Goal: Task Accomplishment & Management: Manage account settings

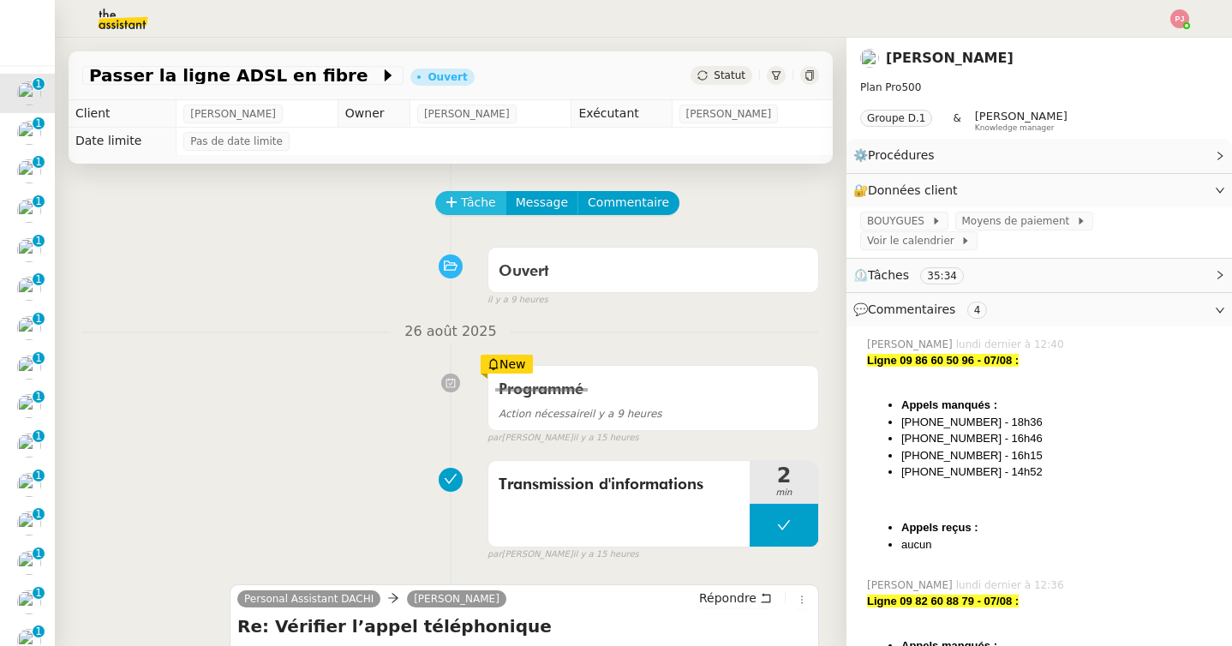
click at [467, 206] on span "Tâche" at bounding box center [478, 203] width 35 height 20
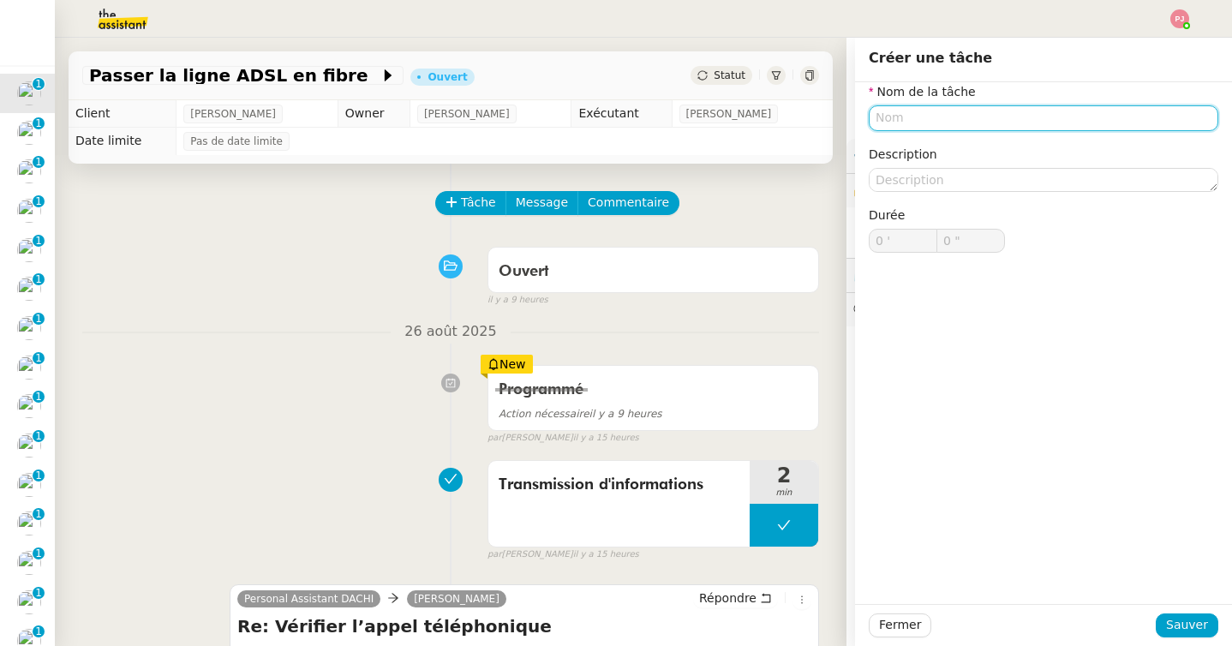
click at [943, 116] on input "text" at bounding box center [1042, 117] width 349 height 25
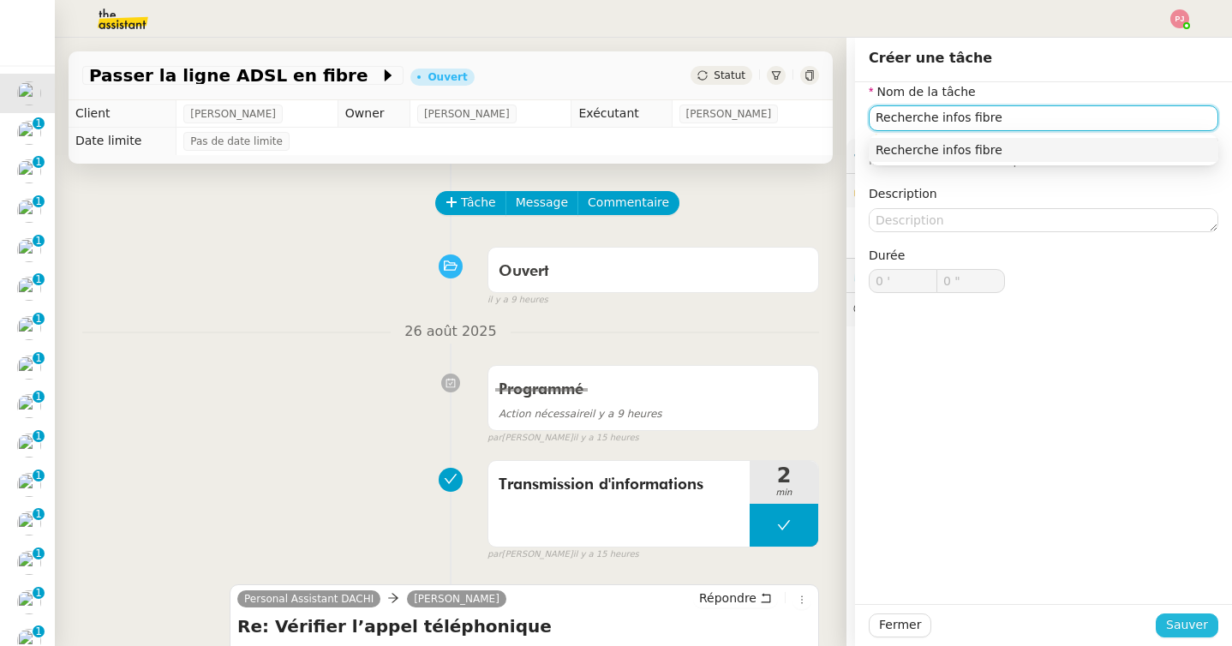
type input "Recherche infos fibre"
click at [1201, 623] on span "Sauver" at bounding box center [1187, 625] width 42 height 20
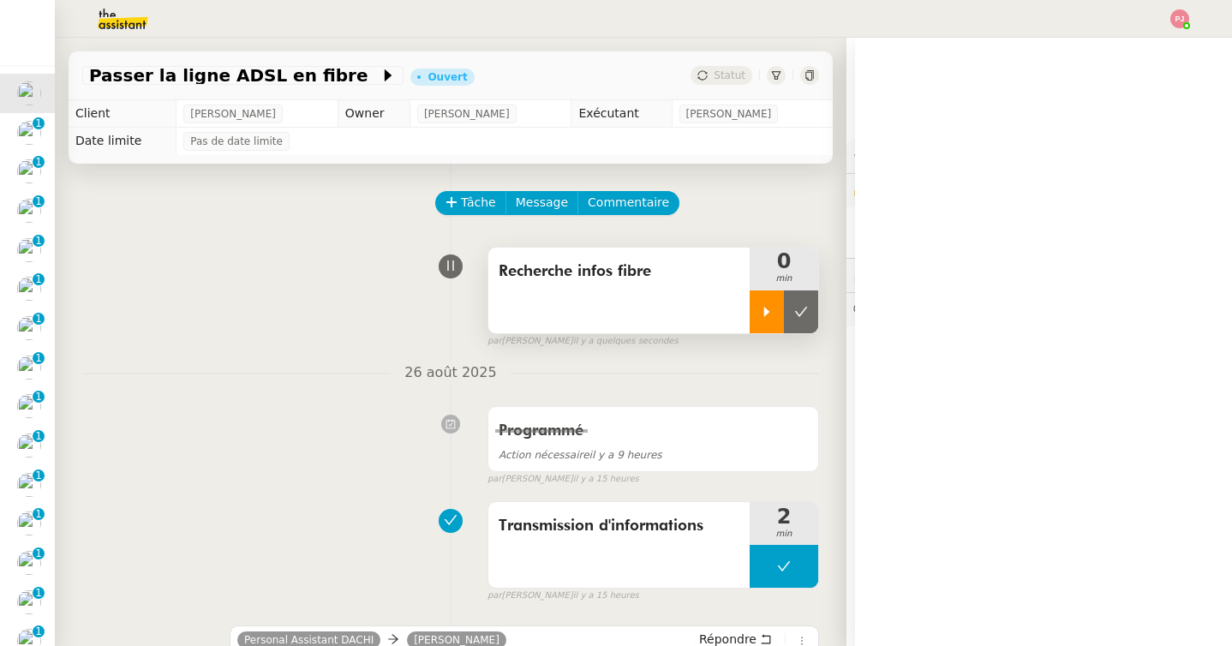
click at [757, 312] on div at bounding box center [766, 311] width 34 height 43
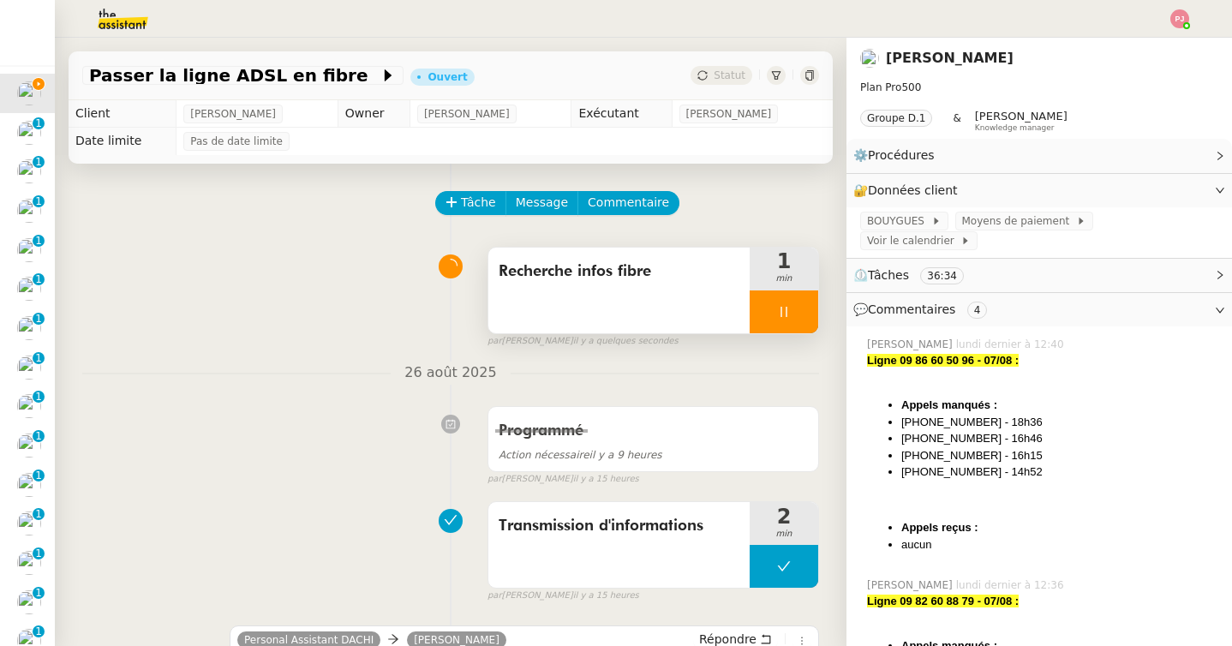
click at [777, 315] on icon at bounding box center [784, 312] width 14 height 14
click at [804, 317] on icon at bounding box center [801, 312] width 14 height 14
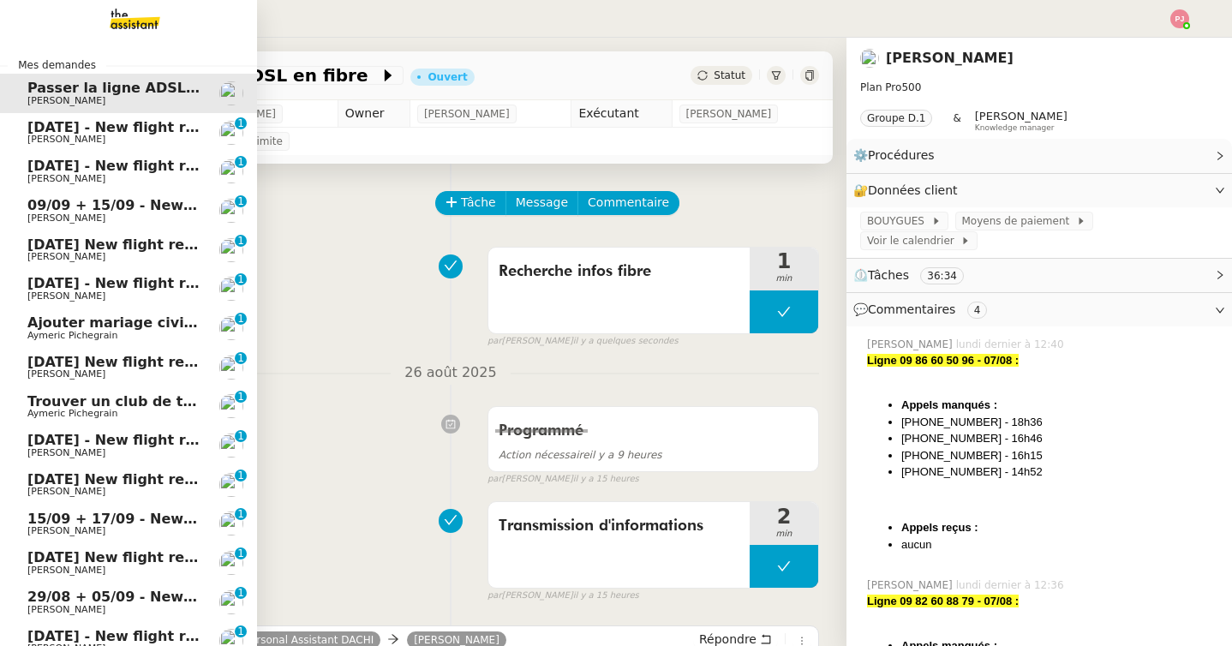
click at [47, 133] on span "19th September 2025 - New flight request - Alexandre Dias" at bounding box center [204, 127] width 354 height 16
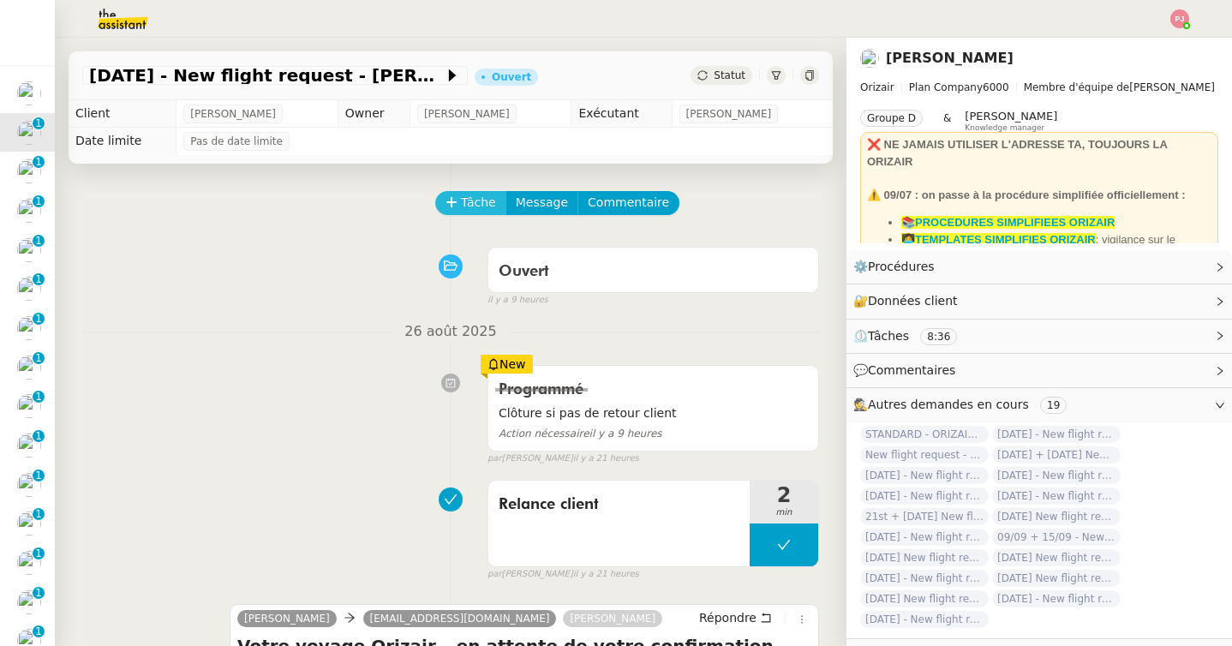
click at [479, 203] on span "Tâche" at bounding box center [478, 203] width 35 height 20
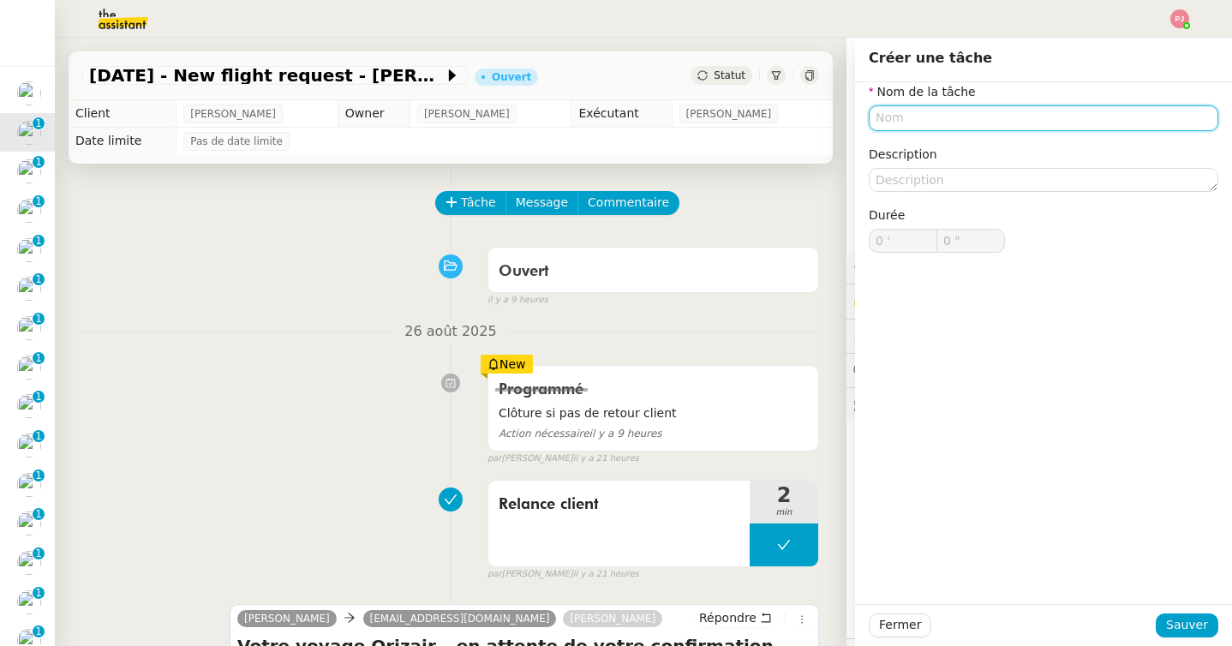
click at [903, 117] on input "text" at bounding box center [1042, 117] width 349 height 25
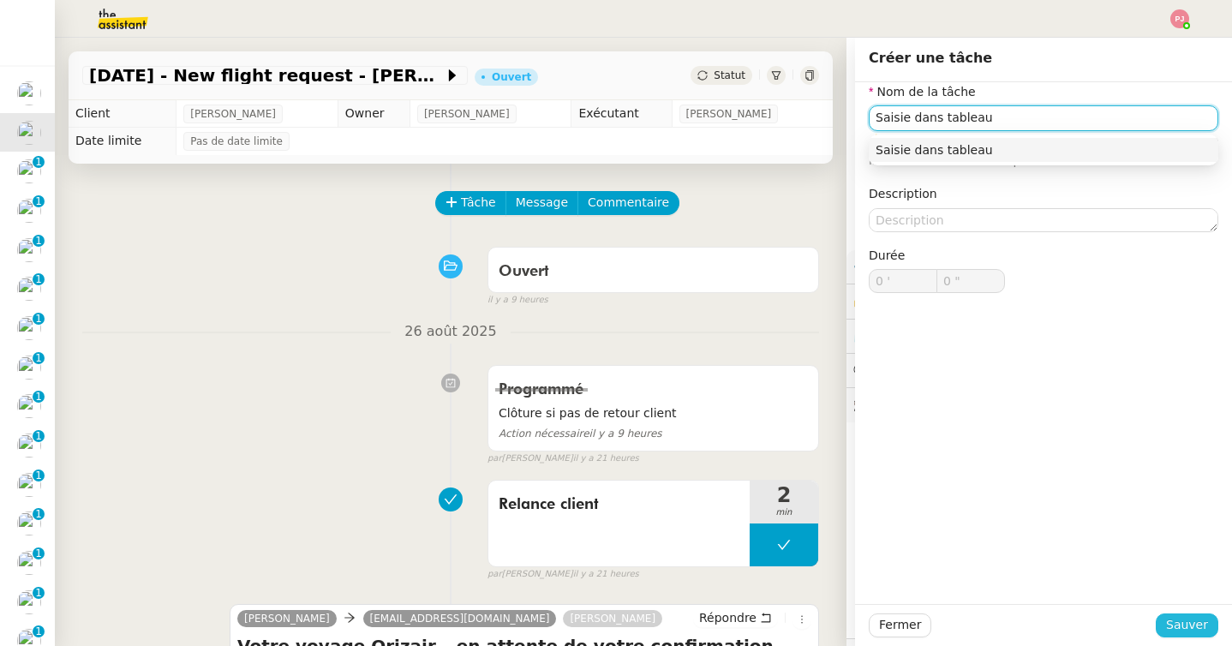
type input "Saisie dans tableau"
click at [1170, 634] on span "Sauver" at bounding box center [1187, 625] width 42 height 20
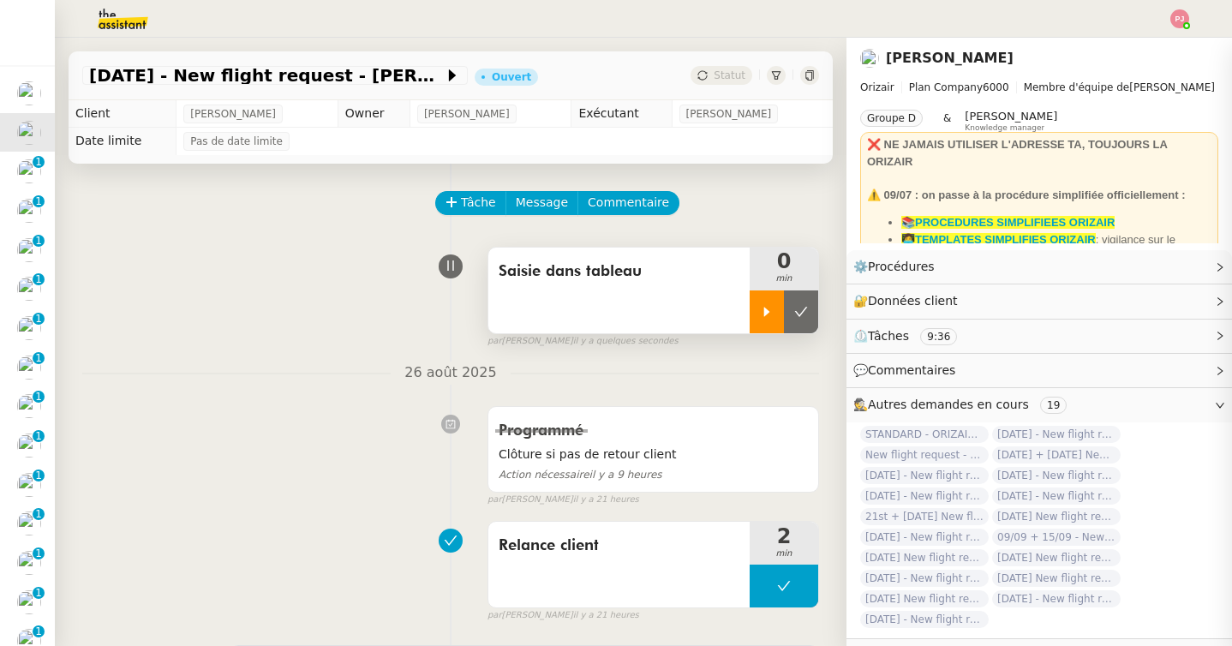
click at [762, 312] on icon at bounding box center [767, 312] width 14 height 14
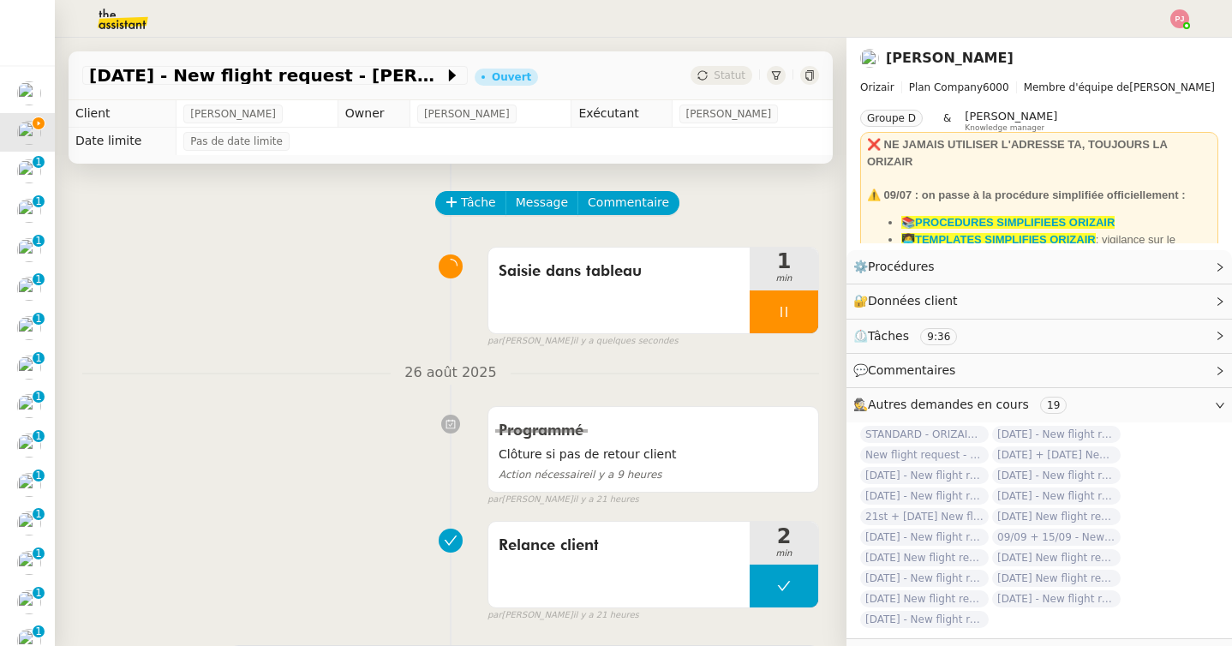
click at [779, 322] on div at bounding box center [783, 311] width 69 height 43
click at [806, 319] on button at bounding box center [801, 311] width 34 height 43
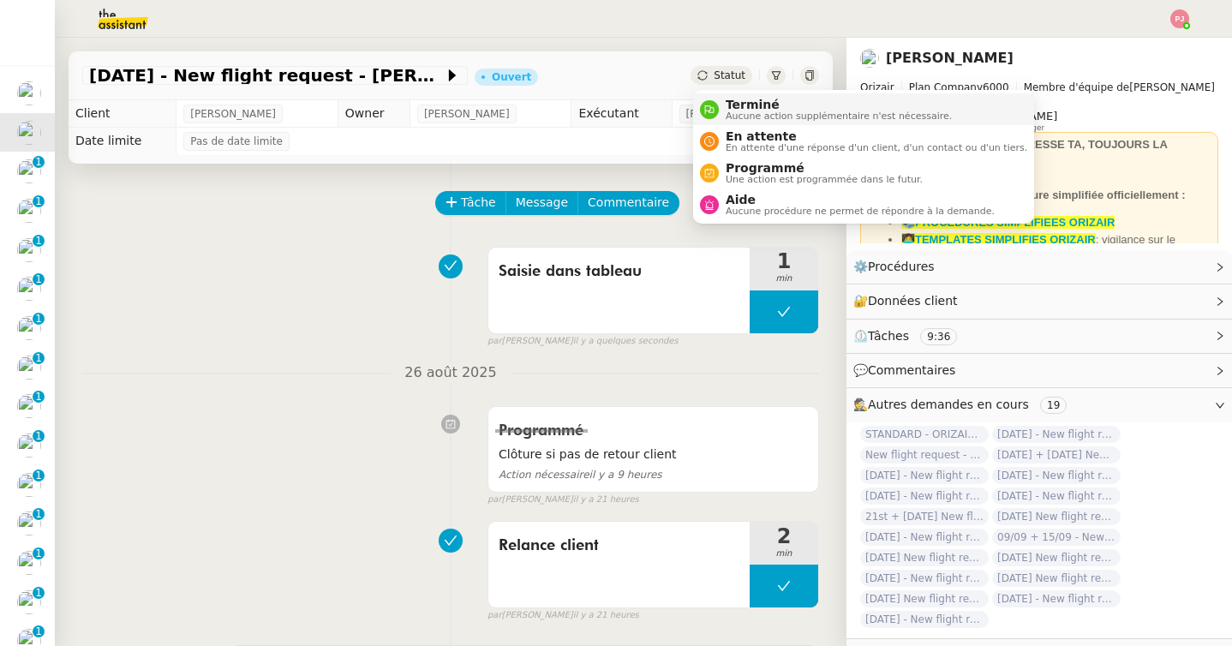
click at [753, 111] on span "Aucune action supplémentaire n'est nécessaire." at bounding box center [838, 115] width 226 height 9
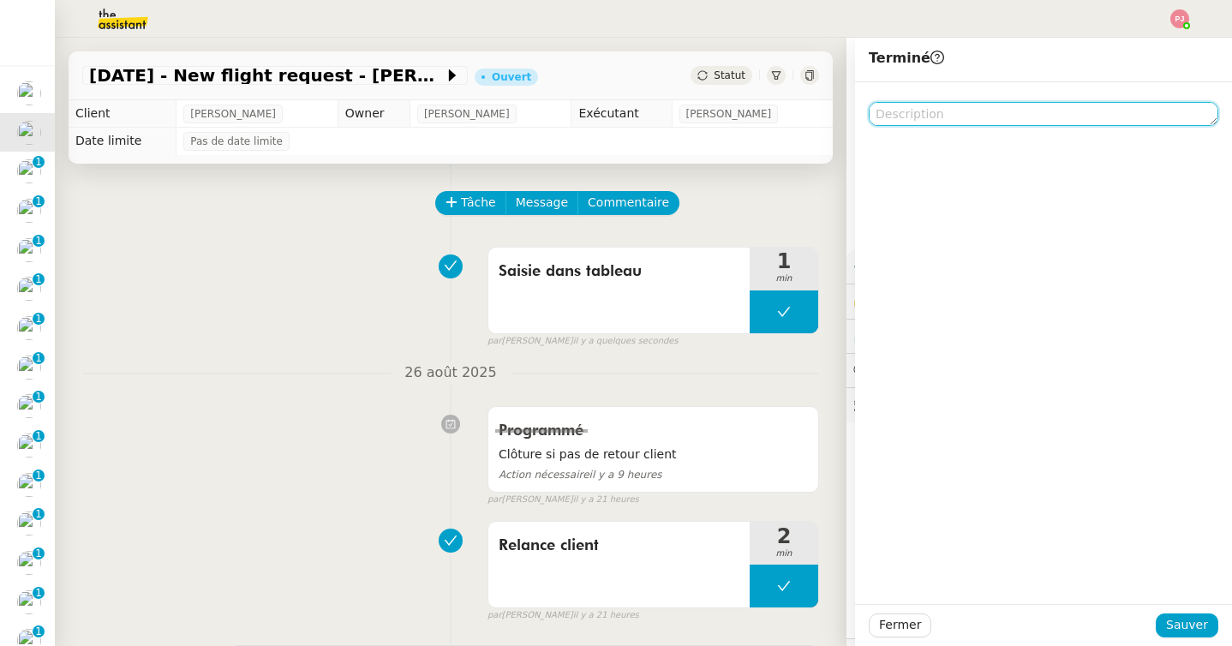
click at [928, 110] on textarea at bounding box center [1042, 114] width 349 height 24
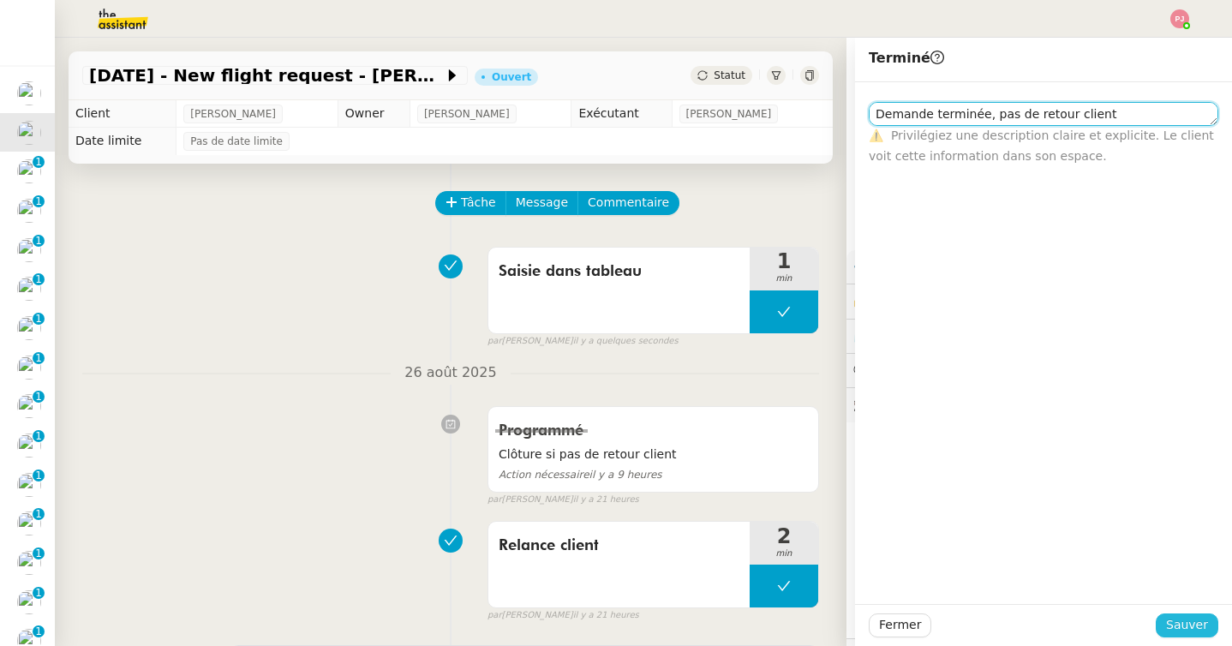
type textarea "Demande terminée, pas de retour client"
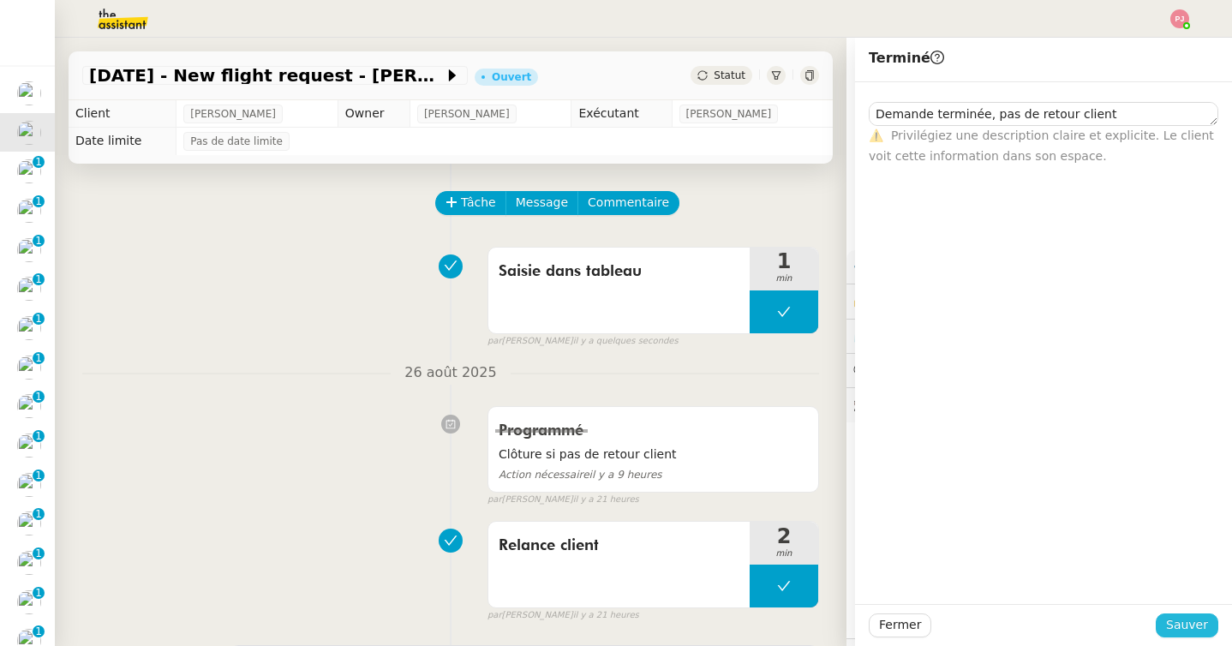
click at [1191, 626] on span "Sauver" at bounding box center [1187, 625] width 42 height 20
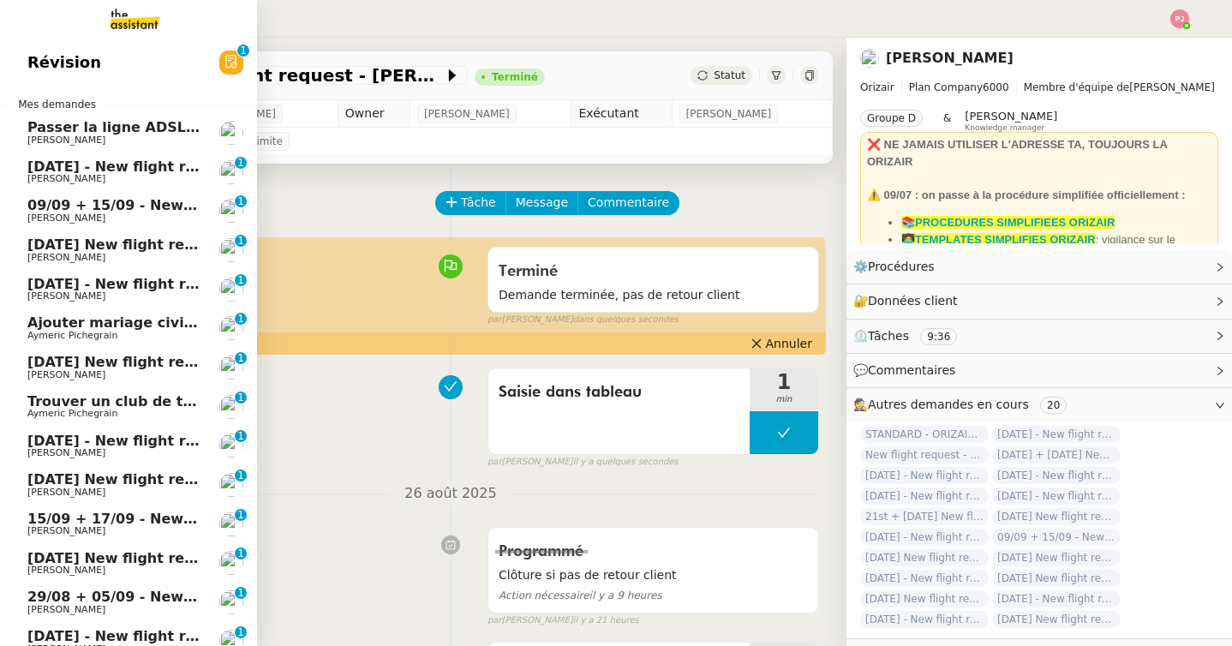
click at [49, 172] on span "1st September 2025 - New flight request - Evla Özdemir" at bounding box center [284, 166] width 514 height 16
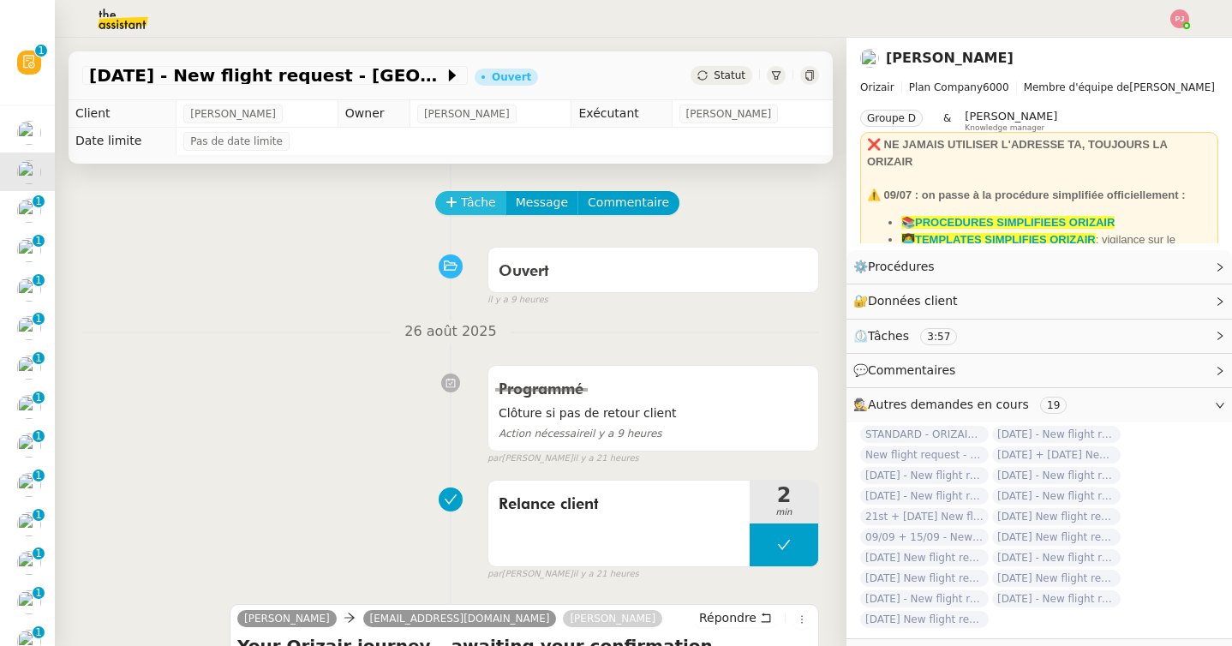
click at [482, 195] on span "Tâche" at bounding box center [478, 203] width 35 height 20
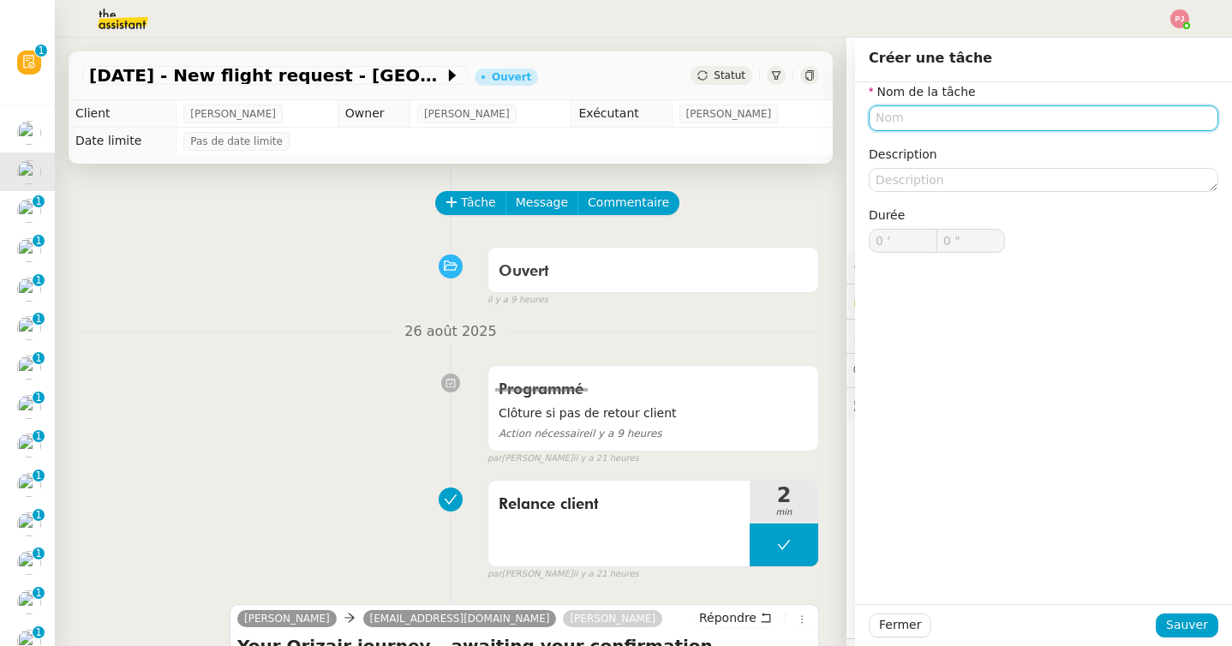
click at [939, 124] on input "text" at bounding box center [1042, 117] width 349 height 25
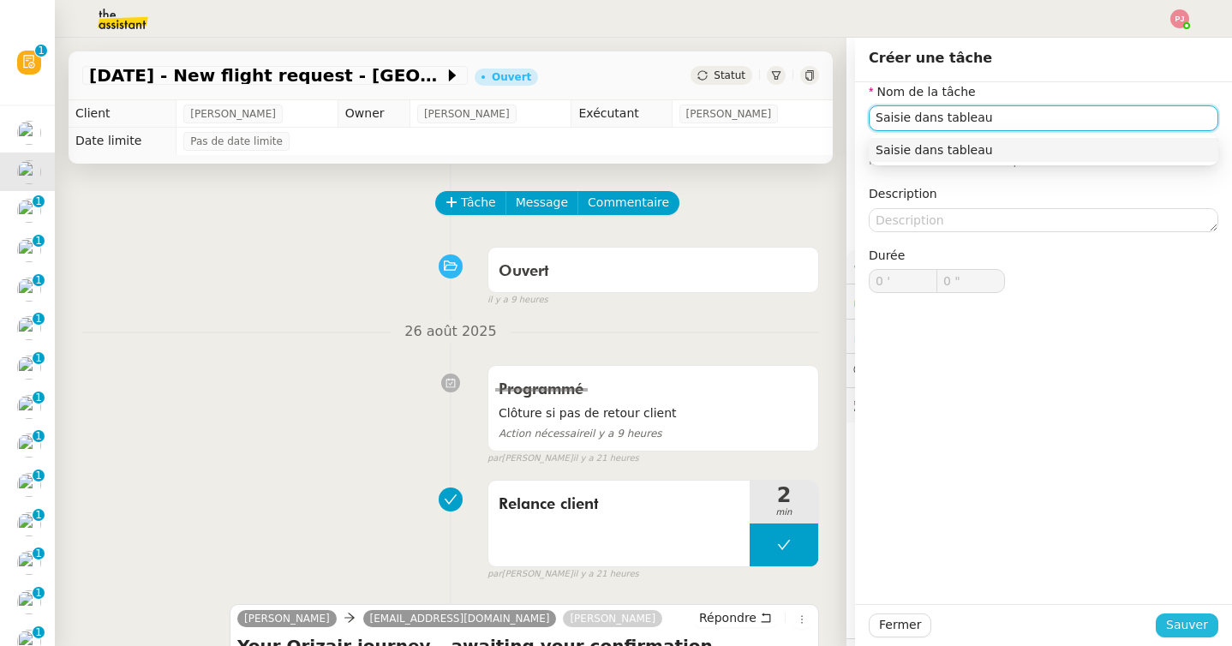
type input "Saisie dans tableau"
click at [1176, 616] on span "Sauver" at bounding box center [1187, 625] width 42 height 20
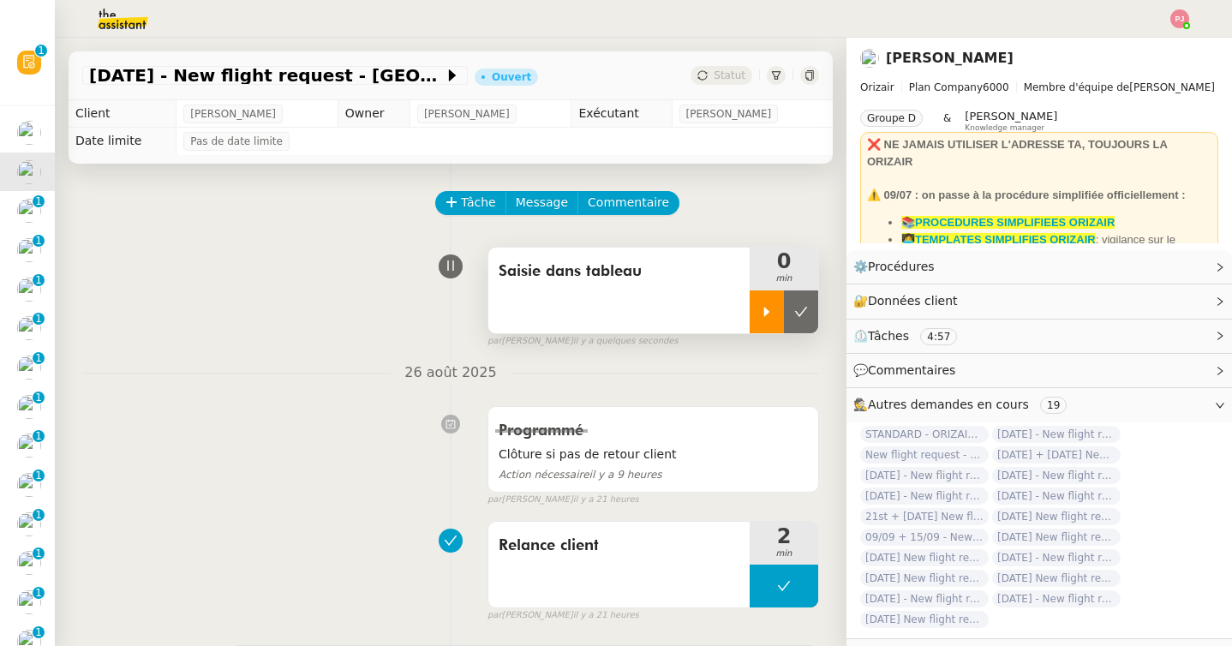
click at [769, 325] on div at bounding box center [766, 311] width 34 height 43
click at [791, 313] on div at bounding box center [783, 311] width 69 height 43
click at [798, 313] on icon at bounding box center [801, 312] width 14 height 14
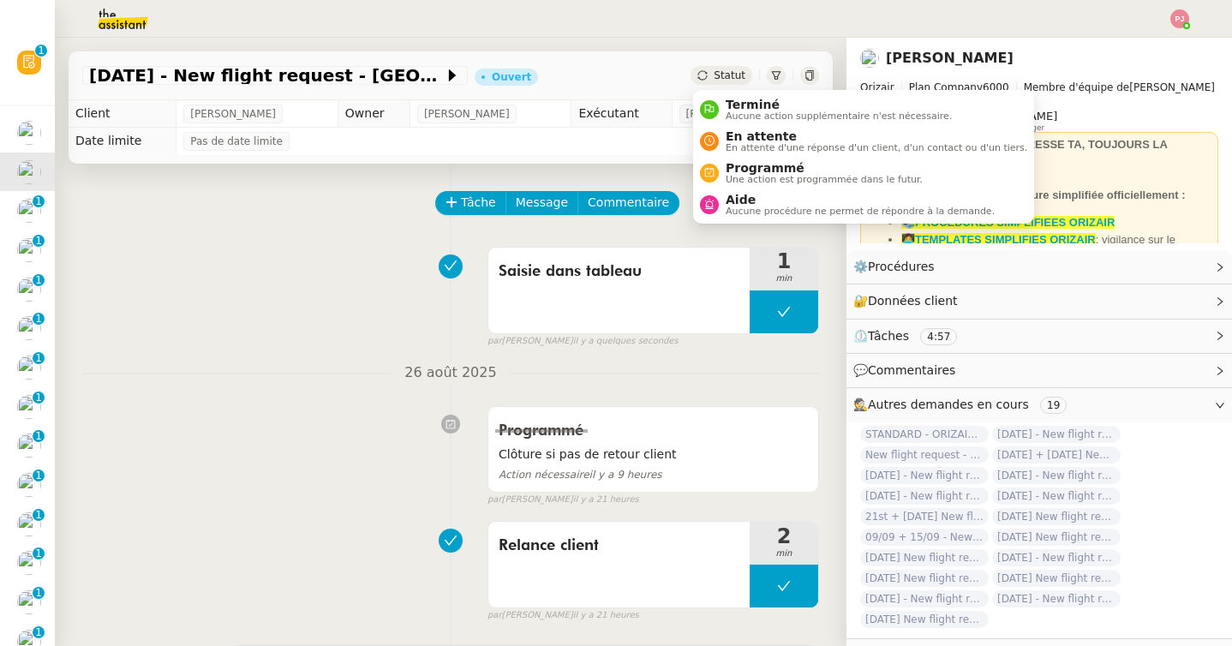
click at [725, 69] on span "Statut" at bounding box center [729, 75] width 32 height 12
click at [737, 112] on span "Aucune action supplémentaire n'est nécessaire." at bounding box center [838, 115] width 226 height 9
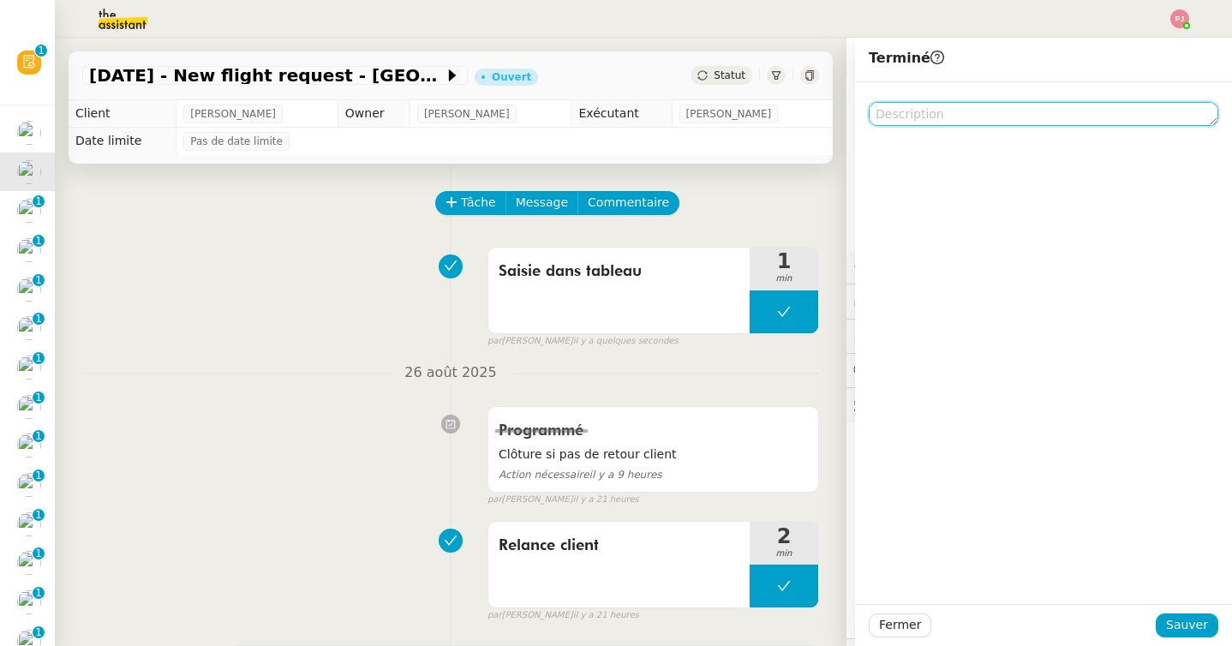
click at [916, 116] on textarea at bounding box center [1042, 114] width 349 height 24
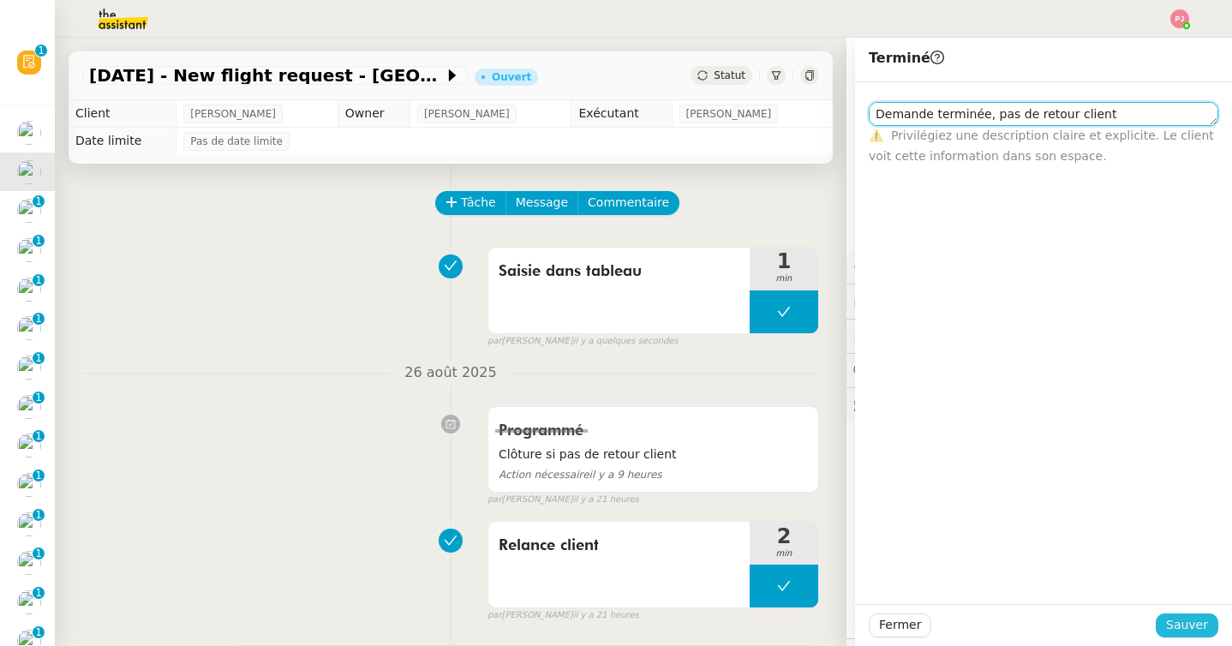
type textarea "Demande terminée, pas de retour client"
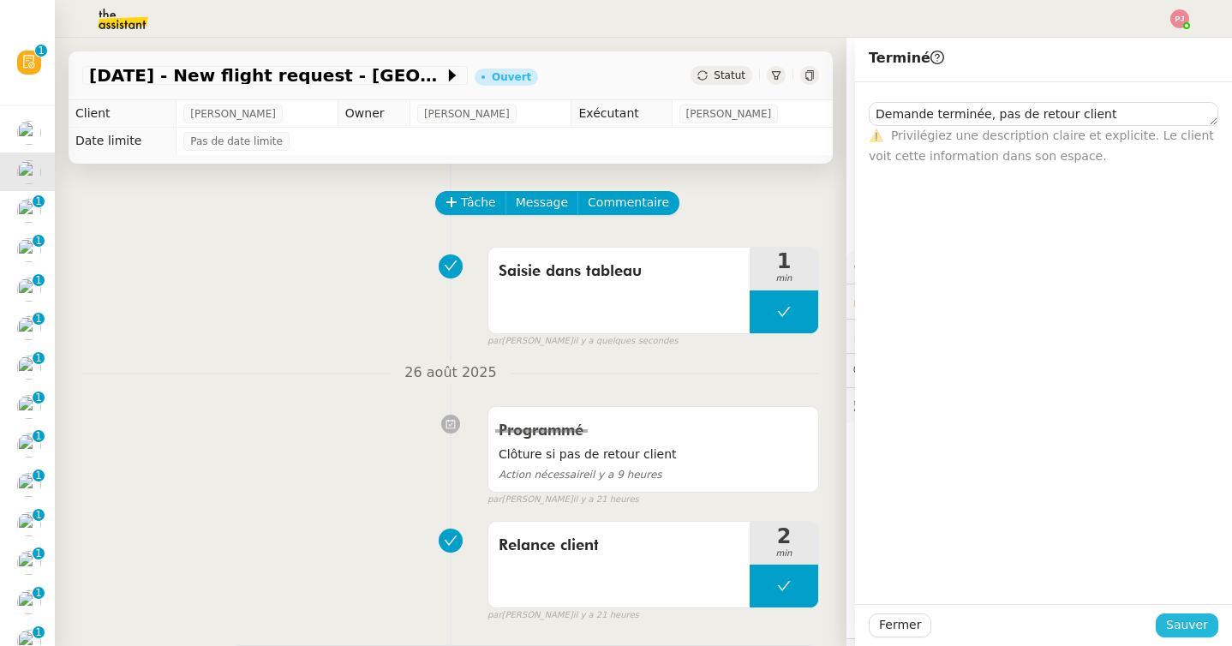
click at [1215, 617] on button "Sauver" at bounding box center [1186, 625] width 63 height 24
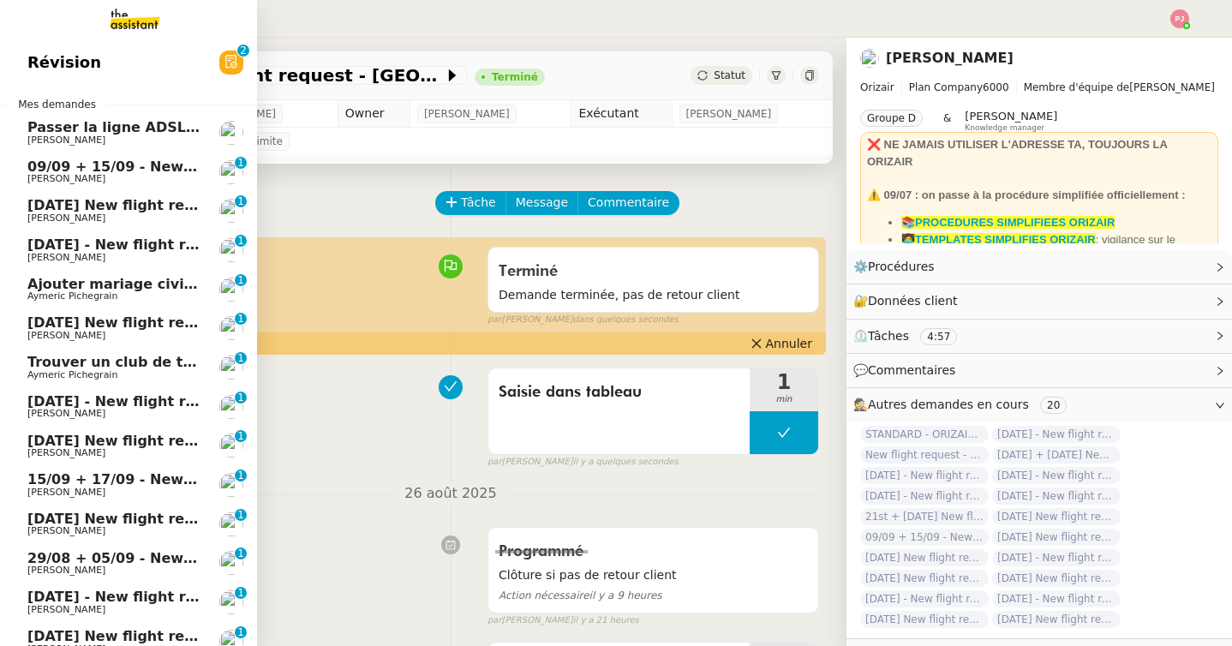
click at [69, 182] on span "[PERSON_NAME]" at bounding box center [66, 178] width 78 height 11
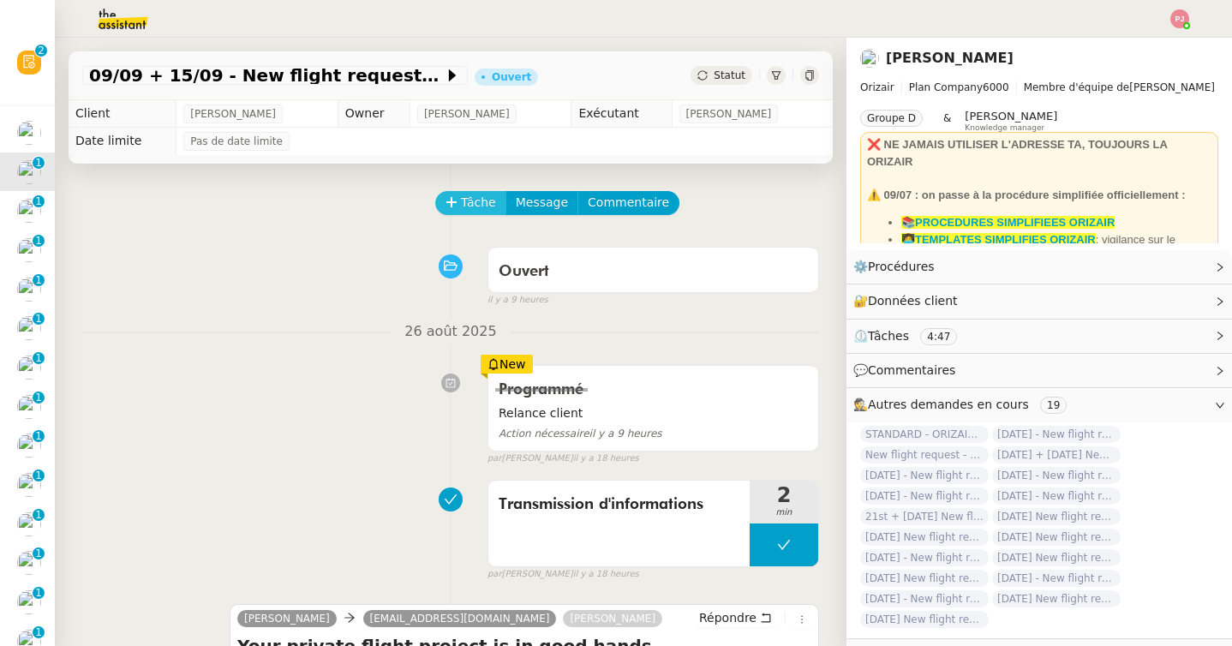
click at [475, 200] on span "Tâche" at bounding box center [478, 203] width 35 height 20
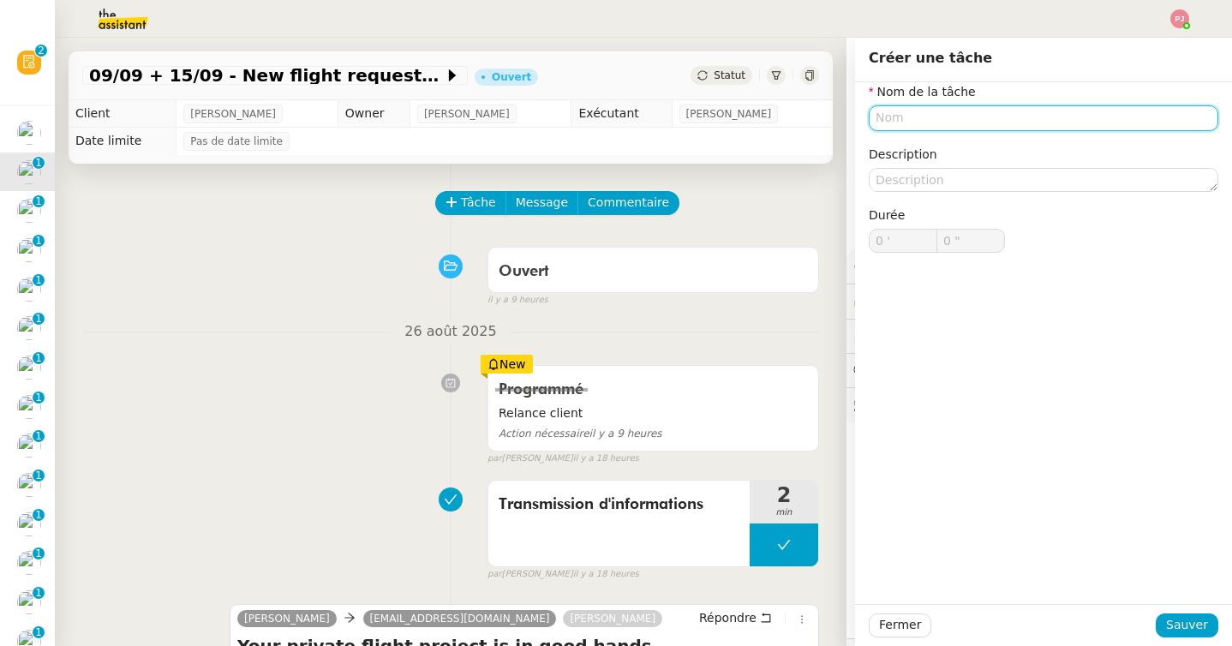
click at [888, 126] on input "text" at bounding box center [1042, 117] width 349 height 25
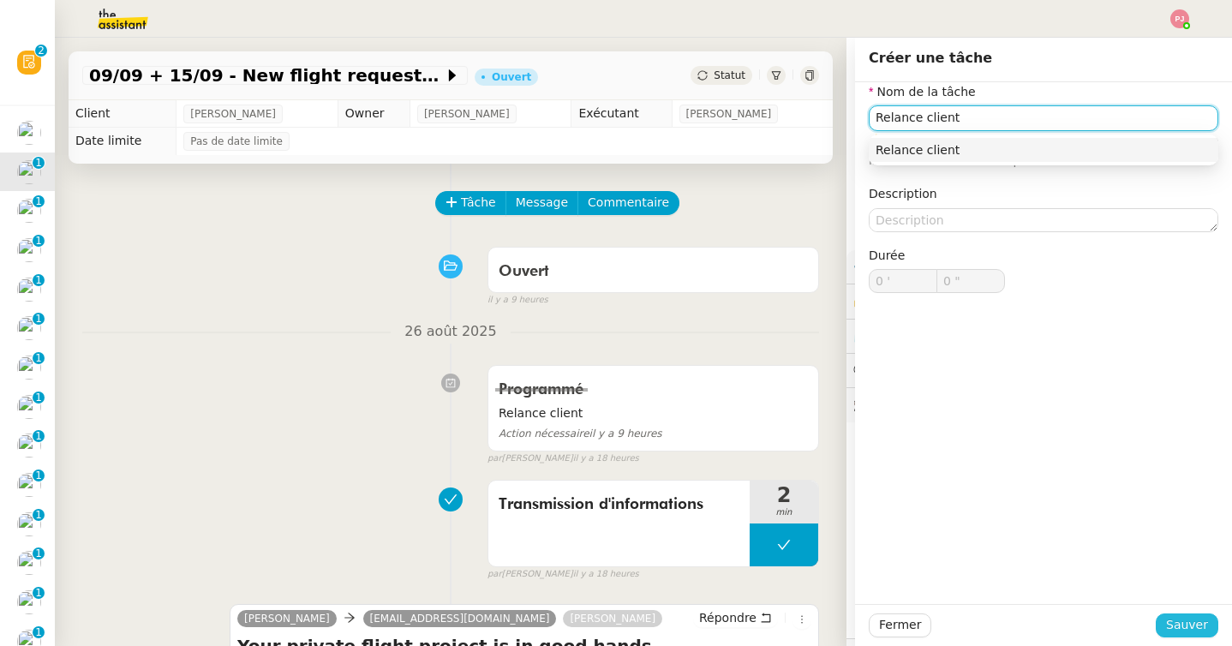
type input "Relance client"
click at [1175, 621] on span "Sauver" at bounding box center [1187, 625] width 42 height 20
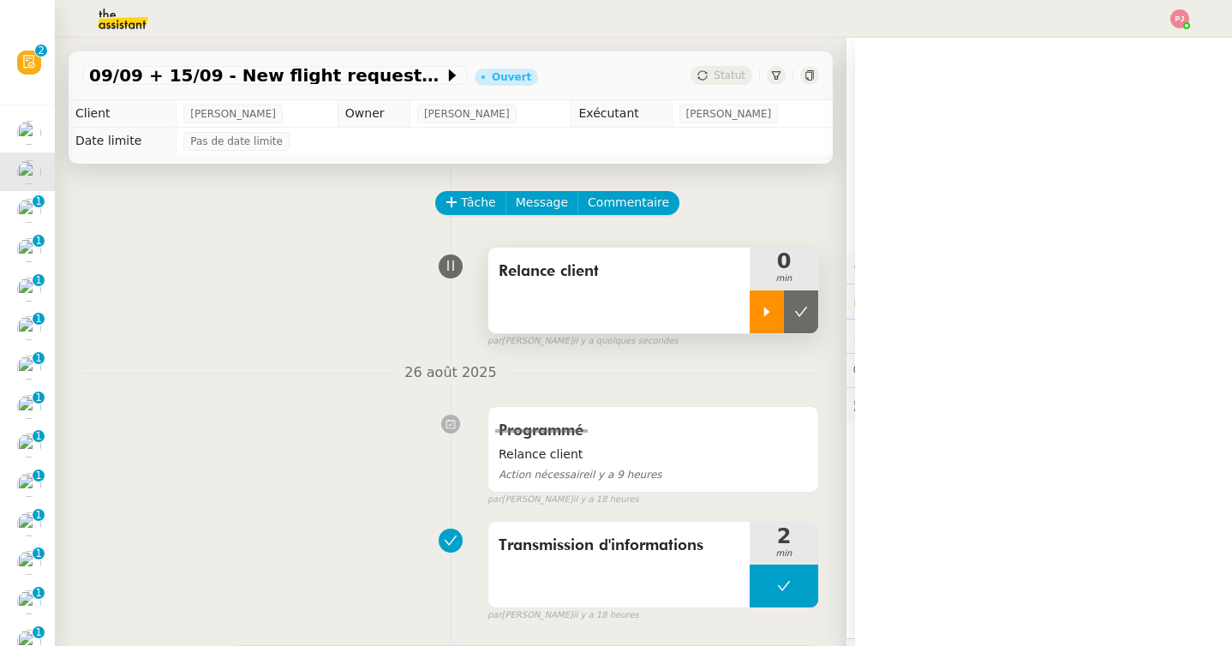
click at [760, 313] on icon at bounding box center [767, 312] width 14 height 14
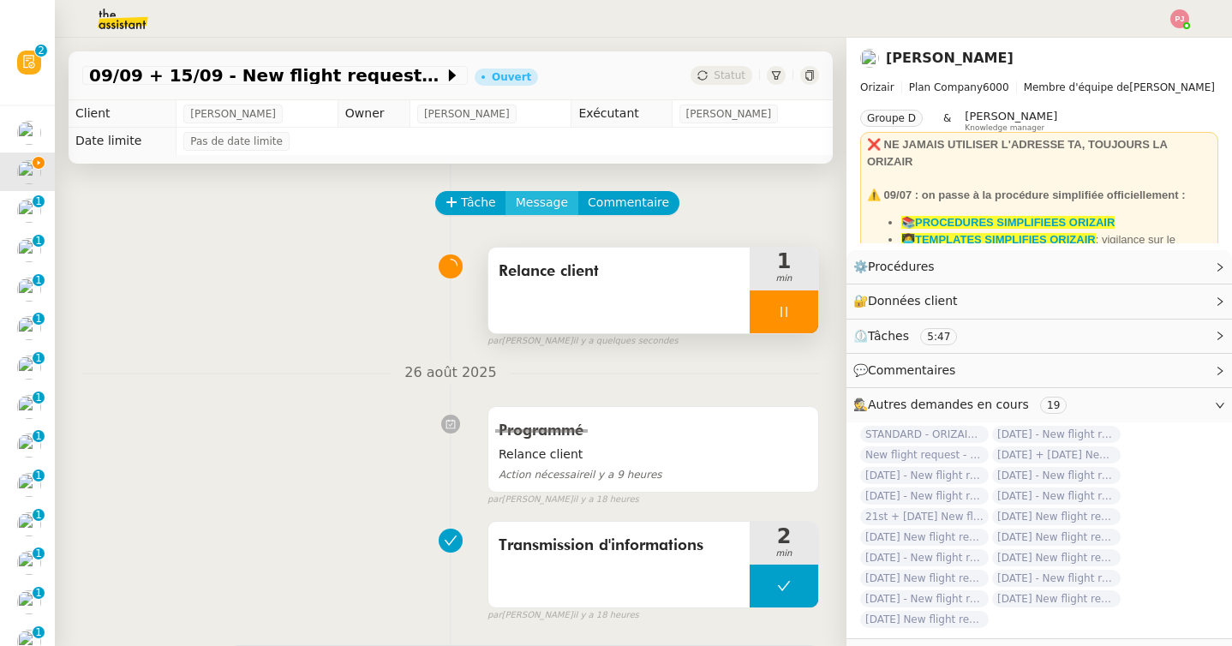
click at [550, 200] on span "Message" at bounding box center [542, 203] width 52 height 20
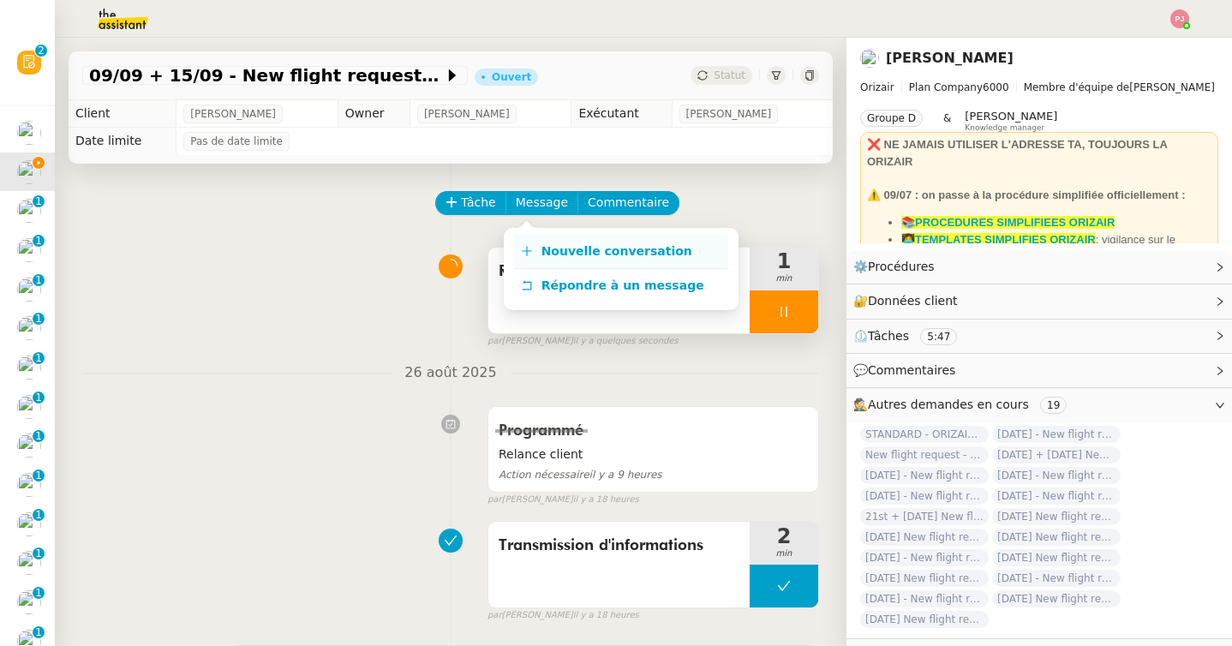
click at [567, 242] on link "Nouvelle conversation" at bounding box center [621, 252] width 214 height 34
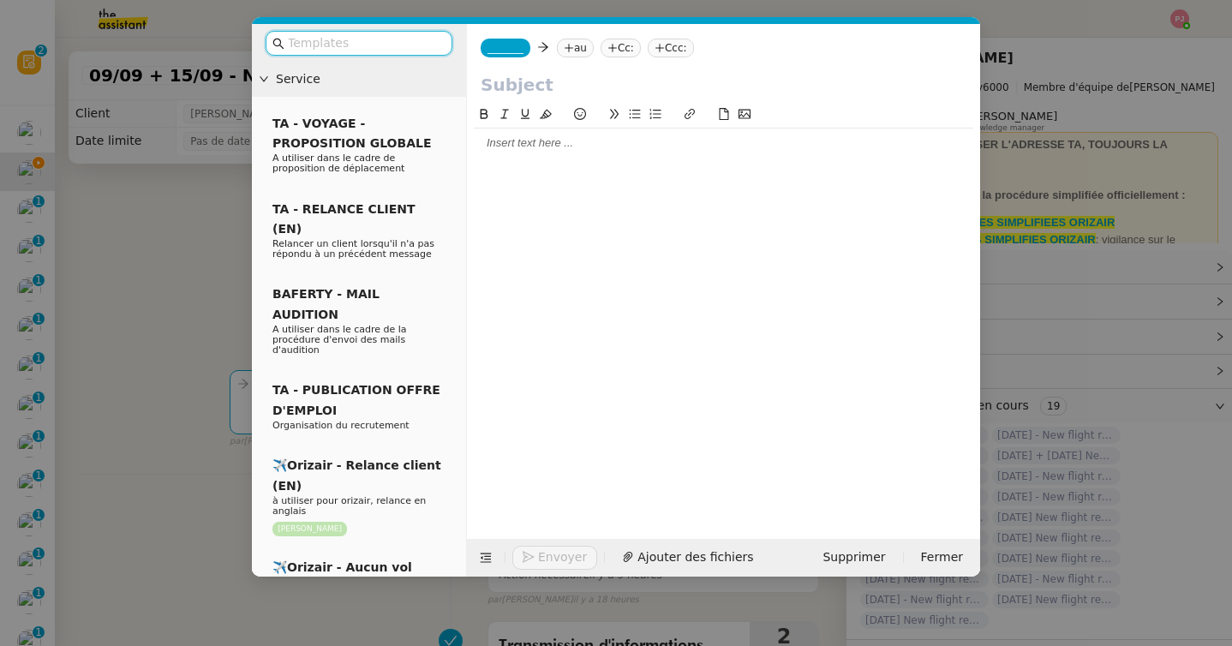
click at [414, 44] on input "text" at bounding box center [365, 43] width 154 height 20
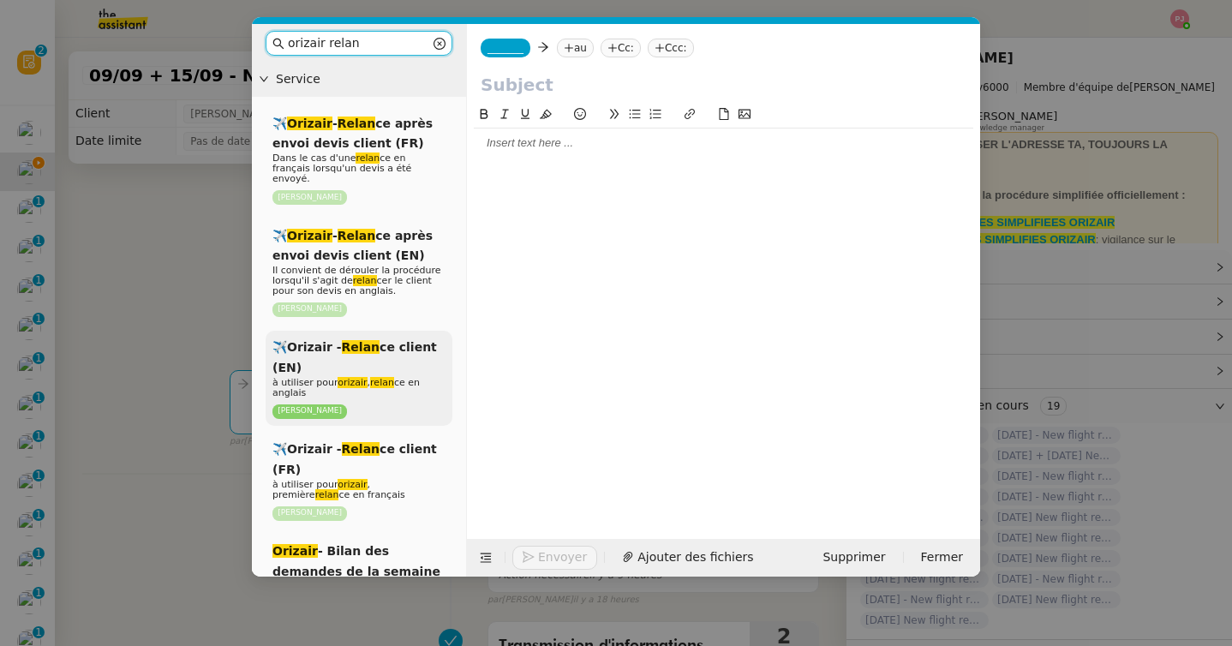
type input "orizair relan"
click at [381, 356] on div "✈️Orizair - Relan ce client (EN) à utiliser pour orizair , relan ce en anglais …" at bounding box center [358, 378] width 187 height 95
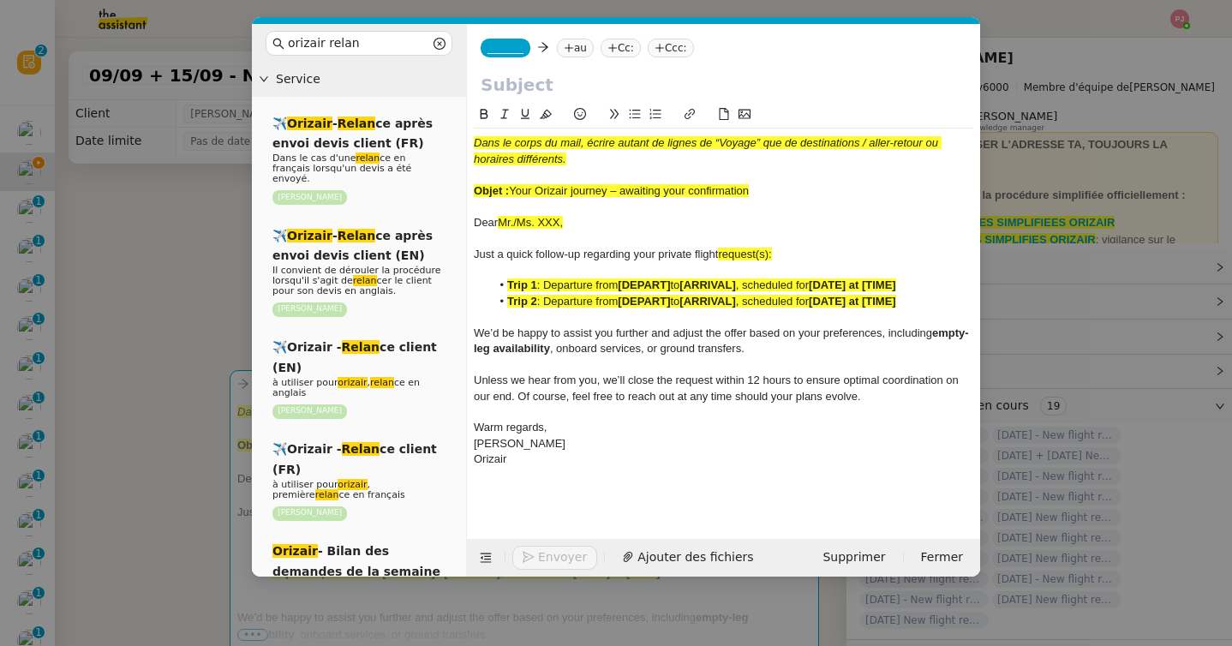
drag, startPoint x: 758, startPoint y: 190, endPoint x: 514, endPoint y: 196, distance: 244.2
click at [514, 196] on div "Objet : Your Orizair journey – awaiting your confirmation" at bounding box center [723, 190] width 499 height 15
copy span "Your Orizair journey – awaiting your confirmation"
click at [527, 89] on input "text" at bounding box center [723, 85] width 486 height 26
paste input "Your Orizair journey – awaiting your confirmation"
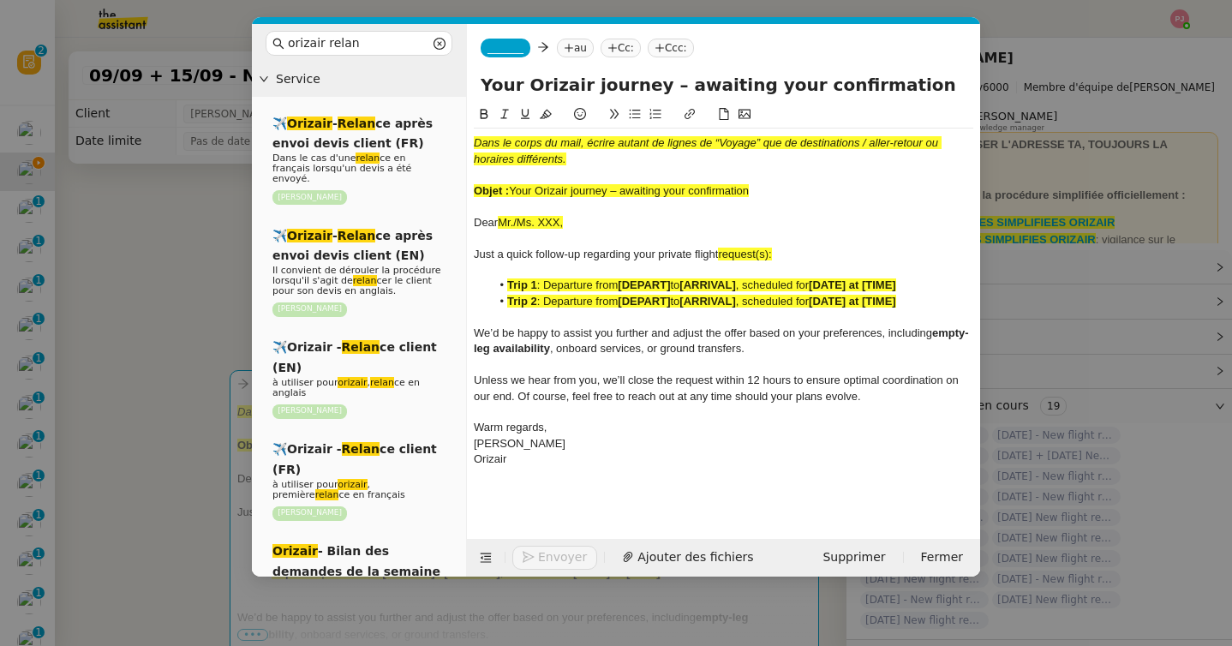
type input "Your Orizair journey – awaiting your confirmation"
click at [137, 372] on nz-modal-container "orizair relan Service ✈️ Orizair - Relan ce après envoi devis client (FR) Dans …" at bounding box center [616, 323] width 1232 height 646
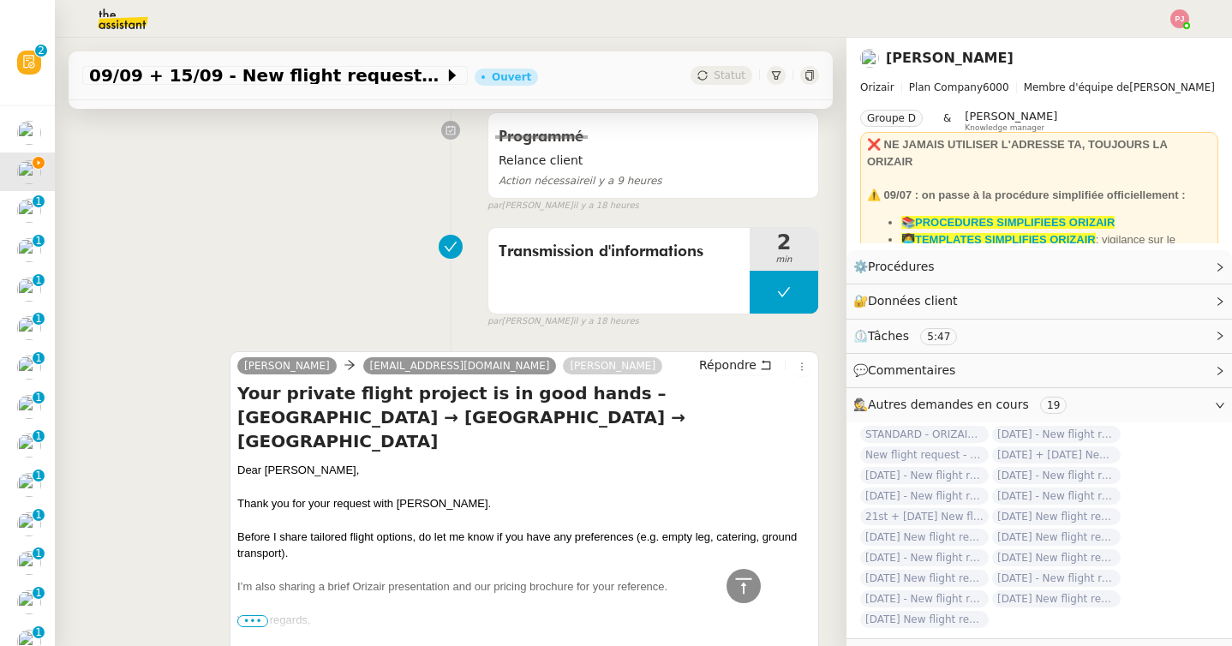
scroll to position [652, 0]
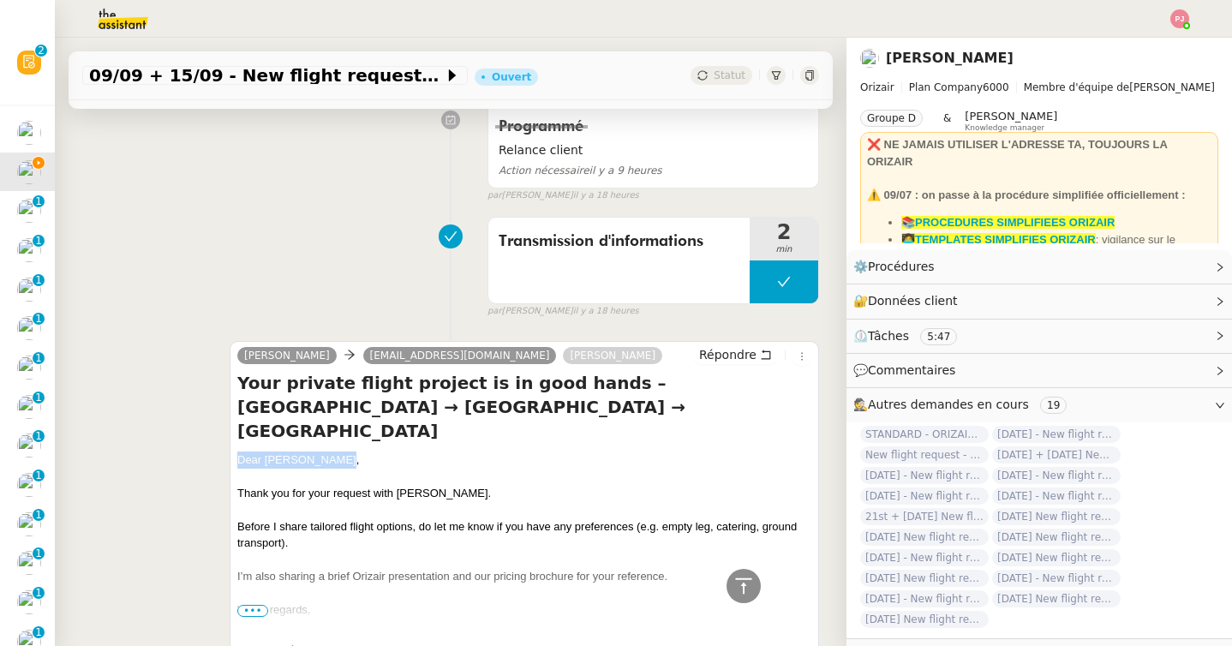
drag, startPoint x: 341, startPoint y: 435, endPoint x: 236, endPoint y: 435, distance: 104.5
click at [237, 451] on div "Dear Kaygan Halit," at bounding box center [524, 459] width 574 height 17
copy div "Dear Kaygan Halit,"
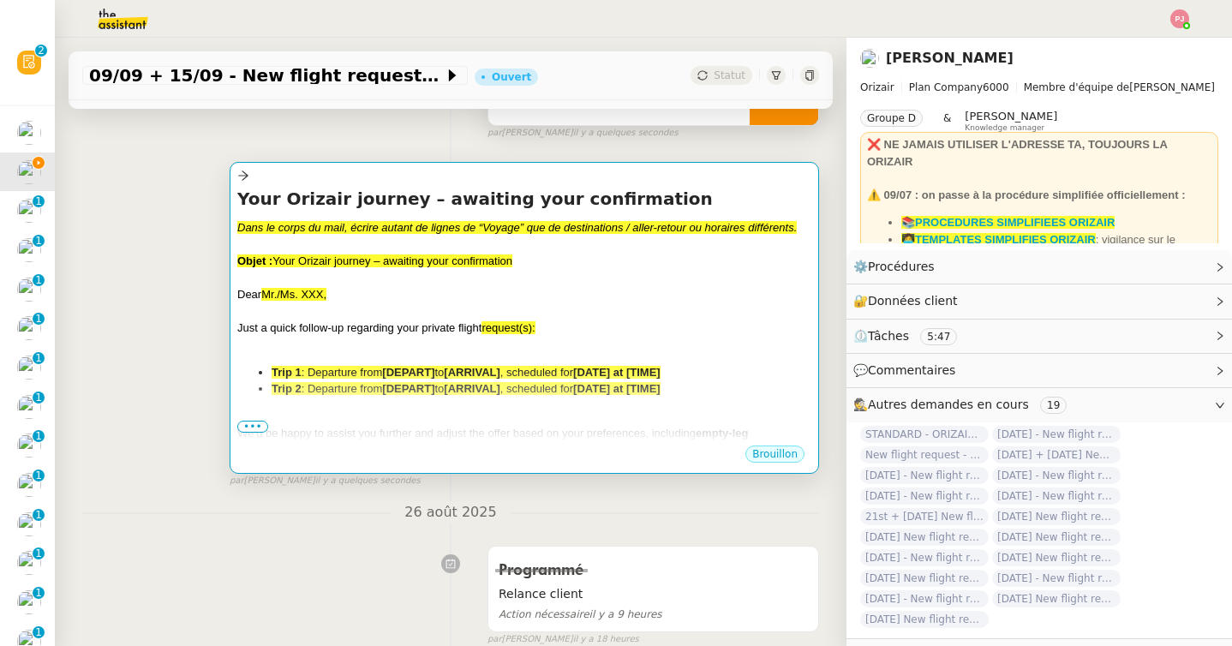
scroll to position [123, 0]
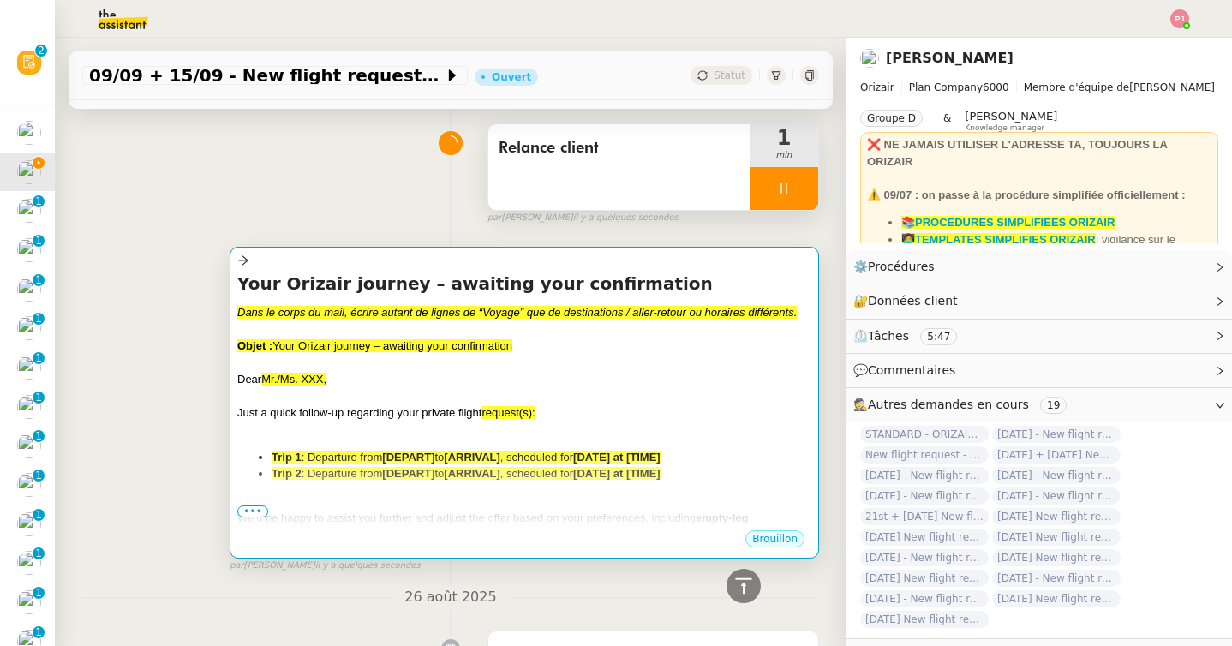
click at [304, 435] on div at bounding box center [524, 429] width 574 height 17
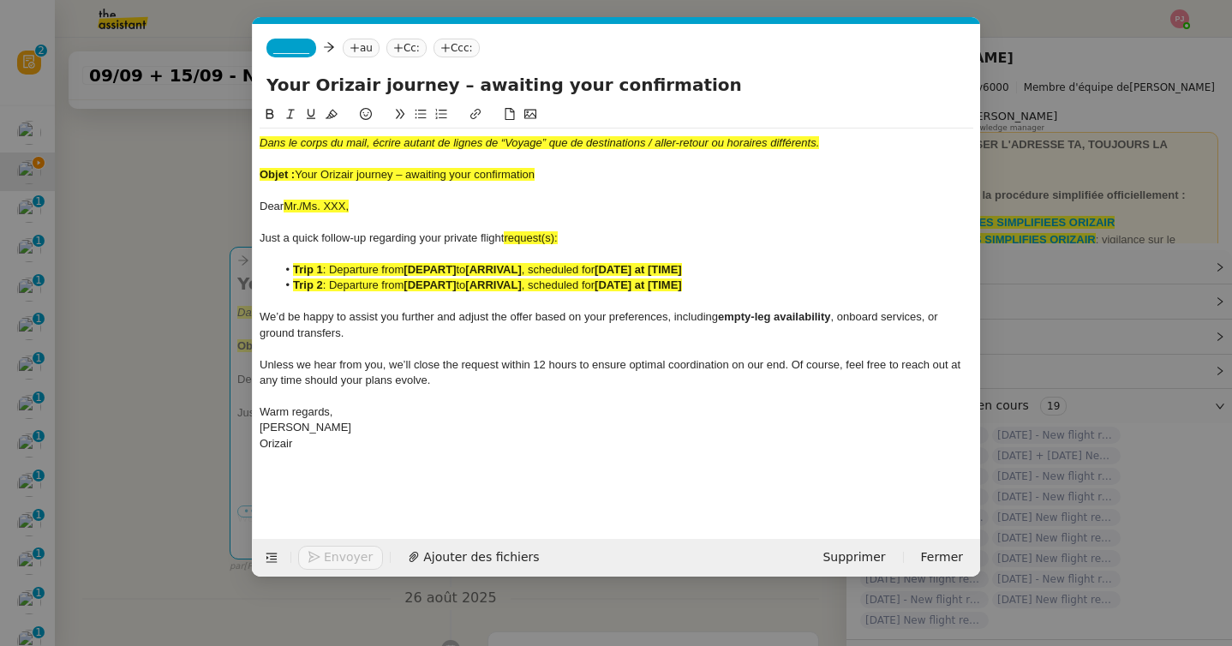
scroll to position [0, 100]
drag, startPoint x: 373, startPoint y: 200, endPoint x: 237, endPoint y: 200, distance: 135.3
click at [237, 200] on nz-modal-container "orizair relan Service ✈️ Orizair - Relan ce après envoi devis client (FR) Dans …" at bounding box center [616, 323] width 1232 height 646
drag, startPoint x: 568, startPoint y: 176, endPoint x: 172, endPoint y: 128, distance: 398.7
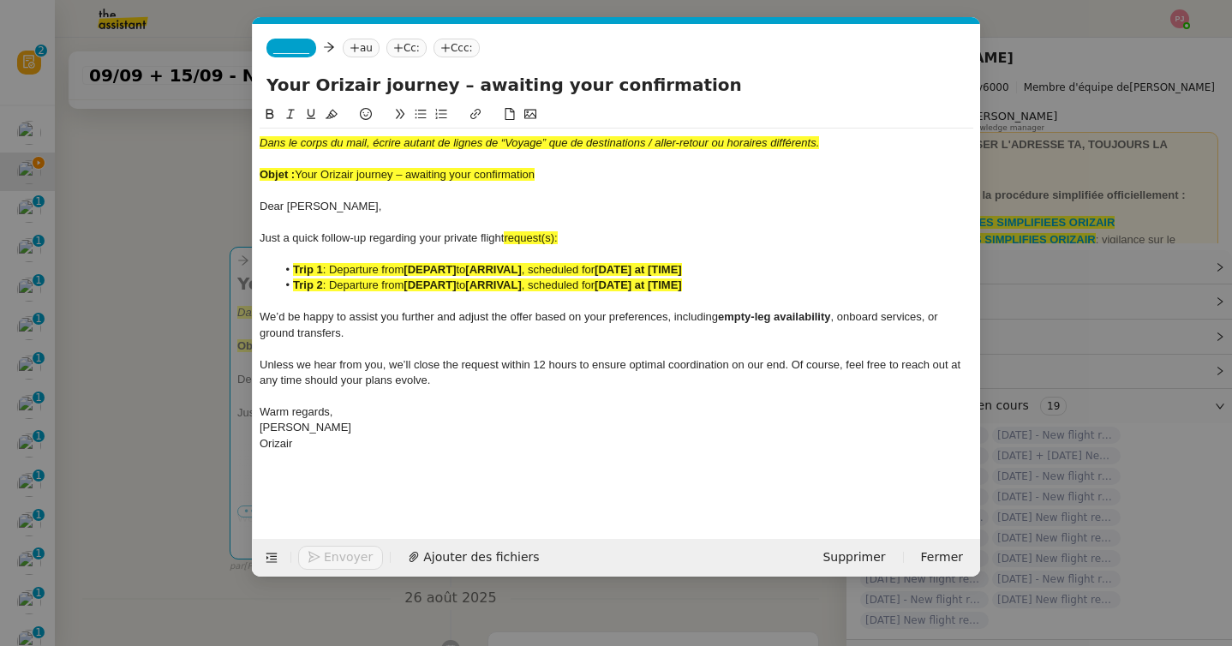
click at [172, 128] on nz-modal-container "orizair relan Service ✈️ Orizair - Relan ce après envoi devis client (FR) Dans …" at bounding box center [616, 323] width 1232 height 646
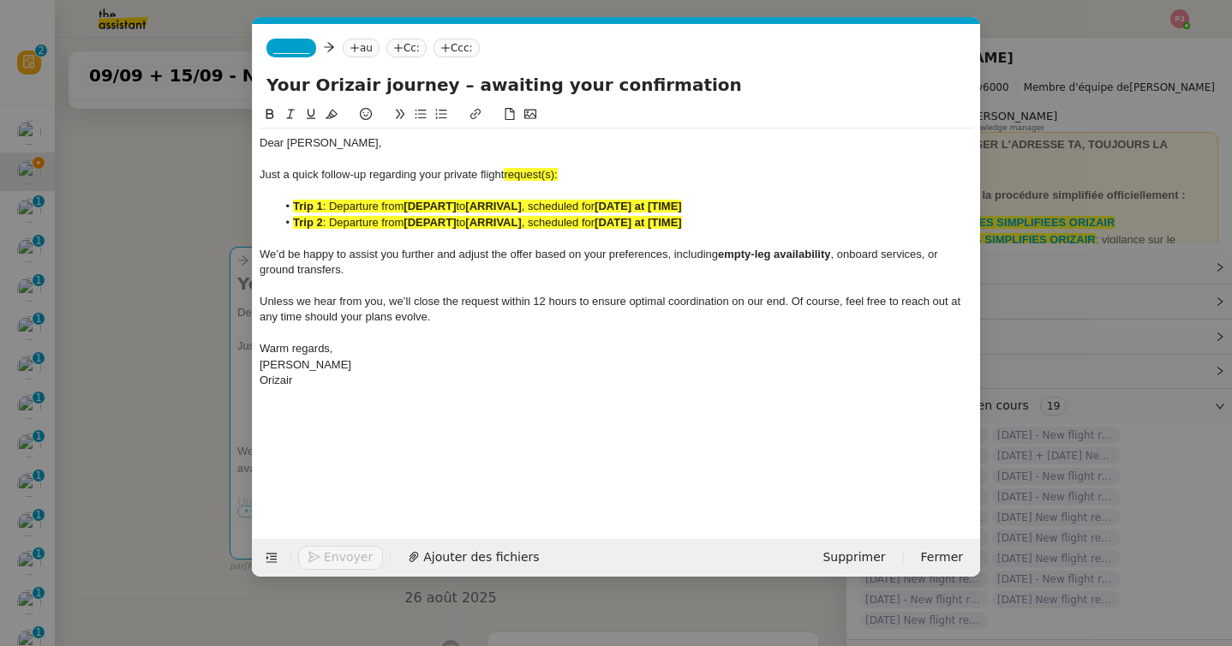
click at [301, 46] on span "_______" at bounding box center [291, 48] width 36 height 12
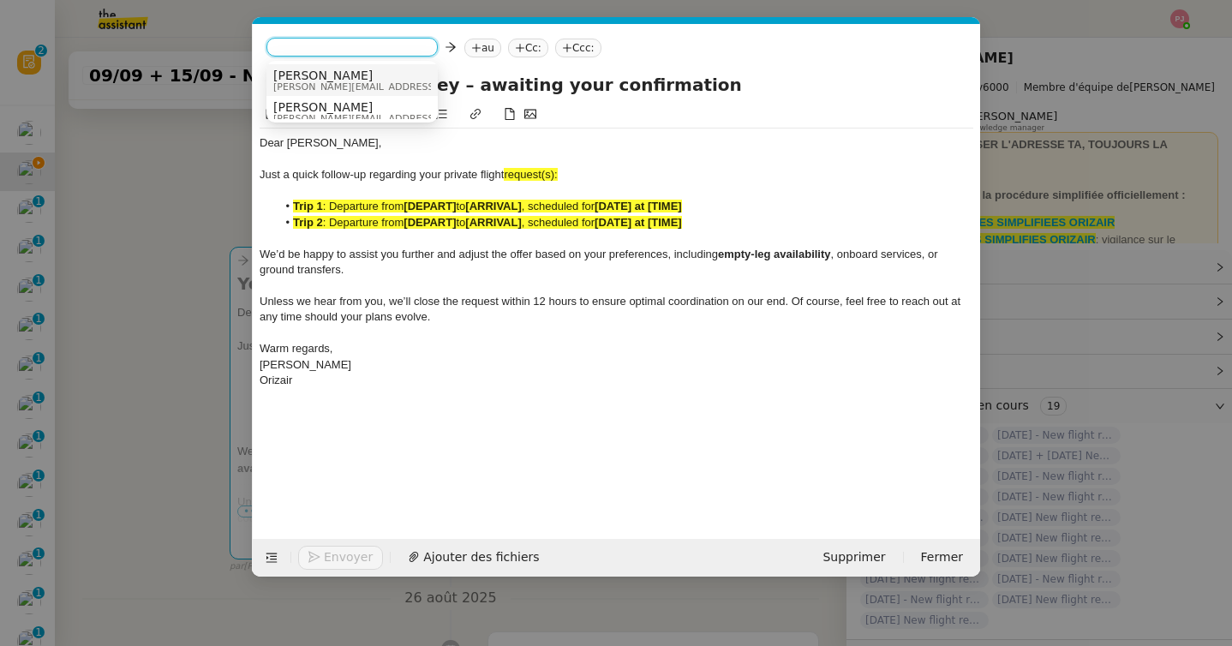
click at [338, 76] on span "[PERSON_NAME]" at bounding box center [394, 76] width 243 height 14
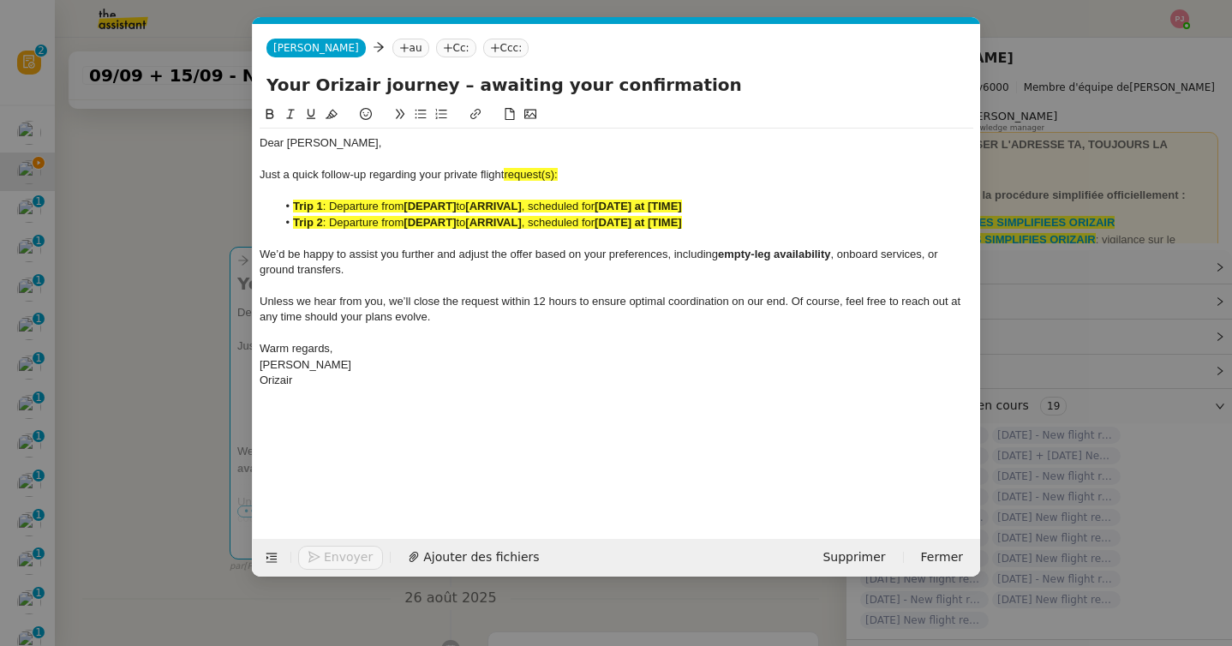
click at [392, 42] on nz-tag "au" at bounding box center [410, 48] width 37 height 19
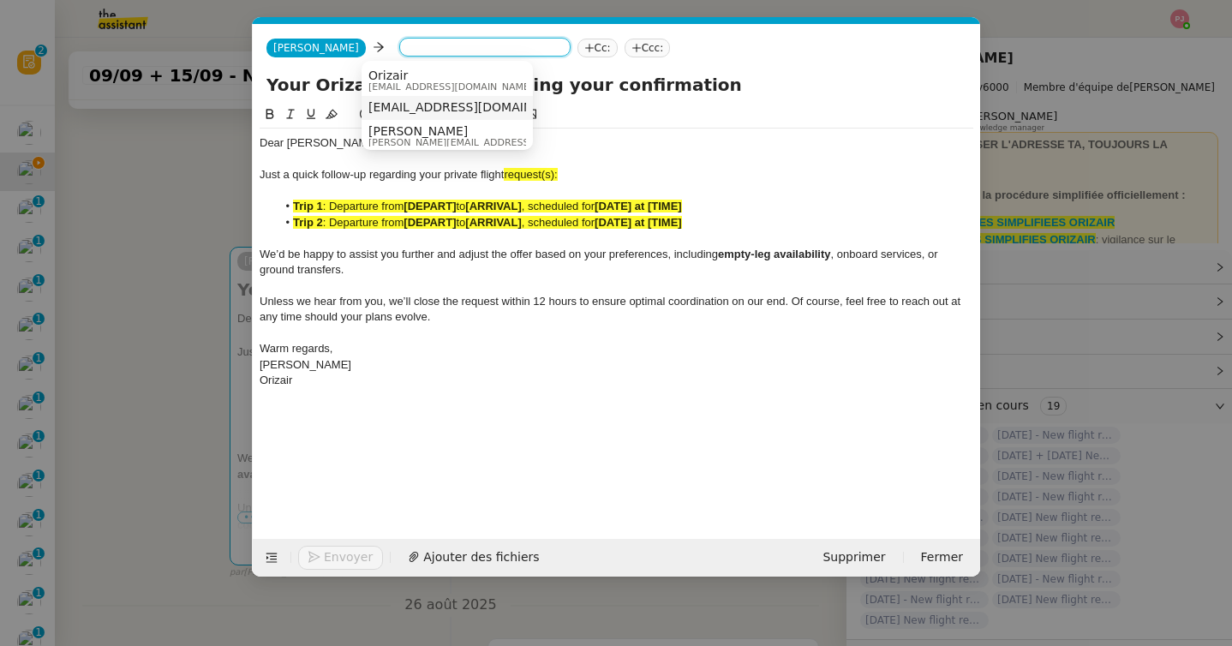
click at [415, 112] on span "tilahnagyak03@icloud.com" at bounding box center [473, 107] width 210 height 14
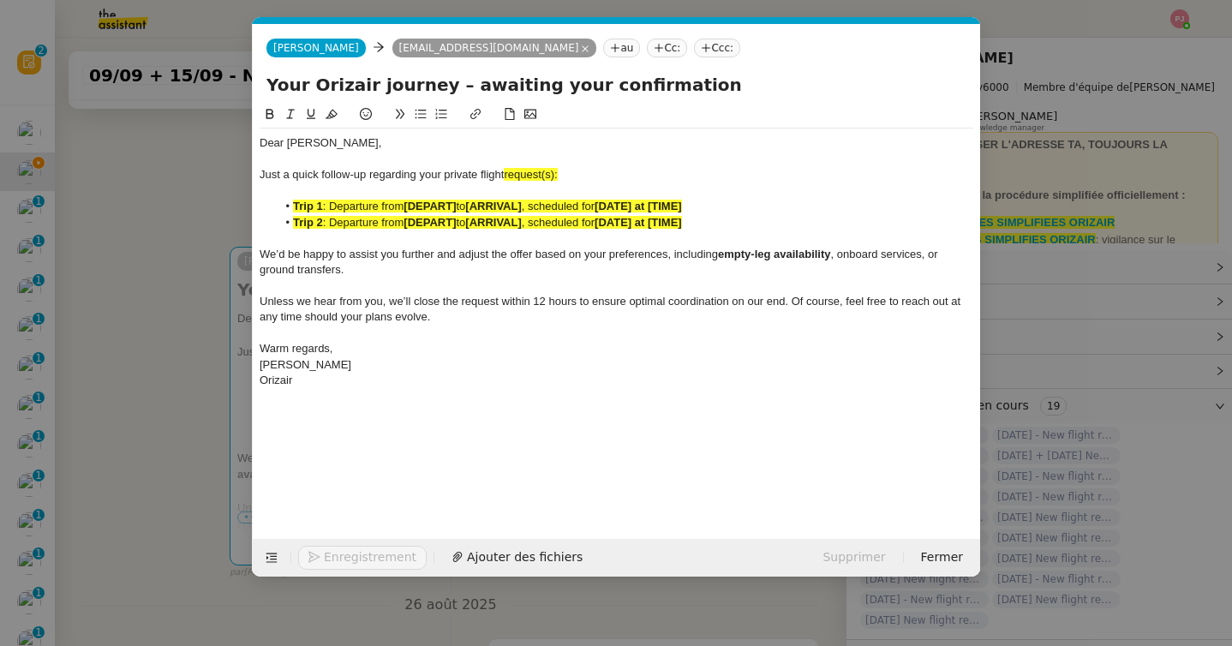
click at [694, 47] on nz-tag "Ccc:" at bounding box center [717, 48] width 46 height 19
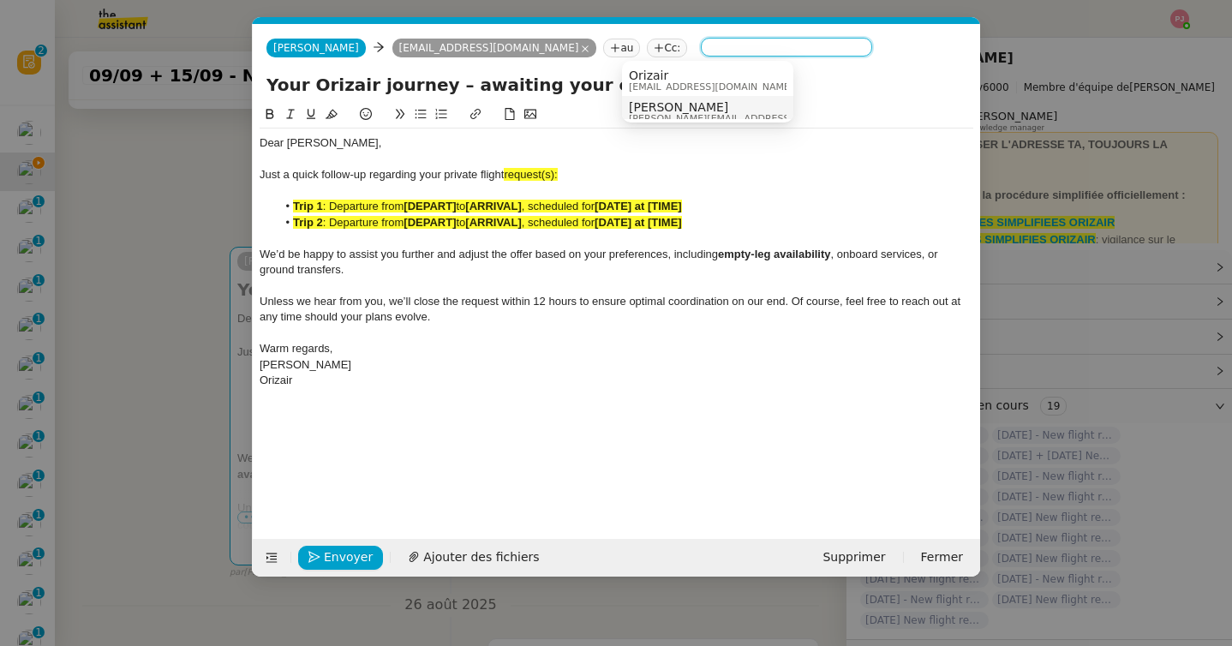
click at [689, 114] on span "[PERSON_NAME][EMAIL_ADDRESS][DOMAIN_NAME]" at bounding box center [750, 118] width 243 height 9
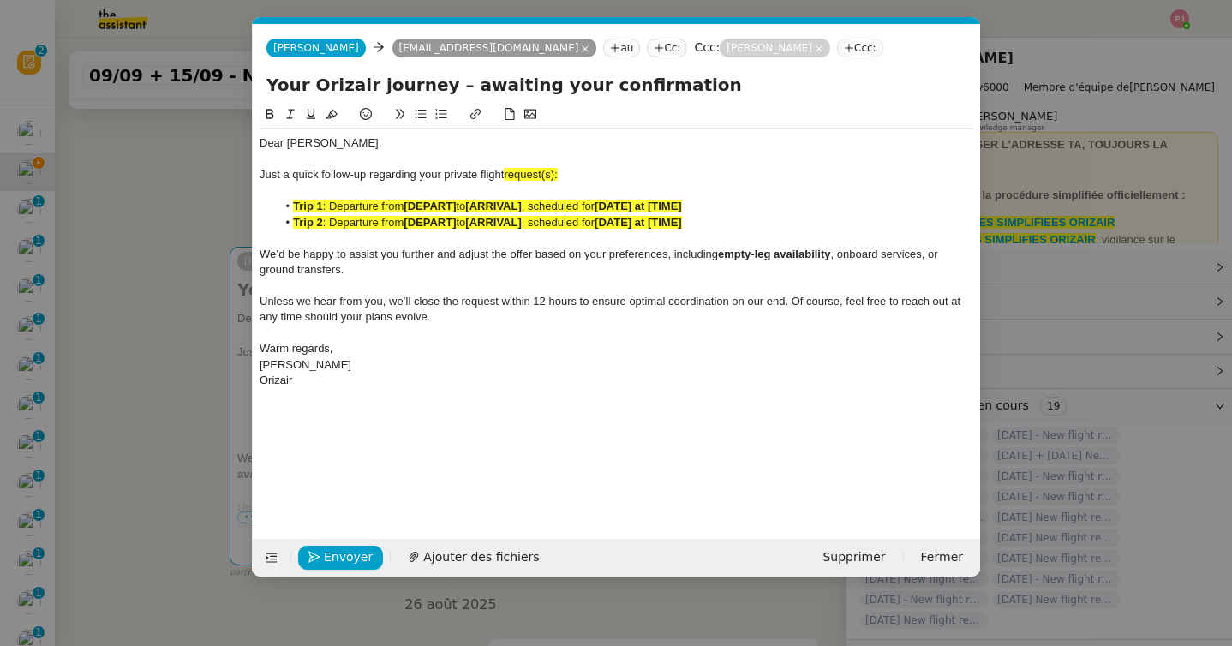
click at [193, 236] on nz-modal-container "orizair relan Service ✈️ Orizair - Relan ce après envoi devis client (FR) Dans …" at bounding box center [616, 323] width 1232 height 646
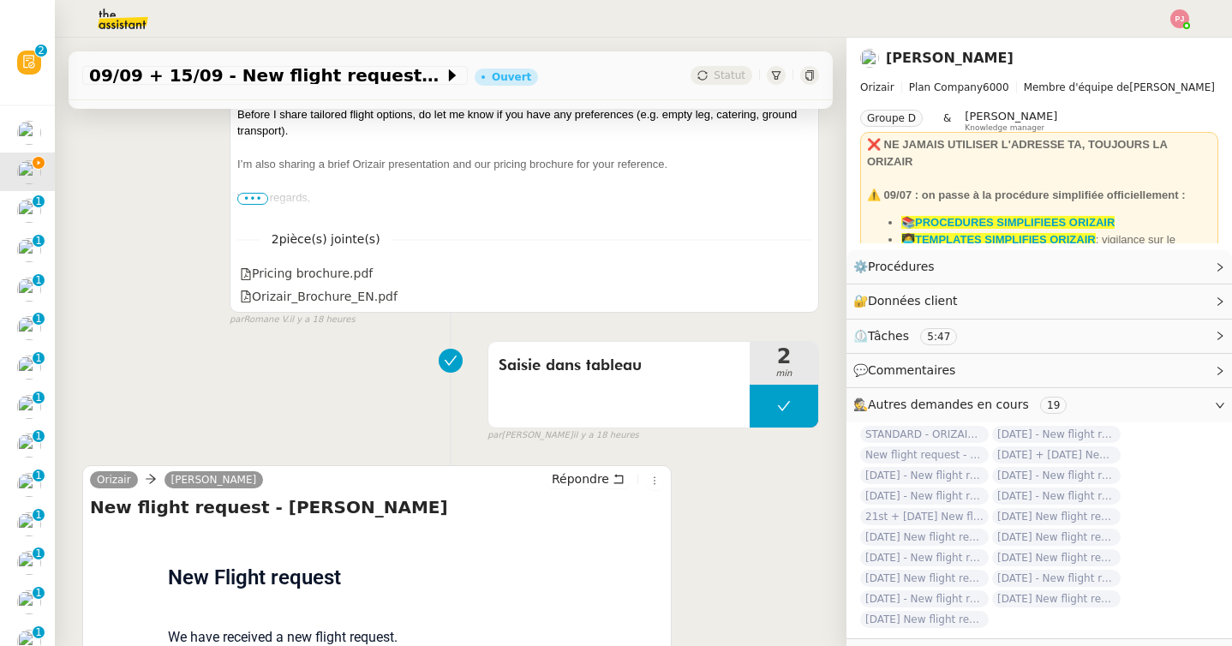
scroll to position [1276, 0]
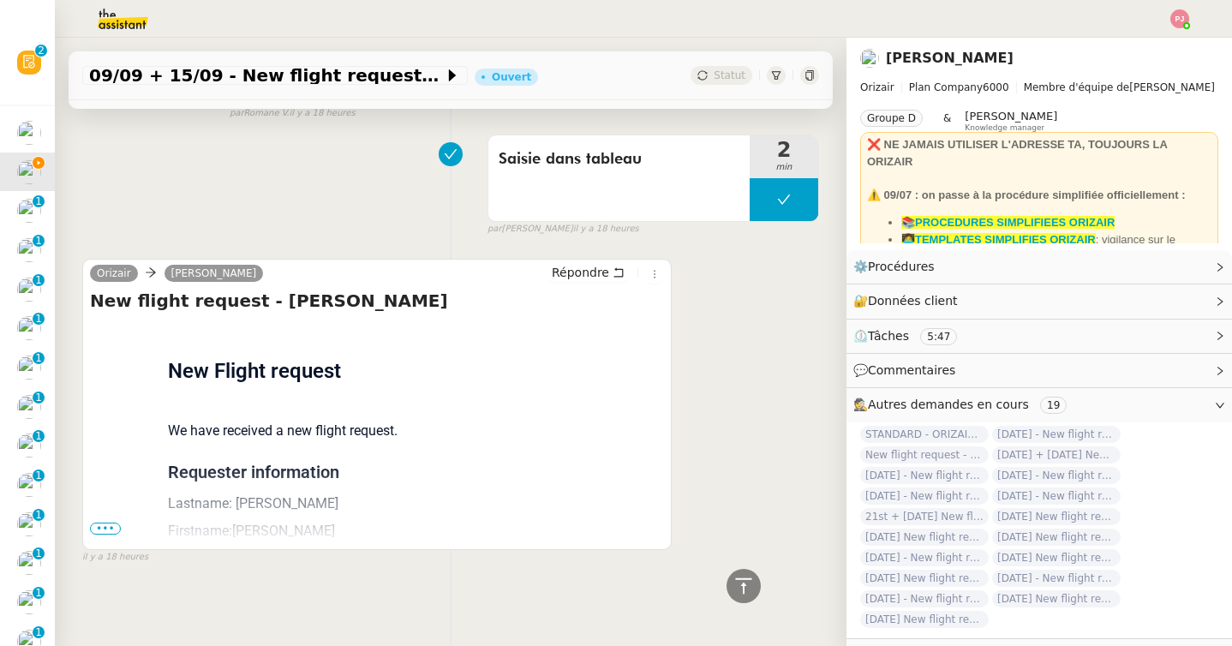
click at [103, 527] on span "•••" at bounding box center [105, 528] width 31 height 12
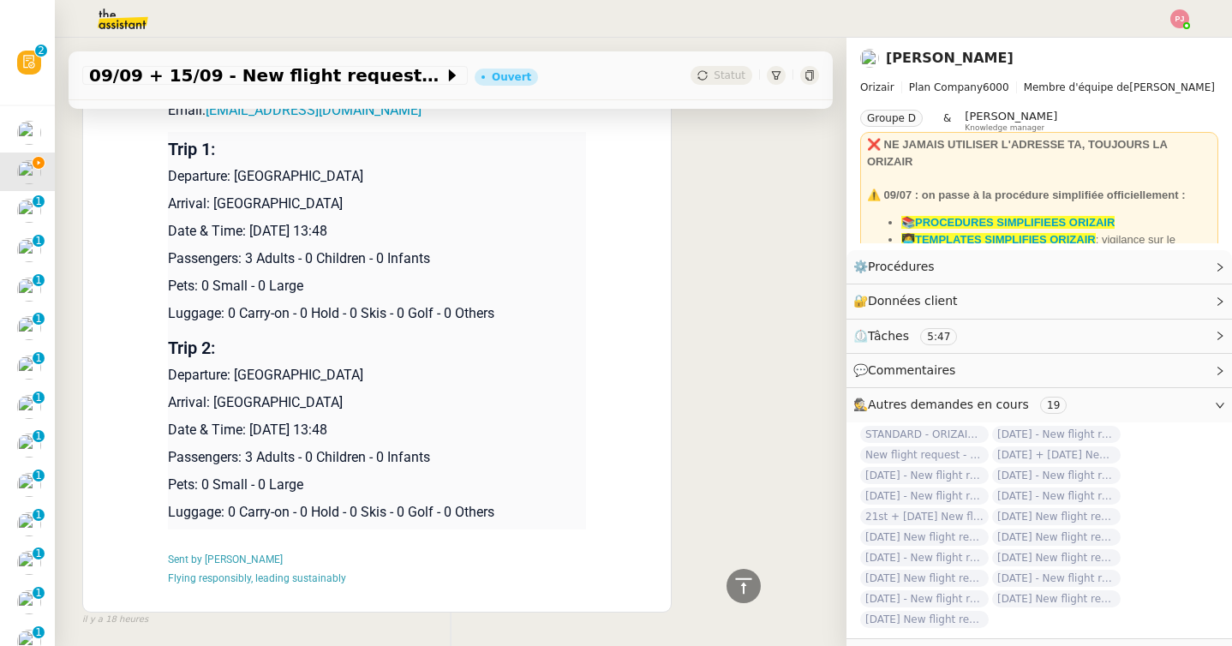
scroll to position [1747, 0]
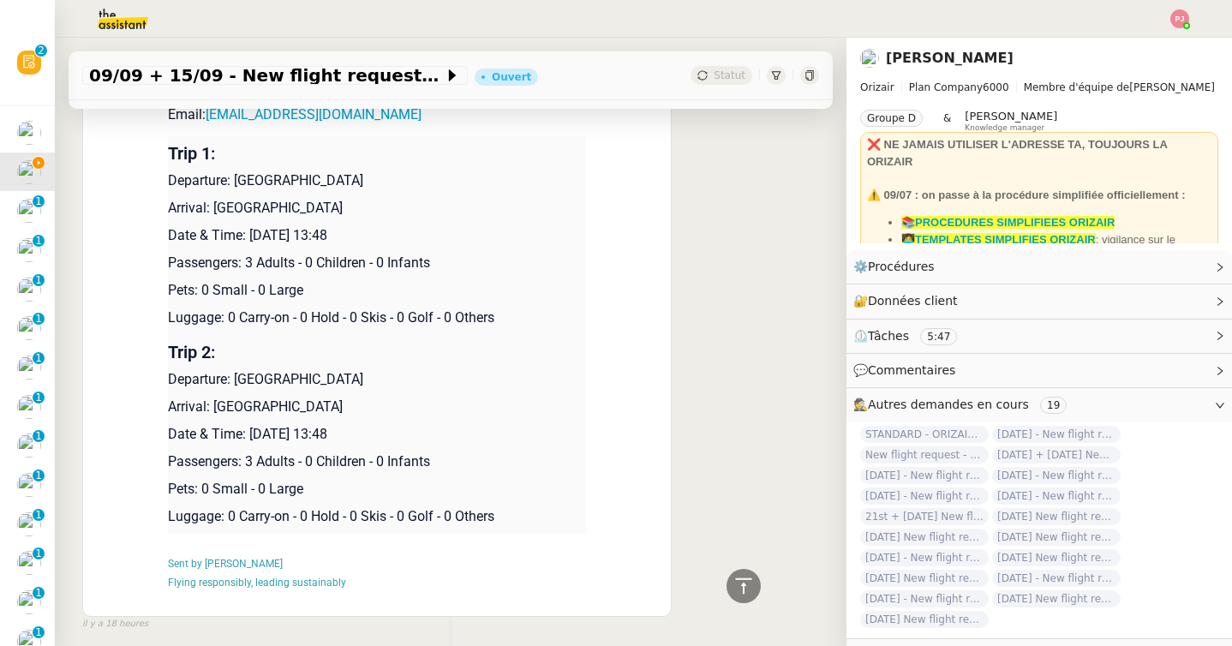
drag, startPoint x: 415, startPoint y: 433, endPoint x: 167, endPoint y: 182, distance: 353.1
click at [167, 182] on div "Flight request created by Halit Kaygan New Flight request We have received a ne…" at bounding box center [377, 231] width 574 height 762
copy div "Flight request created by Halit Kaygan ‌​‍‎‏﻿ ‌​‍‎‏﻿ ‌​‍‎‏﻿ ‌​‍‎‏﻿ ‌​‍‎‏﻿ ‌​‍‎‏…"
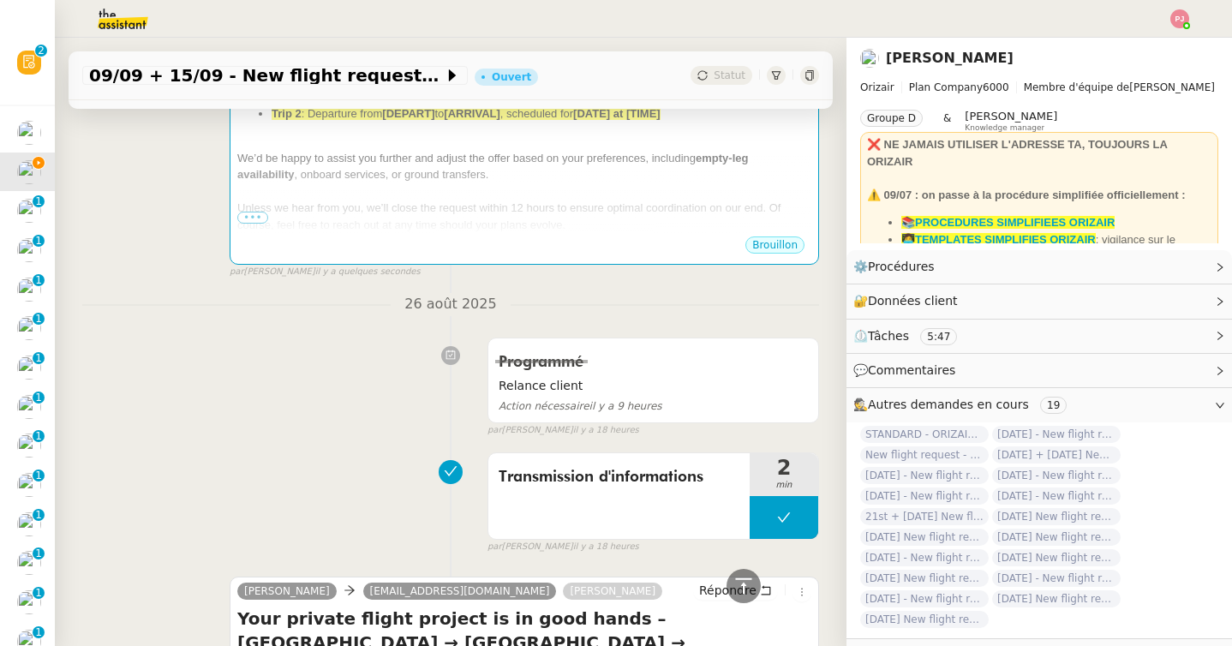
scroll to position [0, 0]
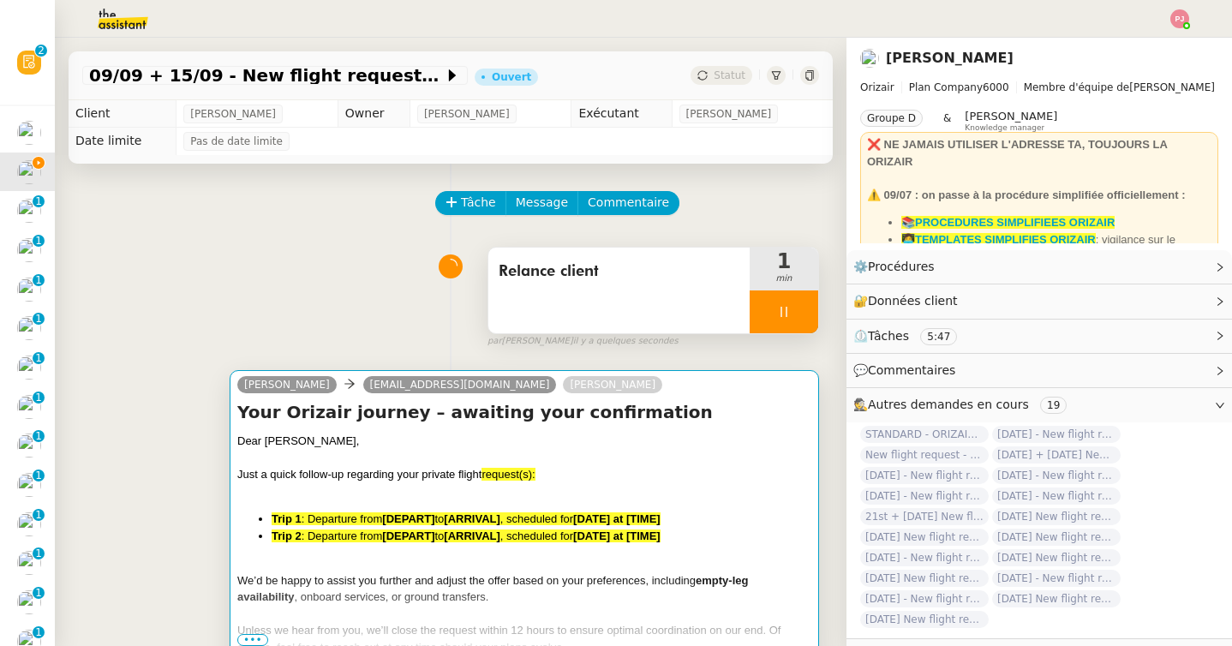
click at [391, 552] on div "Dear Kaygan Halit, Just a quick follow-up regarding your private flight request…" at bounding box center [524, 576] width 574 height 289
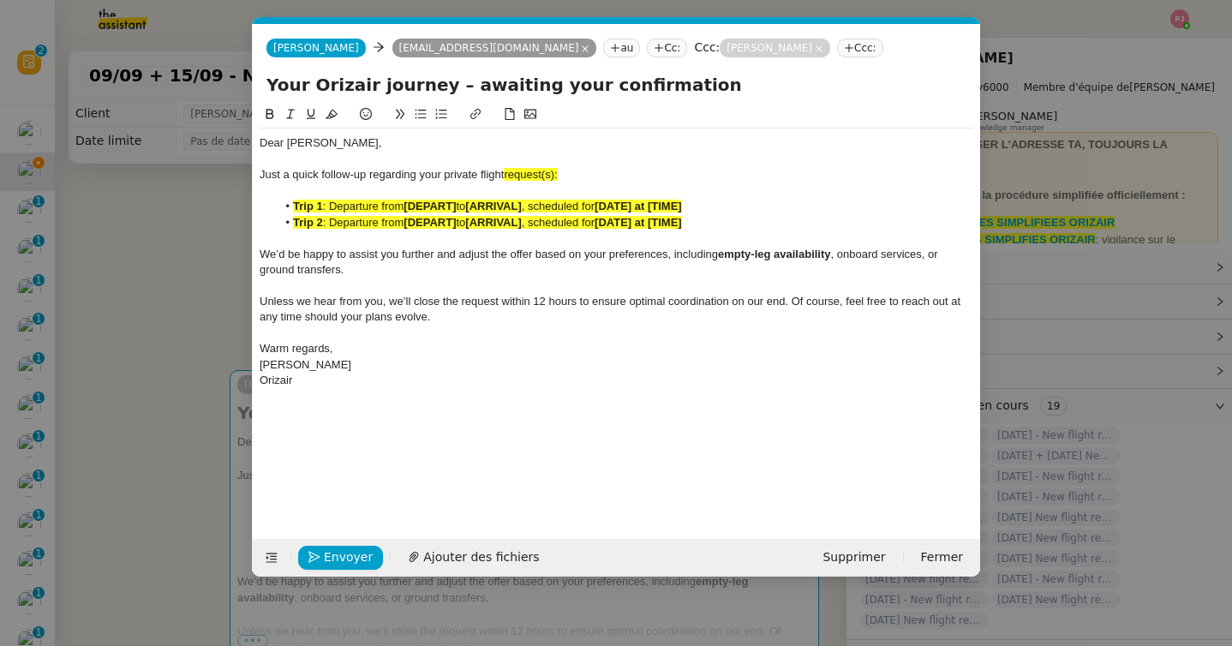
scroll to position [0, 100]
click at [354, 378] on div "Orizair" at bounding box center [615, 380] width 713 height 15
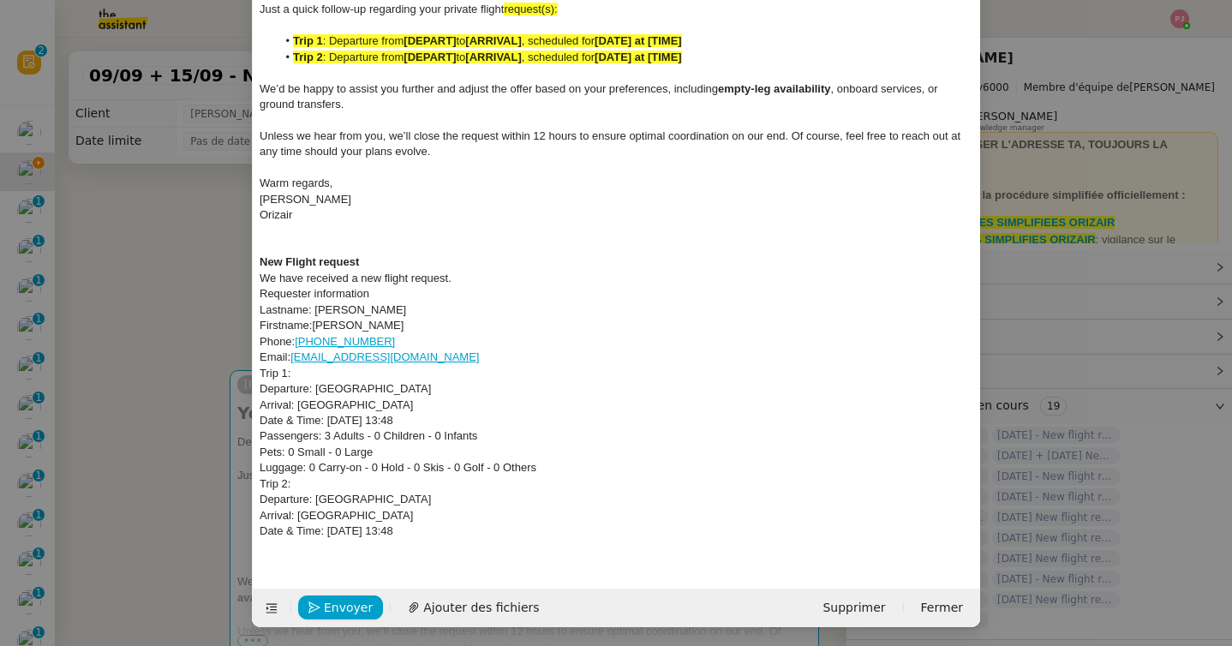
scroll to position [167, 0]
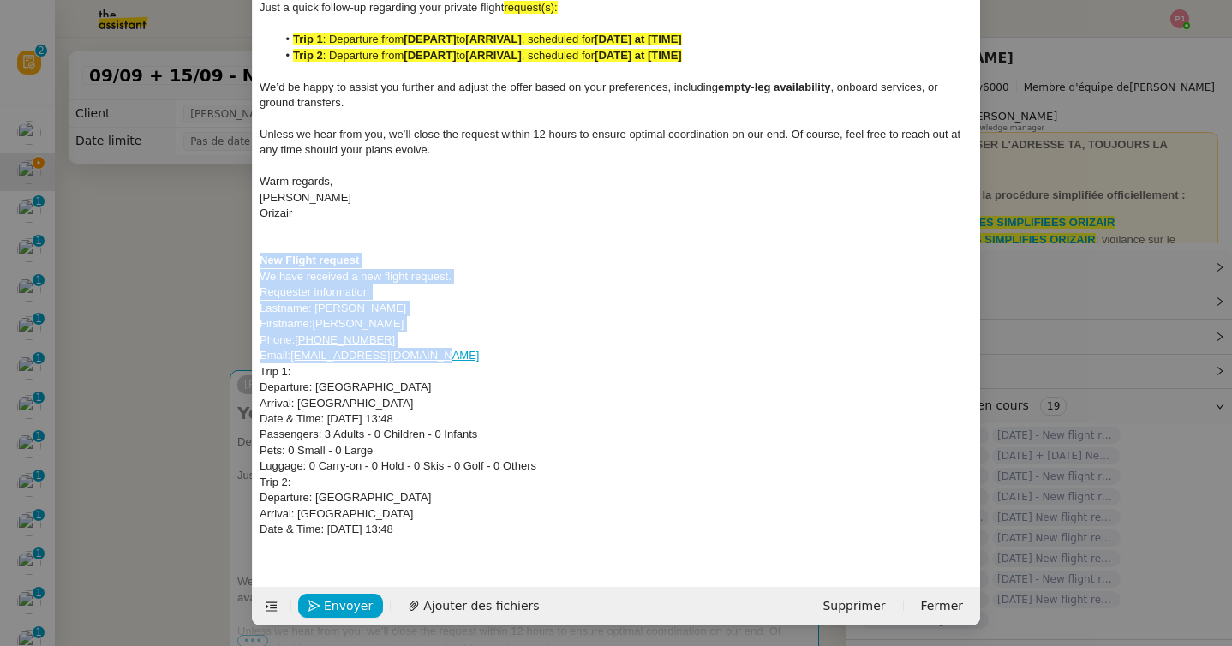
drag, startPoint x: 472, startPoint y: 354, endPoint x: 237, endPoint y: 254, distance: 254.8
click at [237, 254] on nz-modal-container "orizair relan Service ✈️ Orizair - Relan ce après envoi devis client (FR) Dans …" at bounding box center [616, 323] width 1232 height 646
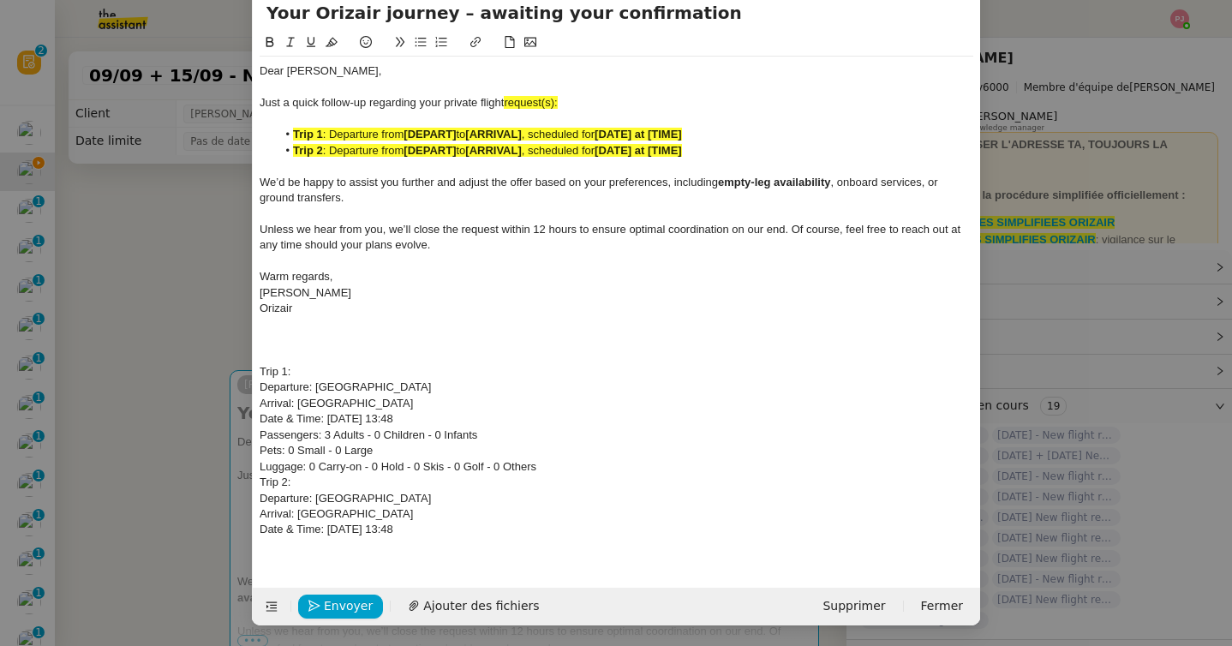
scroll to position [72, 0]
drag, startPoint x: 473, startPoint y: 532, endPoint x: 217, endPoint y: 366, distance: 305.3
click at [217, 366] on nz-modal-container "orizair relan Service ✈️ Orizair - Relan ce après envoi devis client (FR) Dans …" at bounding box center [616, 323] width 1232 height 646
click at [268, 39] on icon at bounding box center [270, 42] width 12 height 12
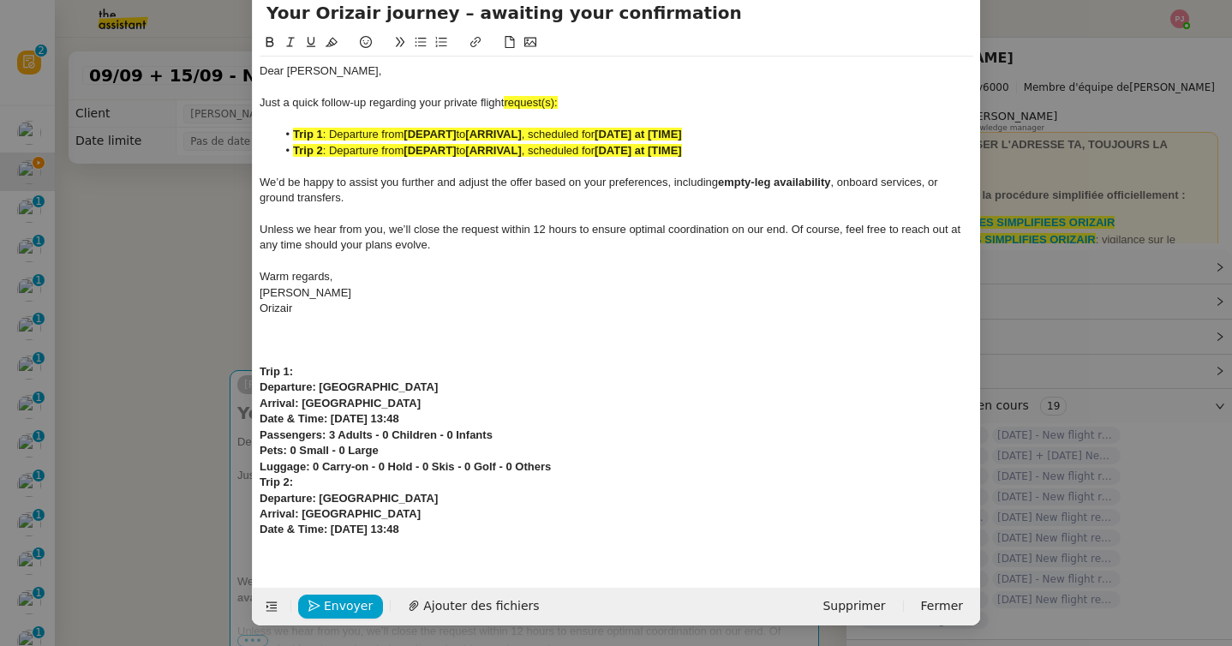
click at [331, 39] on icon at bounding box center [331, 42] width 12 height 9
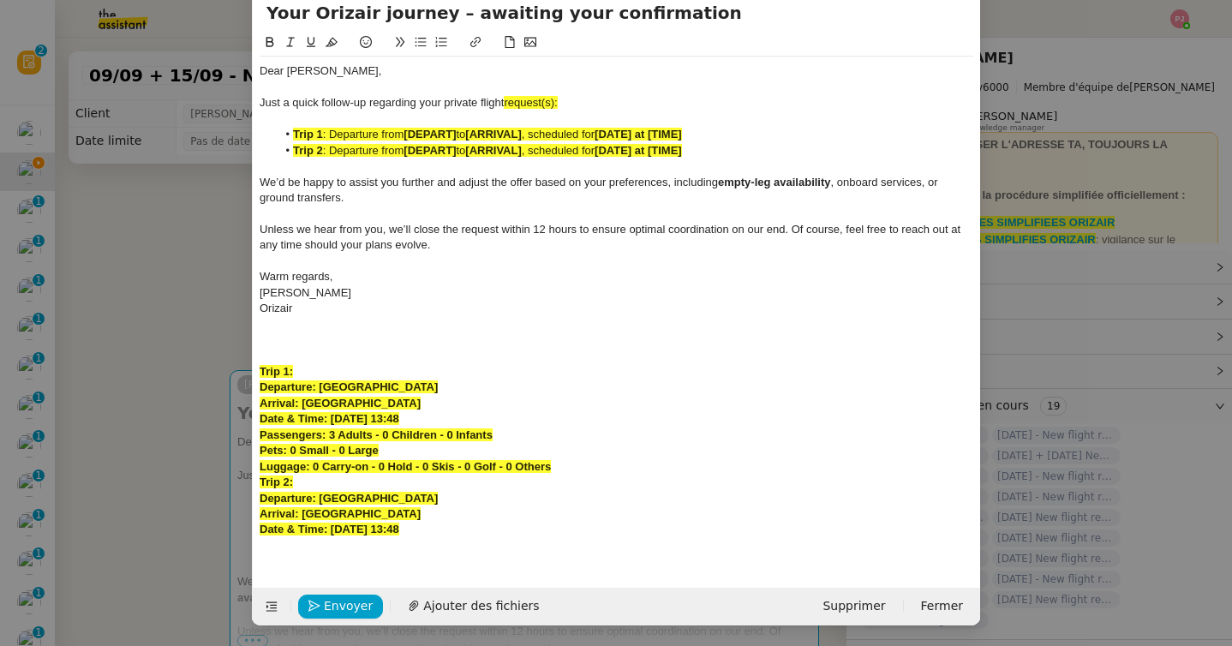
click at [432, 381] on strong "Departure: London Biggin Hill Airport" at bounding box center [348, 386] width 178 height 13
drag, startPoint x: 466, startPoint y: 381, endPoint x: 321, endPoint y: 391, distance: 145.0
click at [321, 391] on div "Departure: London Biggin Hill Airport" at bounding box center [615, 386] width 713 height 15
copy strong "London Biggin Hill Airport"
drag, startPoint x: 458, startPoint y: 136, endPoint x: 407, endPoint y: 137, distance: 51.4
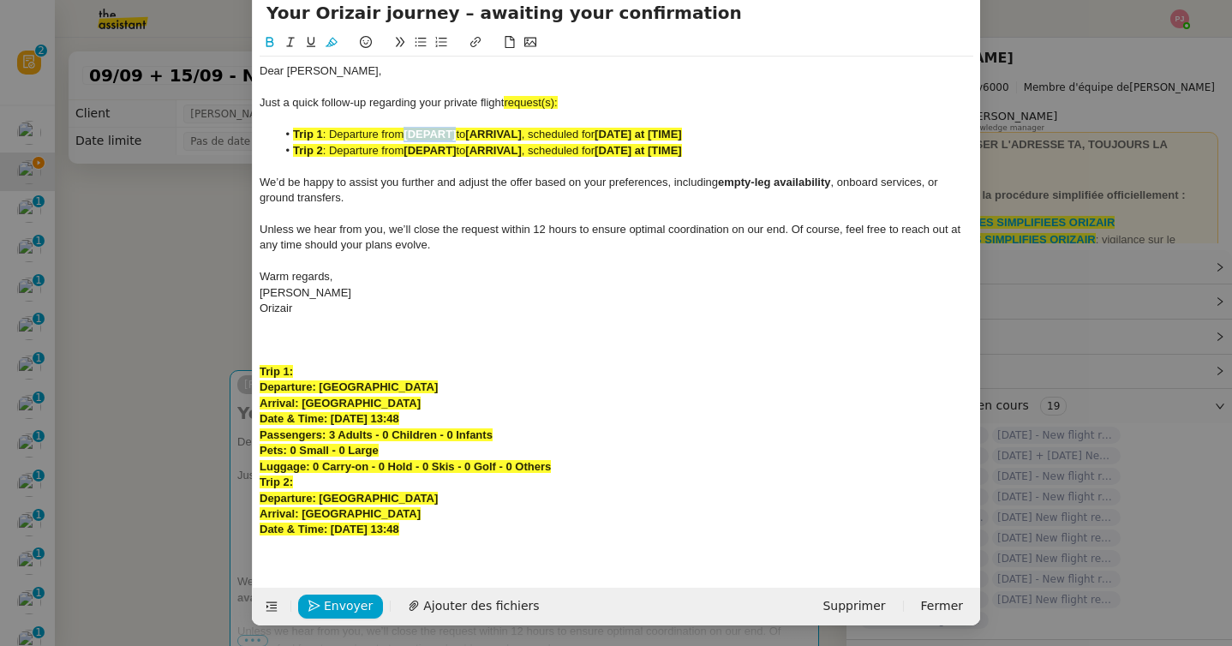
click at [407, 137] on li "Trip 1 : Departure from [DEPART] to [ARRIVAL] , scheduled for [DATE] at [TIME]" at bounding box center [625, 134] width 697 height 15
drag, startPoint x: 479, startPoint y: 153, endPoint x: 533, endPoint y: 153, distance: 54.0
click at [521, 153] on strong "[ARRIVAL]" at bounding box center [493, 150] width 56 height 13
drag, startPoint x: 446, startPoint y: 404, endPoint x: 303, endPoint y: 407, distance: 143.0
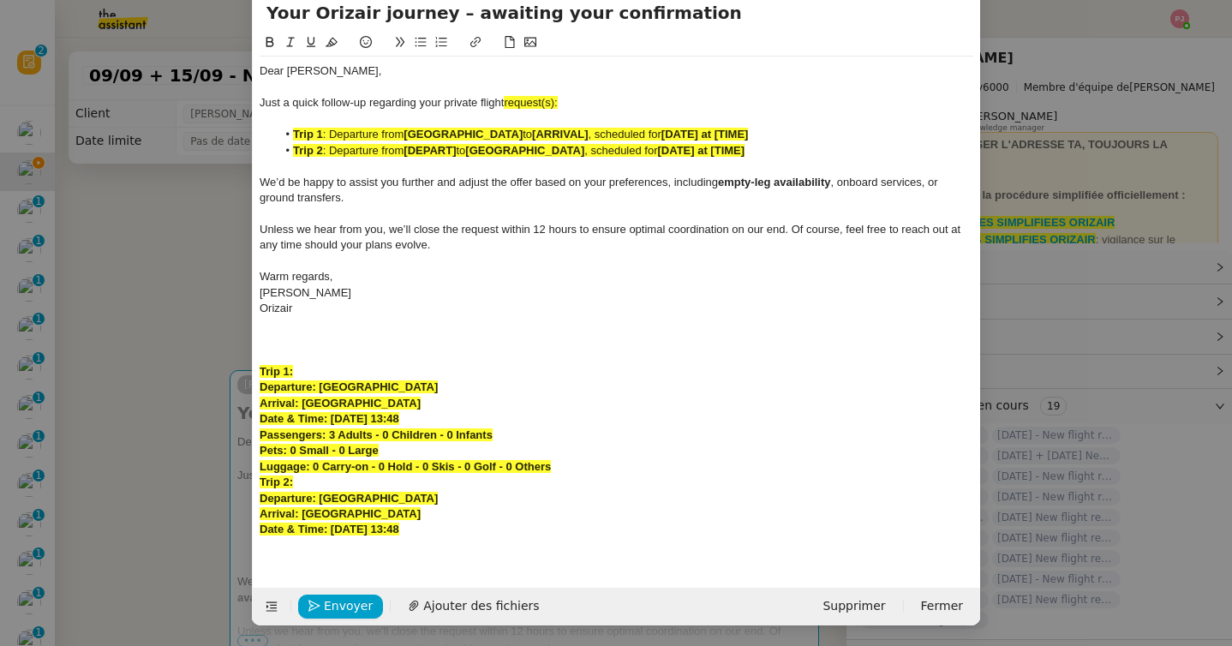
click at [303, 407] on div "Arrival: Malta International Airport" at bounding box center [615, 403] width 713 height 15
copy strong "Malta International Airport"
drag, startPoint x: 461, startPoint y: 153, endPoint x: 409, endPoint y: 153, distance: 52.2
click at [409, 153] on li "Trip 2 : Departure from [DEPART] to London Biggin Hill Airport , scheduled for …" at bounding box center [625, 150] width 697 height 15
drag, startPoint x: 617, startPoint y: 133, endPoint x: 562, endPoint y: 136, distance: 54.9
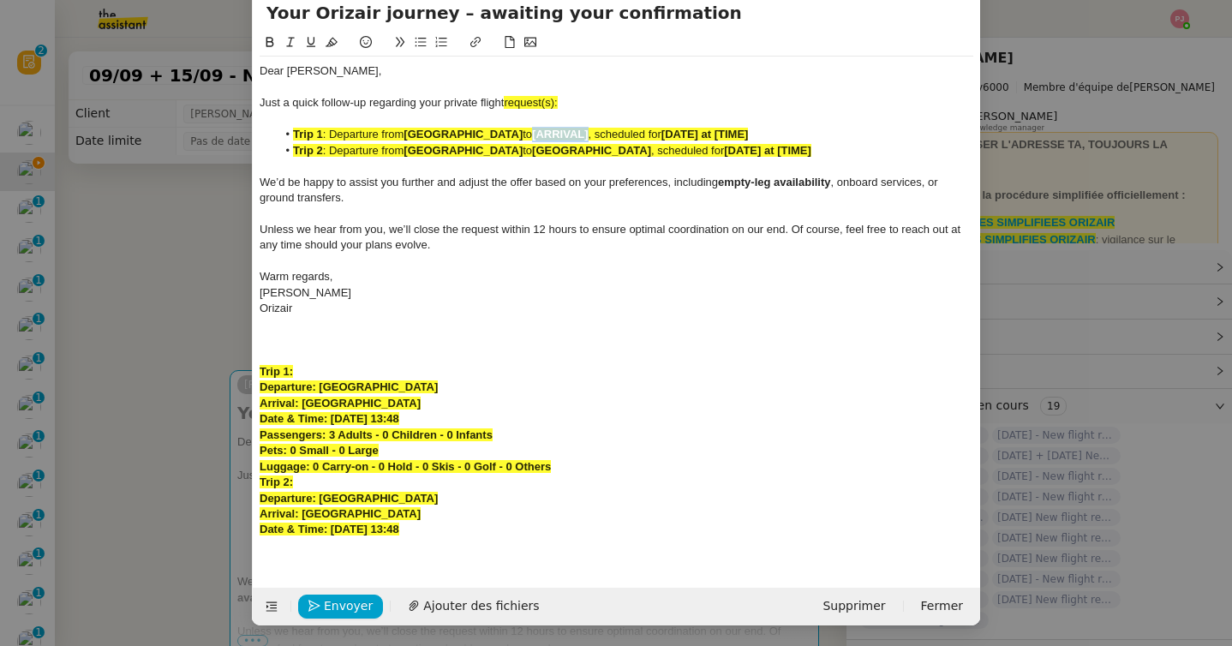
click at [562, 136] on li "Trip 1 : Departure from London Biggin Hill Airport to [ARRIVAL] , scheduled for…" at bounding box center [625, 134] width 697 height 15
drag, startPoint x: 470, startPoint y: 420, endPoint x: 330, endPoint y: 425, distance: 140.5
click at [330, 425] on div "Date & Time: 9th September 2025 13:48" at bounding box center [615, 418] width 713 height 15
copy strong "9th September 2025 13:48"
drag, startPoint x: 869, startPoint y: 134, endPoint x: 777, endPoint y: 134, distance: 92.5
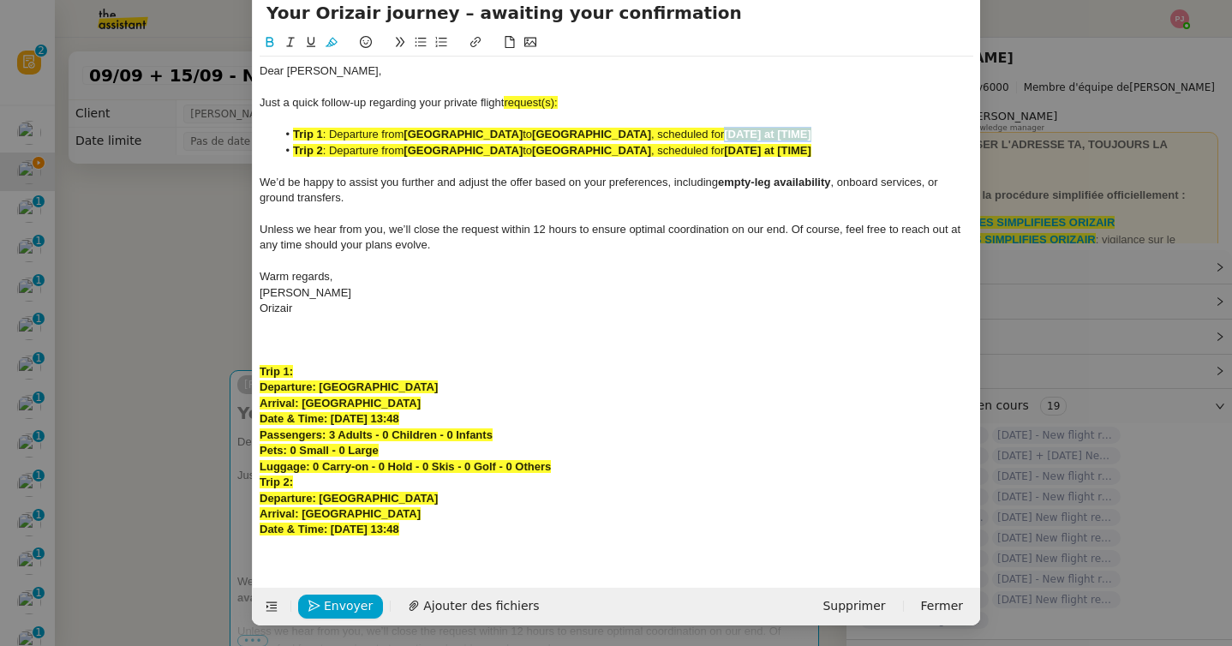
click at [777, 134] on li "Trip 1 : Departure from London Biggin Hill Airport to Malta International Airpo…" at bounding box center [625, 134] width 697 height 15
drag, startPoint x: 486, startPoint y: 532, endPoint x: 331, endPoint y: 529, distance: 154.2
click at [331, 529] on div "Date & Time: 15th September 2025 13:48" at bounding box center [615, 529] width 713 height 15
copy strong "15th September 2025 13:48"
drag, startPoint x: 881, startPoint y: 152, endPoint x: 779, endPoint y: 152, distance: 101.9
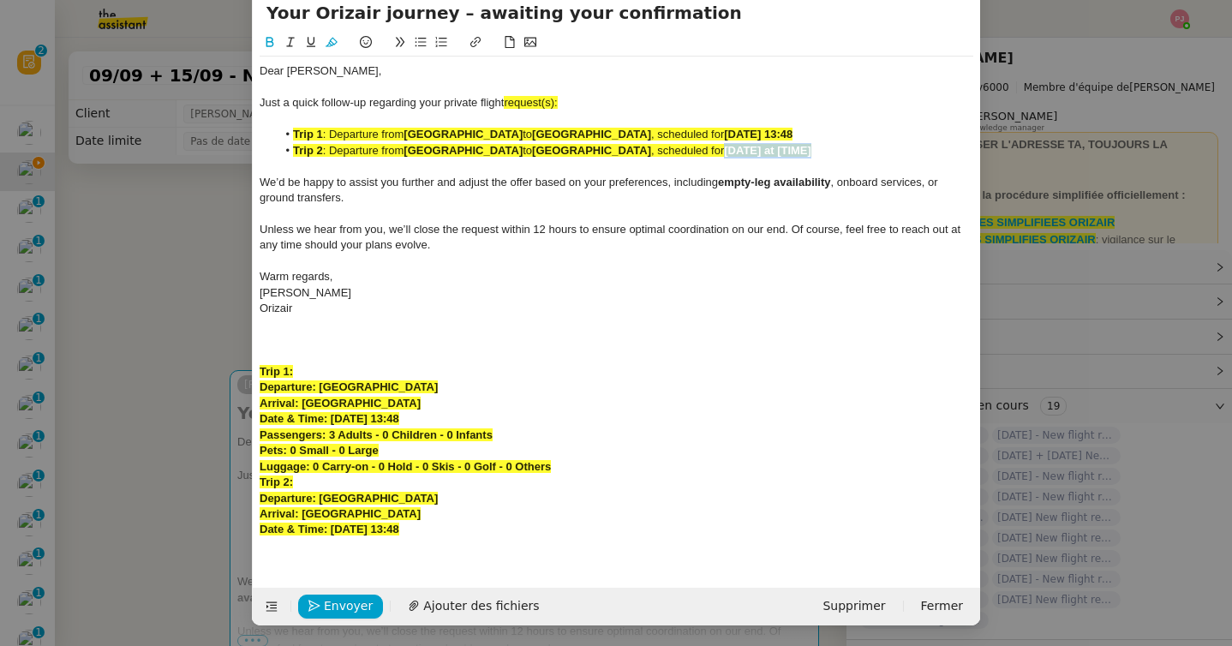
click at [779, 152] on li "Trip 2 : Departure from Malta International Airport to London Biggin Hill Airpo…" at bounding box center [625, 150] width 697 height 15
drag, startPoint x: 500, startPoint y: 532, endPoint x: 240, endPoint y: 337, distance: 324.9
click at [240, 337] on nz-modal-container "orizair relan Service ✈️ Orizair - Relan ce après envoi devis client (FR) Dans …" at bounding box center [616, 323] width 1232 height 646
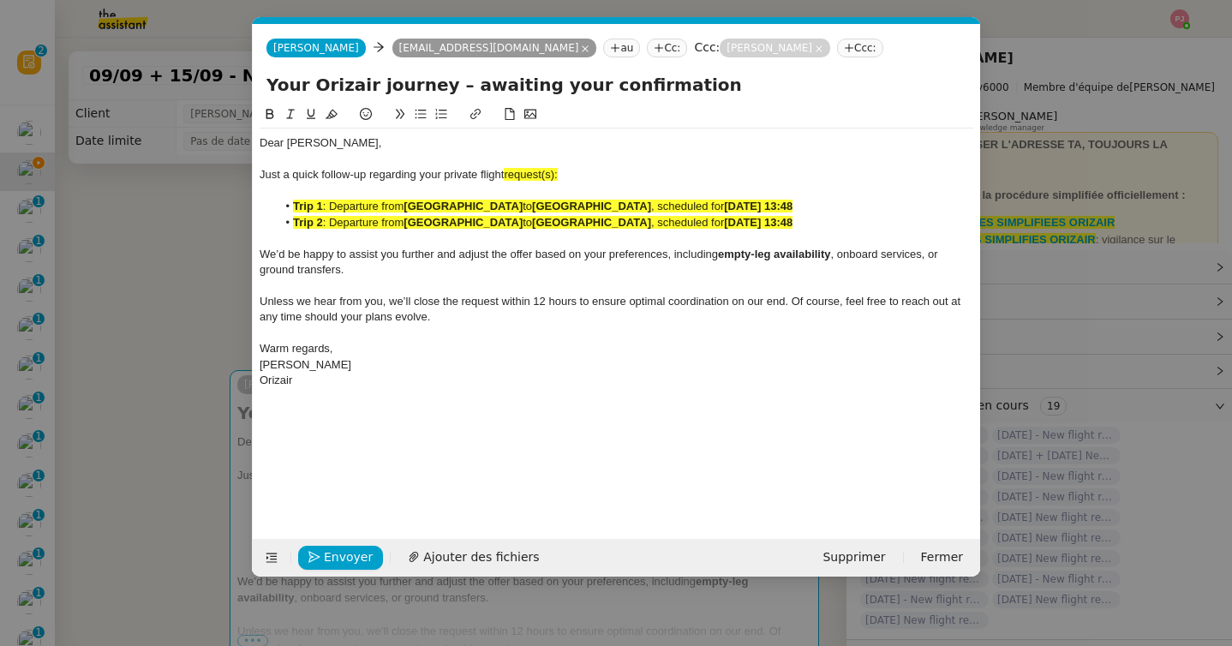
drag, startPoint x: 927, startPoint y: 221, endPoint x: 251, endPoint y: 201, distance: 676.0
click at [251, 201] on nz-modal-container "orizair relan Service ✈️ Orizair - Relan ce après envoi devis client (FR) Dans …" at bounding box center [616, 323] width 1232 height 646
click at [337, 111] on button at bounding box center [331, 114] width 21 height 20
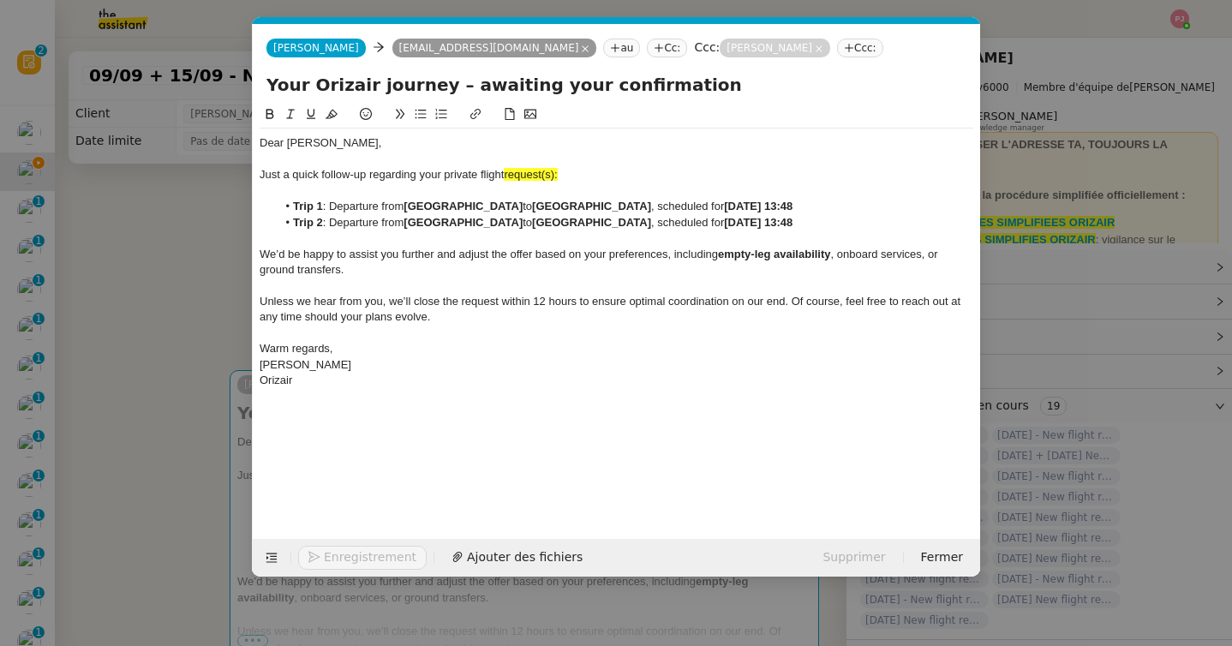
click at [584, 177] on div "Just a quick follow-up regarding your private flight request(s):" at bounding box center [615, 174] width 713 height 15
drag, startPoint x: 576, startPoint y: 177, endPoint x: 506, endPoint y: 177, distance: 69.4
click at [506, 177] on div "Just a quick follow-up regarding your private flight request(s):" at bounding box center [615, 174] width 713 height 15
click at [366, 554] on span "Envoyer" at bounding box center [348, 557] width 49 height 20
click at [366, 554] on span "Confirmer l'envoi" at bounding box center [375, 557] width 103 height 20
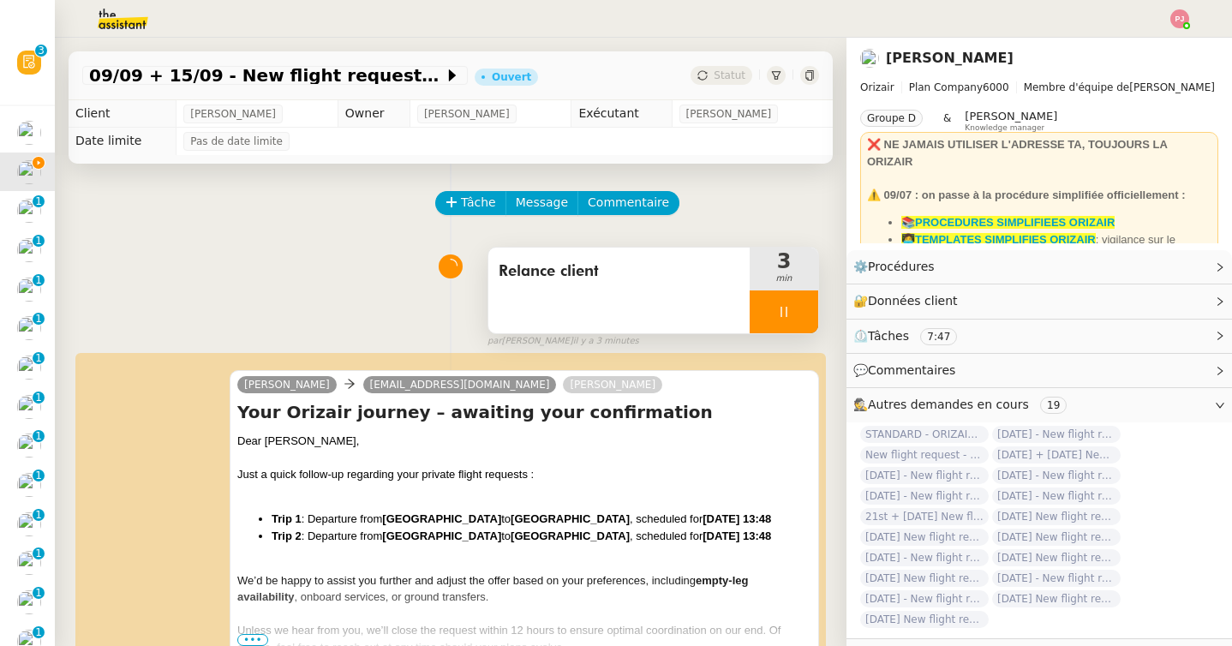
click at [781, 311] on icon at bounding box center [783, 312] width 6 height 10
click at [797, 311] on icon at bounding box center [801, 312] width 14 height 14
click at [801, 308] on button at bounding box center [783, 311] width 69 height 43
click at [759, 309] on div at bounding box center [766, 311] width 34 height 43
click at [787, 307] on icon at bounding box center [784, 312] width 14 height 14
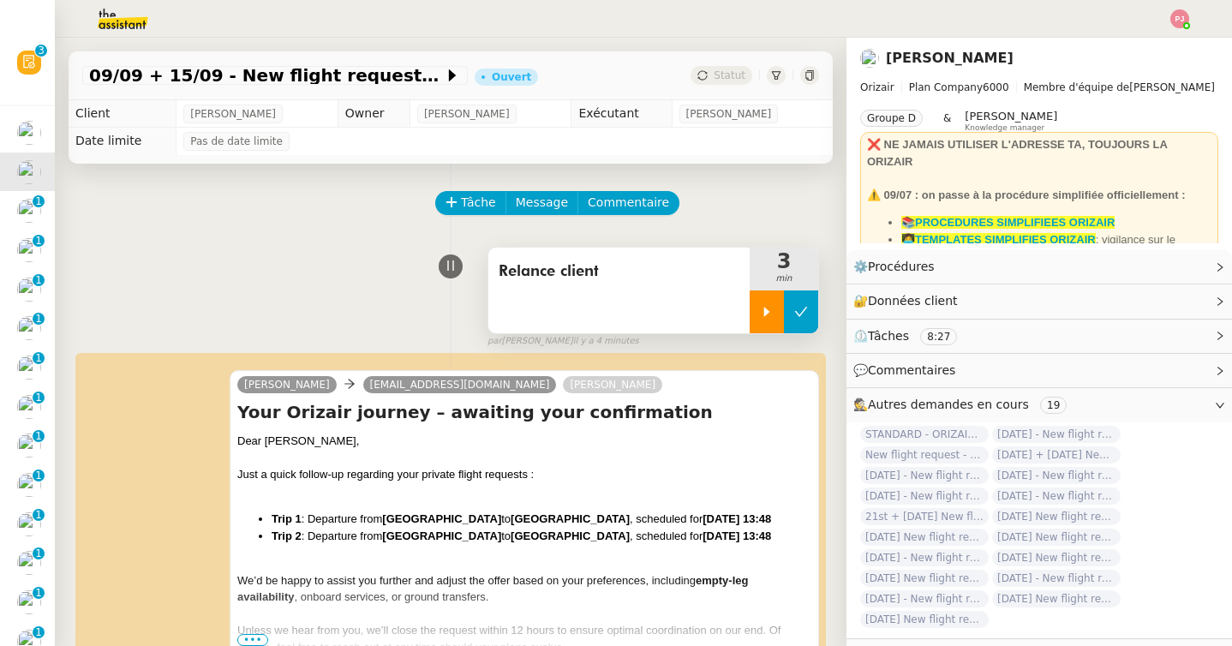
click at [803, 325] on button at bounding box center [801, 311] width 34 height 43
click at [773, 310] on button at bounding box center [783, 311] width 69 height 43
click at [759, 312] on div at bounding box center [766, 311] width 34 height 43
click at [769, 309] on div at bounding box center [783, 311] width 69 height 43
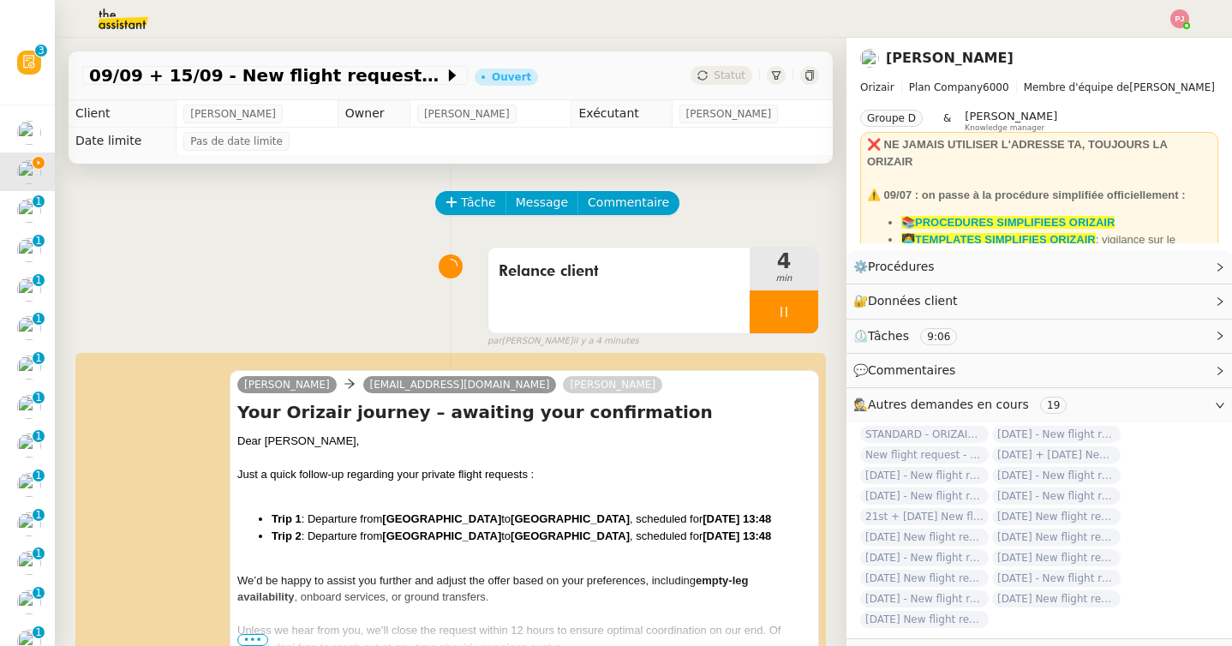
click at [799, 310] on div at bounding box center [783, 311] width 69 height 43
click at [800, 310] on icon at bounding box center [801, 312] width 14 height 14
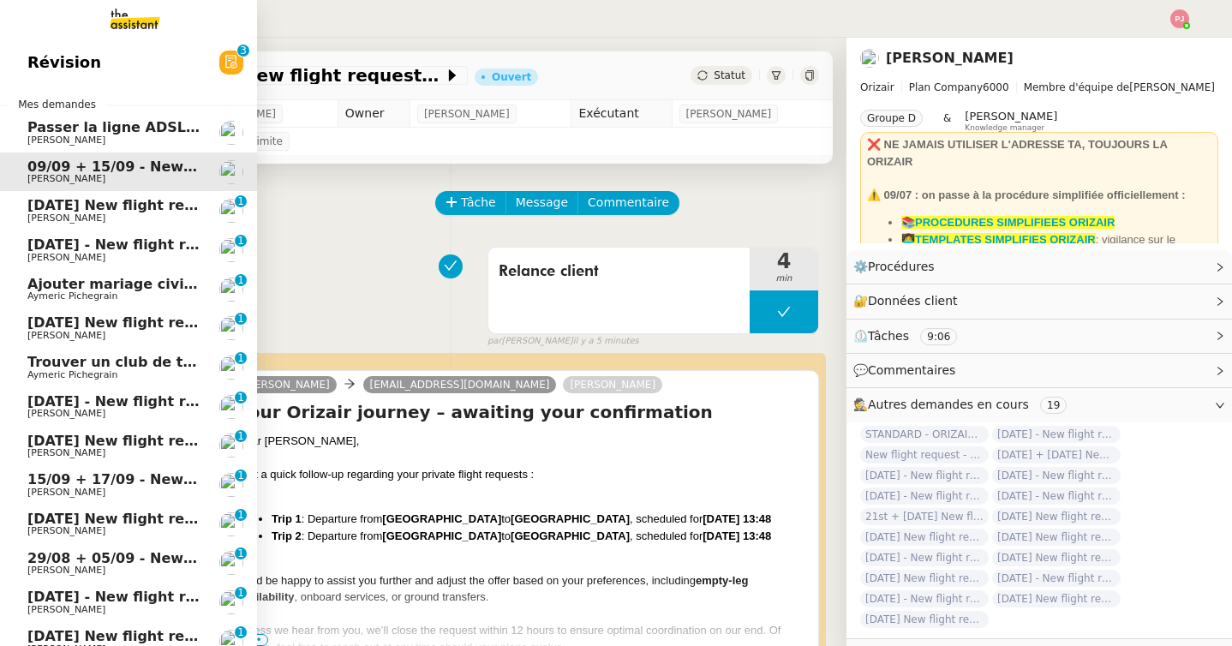
click at [42, 204] on span "23rd May 2026 New flight request - Vincent Toussaint" at bounding box center [224, 205] width 395 height 16
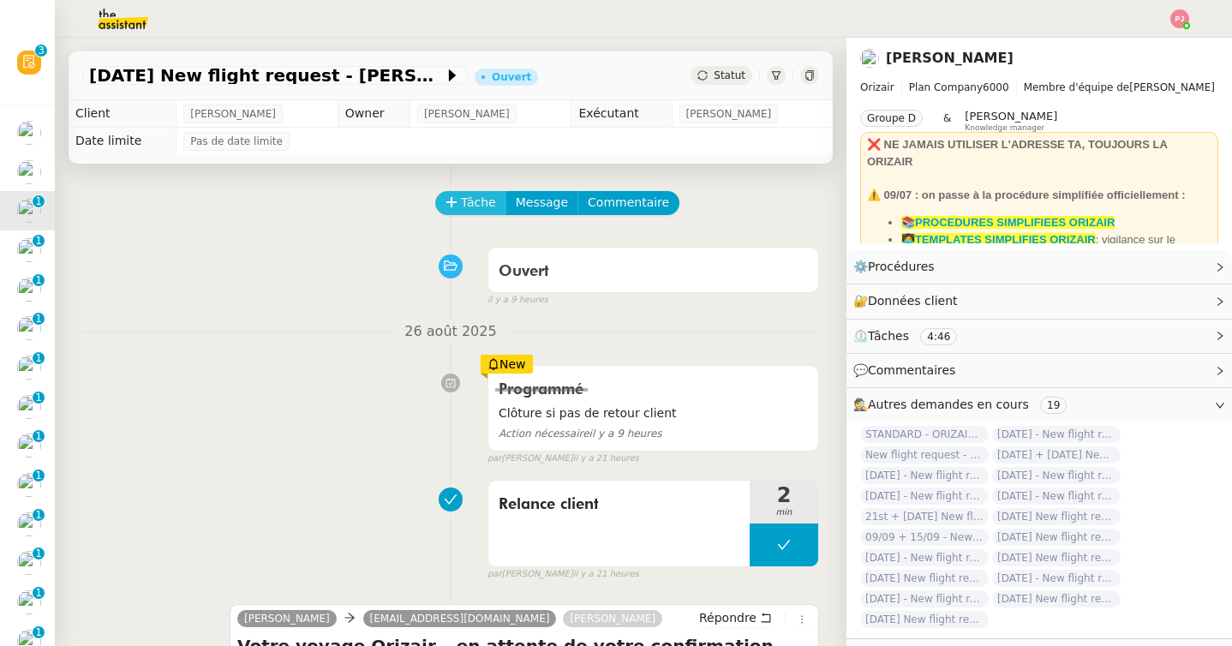
click at [466, 203] on span "Tâche" at bounding box center [478, 203] width 35 height 20
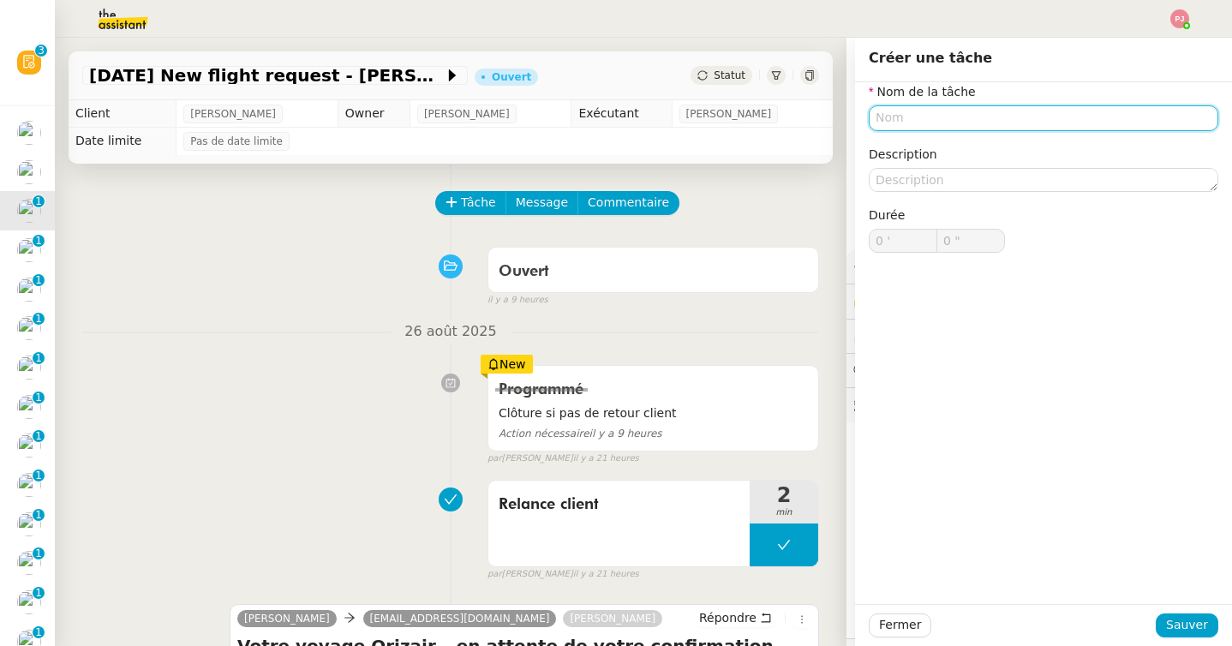
click at [900, 113] on input "text" at bounding box center [1042, 117] width 349 height 25
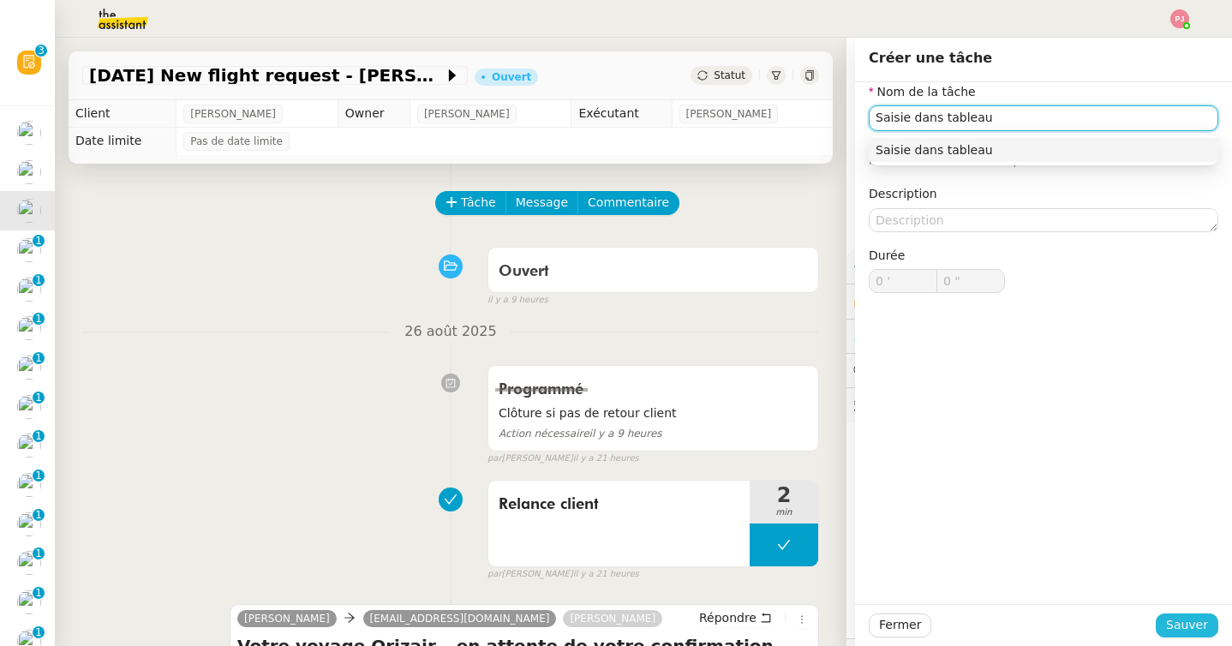
type input "Saisie dans tableau"
click at [1204, 629] on span "Sauver" at bounding box center [1187, 625] width 42 height 20
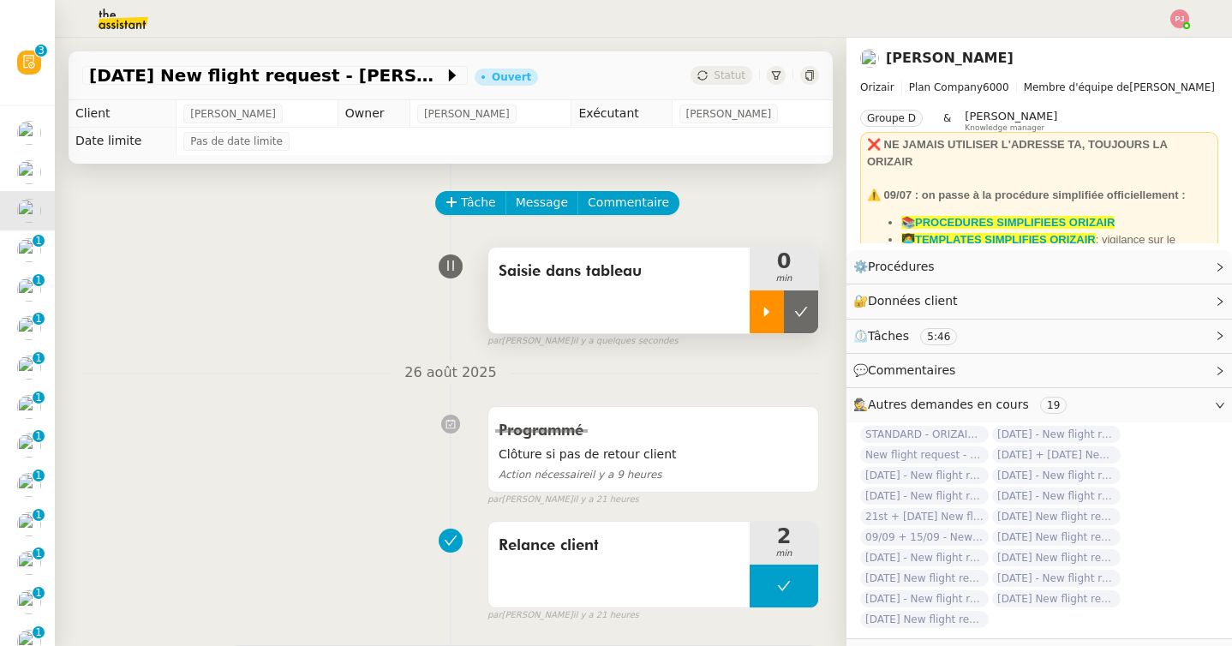
click at [775, 328] on div at bounding box center [766, 311] width 34 height 43
click at [775, 299] on div at bounding box center [783, 311] width 69 height 43
click at [798, 307] on icon at bounding box center [801, 312] width 14 height 14
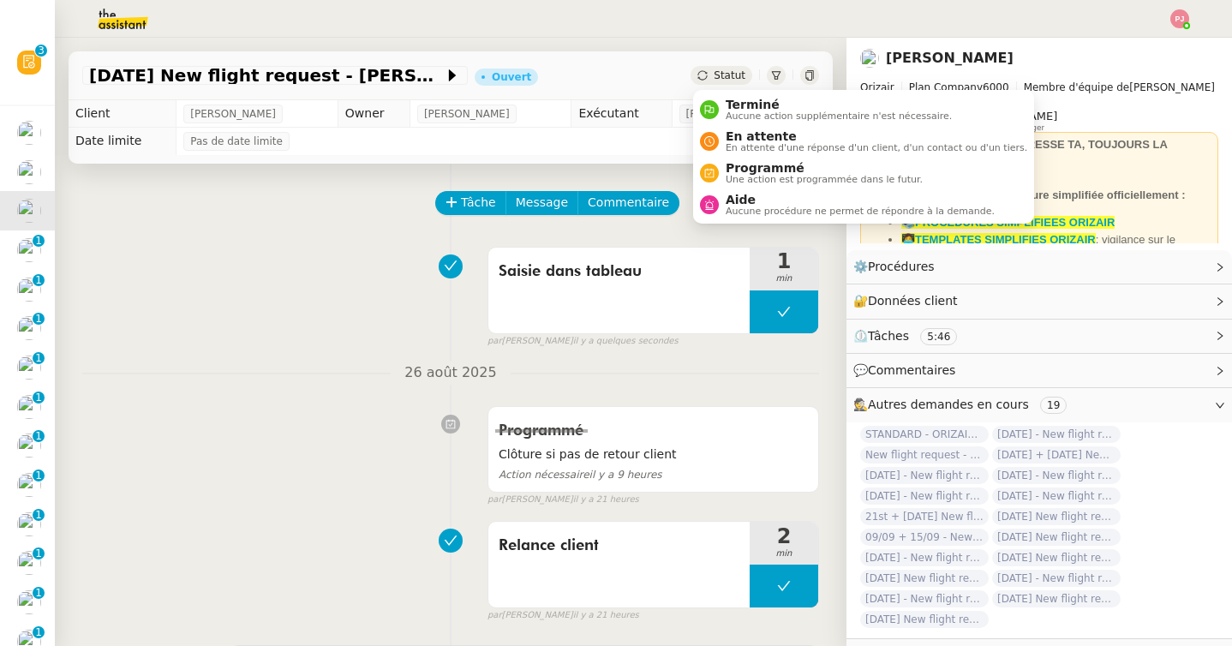
click at [743, 80] on span "Statut" at bounding box center [729, 75] width 32 height 12
click at [749, 104] on span "Terminé" at bounding box center [838, 105] width 226 height 14
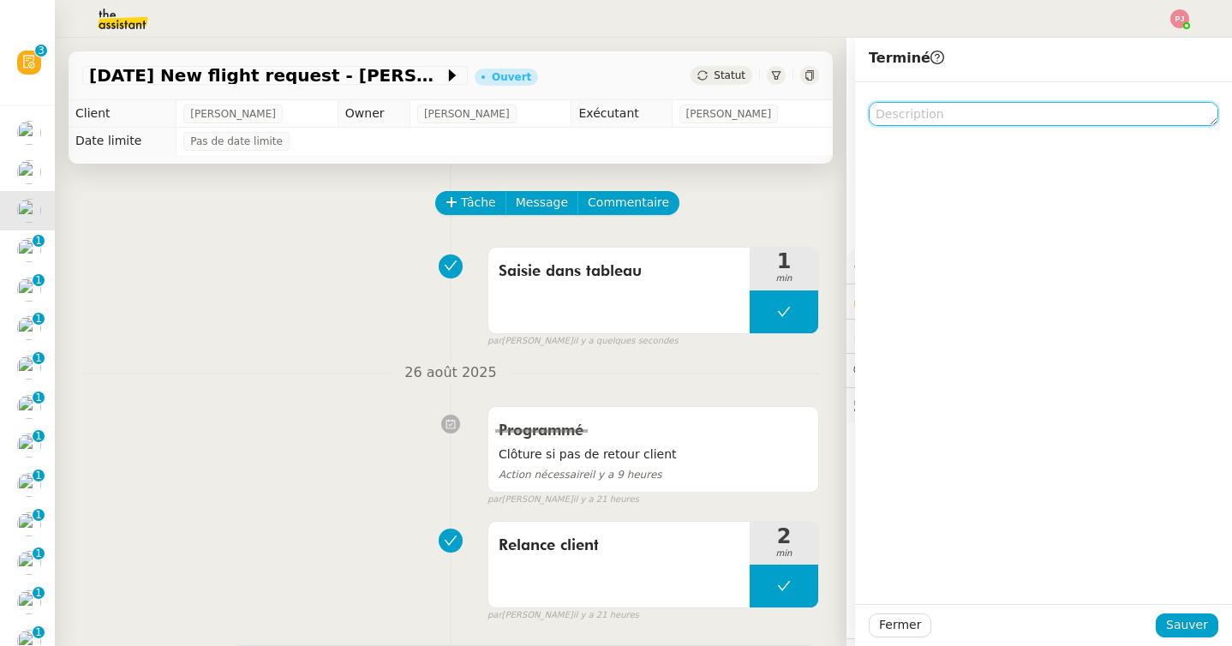
click at [943, 118] on textarea at bounding box center [1042, 114] width 349 height 24
type textarea "e"
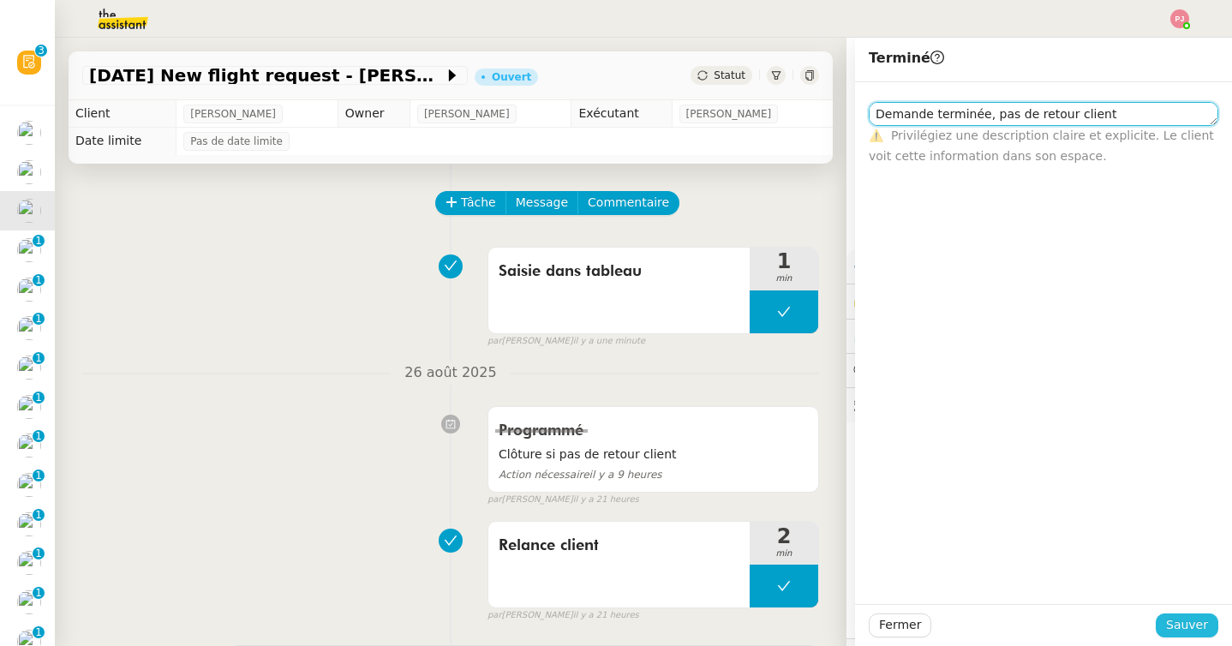
type textarea "Demande terminée, pas de retour client"
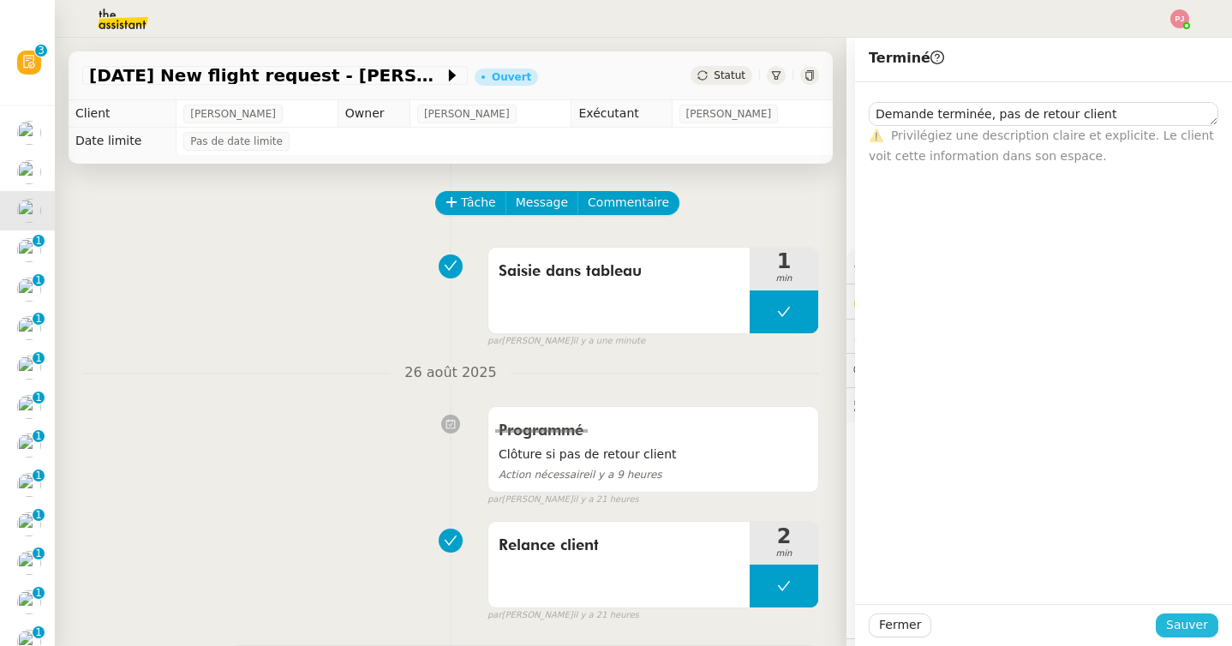
click at [1195, 627] on span "Sauver" at bounding box center [1187, 625] width 42 height 20
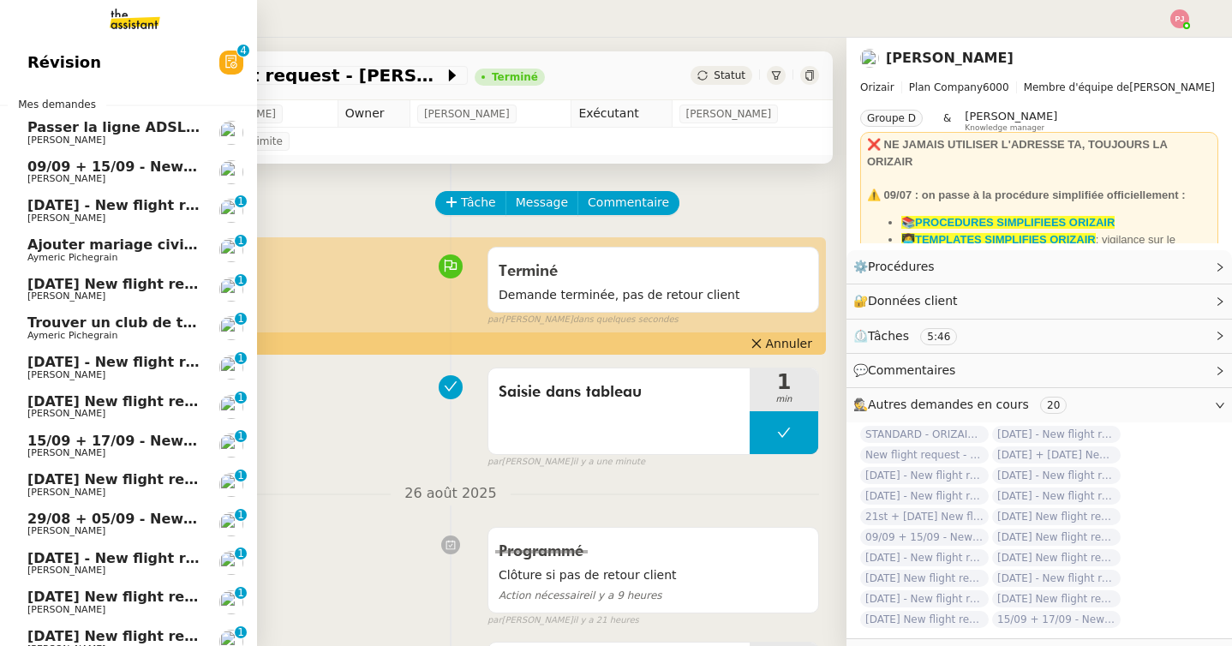
click at [94, 209] on span "31st August 2025 - New flight request - Lee Newman" at bounding box center [204, 205] width 354 height 16
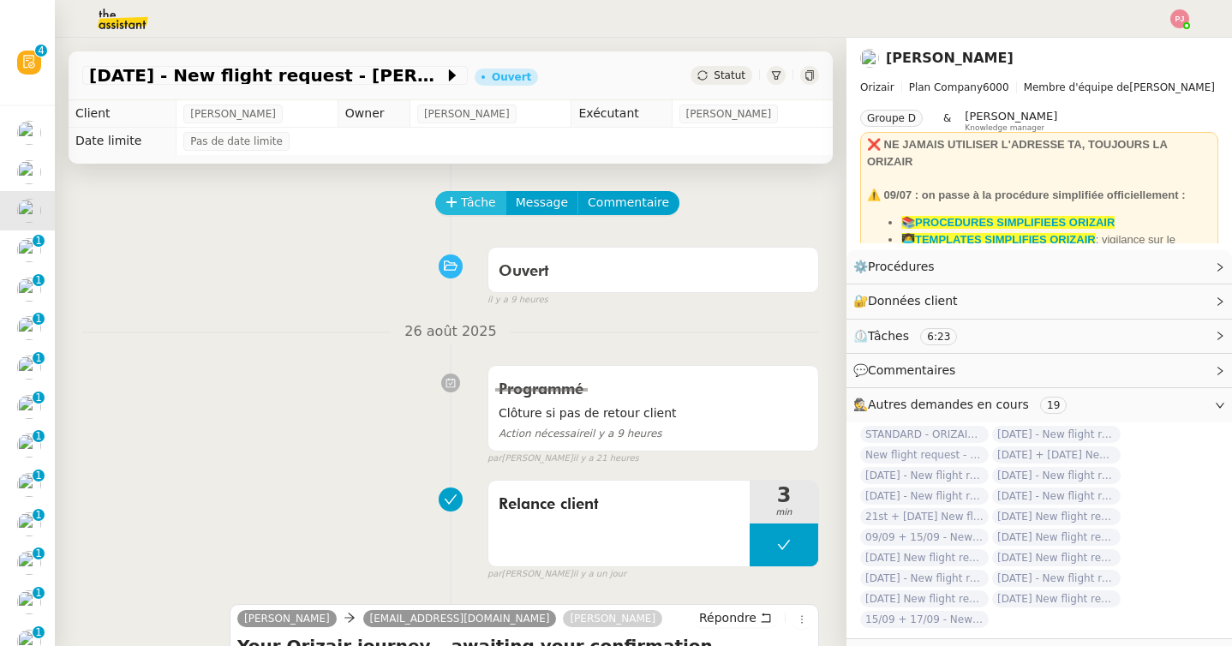
click at [488, 202] on span "Tâche" at bounding box center [478, 203] width 35 height 20
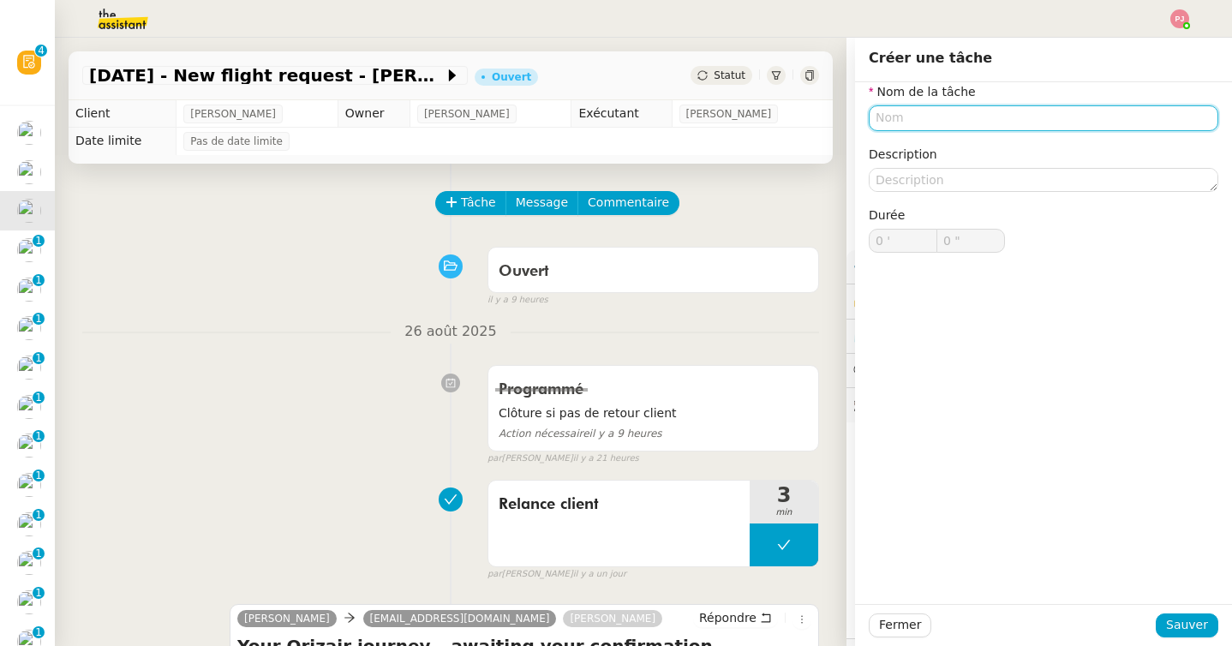
click at [892, 124] on input "text" at bounding box center [1042, 117] width 349 height 25
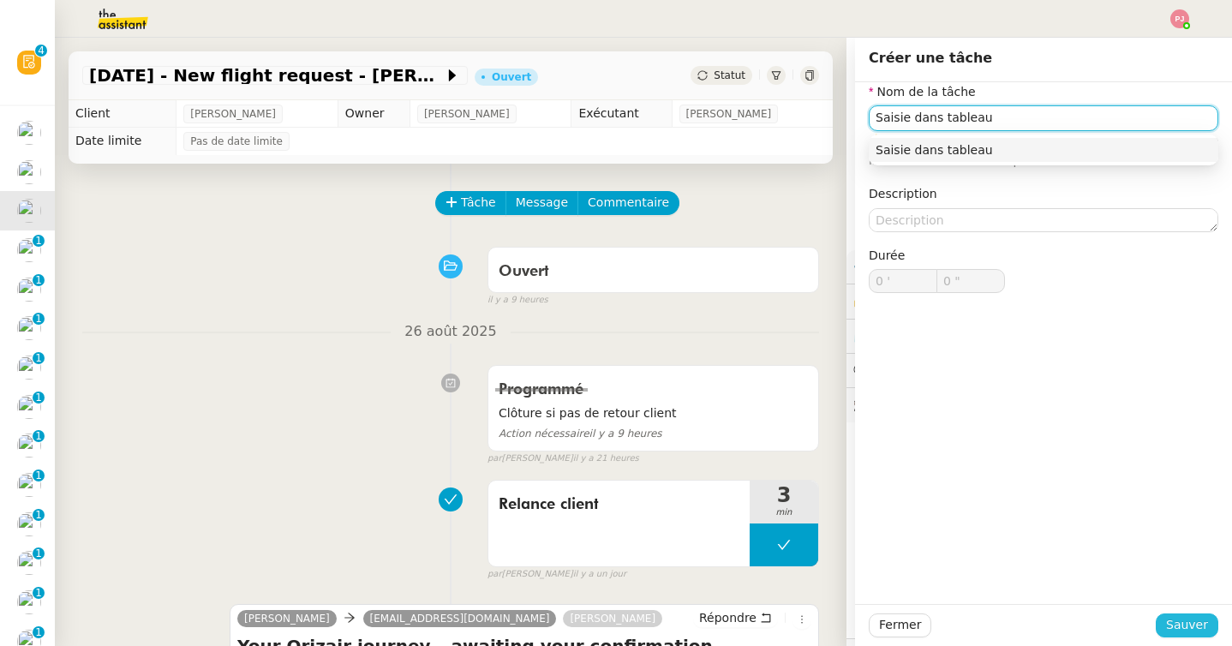
type input "Saisie dans tableau"
click at [1186, 613] on button "Sauver" at bounding box center [1186, 625] width 63 height 24
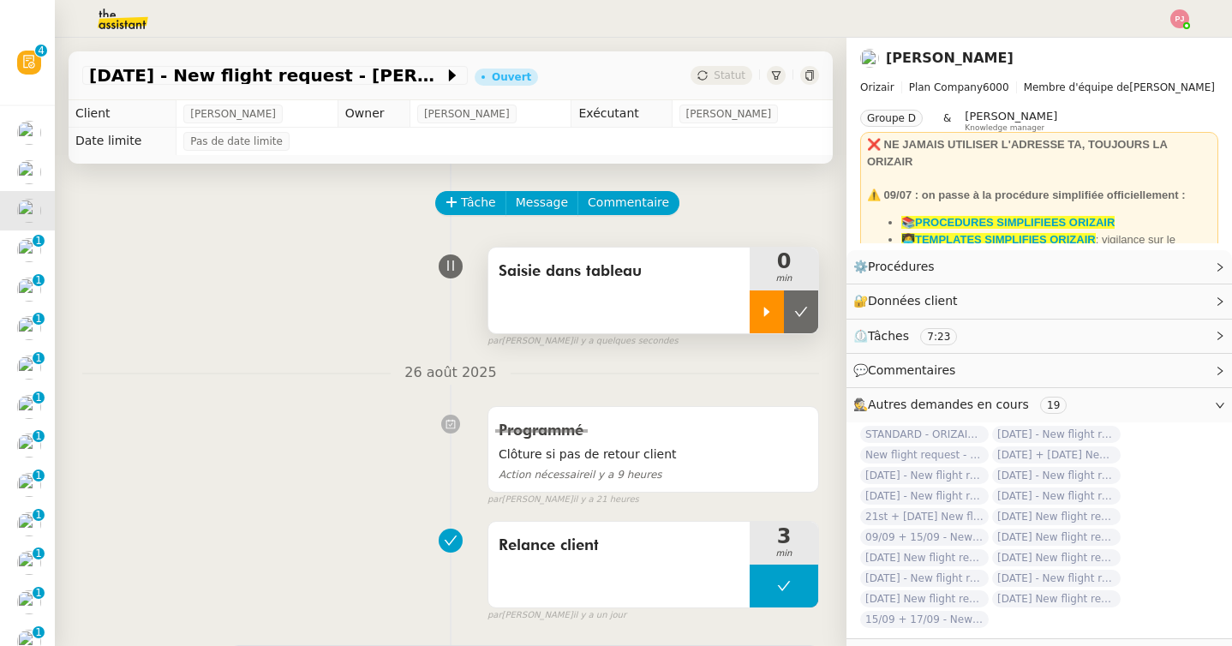
click at [769, 322] on div at bounding box center [766, 311] width 34 height 43
click at [796, 309] on div at bounding box center [783, 311] width 69 height 43
click at [807, 318] on button at bounding box center [801, 311] width 34 height 43
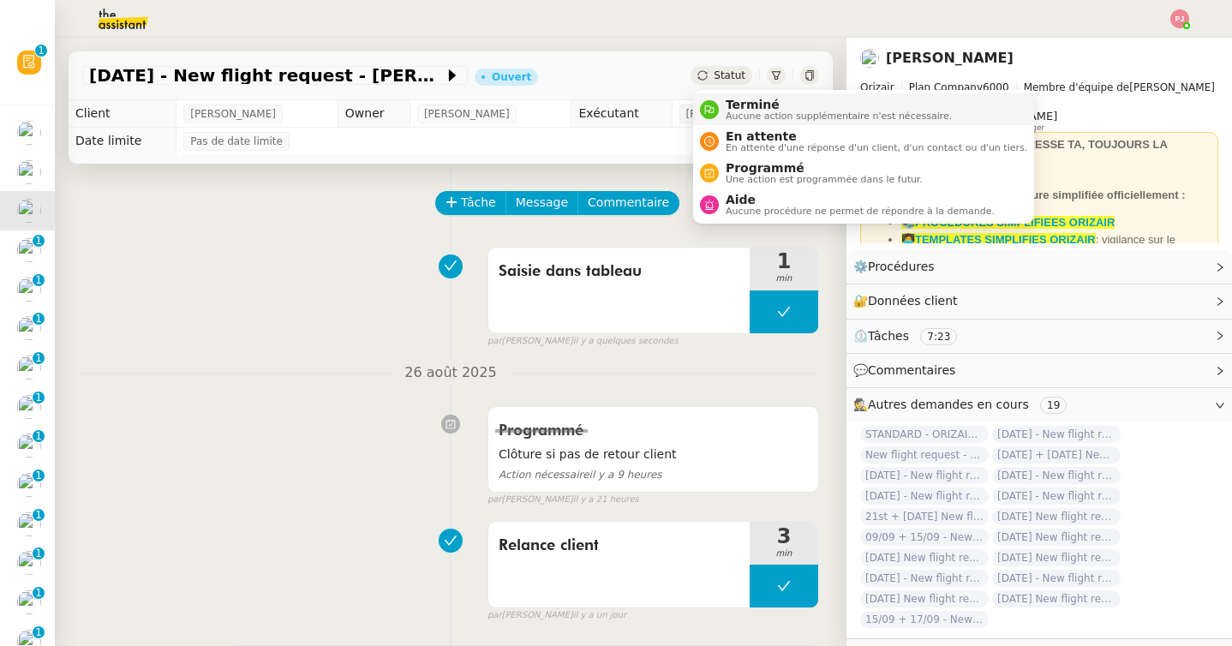
click at [731, 110] on span "Terminé" at bounding box center [838, 105] width 226 height 14
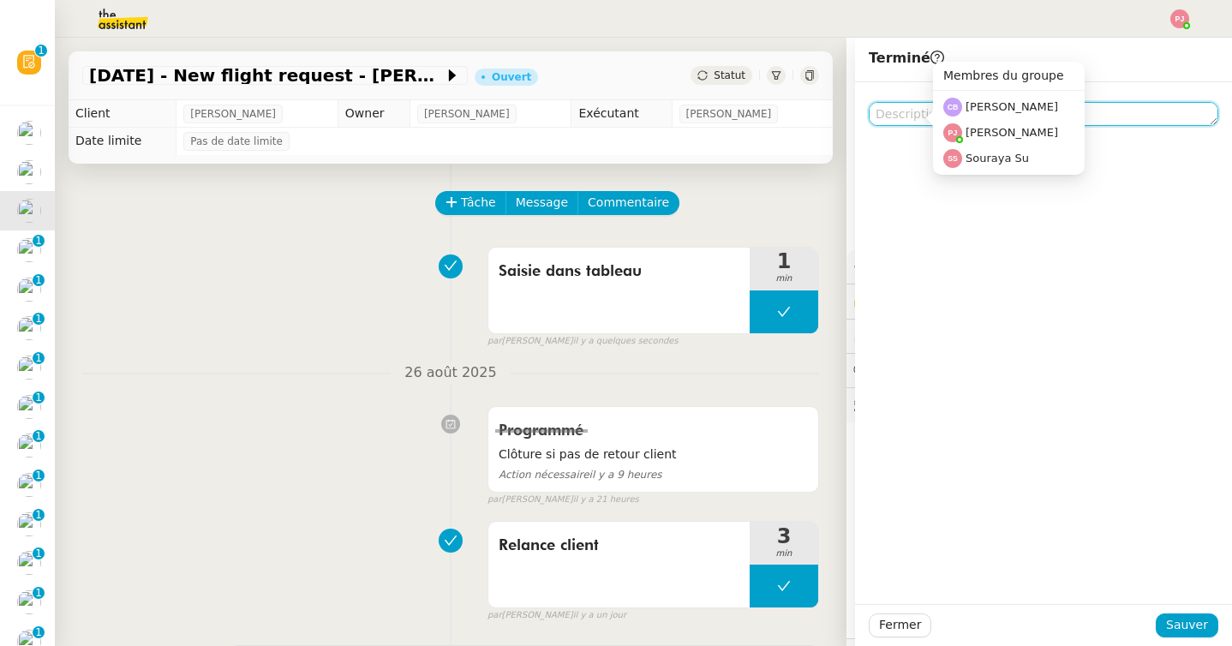
click at [880, 106] on textarea at bounding box center [1042, 114] width 349 height 24
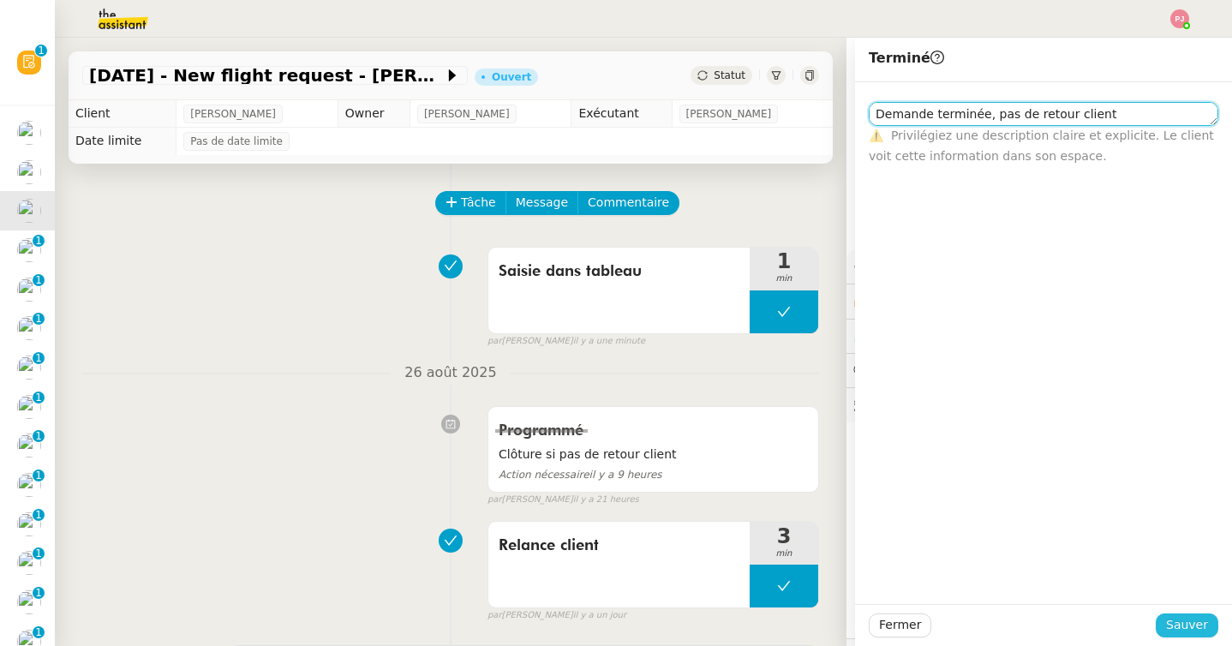
type textarea "Demande terminée, pas de retour client"
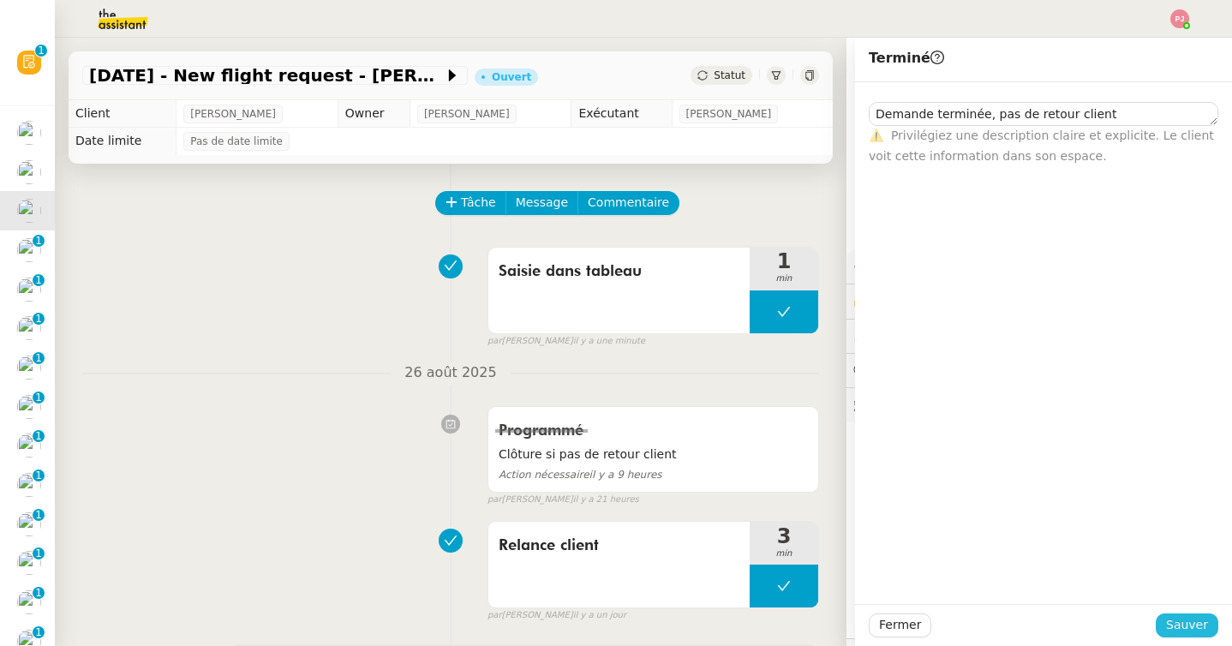
click at [1190, 623] on span "Sauver" at bounding box center [1187, 625] width 42 height 20
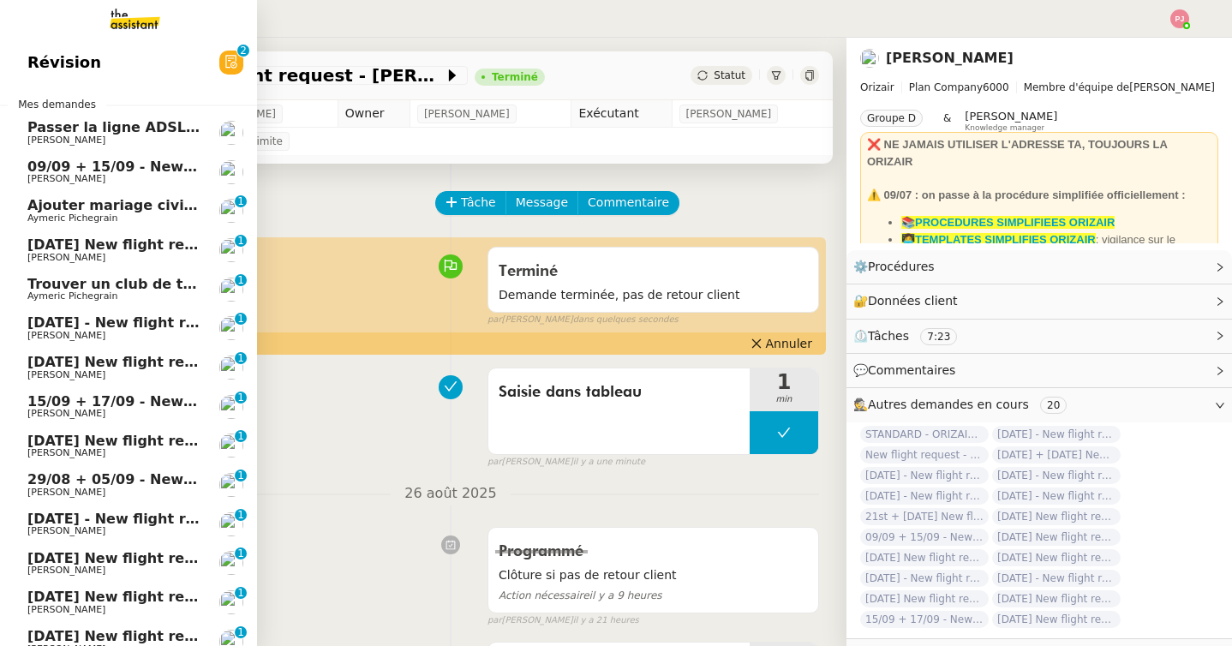
click at [69, 243] on span "1st September 2025 New flight request - Gabrijel Radovcic" at bounding box center [198, 244] width 343 height 16
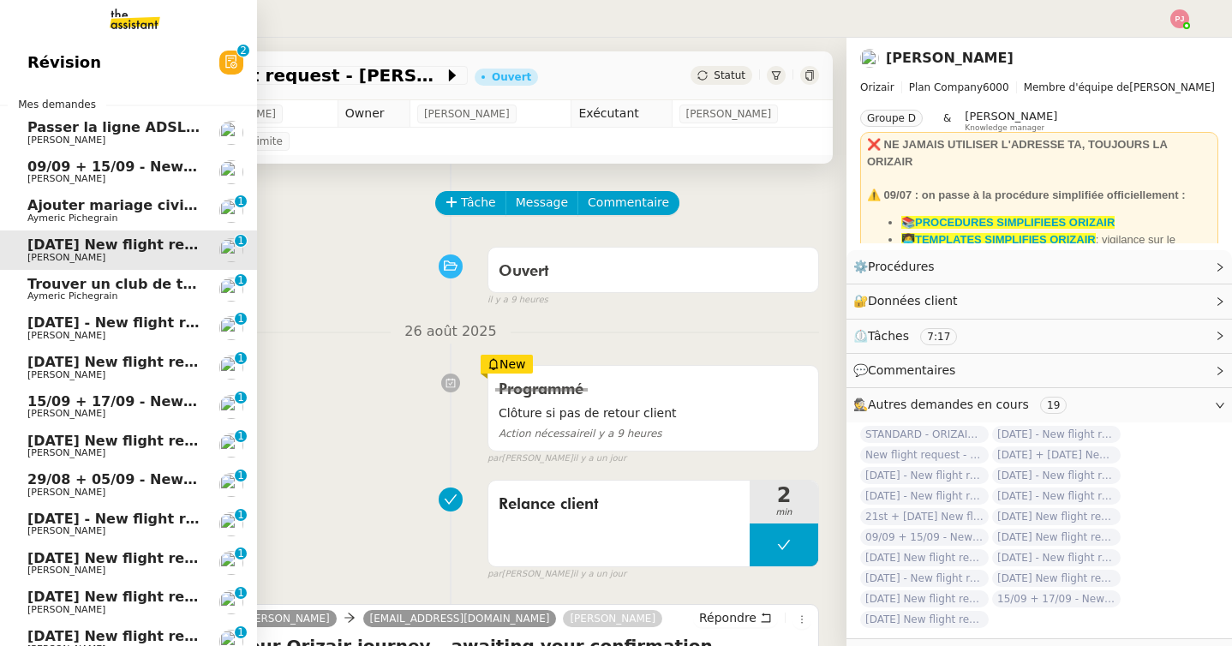
click at [42, 163] on span "09/09 + 15/09 - New flight request - Halit Kaygan" at bounding box center [231, 166] width 409 height 16
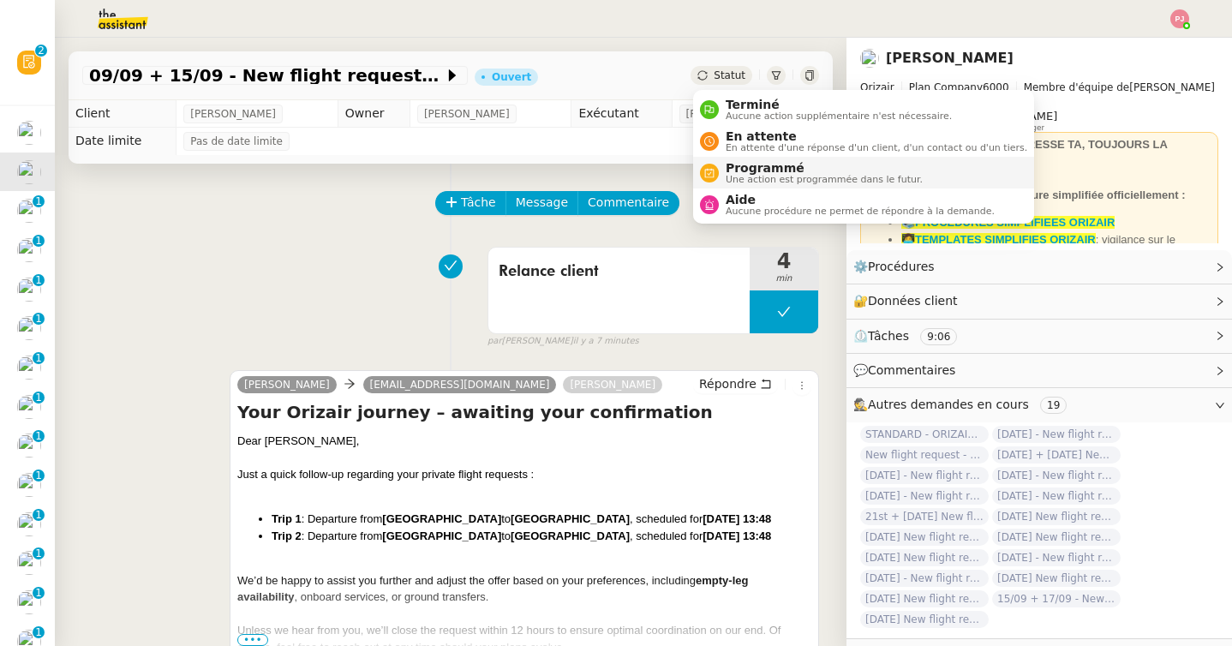
click at [738, 170] on span "Programmé" at bounding box center [823, 168] width 197 height 14
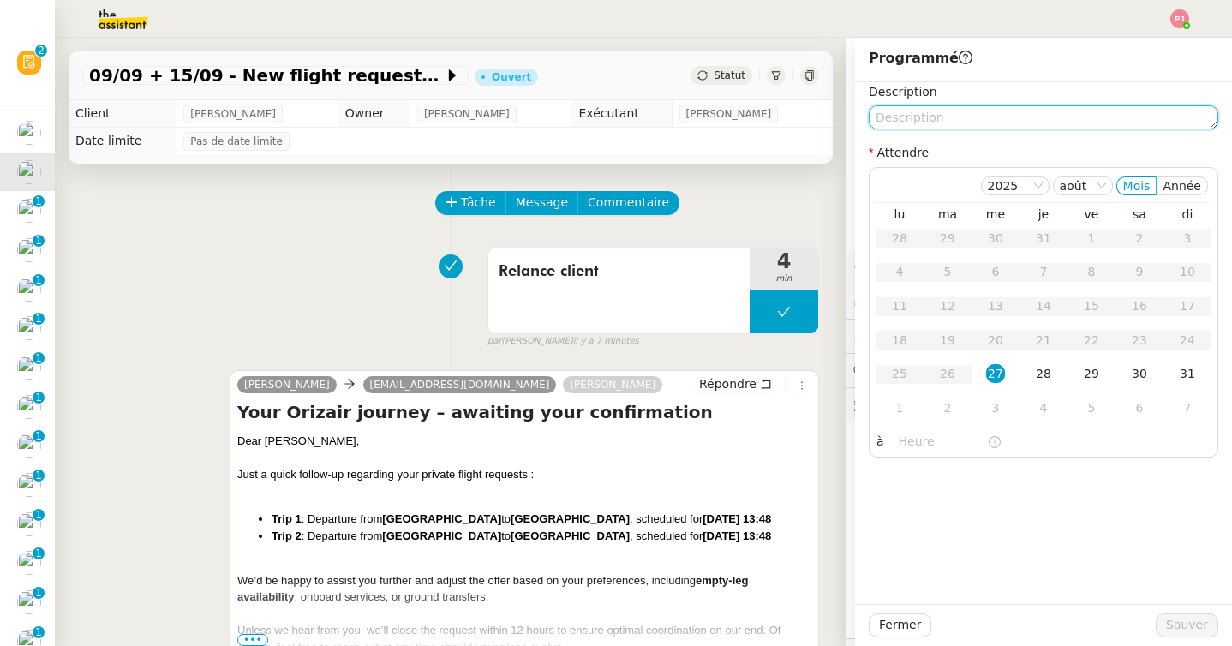
click at [930, 120] on textarea at bounding box center [1042, 117] width 349 height 24
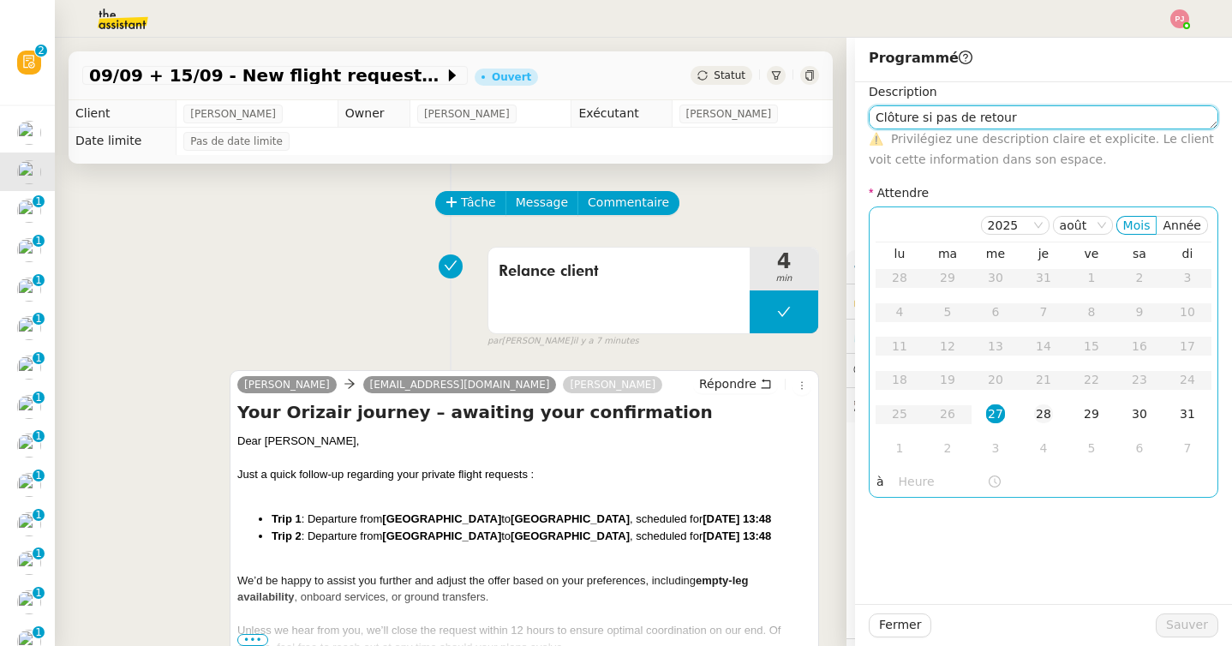
type textarea "Clôture si pas de retour"
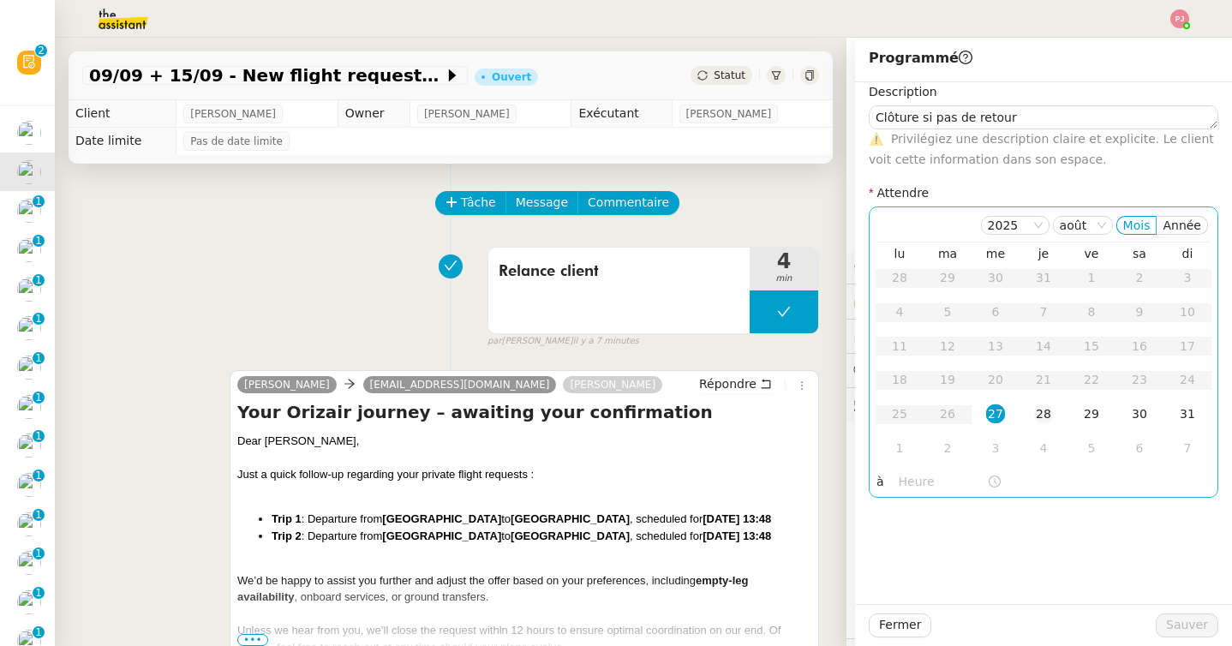
click at [1057, 409] on td "28" at bounding box center [1043, 414] width 48 height 34
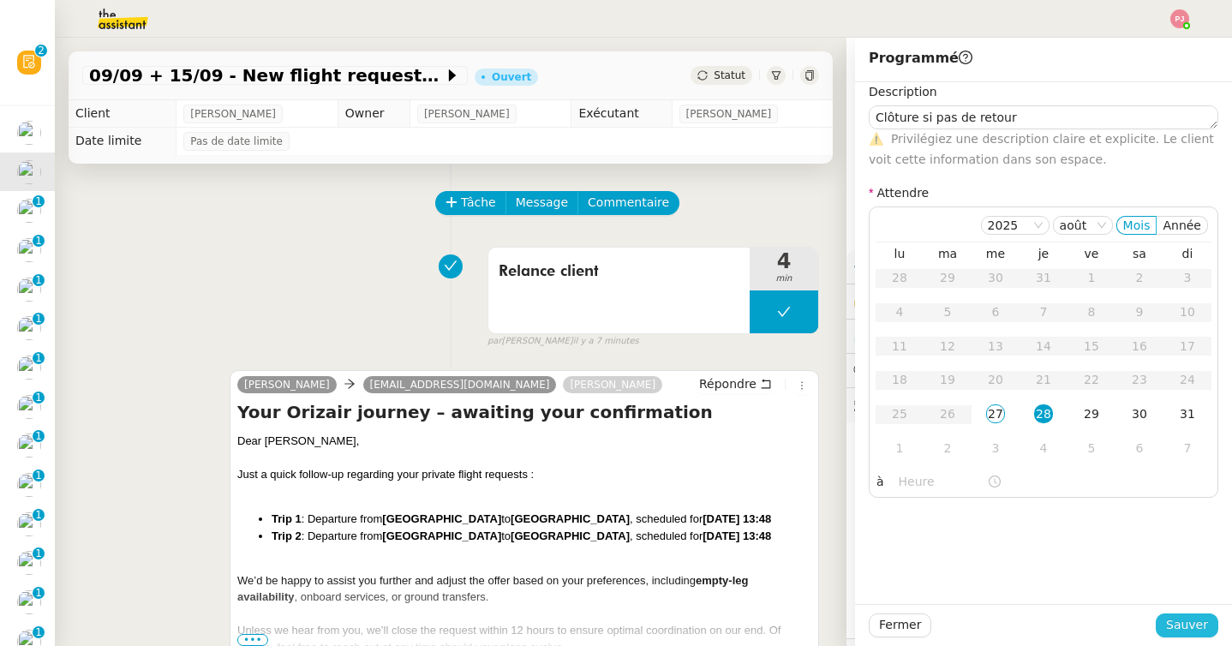
click at [1178, 613] on button "Sauver" at bounding box center [1186, 625] width 63 height 24
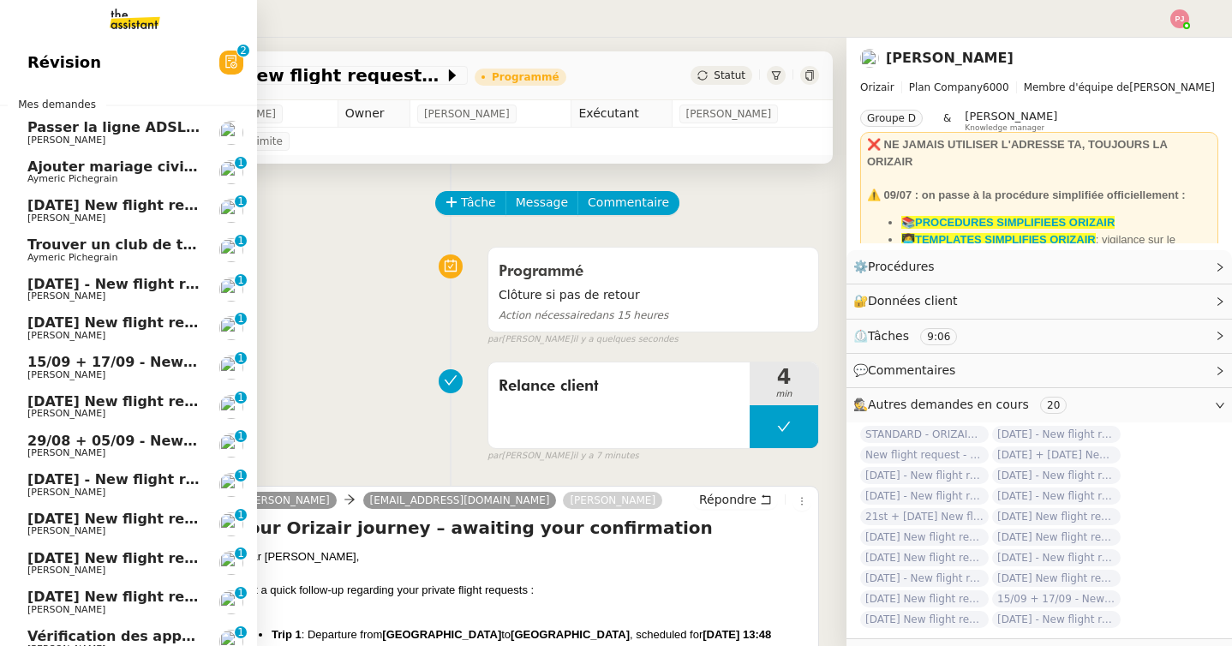
click at [120, 211] on span "1st September 2025 New flight request - Gabrijel Radovcic" at bounding box center [198, 205] width 343 height 16
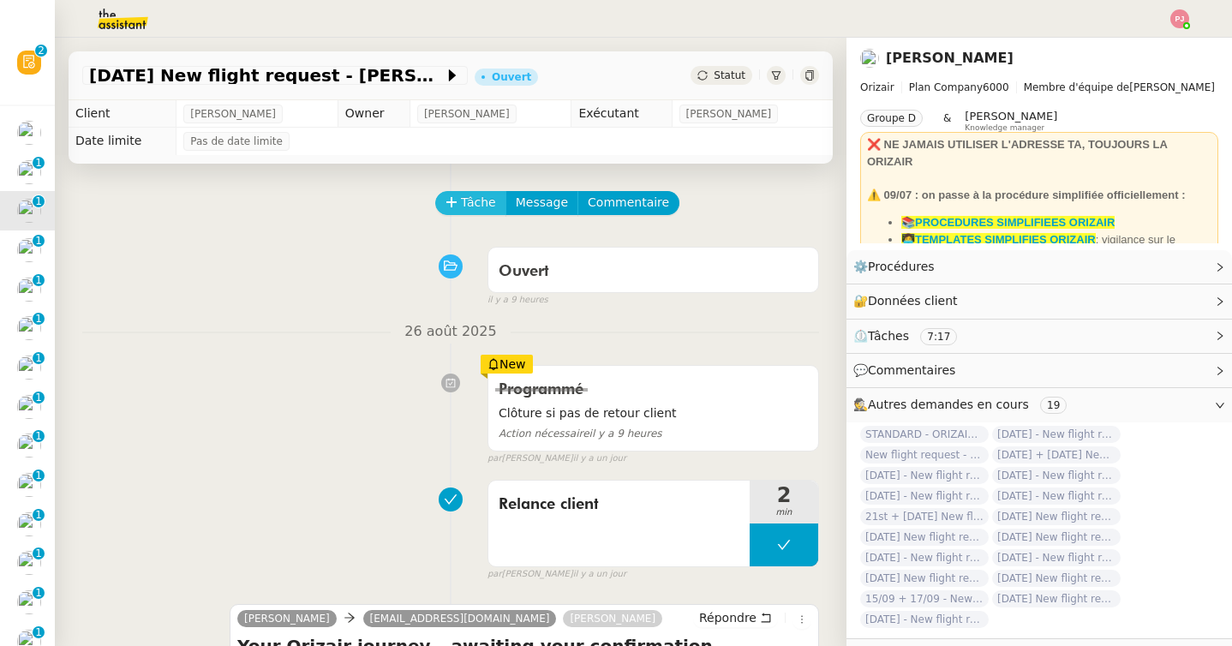
click at [475, 202] on span "Tâche" at bounding box center [478, 203] width 35 height 20
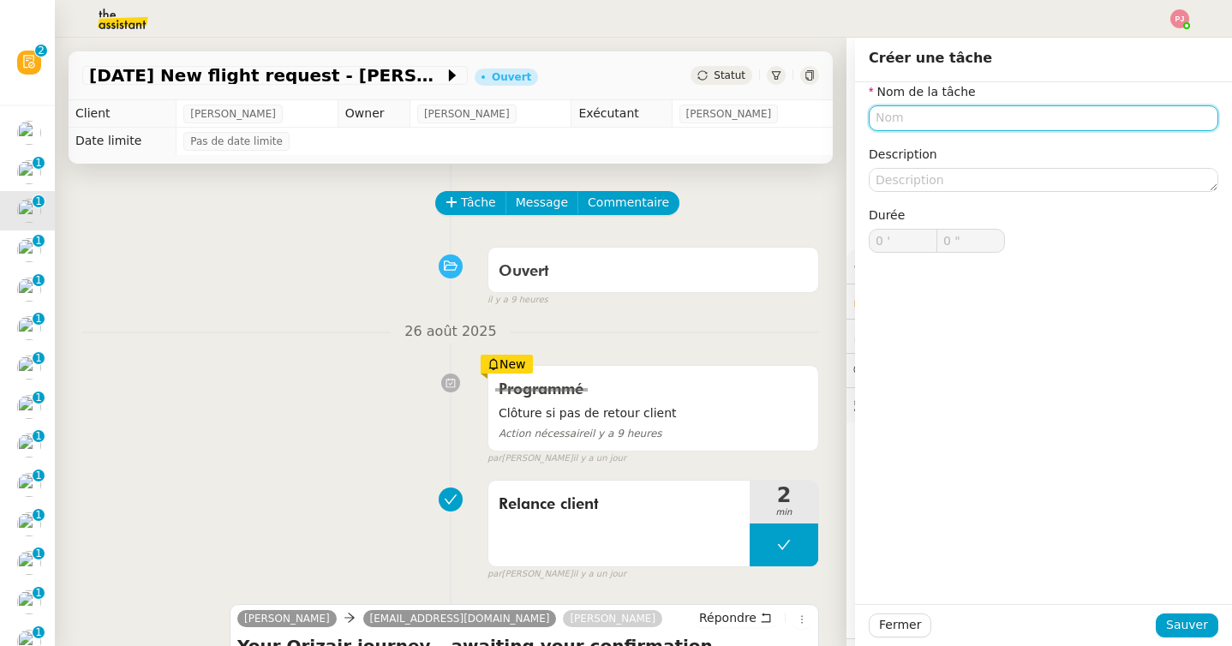
click at [890, 124] on input "text" at bounding box center [1042, 117] width 349 height 25
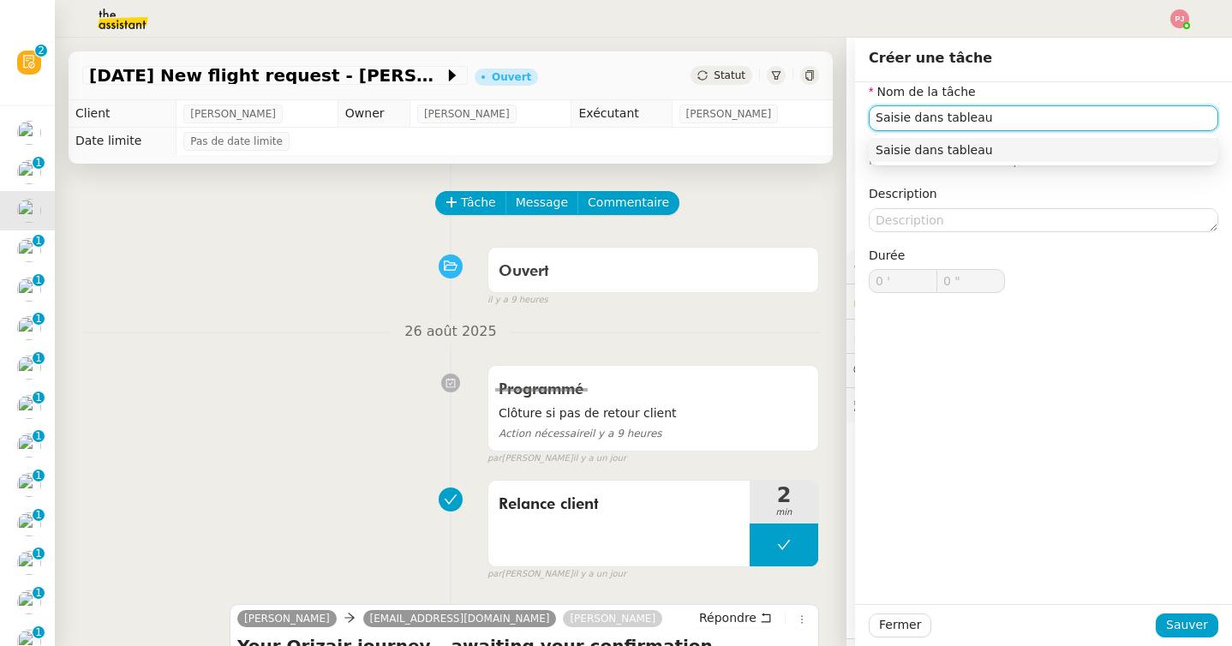
type input "Saisie dans tableau"
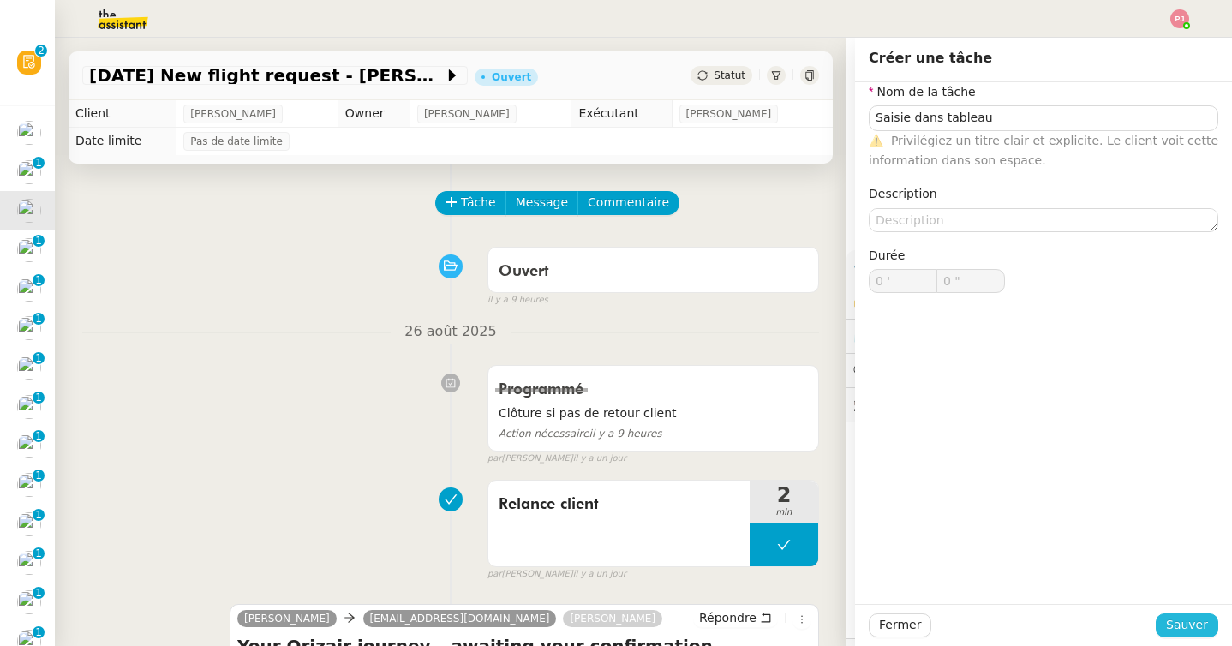
click at [1204, 623] on span "Sauver" at bounding box center [1187, 625] width 42 height 20
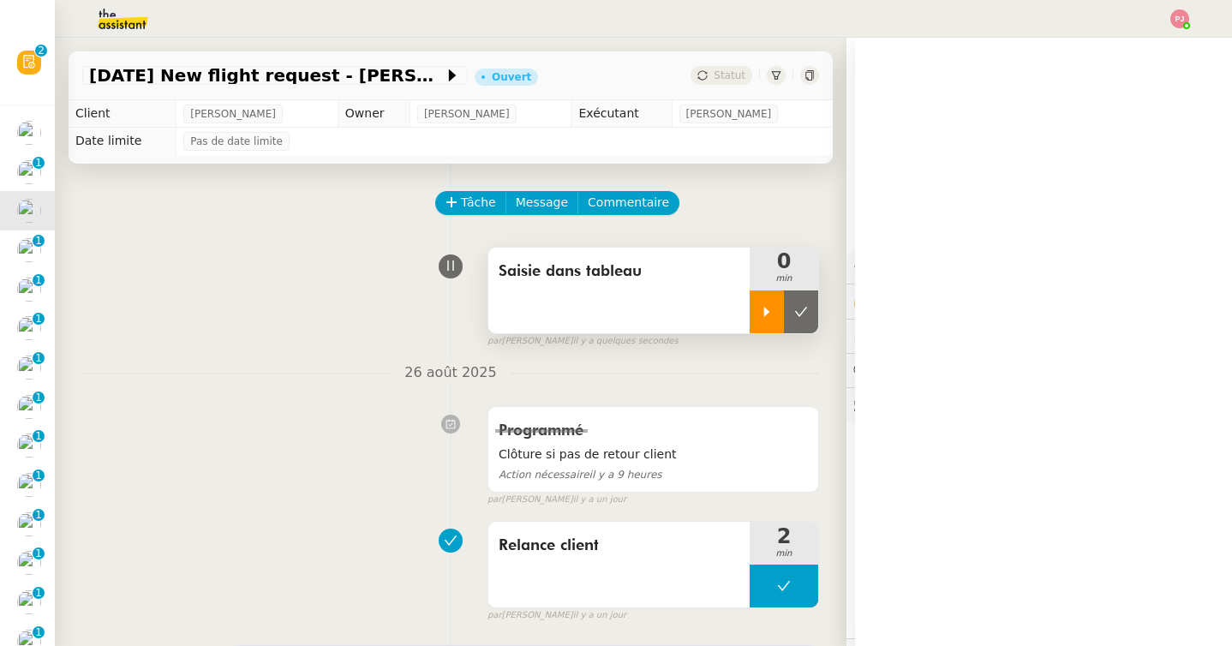
click at [767, 305] on icon at bounding box center [767, 312] width 14 height 14
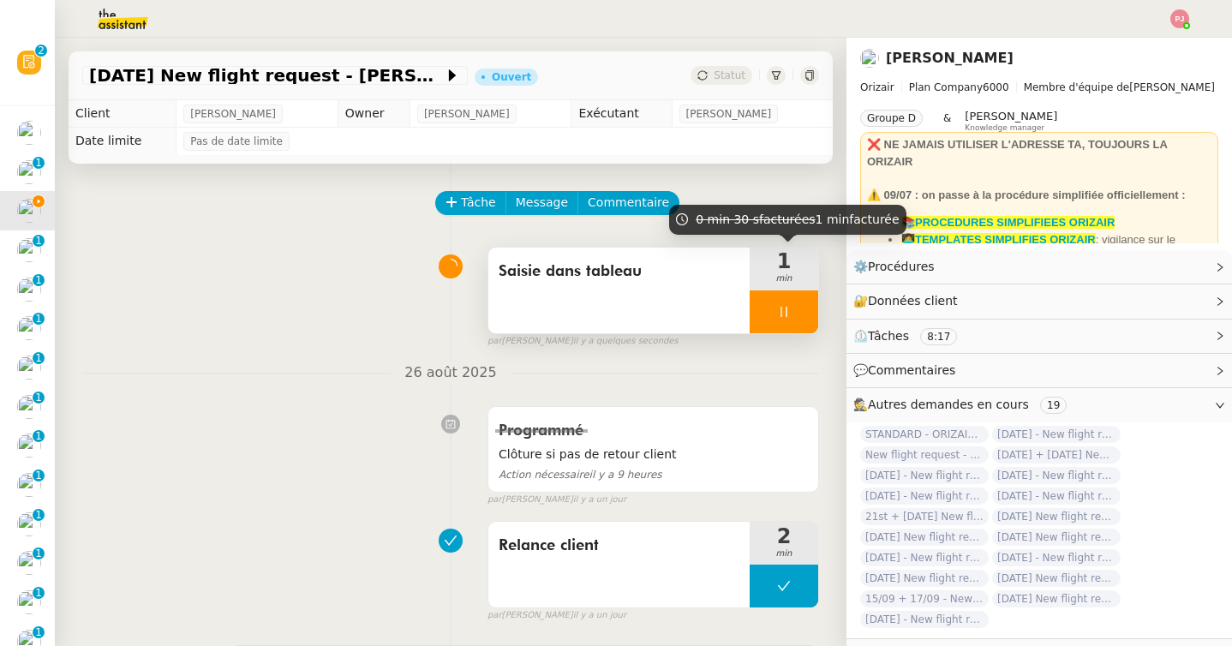
click at [798, 322] on div at bounding box center [783, 311] width 69 height 43
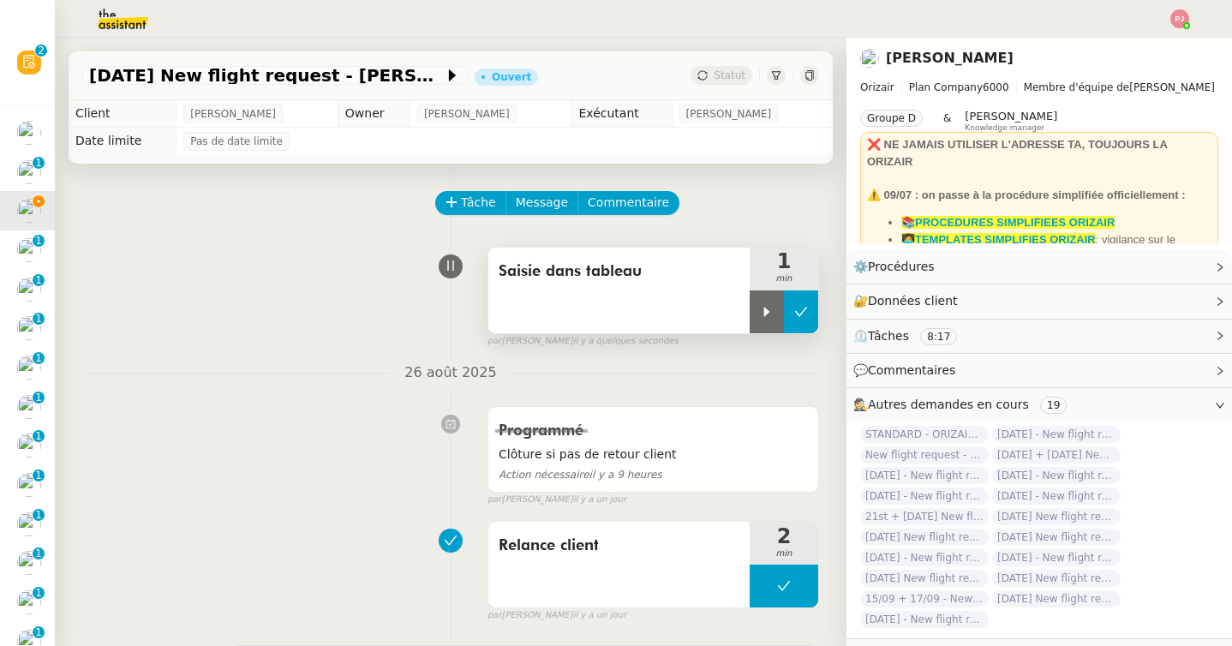
click at [802, 322] on button at bounding box center [801, 311] width 34 height 43
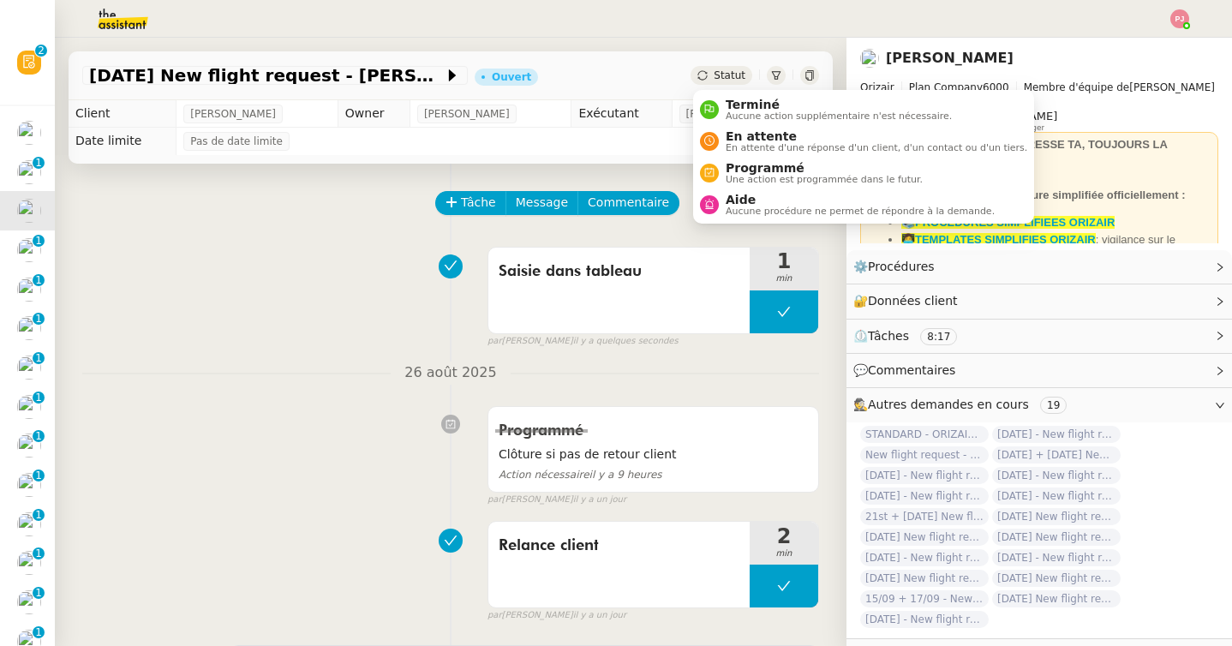
click at [733, 71] on span "Statut" at bounding box center [729, 75] width 32 height 12
click at [740, 111] on span "Aucune action supplémentaire n'est nécessaire." at bounding box center [838, 115] width 226 height 9
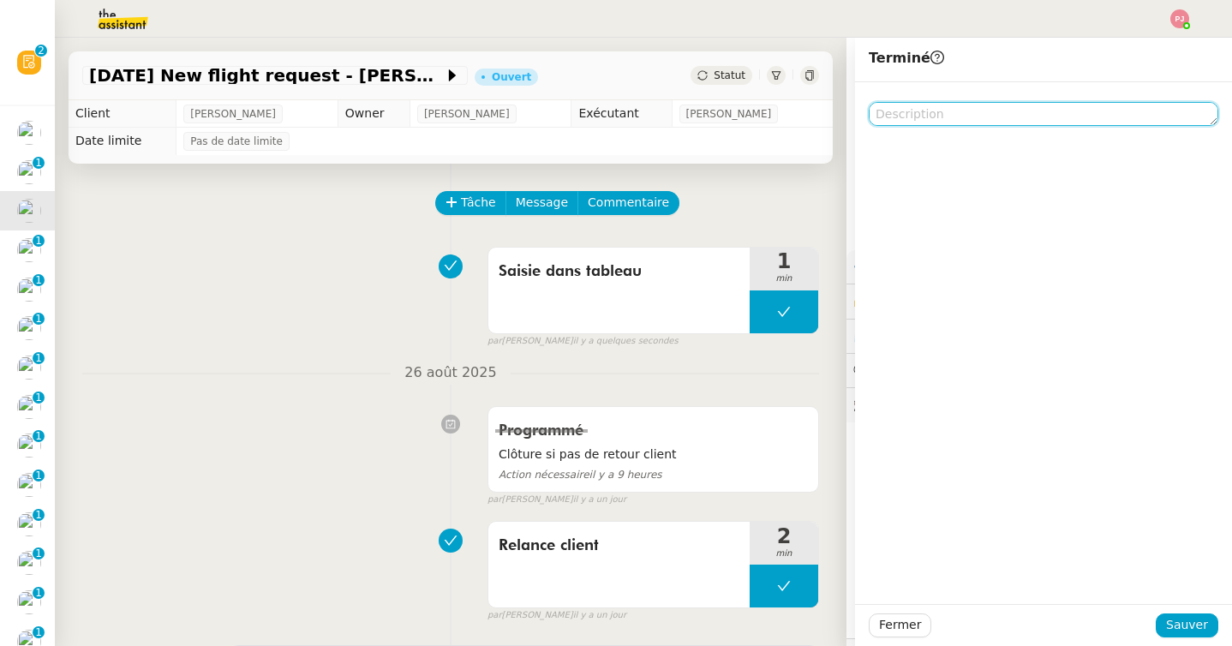
click at [913, 117] on textarea at bounding box center [1042, 114] width 349 height 24
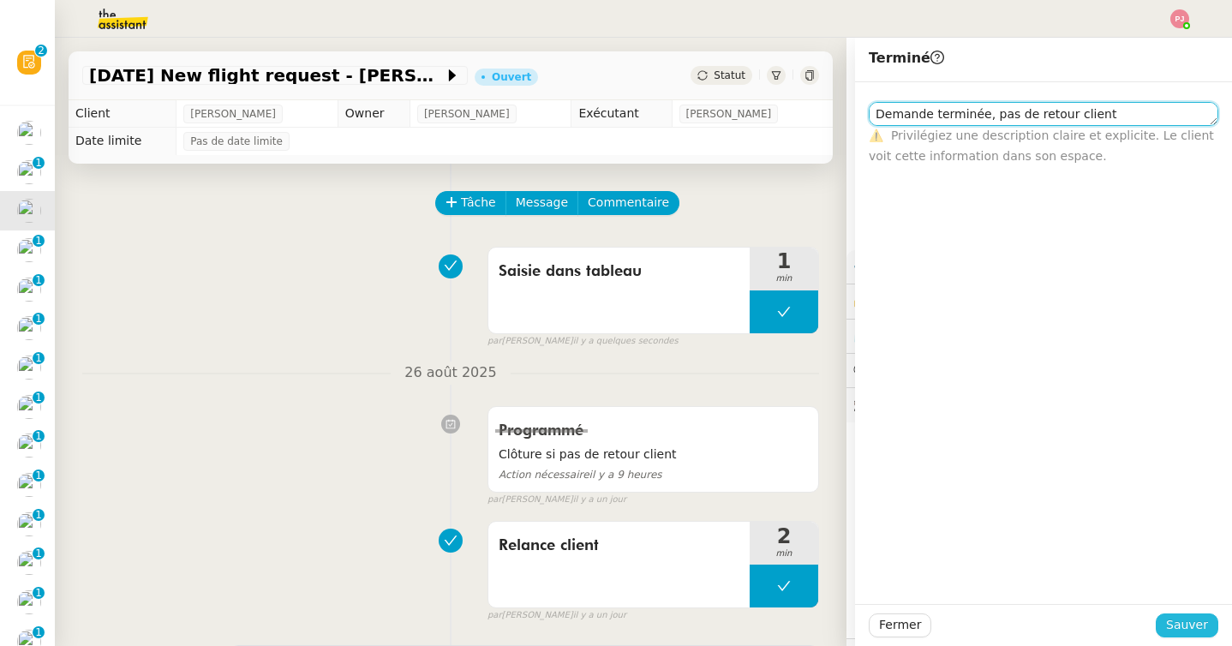
type textarea "Demande terminée, pas de retour client"
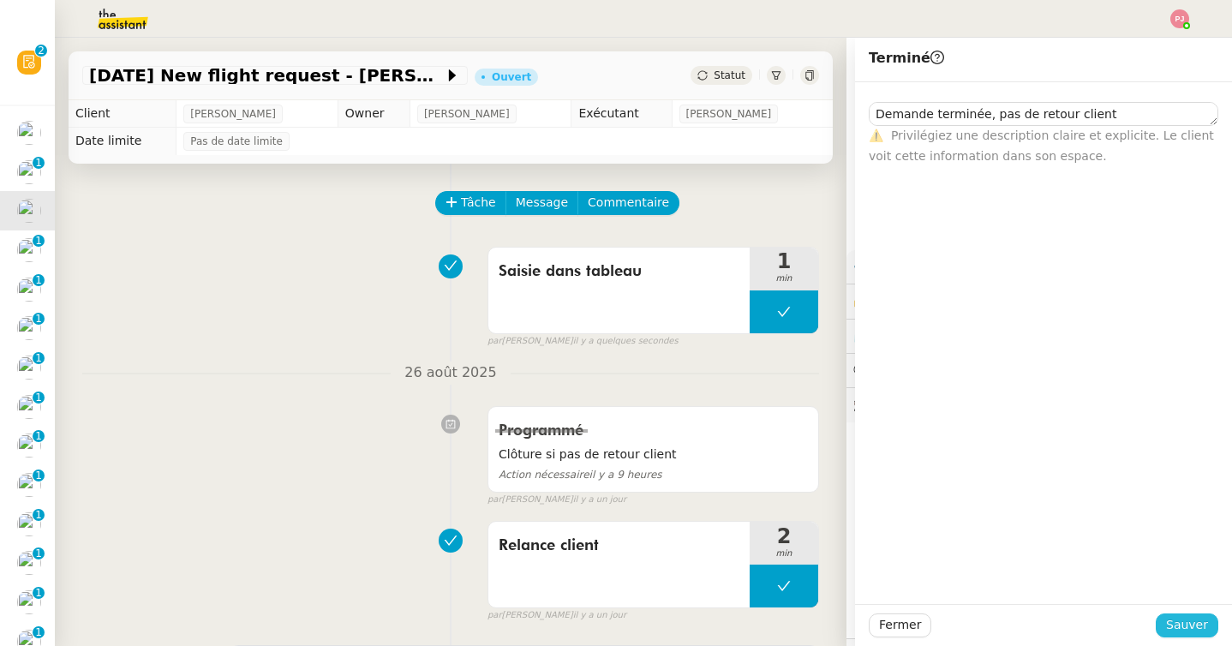
click at [1191, 618] on span "Sauver" at bounding box center [1187, 625] width 42 height 20
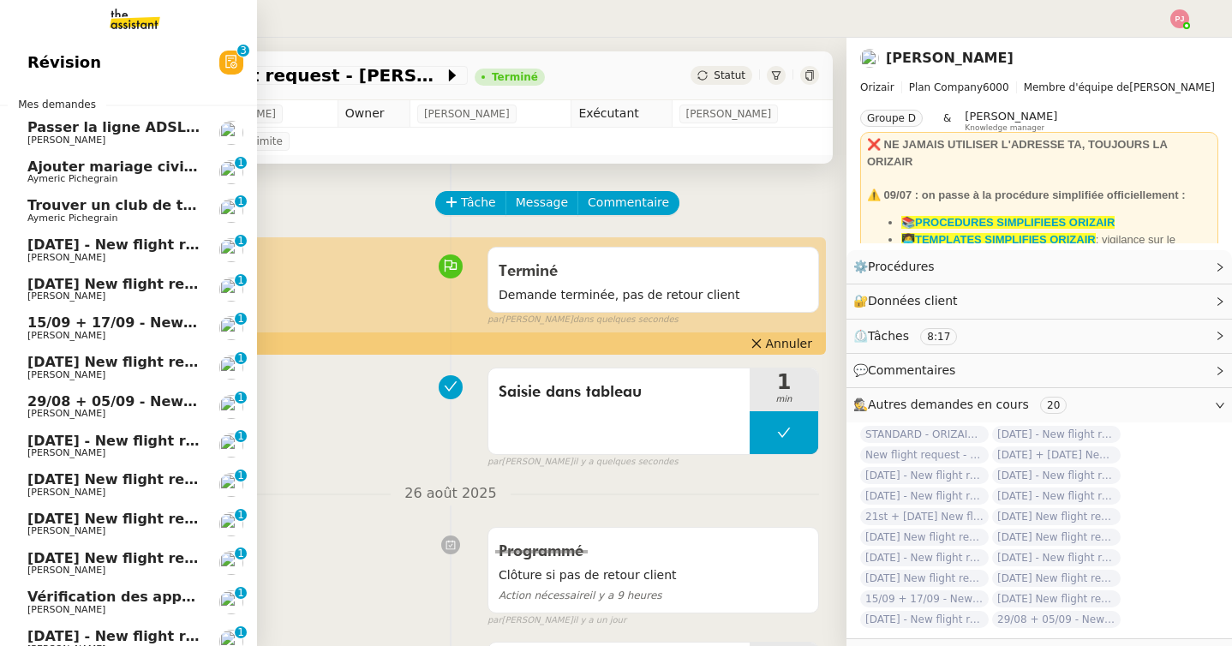
click at [57, 239] on span "31st August 2025 - New flight request - Jannin Charles" at bounding box center [204, 244] width 354 height 16
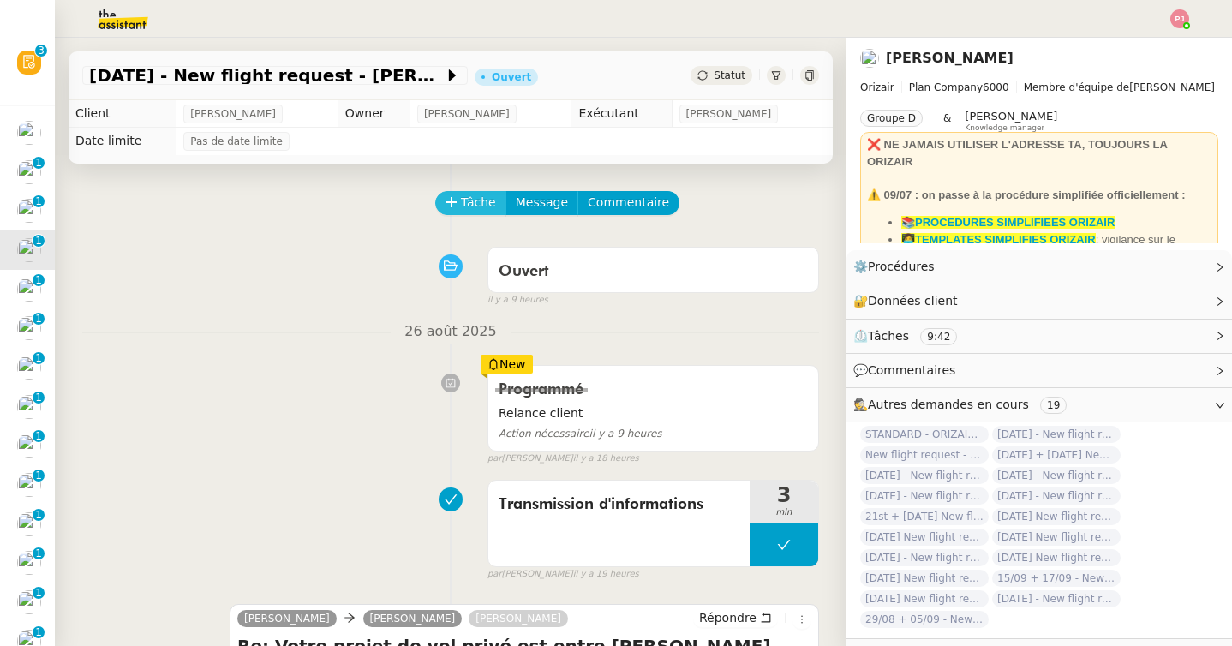
click at [489, 208] on span "Tâche" at bounding box center [478, 203] width 35 height 20
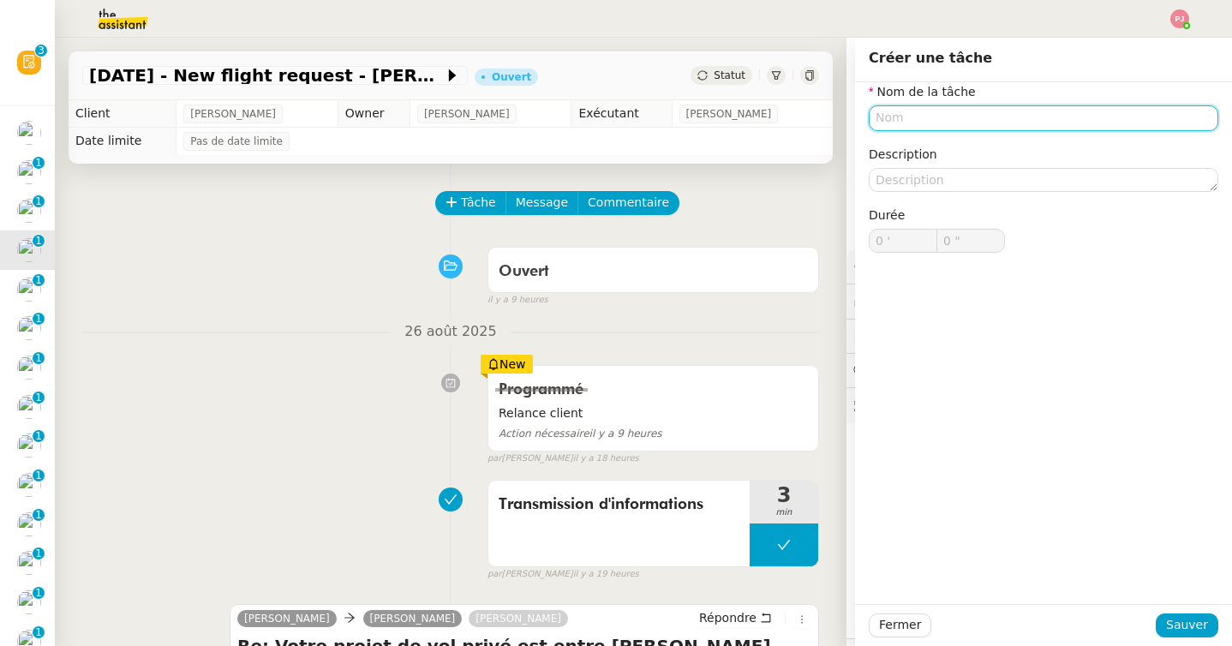
click at [918, 124] on input "text" at bounding box center [1042, 117] width 349 height 25
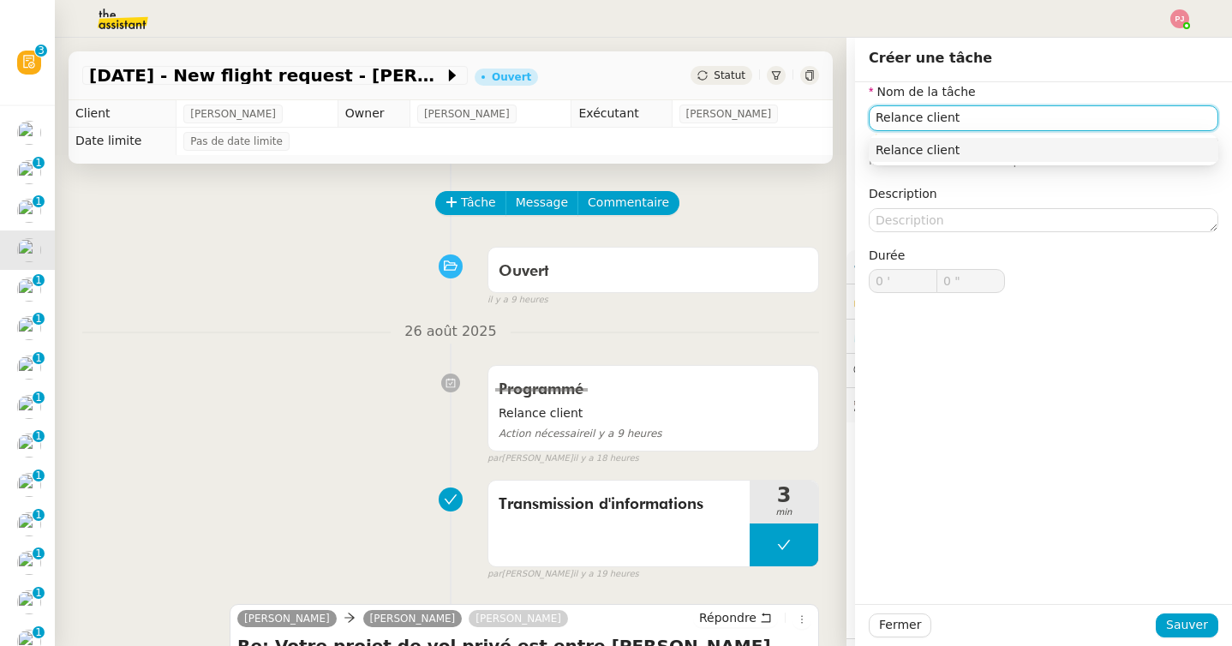
type input "Relance client"
click at [1188, 640] on div "Fermer Sauver" at bounding box center [1043, 625] width 377 height 42
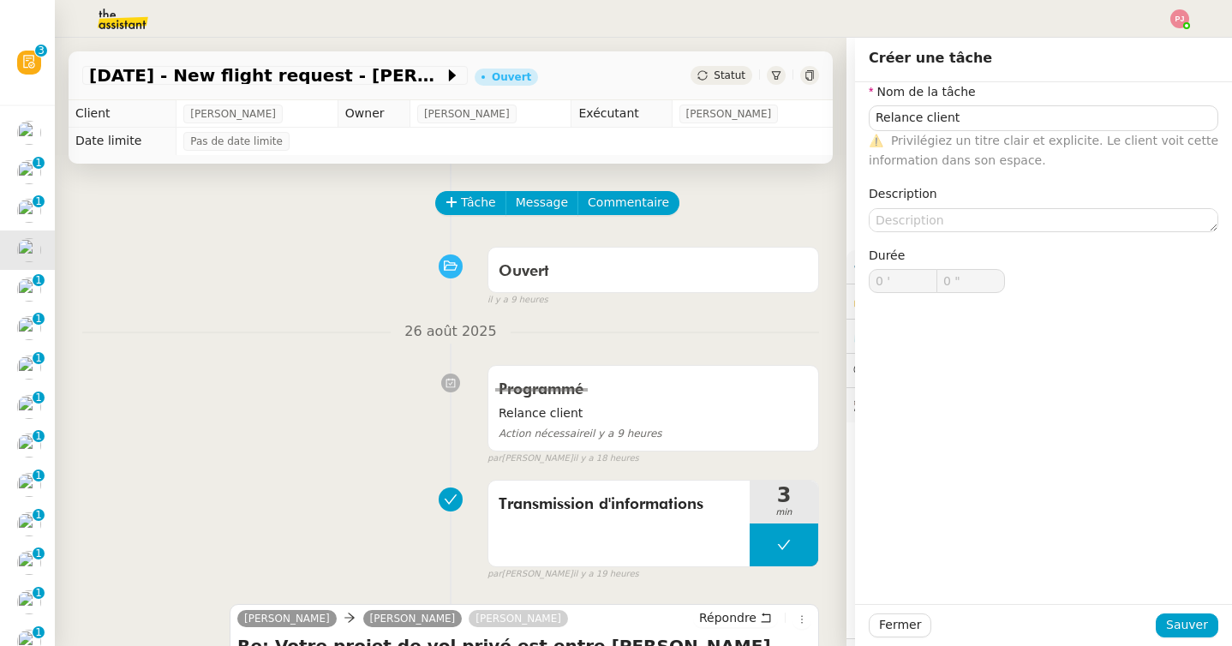
click at [1159, 616] on div "Fermer Sauver" at bounding box center [1042, 625] width 349 height 24
click at [1173, 626] on span "Sauver" at bounding box center [1187, 625] width 42 height 20
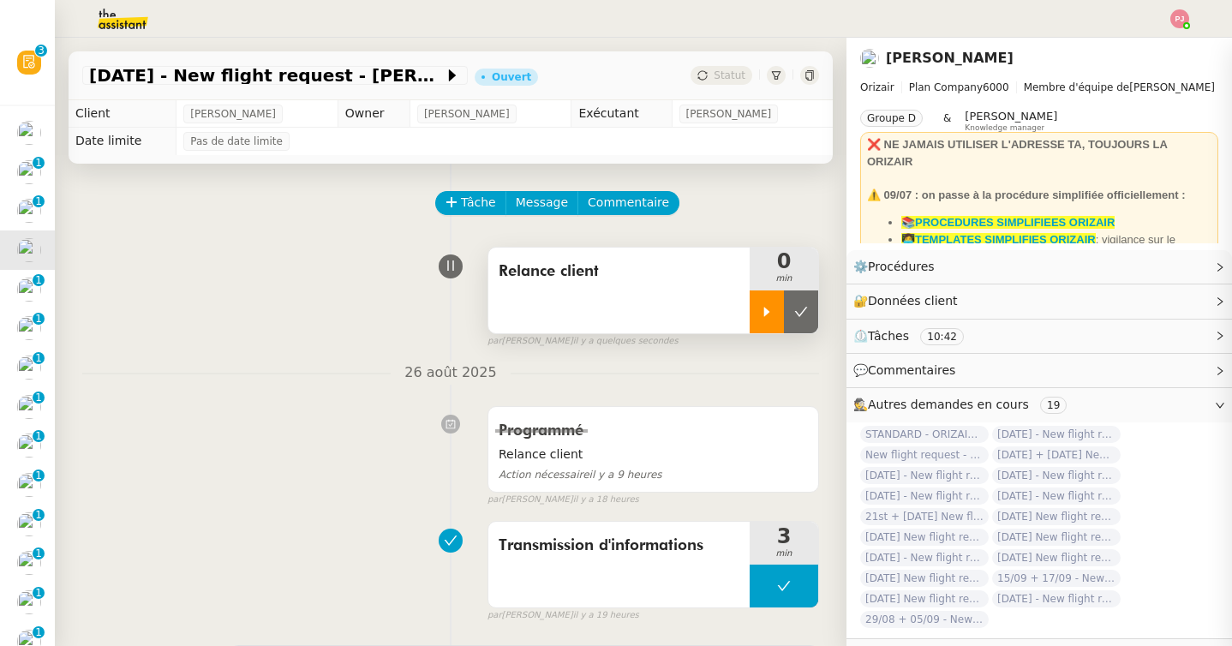
click at [762, 314] on icon at bounding box center [767, 312] width 14 height 14
click at [789, 317] on icon at bounding box center [784, 312] width 14 height 14
click at [802, 317] on icon at bounding box center [801, 312] width 14 height 14
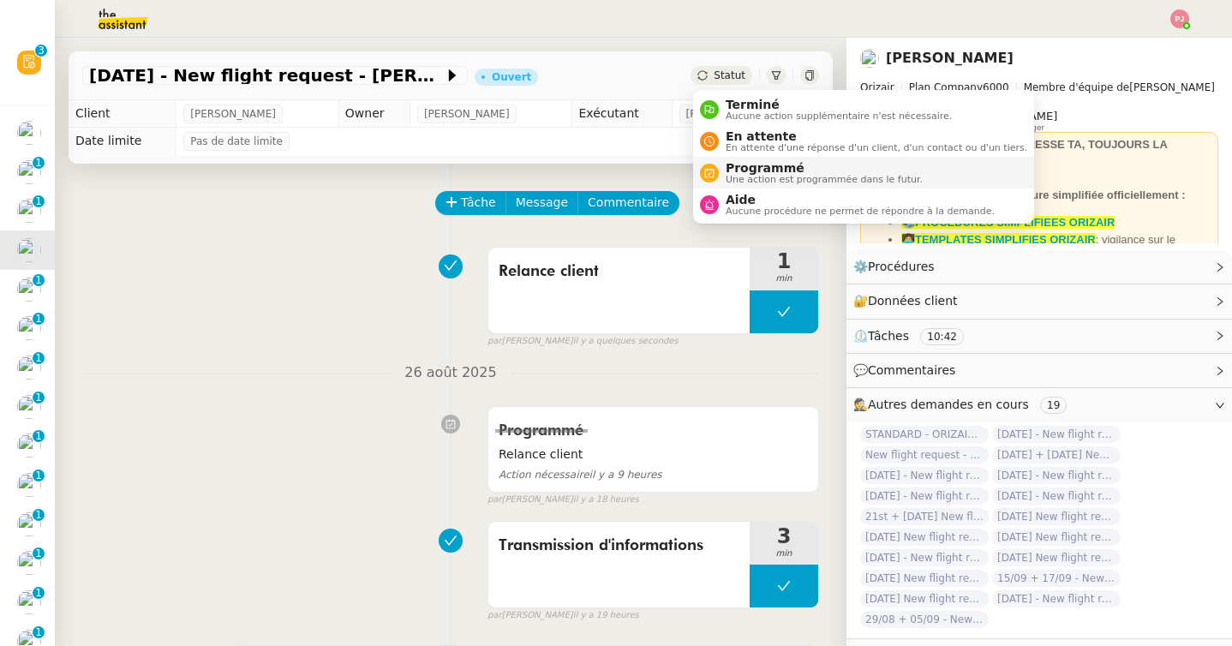
click at [762, 182] on span "Une action est programmée dans le futur." at bounding box center [823, 179] width 197 height 9
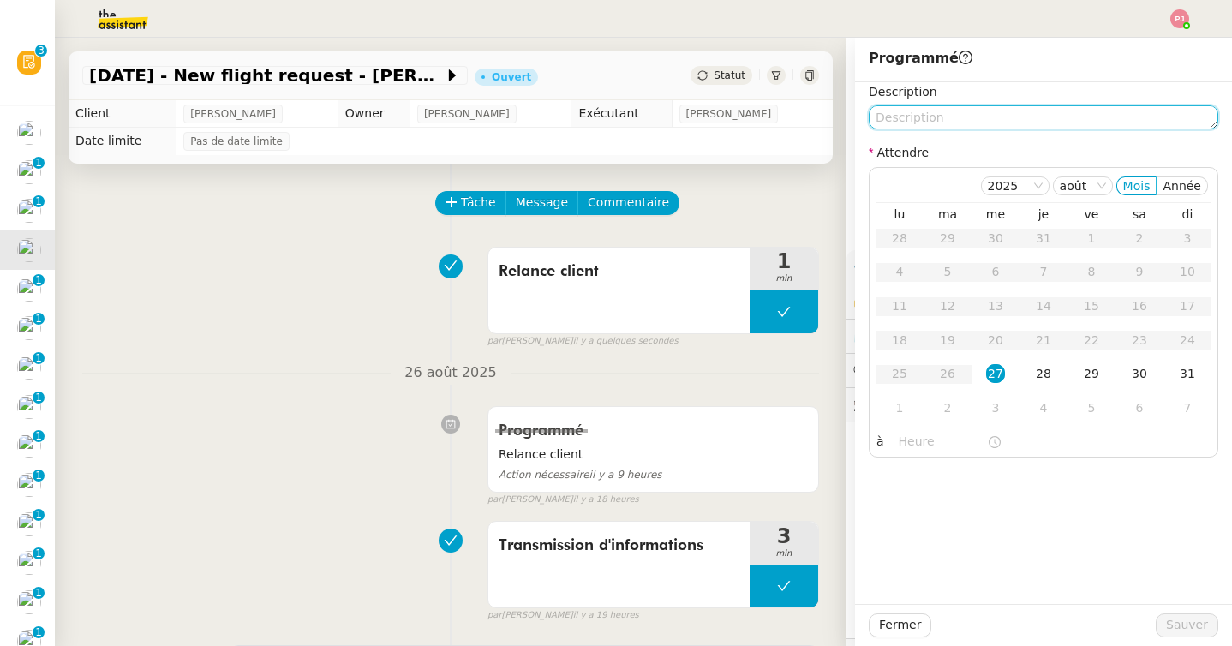
click at [937, 122] on textarea at bounding box center [1042, 117] width 349 height 24
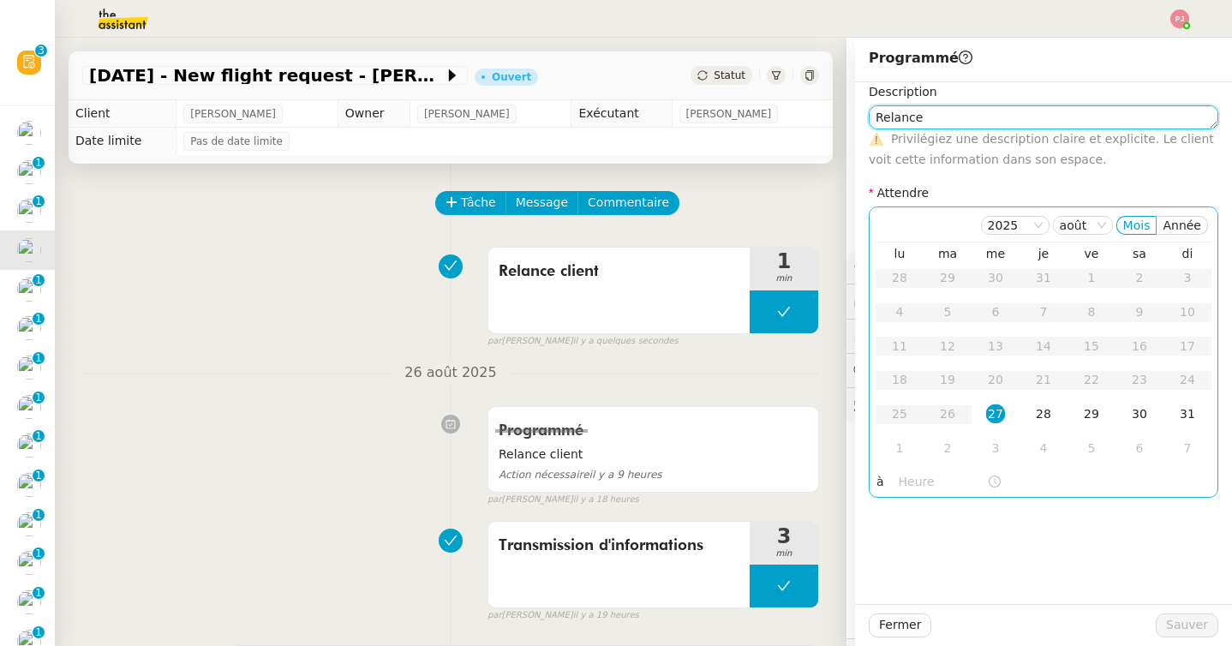
type textarea "Relance"
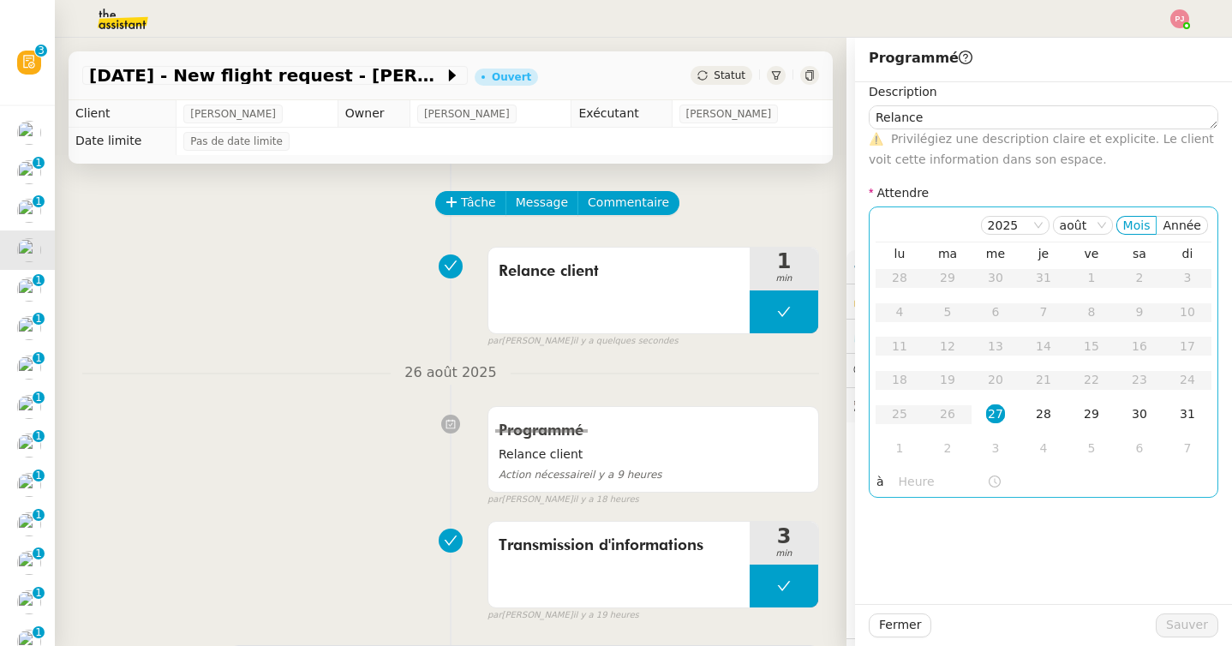
click at [994, 413] on div "27" at bounding box center [995, 413] width 19 height 19
click at [900, 482] on input "text" at bounding box center [942, 482] width 88 height 20
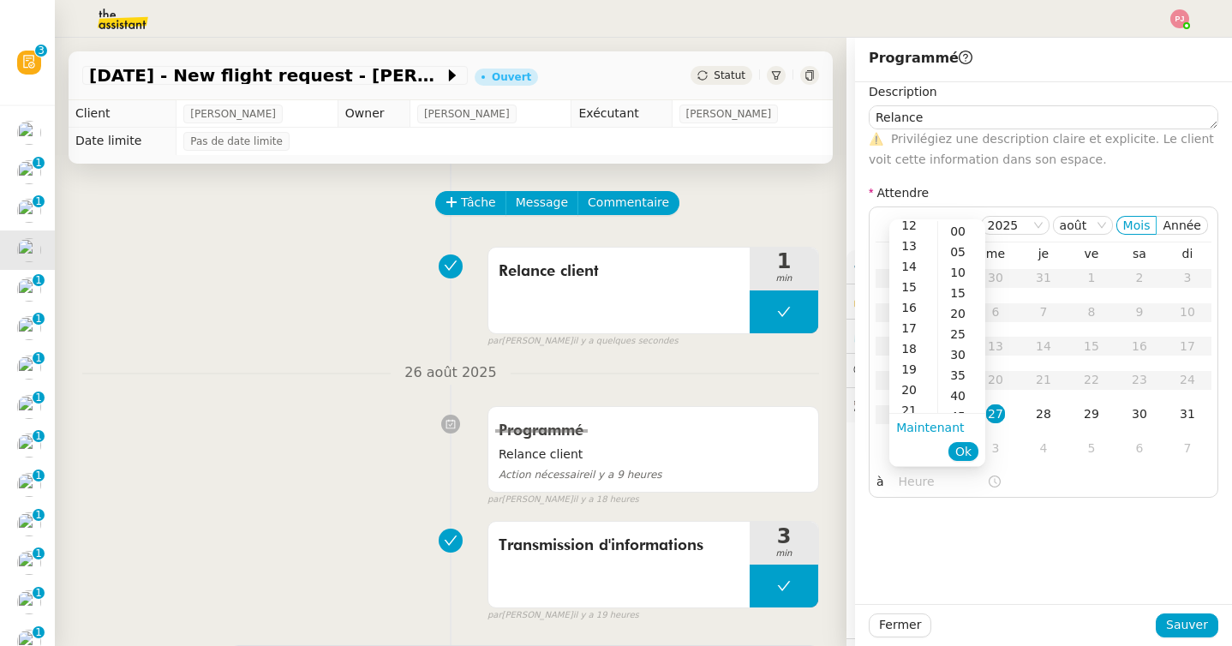
scroll to position [242, 0]
click at [911, 325] on div "16" at bounding box center [913, 317] width 48 height 21
click at [956, 231] on div "00" at bounding box center [961, 231] width 47 height 21
type input "16:00"
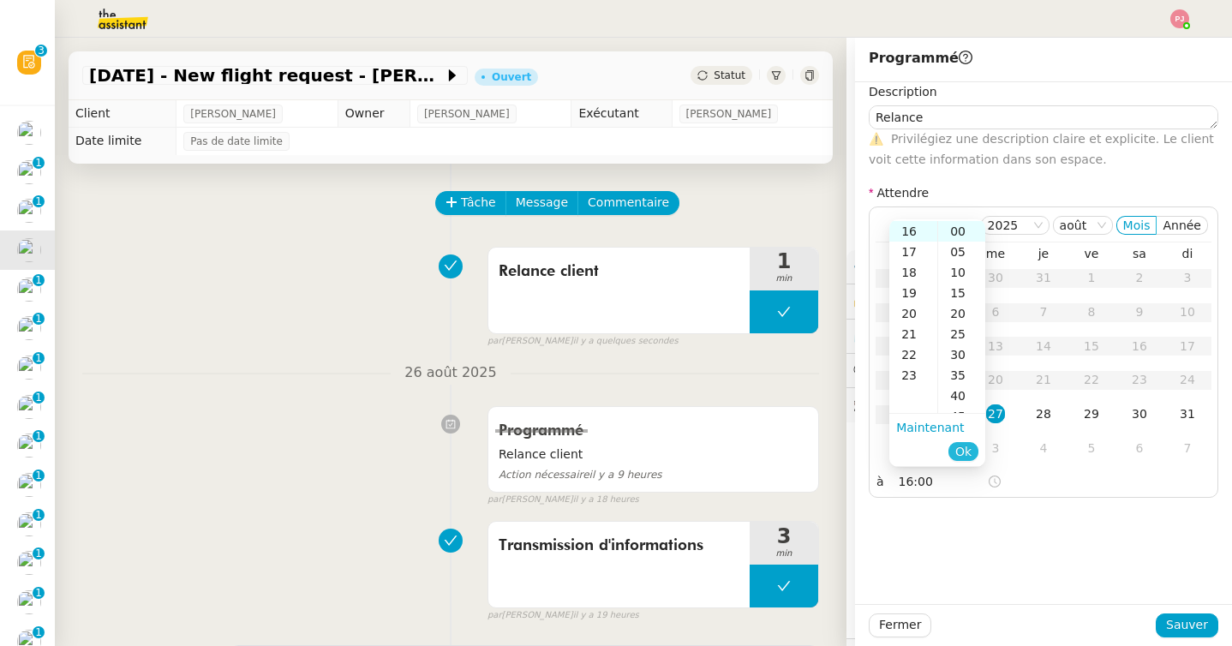
click at [963, 451] on span "Ok" at bounding box center [963, 451] width 16 height 17
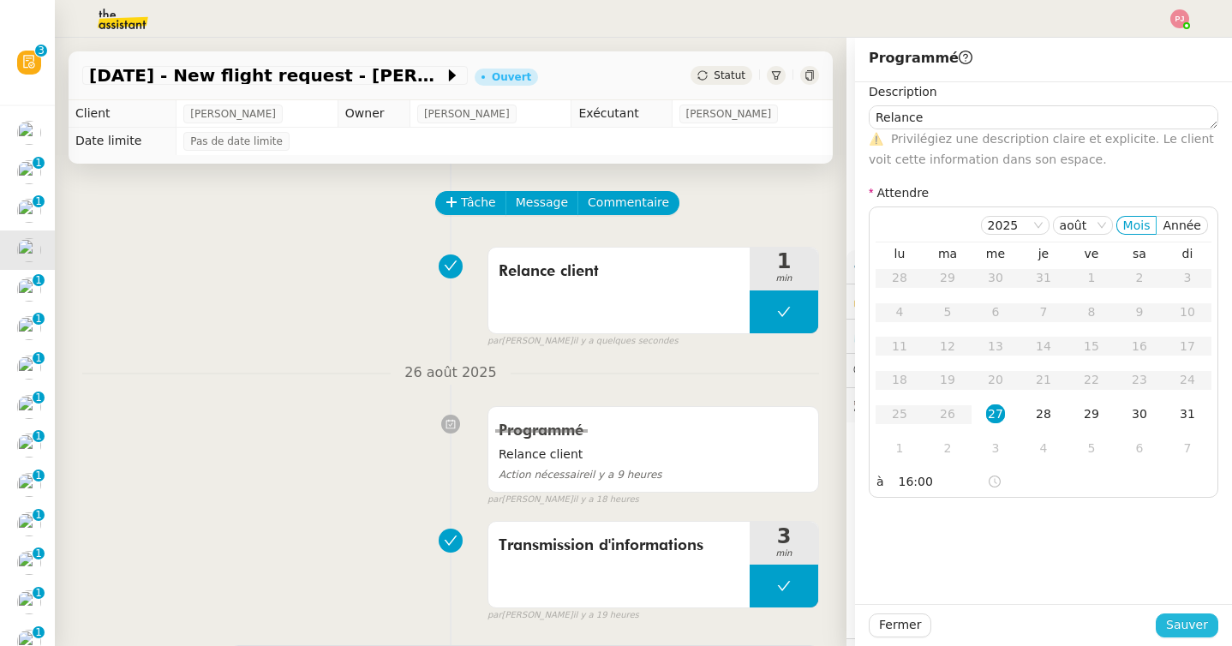
click at [1180, 621] on span "Sauver" at bounding box center [1187, 625] width 42 height 20
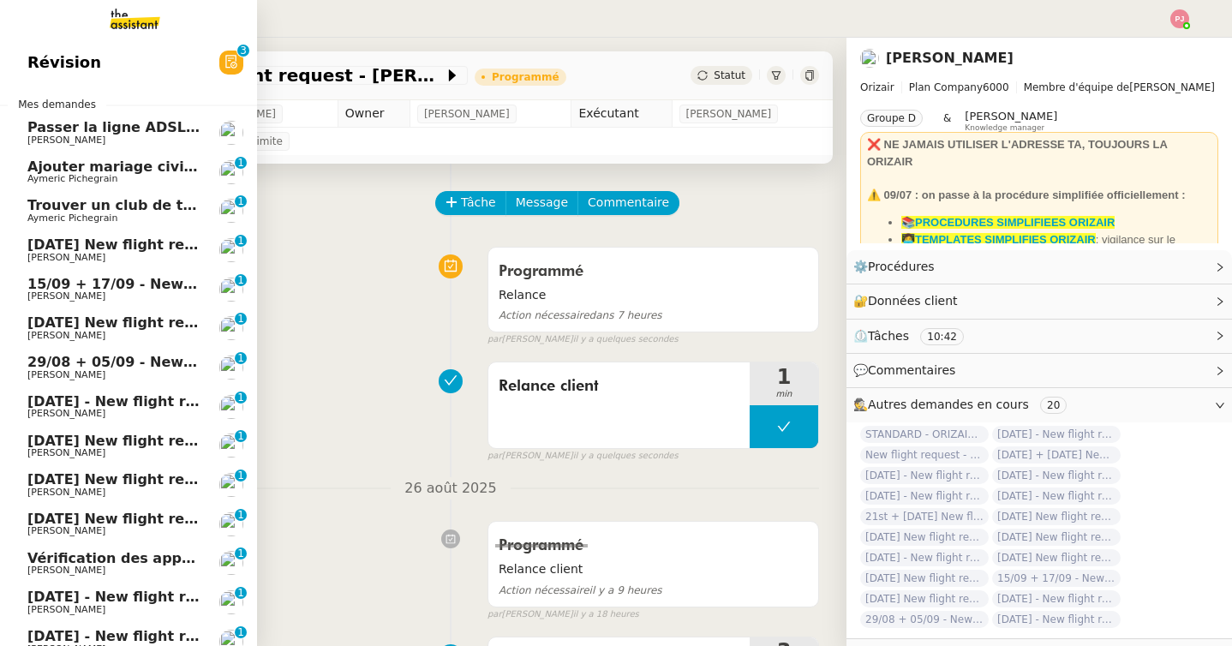
click at [57, 245] on span "1st September 2025 New flight request - Cherif Mezrigui" at bounding box center [198, 244] width 343 height 16
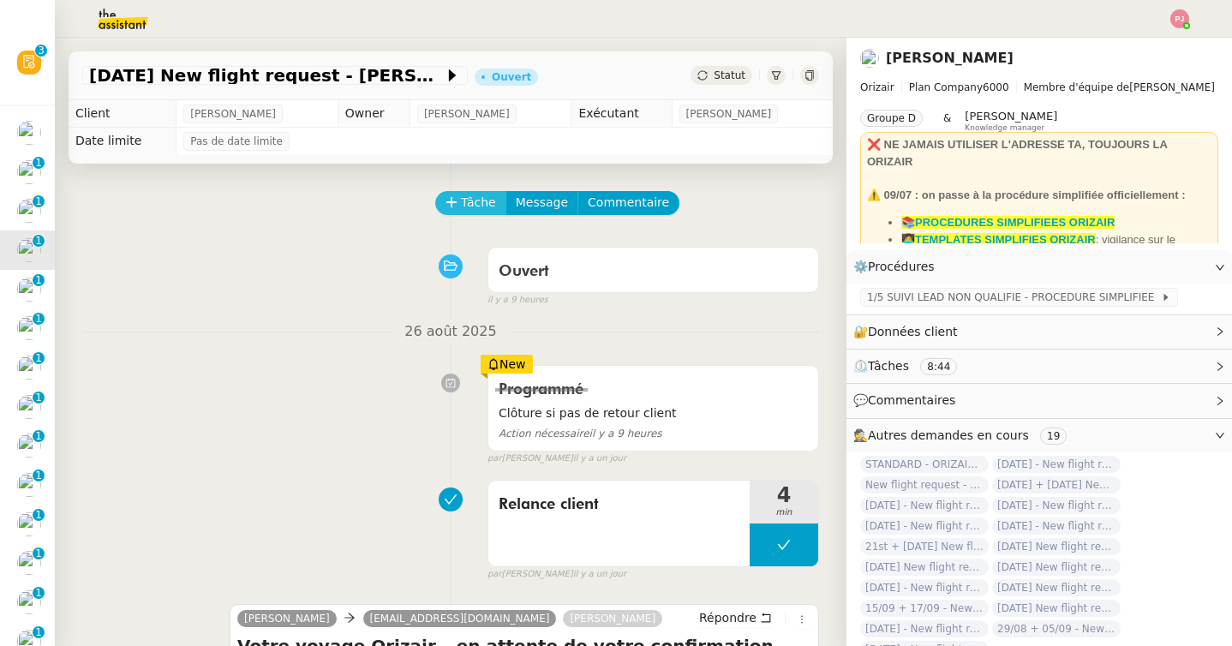
click at [482, 201] on span "Tâche" at bounding box center [478, 203] width 35 height 20
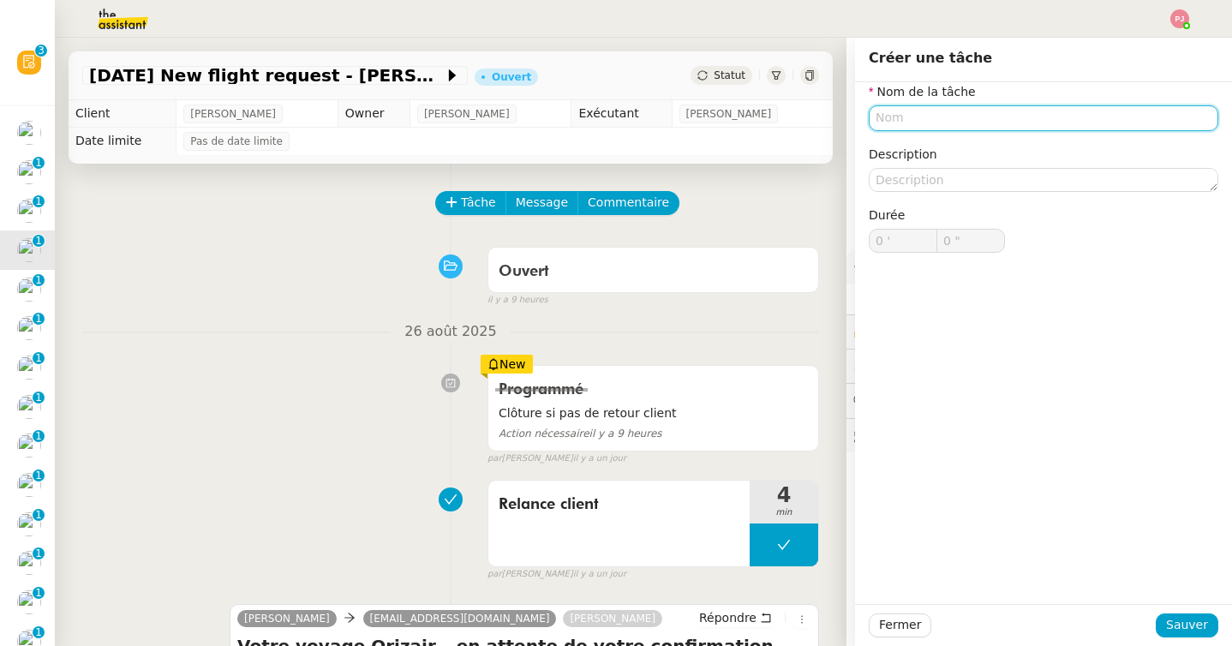
click at [904, 121] on input "text" at bounding box center [1042, 117] width 349 height 25
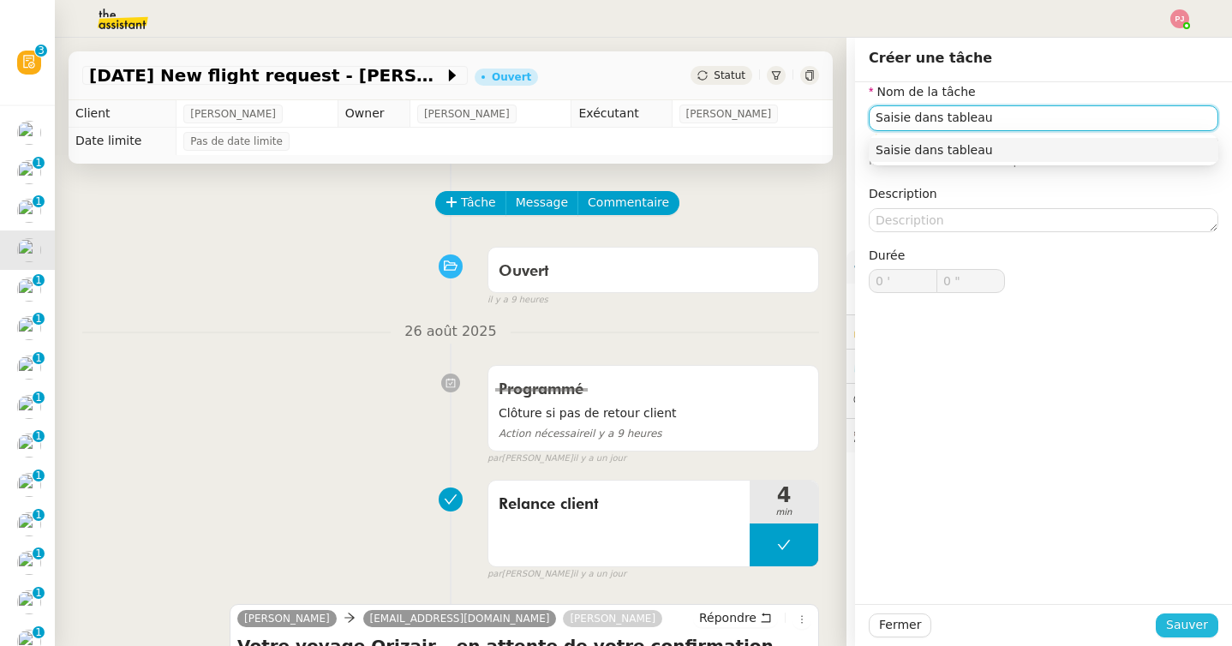
type input "Saisie dans tableau"
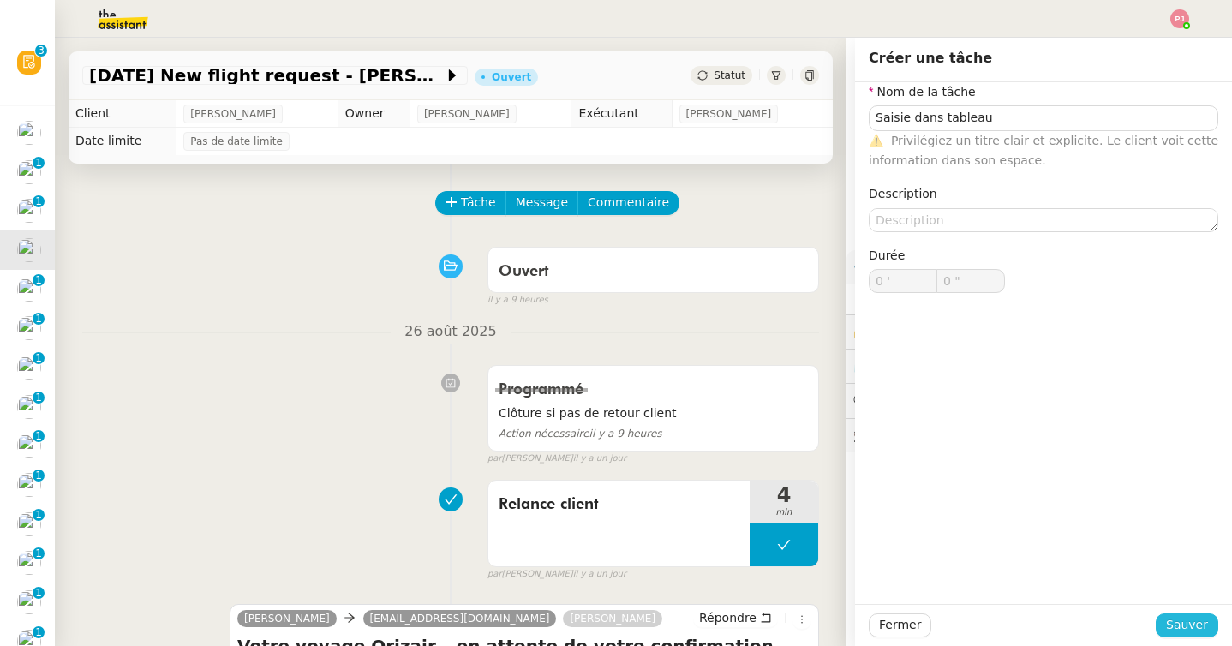
click at [1185, 624] on span "Sauver" at bounding box center [1187, 625] width 42 height 20
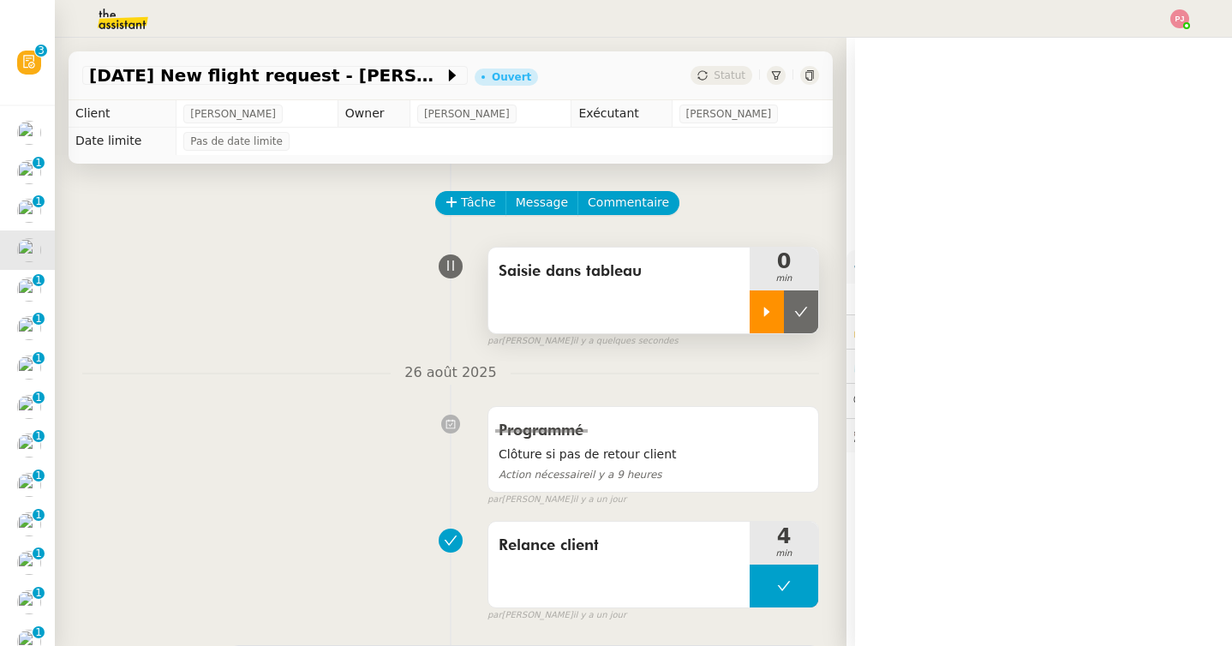
click at [761, 325] on div at bounding box center [766, 311] width 34 height 43
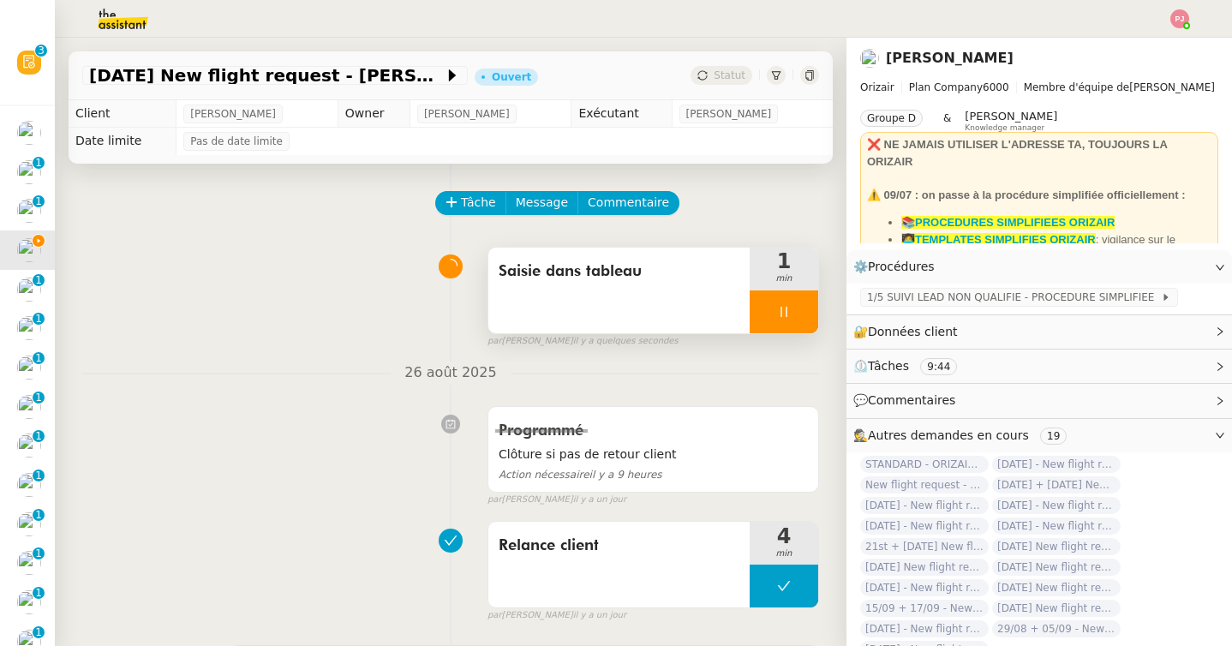
click at [807, 316] on div at bounding box center [783, 311] width 69 height 43
click at [807, 316] on icon at bounding box center [801, 312] width 14 height 14
click at [724, 73] on span "Statut" at bounding box center [729, 75] width 32 height 12
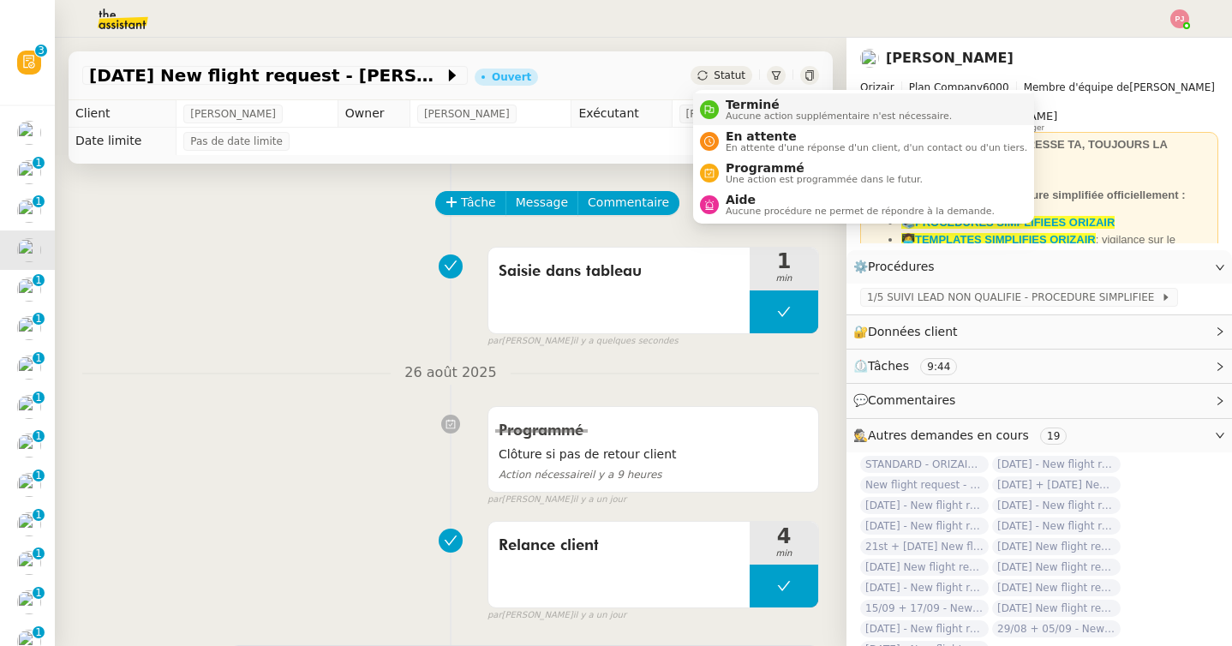
click at [727, 111] on span "Aucune action supplémentaire n'est nécessaire." at bounding box center [838, 115] width 226 height 9
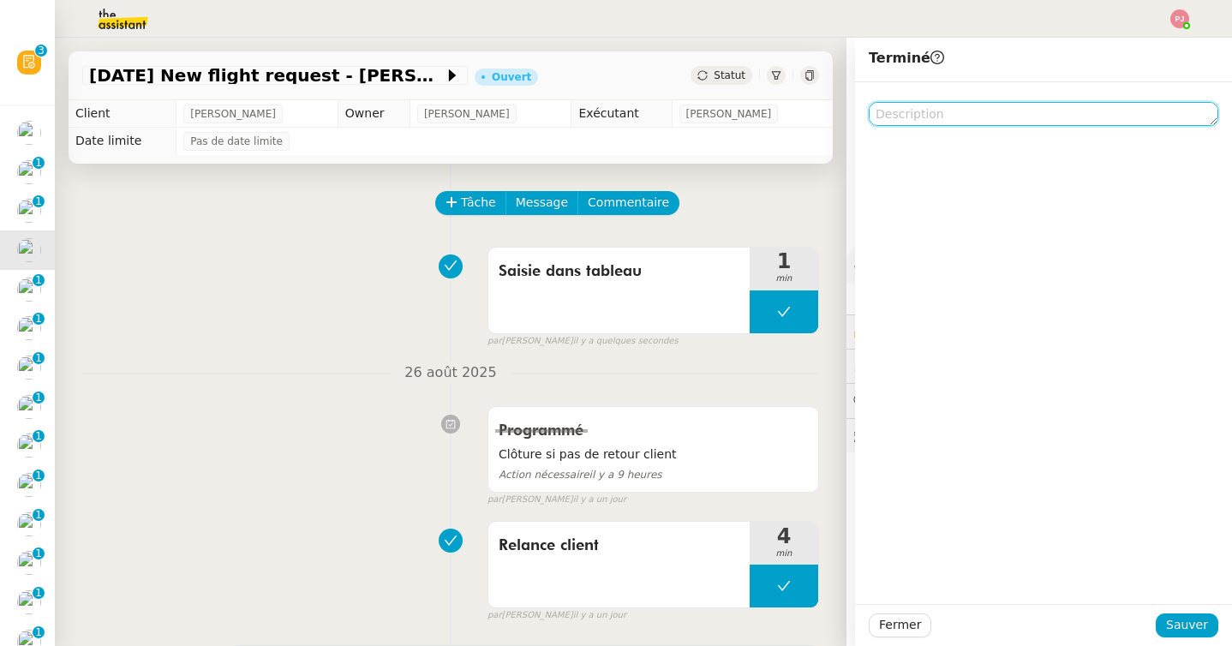
click at [955, 118] on textarea at bounding box center [1042, 114] width 349 height 24
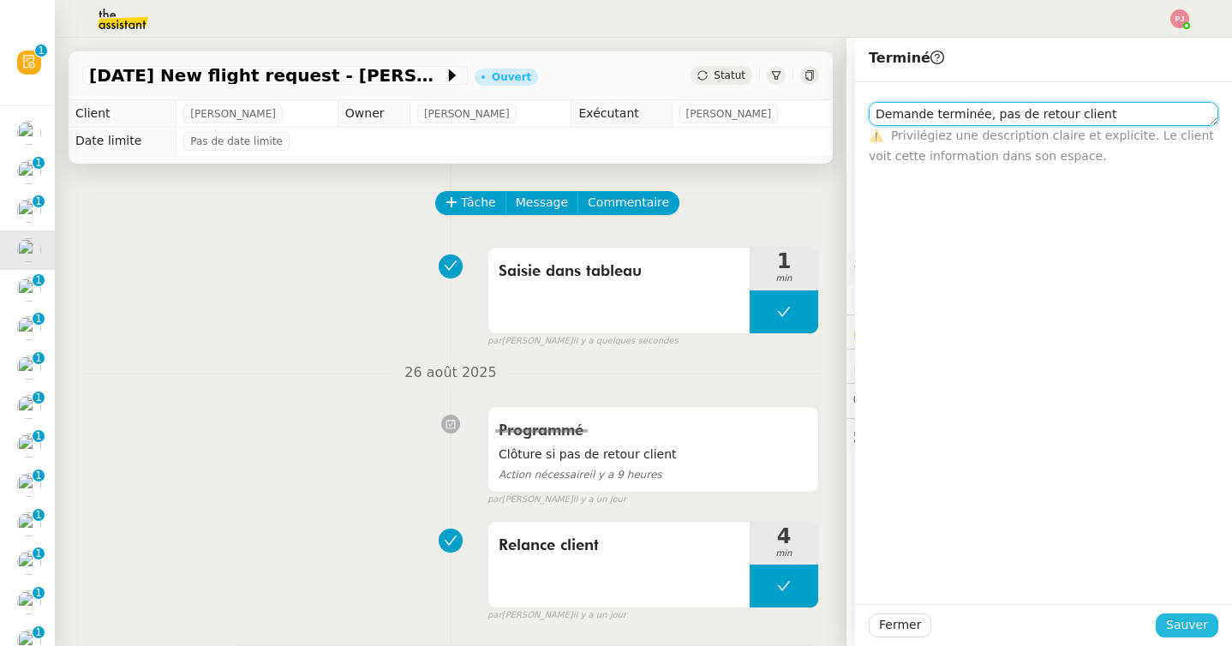
type textarea "Demande terminée, pas de retour client"
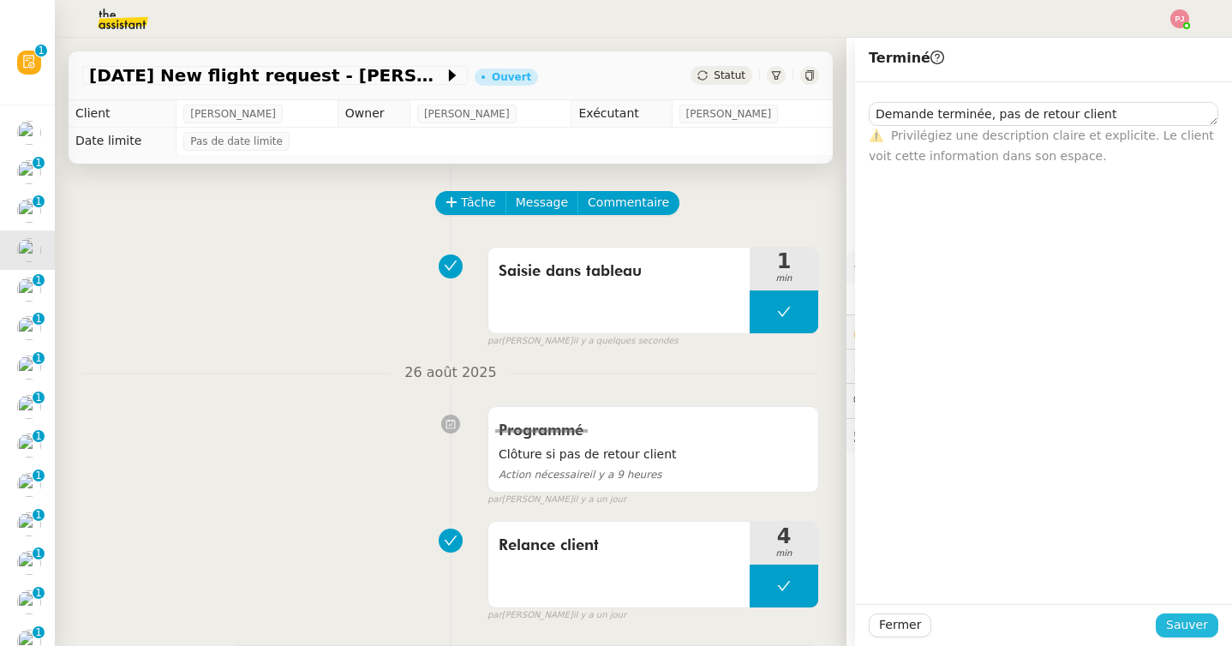
click at [1183, 624] on span "Sauver" at bounding box center [1187, 625] width 42 height 20
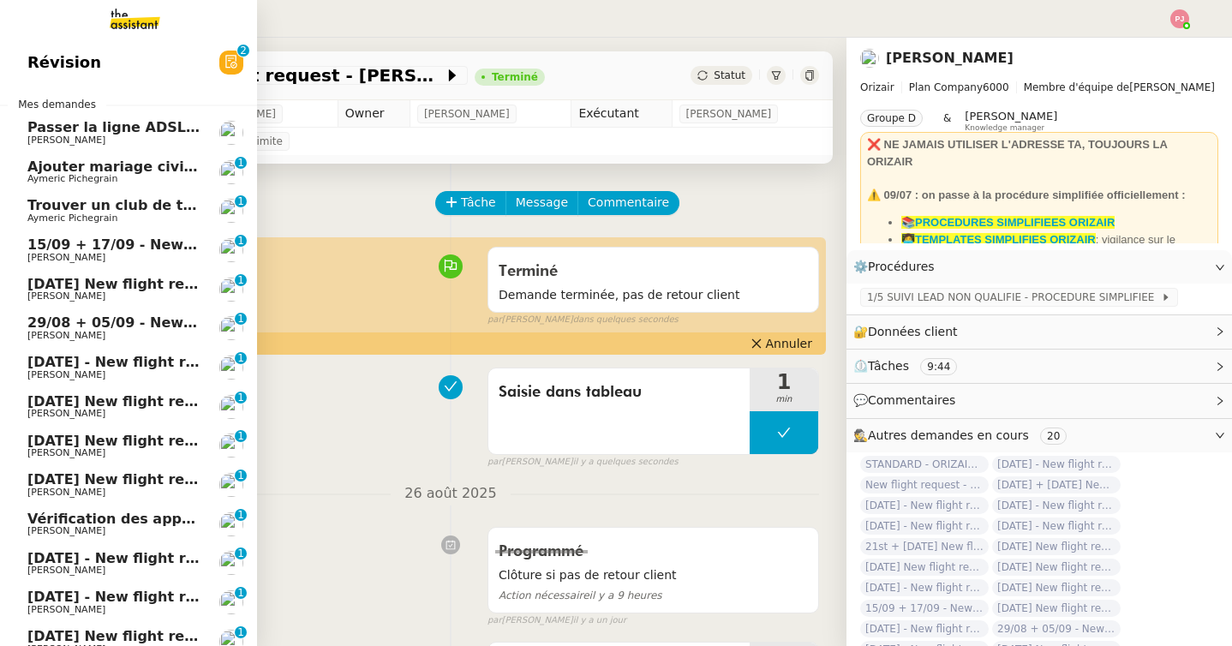
click at [53, 241] on span "15/09 + 17/09 - New flight request - Lisa Doughty" at bounding box center [231, 244] width 409 height 16
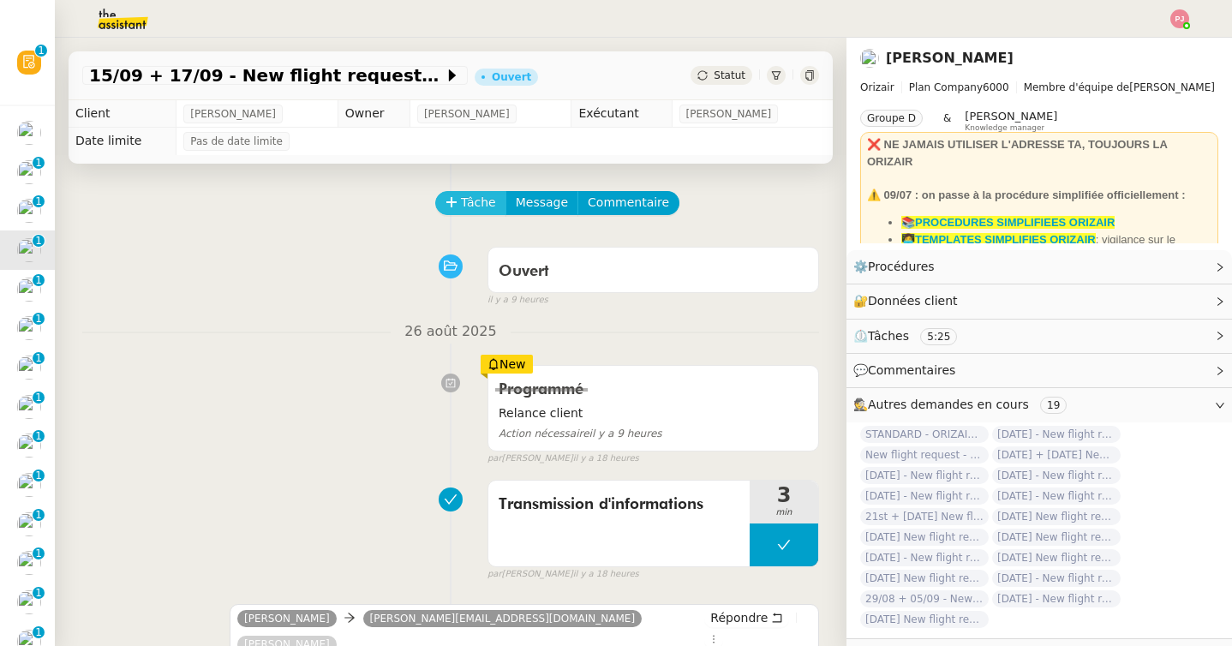
click at [465, 192] on button "Tâche" at bounding box center [470, 203] width 71 height 24
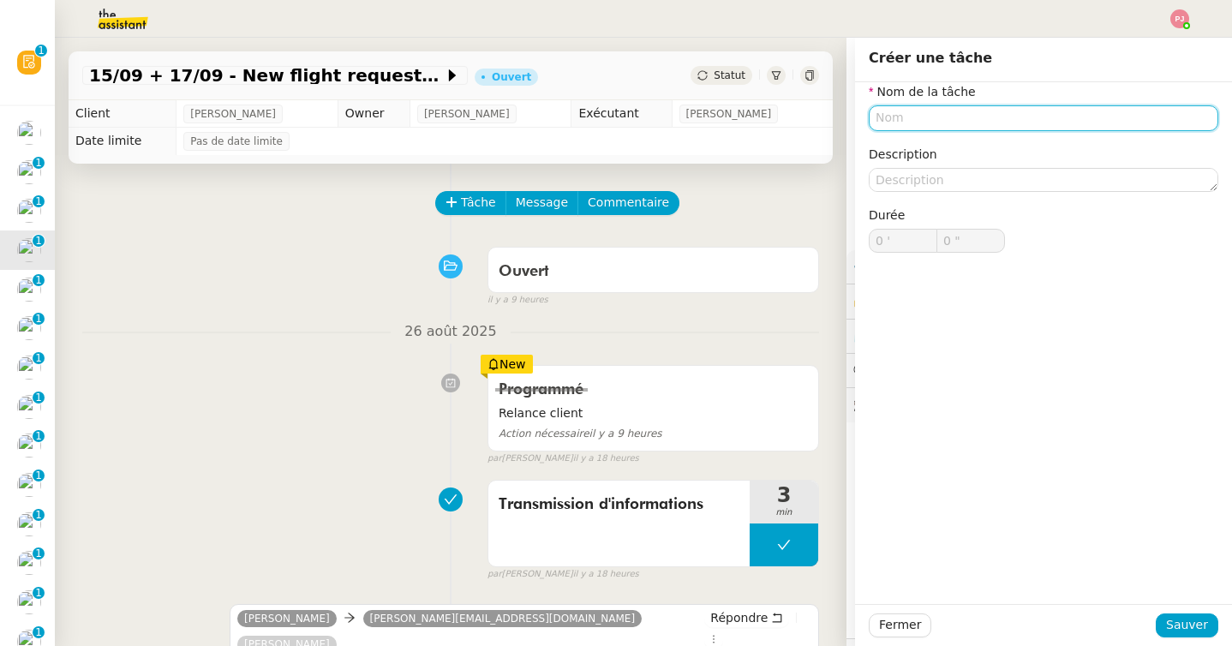
click at [900, 114] on input "text" at bounding box center [1042, 117] width 349 height 25
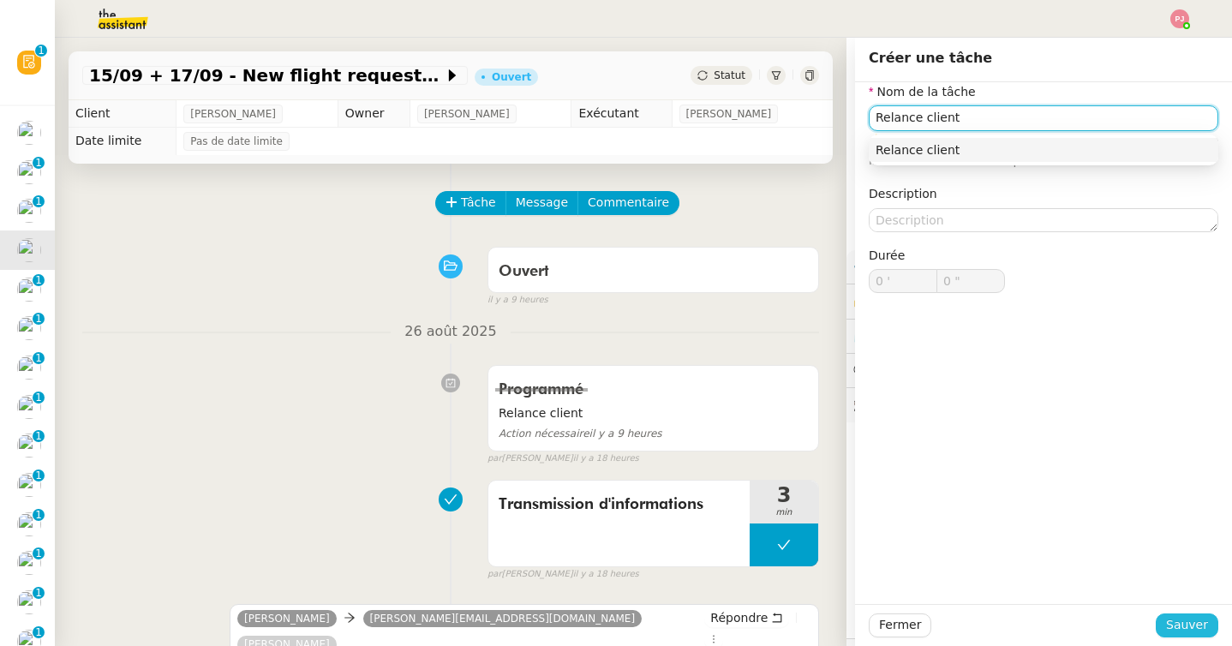
type input "Relance client"
click at [1185, 623] on span "Sauver" at bounding box center [1187, 625] width 42 height 20
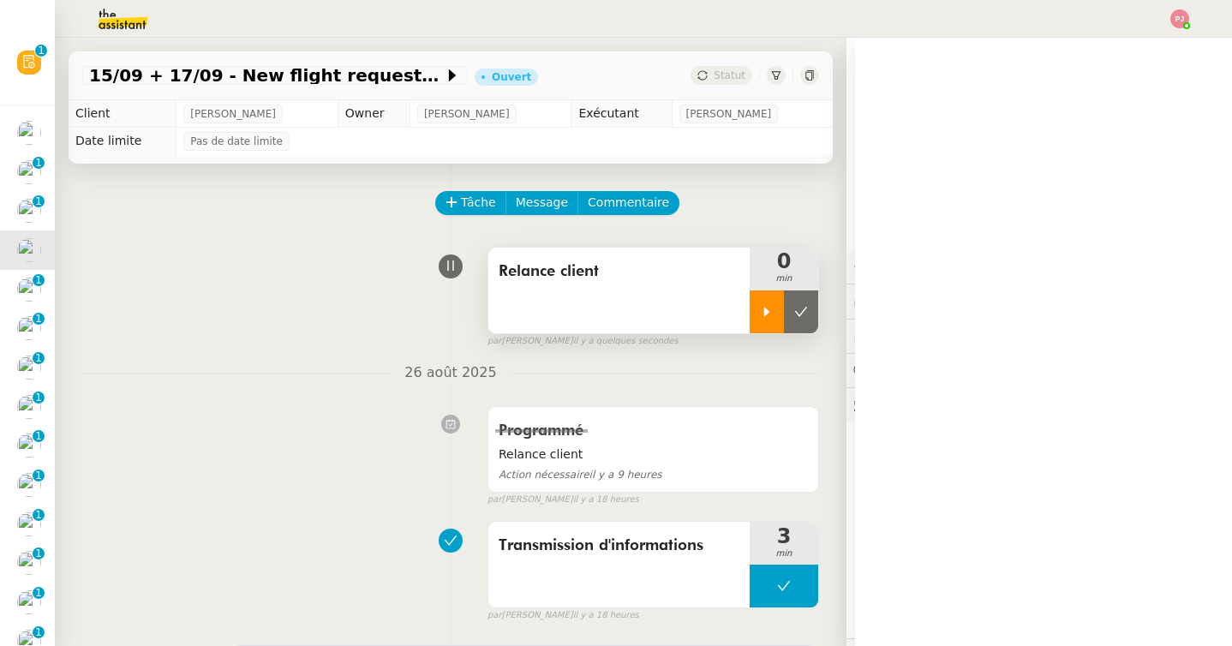
click at [761, 307] on icon at bounding box center [767, 312] width 14 height 14
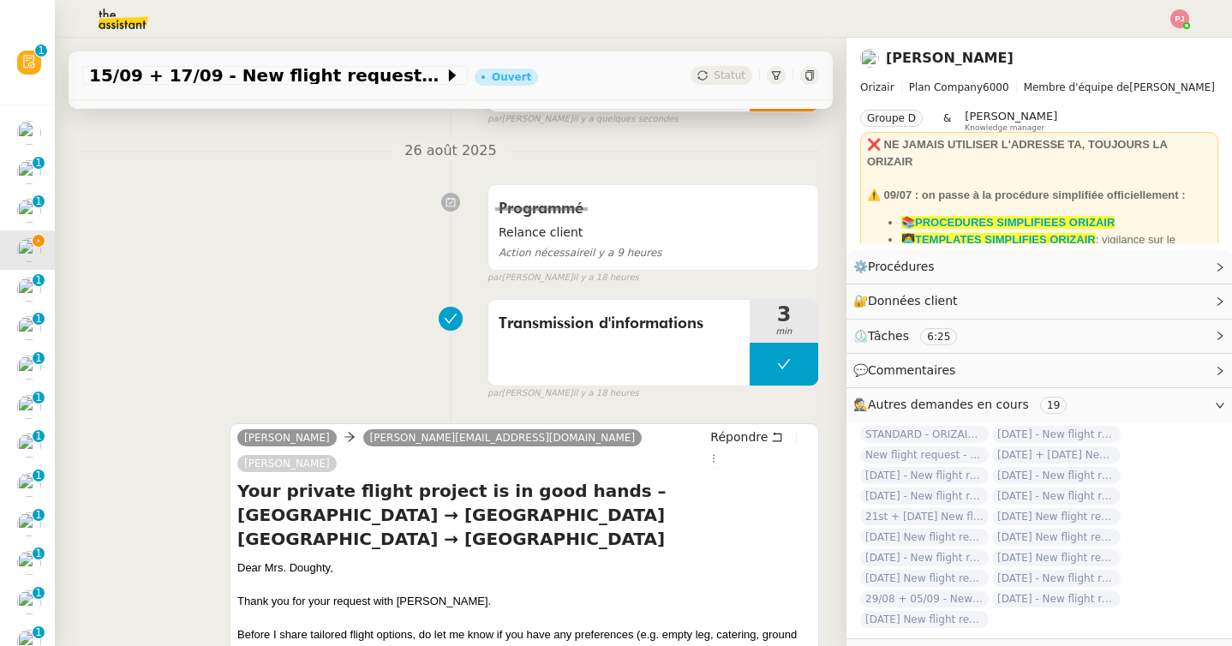
scroll to position [225, 0]
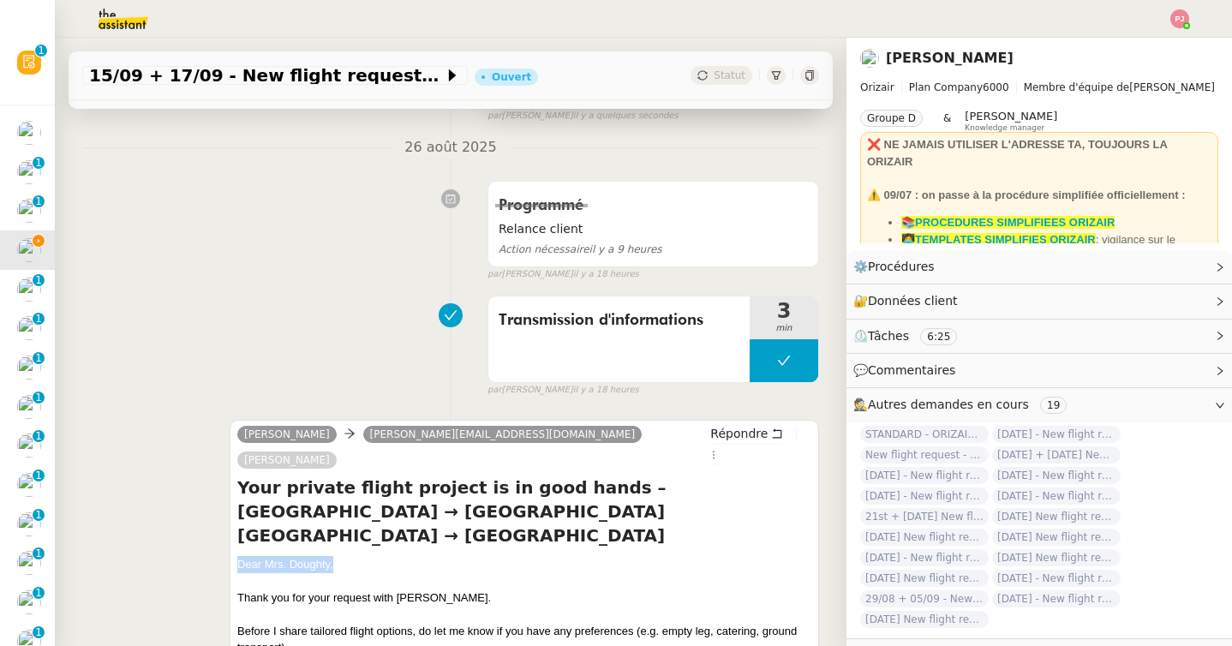
drag, startPoint x: 358, startPoint y: 504, endPoint x: 349, endPoint y: 516, distance: 15.2
click at [349, 516] on div "Your private flight project is in good hands – Farnborough Airport → Amsterdam …" at bounding box center [524, 603] width 574 height 257
copy div "Dear Mrs. Doughty,"
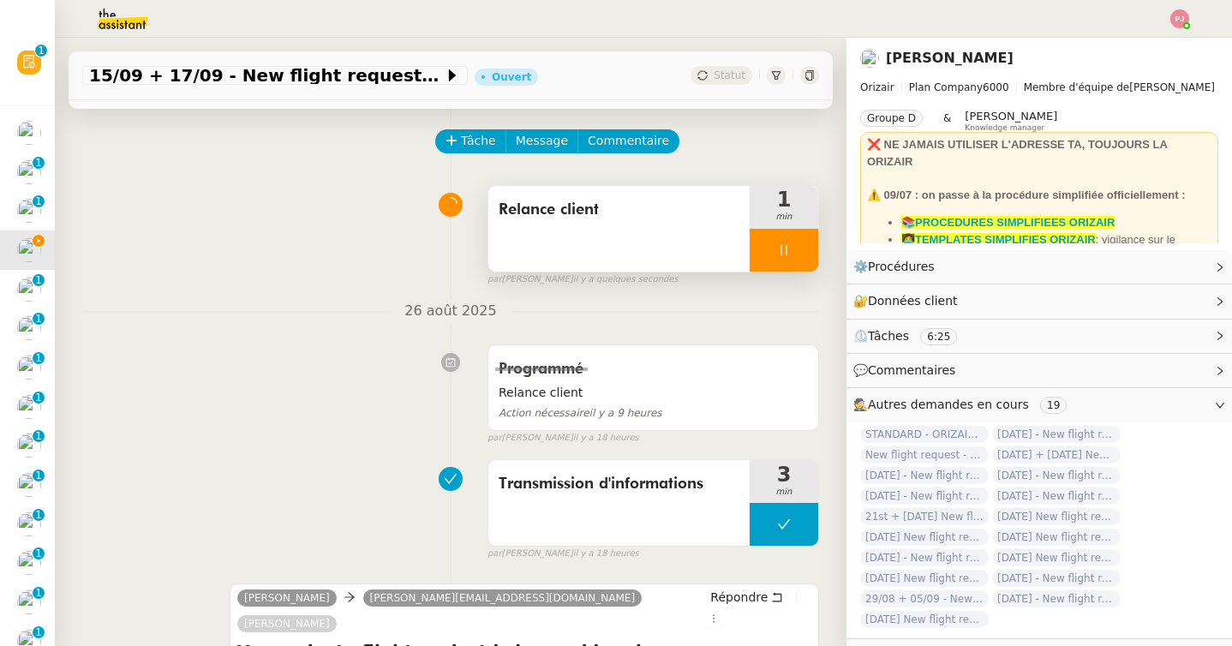
scroll to position [0, 0]
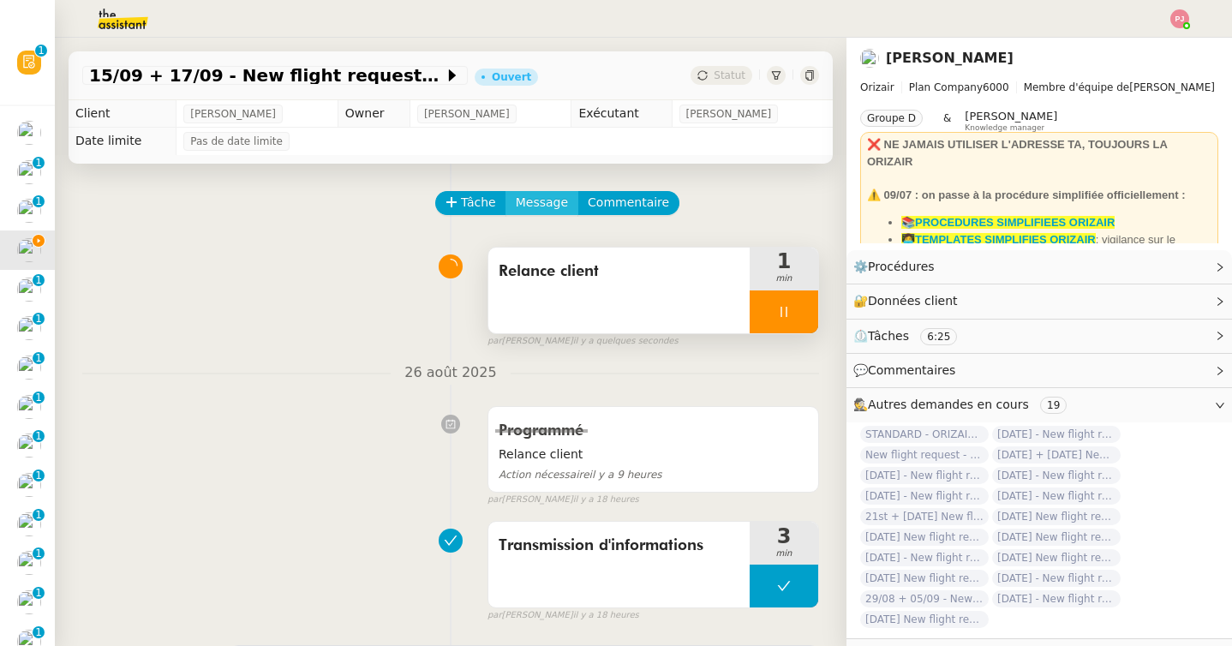
click at [539, 194] on span "Message" at bounding box center [542, 203] width 52 height 20
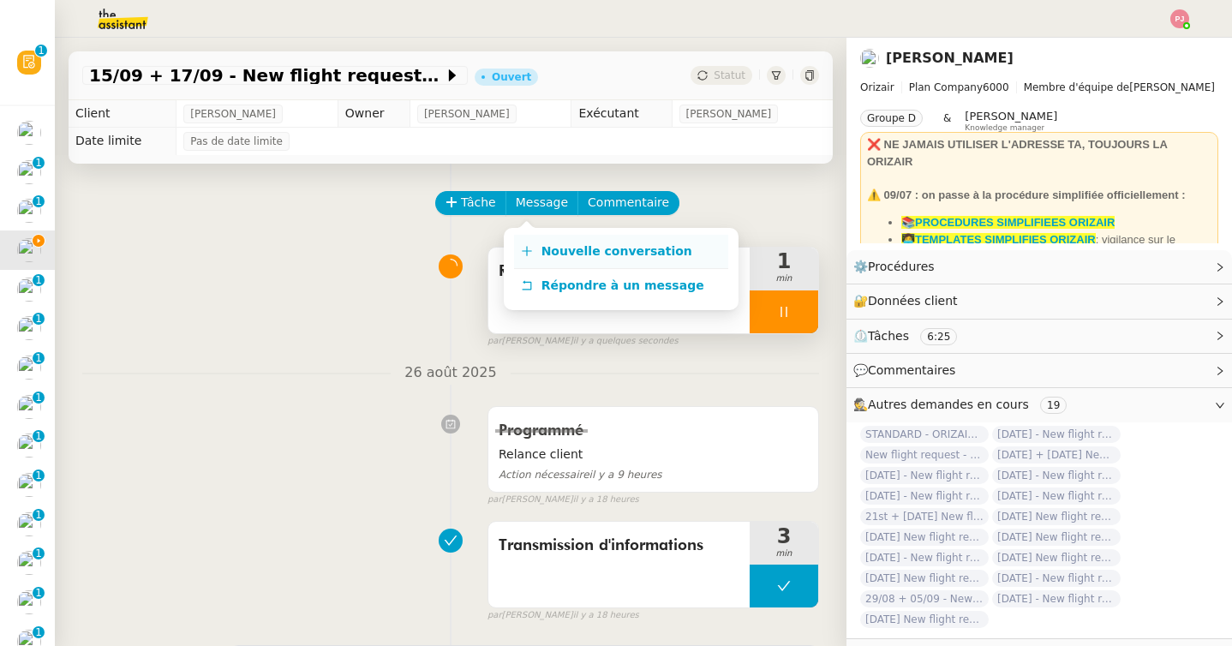
click at [551, 250] on span "Nouvelle conversation" at bounding box center [616, 251] width 151 height 14
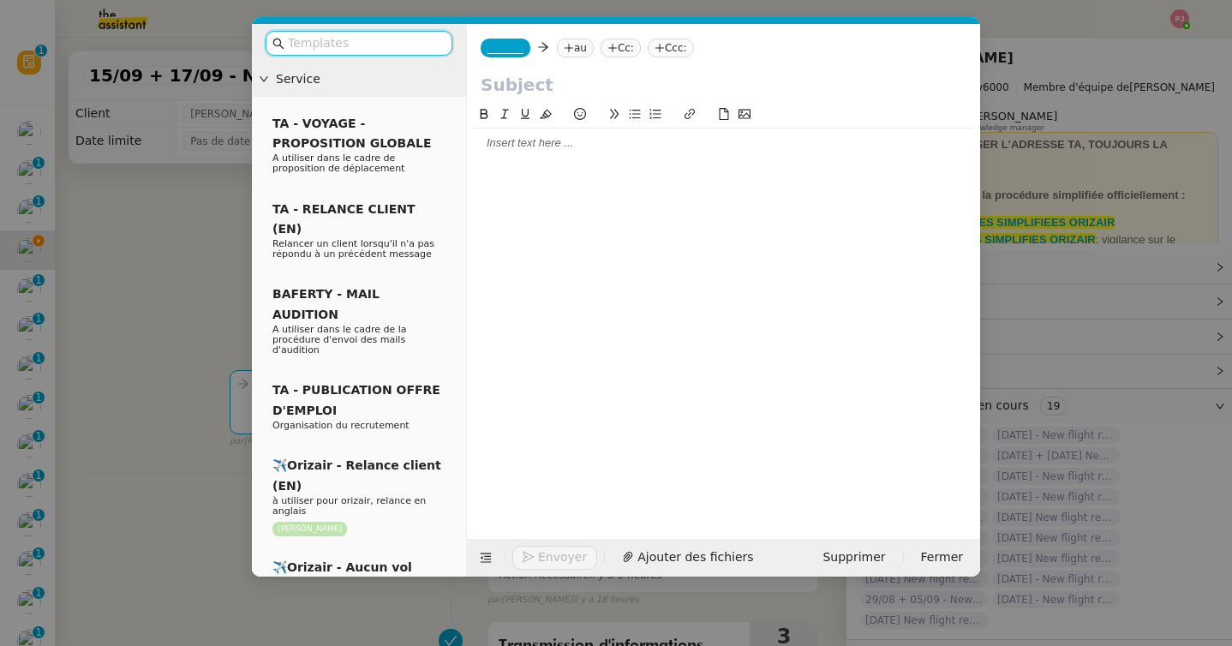
click at [364, 49] on input "text" at bounding box center [365, 43] width 154 height 20
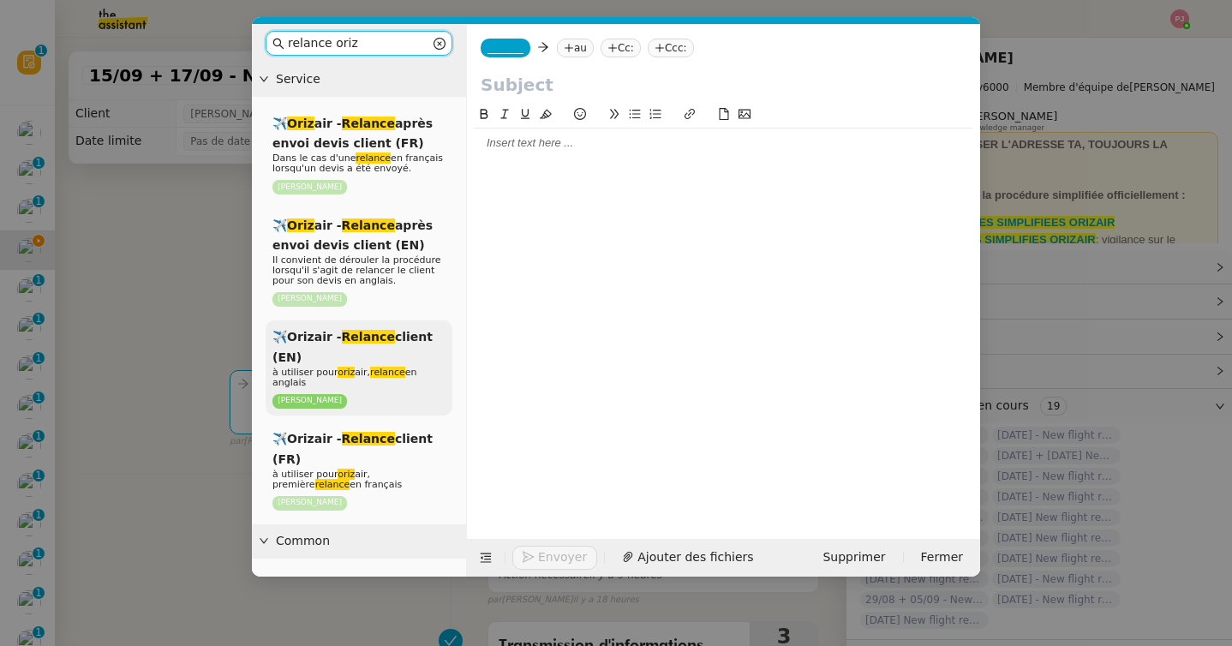
type input "relance oriz"
click at [415, 373] on span "à utiliser pour oriz air, relance en anglais" at bounding box center [344, 377] width 145 height 21
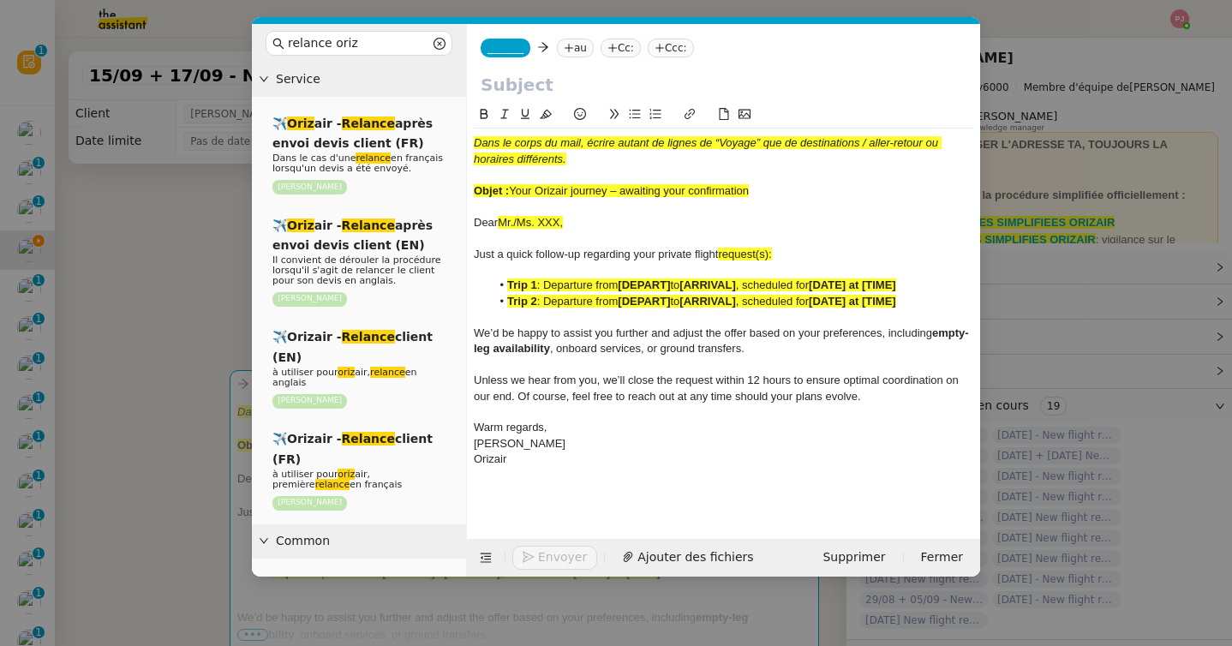
drag, startPoint x: 586, startPoint y: 224, endPoint x: 457, endPoint y: 224, distance: 128.5
click at [457, 224] on nz-layout "relance oriz Service ✈️ Oriz air - Relance après envoi devis client (FR) Dans l…" at bounding box center [616, 300] width 728 height 552
drag, startPoint x: 773, startPoint y: 192, endPoint x: 512, endPoint y: 193, distance: 261.2
click at [512, 193] on div "Objet : Your Orizair journey – awaiting your confirmation" at bounding box center [723, 190] width 499 height 15
copy span "Your Orizair journey – awaiting your confirmation"
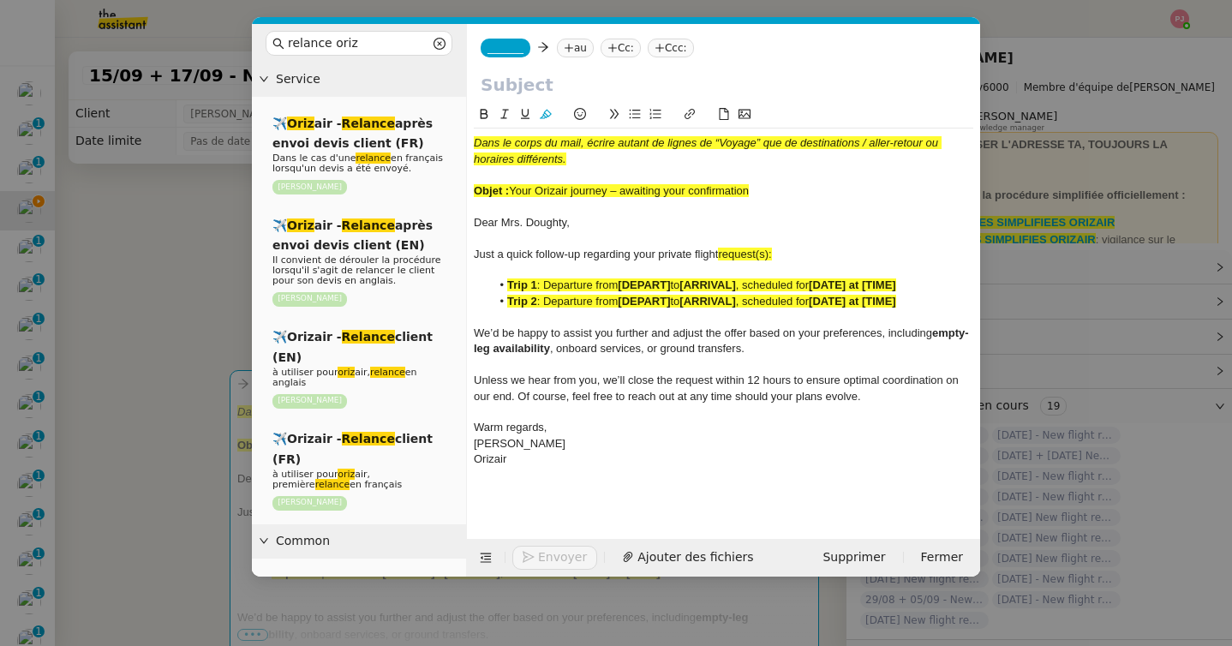
click at [539, 86] on input "text" at bounding box center [723, 85] width 486 height 26
paste input "Your Orizair journey – awaiting your confirmation"
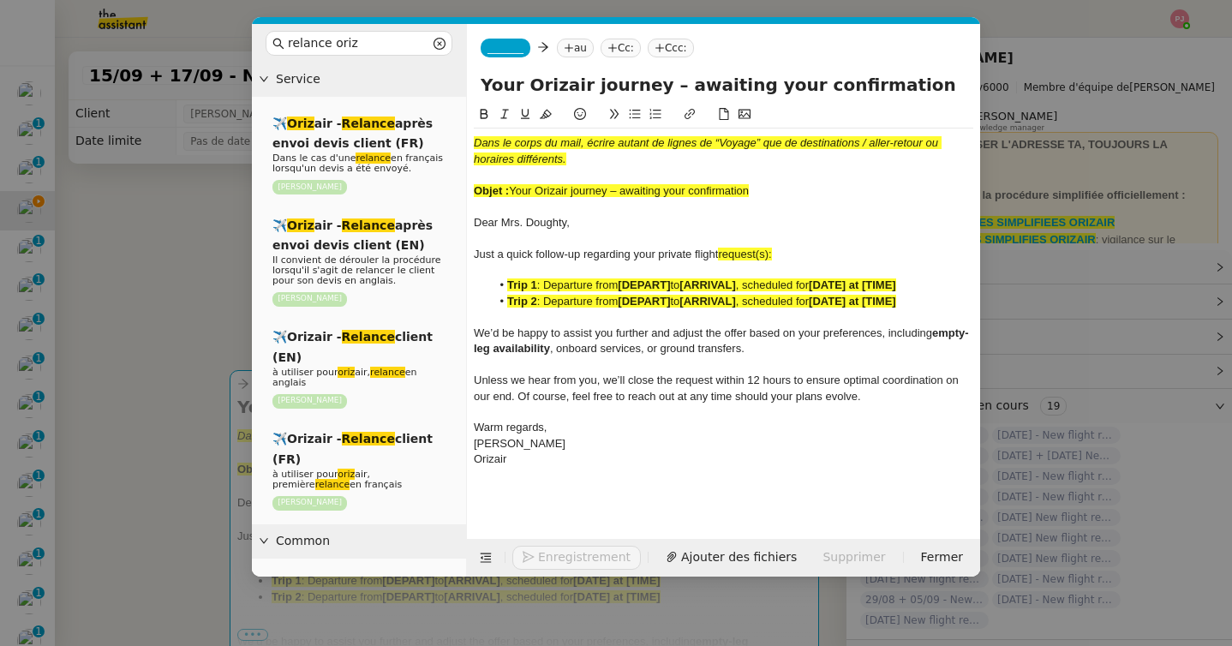
type input "Your Orizair journey – awaiting your confirmation"
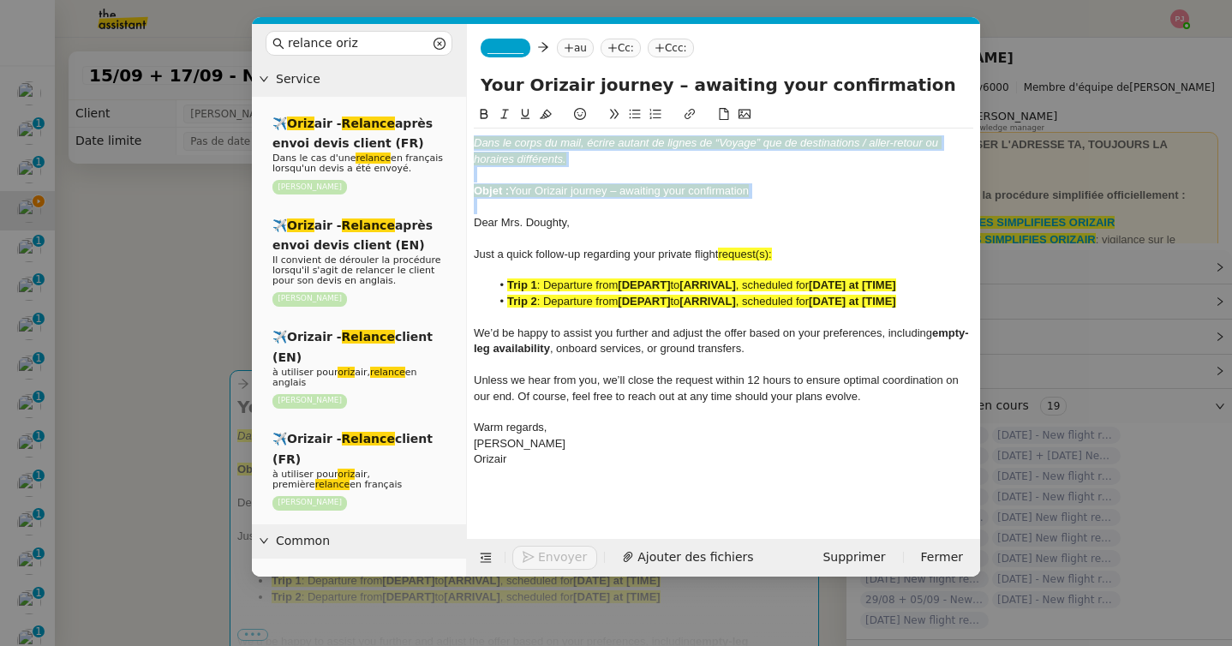
drag, startPoint x: 474, startPoint y: 225, endPoint x: 469, endPoint y: 144, distance: 81.5
click at [469, 144] on nz-spin "Dans le corps du mail, écrire autant de lignes de “Voyage” que de destinations …" at bounding box center [723, 311] width 513 height 415
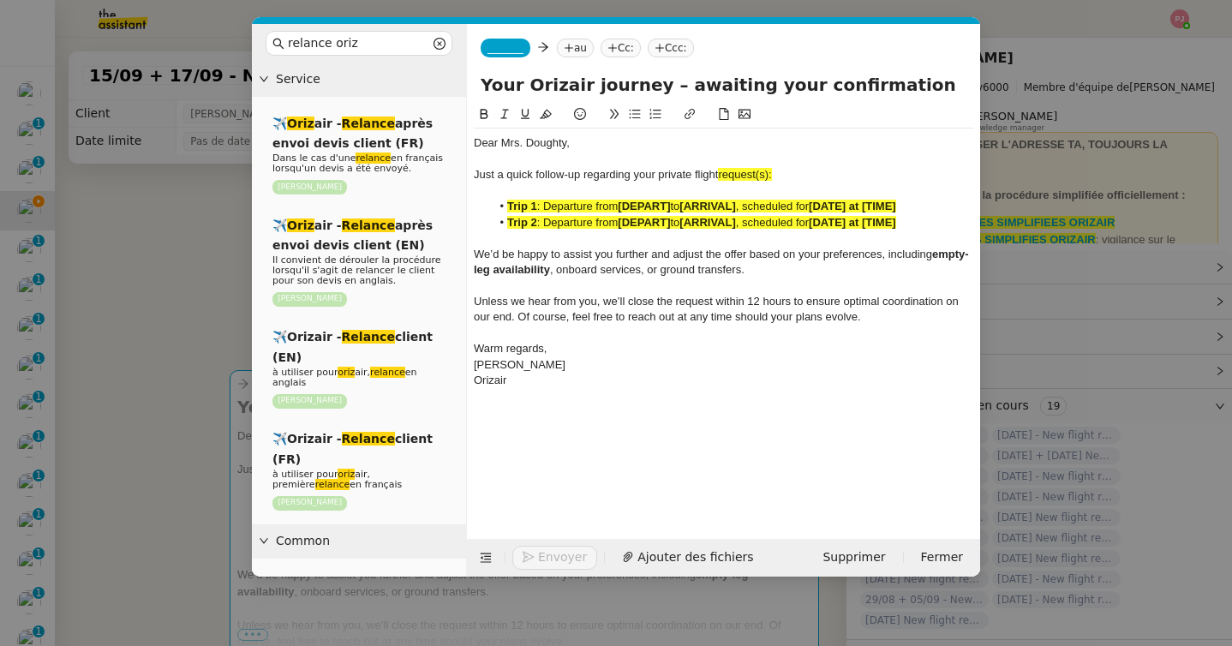
click at [149, 390] on nz-modal-container "relance oriz Service ✈️ Oriz air - Relance après envoi devis client (FR) Dans l…" at bounding box center [616, 323] width 1232 height 646
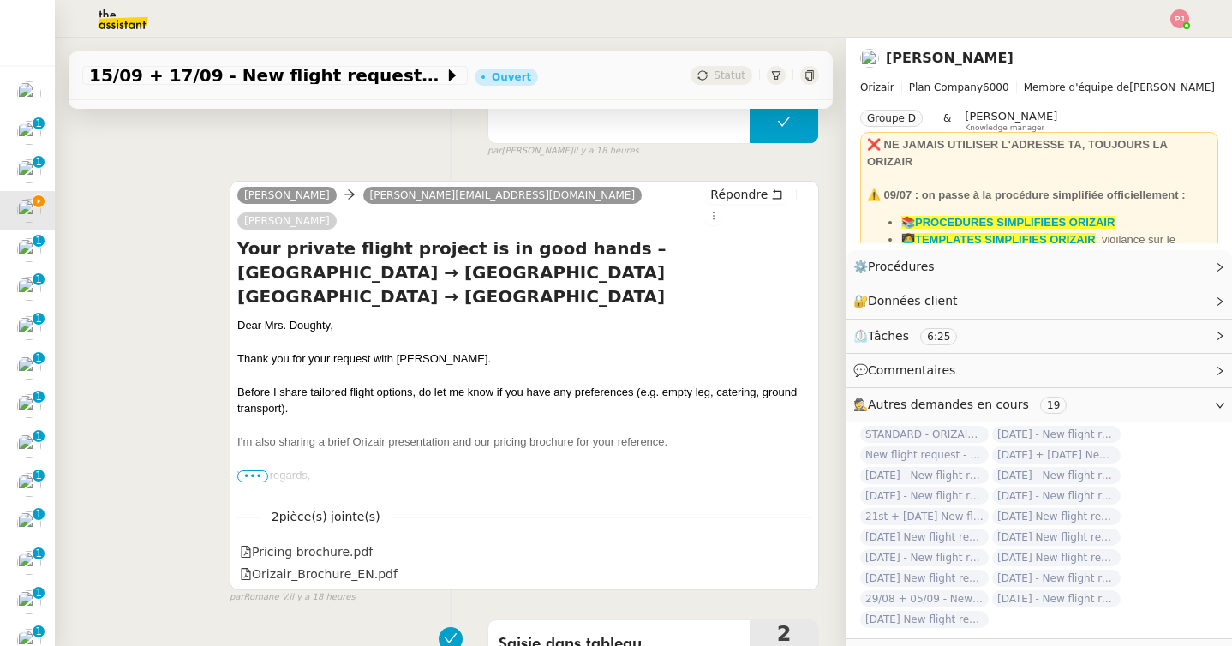
scroll to position [1271, 0]
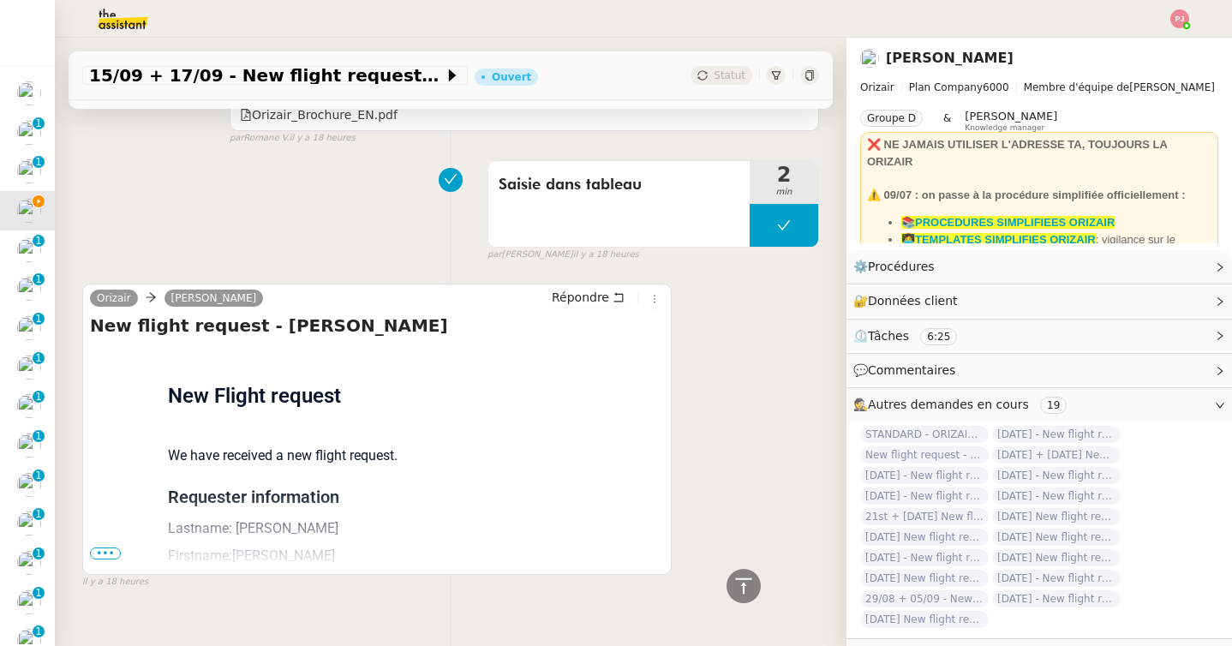
click at [104, 547] on span "•••" at bounding box center [105, 553] width 31 height 12
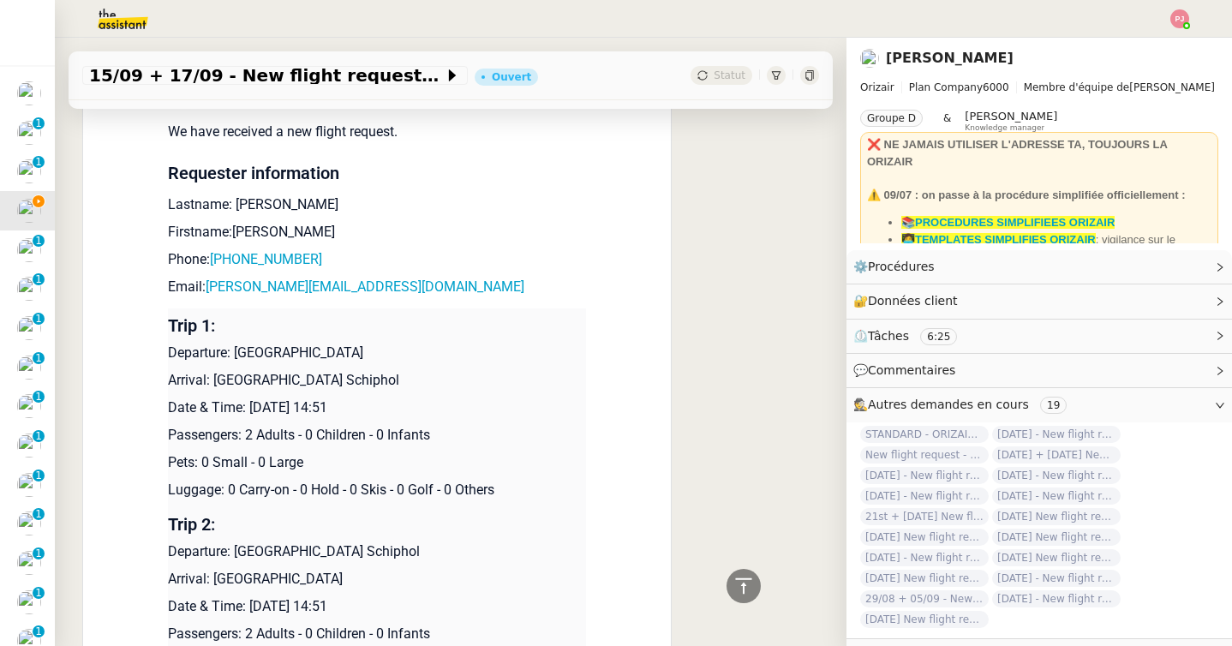
scroll to position [1696, 0]
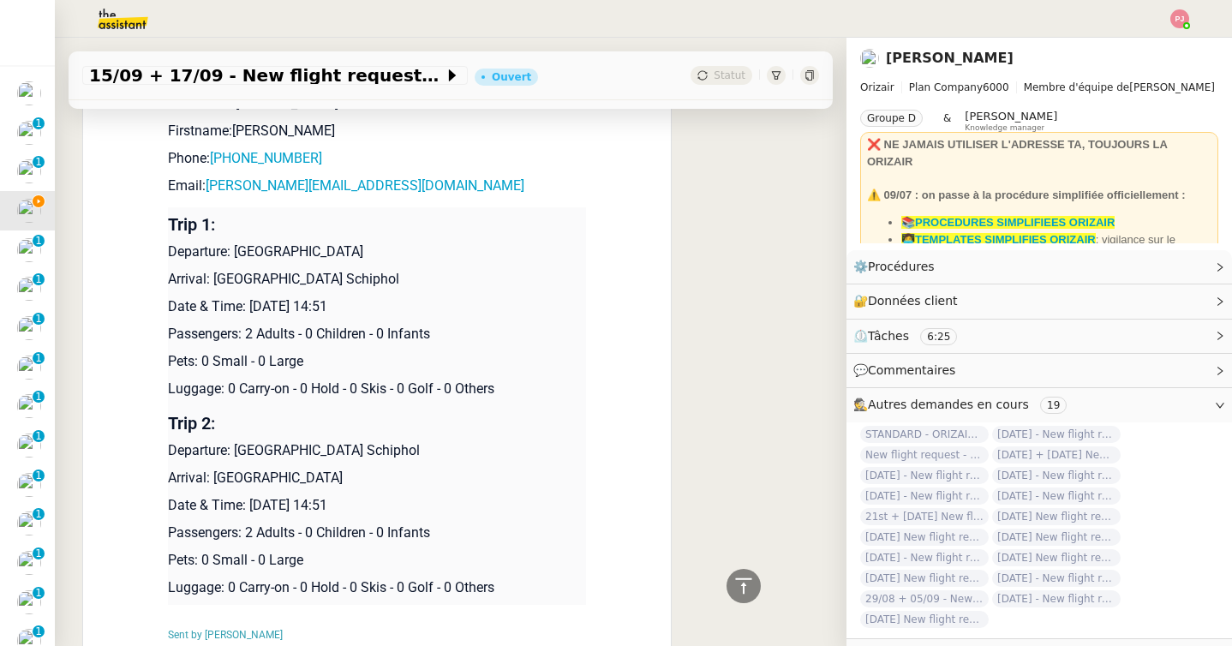
drag, startPoint x: 434, startPoint y: 486, endPoint x: 168, endPoint y: 230, distance: 369.5
click at [168, 230] on tbody "Trip 1: Departure: Farnborough Airport Arrival: Amsterdam Airport Schiphol Date…" at bounding box center [377, 405] width 418 height 397
copy tbody "Departure: Farnborough Airport Arrival: Amsterdam Airport Schiphol Date & Time:…"
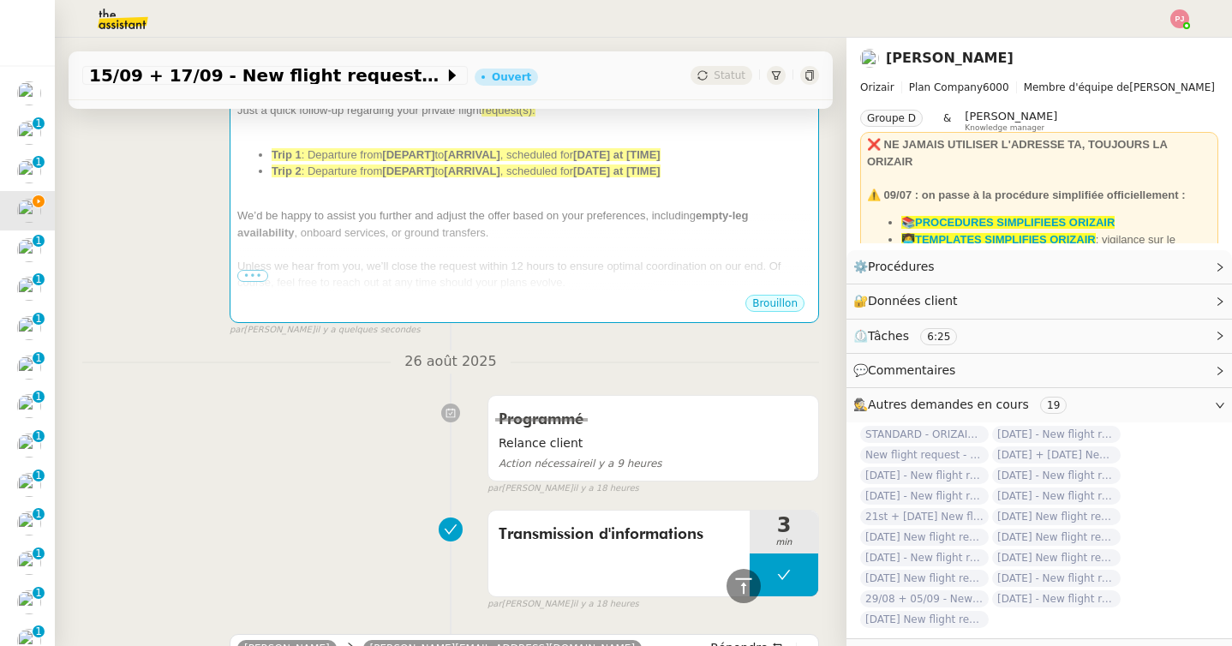
scroll to position [0, 0]
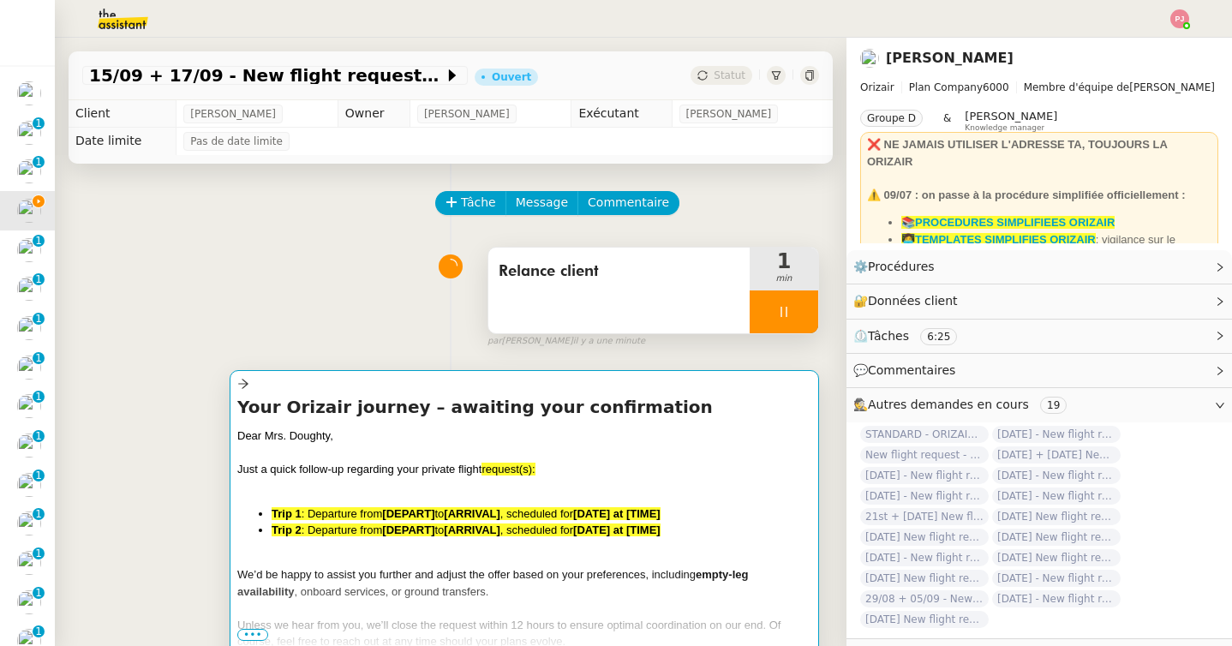
click at [338, 456] on div at bounding box center [524, 452] width 574 height 17
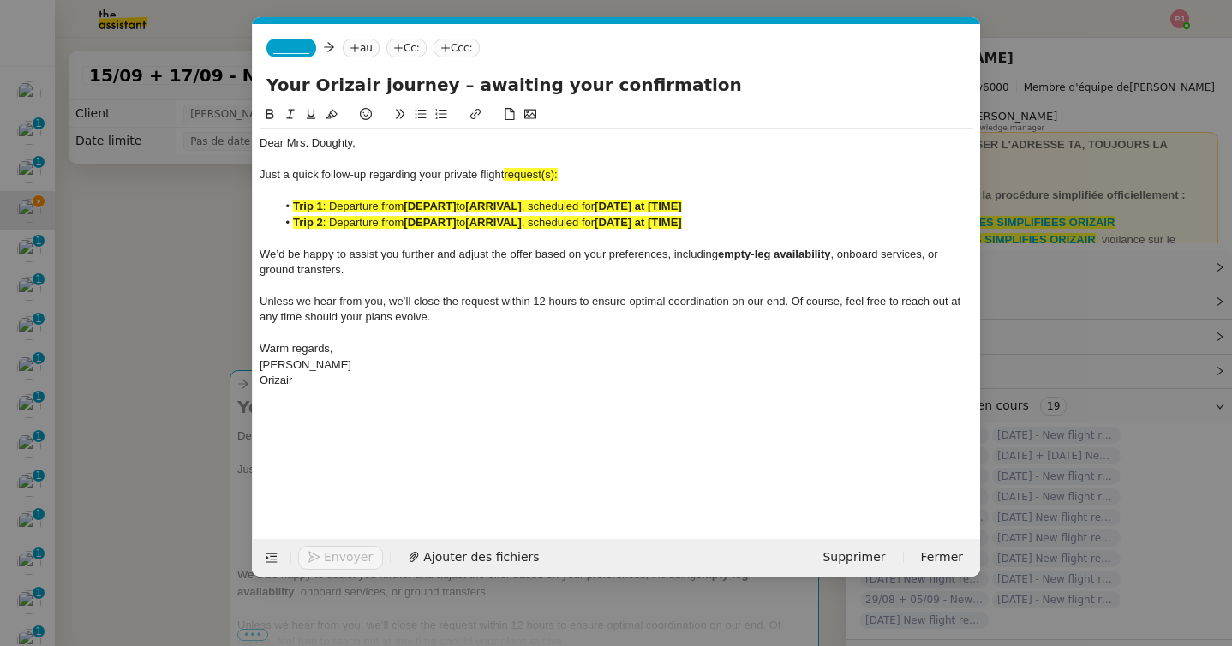
scroll to position [0, 100]
click at [361, 380] on div "Orizair" at bounding box center [615, 380] width 713 height 15
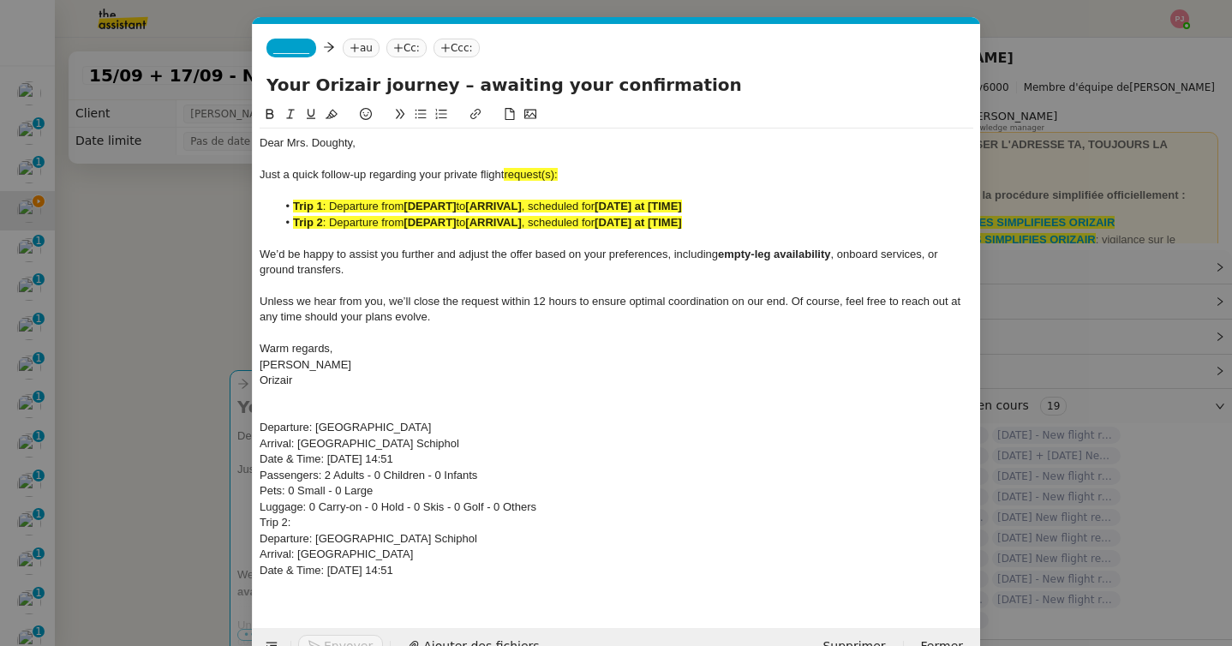
scroll to position [0, 0]
drag, startPoint x: 420, startPoint y: 426, endPoint x: 316, endPoint y: 421, distance: 103.7
click at [316, 421] on div "Departure: Farnborough Airport" at bounding box center [615, 427] width 713 height 15
click at [456, 203] on strong "[DEPART]" at bounding box center [429, 206] width 52 height 13
drag, startPoint x: 470, startPoint y: 573, endPoint x: 225, endPoint y: 432, distance: 282.8
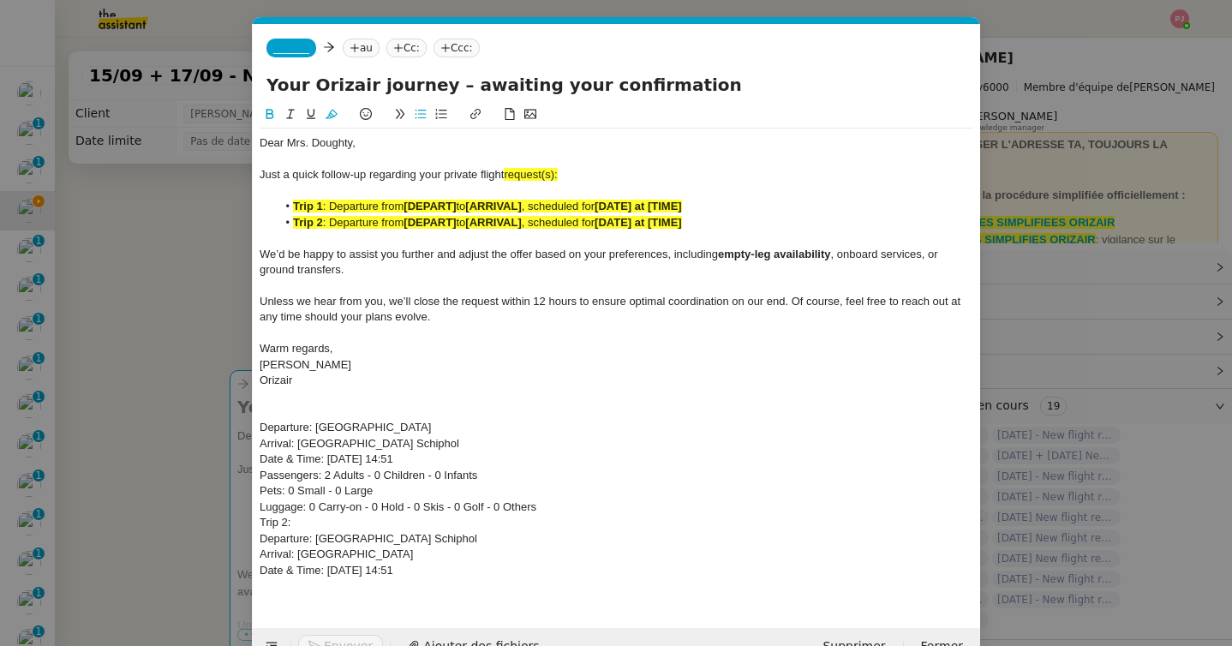
click at [225, 432] on nz-modal-container "relance oriz Service ✈️ Oriz air - Relance après envoi devis client (FR) Dans l…" at bounding box center [616, 323] width 1232 height 646
click at [271, 117] on icon at bounding box center [270, 114] width 8 height 10
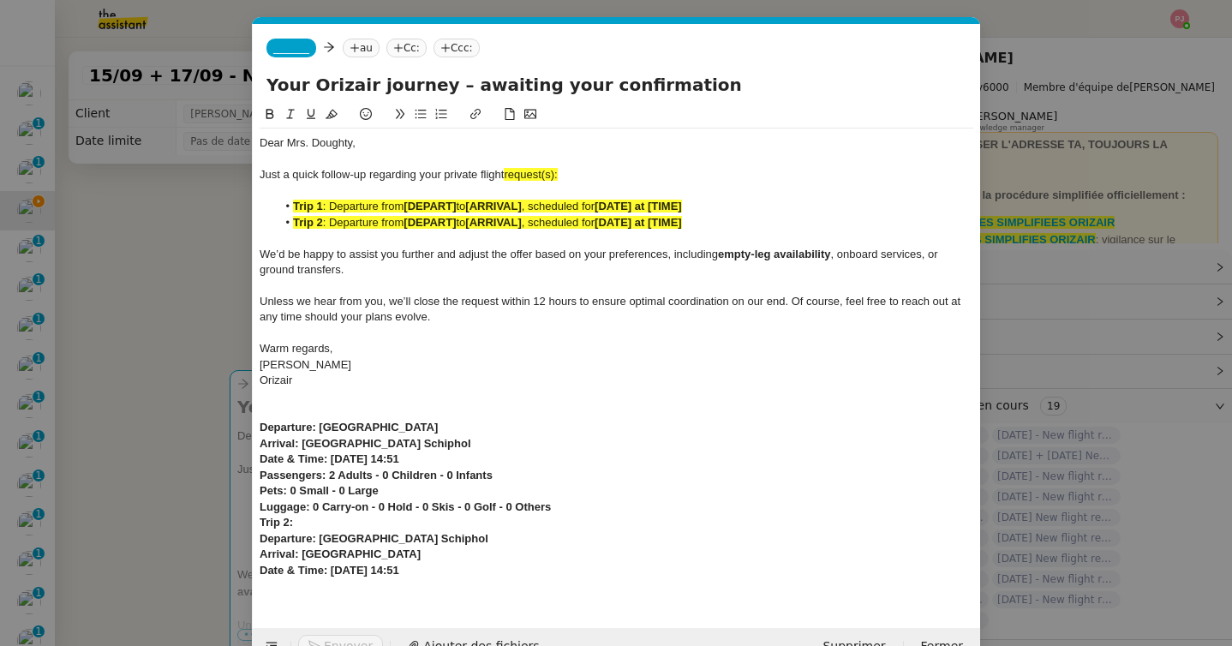
click at [321, 117] on button at bounding box center [331, 114] width 21 height 20
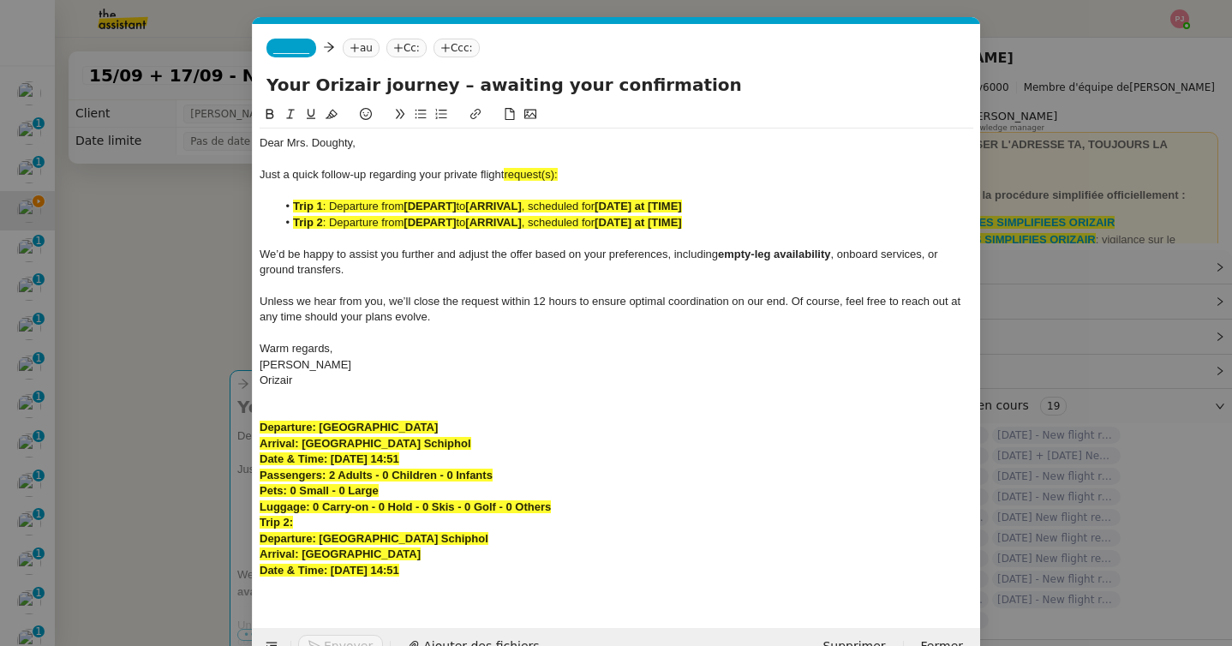
click at [386, 430] on strong "Departure: Farnborough Airport" at bounding box center [348, 427] width 178 height 13
drag, startPoint x: 452, startPoint y: 430, endPoint x: 319, endPoint y: 427, distance: 133.6
click at [319, 427] on div "Departure: Farnborough Airport" at bounding box center [615, 427] width 713 height 15
drag, startPoint x: 459, startPoint y: 206, endPoint x: 405, endPoint y: 206, distance: 54.0
click at [405, 206] on li "Trip 1 : Departure from [DEPART] to [ARRIVAL] , scheduled for [DATE] at [TIME]" at bounding box center [625, 206] width 697 height 15
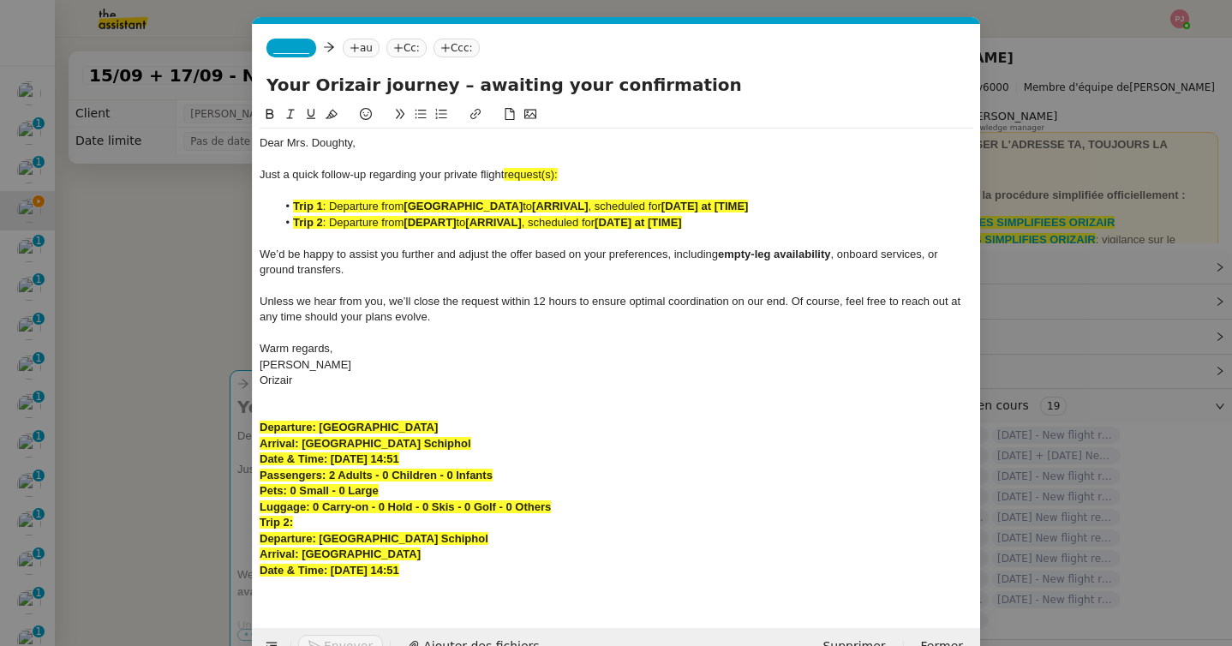
click at [404, 205] on strong "Farnborough Airport" at bounding box center [462, 206] width 119 height 13
drag, startPoint x: 534, startPoint y: 224, endPoint x: 479, endPoint y: 226, distance: 55.7
click at [479, 226] on li "Trip 2 : Departure from [DEPART] to [ARRIVAL] , scheduled for [DATE] at [TIME]" at bounding box center [625, 222] width 697 height 15
drag, startPoint x: 436, startPoint y: 427, endPoint x: 320, endPoint y: 426, distance: 115.6
click at [320, 426] on div "Departure: Farnborough Airport" at bounding box center [615, 427] width 713 height 15
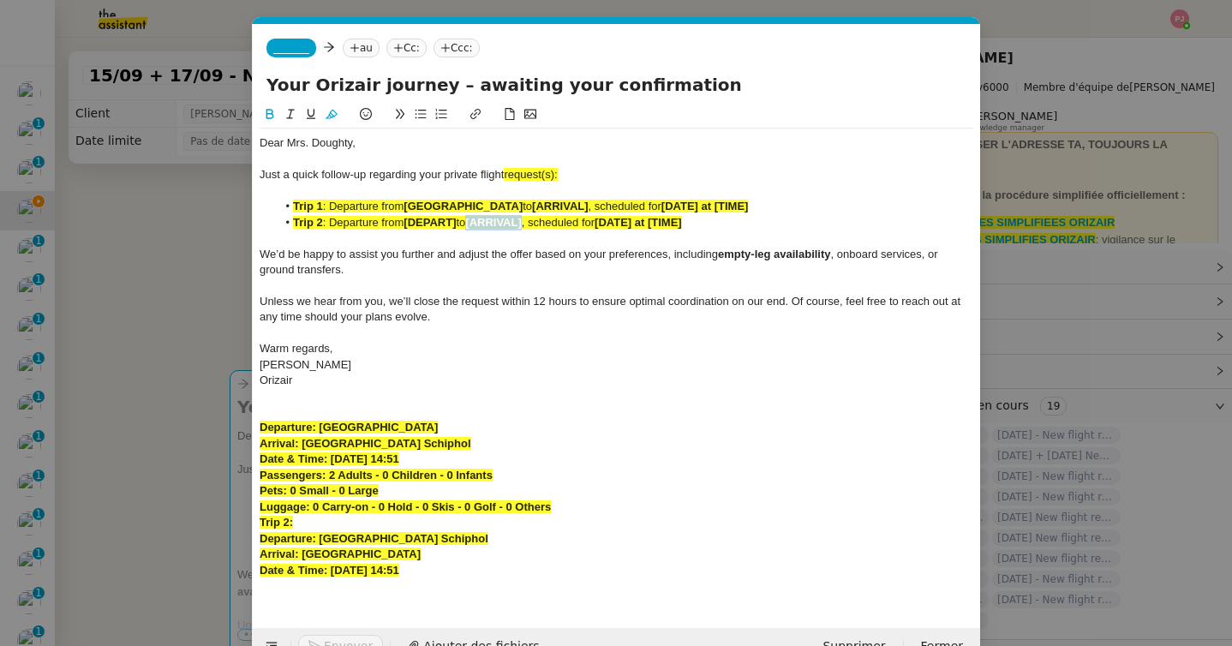
drag, startPoint x: 534, startPoint y: 222, endPoint x: 479, endPoint y: 225, distance: 55.8
click at [479, 225] on li "Trip 2 : Departure from [DEPART] to [ARRIVAL] , scheduled for [DATE] at [TIME]" at bounding box center [625, 222] width 697 height 15
drag, startPoint x: 478, startPoint y: 439, endPoint x: 304, endPoint y: 444, distance: 173.9
click at [304, 444] on div "Arrival: Amsterdam Airport Schiphol" at bounding box center [615, 443] width 713 height 15
drag, startPoint x: 588, startPoint y: 206, endPoint x: 531, endPoint y: 206, distance: 57.4
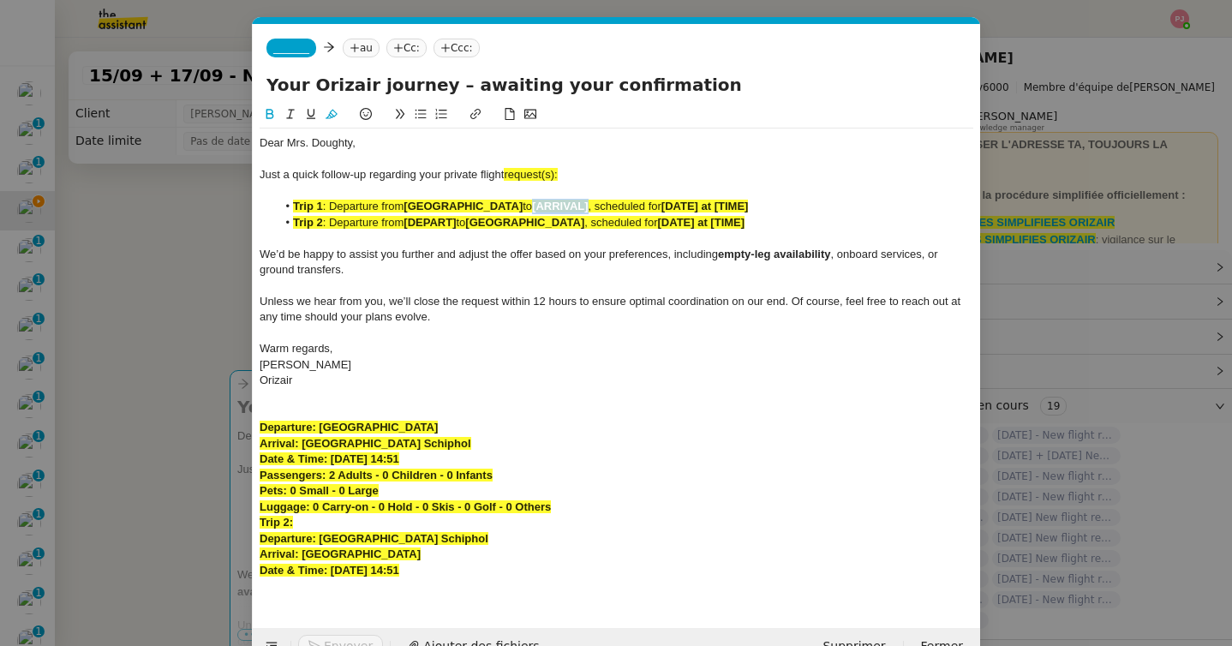
click at [531, 206] on li "Trip 1 : Departure from Farnborough Airport to [ARRIVAL] , scheduled for [DATE]…" at bounding box center [625, 206] width 697 height 15
drag, startPoint x: 463, startPoint y: 224, endPoint x: 409, endPoint y: 229, distance: 54.1
click at [409, 229] on li "Trip 2 : Departure from [DEPART] to Farnborough Airport , scheduled for [DATE] …" at bounding box center [625, 222] width 697 height 15
drag, startPoint x: 481, startPoint y: 456, endPoint x: 332, endPoint y: 455, distance: 149.0
click at [332, 455] on div "Date & Time: 15th September 2025 14:51" at bounding box center [615, 458] width 713 height 15
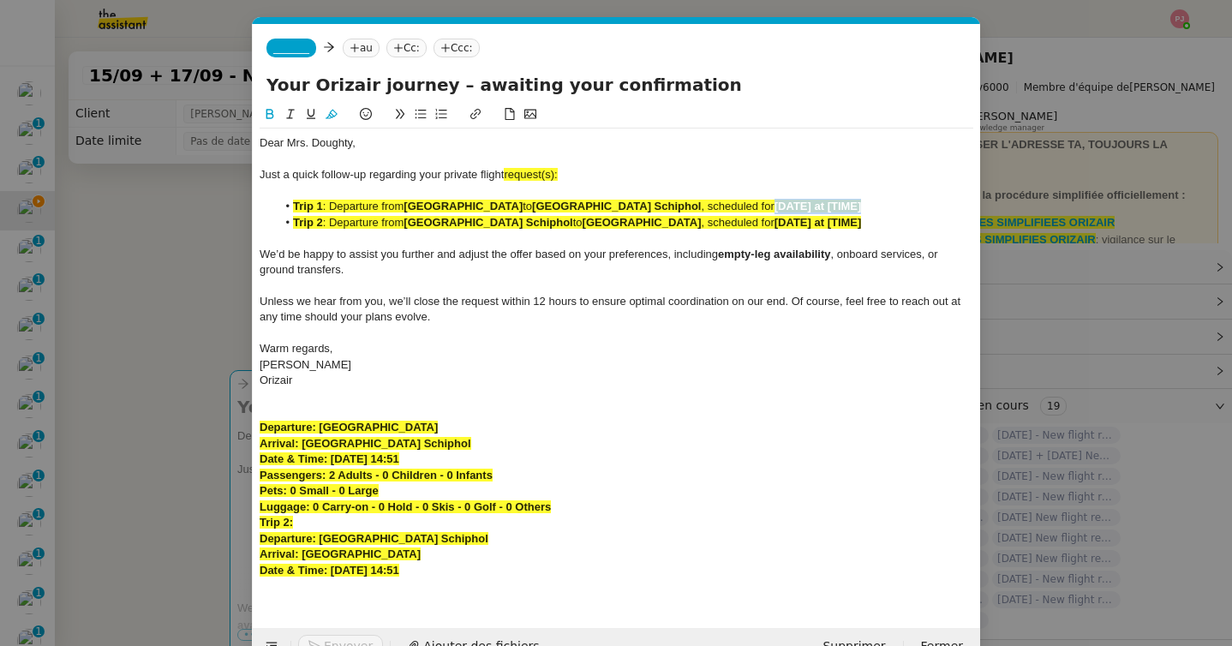
drag, startPoint x: 867, startPoint y: 208, endPoint x: 759, endPoint y: 210, distance: 107.9
click at [759, 210] on li "Trip 1 : Departure from Farnborough Airport to Amsterdam Airport Schiphol , sch…" at bounding box center [625, 206] width 697 height 15
drag, startPoint x: 487, startPoint y: 569, endPoint x: 331, endPoint y: 570, distance: 156.7
click at [331, 570] on div "Date & Time: 17th September 2025 14:51" at bounding box center [615, 570] width 713 height 15
drag, startPoint x: 853, startPoint y: 224, endPoint x: 763, endPoint y: 224, distance: 89.9
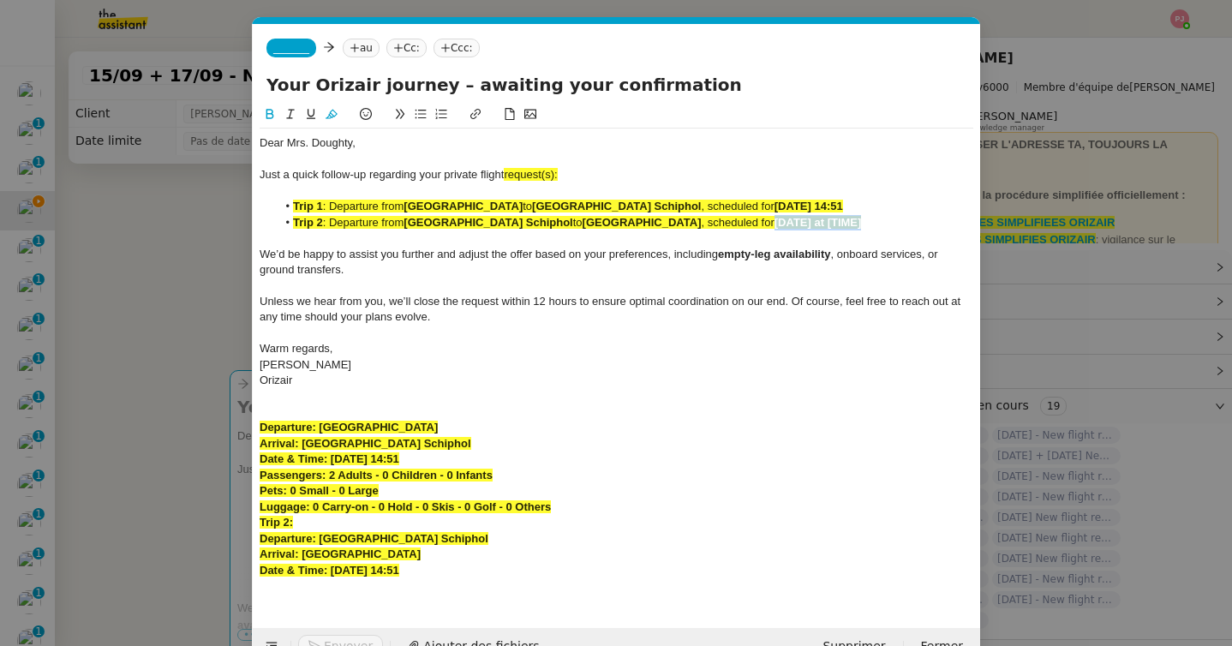
click at [763, 224] on li "Trip 2 : Departure from Amsterdam Airport Schiphol to Farnborough Airport , sch…" at bounding box center [625, 222] width 697 height 15
drag, startPoint x: 914, startPoint y: 224, endPoint x: 249, endPoint y: 200, distance: 665.1
click at [249, 200] on nz-modal-container "relance oriz Service ✈️ Oriz air - Relance après envoi devis client (FR) Dans l…" at bounding box center [616, 323] width 1232 height 646
click at [331, 112] on icon at bounding box center [331, 114] width 12 height 9
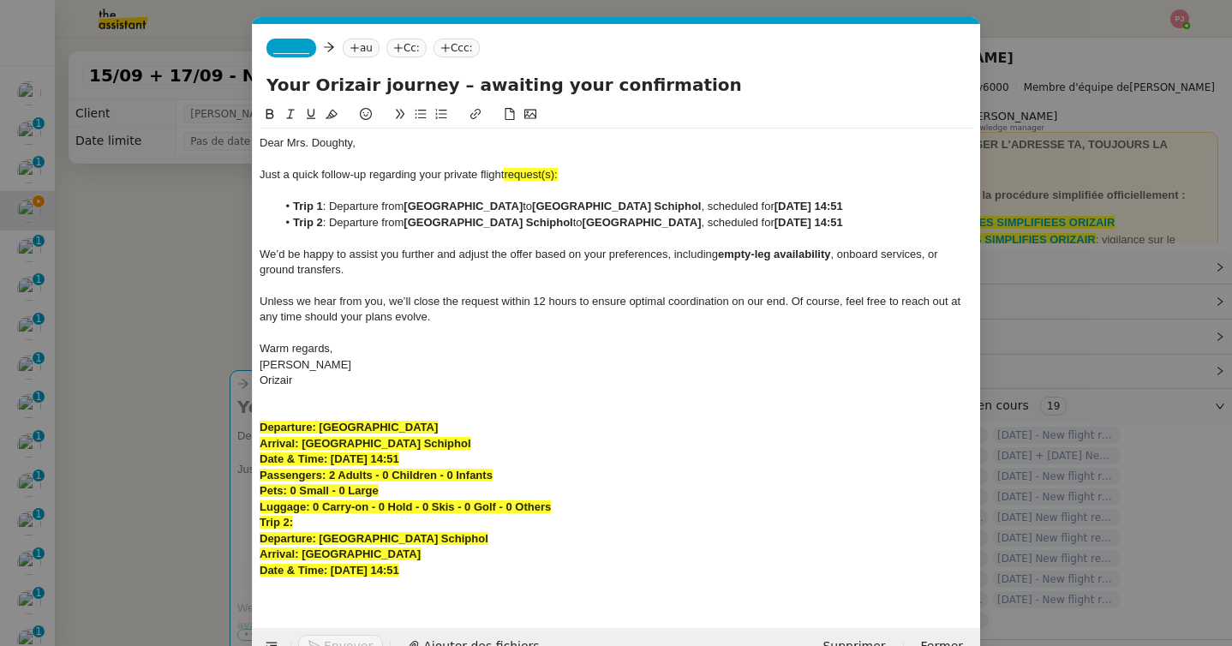
click at [491, 188] on div at bounding box center [615, 190] width 713 height 15
drag, startPoint x: 570, startPoint y: 180, endPoint x: 505, endPoint y: 178, distance: 65.1
click at [505, 178] on div "Just a quick follow-up regarding your private flight request(s):" at bounding box center [615, 174] width 713 height 15
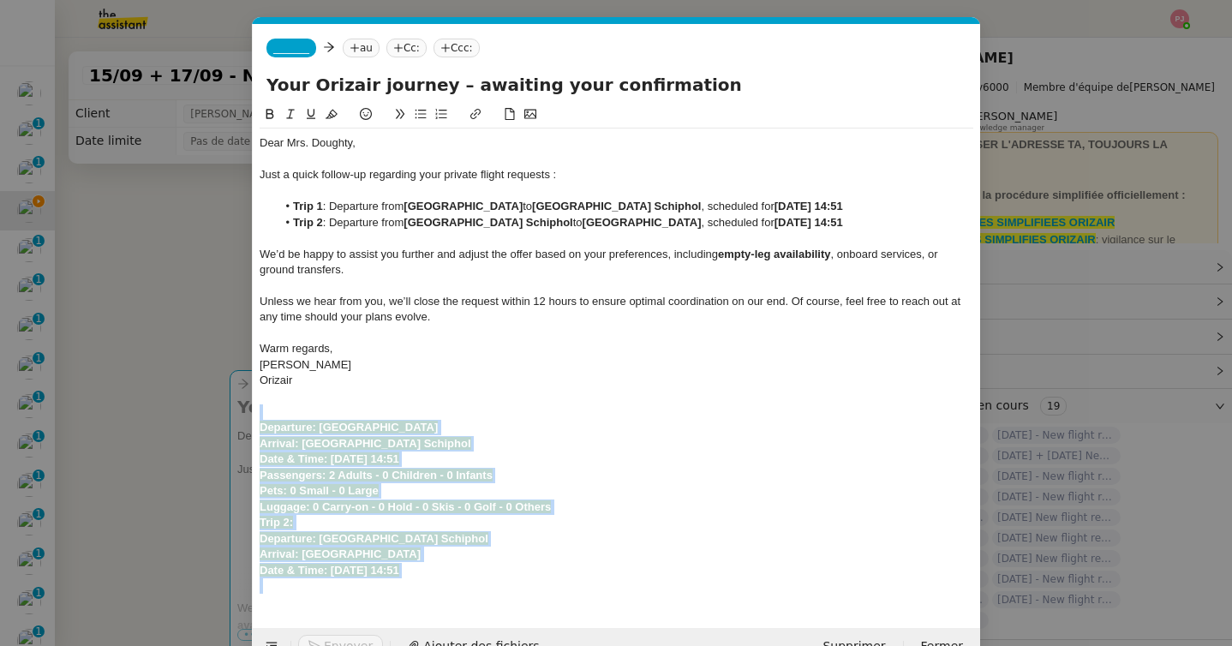
drag, startPoint x: 517, startPoint y: 580, endPoint x: 243, endPoint y: 409, distance: 323.2
click at [243, 409] on nz-modal-container "relance oriz Service ✈️ Oriz air - Relance après envoi devis client (FR) Dans l…" at bounding box center [616, 323] width 1232 height 646
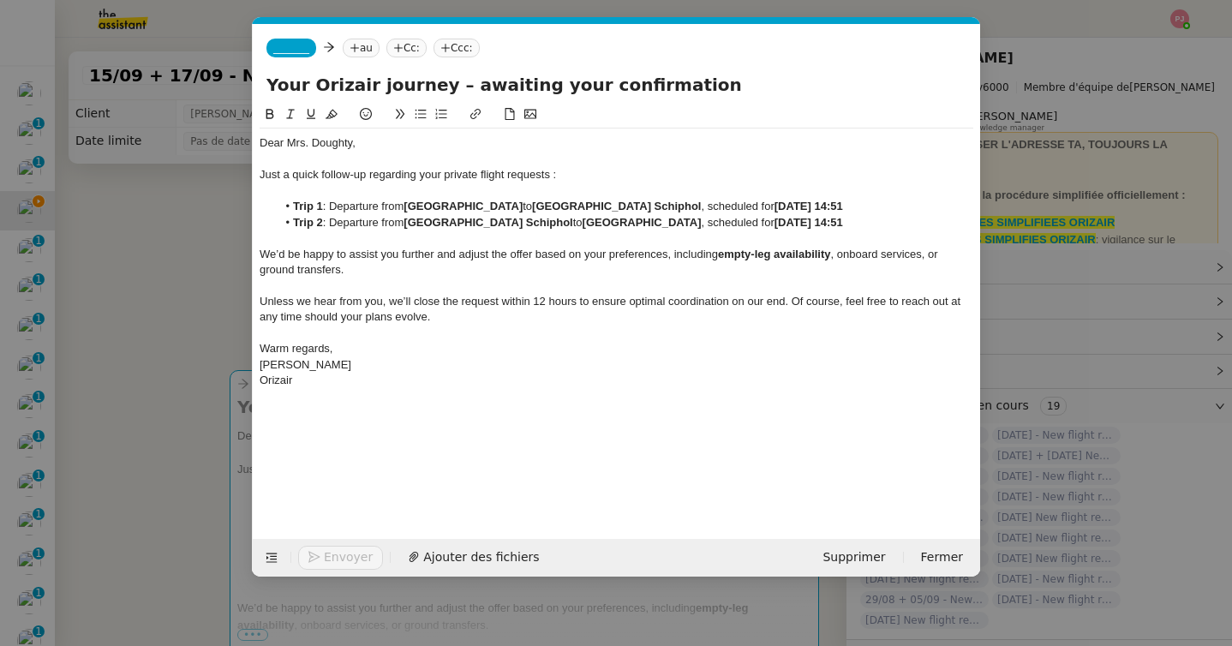
click at [309, 45] on span "_______" at bounding box center [291, 48] width 36 height 12
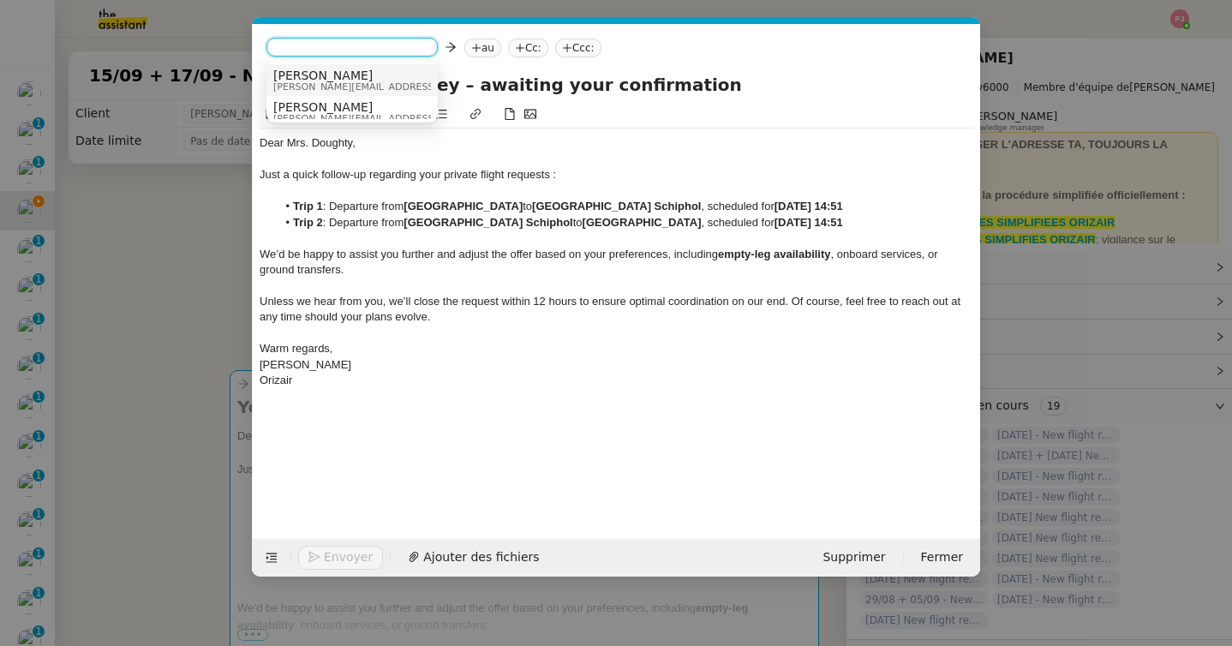
click at [328, 75] on span "[PERSON_NAME]" at bounding box center [394, 76] width 243 height 14
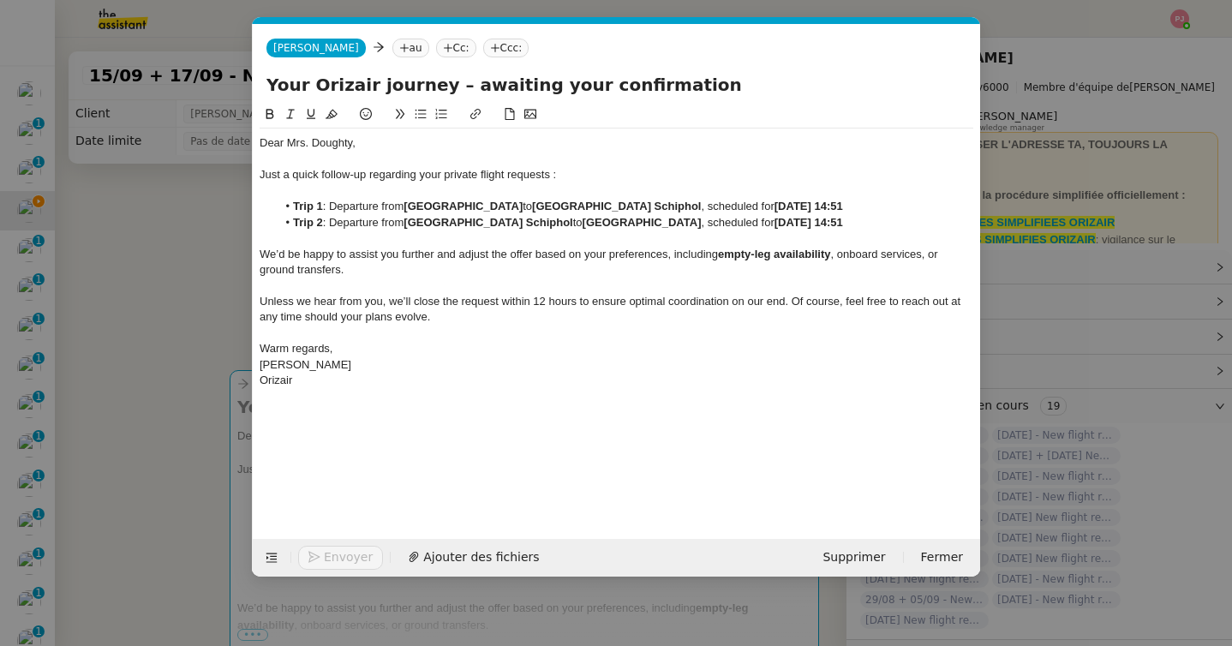
click at [399, 50] on icon at bounding box center [404, 48] width 10 height 10
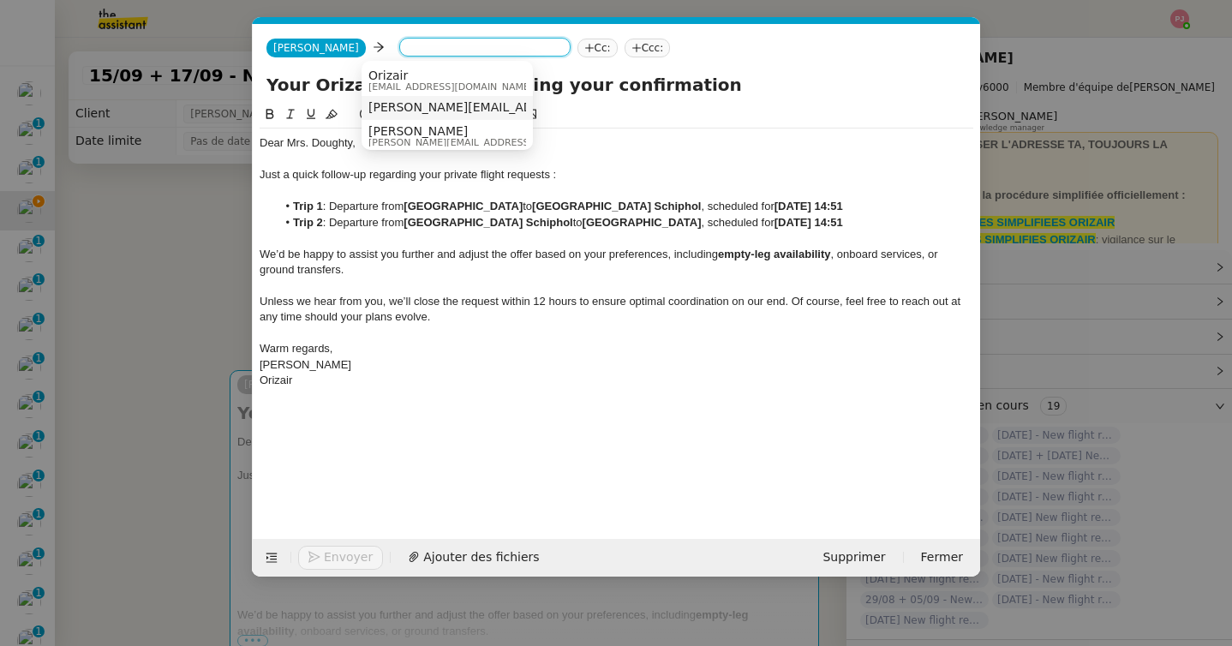
click at [419, 114] on div "lisa_doughty@live.co.uk" at bounding box center [447, 107] width 158 height 15
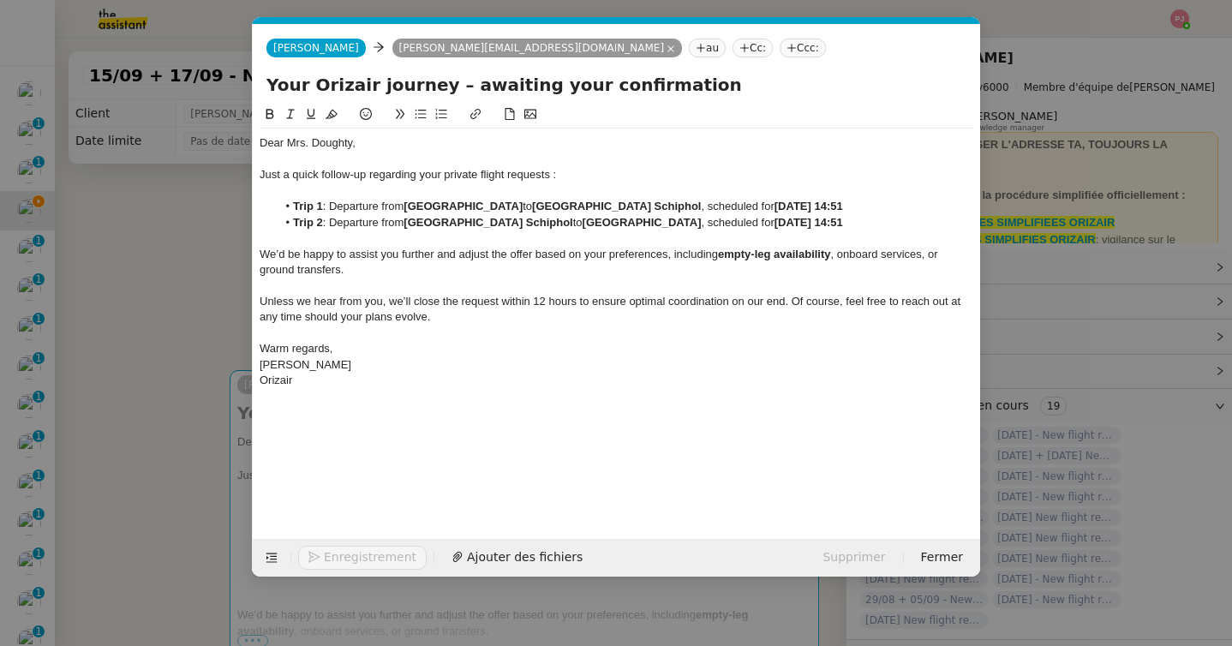
click at [779, 45] on nz-tag "Ccc:" at bounding box center [802, 48] width 46 height 19
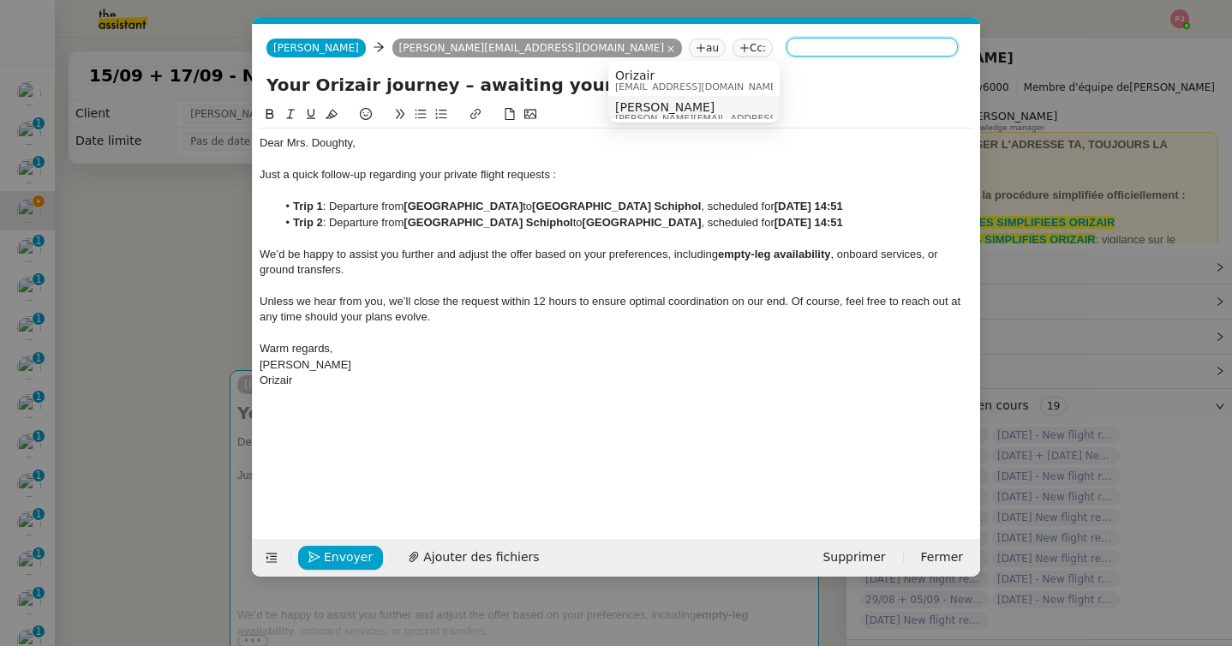
click at [659, 103] on span "[PERSON_NAME]" at bounding box center [736, 107] width 243 height 14
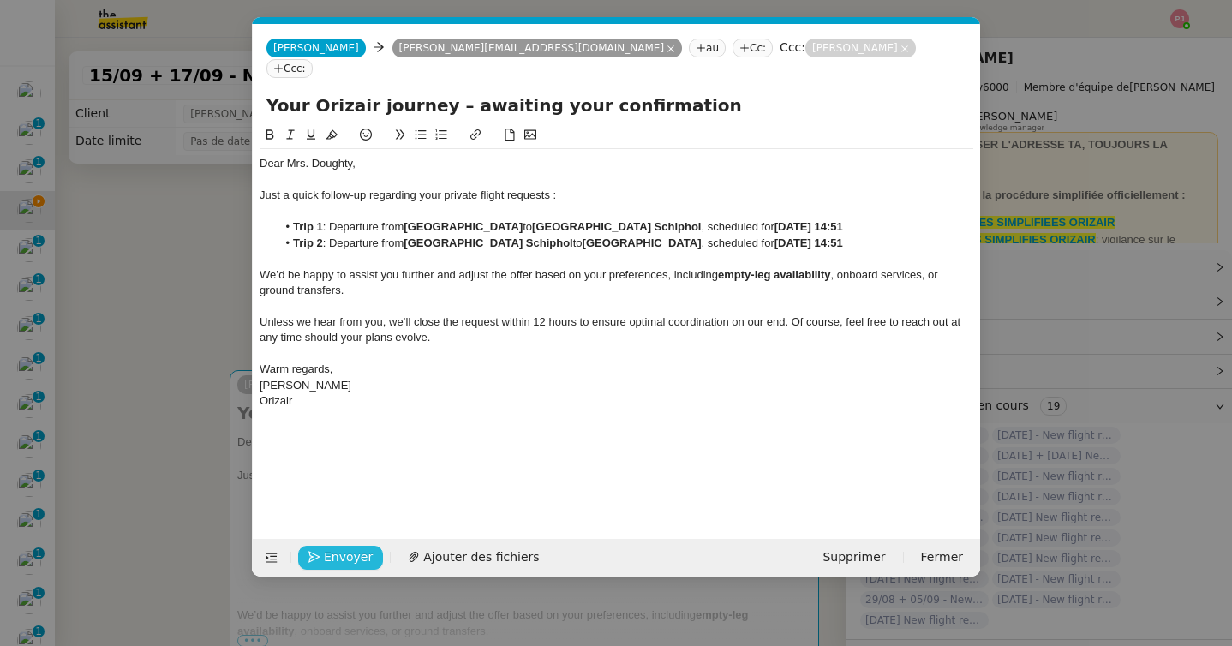
click at [362, 558] on span "Envoyer" at bounding box center [348, 557] width 49 height 20
click at [362, 558] on span "Confirmer l'envoi" at bounding box center [375, 557] width 103 height 20
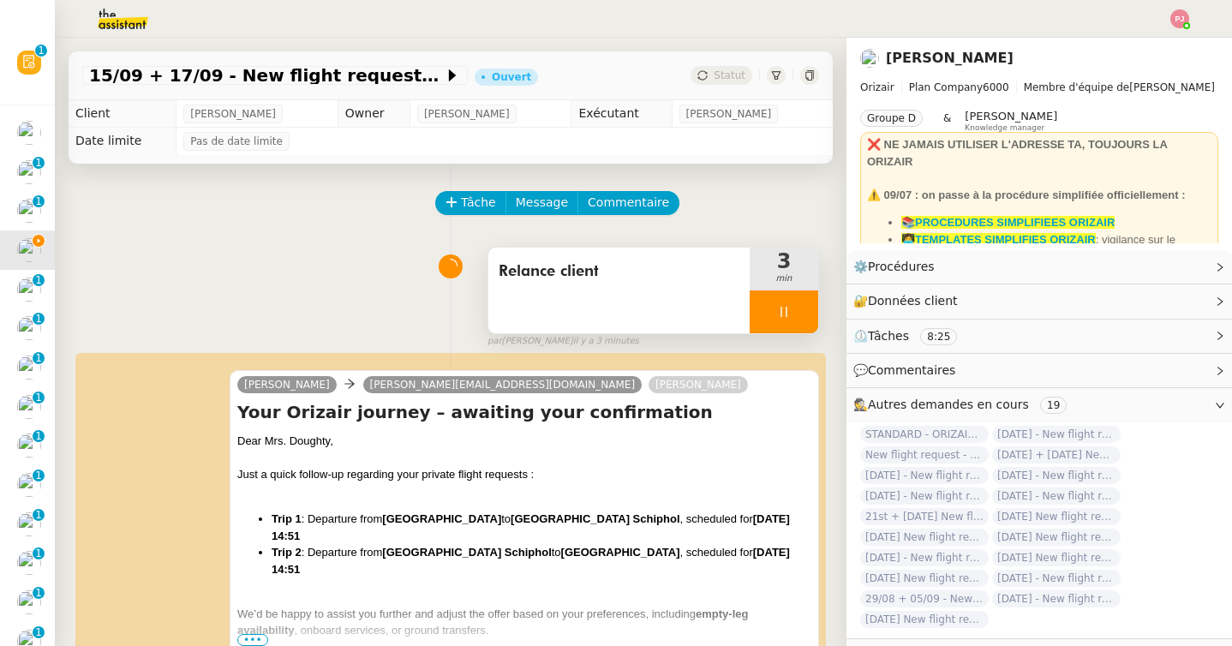
click at [784, 312] on icon at bounding box center [784, 312] width 14 height 14
click at [796, 312] on icon at bounding box center [801, 311] width 13 height 9
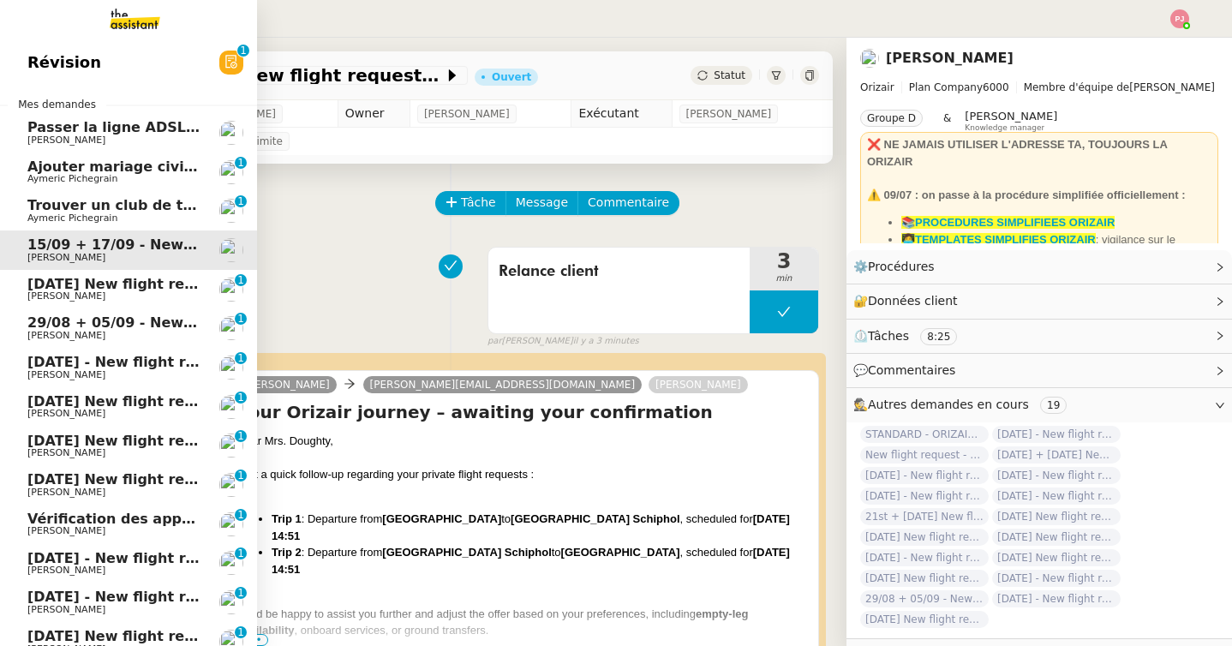
click at [84, 290] on span "31st August 2025 New flight request - Pont Eje" at bounding box center [215, 284] width 376 height 16
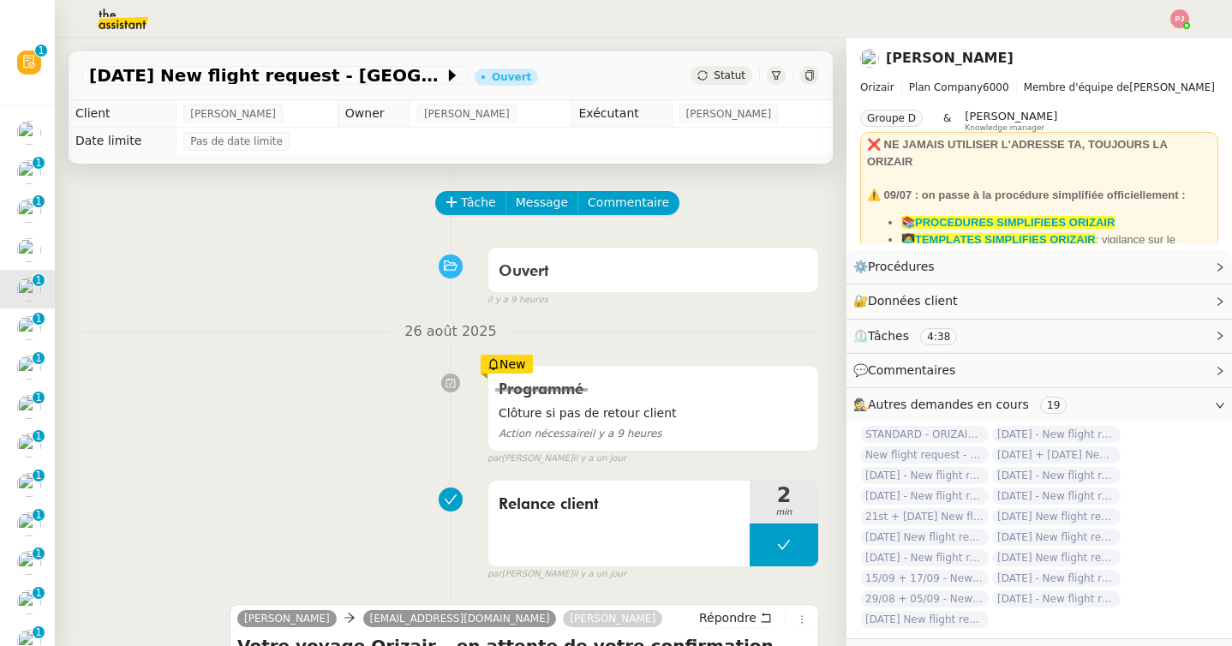
click at [485, 192] on button "Tâche" at bounding box center [470, 203] width 71 height 24
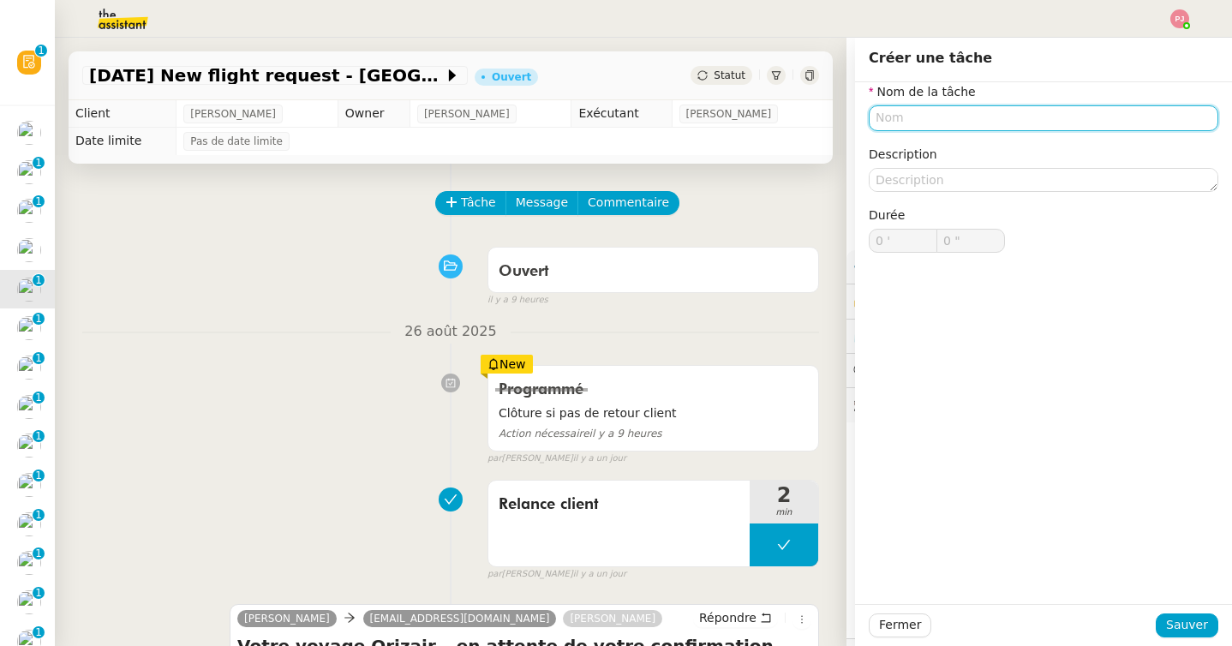
click at [883, 111] on input "text" at bounding box center [1042, 117] width 349 height 25
type input "s"
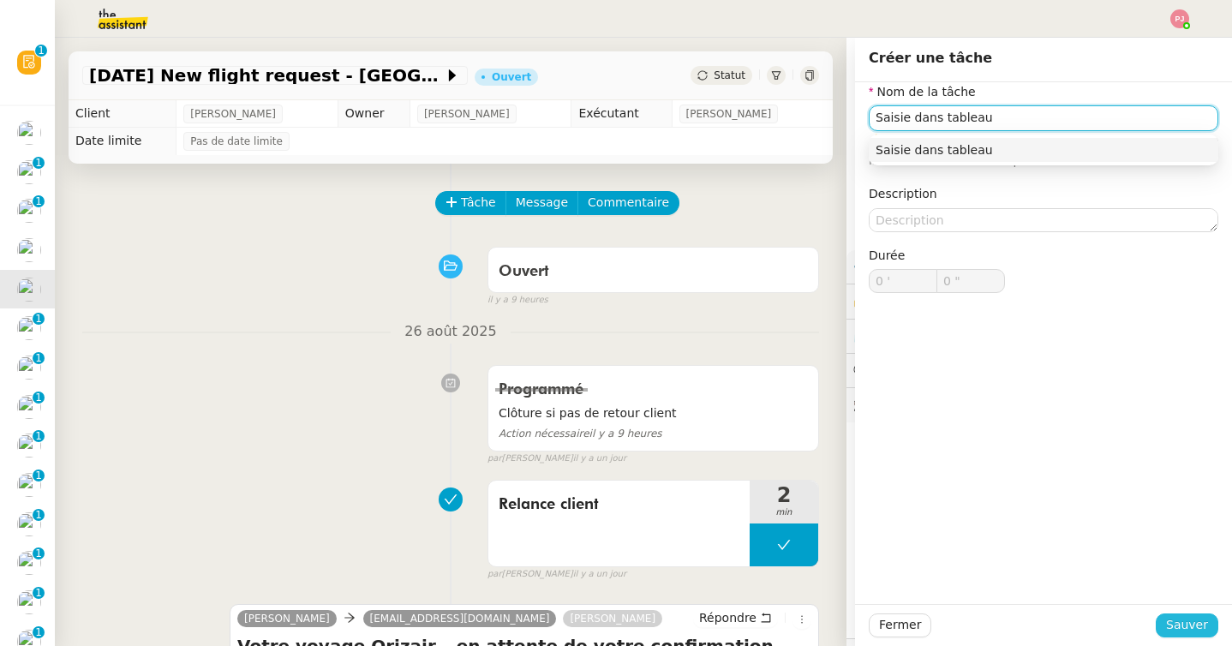
type input "Saisie dans tableau"
click at [1177, 629] on span "Sauver" at bounding box center [1187, 625] width 42 height 20
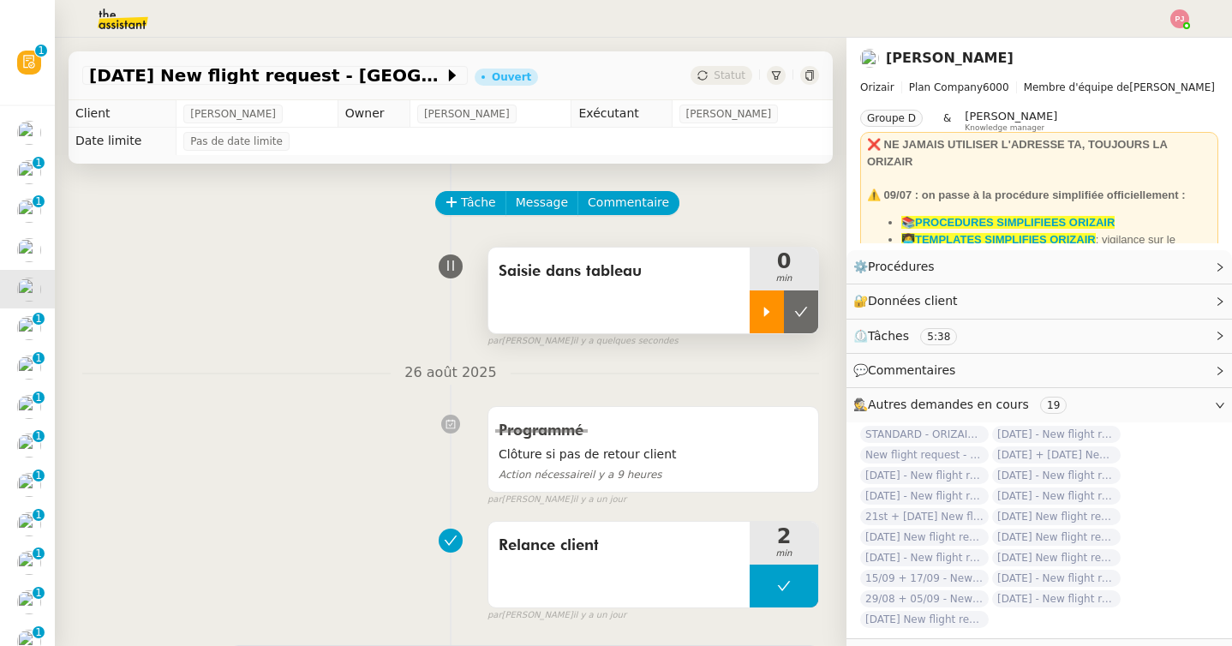
click at [758, 314] on div at bounding box center [766, 311] width 34 height 43
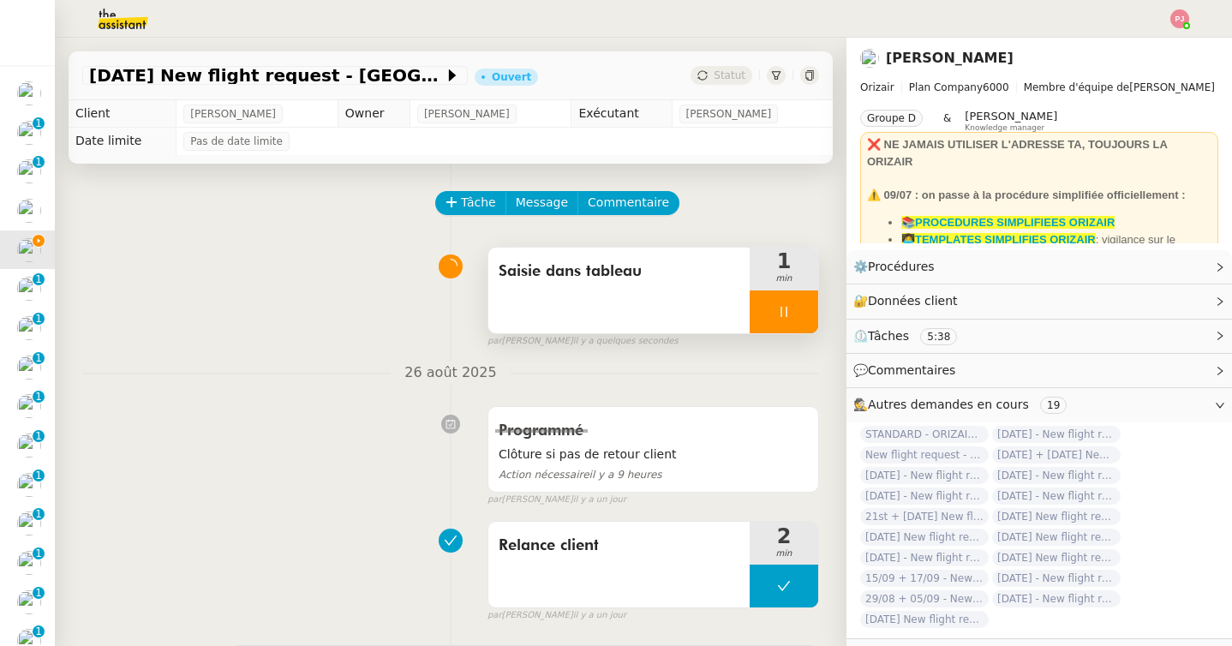
click at [767, 321] on div at bounding box center [783, 311] width 69 height 43
click at [803, 313] on icon at bounding box center [801, 312] width 14 height 14
click at [711, 71] on div "Statut" at bounding box center [721, 75] width 62 height 19
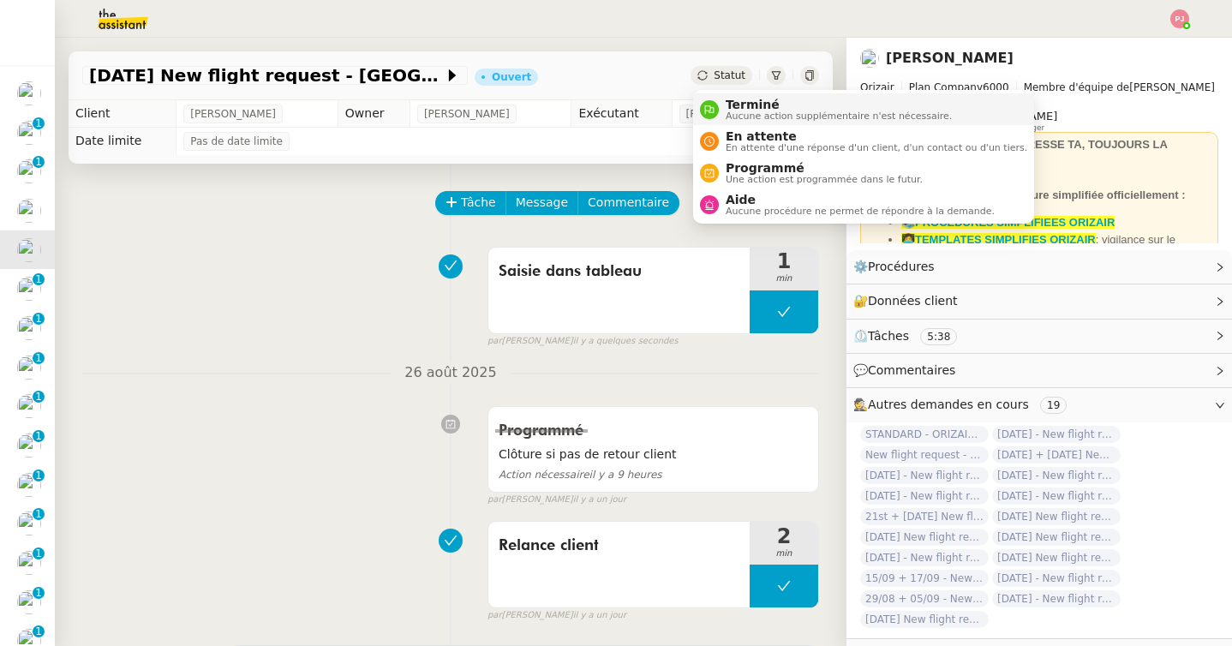
click at [727, 109] on span "Terminé" at bounding box center [838, 105] width 226 height 14
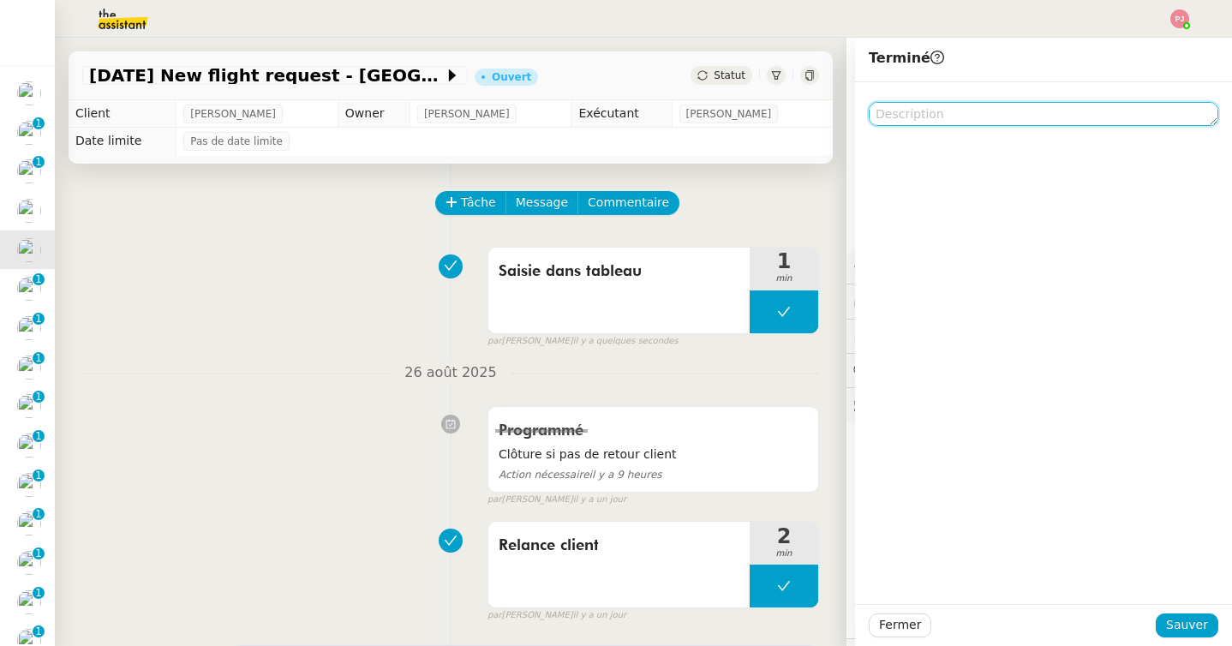
click at [927, 112] on textarea at bounding box center [1042, 114] width 349 height 24
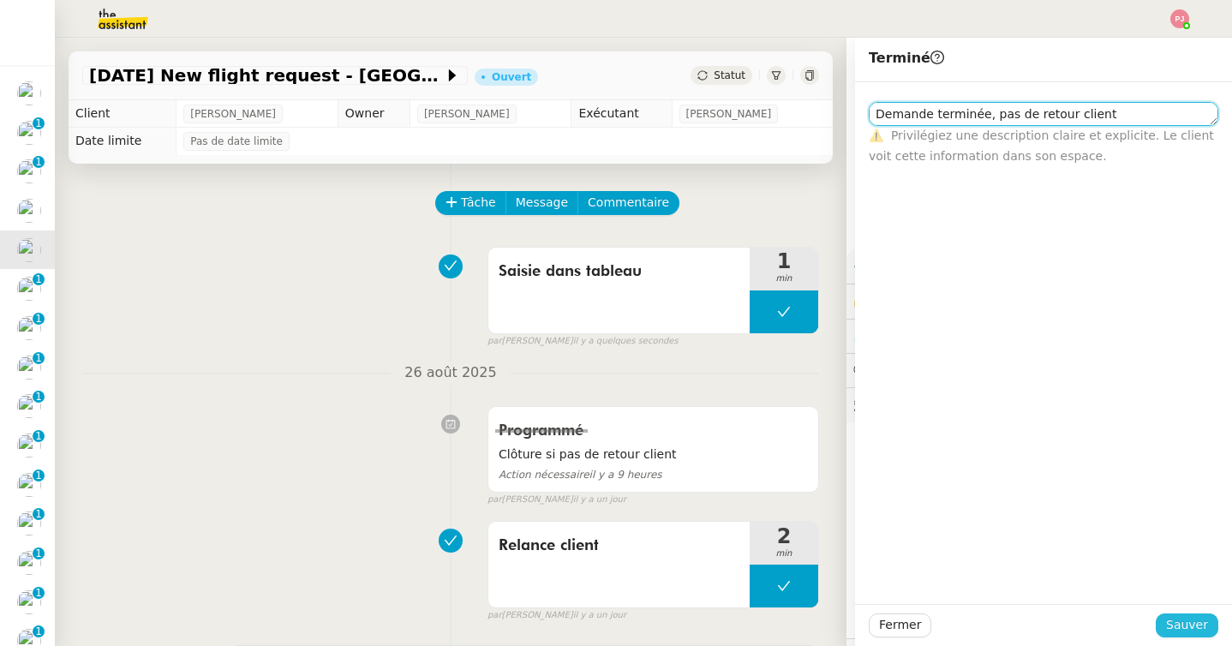
type textarea "Demande terminée, pas de retour client"
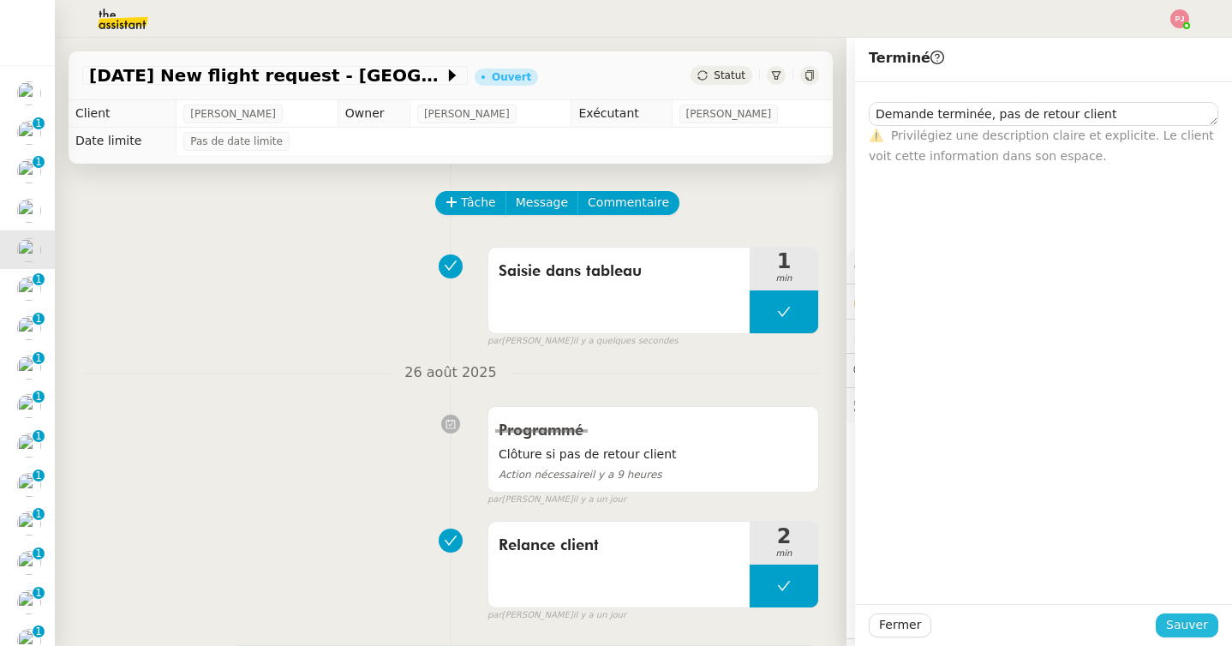
click at [1190, 629] on span "Sauver" at bounding box center [1187, 625] width 42 height 20
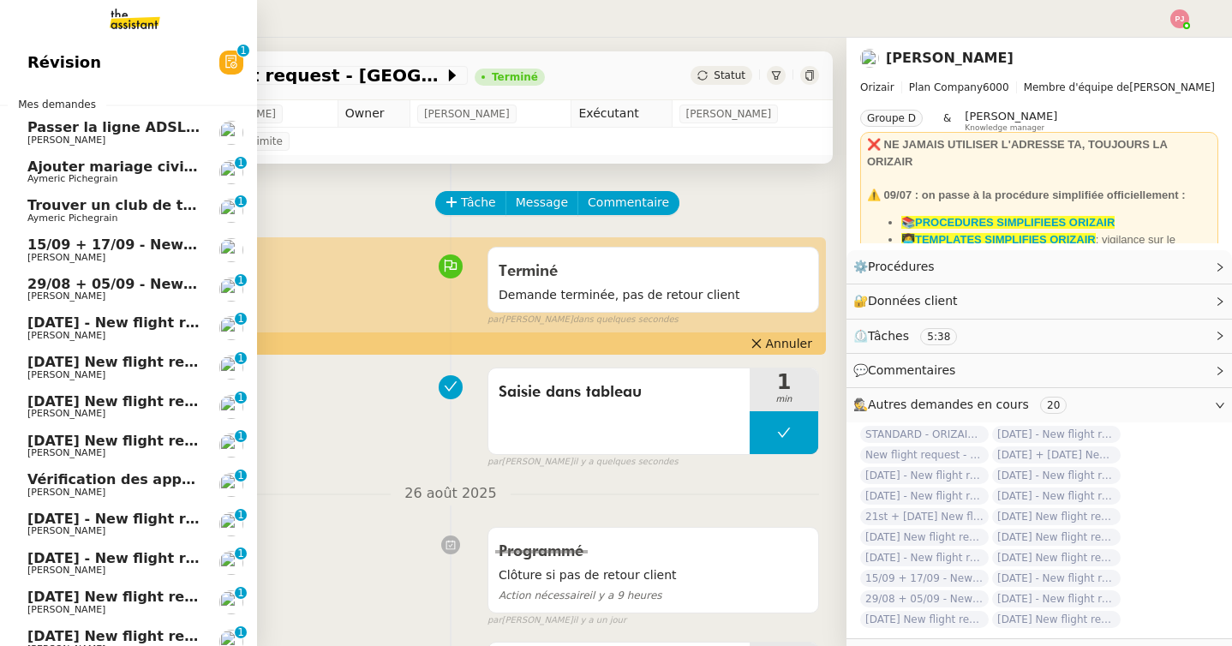
click at [38, 249] on span "15/09 + 17/09 - New flight request - Lisa Doughty" at bounding box center [231, 244] width 409 height 16
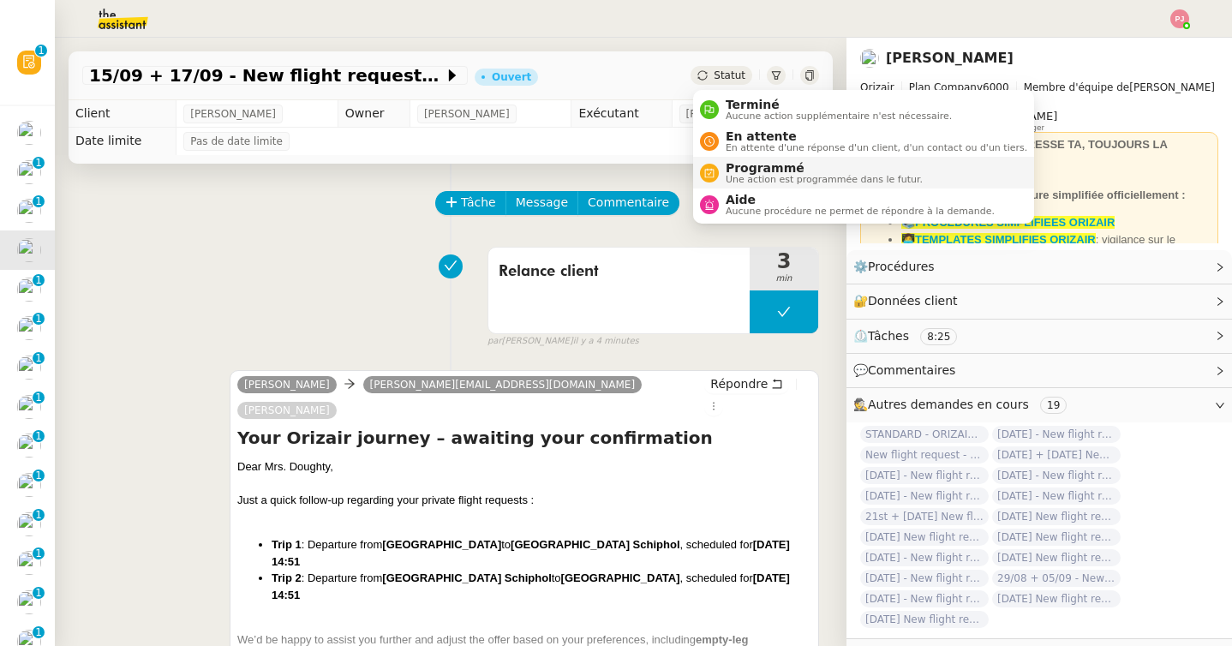
click at [756, 168] on span "Programmé" at bounding box center [823, 168] width 197 height 14
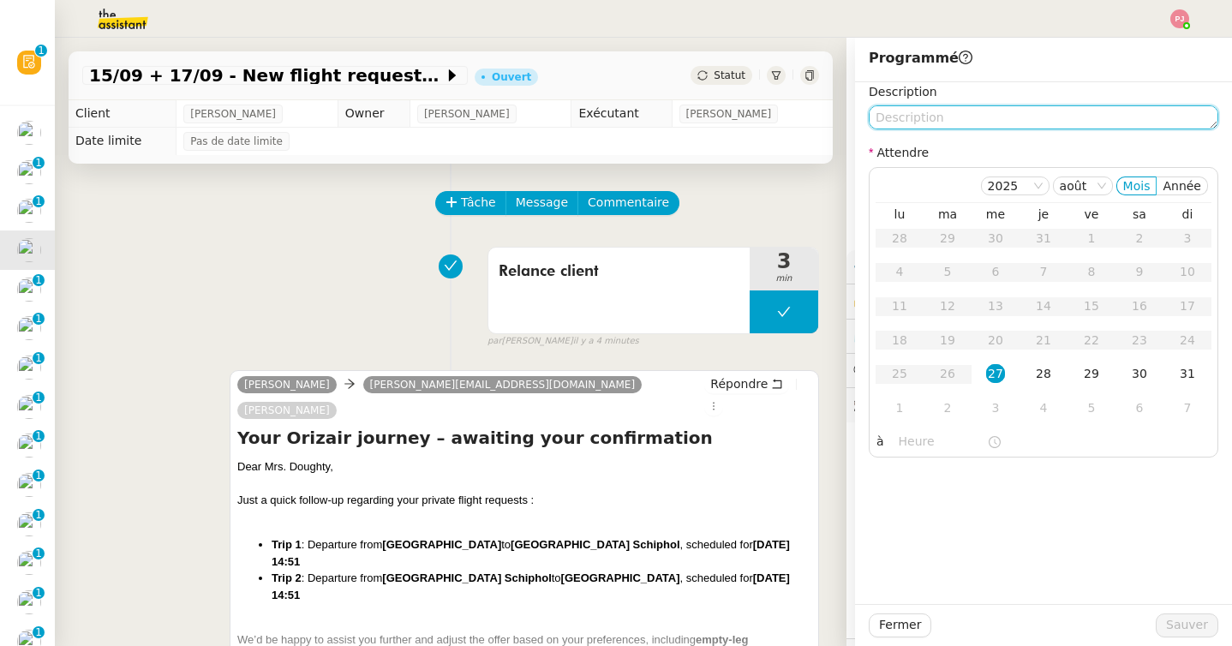
click at [921, 116] on textarea at bounding box center [1042, 117] width 349 height 24
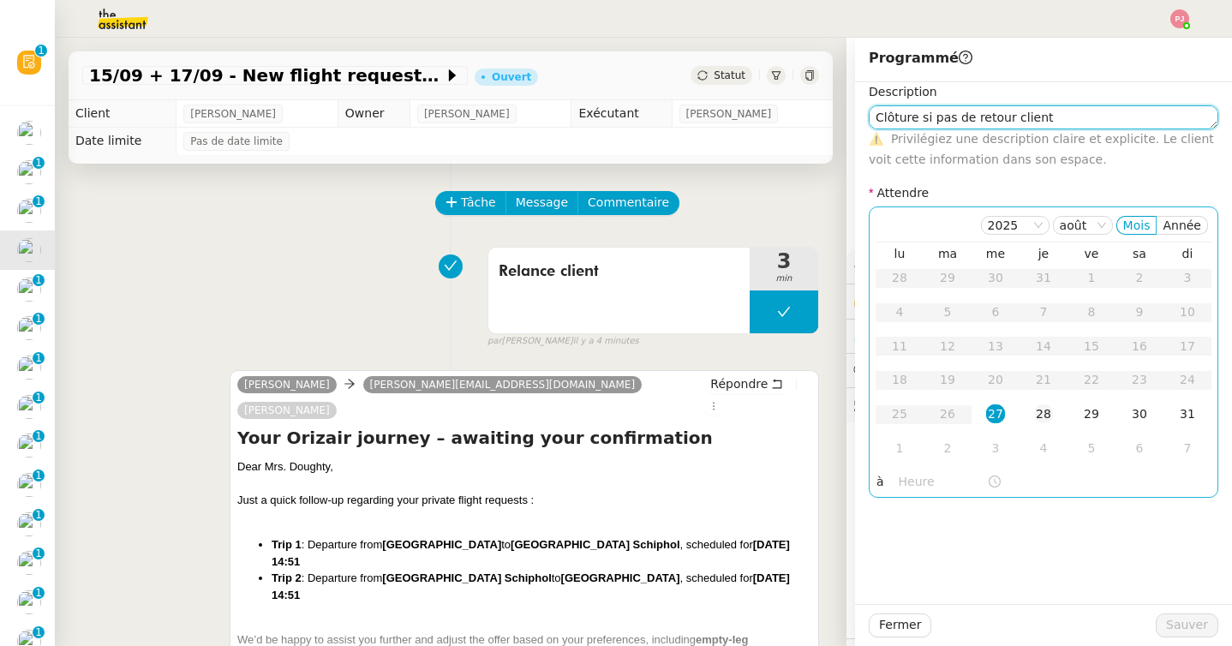
type textarea "Clôture si pas de retour client"
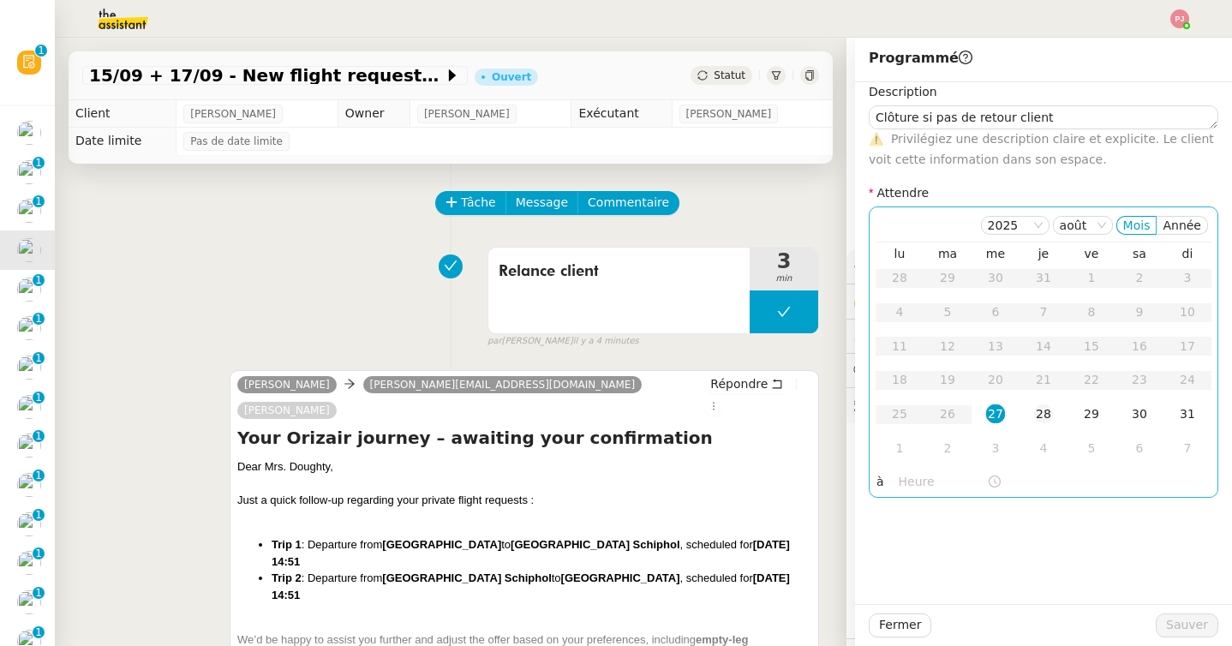
click at [1038, 415] on div "28" at bounding box center [1043, 413] width 19 height 19
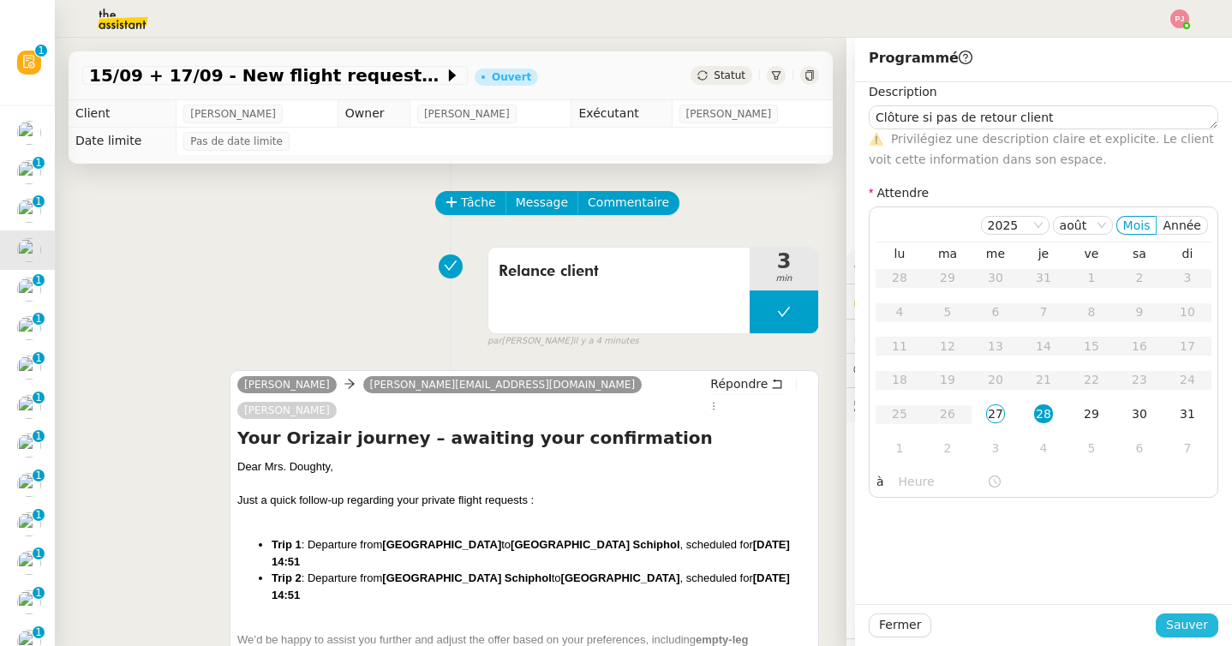
click at [1176, 628] on span "Sauver" at bounding box center [1187, 625] width 42 height 20
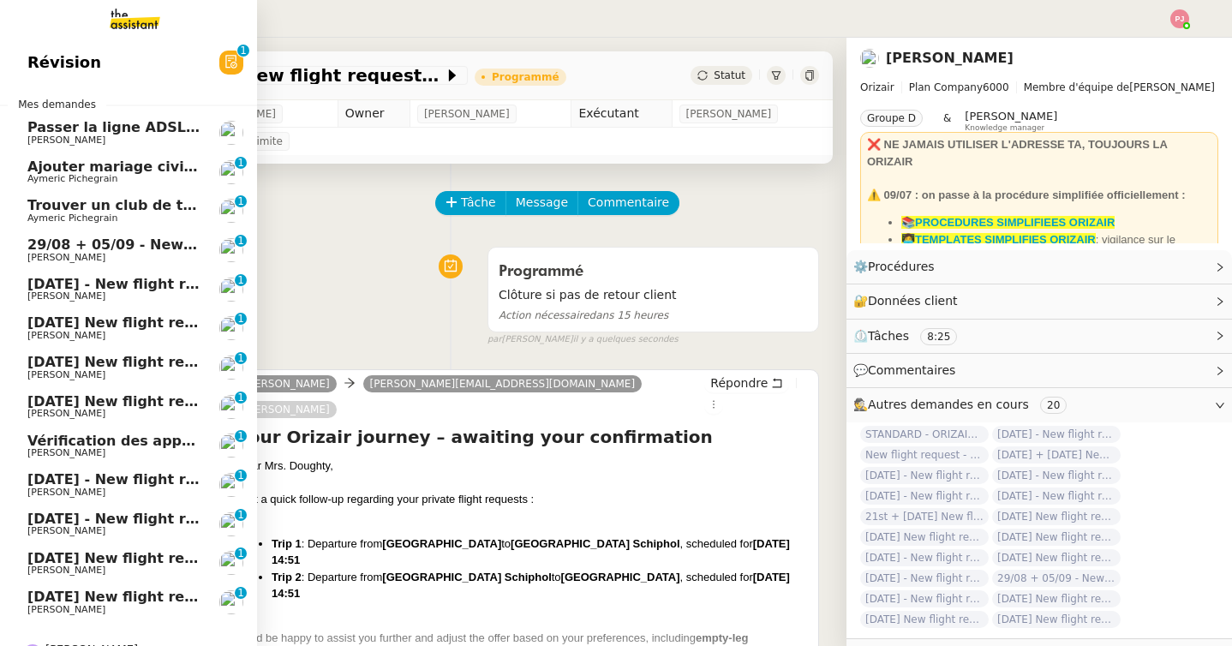
click at [52, 257] on span "[PERSON_NAME]" at bounding box center [66, 257] width 78 height 11
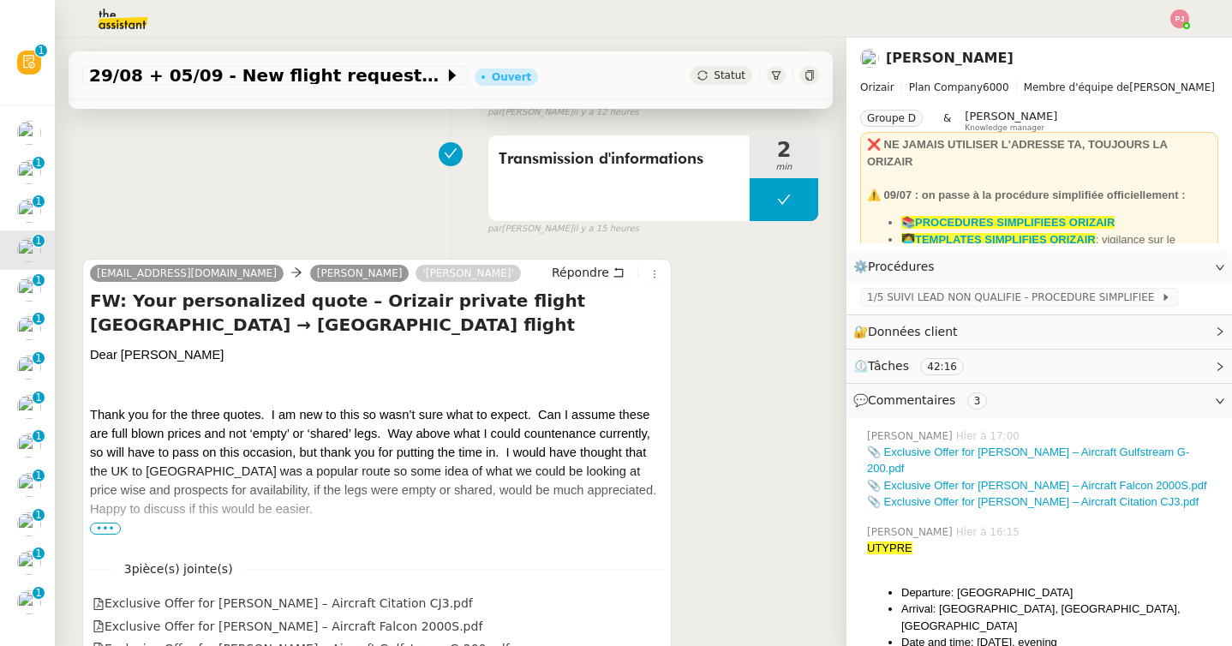
scroll to position [339, 0]
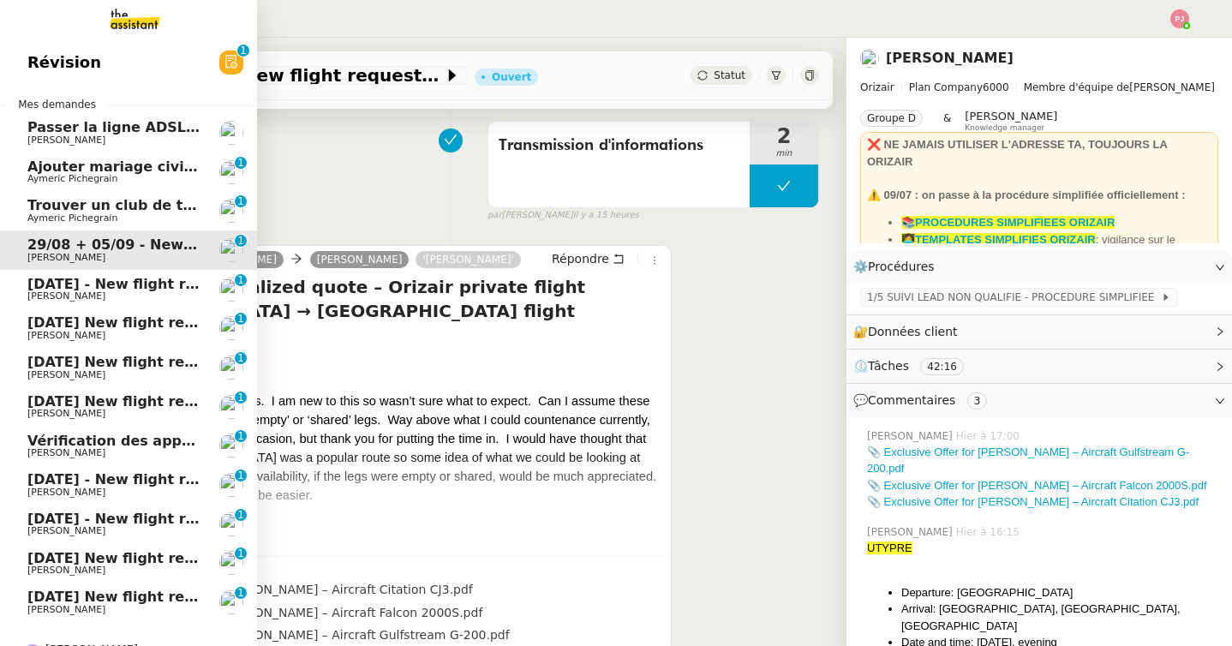
click at [43, 289] on span "1st September 2025 - New flight request - Mirza Beg" at bounding box center [204, 284] width 354 height 16
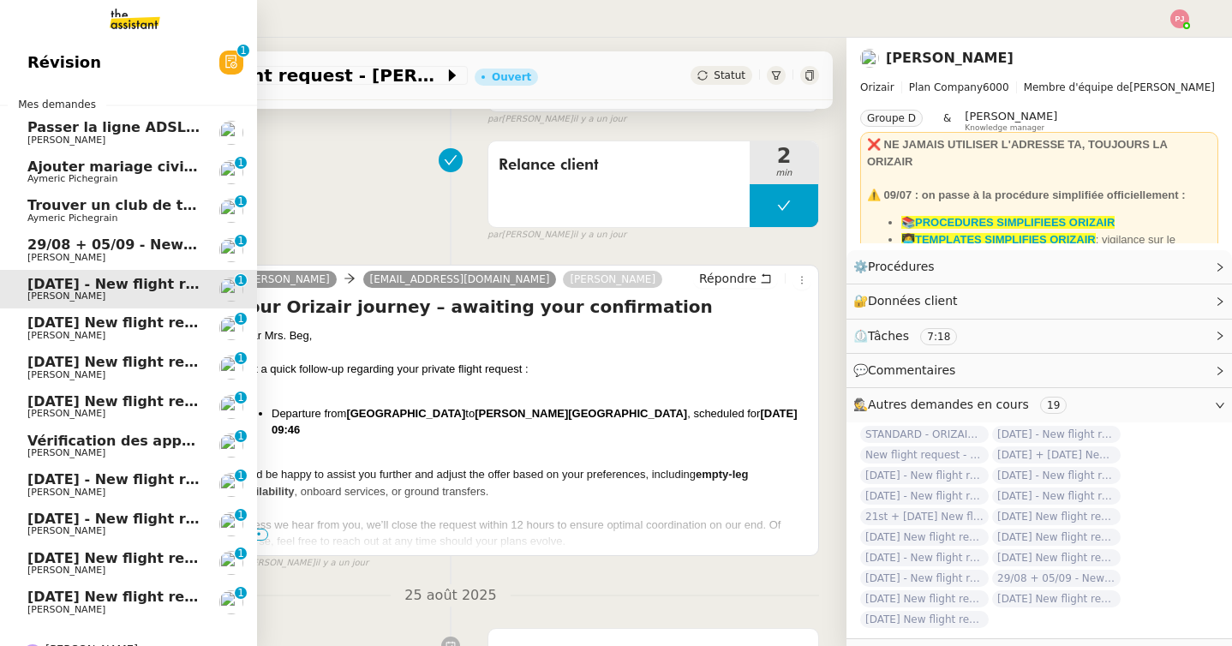
click at [156, 243] on span "29/08 + 05/09 - New flight request - [PERSON_NAME]" at bounding box center [231, 244] width 409 height 16
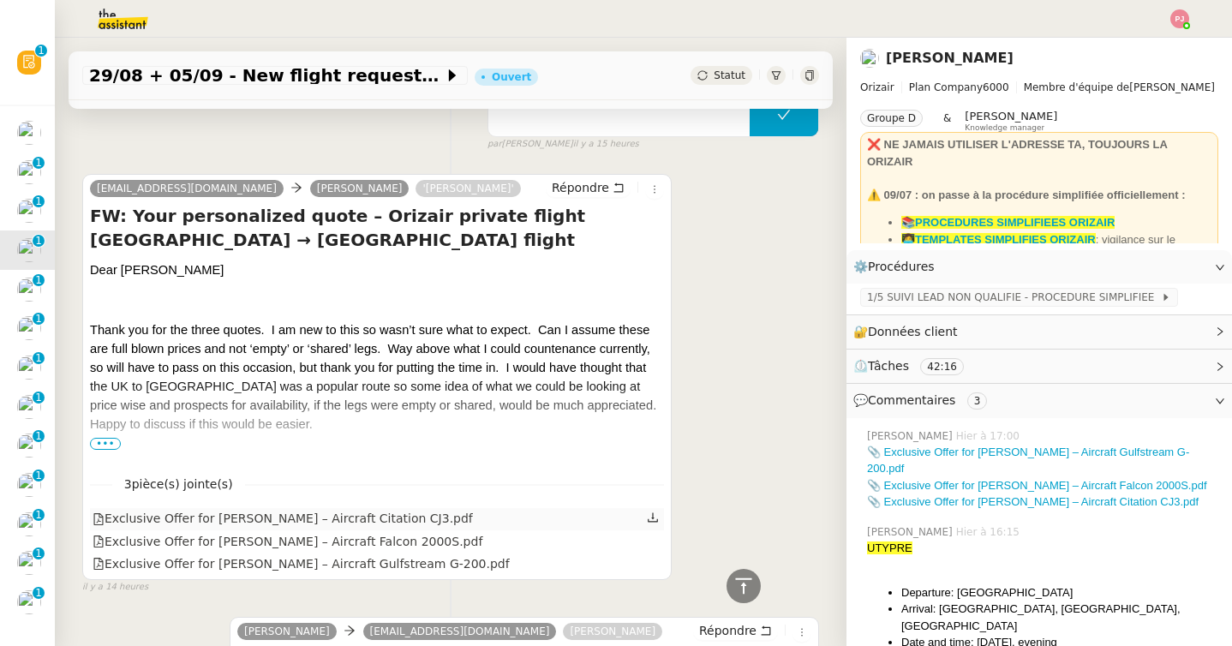
scroll to position [401, 0]
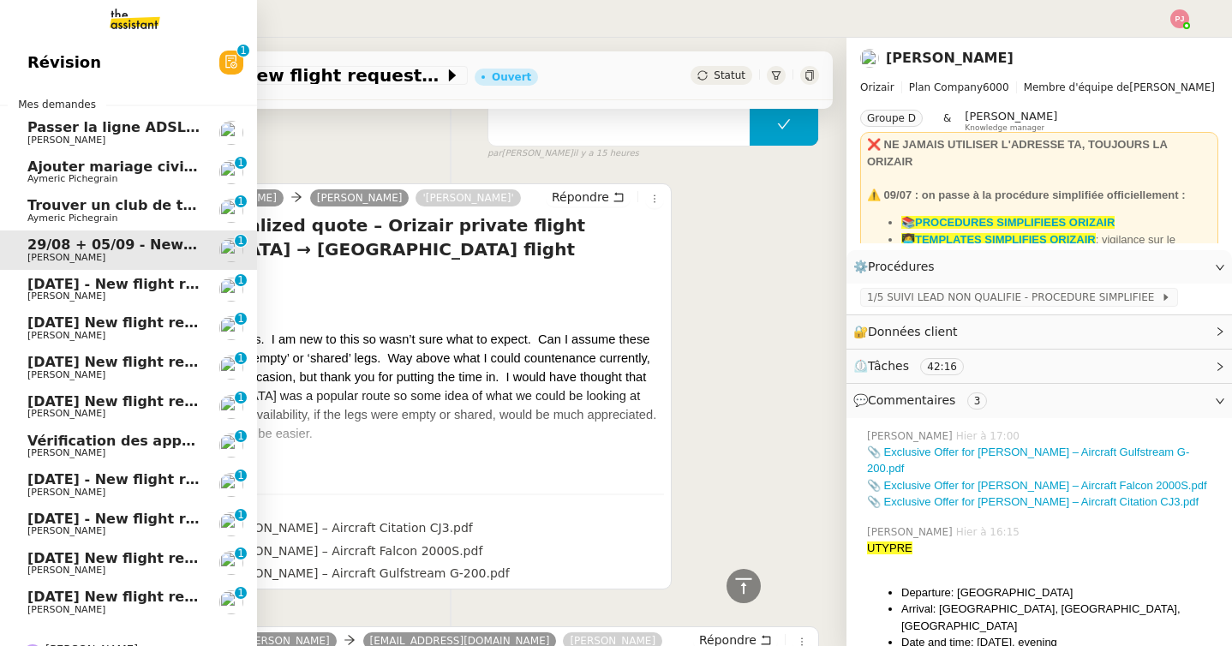
click at [43, 292] on span "[PERSON_NAME]" at bounding box center [66, 295] width 78 height 11
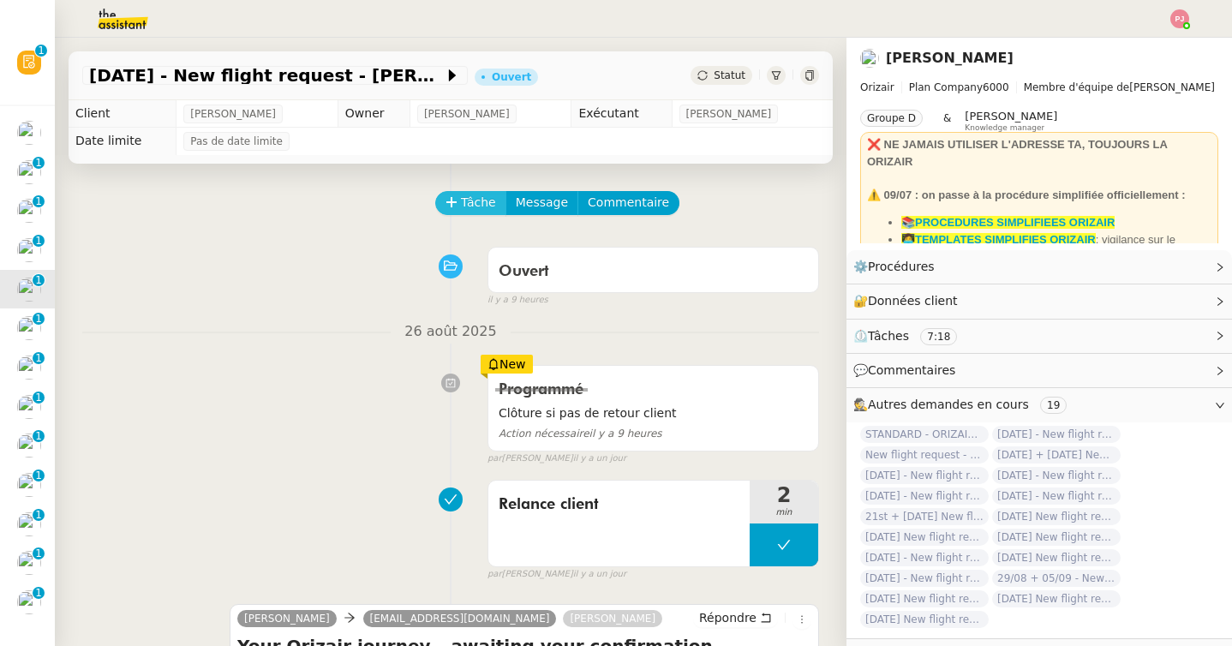
click at [478, 197] on span "Tâche" at bounding box center [478, 203] width 35 height 20
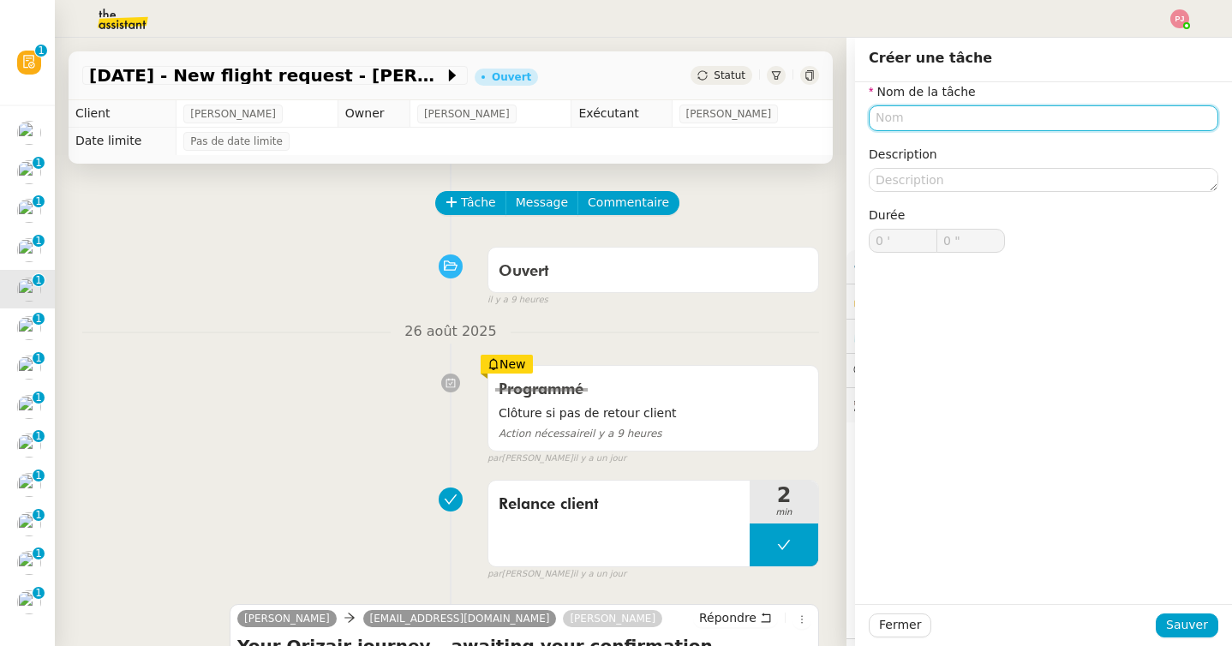
click at [921, 126] on input "text" at bounding box center [1042, 117] width 349 height 25
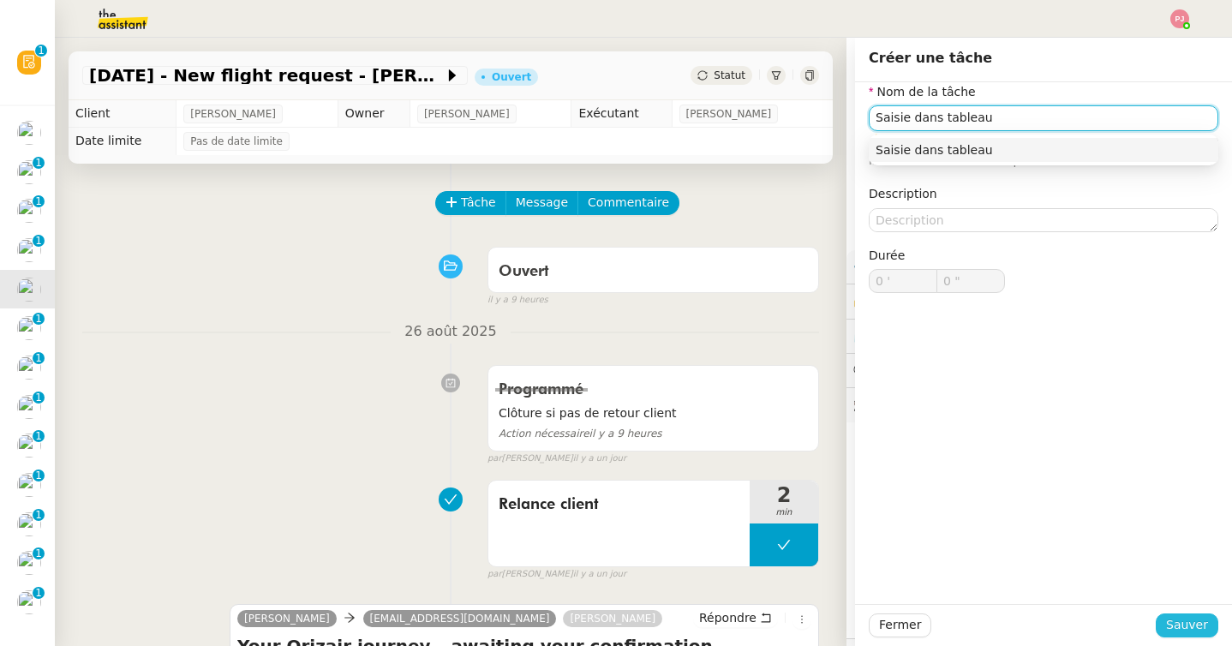
type input "Saisie dans tableau"
click at [1182, 622] on span "Sauver" at bounding box center [1187, 625] width 42 height 20
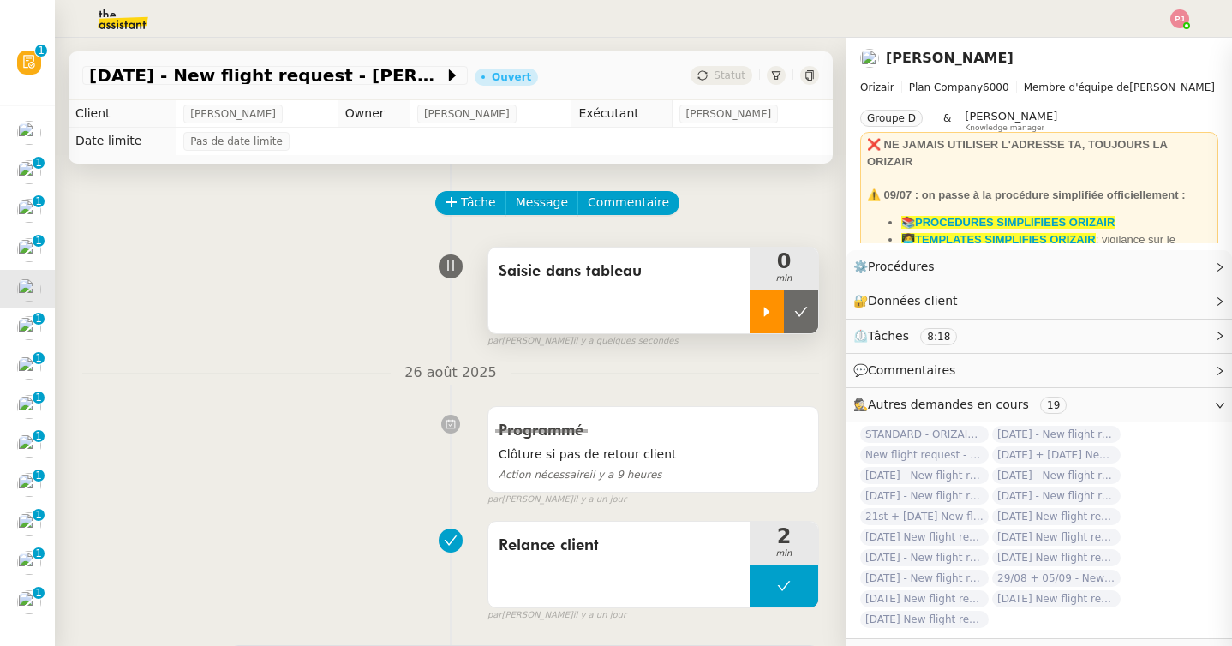
click at [755, 318] on div at bounding box center [766, 311] width 34 height 43
click at [791, 303] on div at bounding box center [783, 311] width 69 height 43
click at [802, 305] on icon at bounding box center [801, 312] width 14 height 14
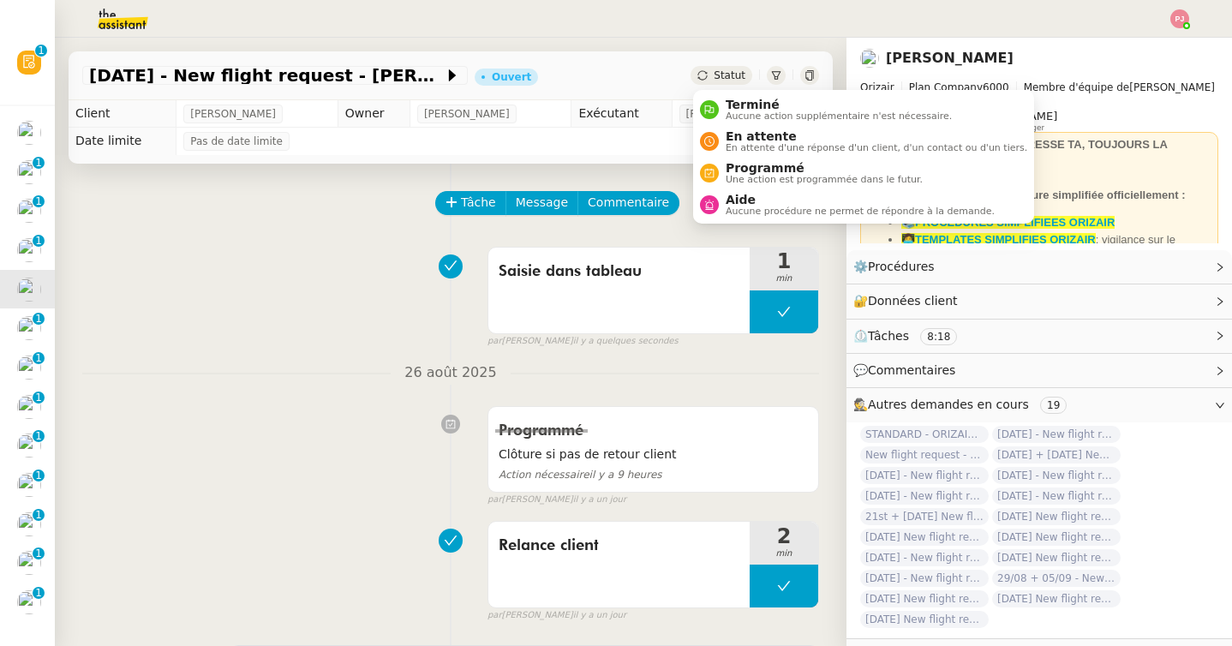
click at [726, 73] on span "Statut" at bounding box center [729, 75] width 32 height 12
click at [729, 112] on span "Aucune action supplémentaire n'est nécessaire." at bounding box center [838, 115] width 226 height 9
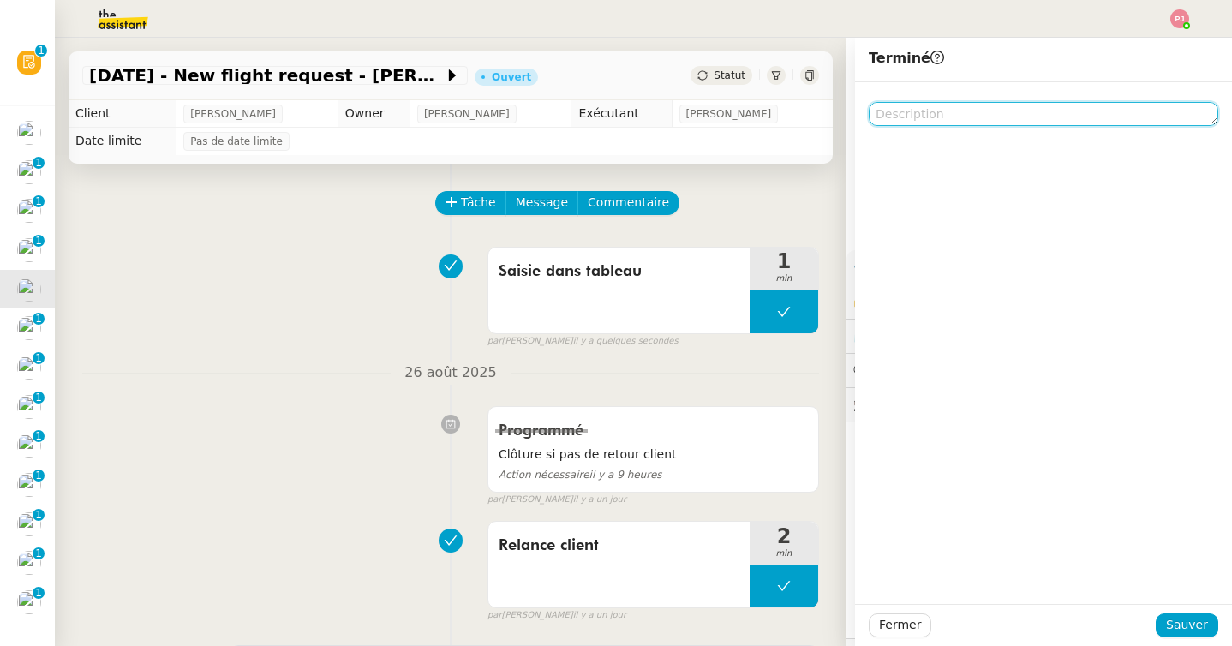
click at [954, 112] on textarea at bounding box center [1042, 114] width 349 height 24
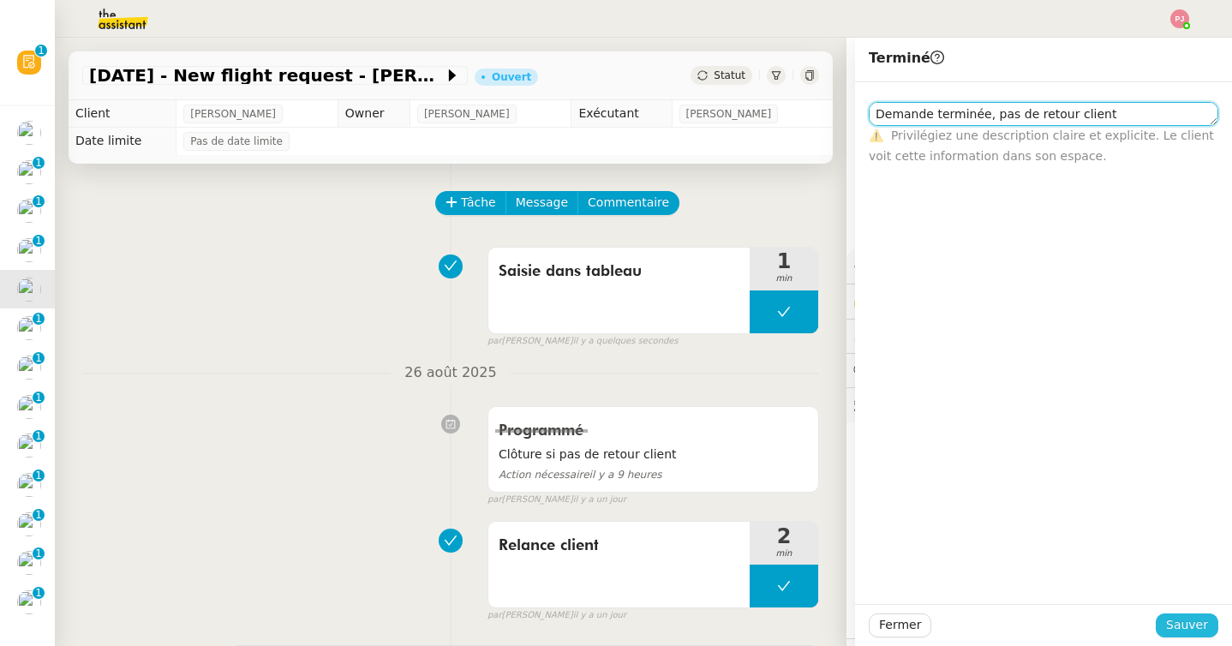
type textarea "Demande terminée, pas de retour client"
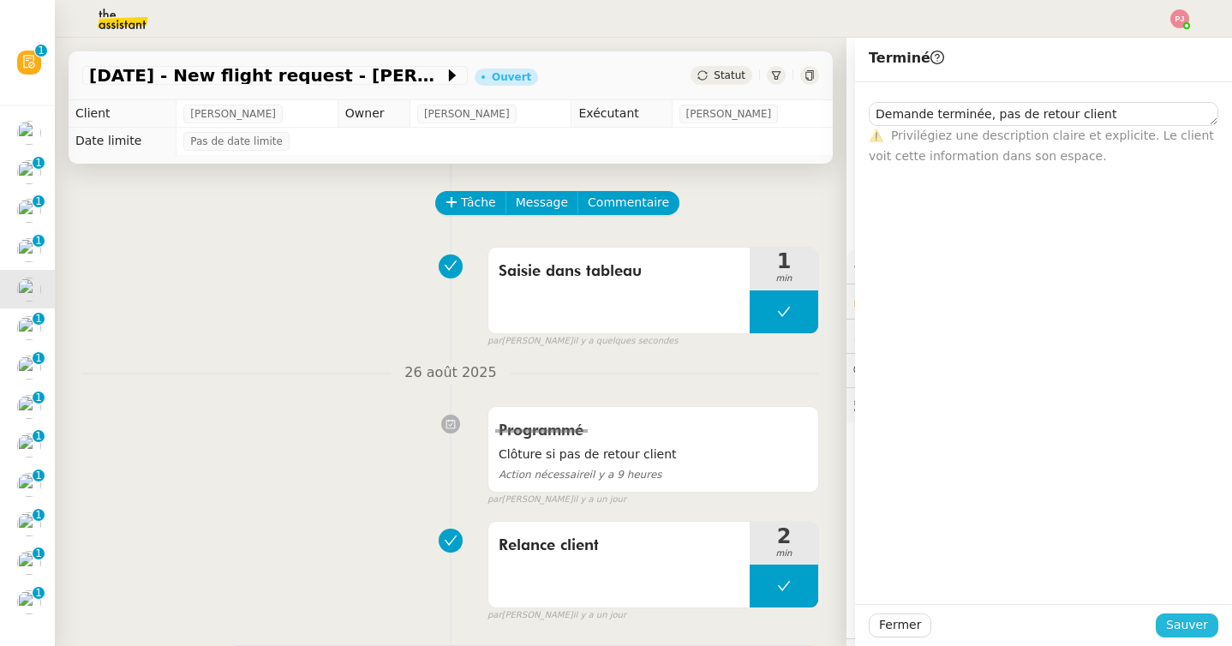
click at [1177, 624] on span "Sauver" at bounding box center [1187, 625] width 42 height 20
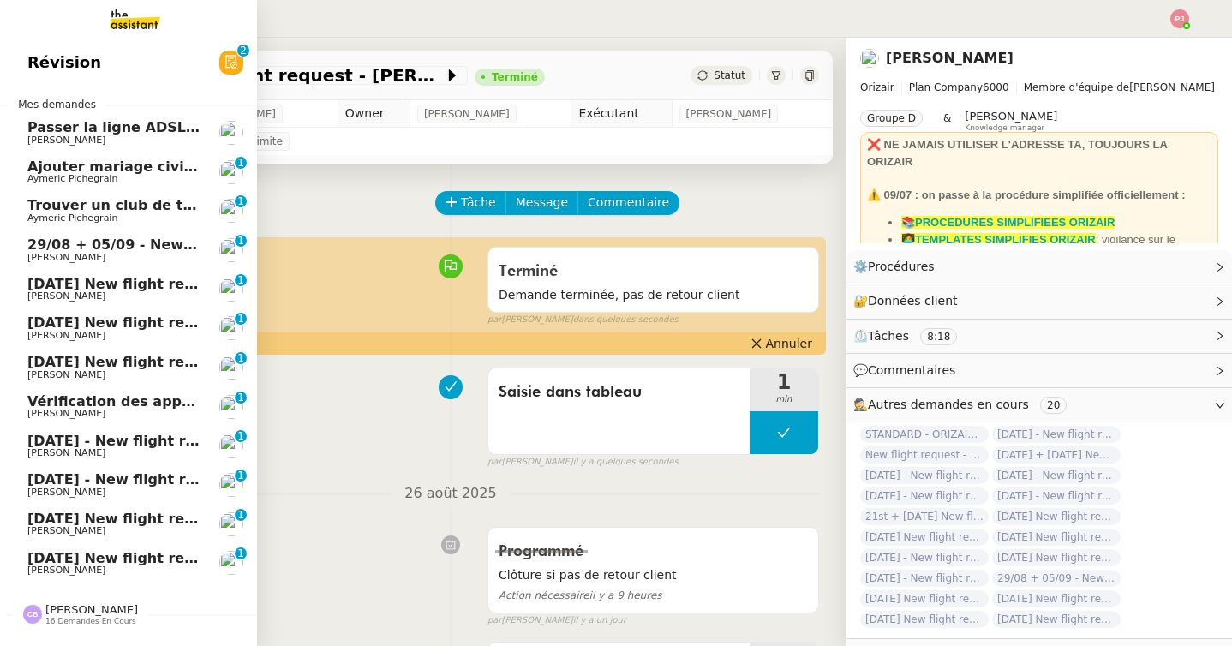
click at [63, 283] on span "[DATE] New flight request - [PERSON_NAME]" at bounding box center [198, 284] width 343 height 16
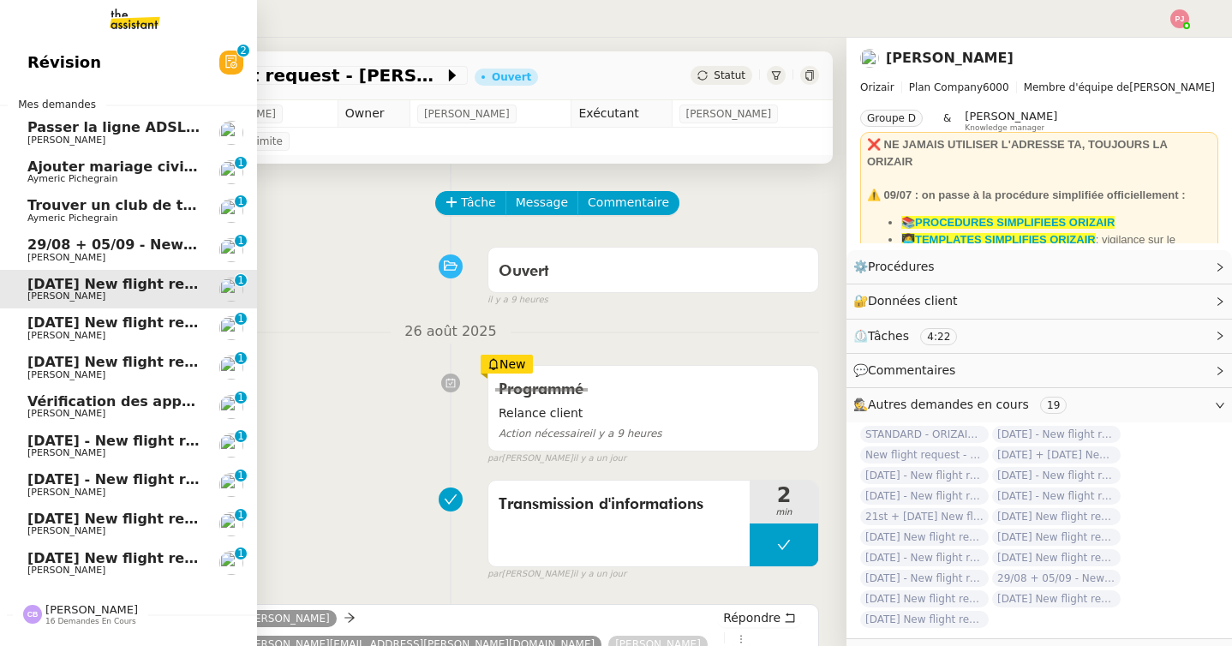
click at [25, 324] on link "[DATE] New flight request - [PERSON_NAME] [PERSON_NAME] 0 1 2 3 4 5 6 7 8 9" at bounding box center [128, 327] width 257 height 39
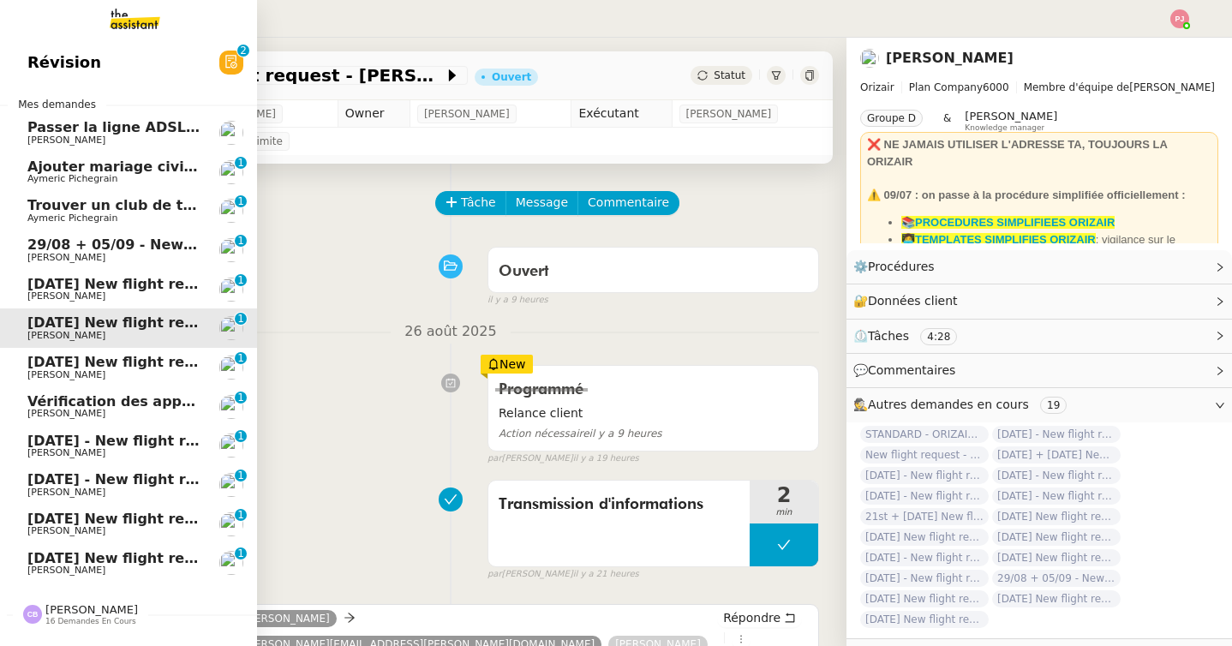
click at [110, 364] on span "1st September 2025 New flight request - Valentina Antonelli" at bounding box center [198, 362] width 343 height 16
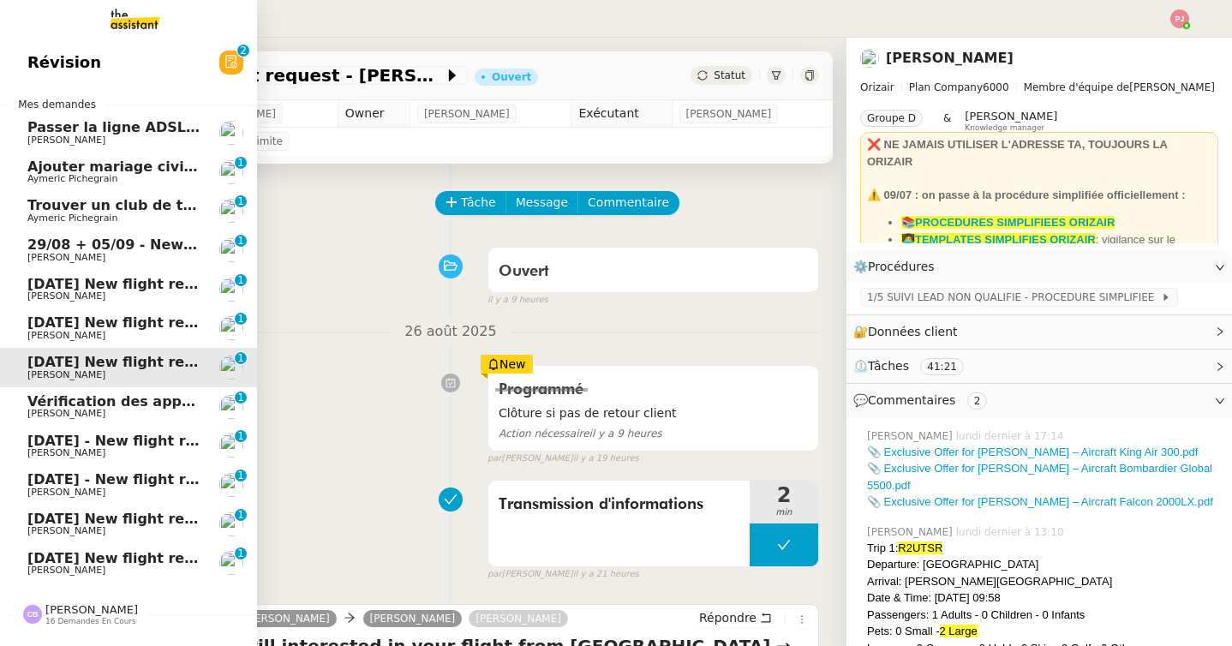
click at [113, 394] on span "Vérification des appels sortants - août 2025" at bounding box center [196, 401] width 339 height 16
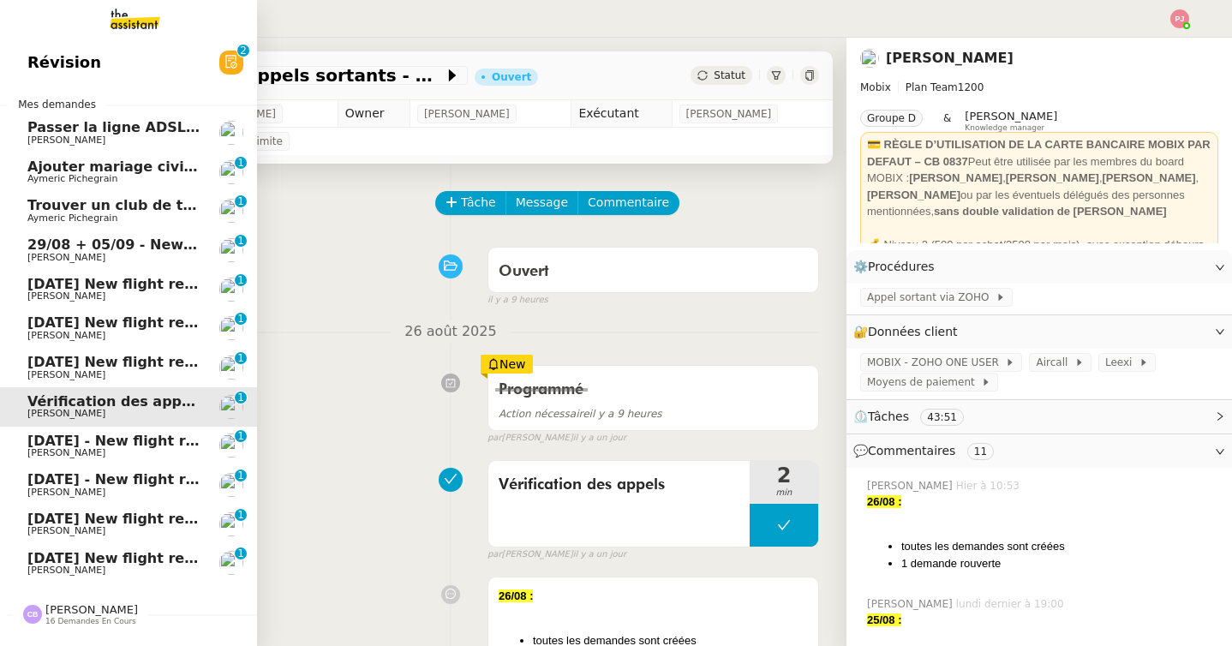
click at [126, 363] on span "1st September 2025 New flight request - Valentina Antonelli" at bounding box center [198, 362] width 343 height 16
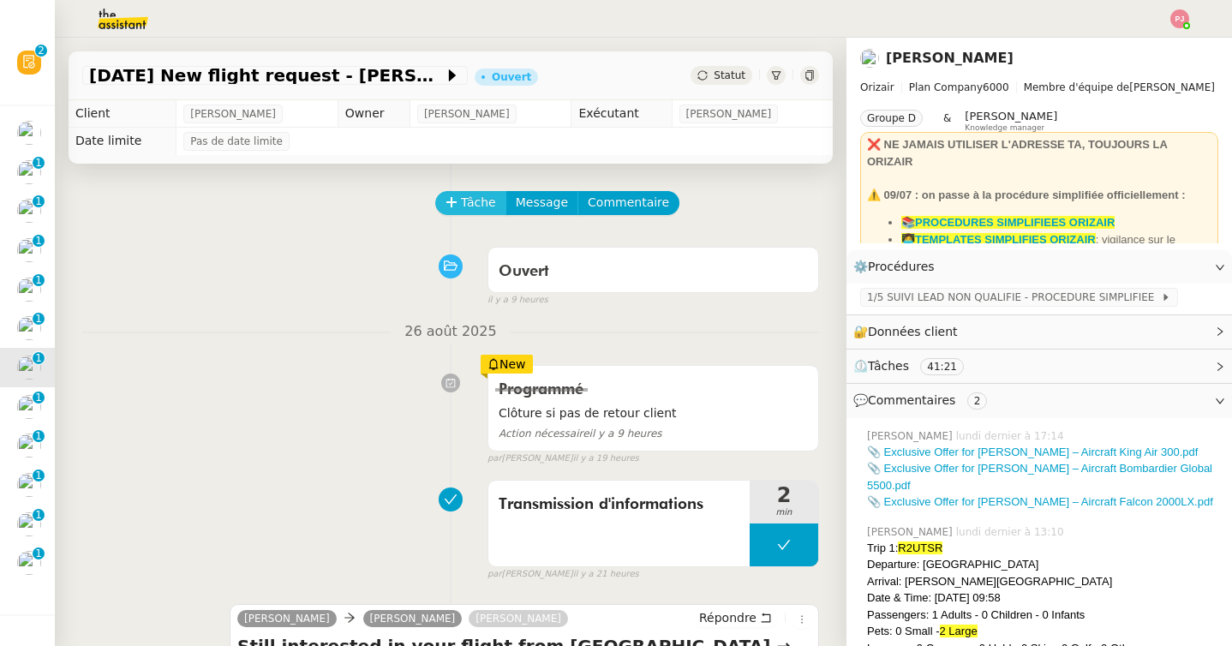
click at [474, 206] on span "Tâche" at bounding box center [478, 203] width 35 height 20
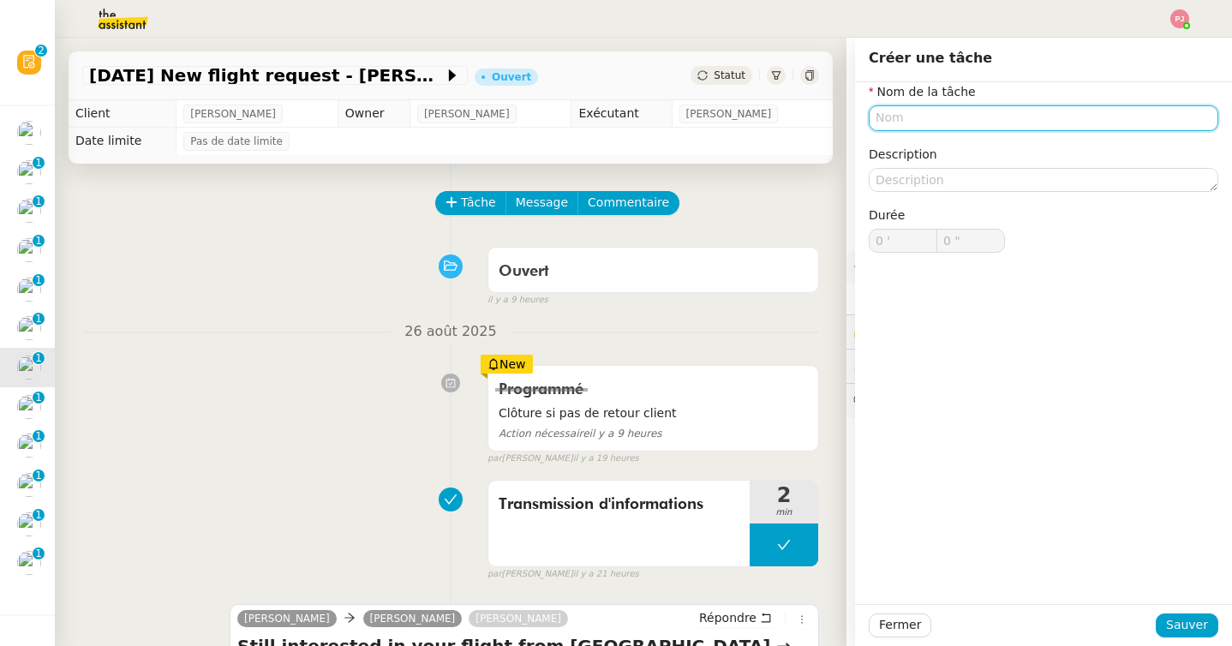
click at [928, 117] on input "text" at bounding box center [1042, 117] width 349 height 25
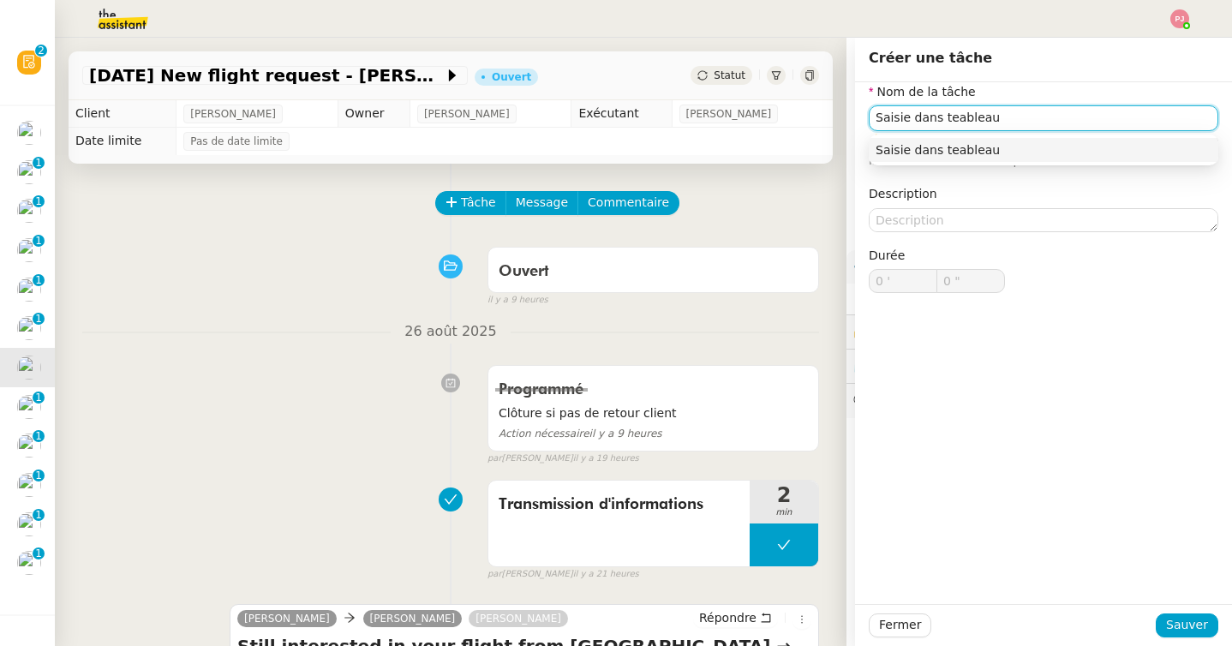
click at [951, 122] on input "Saisie dans teableau" at bounding box center [1042, 117] width 349 height 25
type input "Saisie dans tableau"
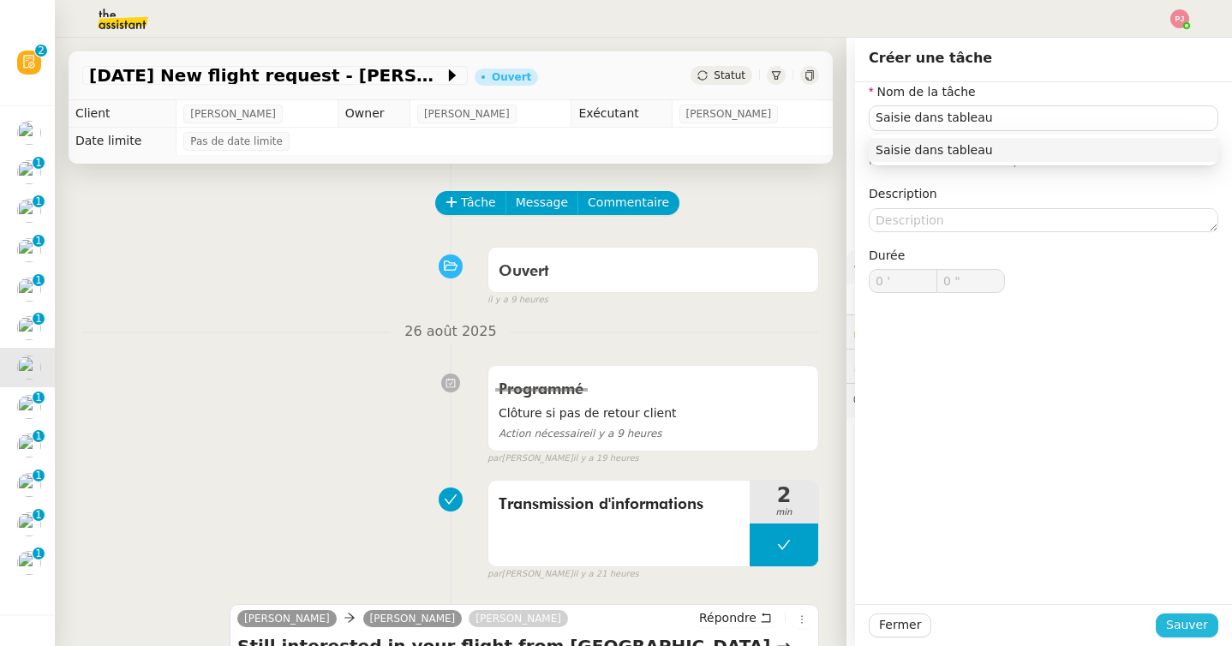
click at [1178, 621] on span "Sauver" at bounding box center [1187, 625] width 42 height 20
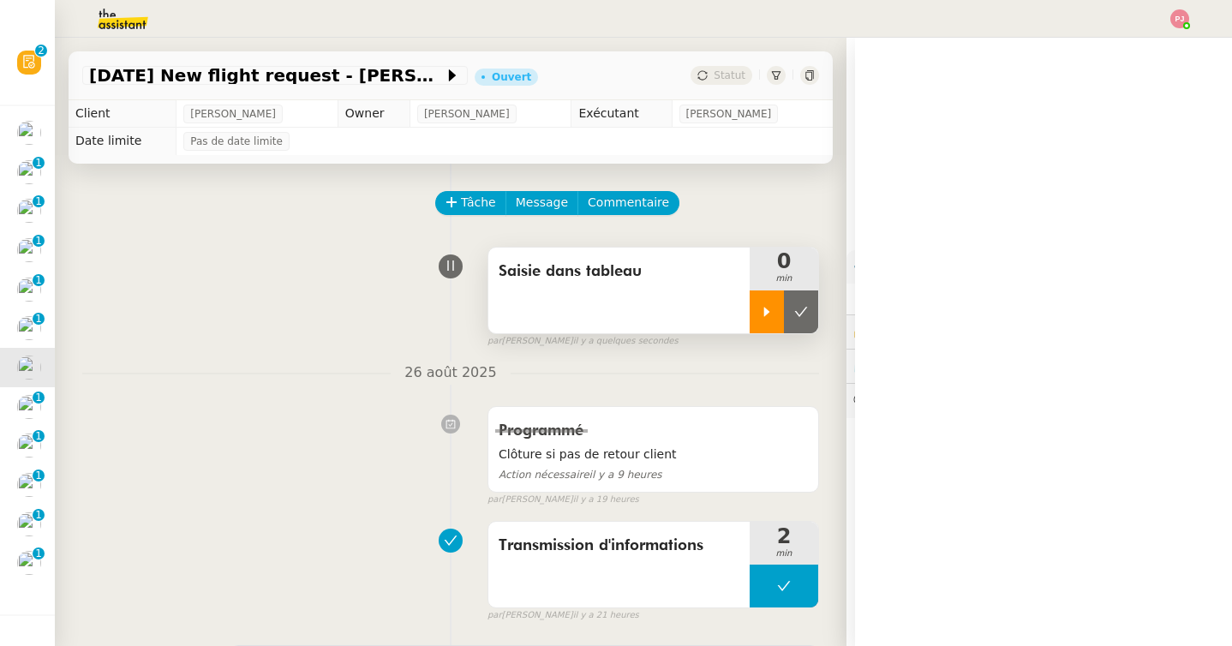
click at [773, 323] on div at bounding box center [766, 311] width 34 height 43
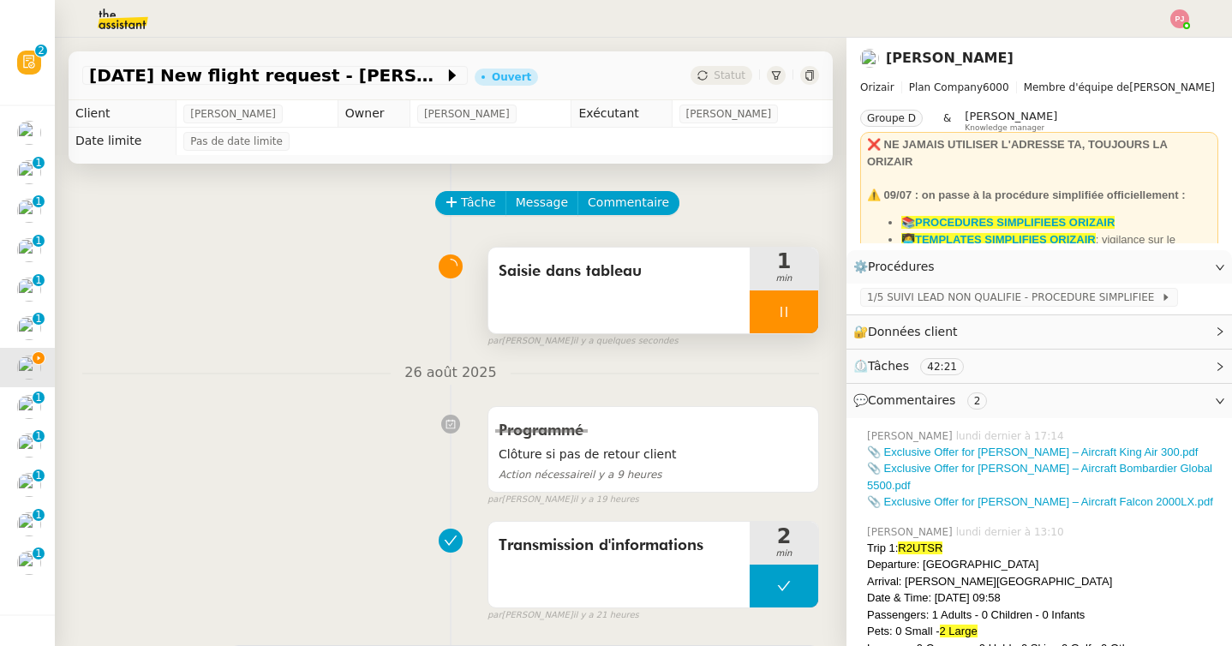
click at [761, 321] on div at bounding box center [783, 311] width 69 height 43
click at [805, 316] on icon at bounding box center [801, 312] width 14 height 14
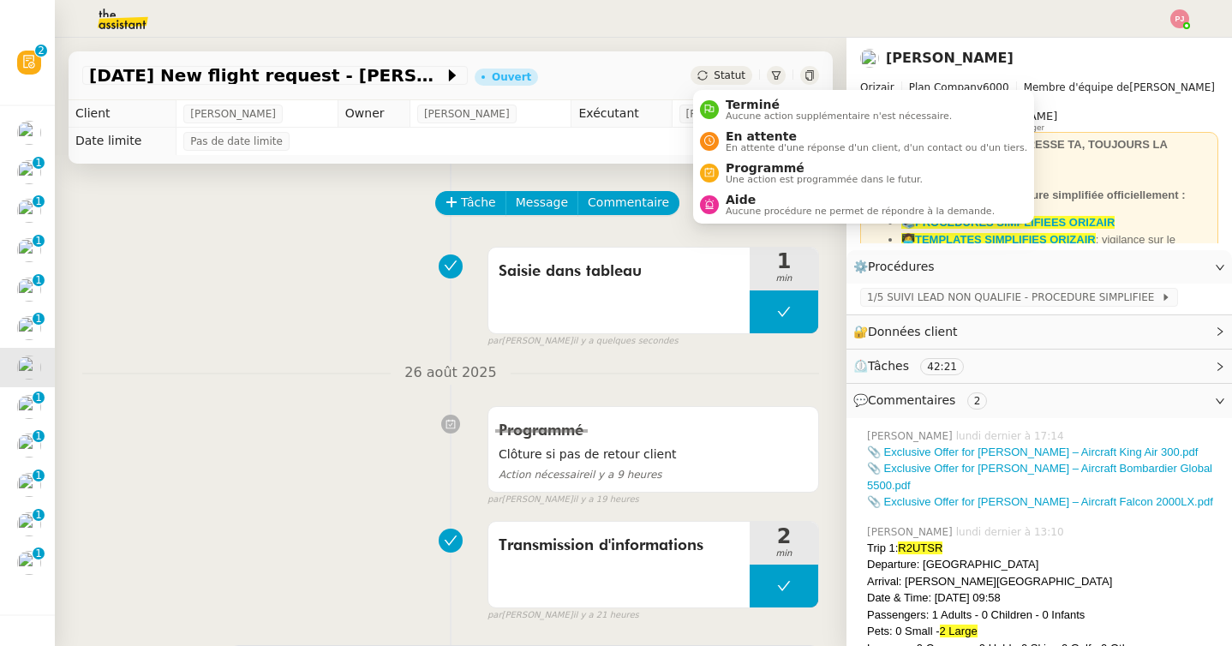
click at [725, 81] on div "Statut" at bounding box center [721, 75] width 62 height 19
click at [733, 115] on span "Aucune action supplémentaire n'est nécessaire." at bounding box center [838, 115] width 226 height 9
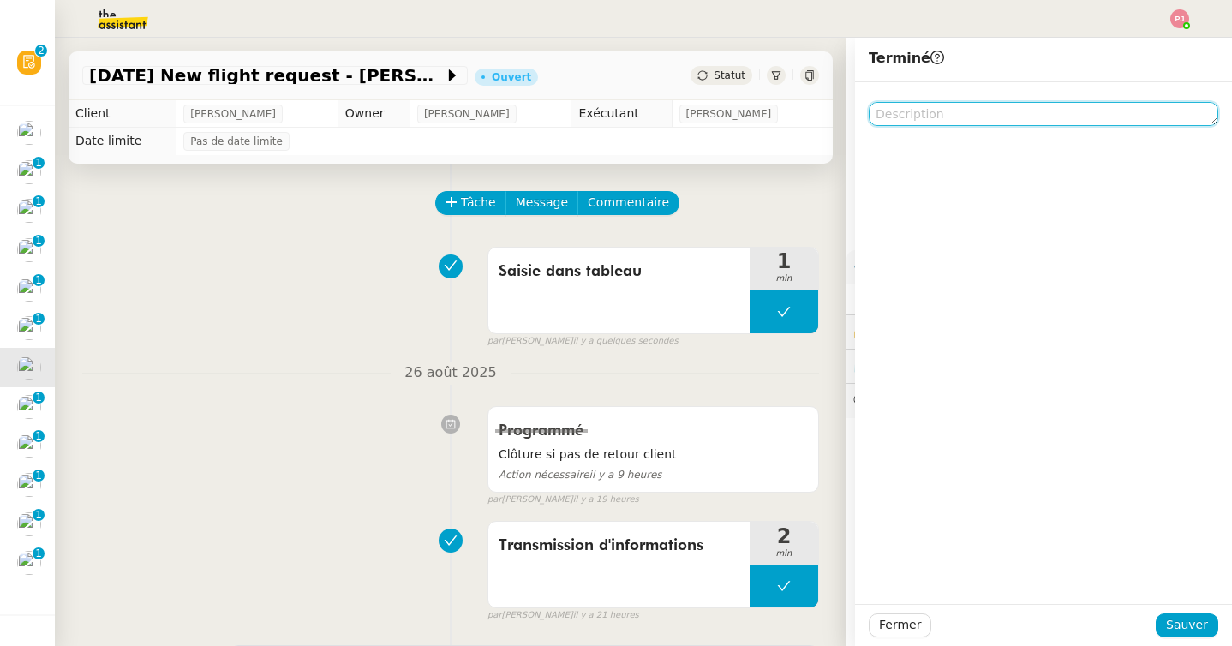
click at [912, 119] on textarea at bounding box center [1042, 114] width 349 height 24
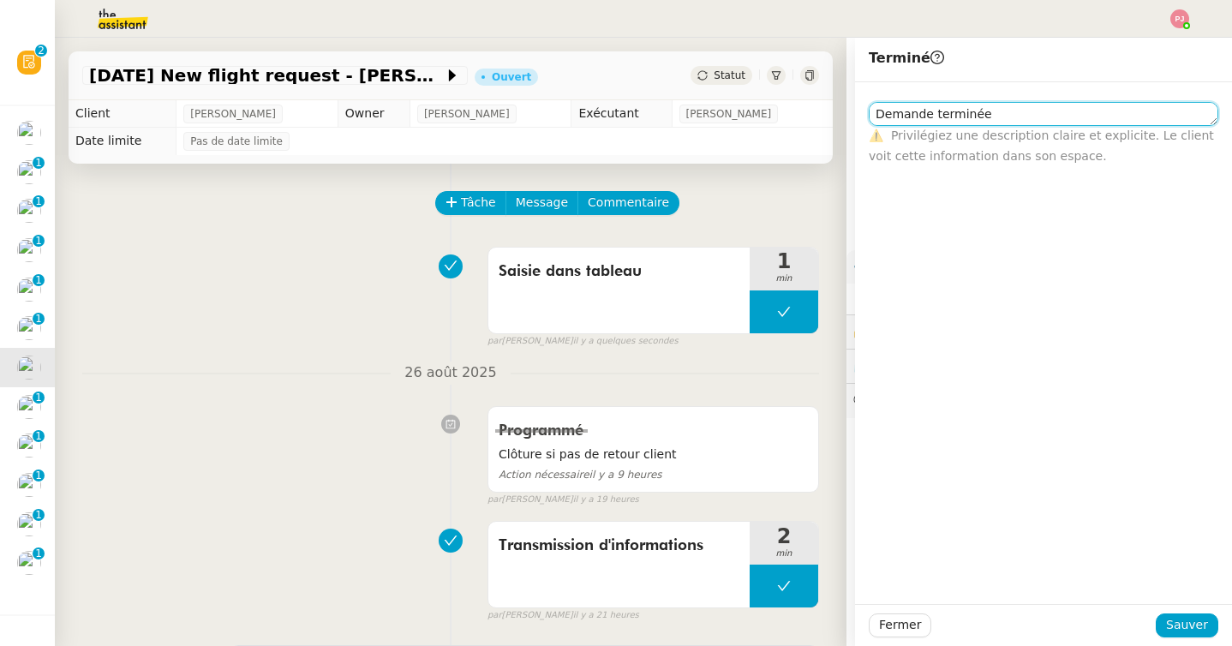
type textarea "Demande terminée"
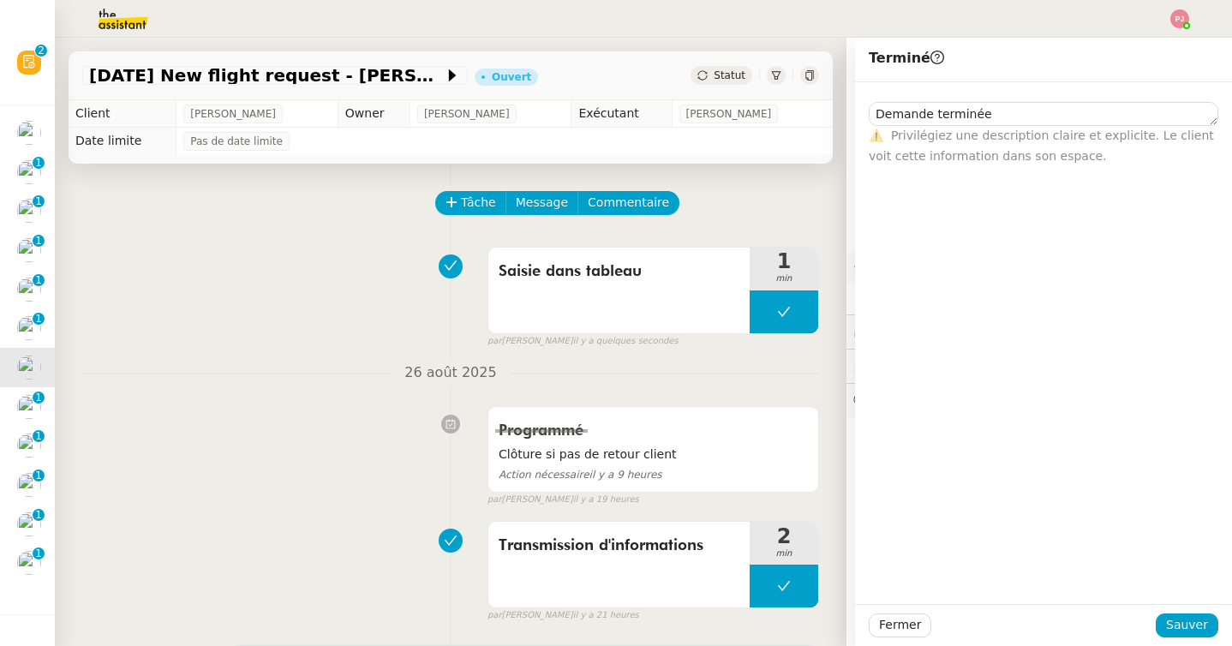
click at [1172, 639] on div "Fermer Sauver" at bounding box center [1043, 625] width 377 height 42
click at [1179, 622] on span "Sauver" at bounding box center [1187, 625] width 42 height 20
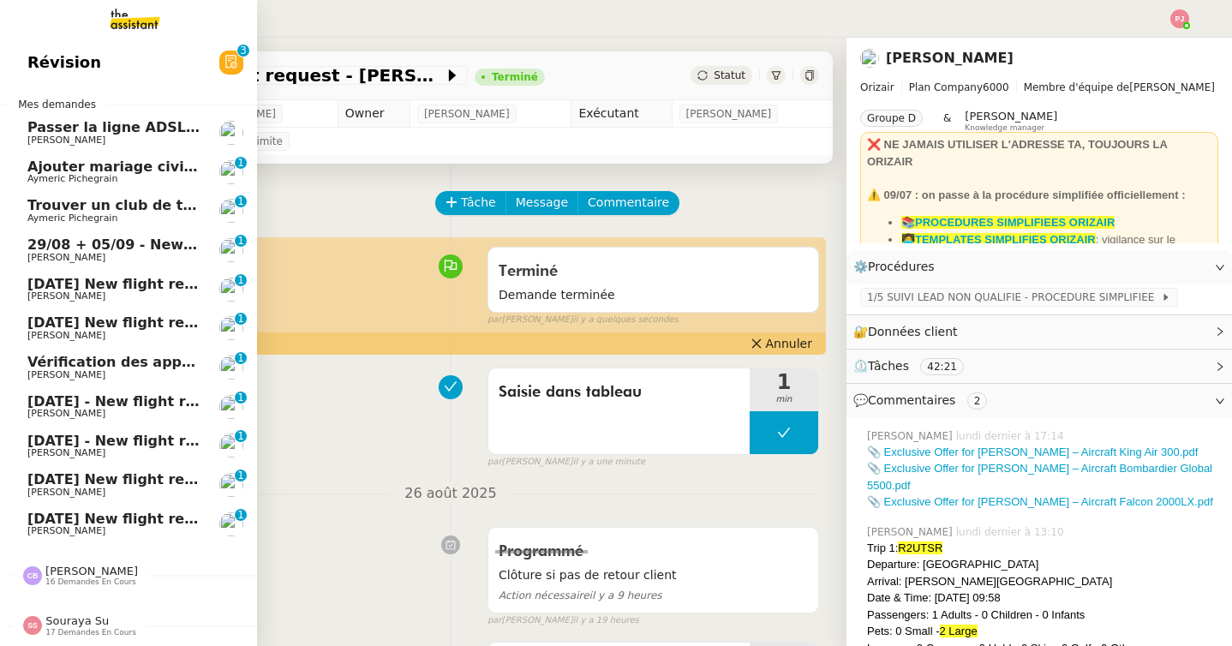
click at [110, 286] on span "[DATE] New flight request - [PERSON_NAME]" at bounding box center [198, 284] width 343 height 16
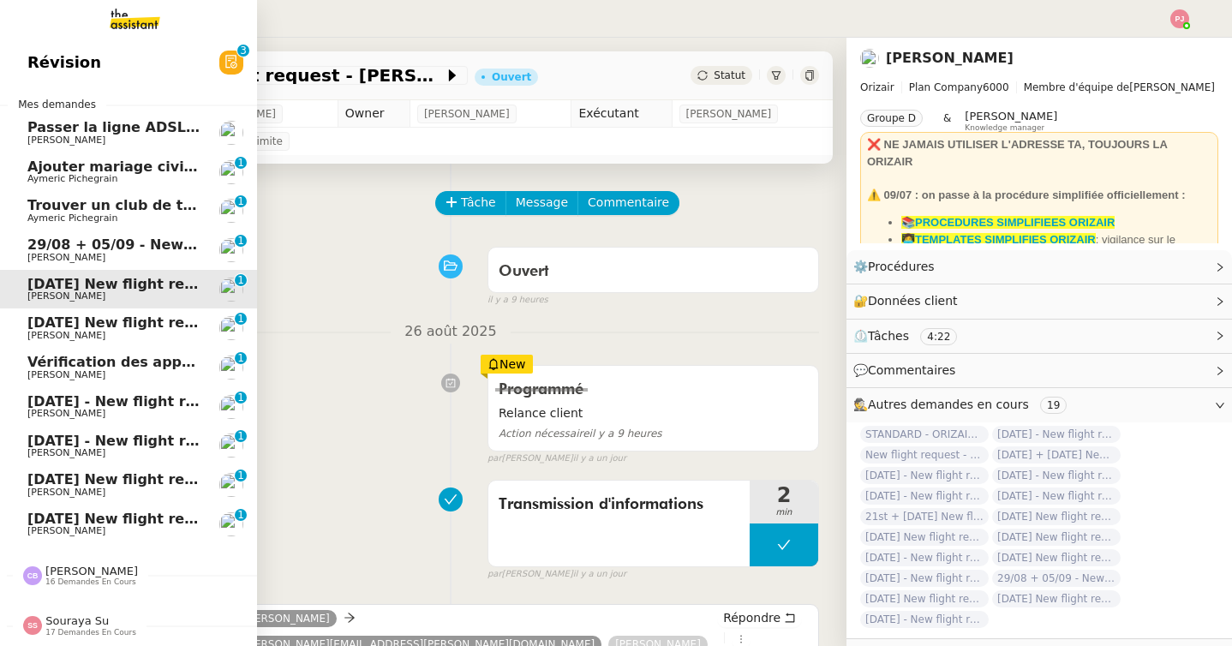
click at [27, 319] on span "[DATE] New flight request - [PERSON_NAME]" at bounding box center [198, 322] width 343 height 16
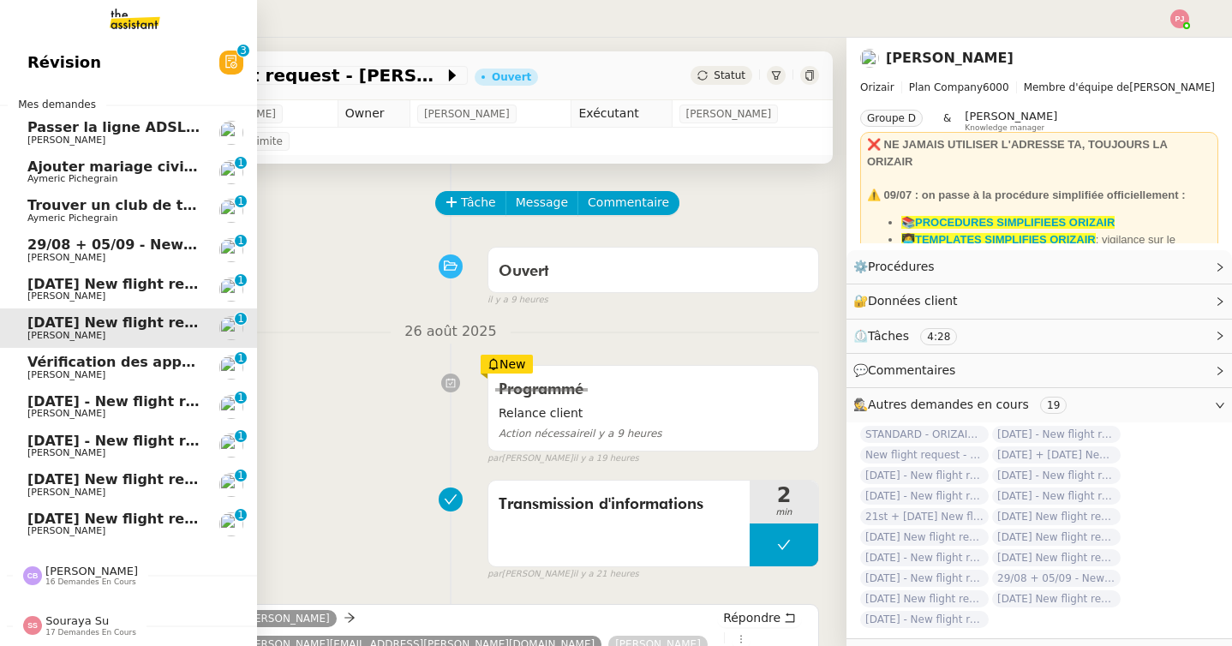
click at [61, 355] on span "Vérification des appels sortants - août 2025" at bounding box center [196, 362] width 339 height 16
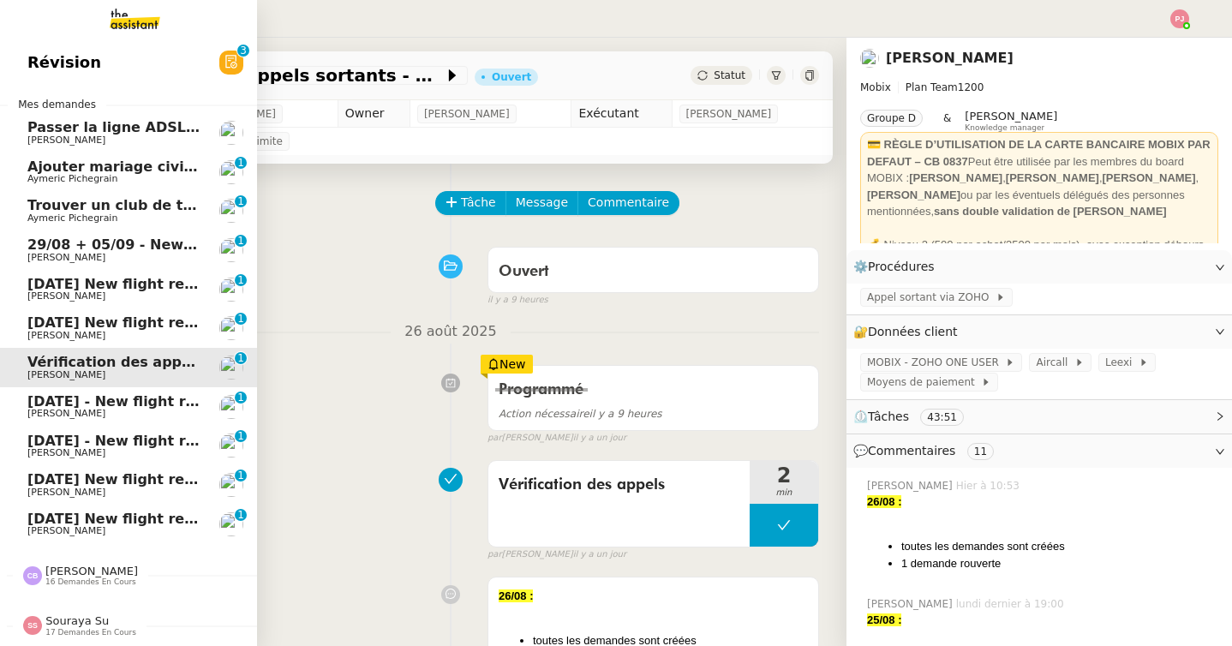
click at [96, 394] on span "31st August 2025 - New flight request - Ramzi TABET" at bounding box center [204, 401] width 354 height 16
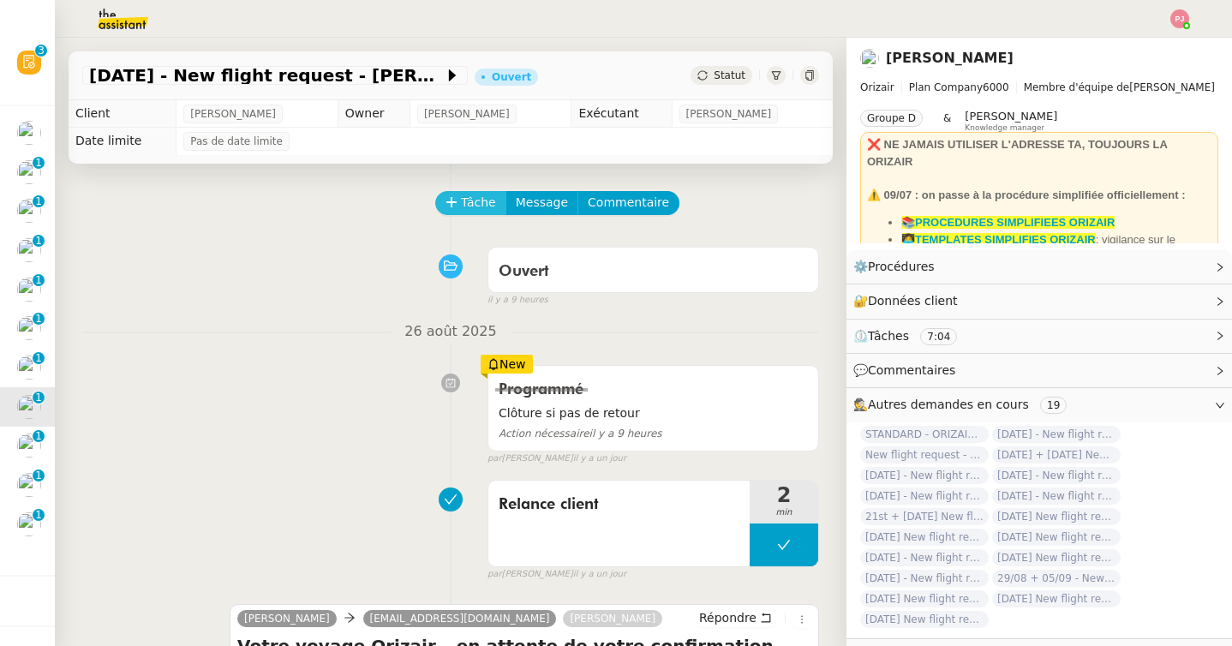
click at [473, 200] on span "Tâche" at bounding box center [478, 203] width 35 height 20
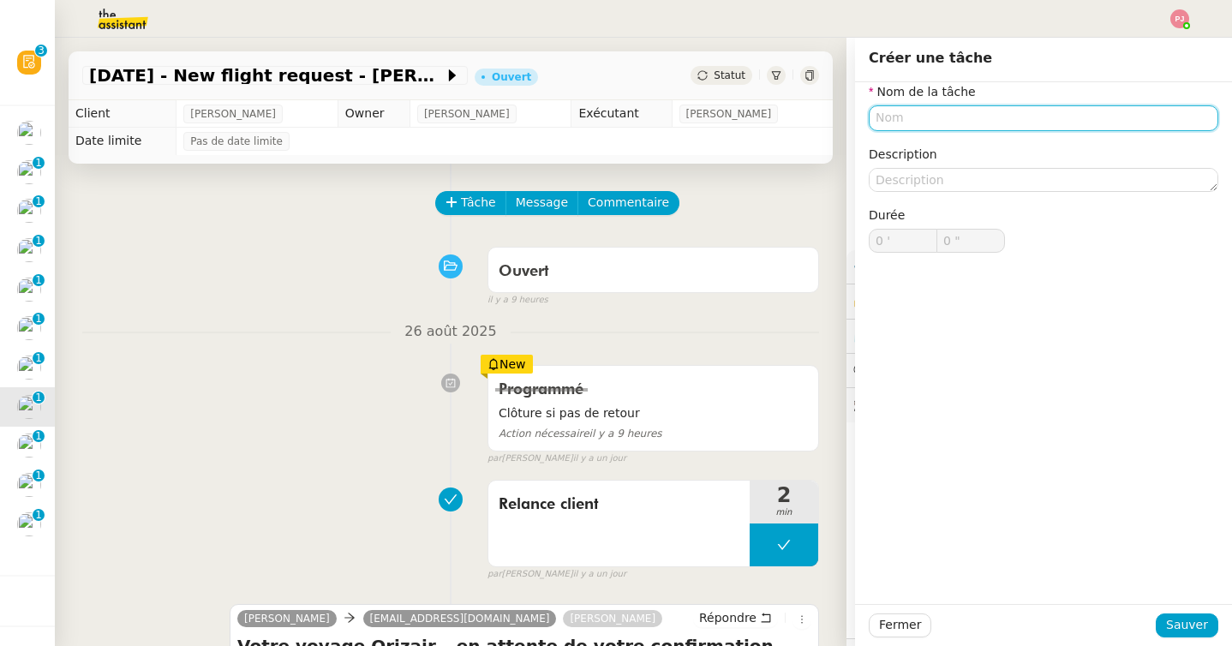
click at [885, 117] on input "text" at bounding box center [1042, 117] width 349 height 25
type input "C"
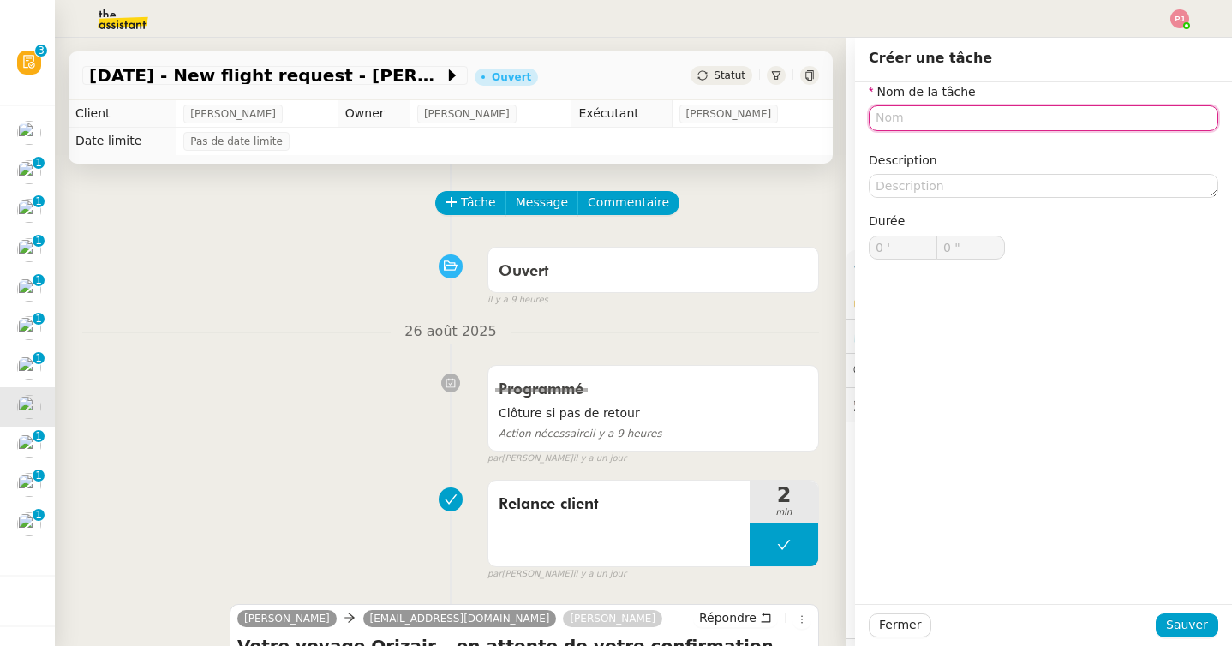
type input "D"
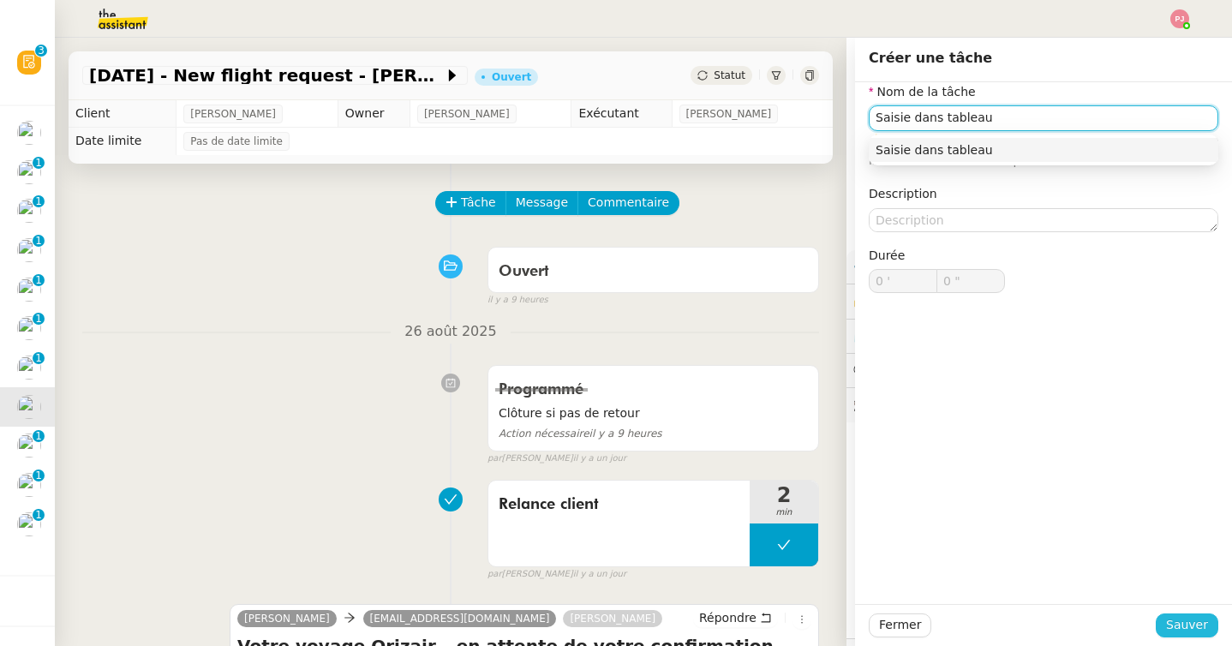
type input "Saisie dans tableau"
click at [1203, 631] on span "Sauver" at bounding box center [1187, 625] width 42 height 20
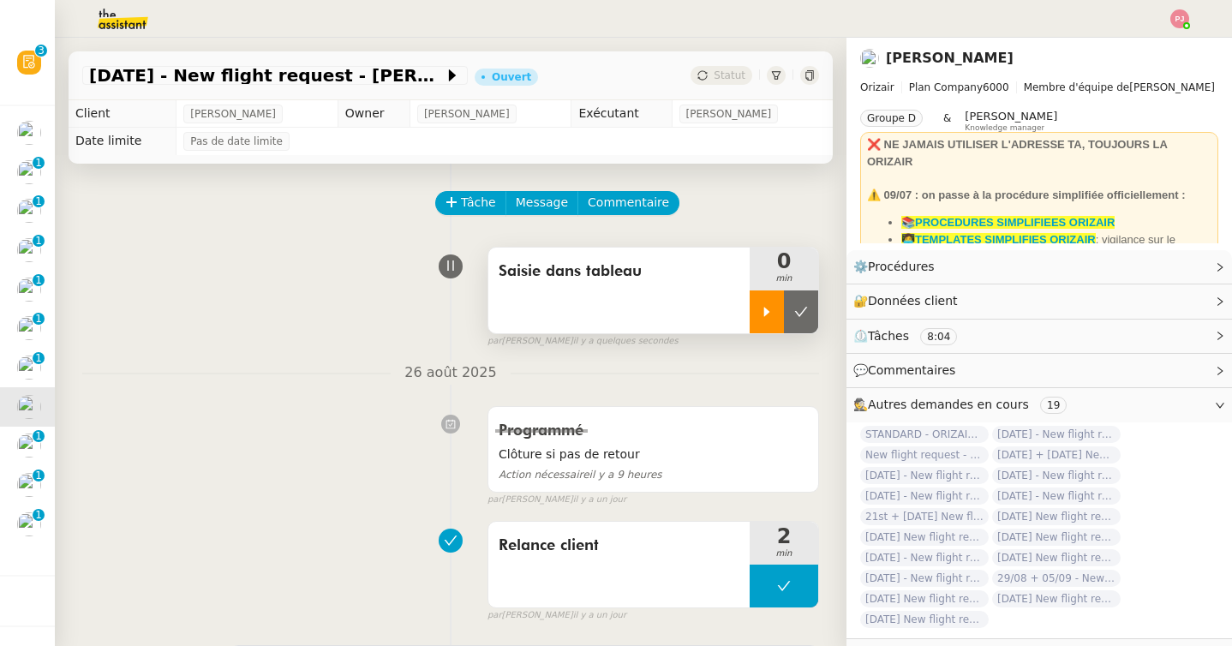
click at [773, 315] on div at bounding box center [766, 311] width 34 height 43
click at [778, 327] on div at bounding box center [783, 311] width 69 height 43
click at [762, 307] on icon at bounding box center [767, 312] width 14 height 14
click at [802, 318] on div at bounding box center [783, 311] width 69 height 43
click at [802, 318] on button at bounding box center [801, 311] width 34 height 43
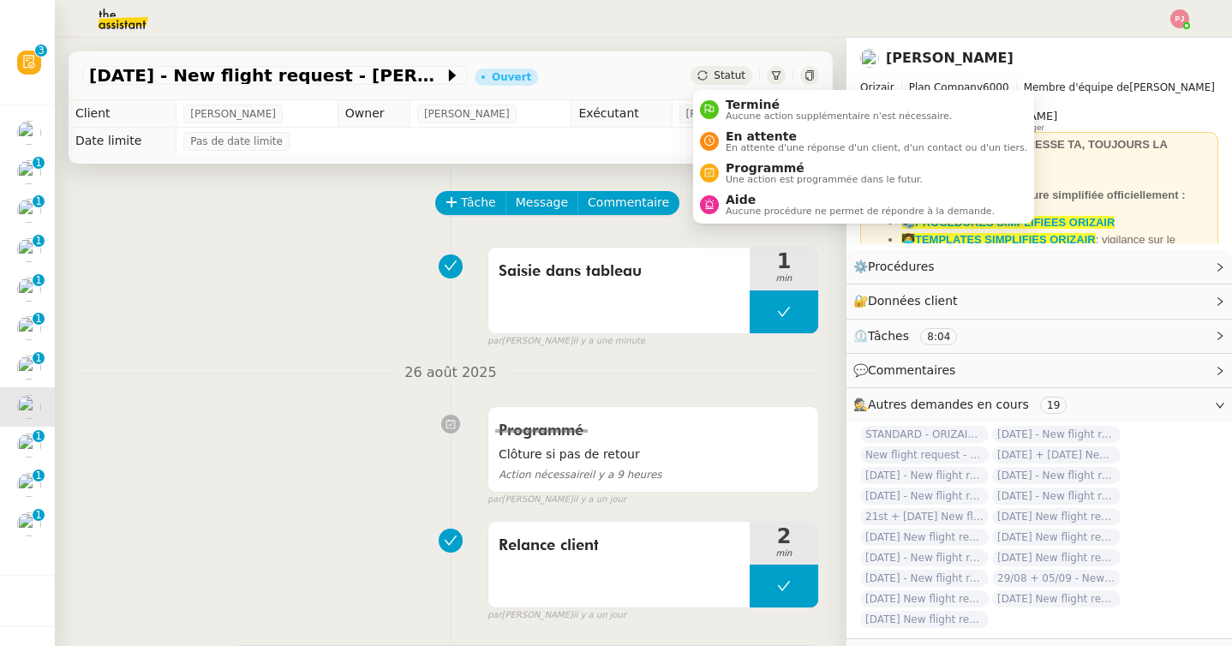
click at [736, 67] on div "Statut" at bounding box center [721, 75] width 62 height 19
click at [743, 103] on span "Terminé" at bounding box center [838, 105] width 226 height 14
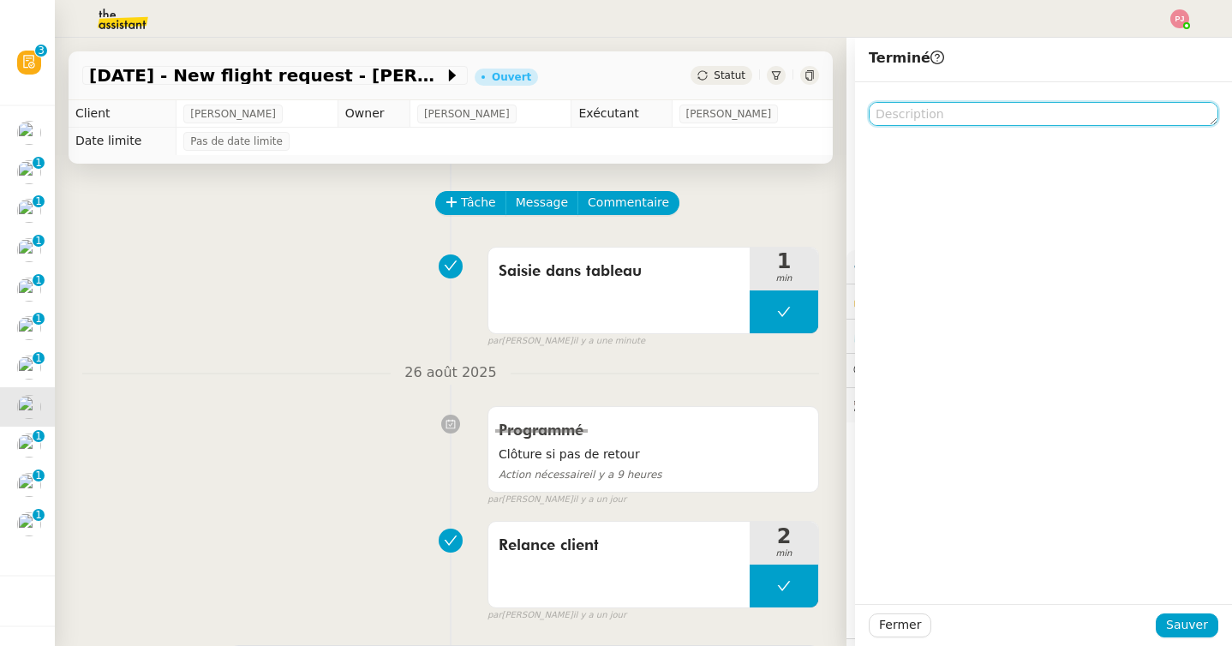
click at [892, 125] on textarea at bounding box center [1042, 114] width 349 height 24
click at [892, 118] on textarea at bounding box center [1042, 114] width 349 height 24
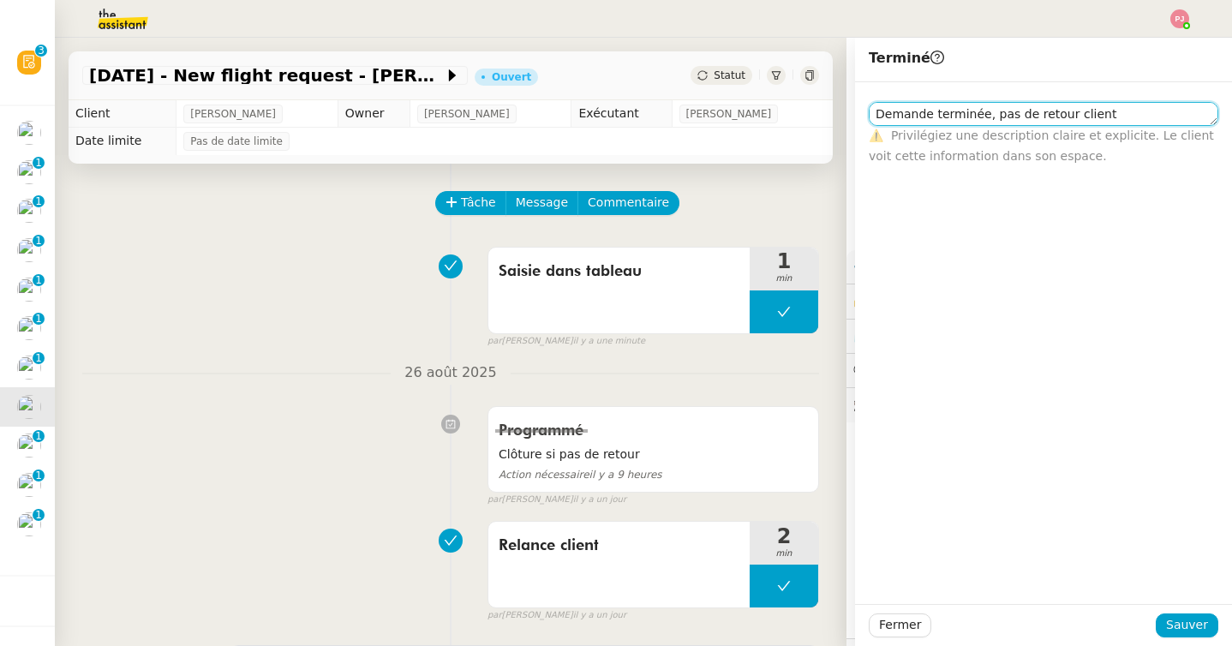
type textarea "Demande terminée, pas de retour client"
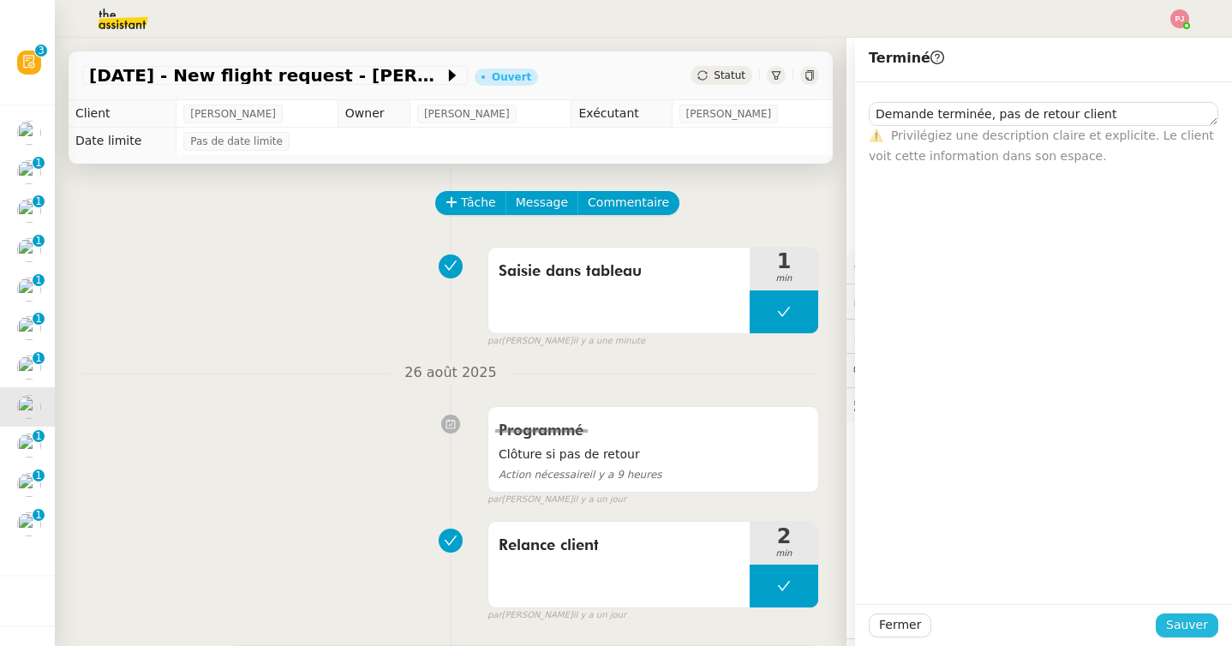
click at [1218, 622] on div "Fermer Sauver" at bounding box center [1043, 625] width 377 height 42
click at [1202, 624] on span "Sauver" at bounding box center [1187, 625] width 42 height 20
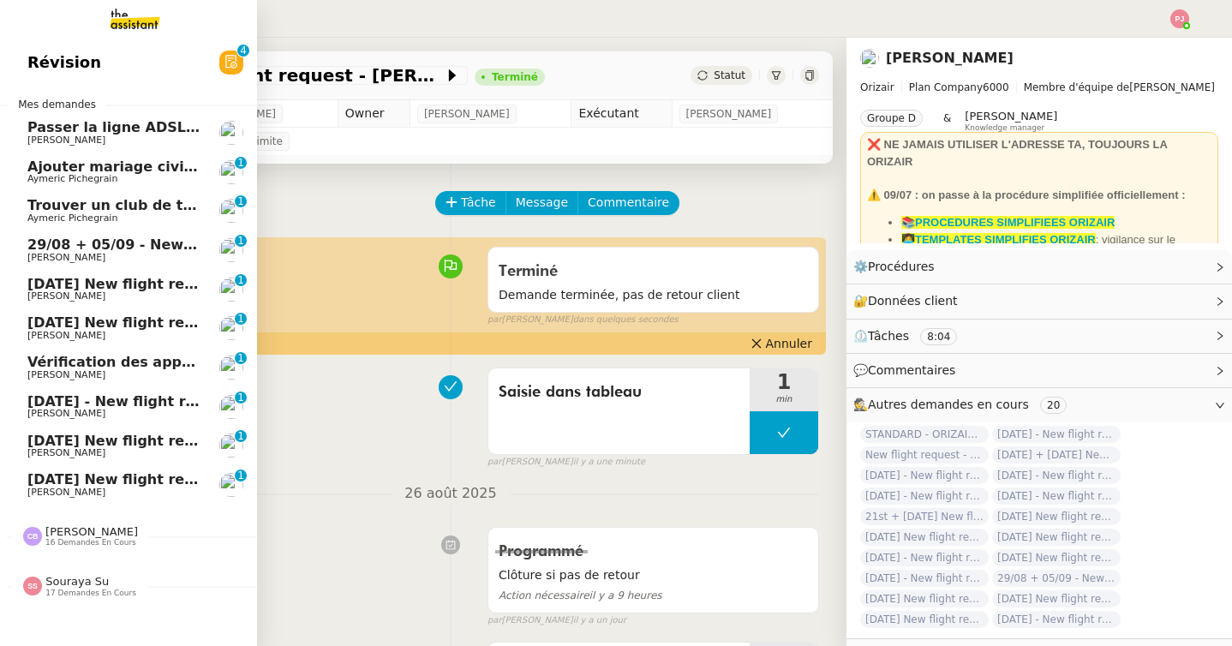
click at [117, 401] on span "20th October 2025 - New flight request - Yaramid David" at bounding box center [237, 401] width 421 height 16
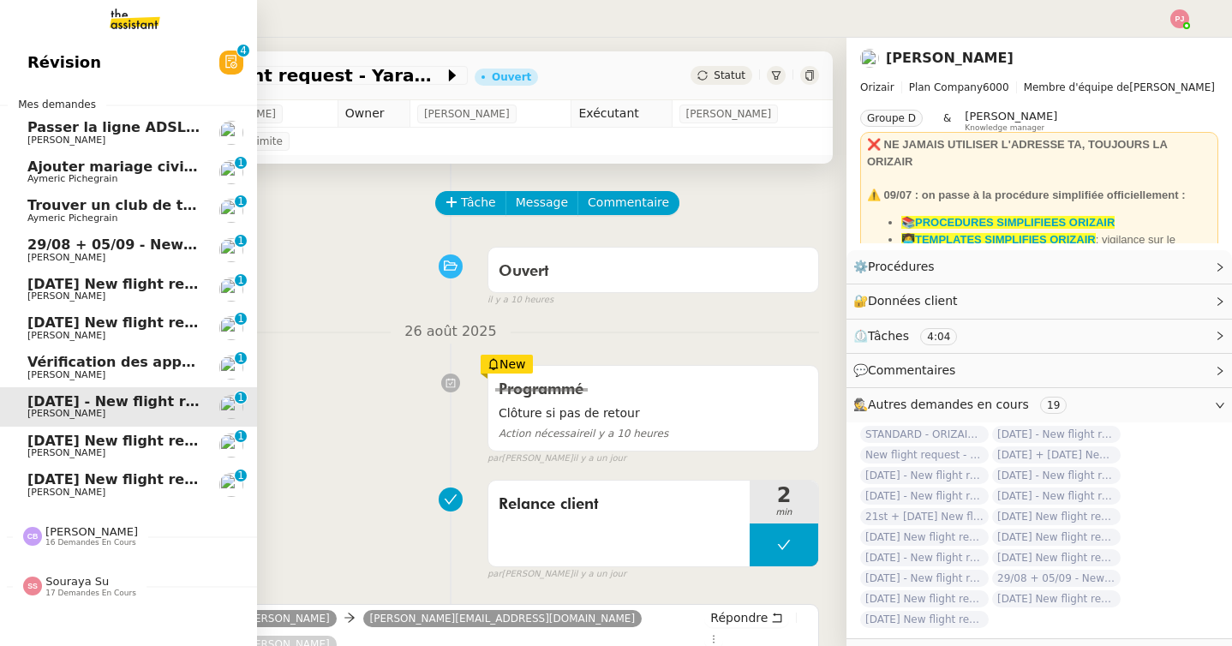
click at [114, 442] on span "[DATE] New flight request - [PERSON_NAME]" at bounding box center [198, 440] width 343 height 16
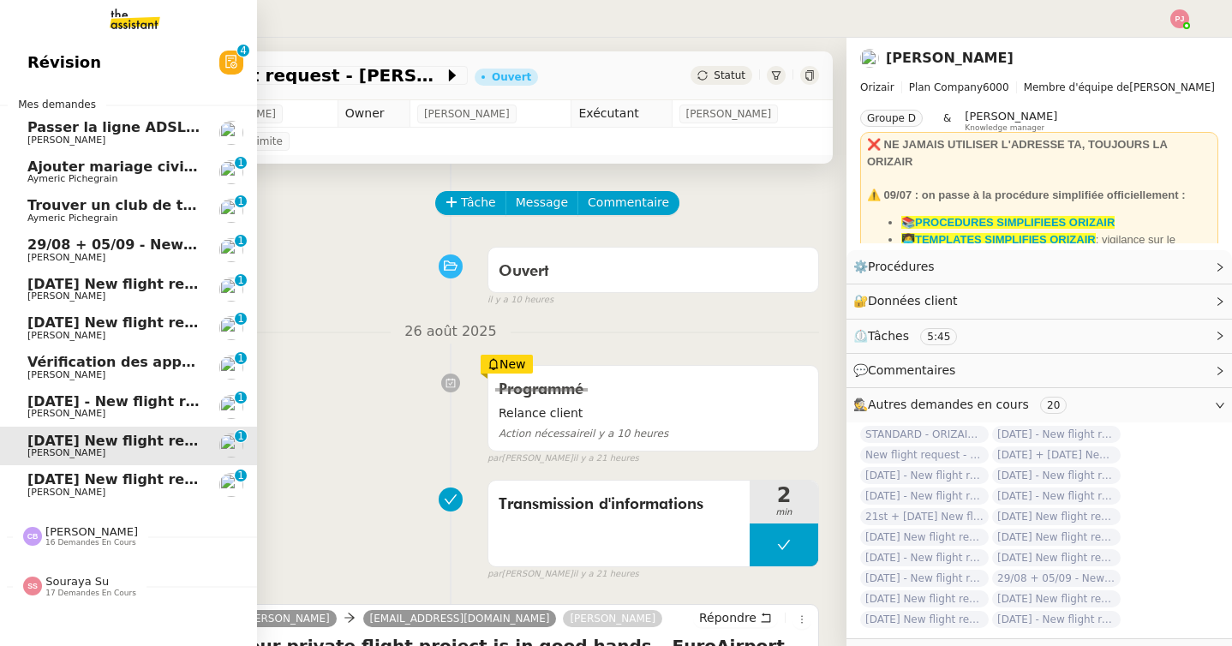
click at [122, 415] on span "[PERSON_NAME]" at bounding box center [113, 414] width 173 height 10
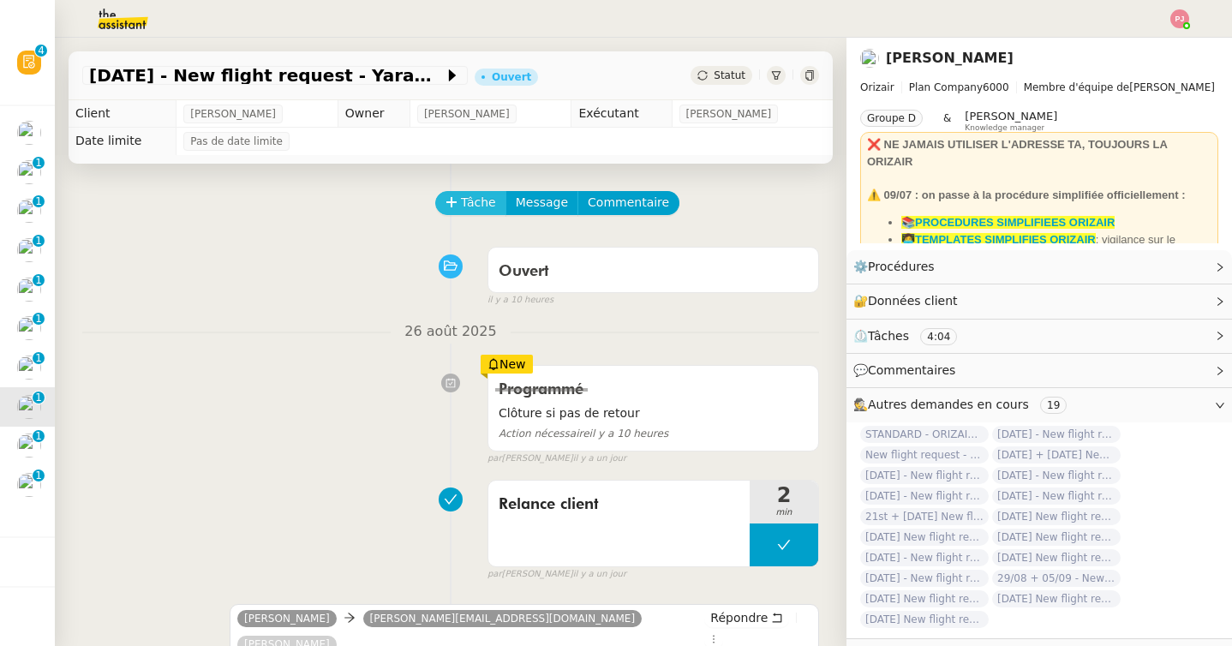
click at [459, 205] on button "Tâche" at bounding box center [470, 203] width 71 height 24
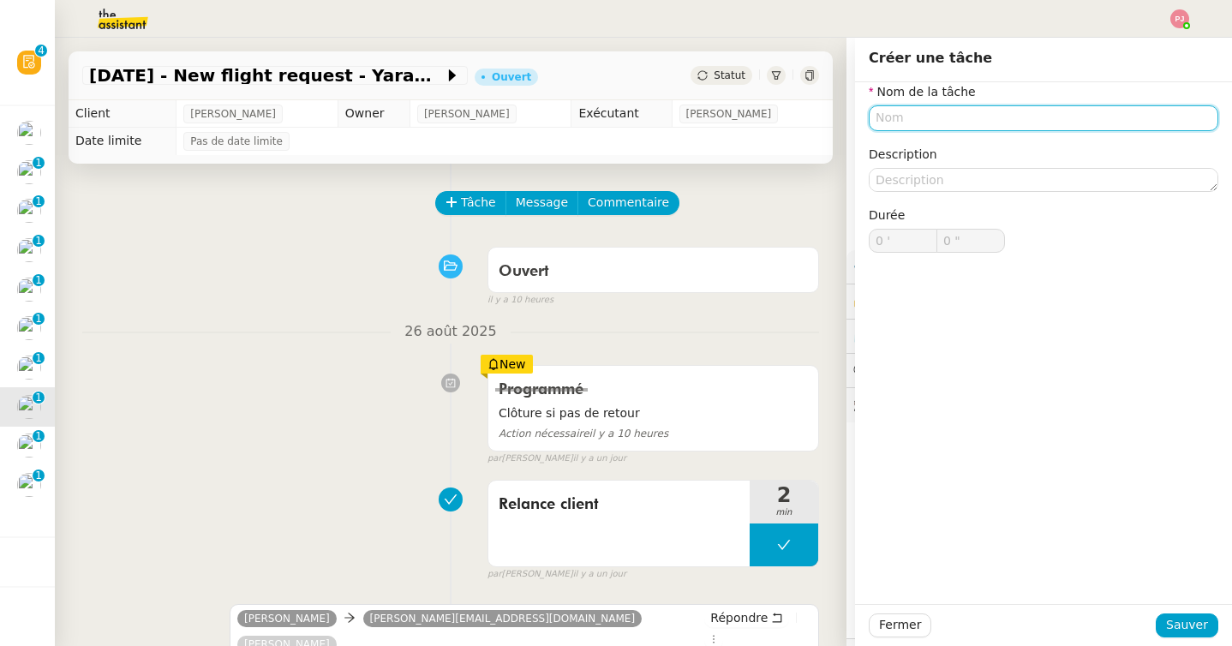
click at [922, 113] on input "text" at bounding box center [1042, 117] width 349 height 25
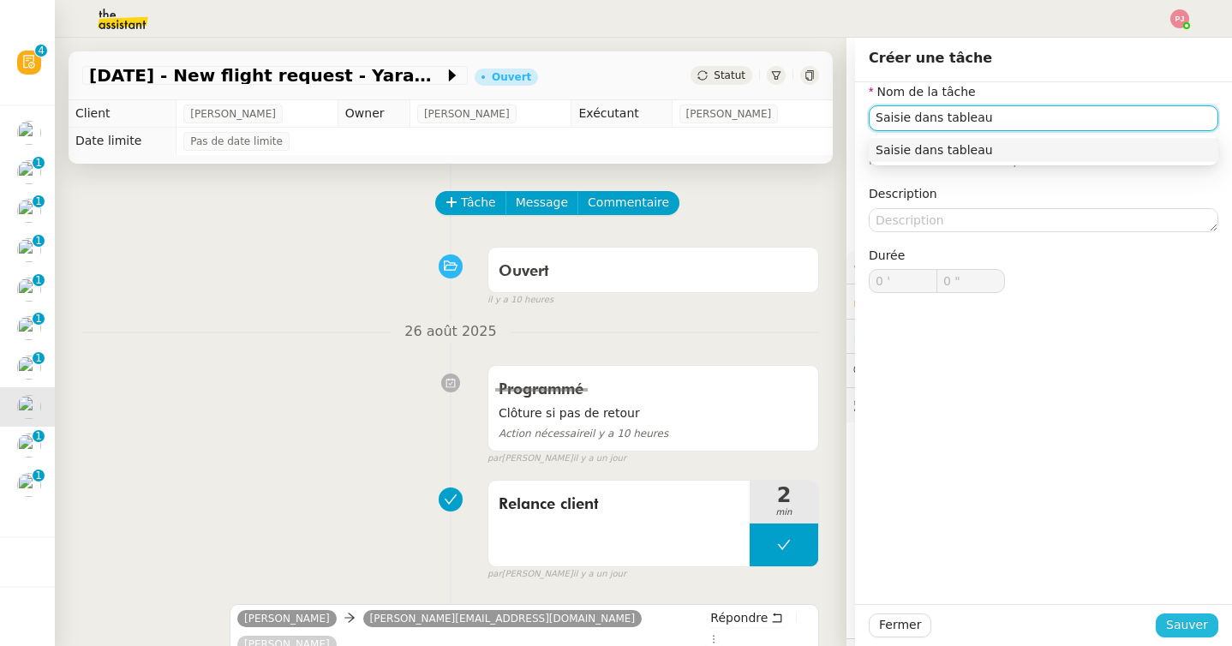
type input "Saisie dans tableau"
click at [1181, 624] on span "Sauver" at bounding box center [1187, 625] width 42 height 20
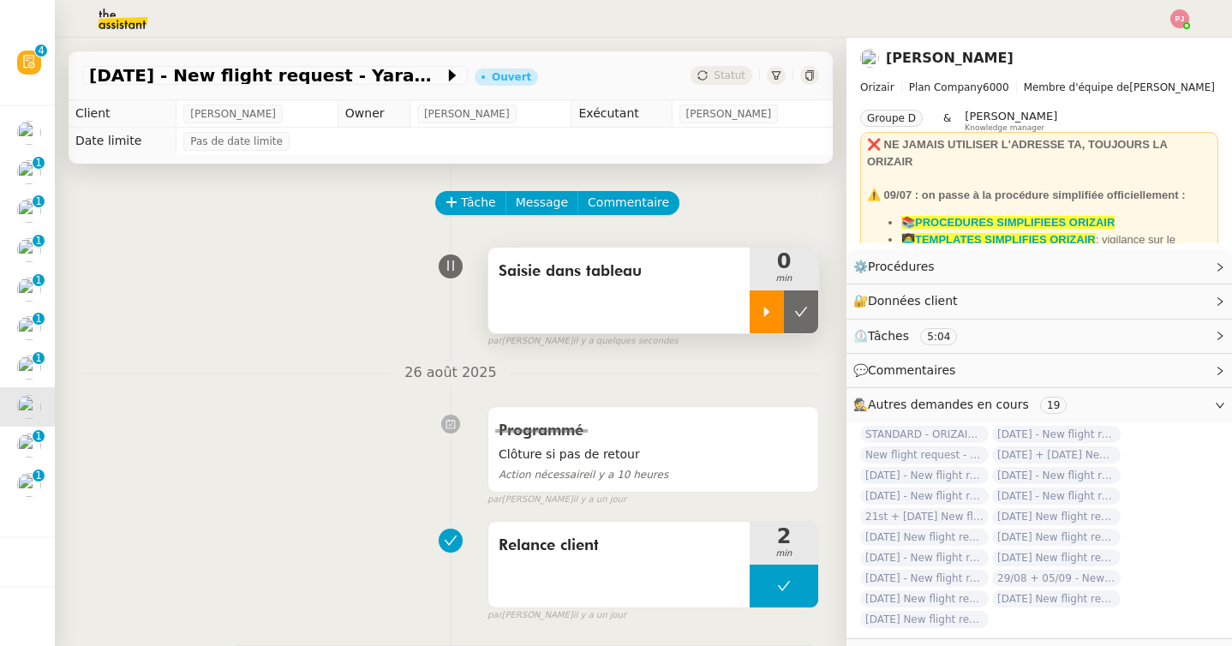
click at [764, 303] on div at bounding box center [766, 311] width 34 height 43
click at [795, 307] on div at bounding box center [783, 311] width 69 height 43
click at [798, 307] on icon at bounding box center [801, 312] width 14 height 14
click at [723, 73] on span "Statut" at bounding box center [729, 75] width 32 height 12
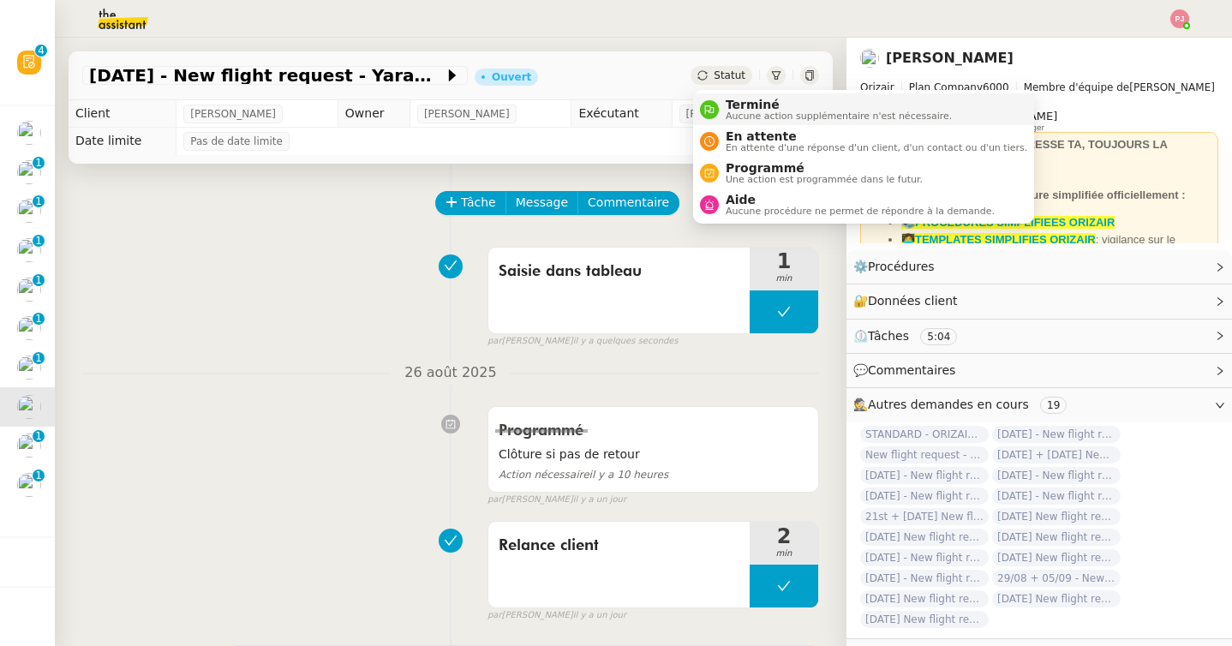
click at [728, 111] on span "Aucune action supplémentaire n'est nécessaire." at bounding box center [838, 115] width 226 height 9
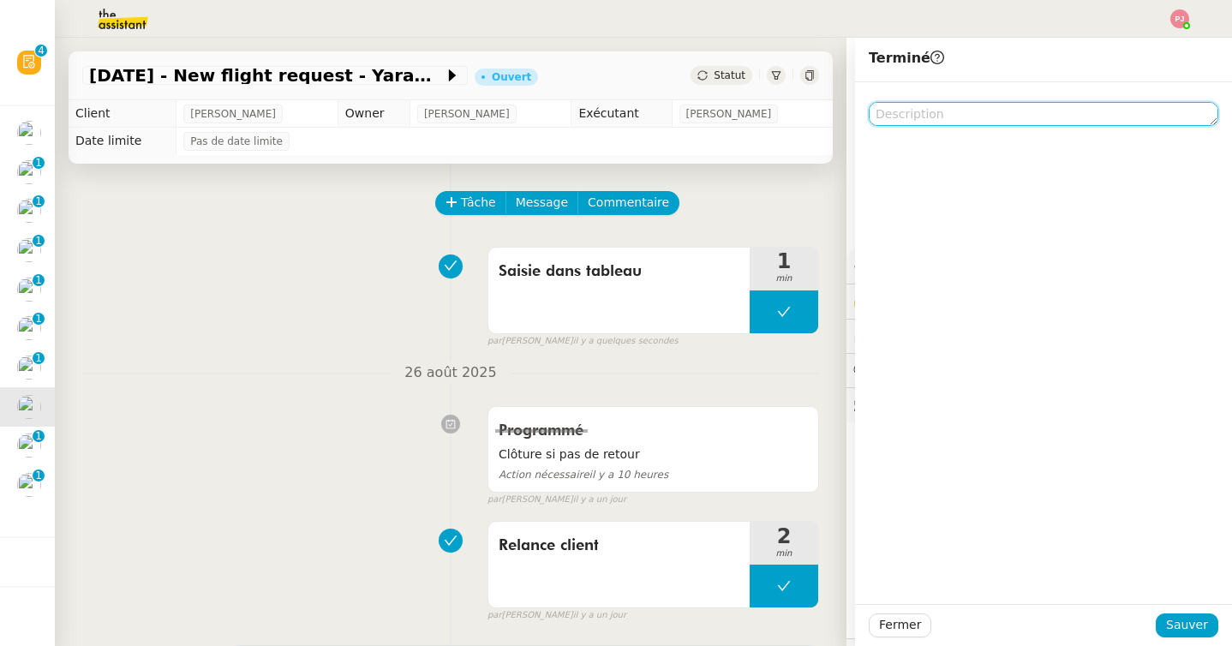
click at [934, 111] on textarea at bounding box center [1042, 114] width 349 height 24
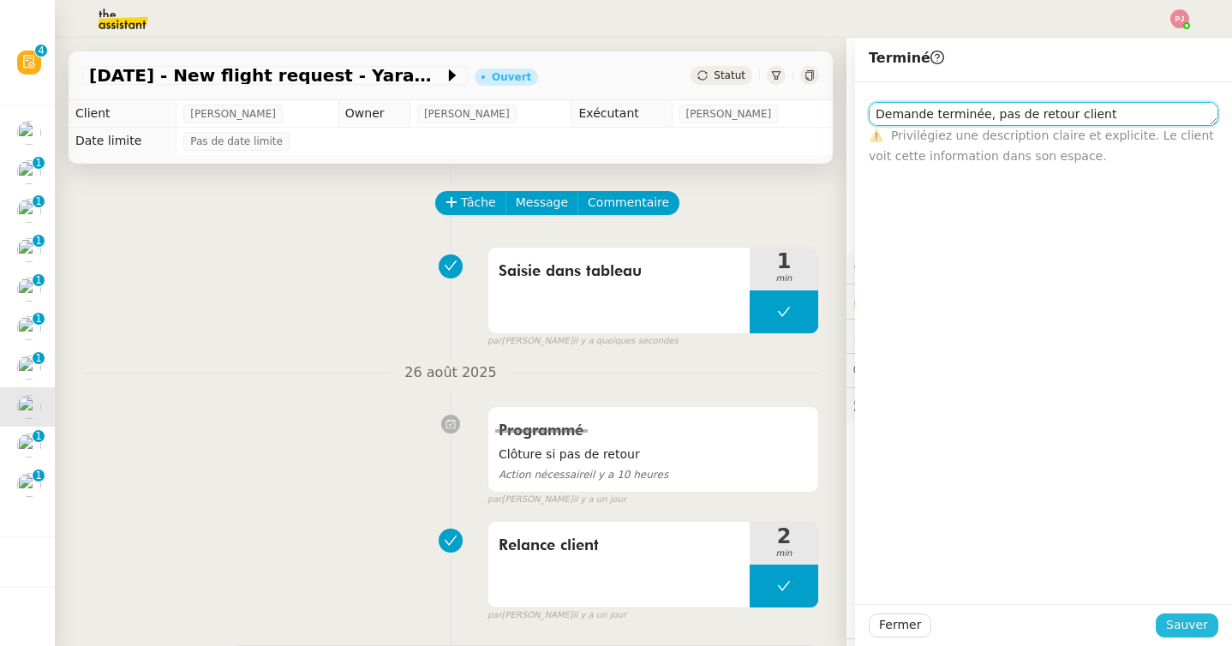
type textarea "Demande terminée, pas de retour client"
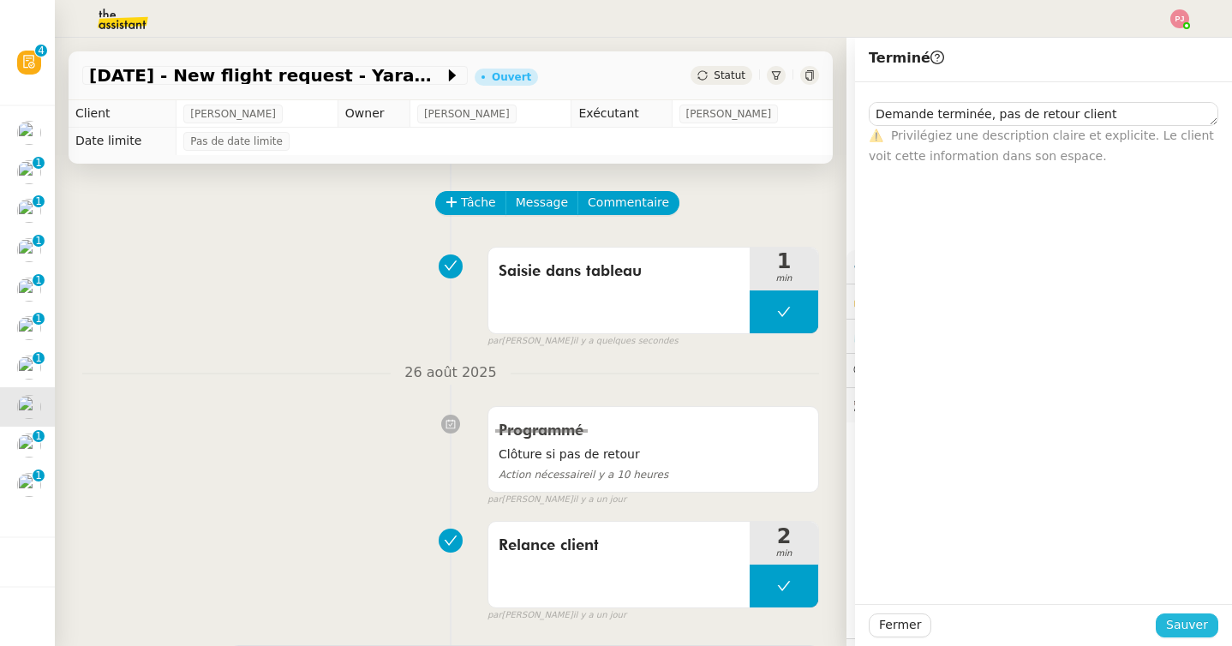
click at [1172, 620] on span "Sauver" at bounding box center [1187, 625] width 42 height 20
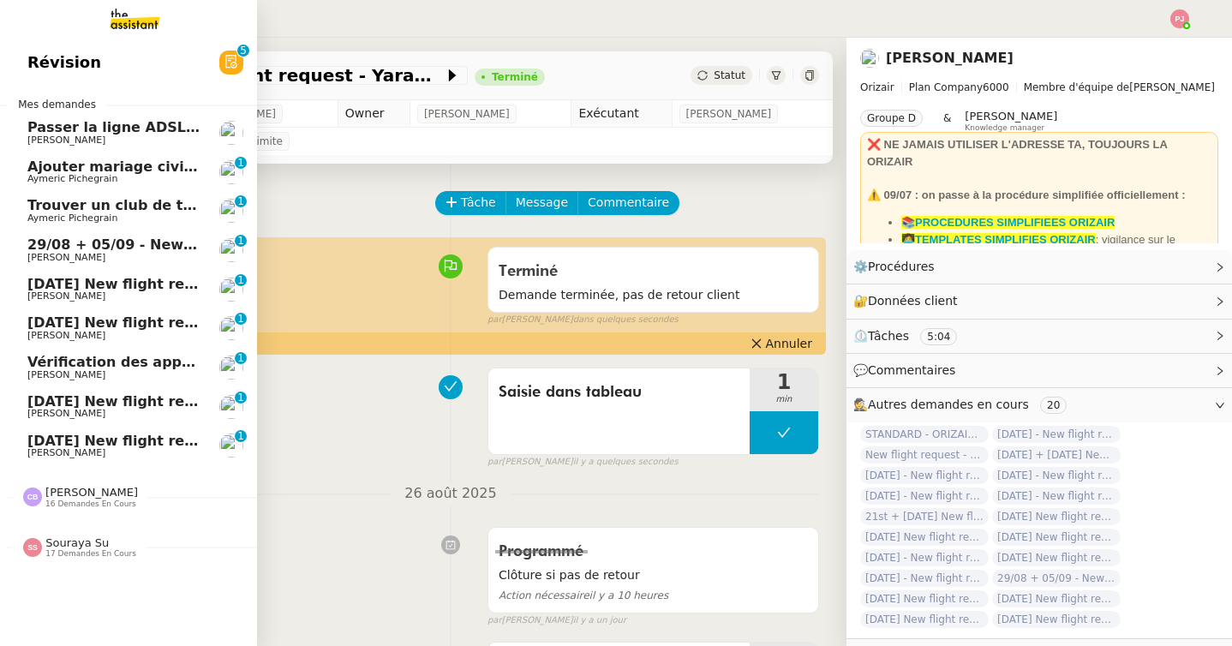
click at [65, 508] on span "16 demandes en cours" at bounding box center [90, 503] width 91 height 9
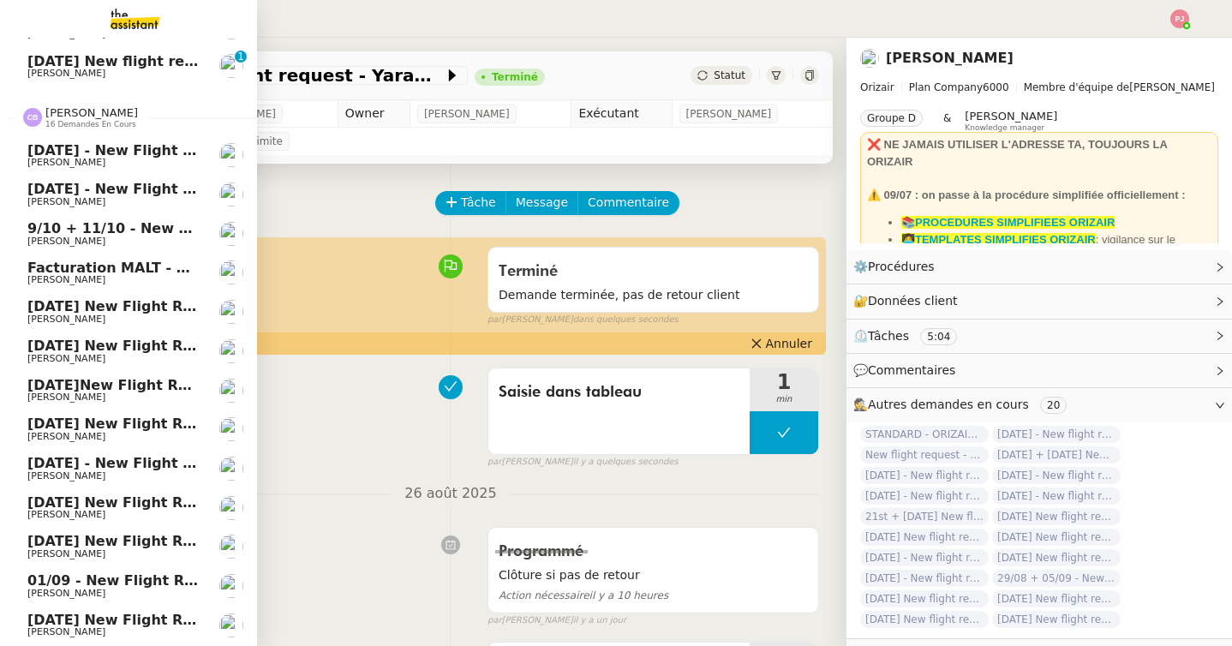
scroll to position [546, 0]
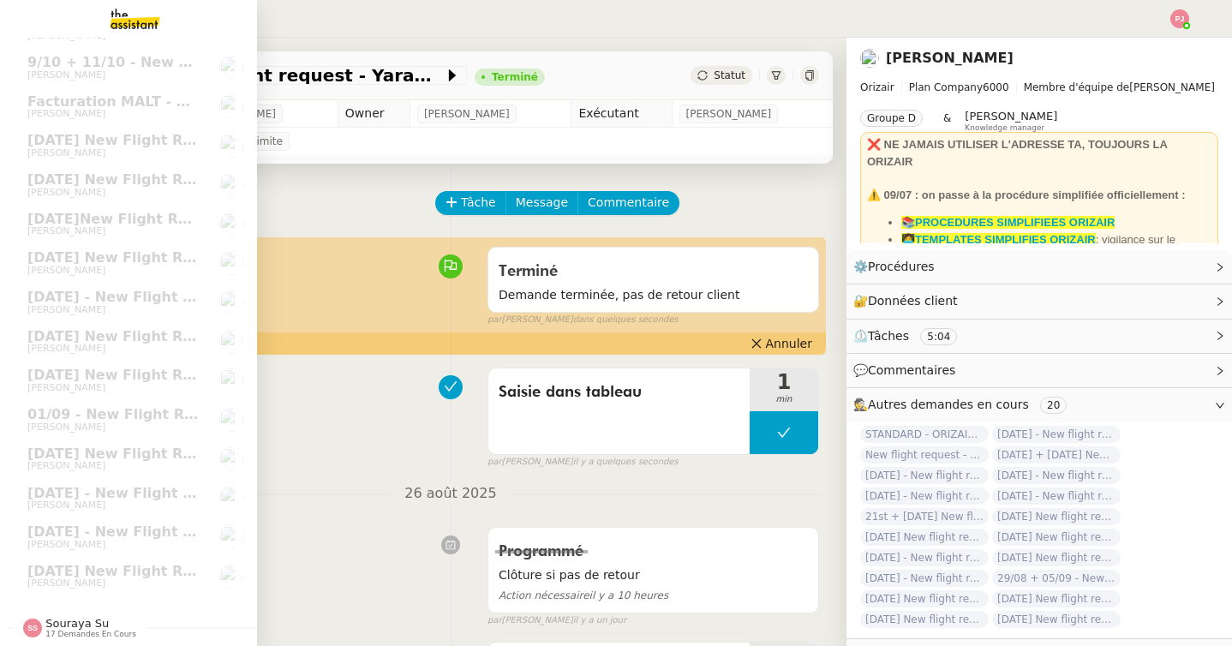
click at [72, 615] on span "Souraya Su 17 demandes en cours" at bounding box center [135, 621] width 257 height 36
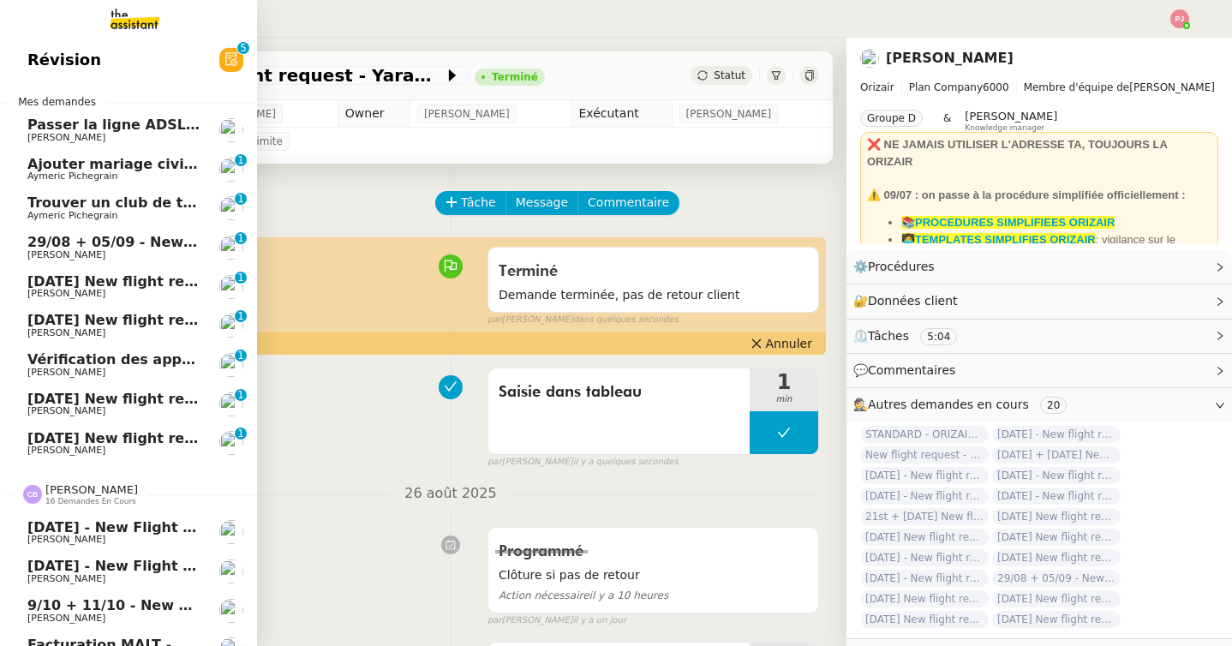
scroll to position [0, 0]
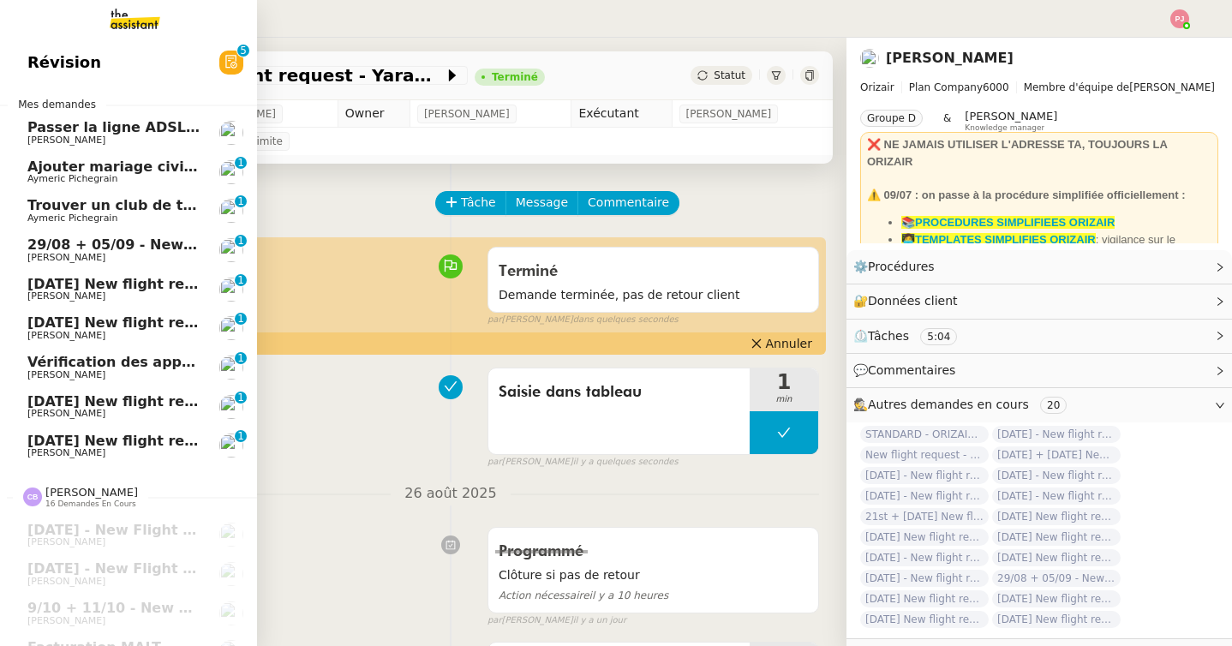
click at [144, 441] on span "7th September 2025 New flight request - Emmanuel Noorenberghe" at bounding box center [198, 440] width 343 height 16
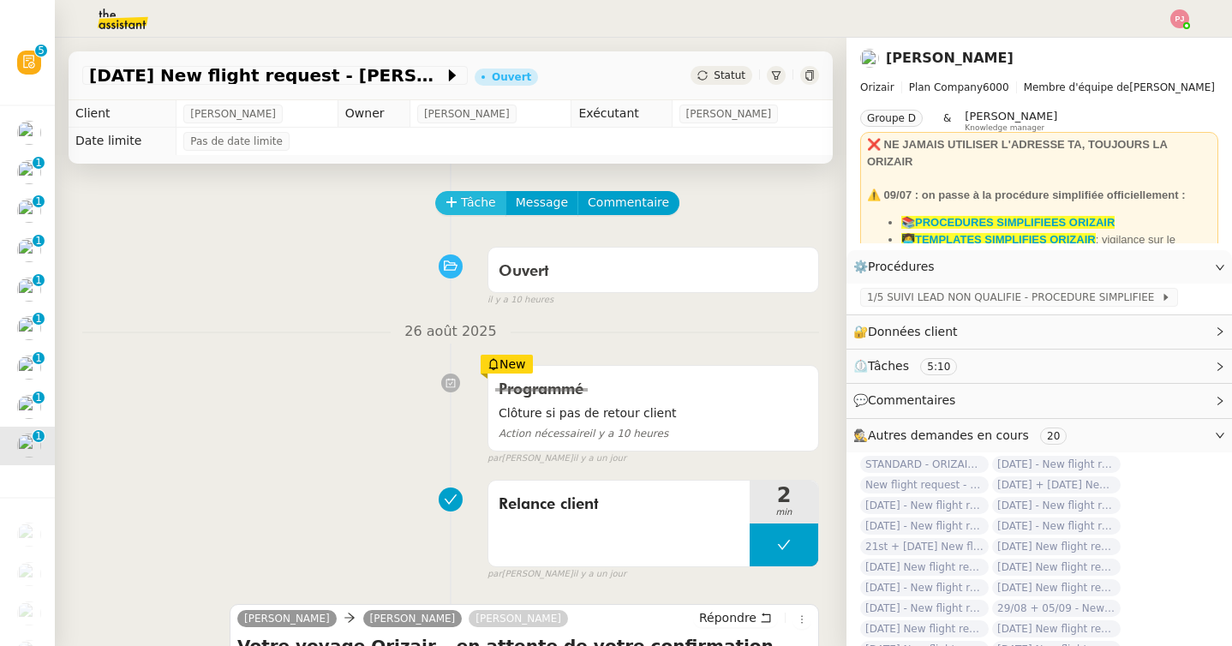
click at [460, 194] on button "Tâche" at bounding box center [470, 203] width 71 height 24
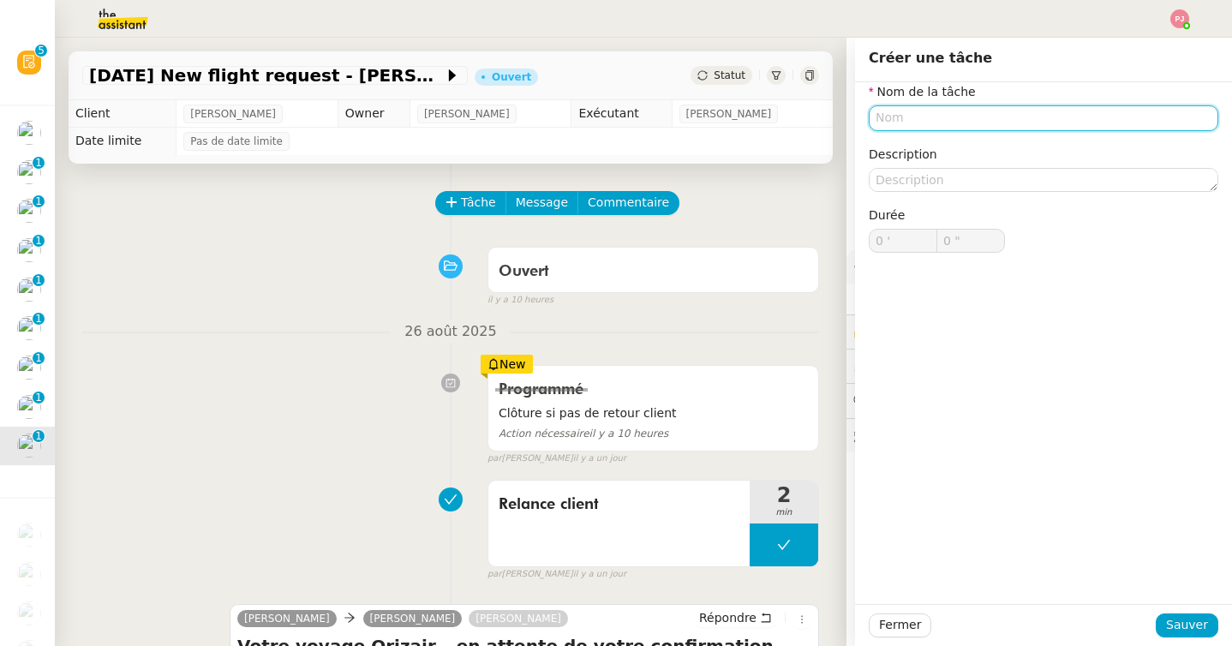
click at [920, 122] on input "text" at bounding box center [1042, 117] width 349 height 25
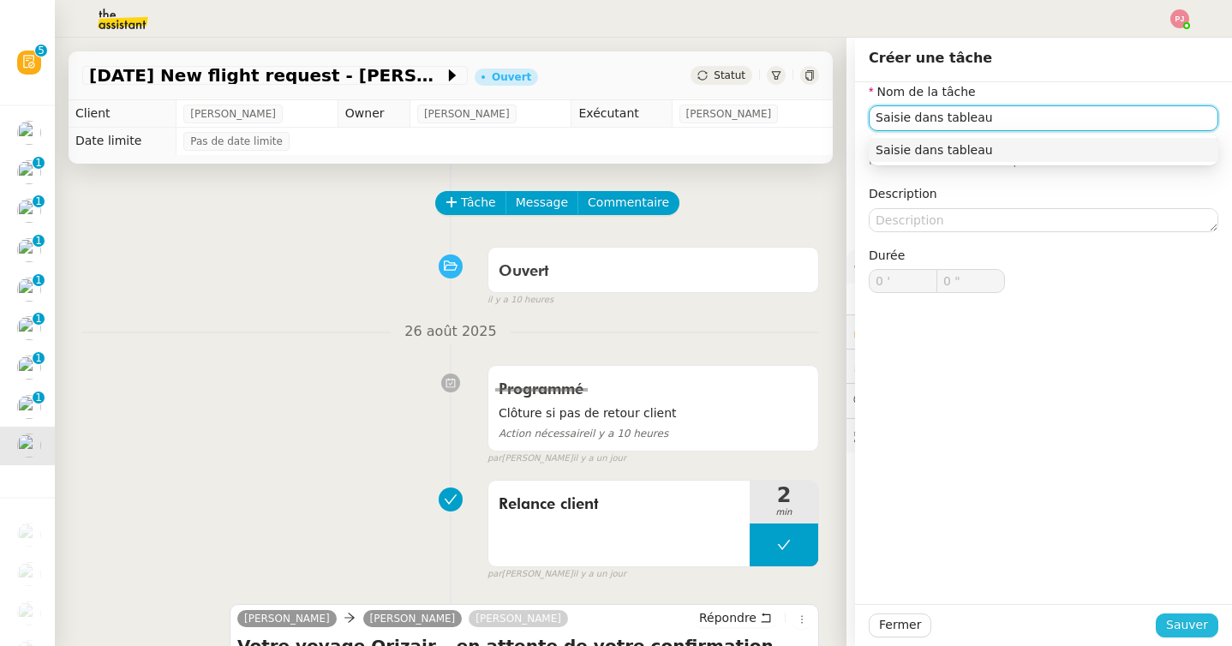
type input "Saisie dans tableau"
click at [1193, 616] on span "Sauver" at bounding box center [1187, 625] width 42 height 20
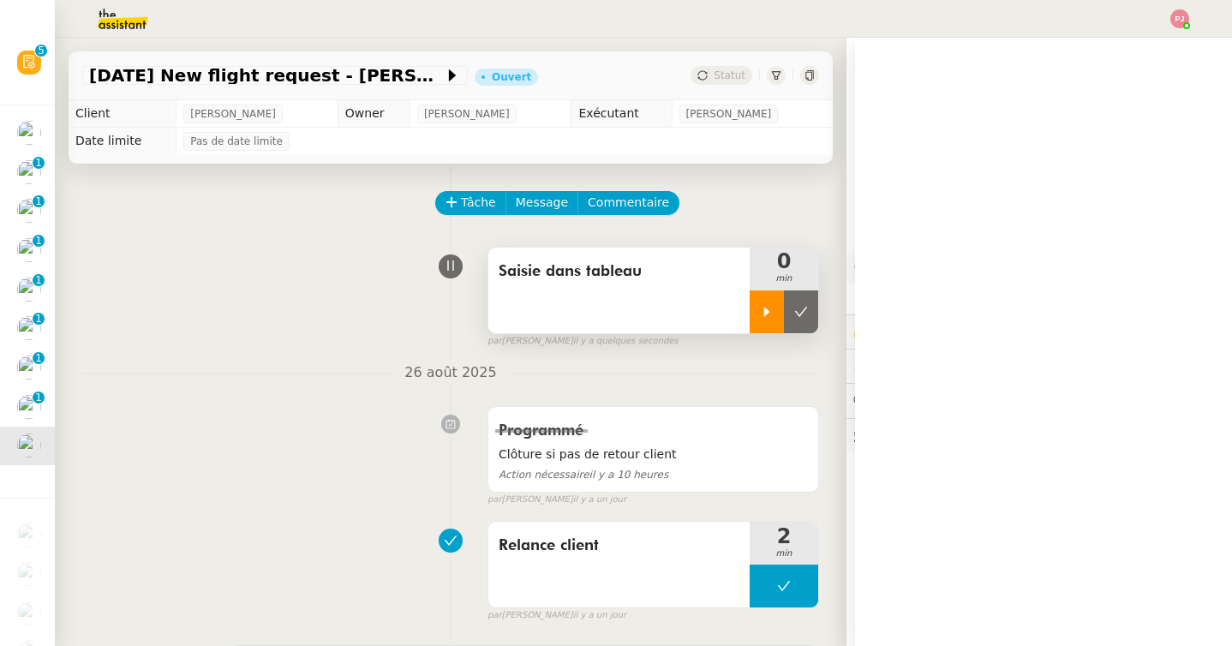
click at [756, 301] on div at bounding box center [766, 311] width 34 height 43
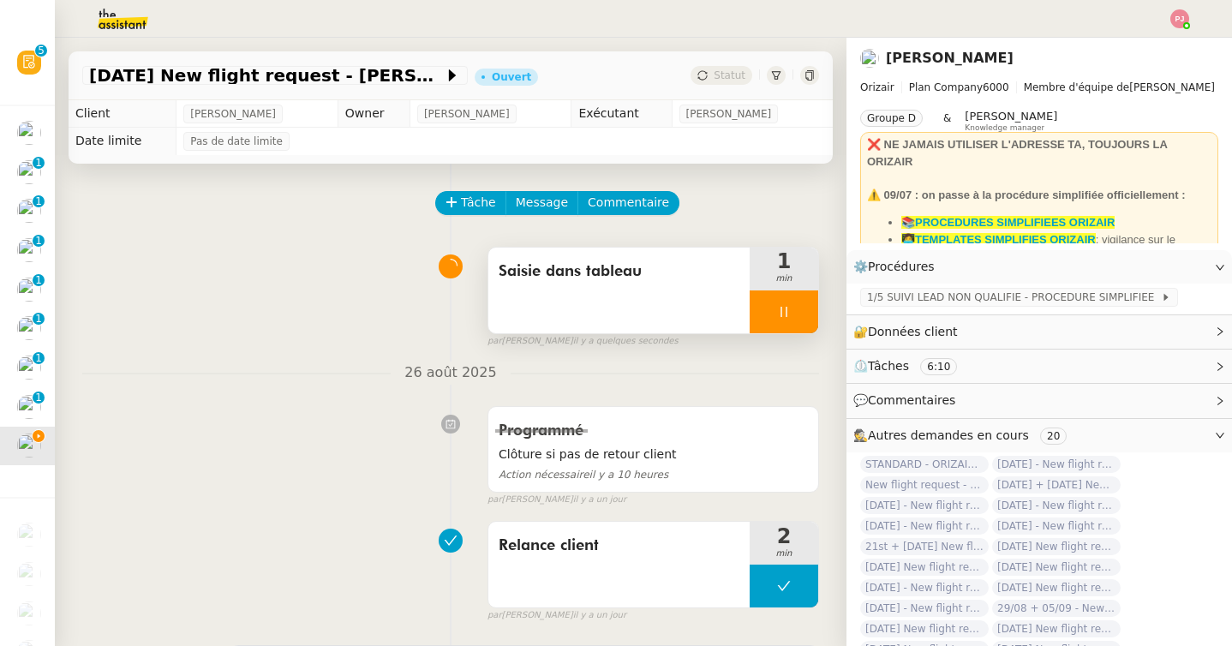
click at [796, 313] on div at bounding box center [783, 311] width 69 height 43
click at [800, 313] on icon at bounding box center [801, 311] width 13 height 9
click at [722, 77] on span "Statut" at bounding box center [729, 75] width 32 height 12
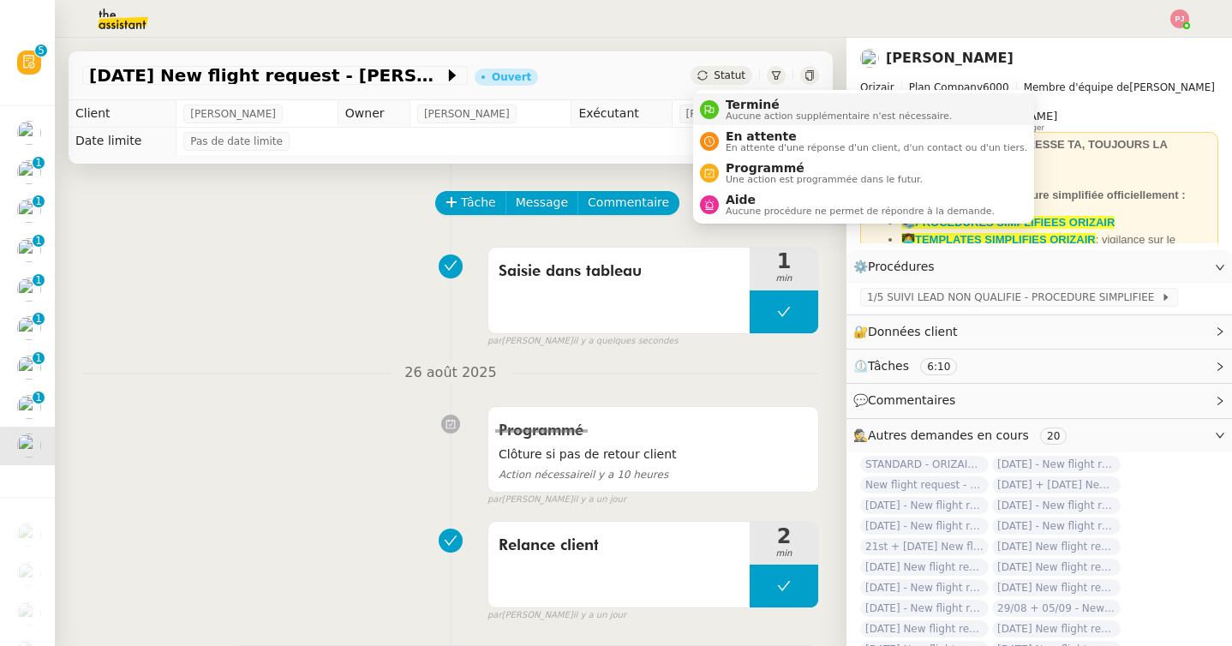
click at [726, 108] on span "Terminé" at bounding box center [838, 105] width 226 height 14
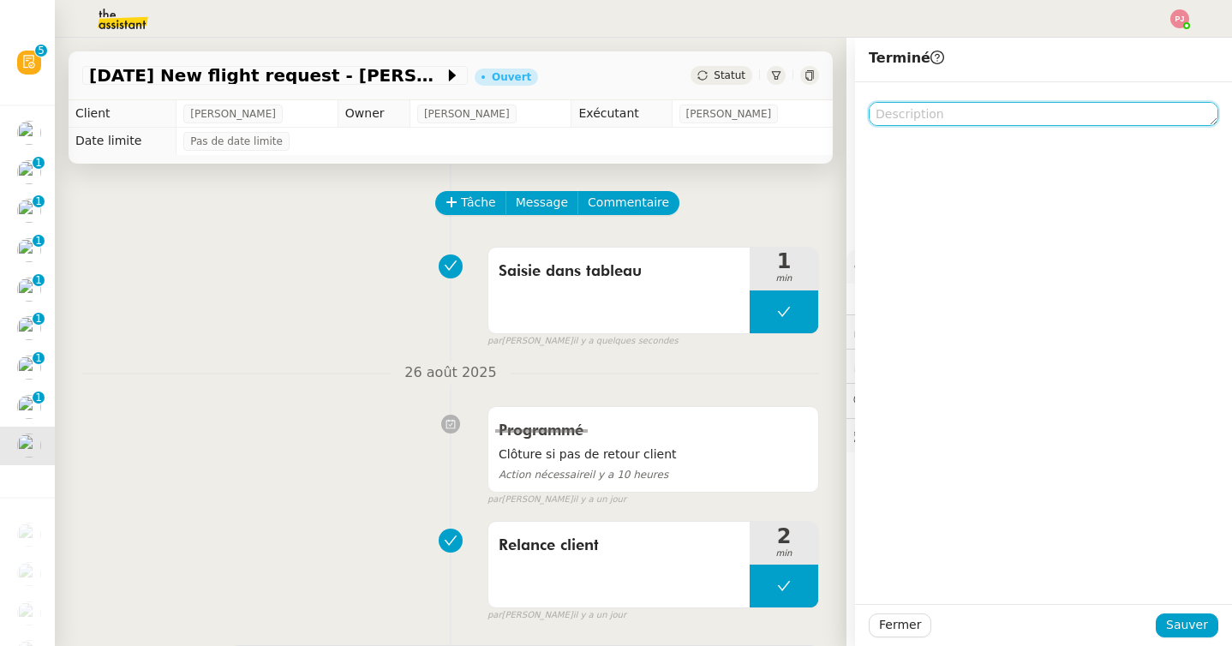
click at [950, 111] on textarea at bounding box center [1042, 114] width 349 height 24
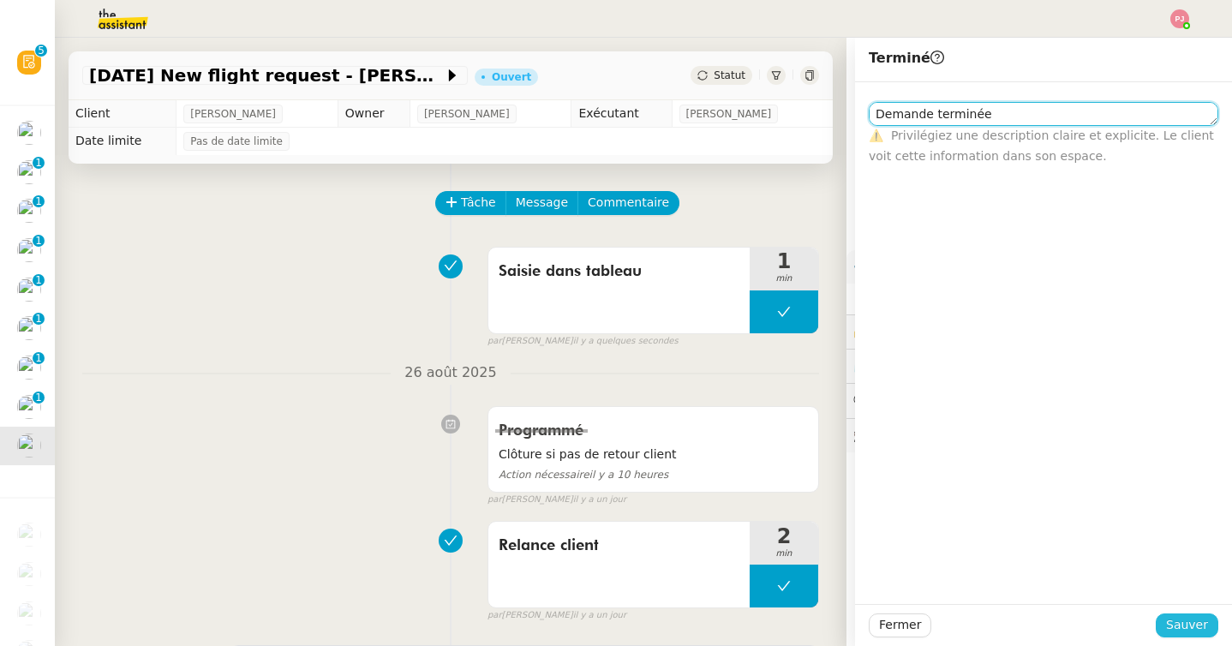
type textarea "Demande terminée"
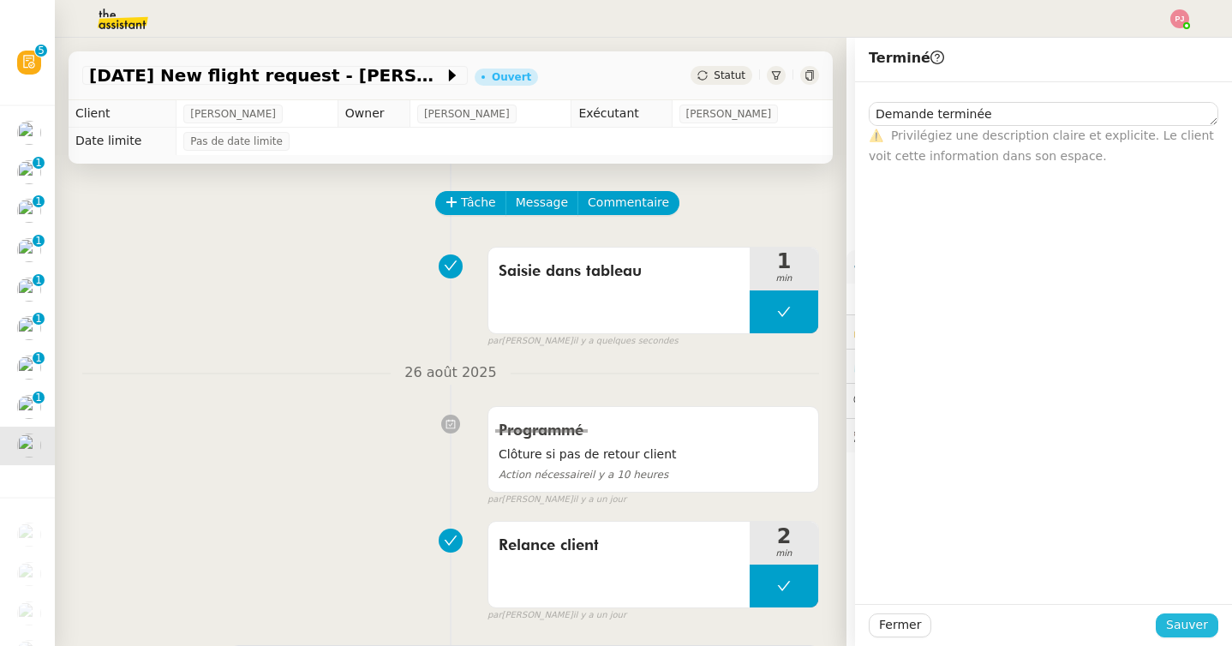
click at [1214, 621] on button "Sauver" at bounding box center [1186, 625] width 63 height 24
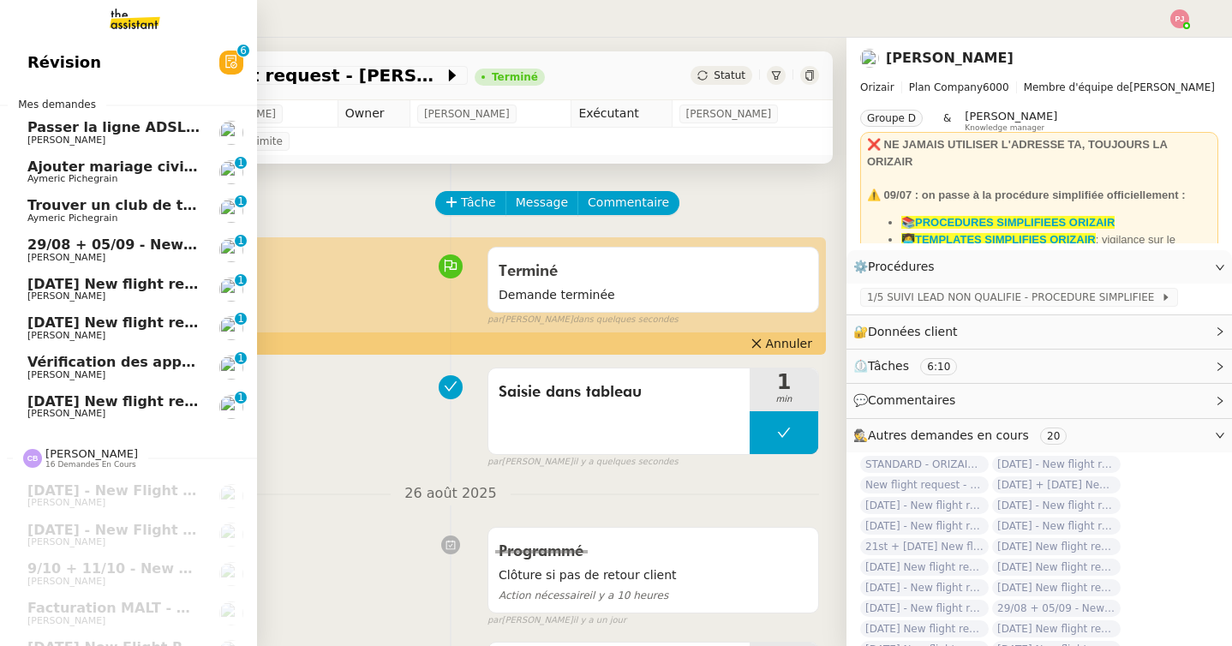
click at [48, 402] on span "[DATE] New flight request - [PERSON_NAME]" at bounding box center [198, 401] width 343 height 16
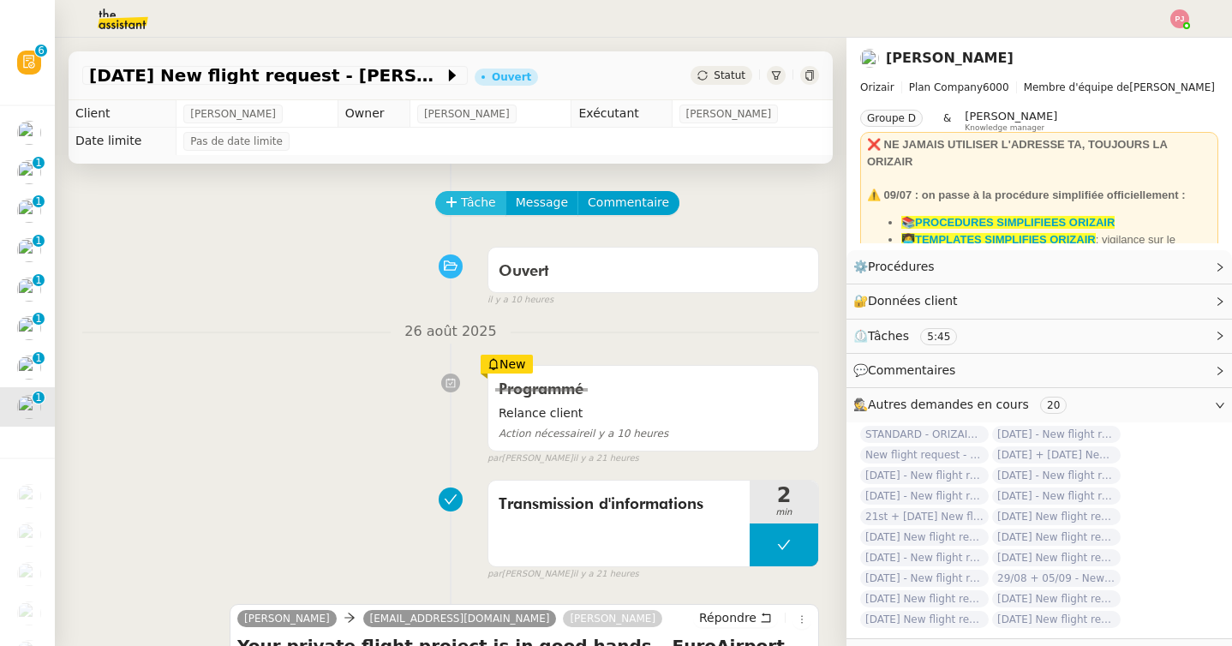
click at [480, 191] on button "Tâche" at bounding box center [470, 203] width 71 height 24
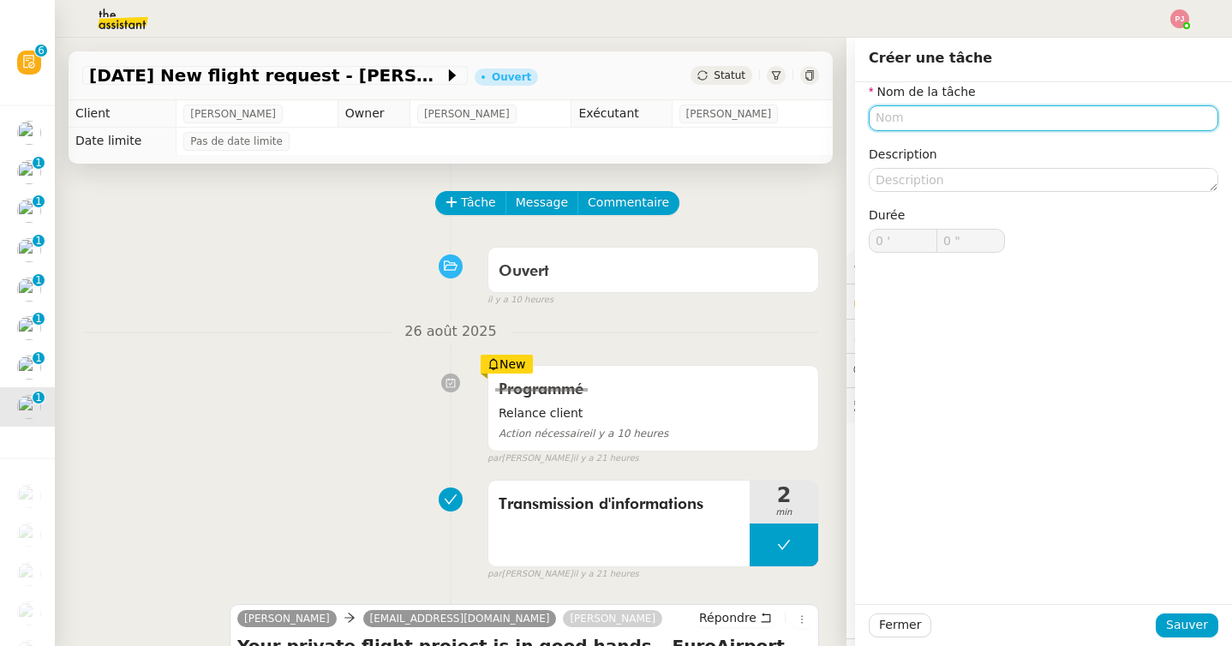
click at [961, 107] on input "text" at bounding box center [1042, 117] width 349 height 25
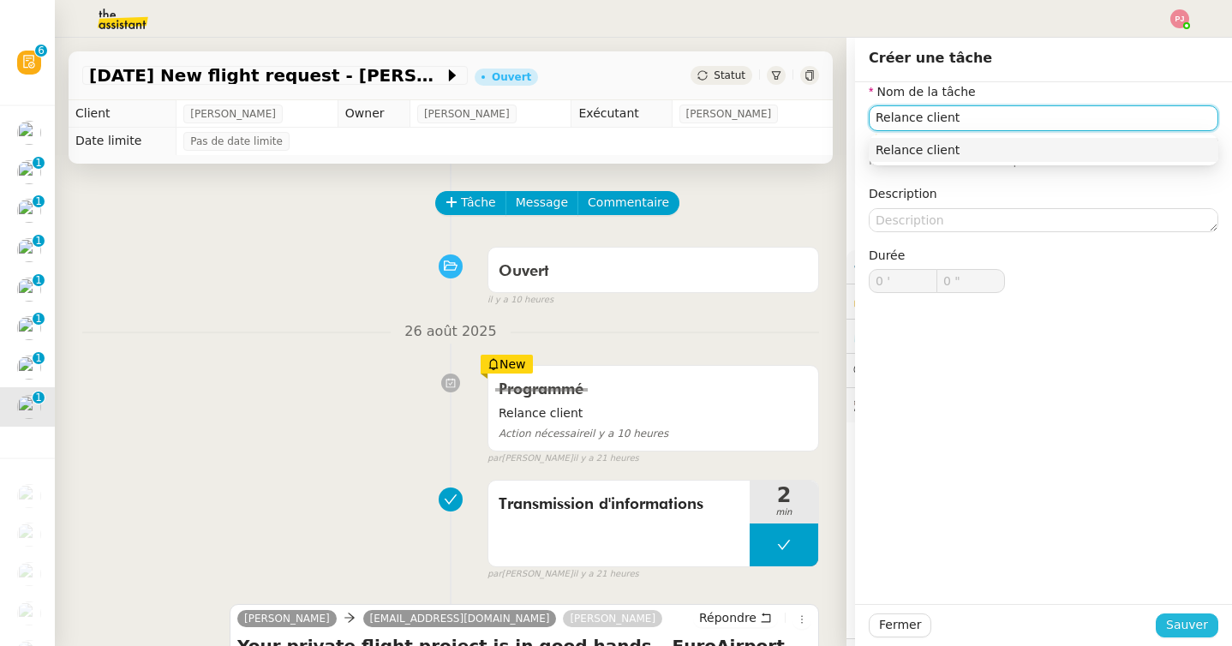
type input "Relance client"
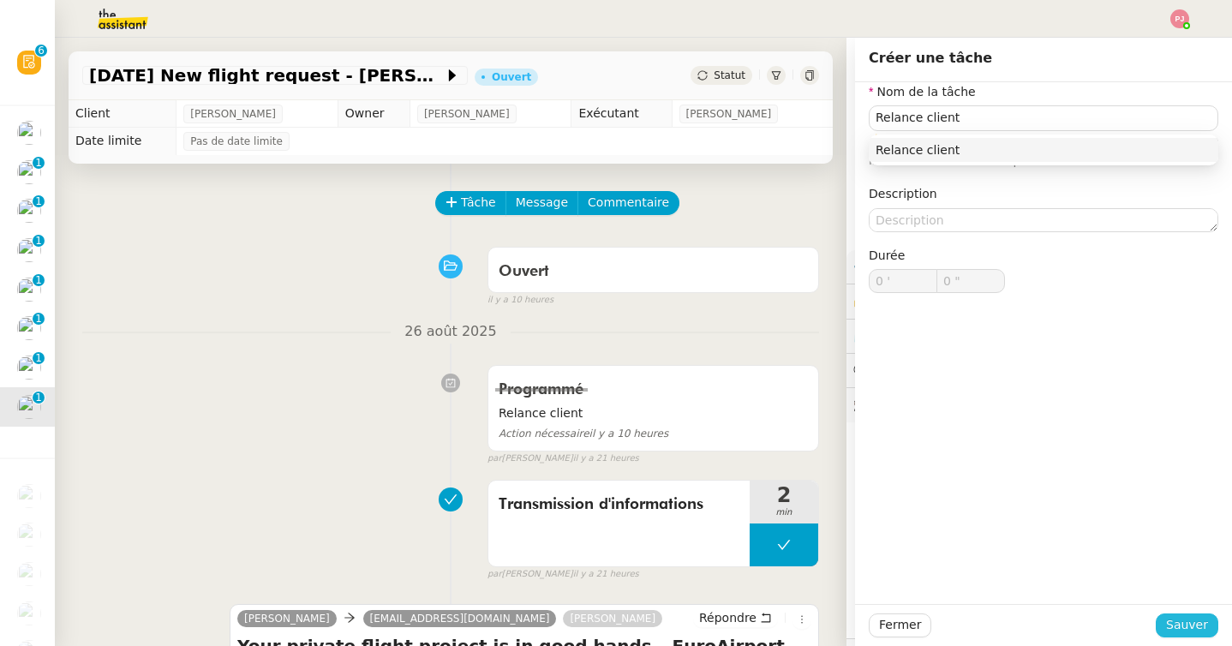
click at [1195, 629] on span "Sauver" at bounding box center [1187, 625] width 42 height 20
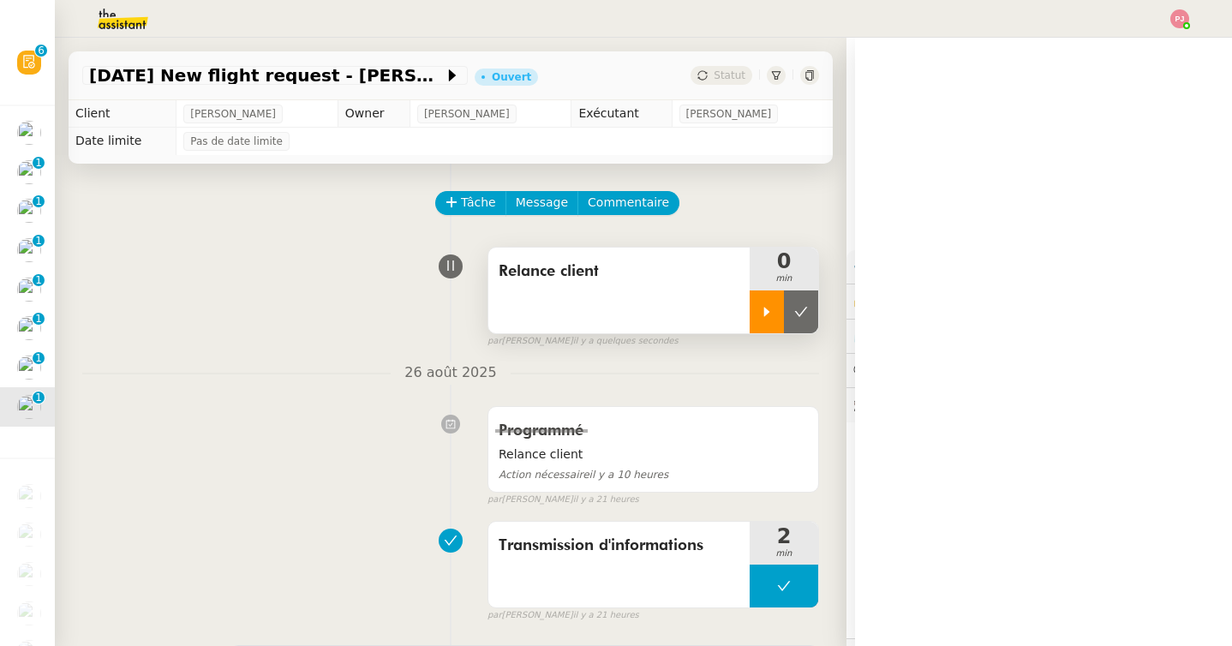
click at [766, 314] on icon at bounding box center [767, 312] width 14 height 14
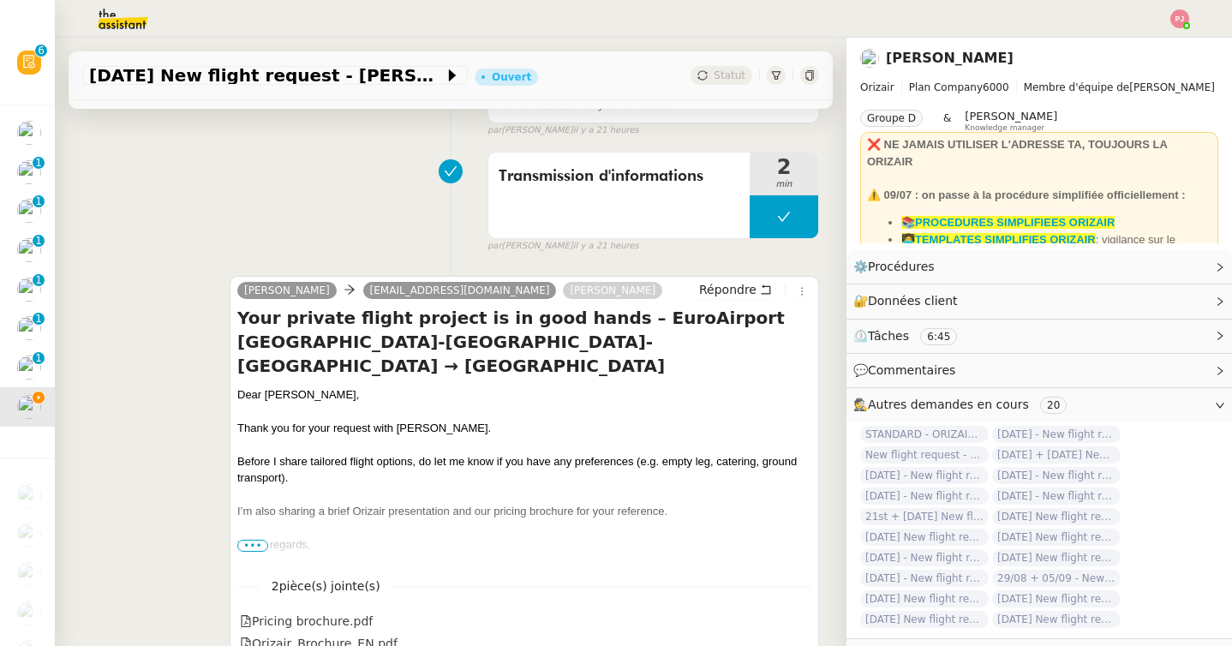
scroll to position [389, 0]
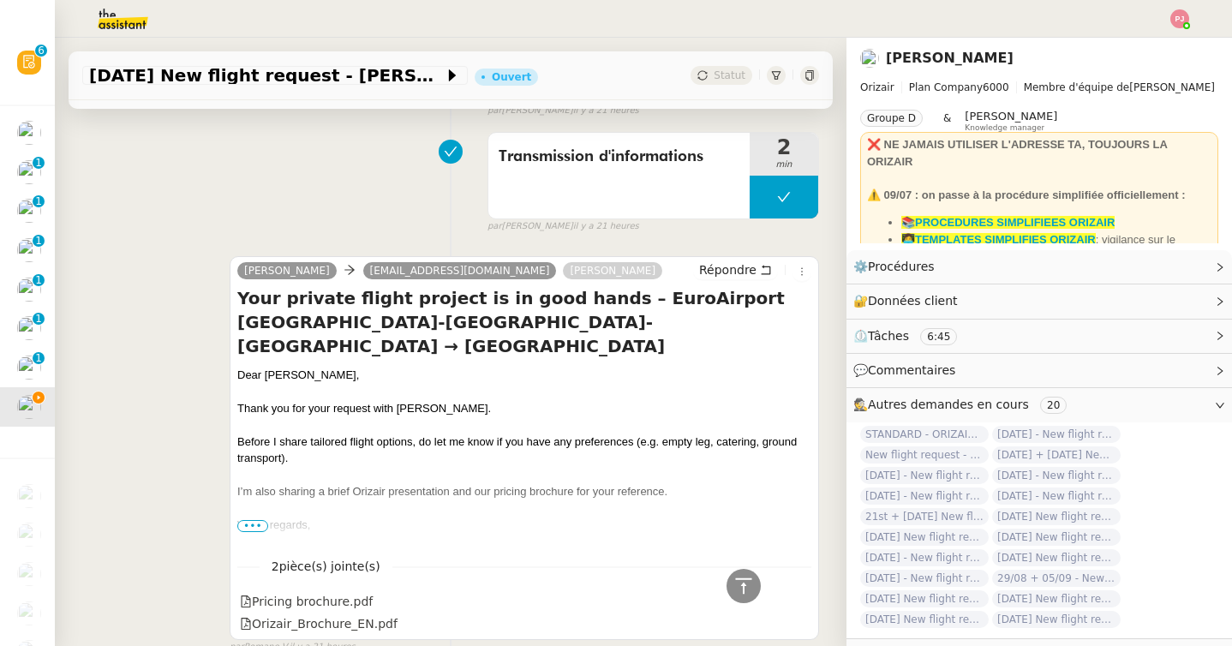
drag, startPoint x: 370, startPoint y: 344, endPoint x: 237, endPoint y: 357, distance: 133.4
click at [237, 367] on div "Dear [PERSON_NAME][GEOGRAPHIC_DATA]," at bounding box center [524, 375] width 574 height 17
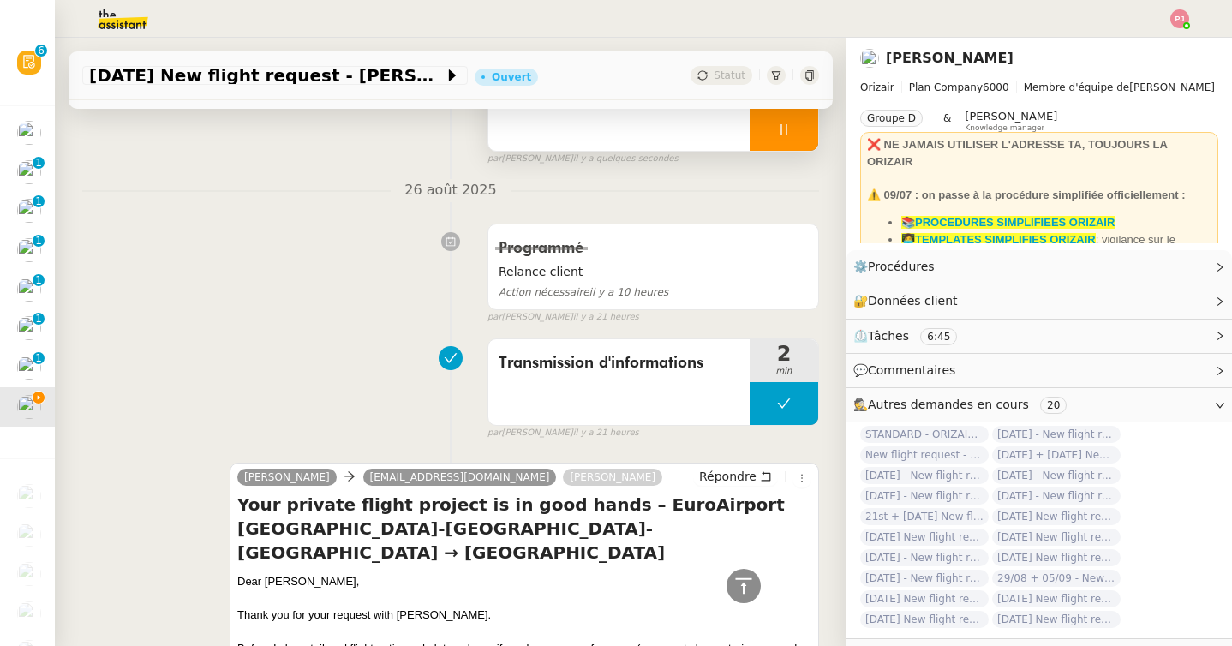
scroll to position [0, 0]
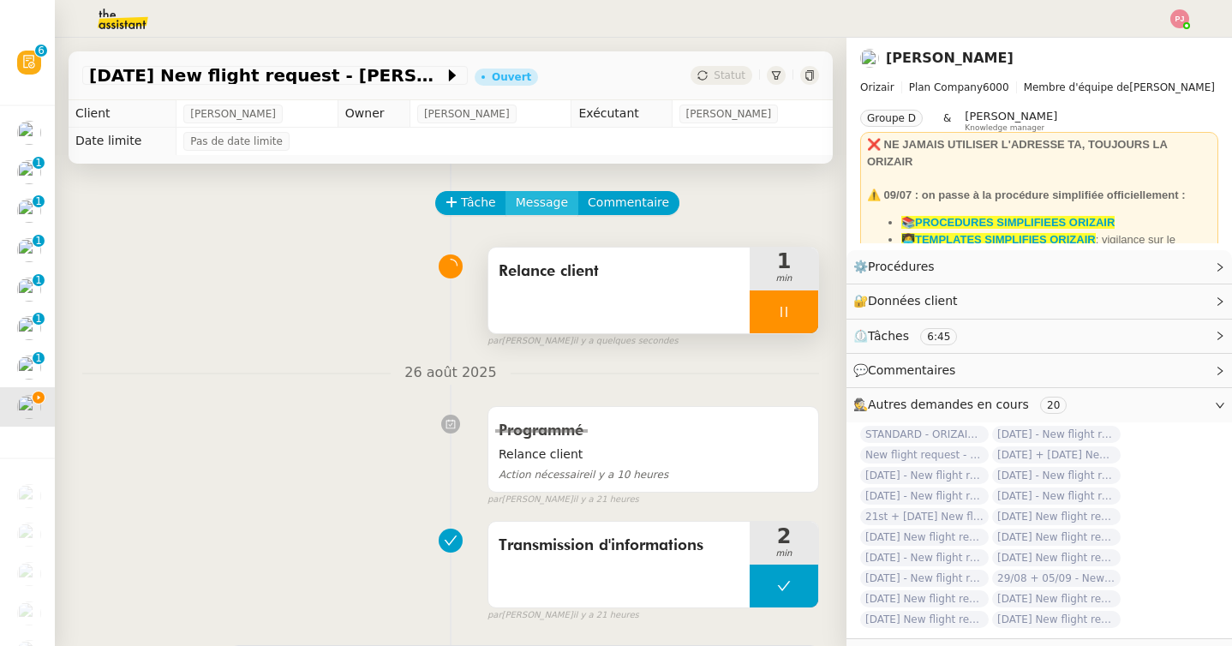
click at [530, 194] on span "Message" at bounding box center [542, 203] width 52 height 20
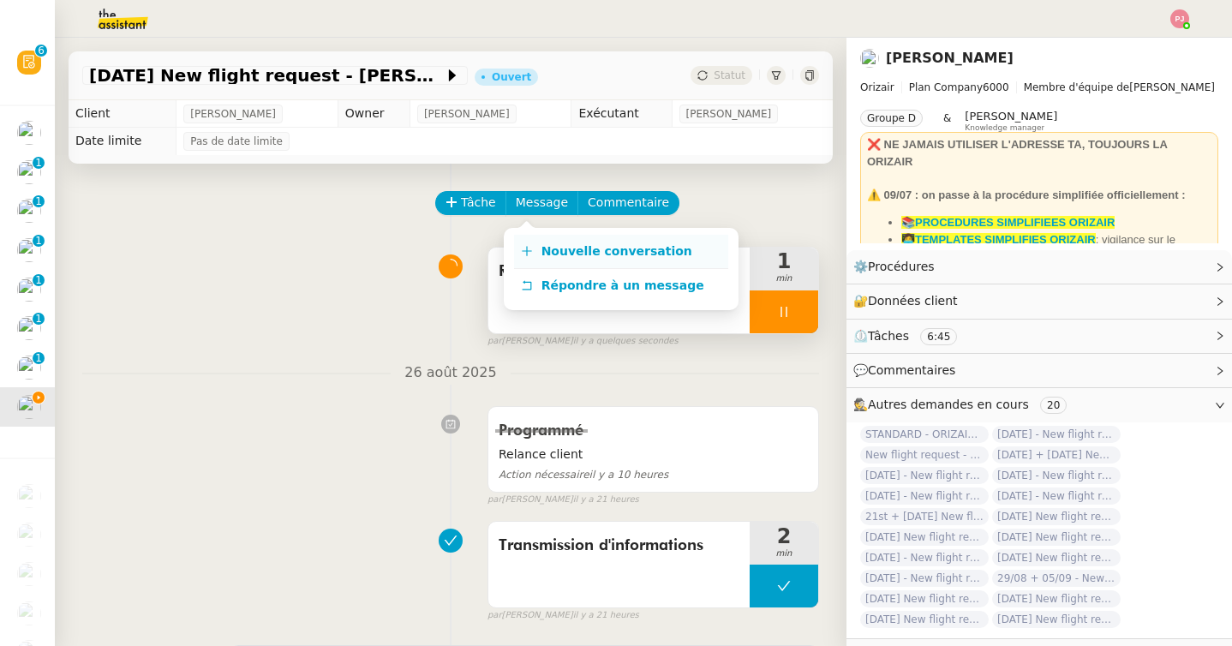
click at [540, 242] on link "Nouvelle conversation" at bounding box center [621, 252] width 214 height 34
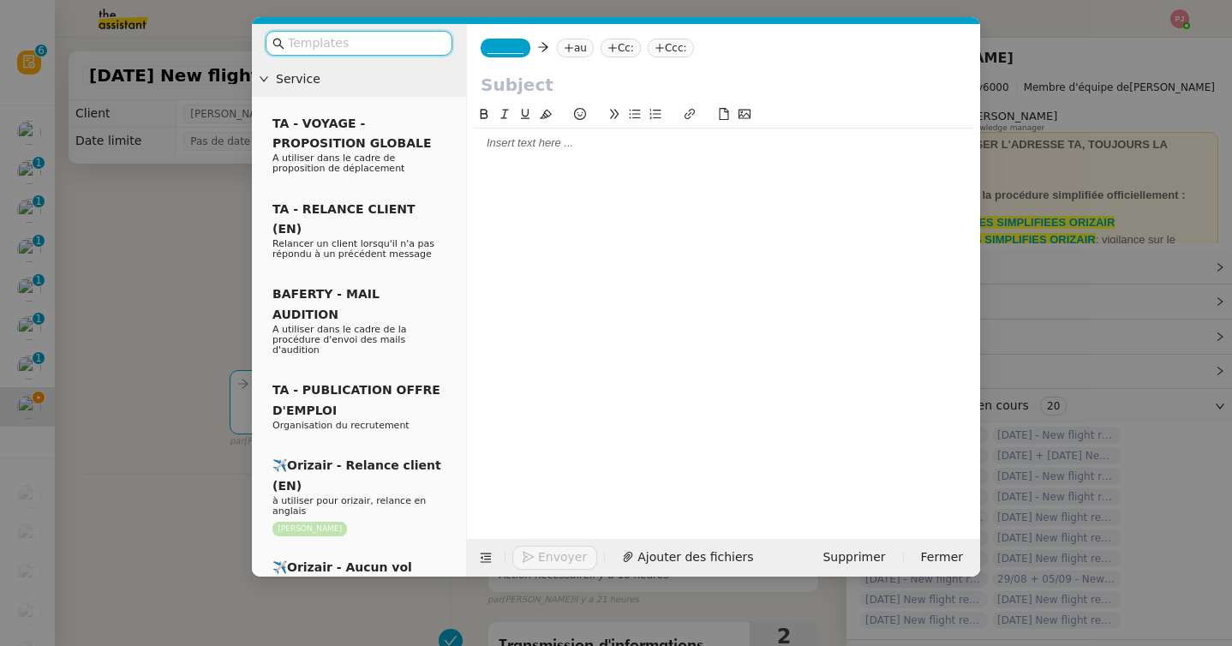
click at [397, 43] on input "text" at bounding box center [365, 43] width 154 height 20
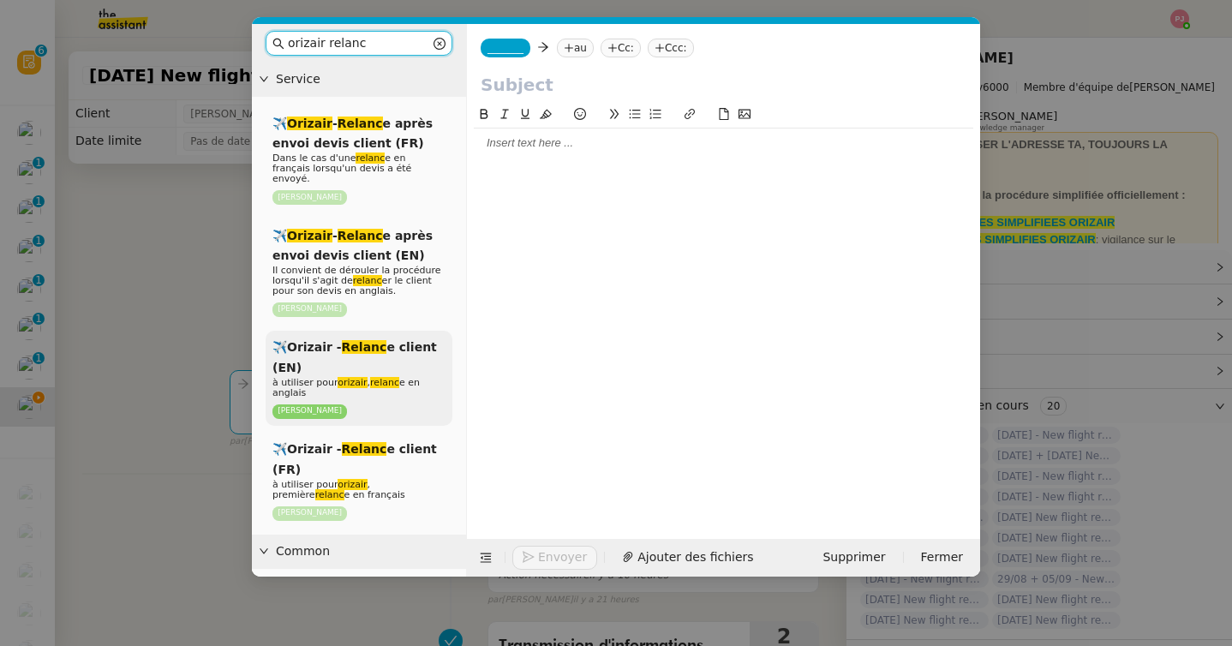
type input "orizair relanc"
click at [389, 340] on span "✈️Orizair - Relanc e client (EN)" at bounding box center [354, 356] width 164 height 33
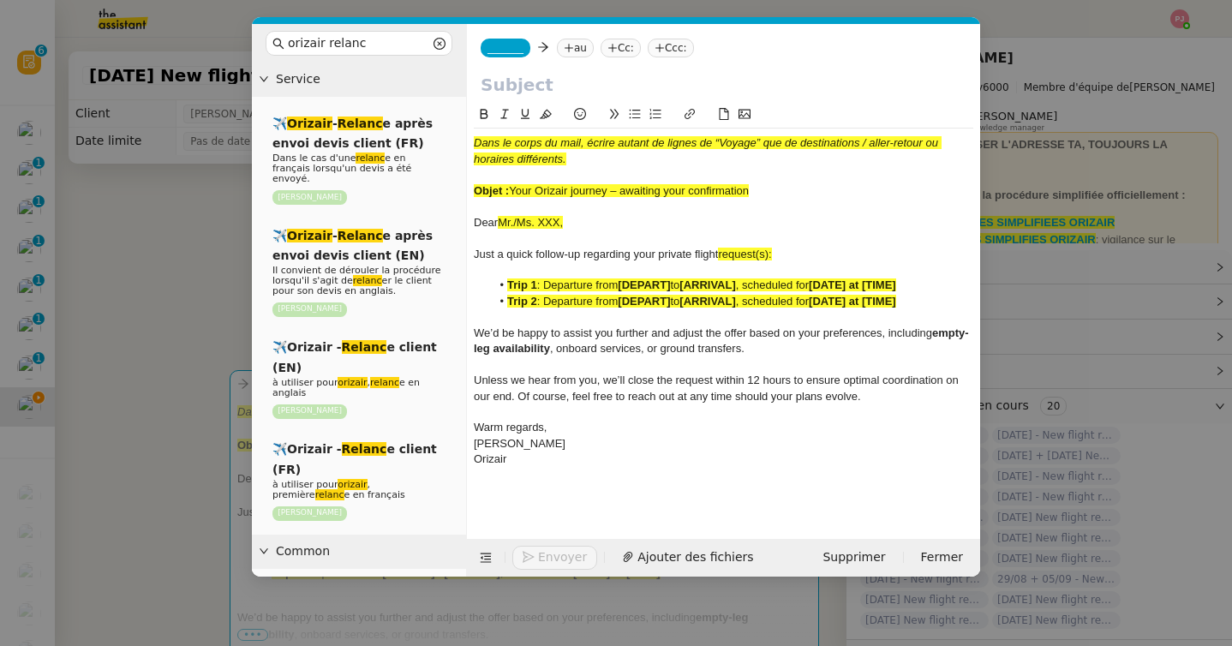
drag, startPoint x: 592, startPoint y: 226, endPoint x: 454, endPoint y: 223, distance: 137.9
click at [454, 223] on nz-layout "orizair relanc Service ✈️ Orizair - Relanc e après envoi devis client (FR) Dans…" at bounding box center [616, 300] width 728 height 552
drag, startPoint x: 761, startPoint y: 188, endPoint x: 514, endPoint y: 189, distance: 246.7
click at [514, 189] on div "Objet : Your Orizair journey – awaiting your confirmation" at bounding box center [723, 190] width 499 height 15
click at [534, 85] on input "text" at bounding box center [723, 85] width 486 height 26
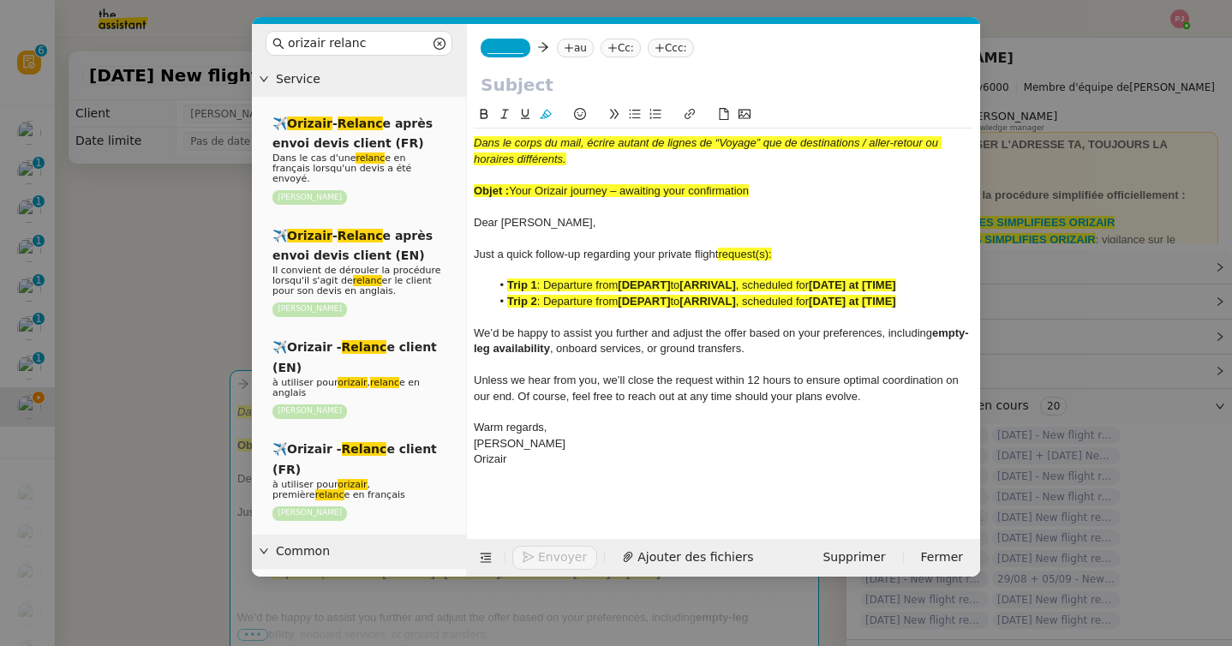
paste input "Your Orizair journey – awaiting your confirmation"
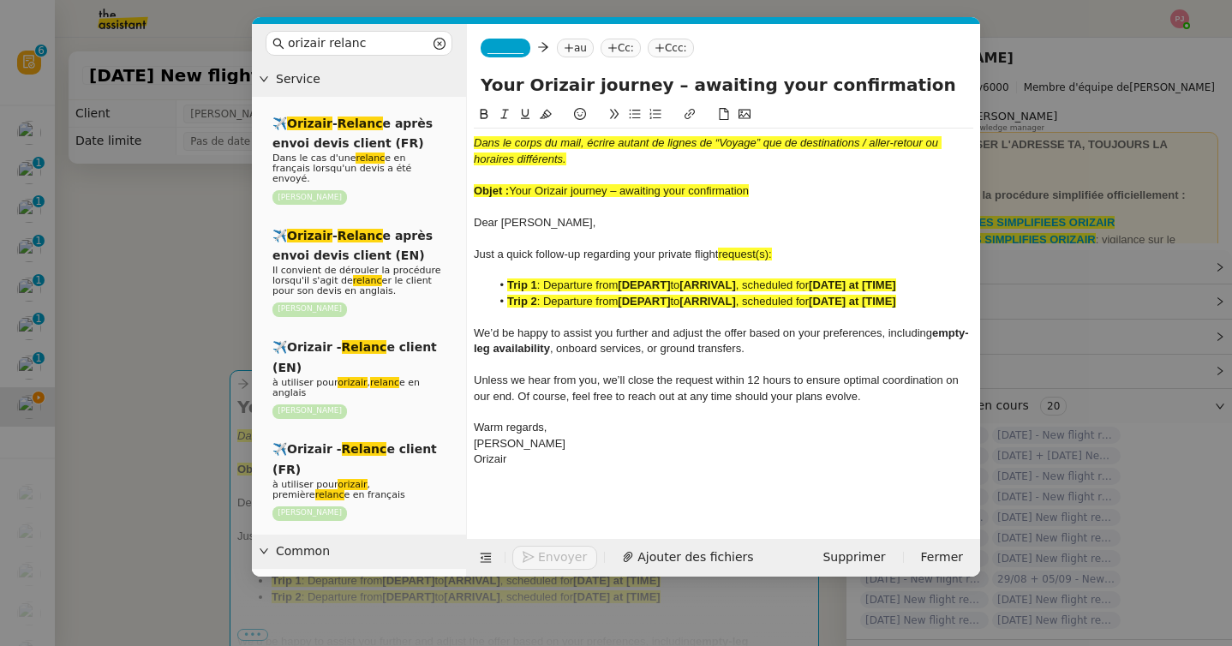
type input "Your Orizair journey – awaiting your confirmation"
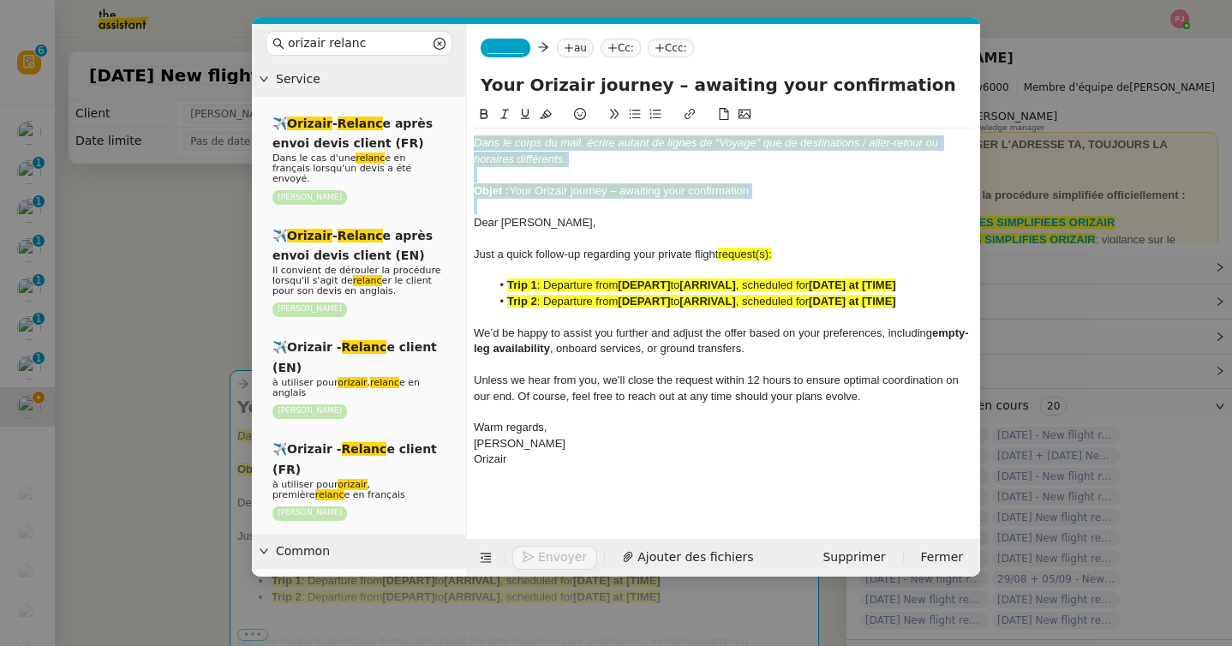
drag, startPoint x: 474, startPoint y: 224, endPoint x: 467, endPoint y: 127, distance: 97.0
click at [467, 127] on nz-spin "Dans le corps du mail, écrire autant de lignes de “Voyage” que de destinations …" at bounding box center [723, 311] width 513 height 415
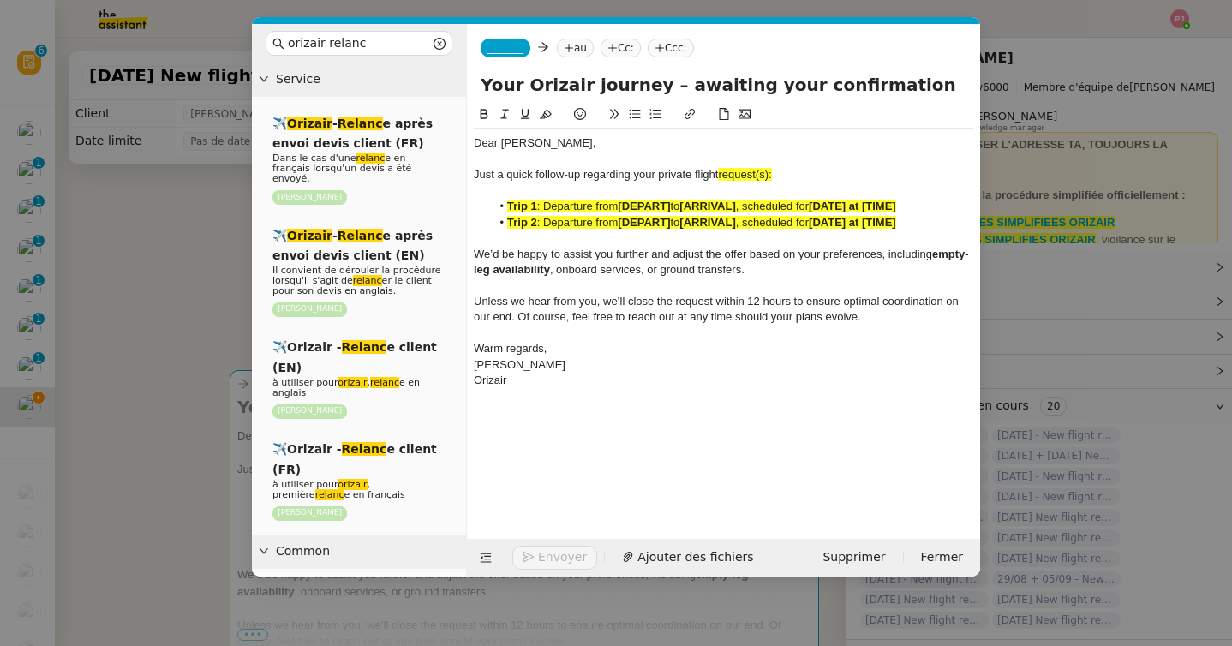
click at [156, 307] on nz-modal-container "orizair relanc Service ✈️ Orizair - Relanc e après envoi devis client (FR) Dans…" at bounding box center [616, 323] width 1232 height 646
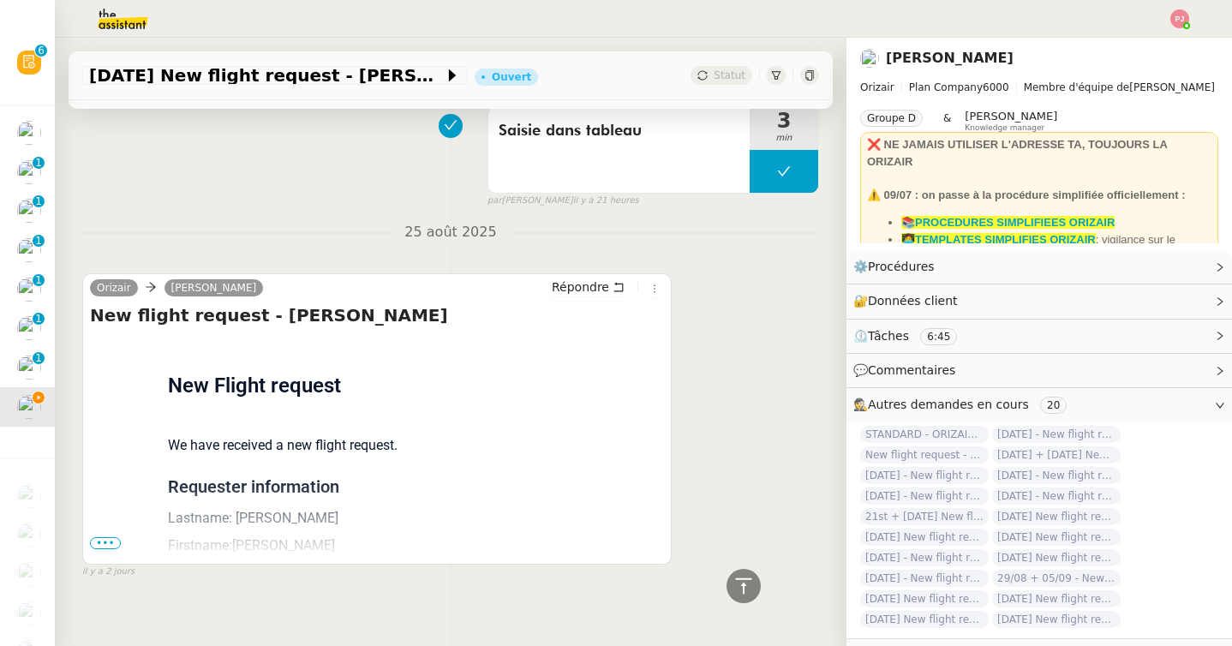
scroll to position [1314, 0]
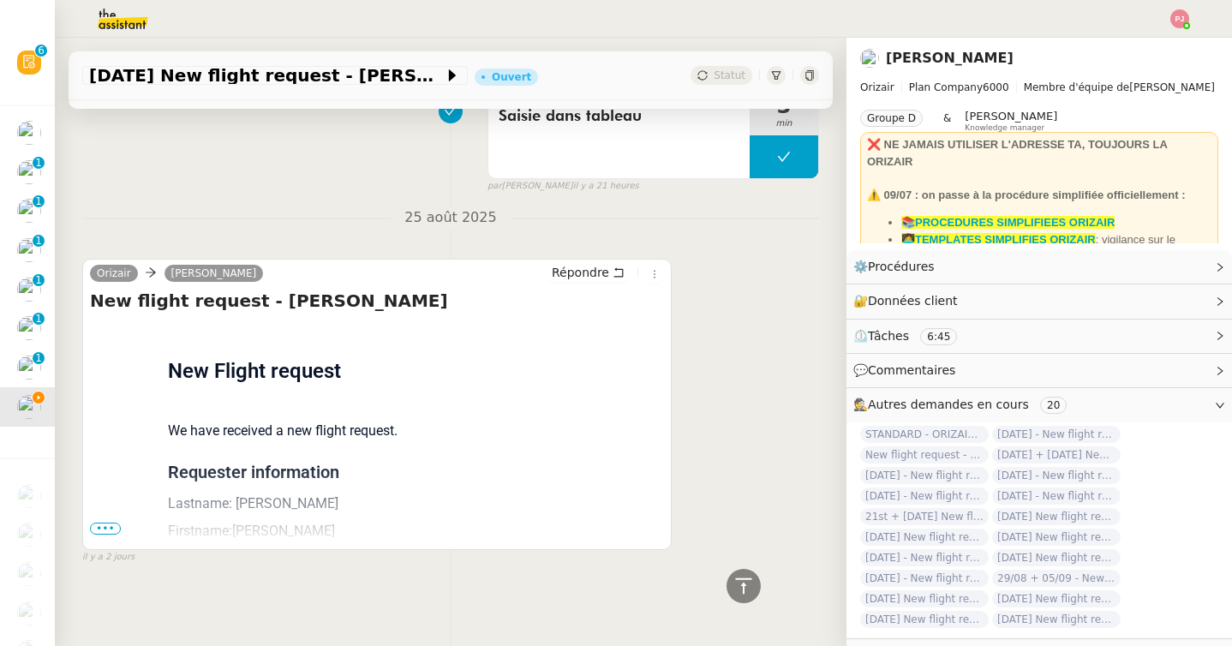
click at [100, 528] on span "•••" at bounding box center [105, 528] width 31 height 12
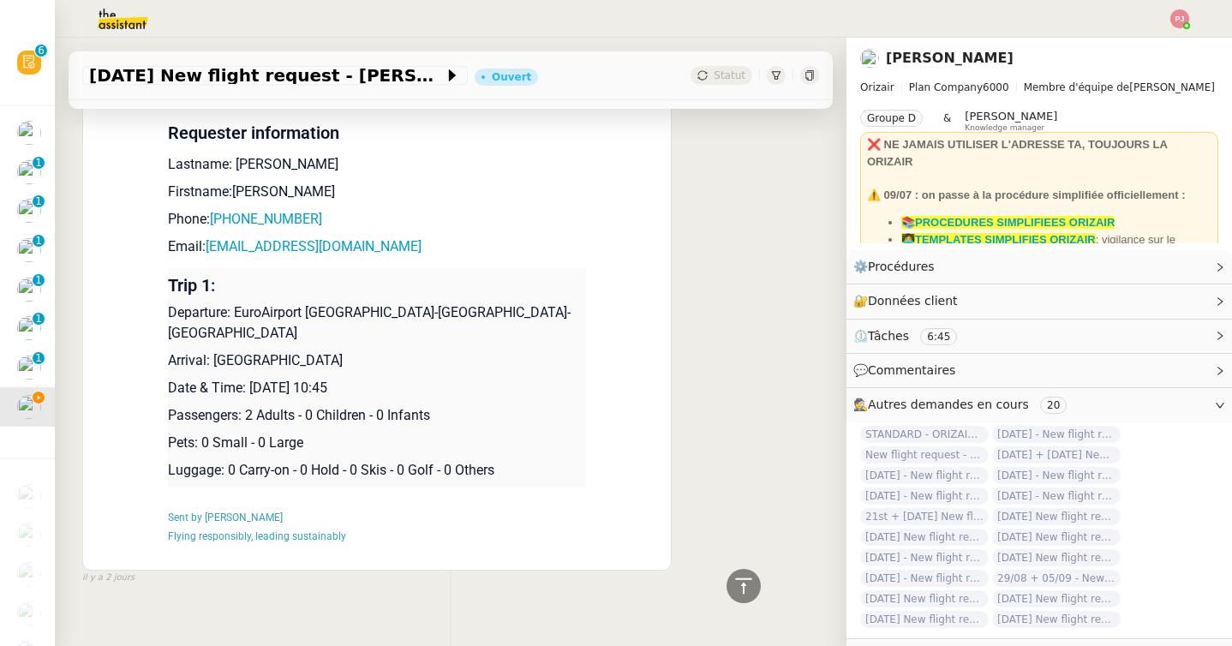
scroll to position [1650, 0]
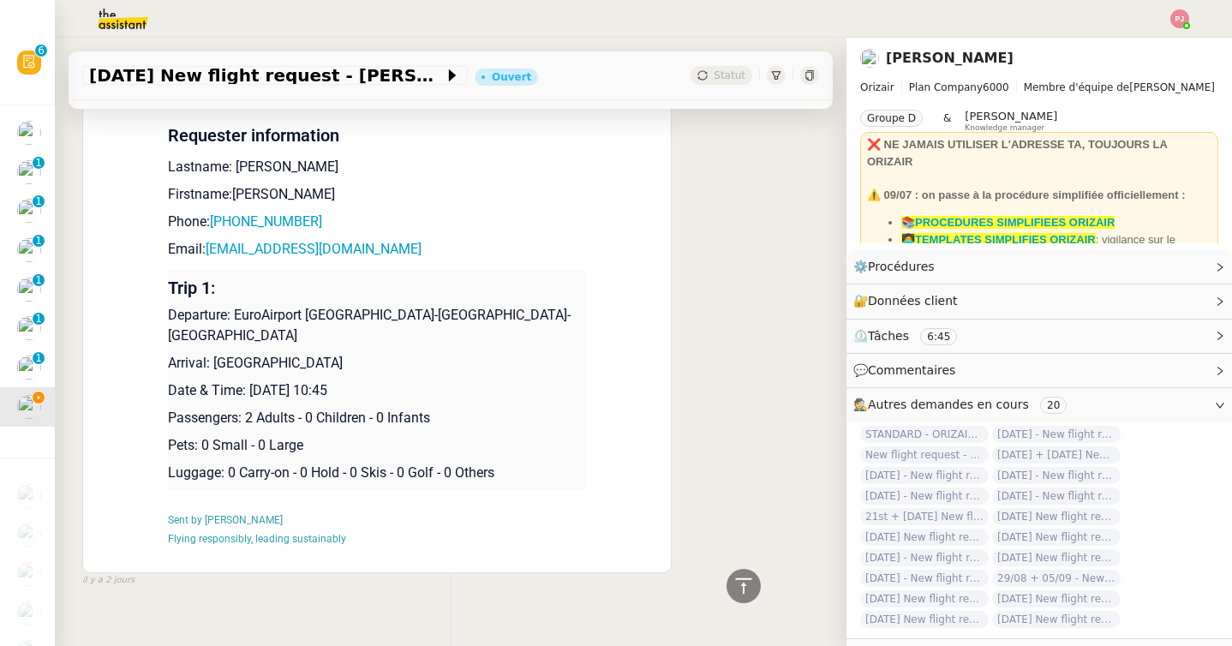
drag, startPoint x: 444, startPoint y: 365, endPoint x: 171, endPoint y: 315, distance: 276.8
click at [171, 315] on td "Trip 1: Departure: EuroAirport Basel-Mulhouse-Freiburg Arrival: Ibiza Airport D…" at bounding box center [377, 380] width 418 height 219
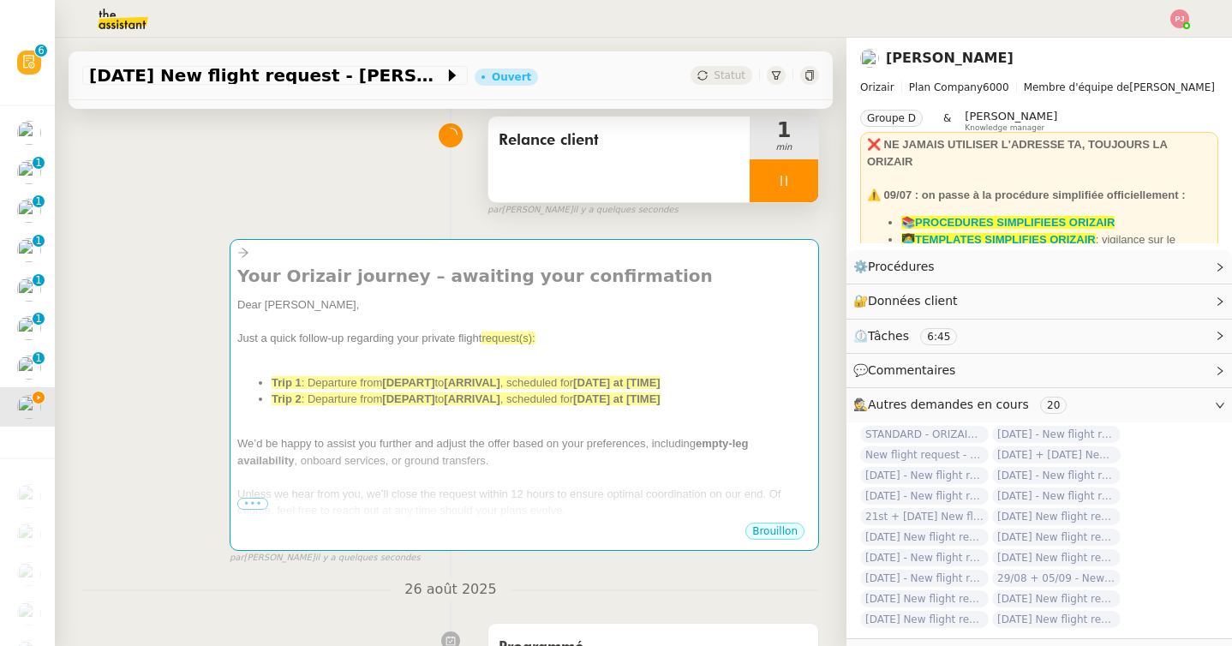
scroll to position [0, 0]
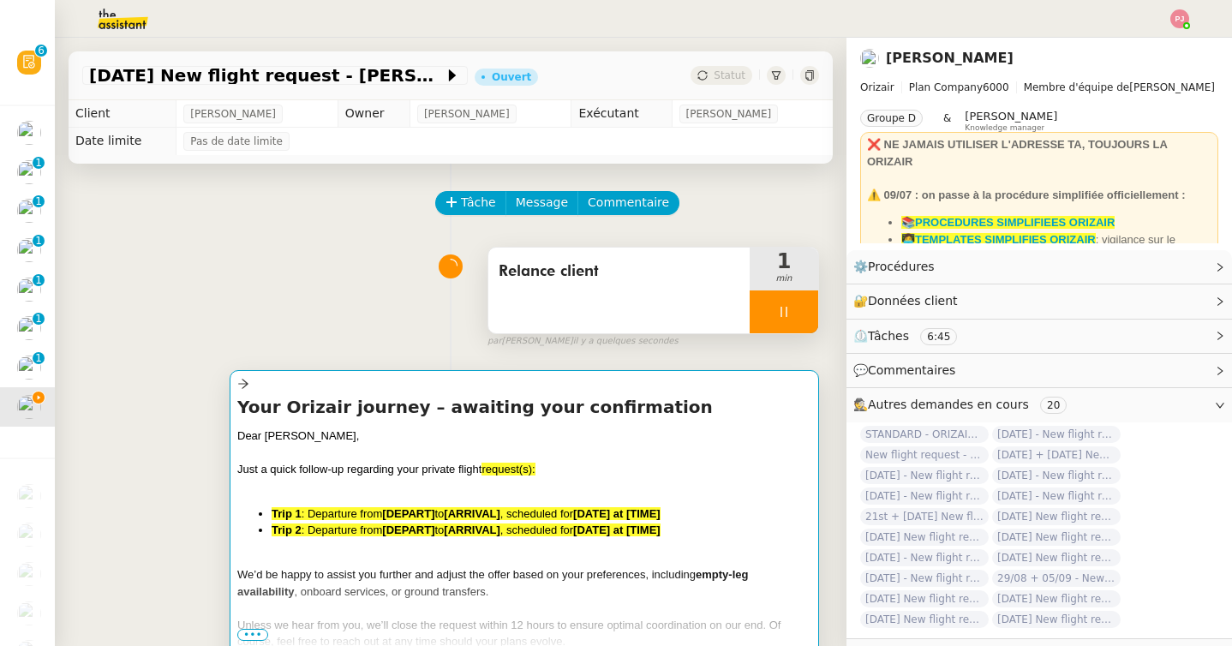
click at [313, 507] on span ": Departure from" at bounding box center [341, 513] width 81 height 13
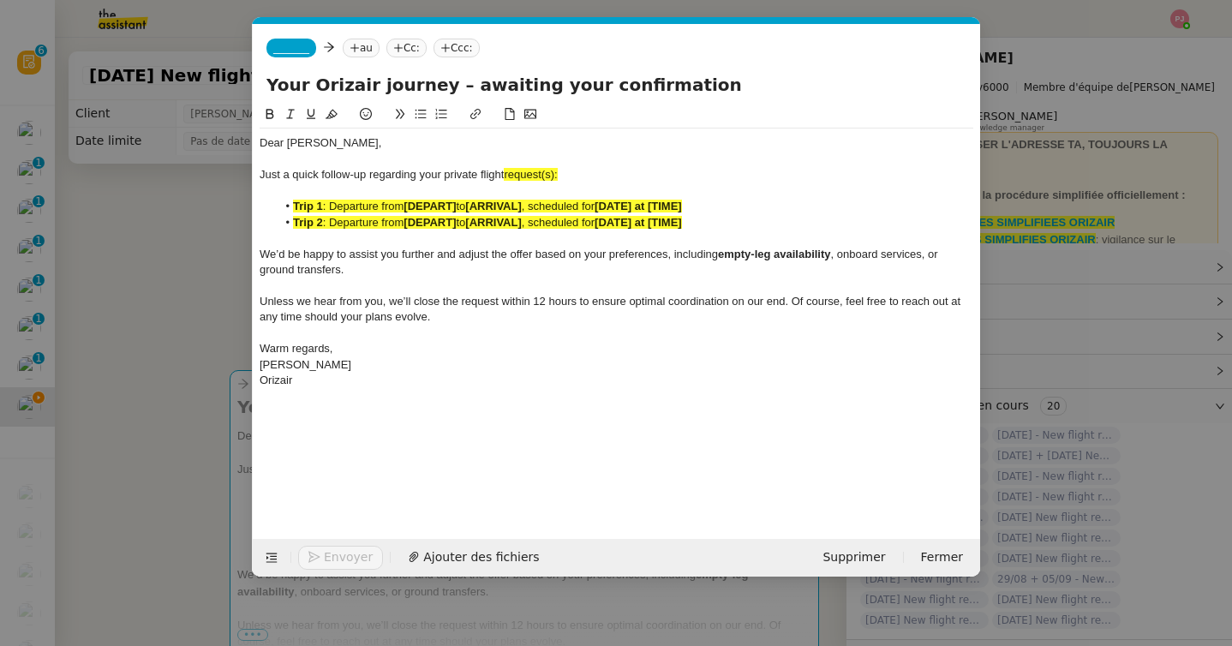
scroll to position [0, 107]
click at [359, 383] on div "Orizair" at bounding box center [615, 380] width 713 height 15
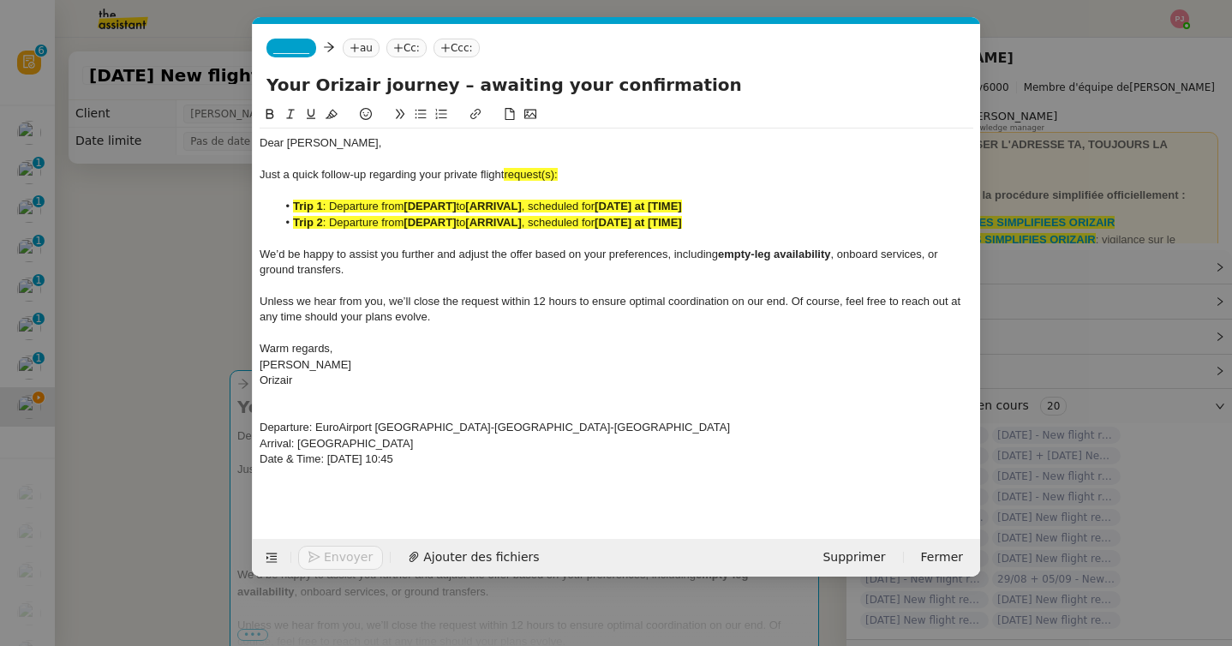
scroll to position [0, 0]
drag, startPoint x: 578, startPoint y: 175, endPoint x: 510, endPoint y: 175, distance: 68.5
click at [510, 175] on div "Just a quick follow-up regarding your private flight request(s):" at bounding box center [615, 174] width 713 height 15
drag, startPoint x: 496, startPoint y: 466, endPoint x: 248, endPoint y: 433, distance: 249.6
click at [248, 433] on nz-modal-container "orizair relanc Service ✈️ Orizair - Relanc e après envoi devis client (FR) Dans…" at bounding box center [616, 323] width 1232 height 646
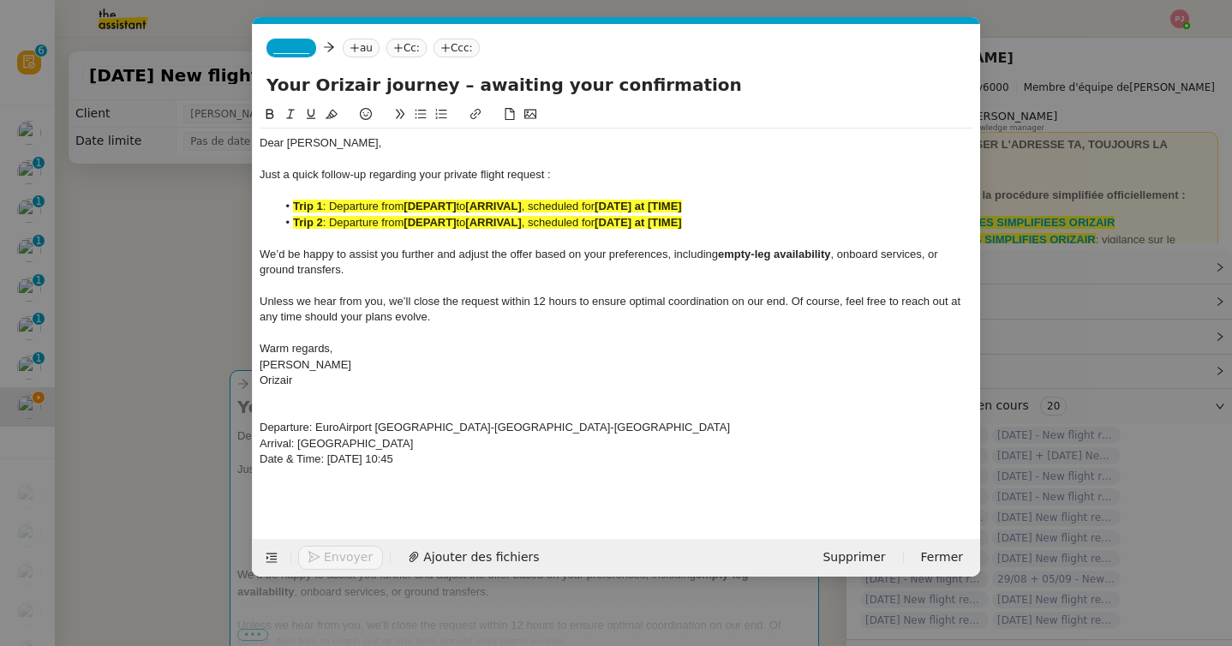
click at [331, 114] on icon at bounding box center [331, 114] width 12 height 9
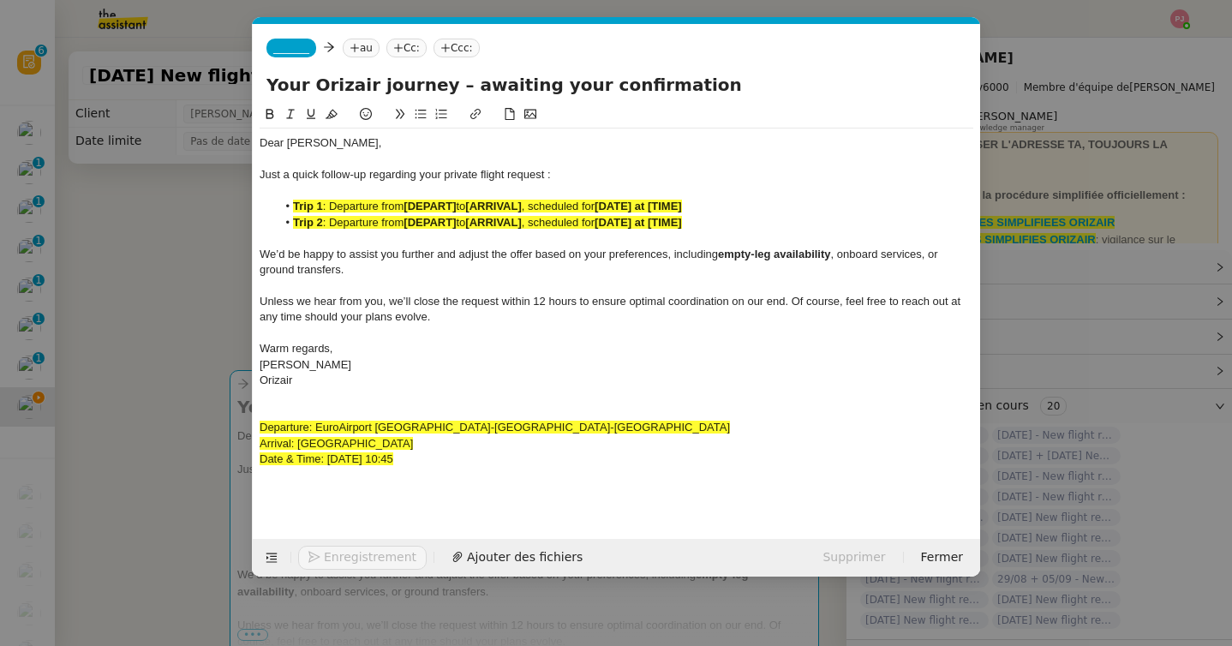
click at [270, 108] on icon at bounding box center [270, 114] width 12 height 12
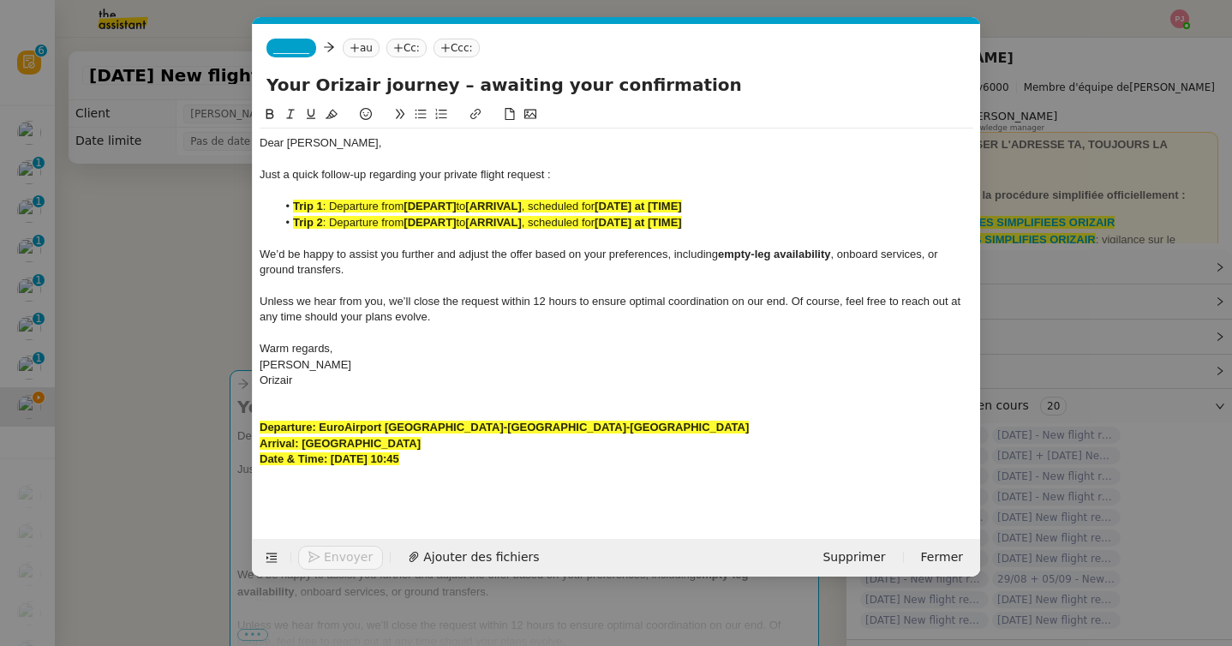
click at [417, 400] on div at bounding box center [615, 396] width 713 height 15
drag, startPoint x: 703, startPoint y: 224, endPoint x: 256, endPoint y: 228, distance: 447.1
click at [256, 228] on nz-spin "Dear Mr. Röthlisberger, Just a quick follow-up regarding your private flight re…" at bounding box center [616, 311] width 727 height 415
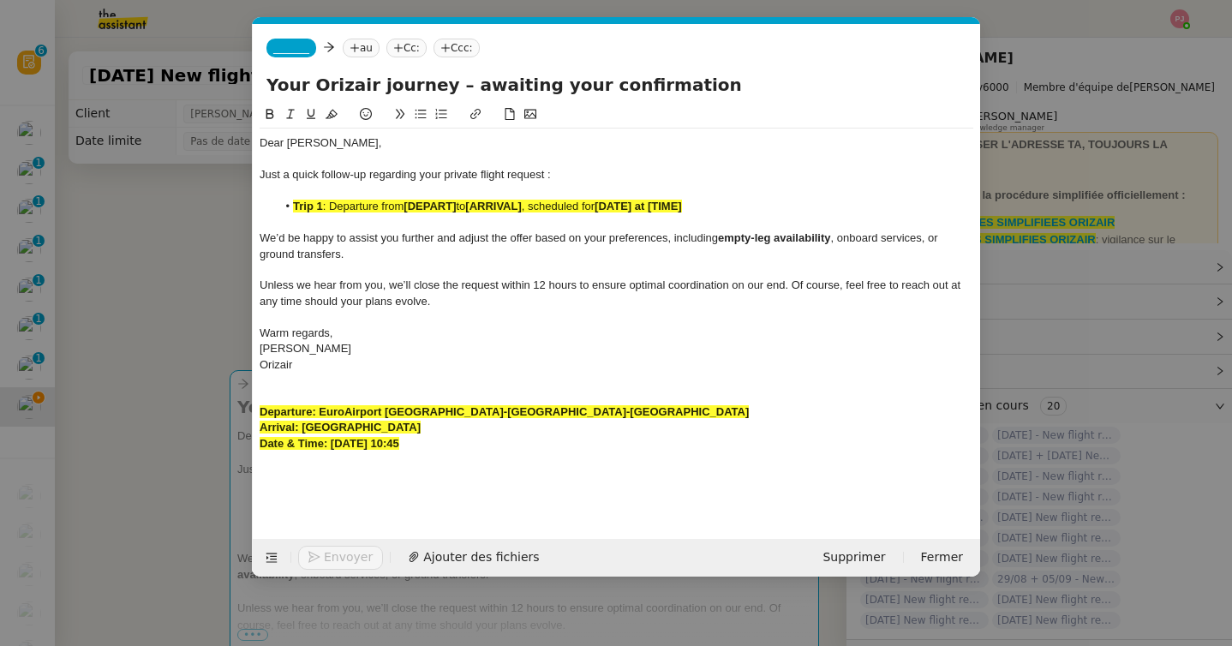
click at [329, 205] on span ": Departure from" at bounding box center [363, 206] width 81 height 13
drag, startPoint x: 529, startPoint y: 415, endPoint x: 320, endPoint y: 410, distance: 209.0
click at [320, 410] on div "Departure: EuroAirport [GEOGRAPHIC_DATA]-[GEOGRAPHIC_DATA]-[GEOGRAPHIC_DATA]" at bounding box center [615, 411] width 713 height 15
drag, startPoint x: 423, startPoint y: 206, endPoint x: 372, endPoint y: 206, distance: 51.4
click at [372, 206] on li "Departure from [DEPART] to [ARRIVAL] , scheduled for [DATE] at [TIME]" at bounding box center [625, 206] width 697 height 15
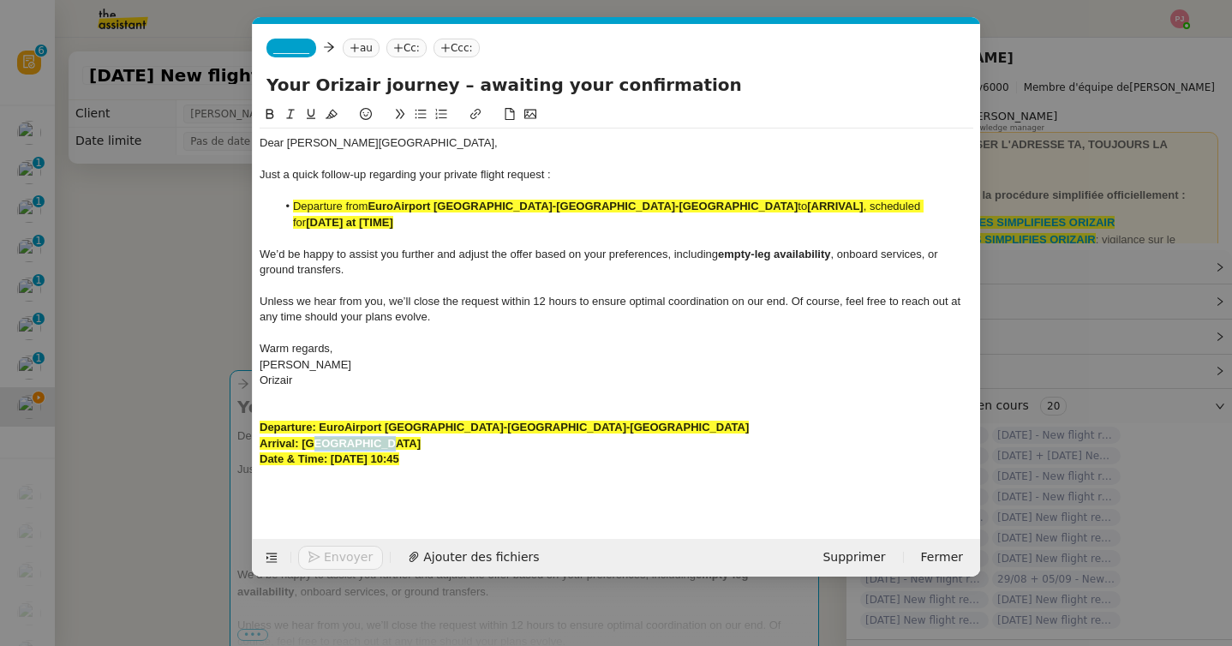
scroll to position [0, 107]
click at [301, 436] on div "Arrival: [GEOGRAPHIC_DATA]" at bounding box center [615, 443] width 713 height 15
drag, startPoint x: 641, startPoint y: 206, endPoint x: 586, endPoint y: 206, distance: 55.7
click at [586, 206] on li "Departure from EuroAirport [GEOGRAPHIC_DATA]-[GEOGRAPHIC_DATA]-[GEOGRAPHIC_DATA…" at bounding box center [625, 215] width 697 height 32
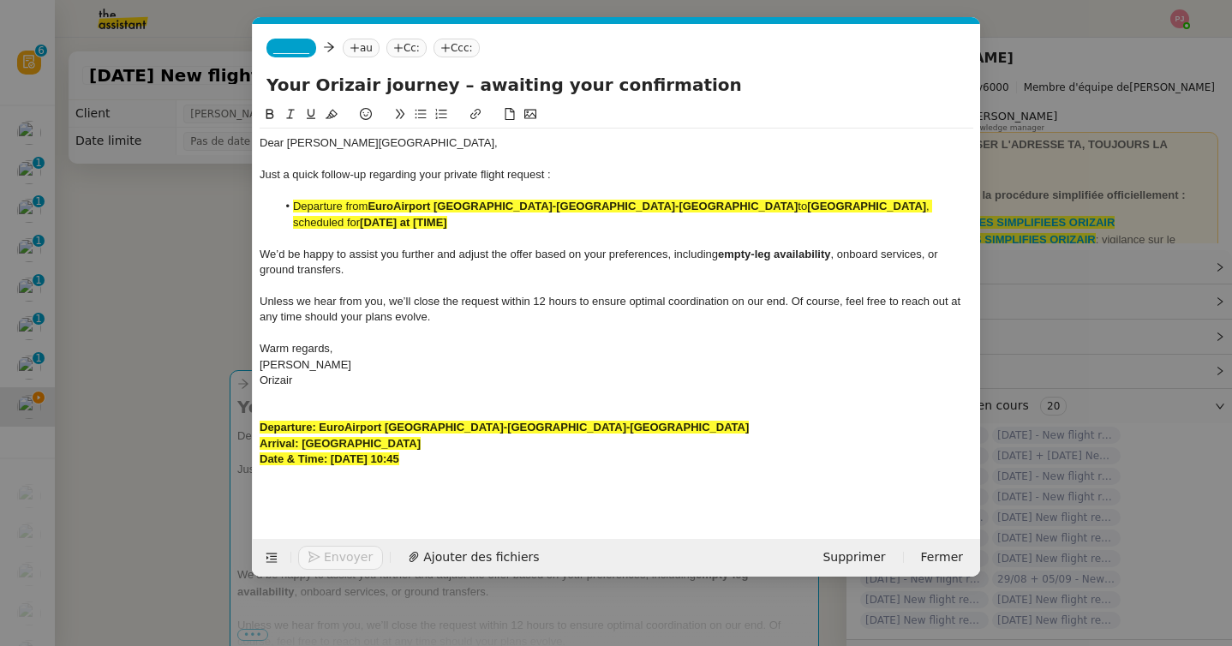
drag, startPoint x: 499, startPoint y: 444, endPoint x: 331, endPoint y: 447, distance: 167.9
click at [331, 451] on div "Date & Time: [DATE] 10:45" at bounding box center [615, 458] width 713 height 15
copy strong "[DATE] 10:45"
drag, startPoint x: 826, startPoint y: 205, endPoint x: 726, endPoint y: 206, distance: 100.2
click at [726, 206] on li "Departure from EuroAirport [GEOGRAPHIC_DATA]-[GEOGRAPHIC_DATA]-[GEOGRAPHIC_DATA…" at bounding box center [625, 215] width 697 height 32
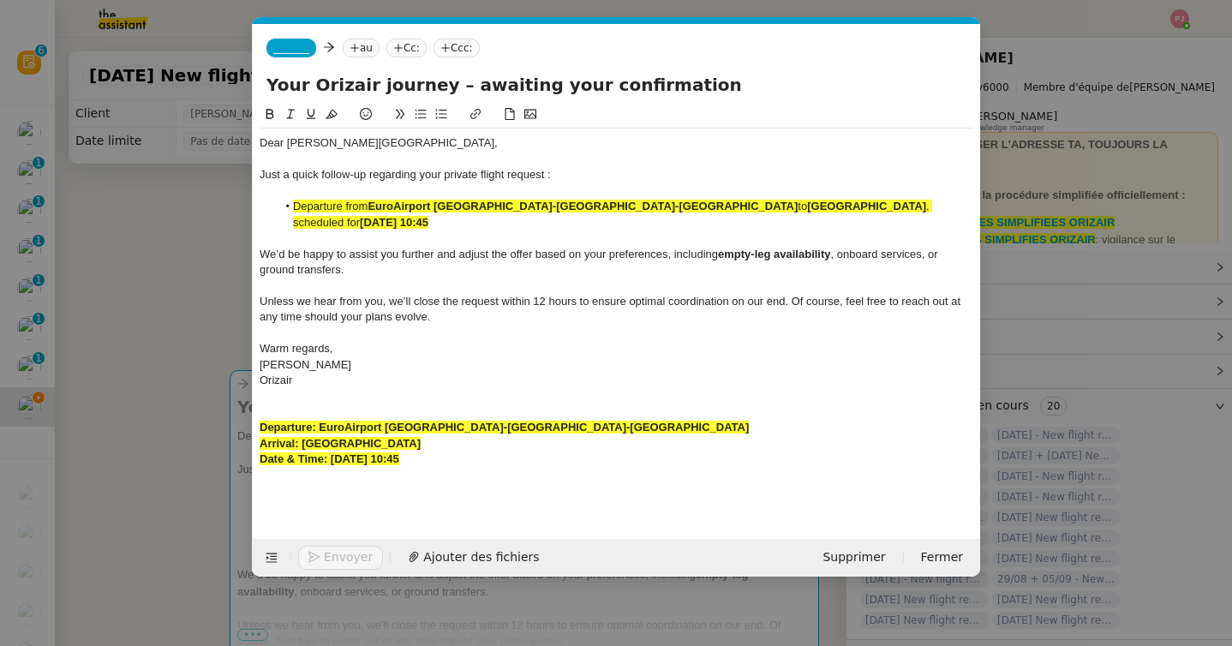
drag, startPoint x: 492, startPoint y: 448, endPoint x: 209, endPoint y: 415, distance: 284.5
click at [209, 415] on nz-modal-container "orizair relanc Service ✈️ Orizair - Relanc e après envoi devis client (FR) Dans…" at bounding box center [616, 323] width 1232 height 646
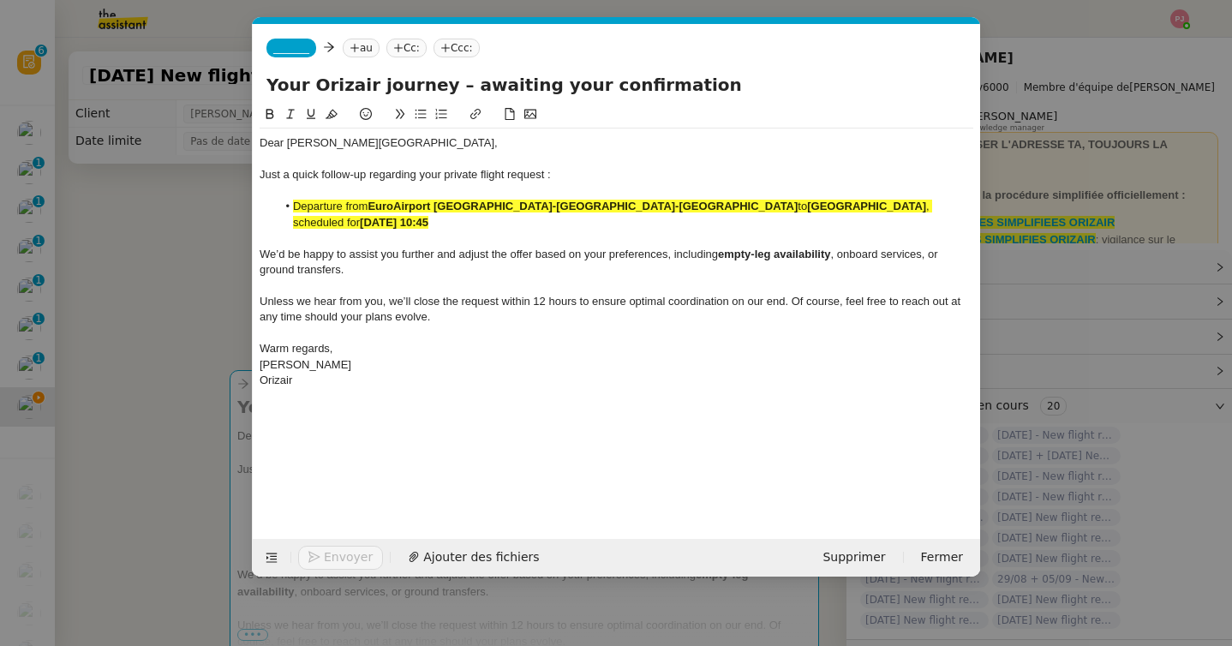
drag, startPoint x: 881, startPoint y: 206, endPoint x: 271, endPoint y: 204, distance: 609.8
click at [271, 204] on ul "Departure from [GEOGRAPHIC_DATA] [GEOGRAPHIC_DATA]-[GEOGRAPHIC_DATA]-[GEOGRAPHI…" at bounding box center [615, 215] width 713 height 32
click at [335, 116] on icon at bounding box center [331, 114] width 12 height 12
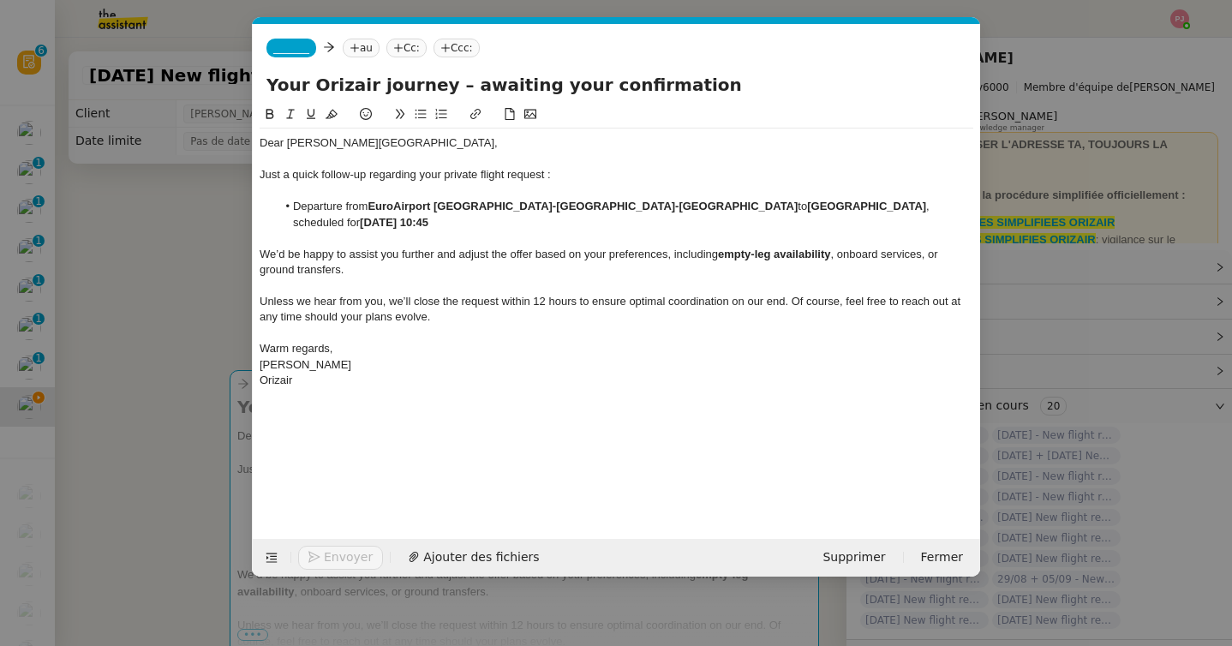
click at [299, 53] on span "_______" at bounding box center [291, 48] width 36 height 12
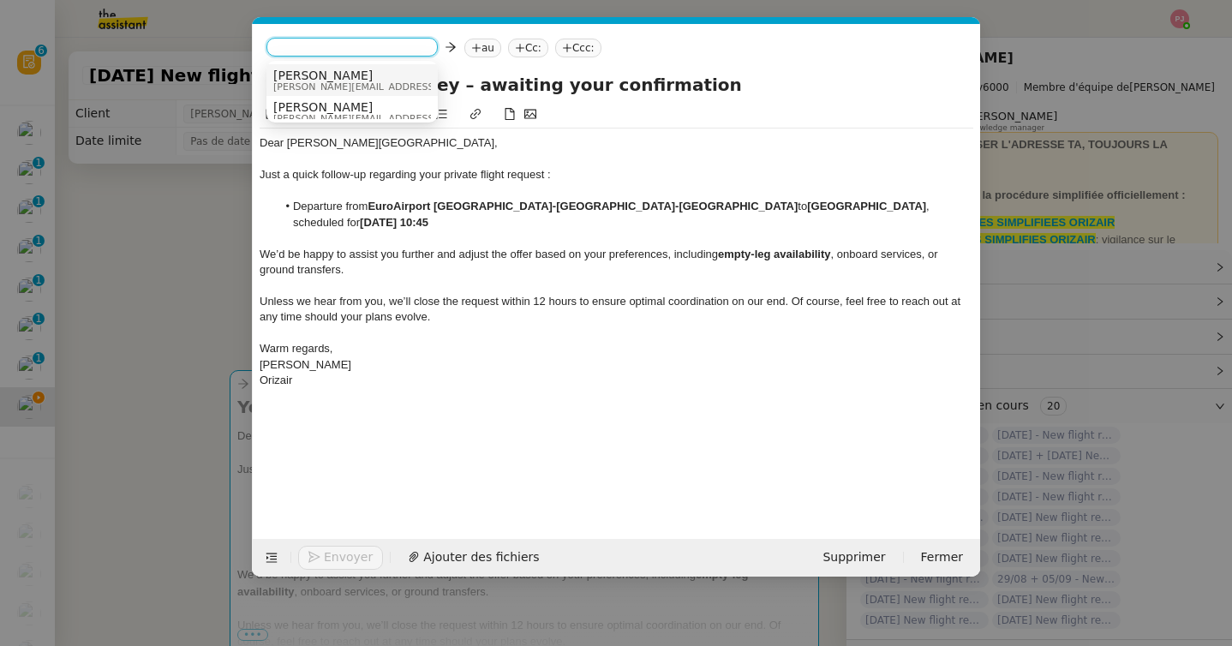
click at [325, 75] on span "[PERSON_NAME]" at bounding box center [394, 76] width 243 height 14
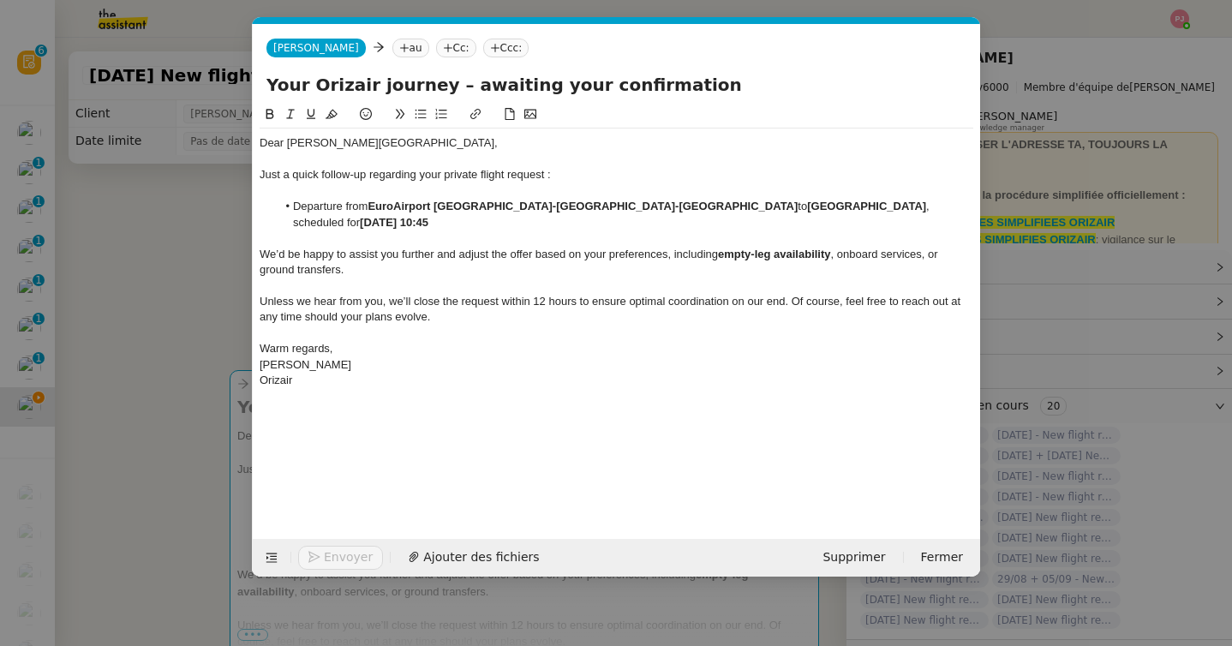
click at [399, 51] on icon at bounding box center [404, 48] width 10 height 10
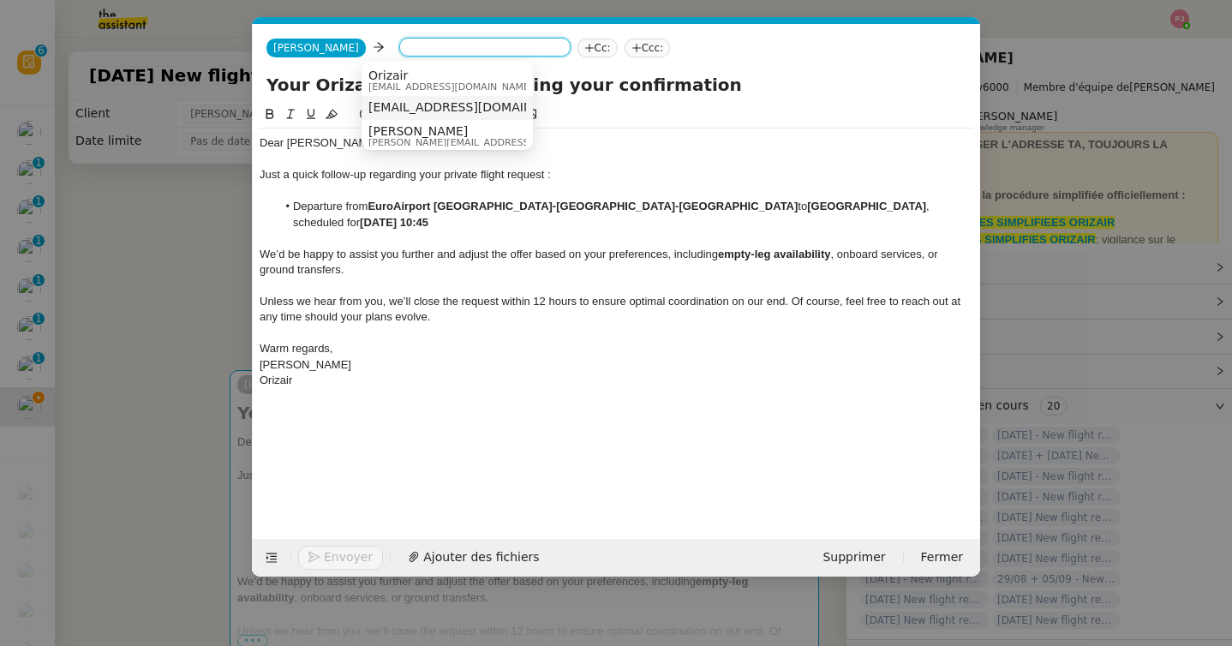
click at [415, 110] on span "[EMAIL_ADDRESS][DOMAIN_NAME]" at bounding box center [473, 107] width 210 height 14
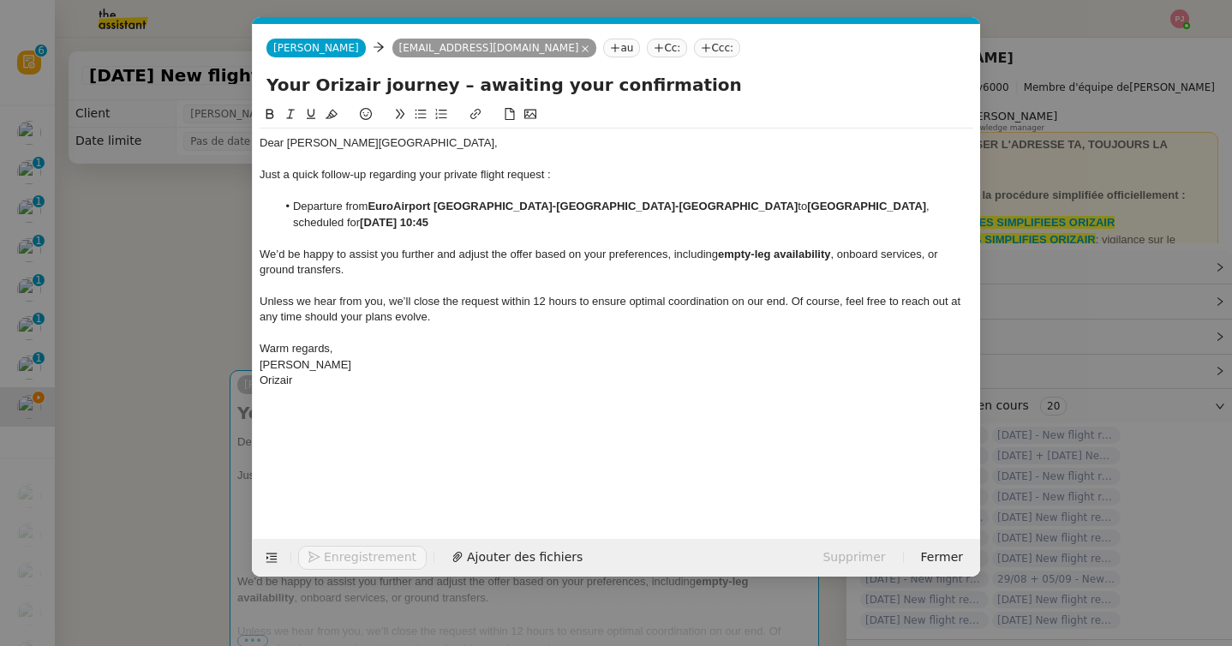
click at [701, 51] on icon at bounding box center [706, 48] width 10 height 10
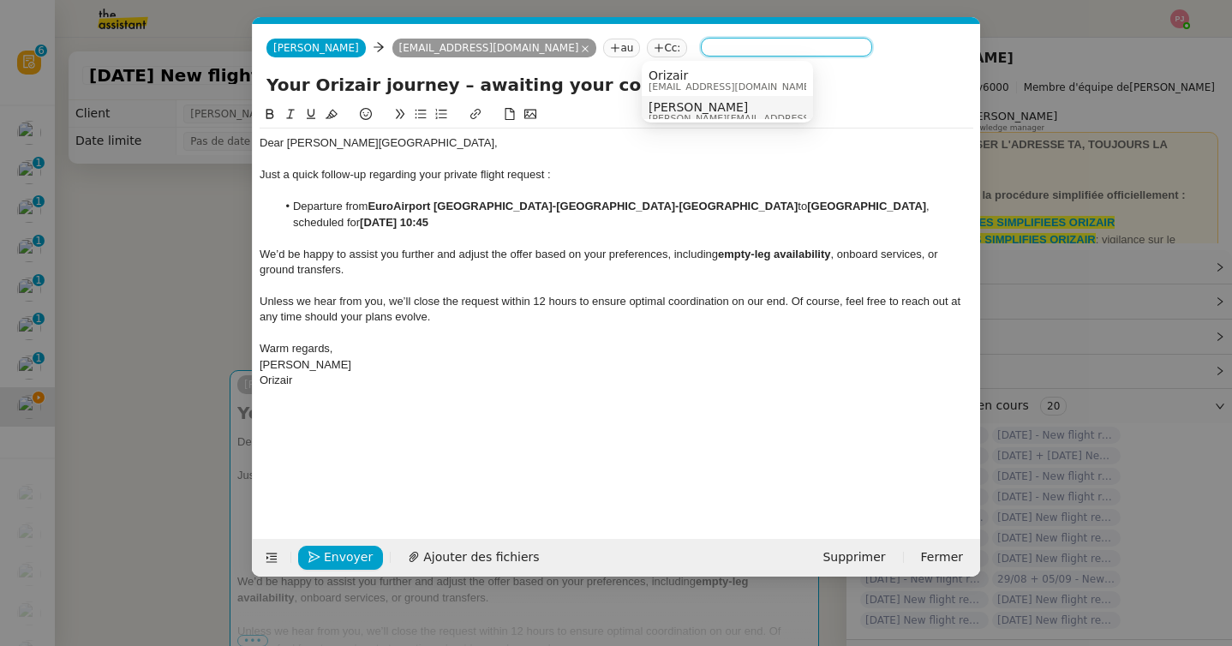
click at [673, 114] on span "[PERSON_NAME][EMAIL_ADDRESS][DOMAIN_NAME]" at bounding box center [769, 118] width 243 height 9
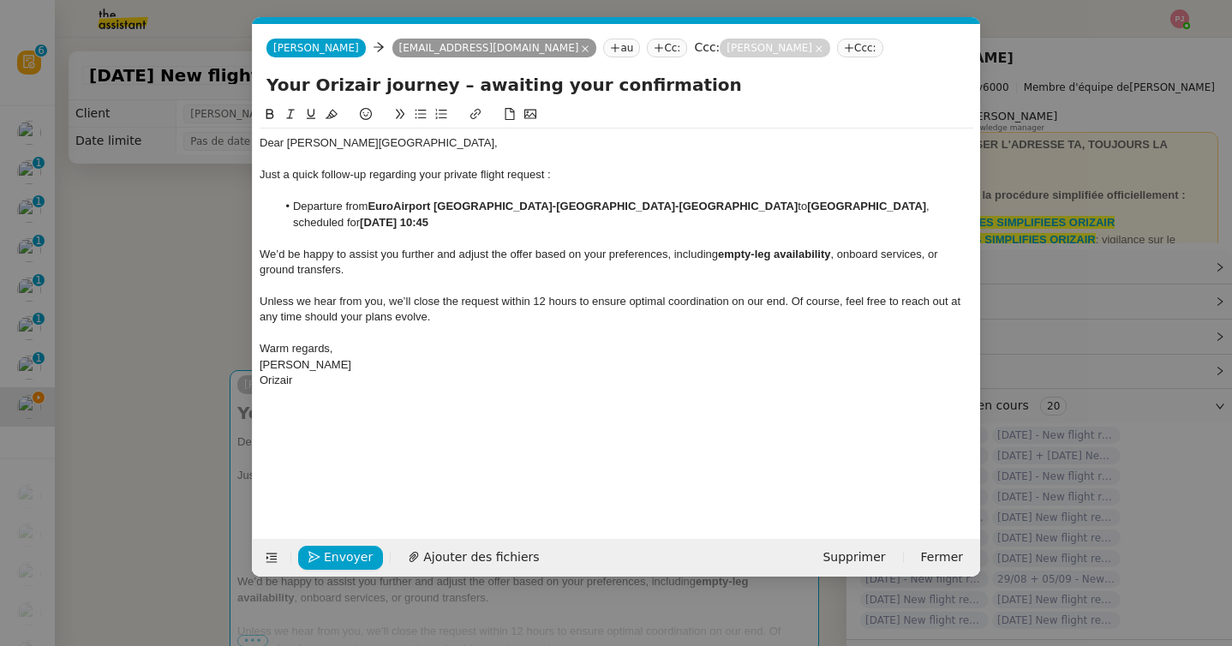
click at [325, 540] on div "Envoyer Ajouter des fichiers Supprimer Fermer" at bounding box center [616, 558] width 727 height 38
click at [322, 551] on button "Envoyer" at bounding box center [340, 558] width 85 height 24
click at [322, 551] on button "Confirmer l'envoi" at bounding box center [367, 558] width 139 height 24
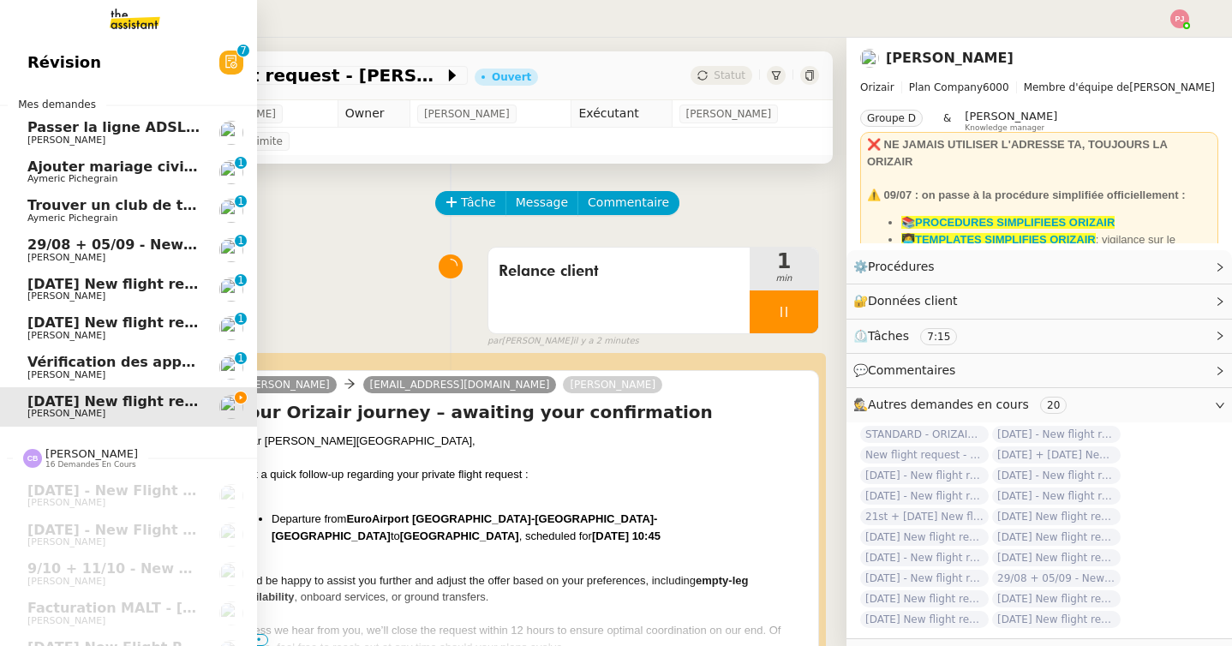
click at [106, 338] on span "[PERSON_NAME]" at bounding box center [113, 336] width 173 height 10
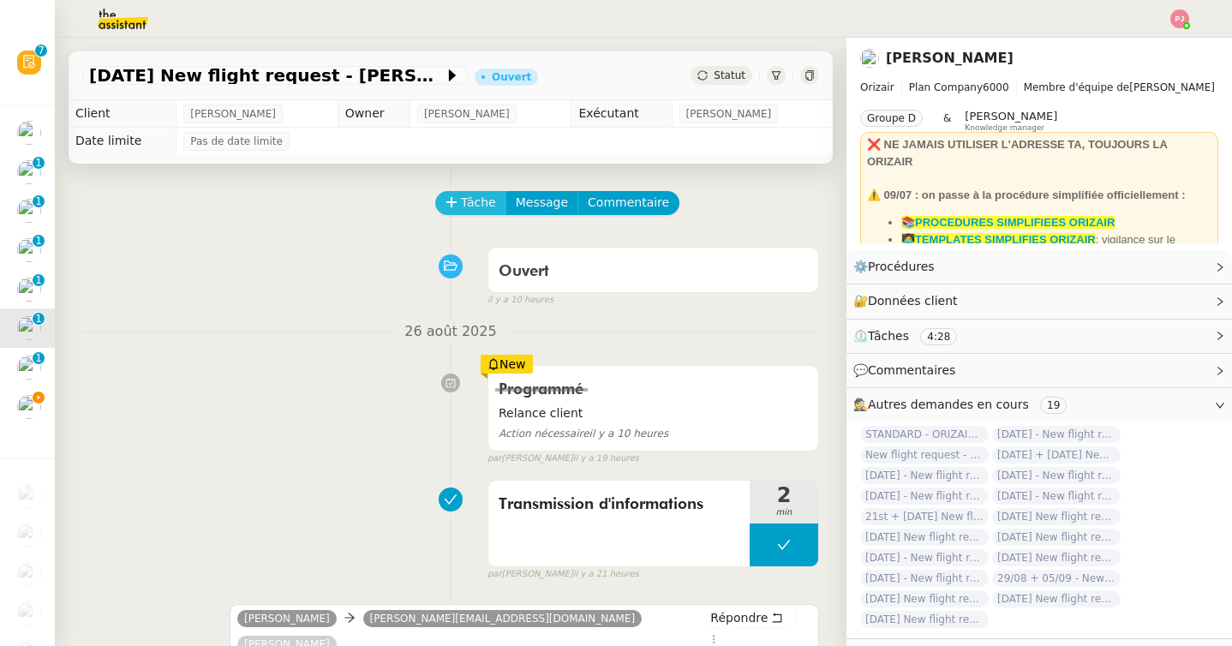
click at [468, 198] on span "Tâche" at bounding box center [478, 203] width 35 height 20
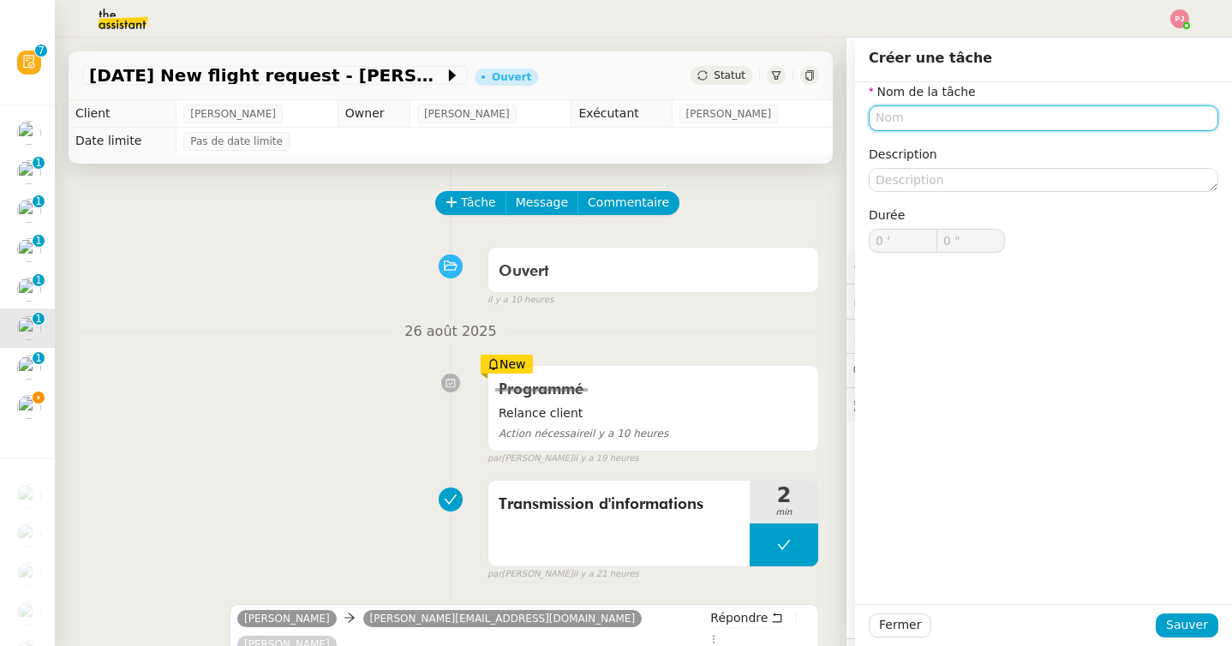
click at [893, 122] on input "text" at bounding box center [1042, 117] width 349 height 25
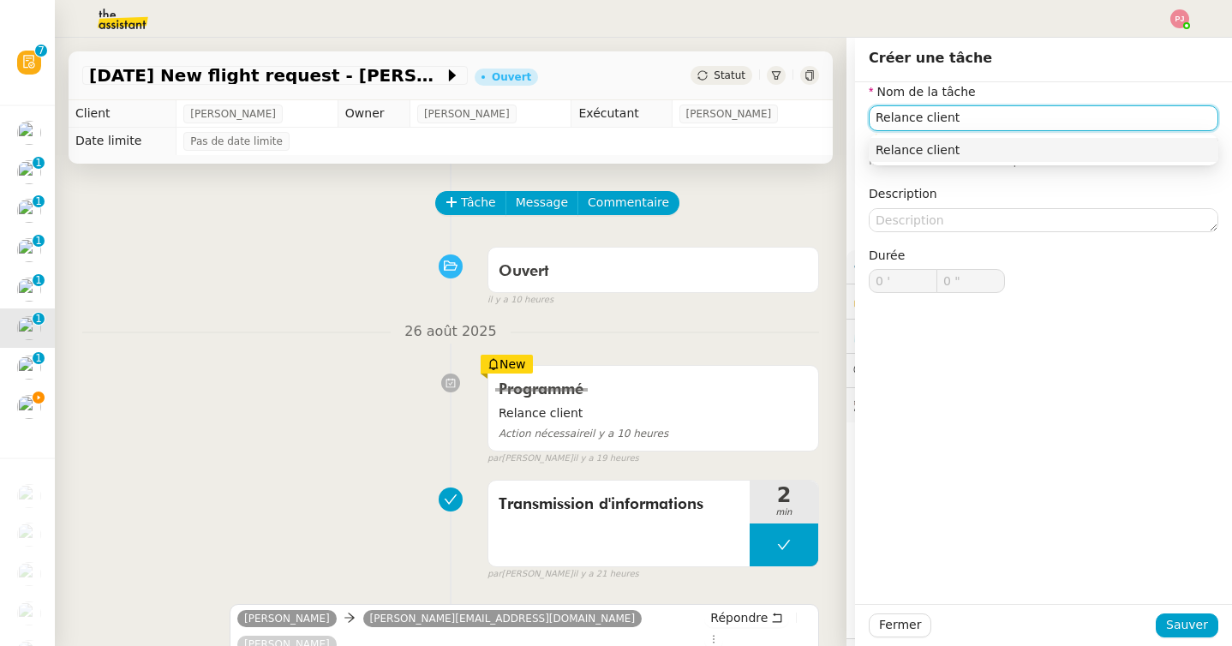
type input "Relance client"
click at [1220, 626] on div "Fermer Sauver" at bounding box center [1043, 625] width 377 height 42
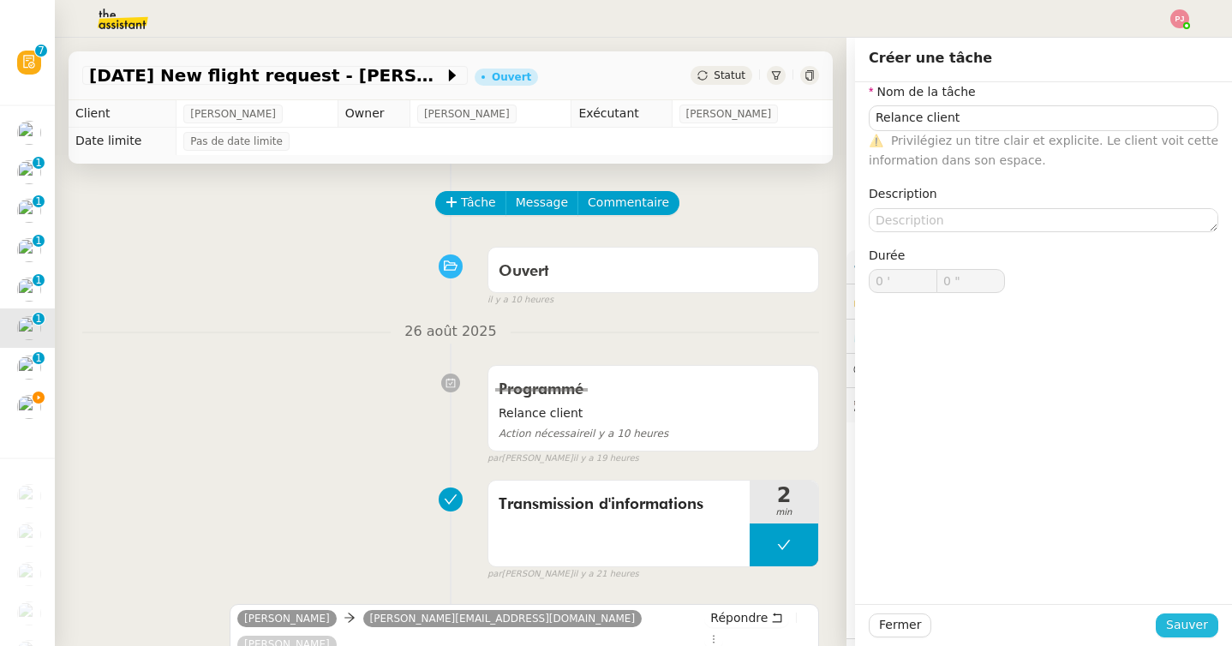
click at [1202, 626] on span "Sauver" at bounding box center [1187, 625] width 42 height 20
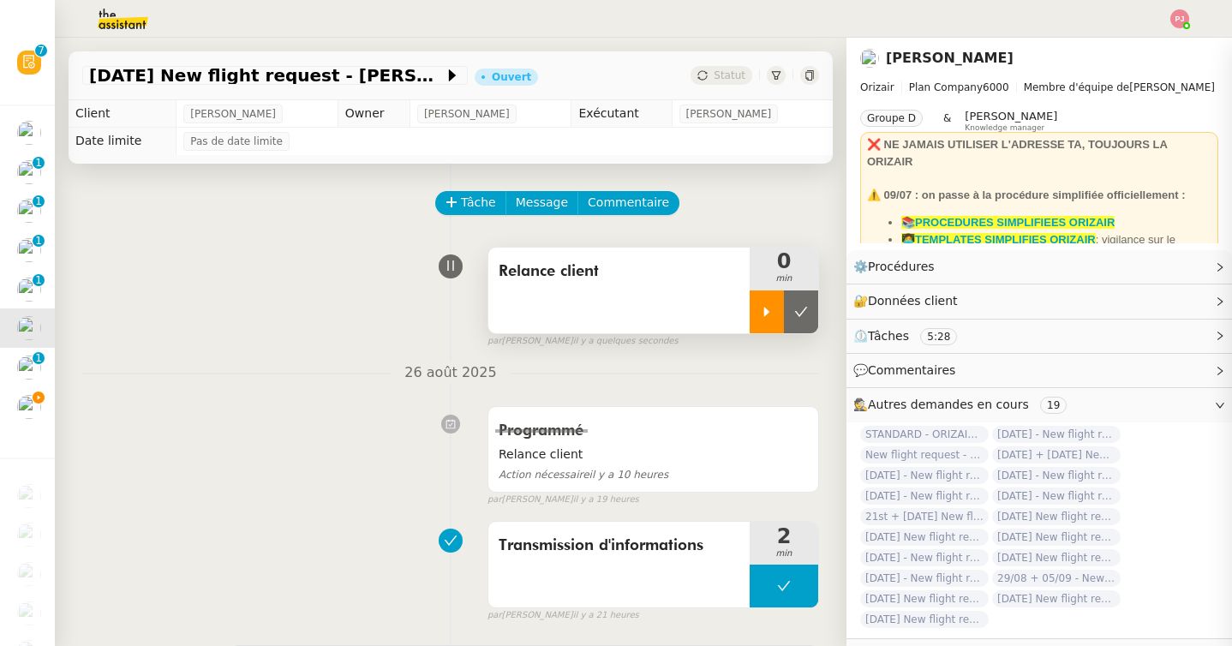
click at [756, 307] on div at bounding box center [766, 311] width 34 height 43
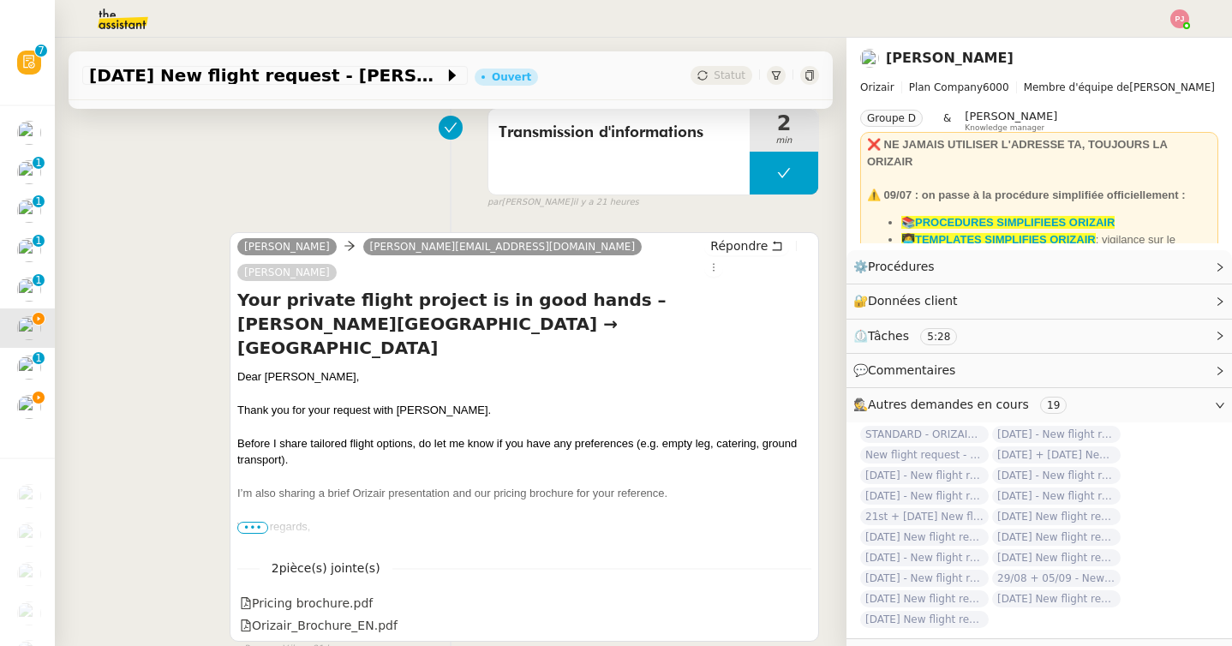
scroll to position [450, 0]
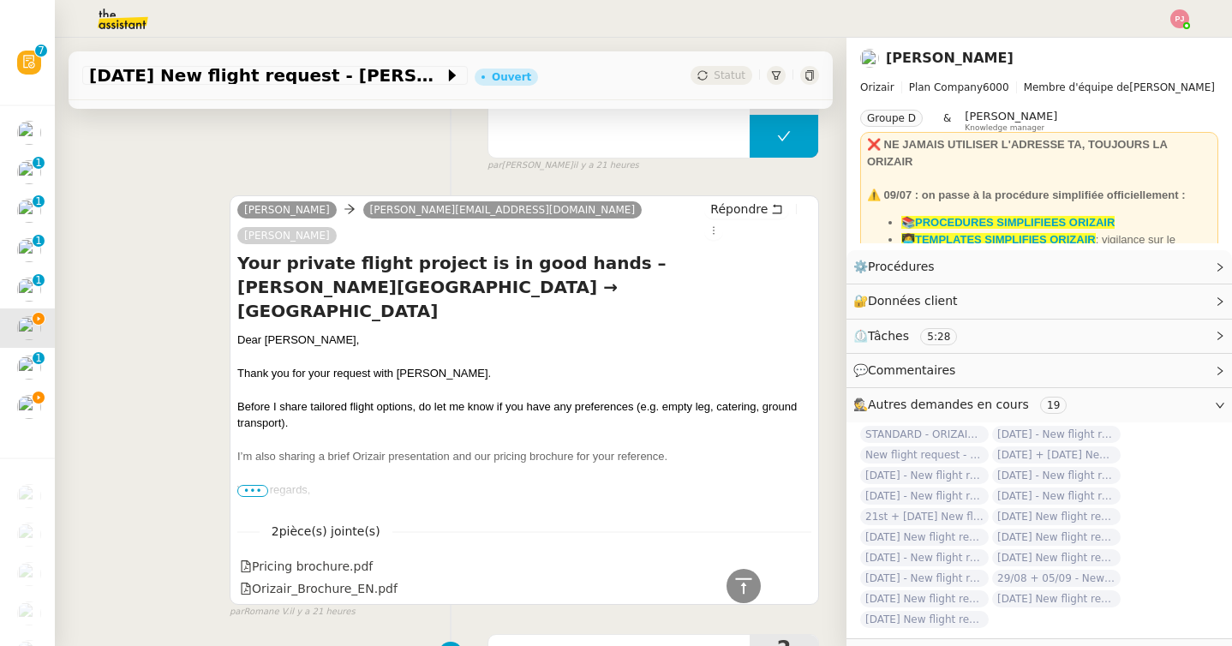
drag, startPoint x: 358, startPoint y: 286, endPoint x: 236, endPoint y: 284, distance: 121.6
click at [237, 331] on div "Dear [PERSON_NAME]," at bounding box center [524, 339] width 574 height 17
copy div "Dear [PERSON_NAME],"
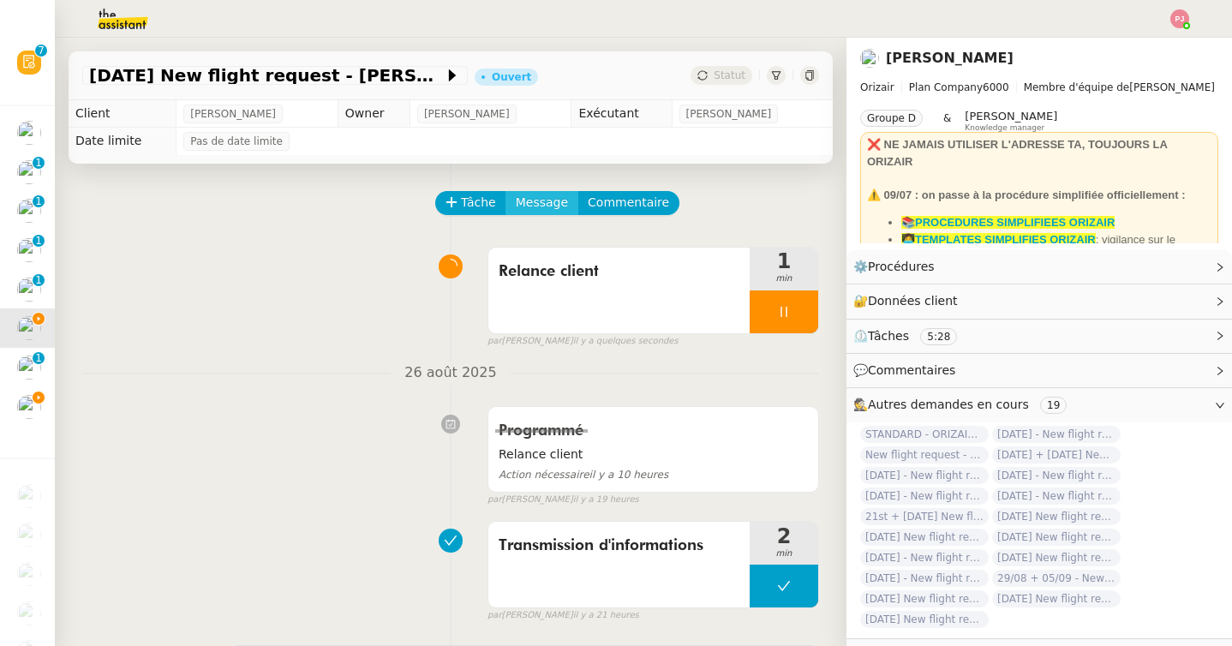
click at [534, 195] on span "Message" at bounding box center [542, 203] width 52 height 20
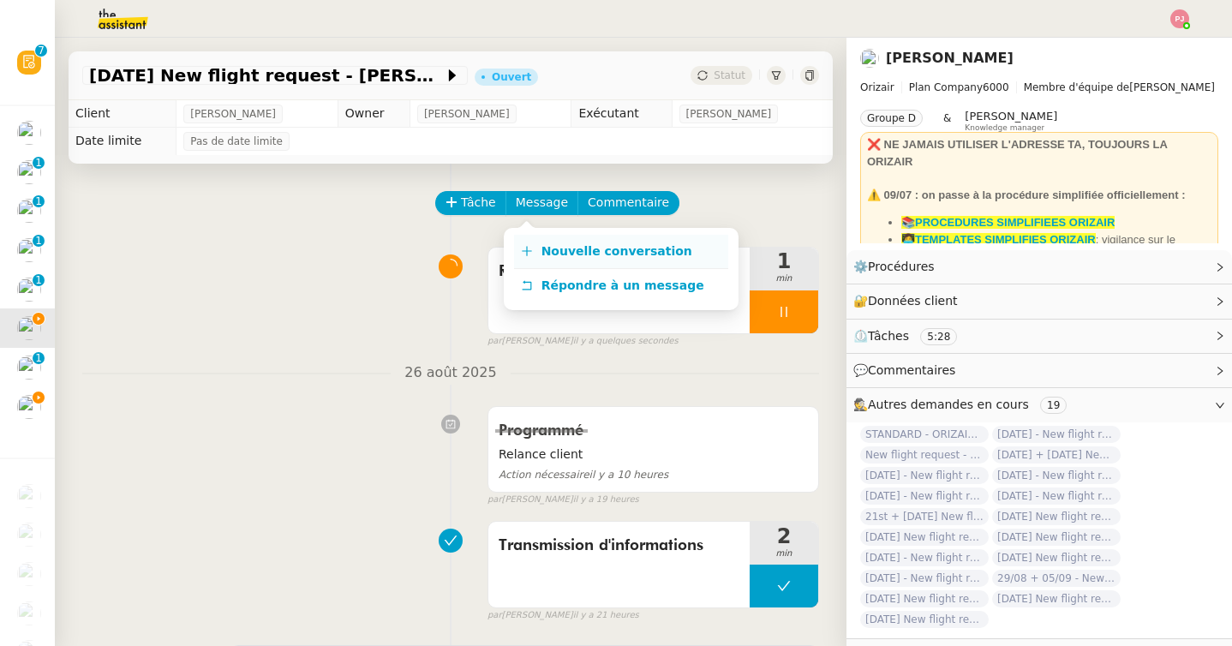
click at [552, 242] on link "Nouvelle conversation" at bounding box center [621, 252] width 214 height 34
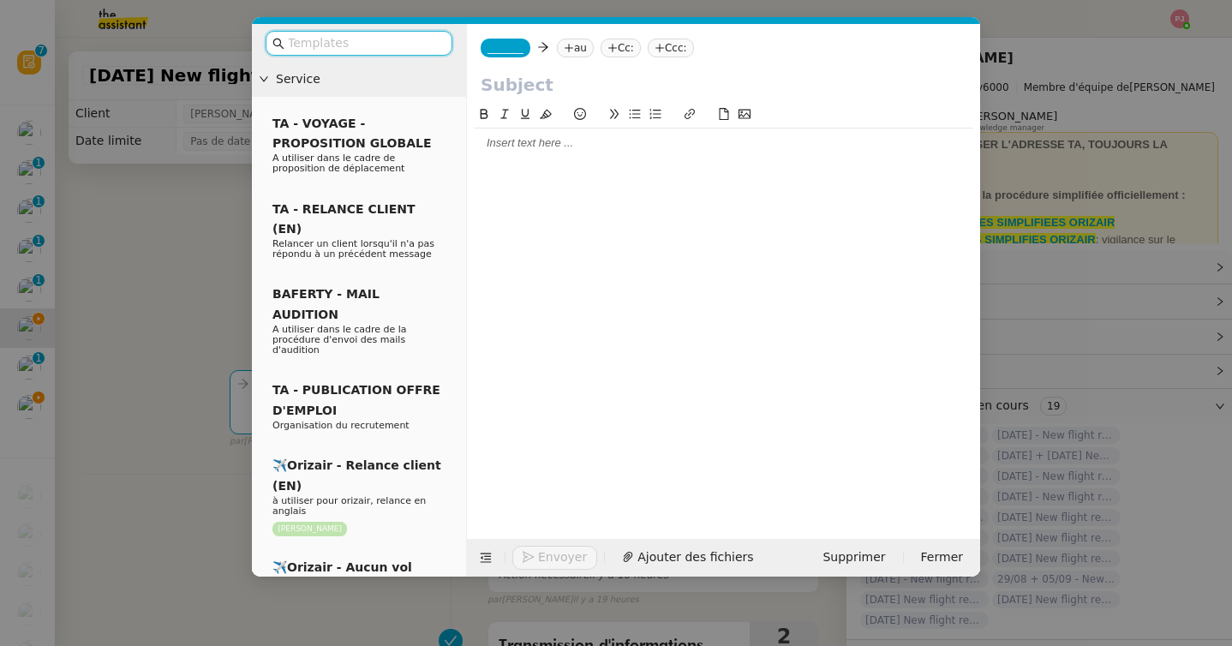
click at [415, 44] on input "text" at bounding box center [365, 43] width 154 height 20
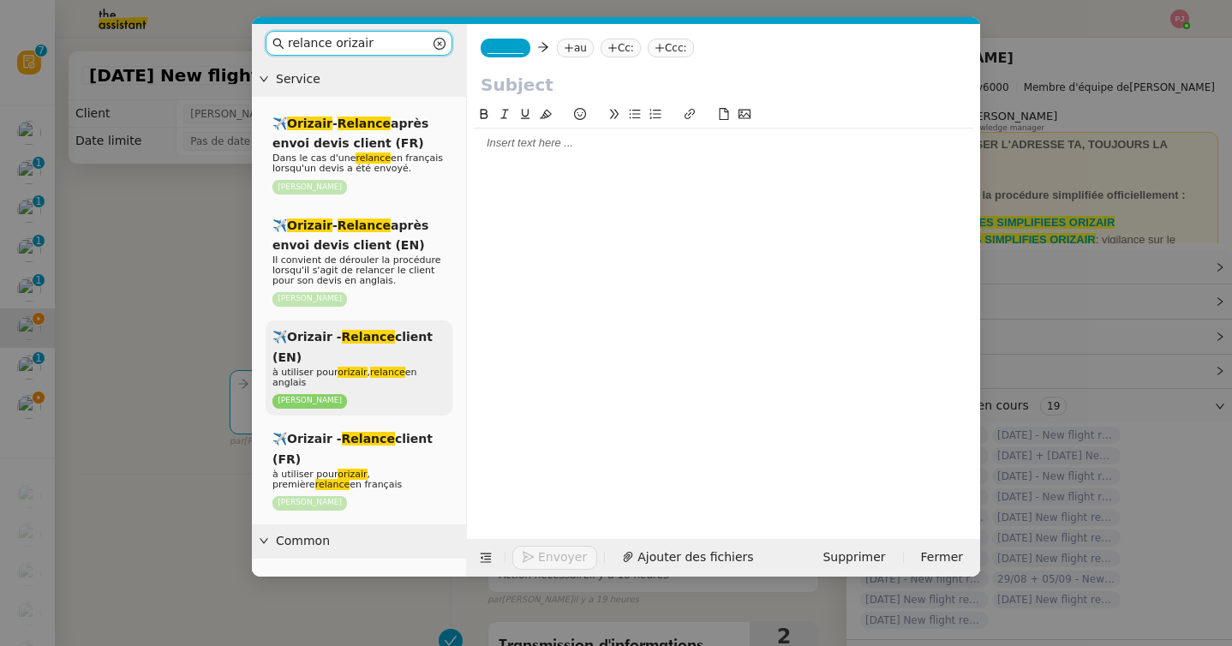
type input "relance orizair"
click at [401, 341] on span "✈️Orizair - Relance client (EN)" at bounding box center [352, 346] width 160 height 33
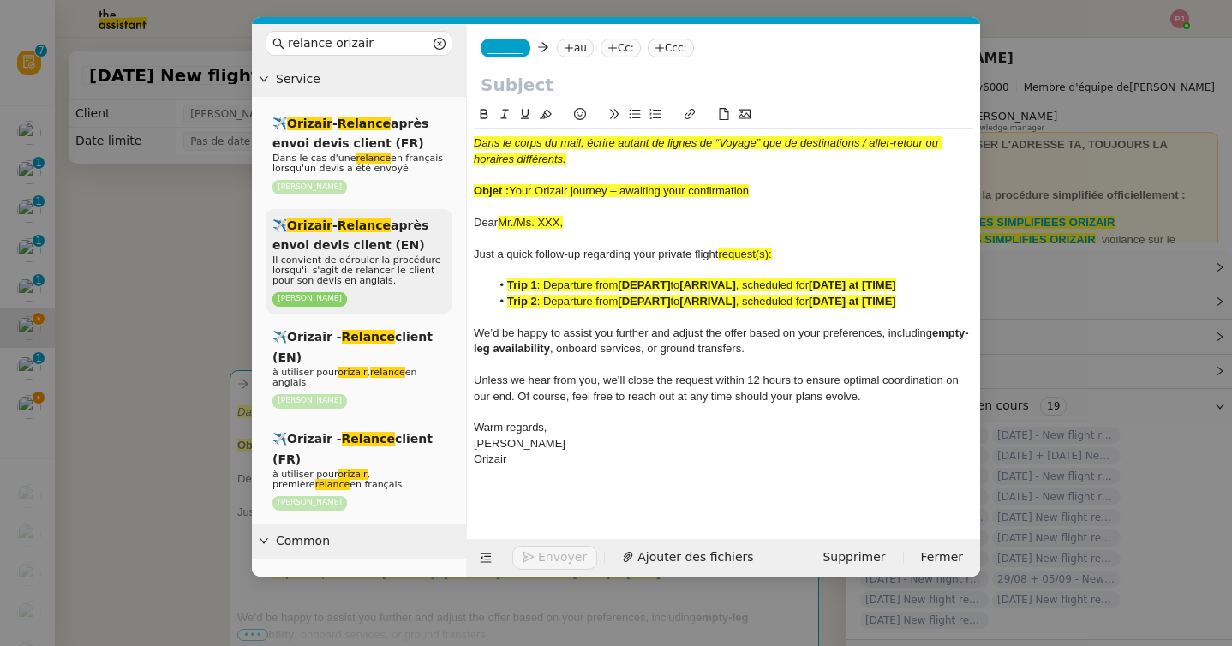
drag, startPoint x: 583, startPoint y: 218, endPoint x: 434, endPoint y: 218, distance: 149.0
click at [434, 218] on nz-layout "relance orizair Service ✈️ Orizair - Relance après envoi devis client (FR) Dans…" at bounding box center [616, 300] width 728 height 552
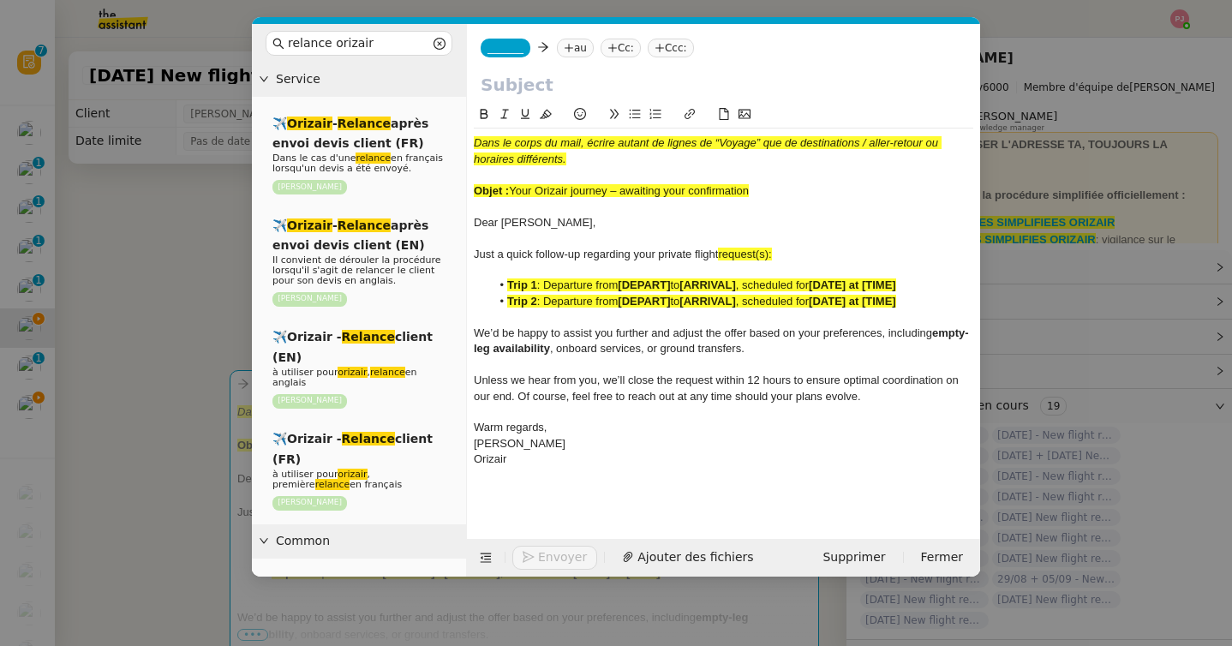
drag, startPoint x: 757, startPoint y: 190, endPoint x: 513, endPoint y: 192, distance: 244.1
click at [513, 192] on div "Objet : Your Orizair journey – awaiting your confirmation" at bounding box center [723, 190] width 499 height 15
copy span "Your Orizair journey – awaiting your confirmation"
click at [528, 87] on input "text" at bounding box center [723, 85] width 486 height 26
paste input "Your Orizair journey – awaiting your confirmation"
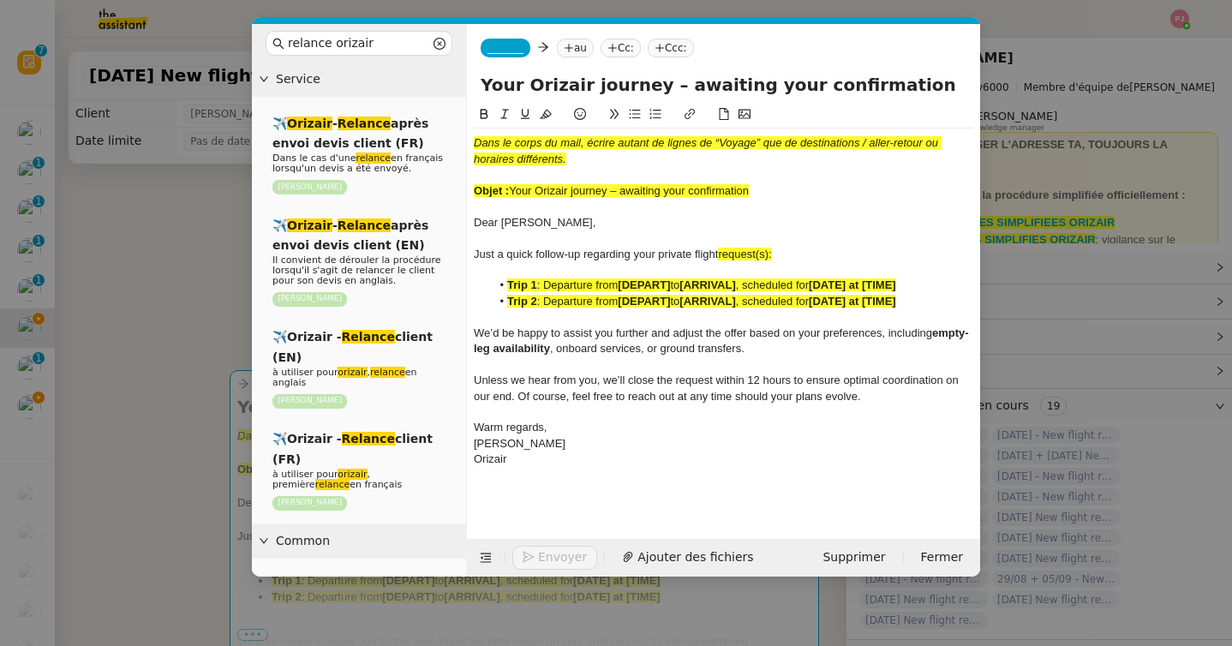
type input "Your Orizair journey – awaiting your confirmation"
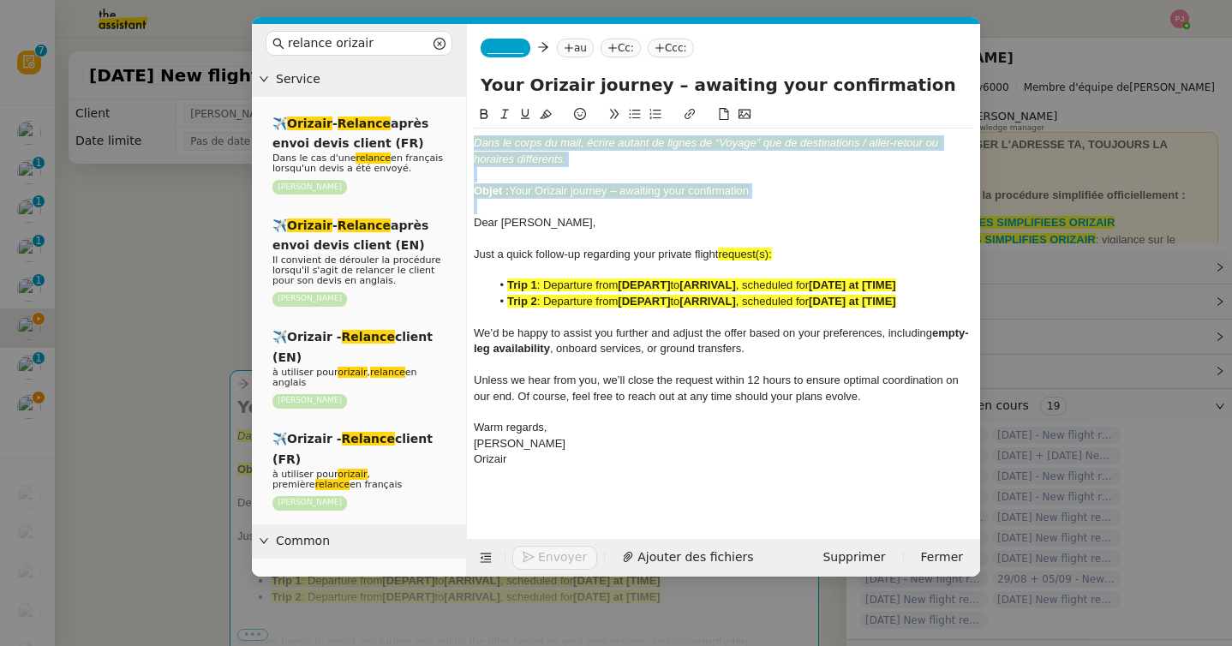
drag, startPoint x: 476, startPoint y: 218, endPoint x: 460, endPoint y: 132, distance: 88.0
click at [460, 132] on nz-layout "relance orizair Service ✈️ Orizair - Relance après envoi devis client (FR) Dans…" at bounding box center [616, 300] width 728 height 552
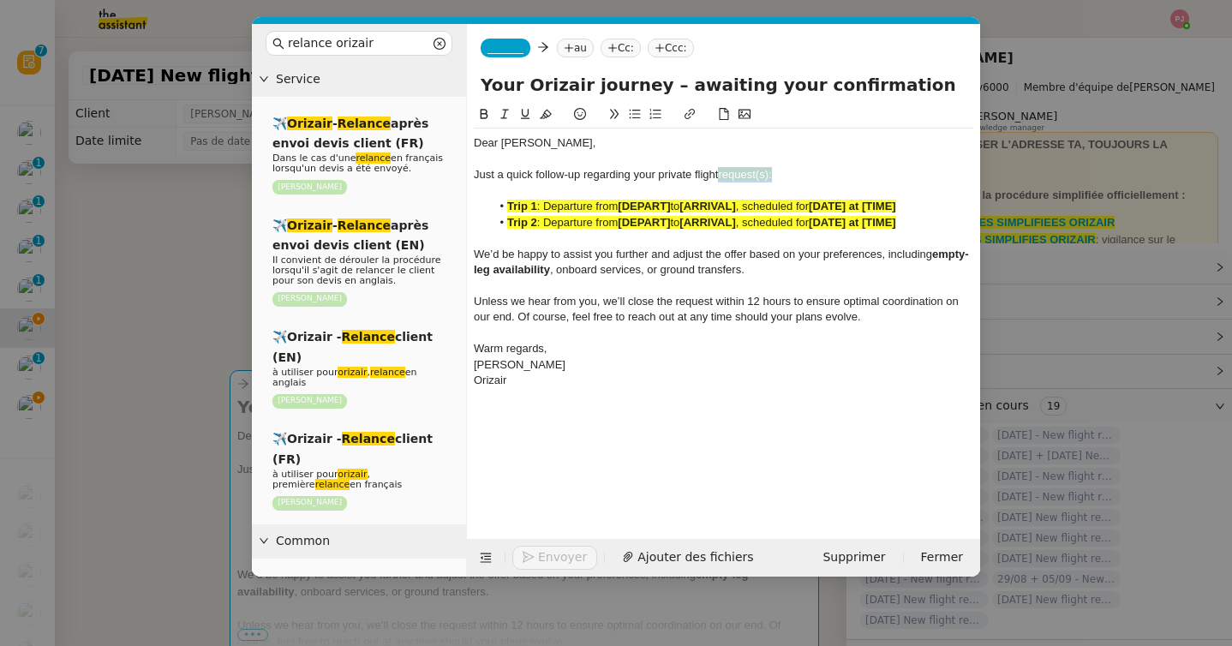
drag, startPoint x: 791, startPoint y: 175, endPoint x: 719, endPoint y: 176, distance: 72.8
click at [719, 176] on div "Just a quick follow-up regarding your private flight request(s):" at bounding box center [723, 174] width 499 height 15
click at [197, 403] on nz-modal-container "relance orizair Service ✈️ Orizair - Relance après envoi devis client (FR) Dans…" at bounding box center [616, 323] width 1232 height 646
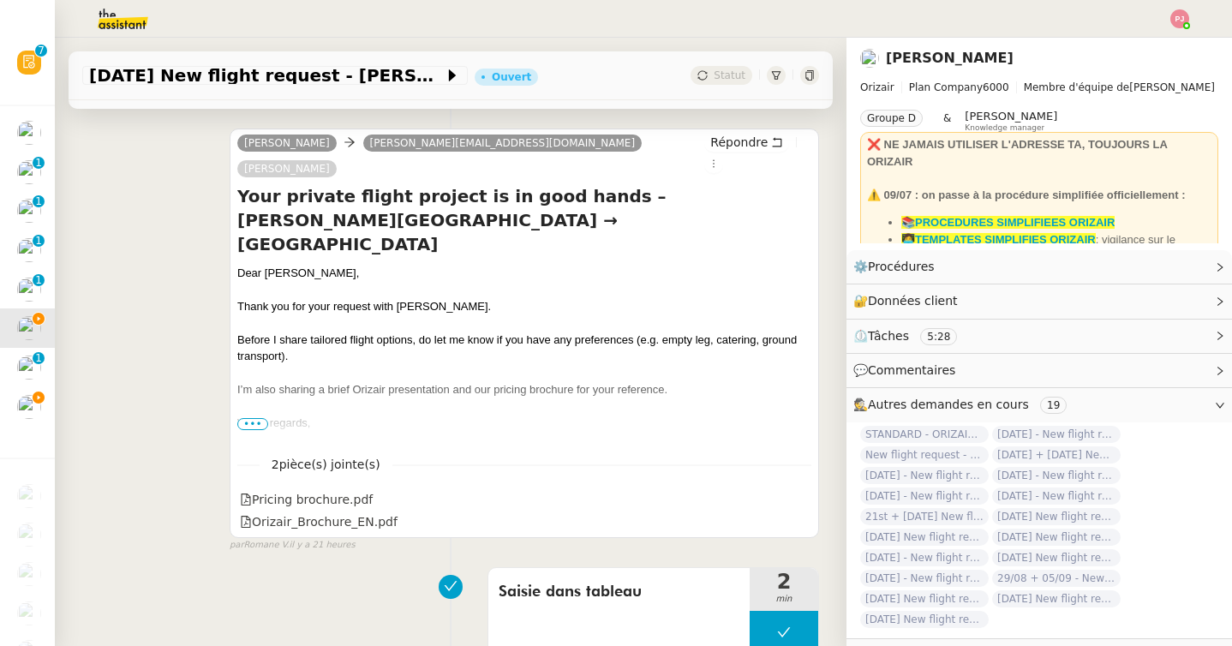
scroll to position [1314, 0]
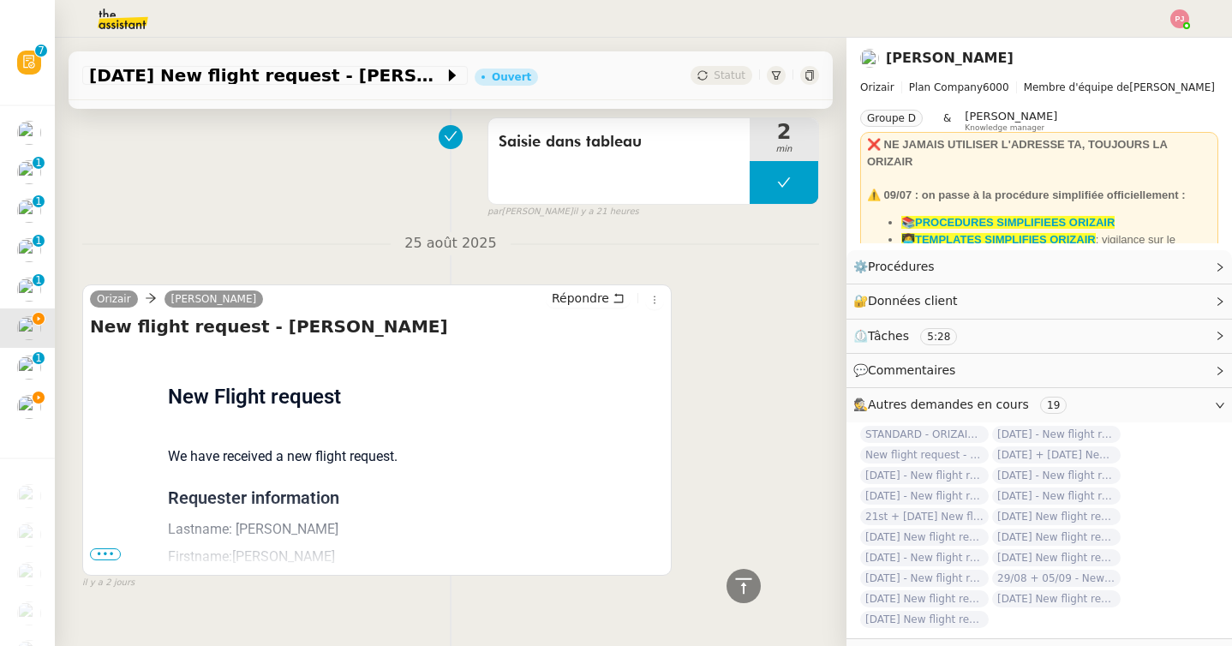
click at [107, 548] on span "•••" at bounding box center [105, 554] width 31 height 12
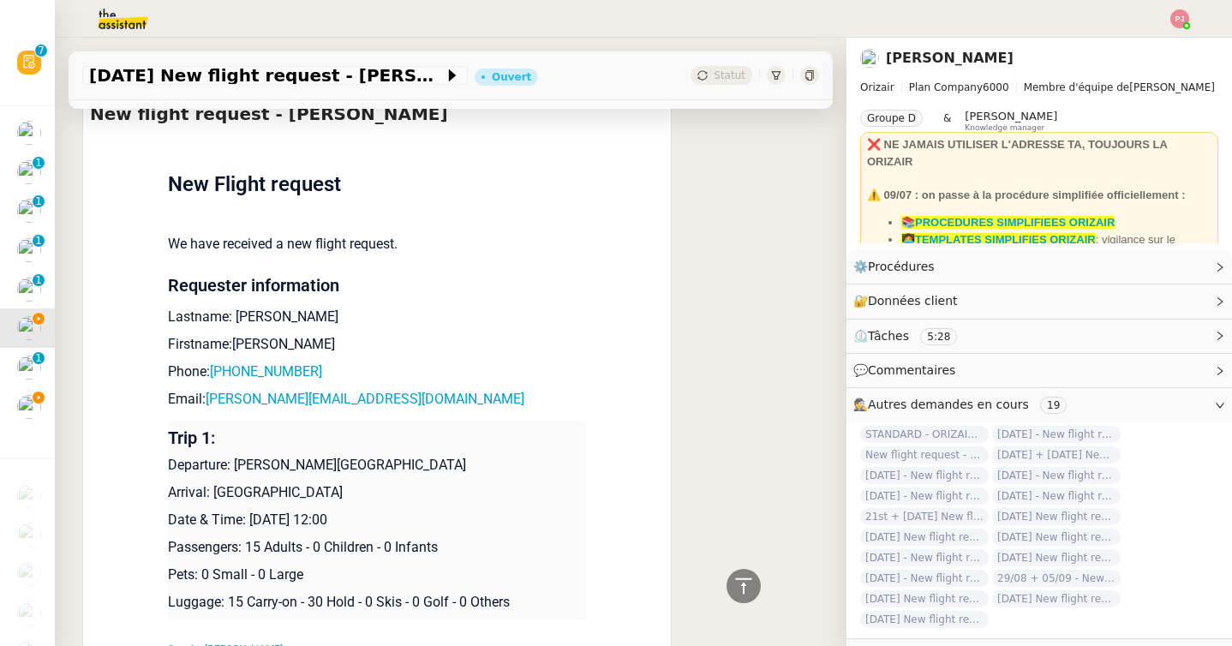
scroll to position [1653, 0]
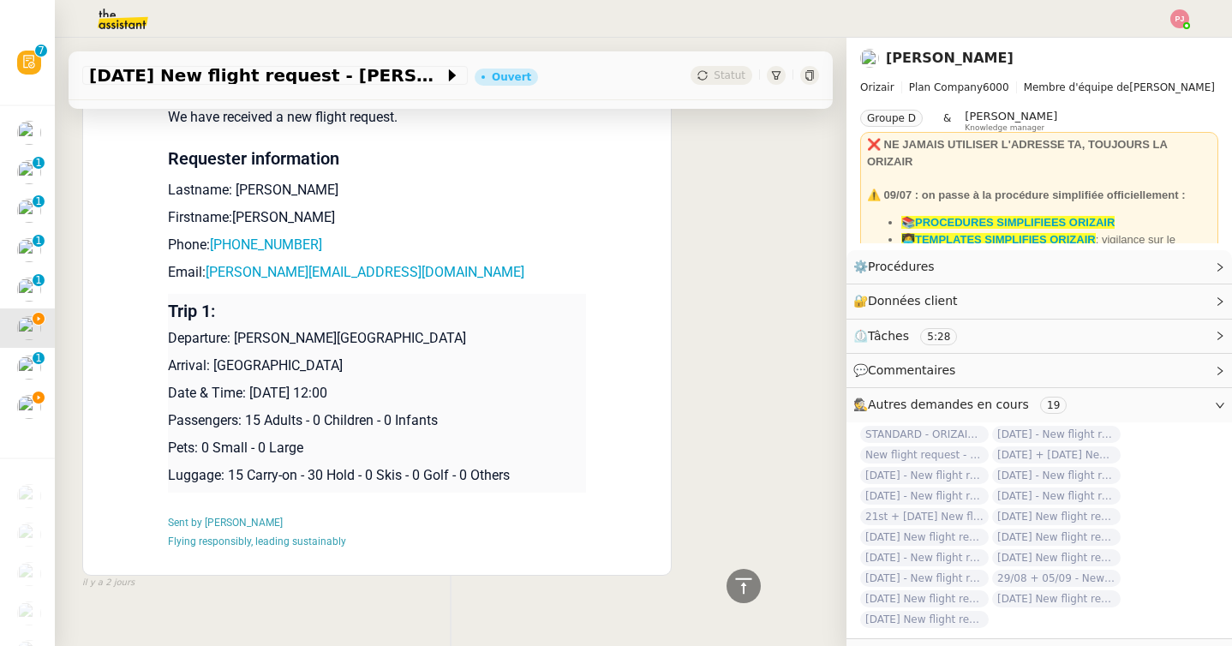
drag, startPoint x: 436, startPoint y: 365, endPoint x: 169, endPoint y: 313, distance: 272.1
click at [169, 313] on td "Trip 1: Departure: [PERSON_NAME][GEOGRAPHIC_DATA] Arrival: [GEOGRAPHIC_DATA] Da…" at bounding box center [377, 393] width 418 height 199
copy td "Departure: [PERSON_NAME][GEOGRAPHIC_DATA] Arrival: [GEOGRAPHIC_DATA] Date & Tim…"
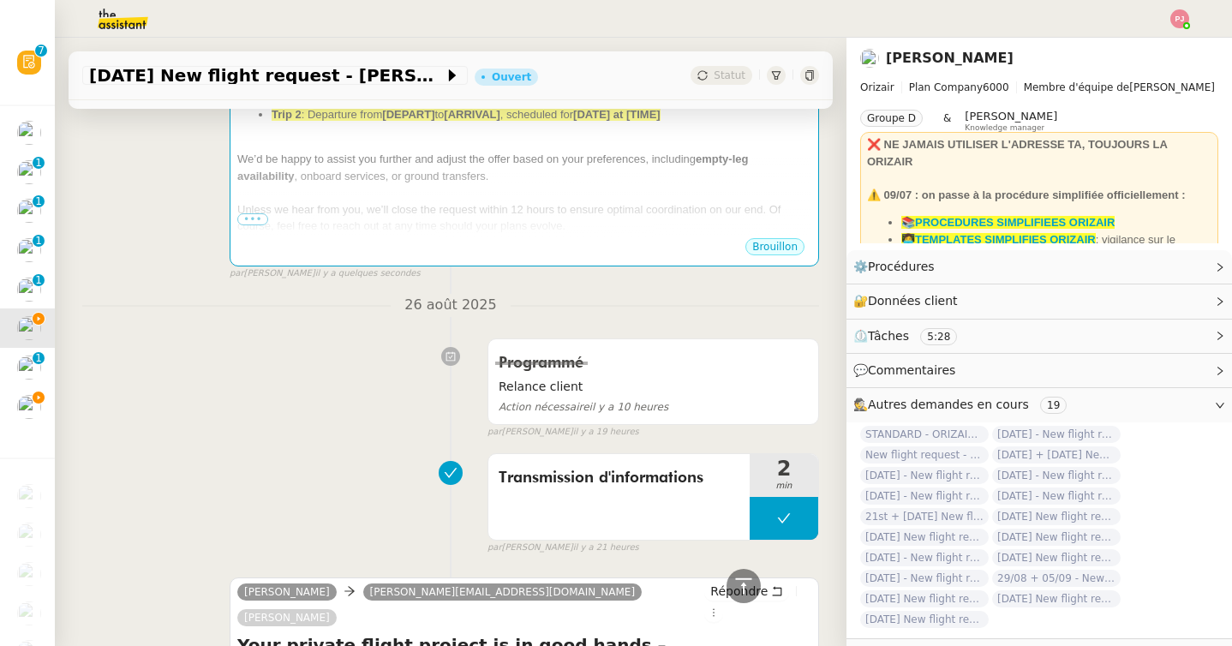
scroll to position [0, 0]
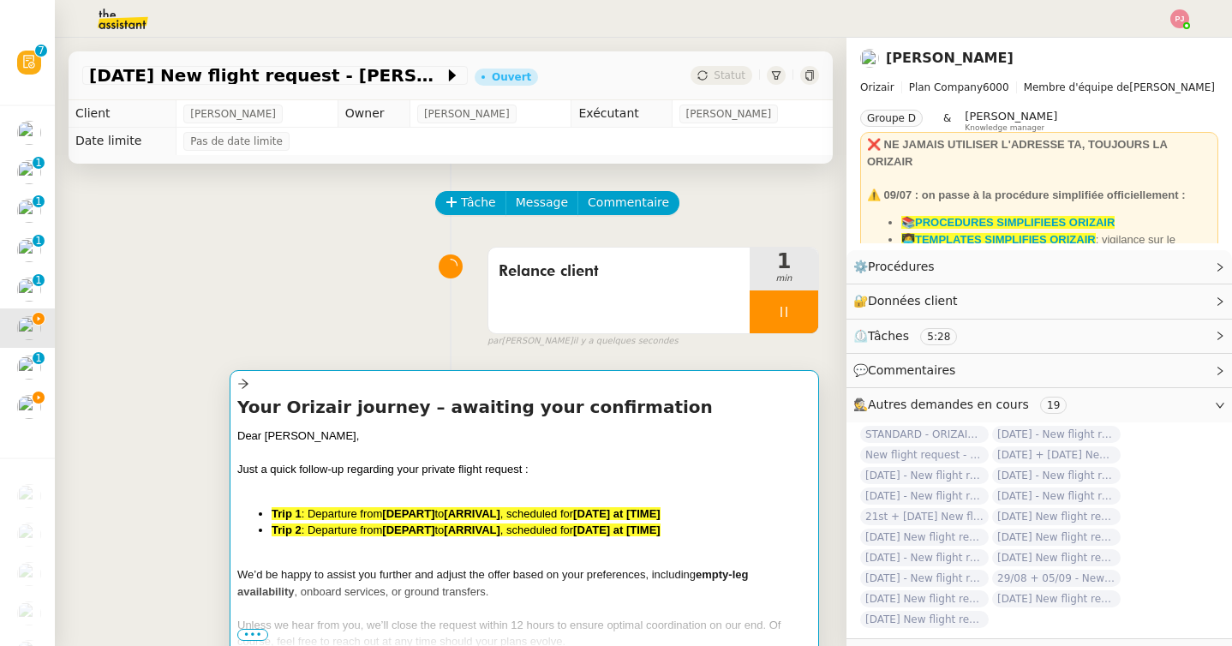
click at [315, 485] on div at bounding box center [524, 485] width 574 height 17
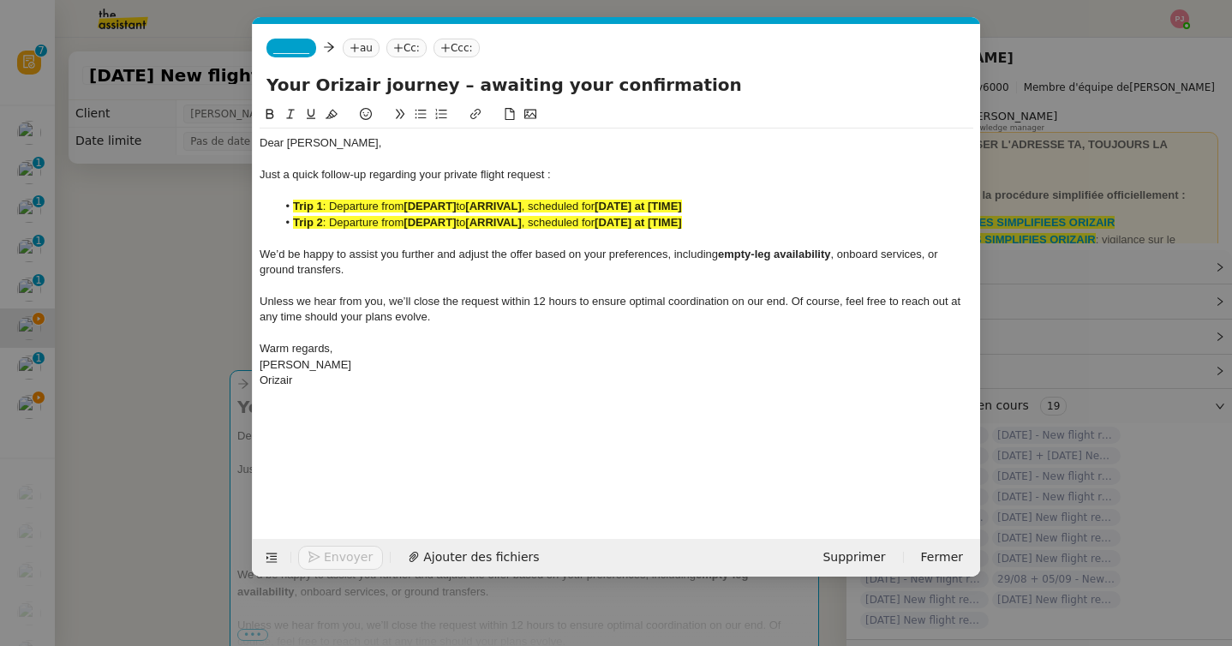
scroll to position [0, 114]
click at [385, 377] on div "Orizair" at bounding box center [615, 380] width 713 height 15
click at [171, 385] on nz-modal-container "relance orizair Service ✈️ Orizair - Relance après envoi devis client (FR) Dans…" at bounding box center [616, 323] width 1232 height 646
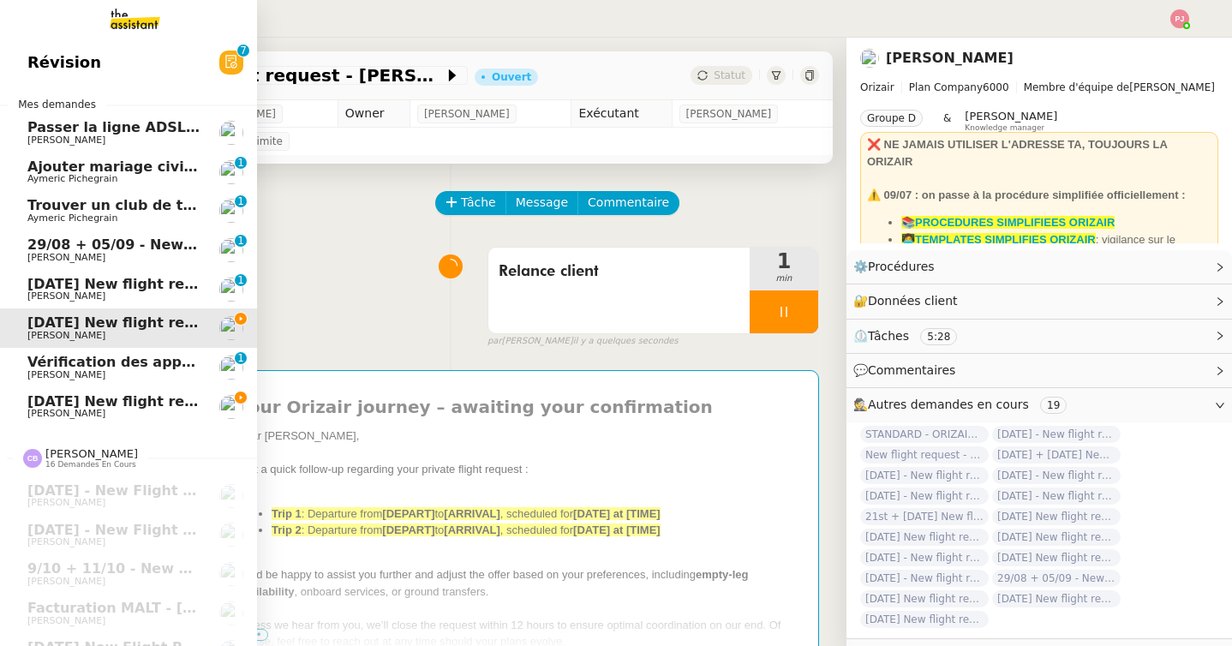
click at [46, 405] on span "[DATE] New flight request - [PERSON_NAME]" at bounding box center [198, 401] width 343 height 16
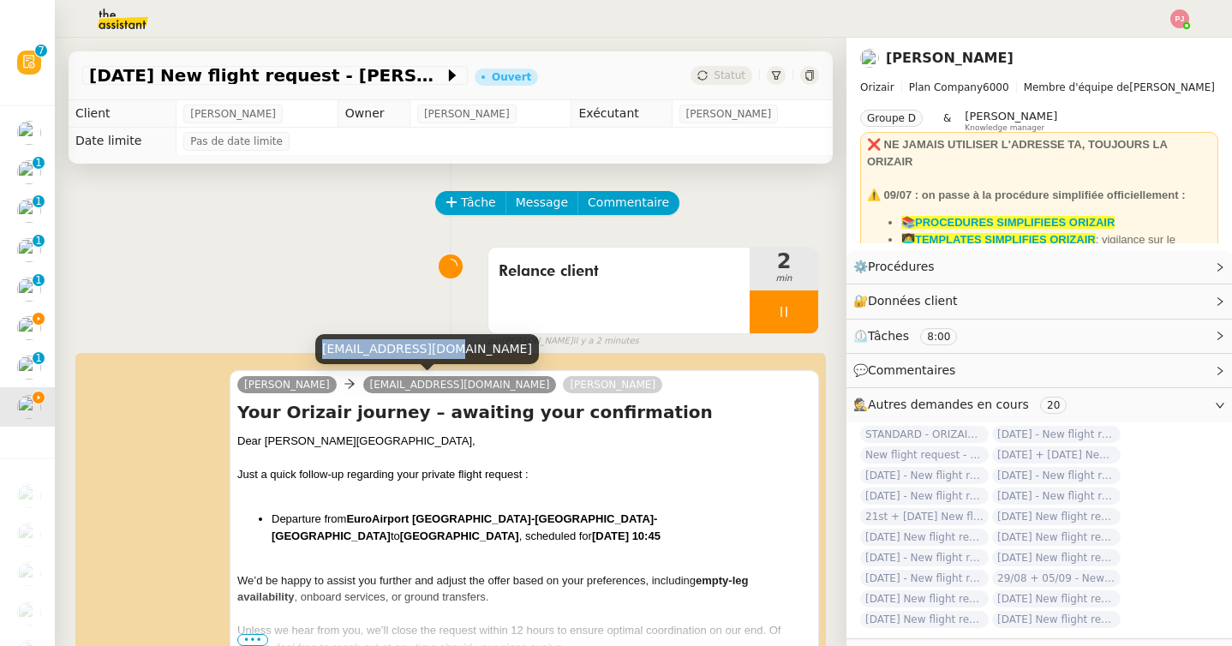
drag, startPoint x: 427, startPoint y: 349, endPoint x: 319, endPoint y: 347, distance: 107.1
click at [319, 347] on div "[EMAIL_ADDRESS][DOMAIN_NAME]" at bounding box center [427, 349] width 224 height 30
copy div "tobiasrothlisberger"
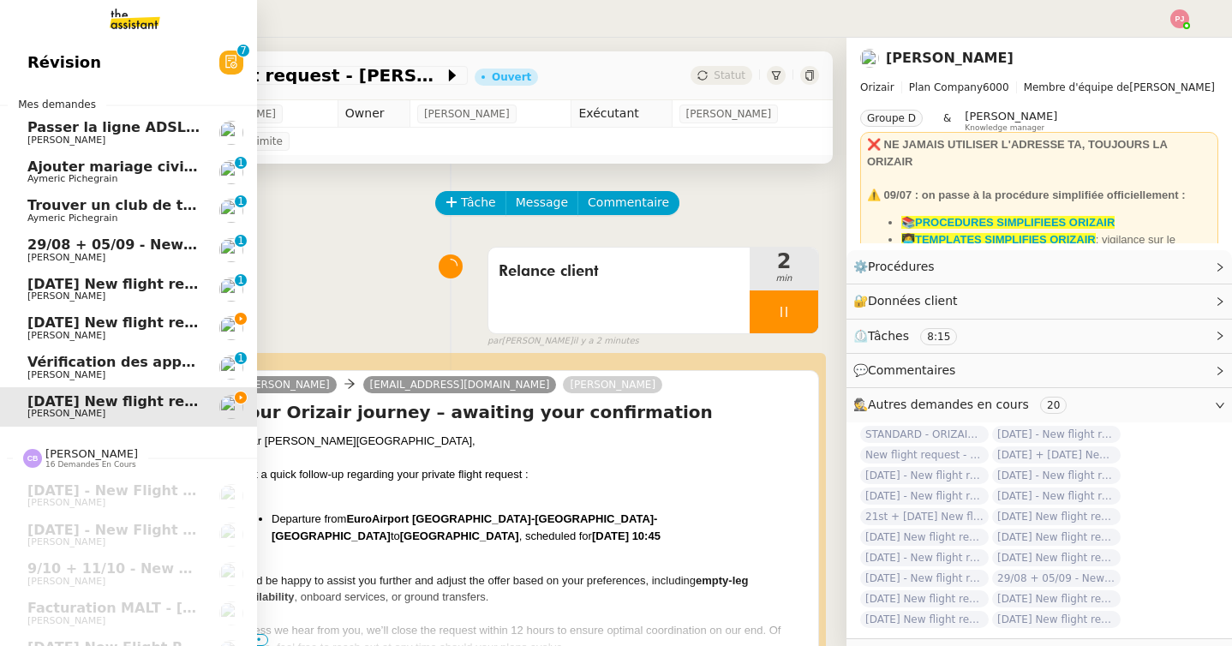
click at [43, 331] on span "[PERSON_NAME]" at bounding box center [66, 335] width 78 height 11
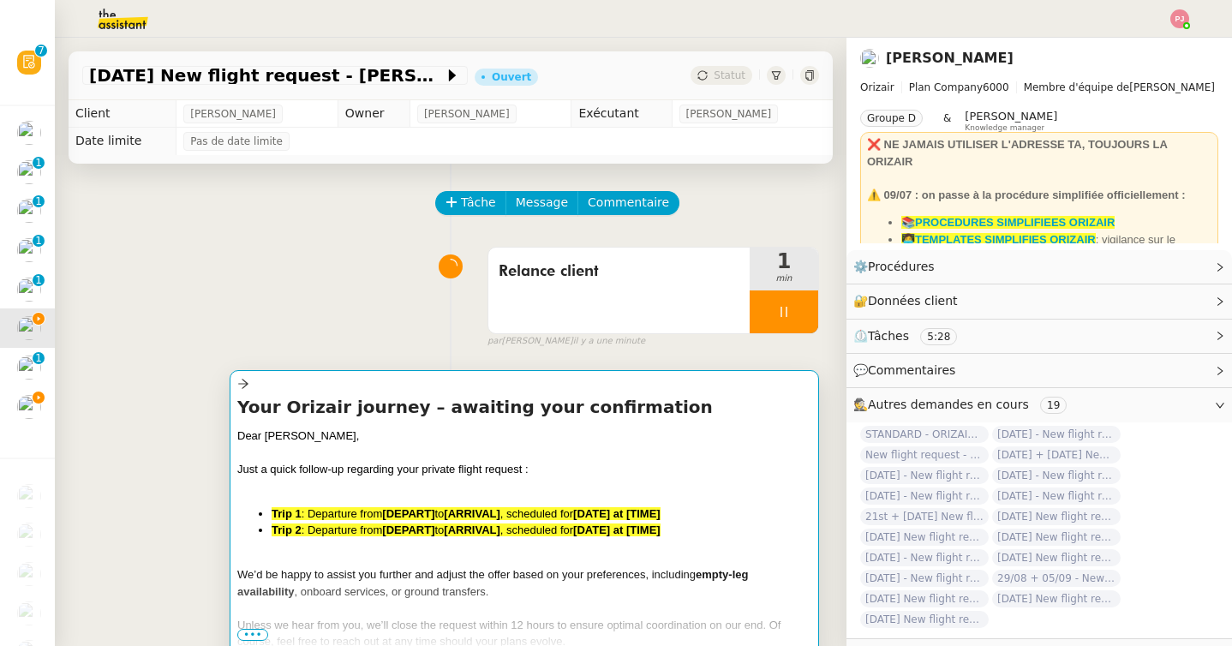
click at [339, 409] on h4 "Your Orizair journey – awaiting your confirmation" at bounding box center [524, 407] width 574 height 24
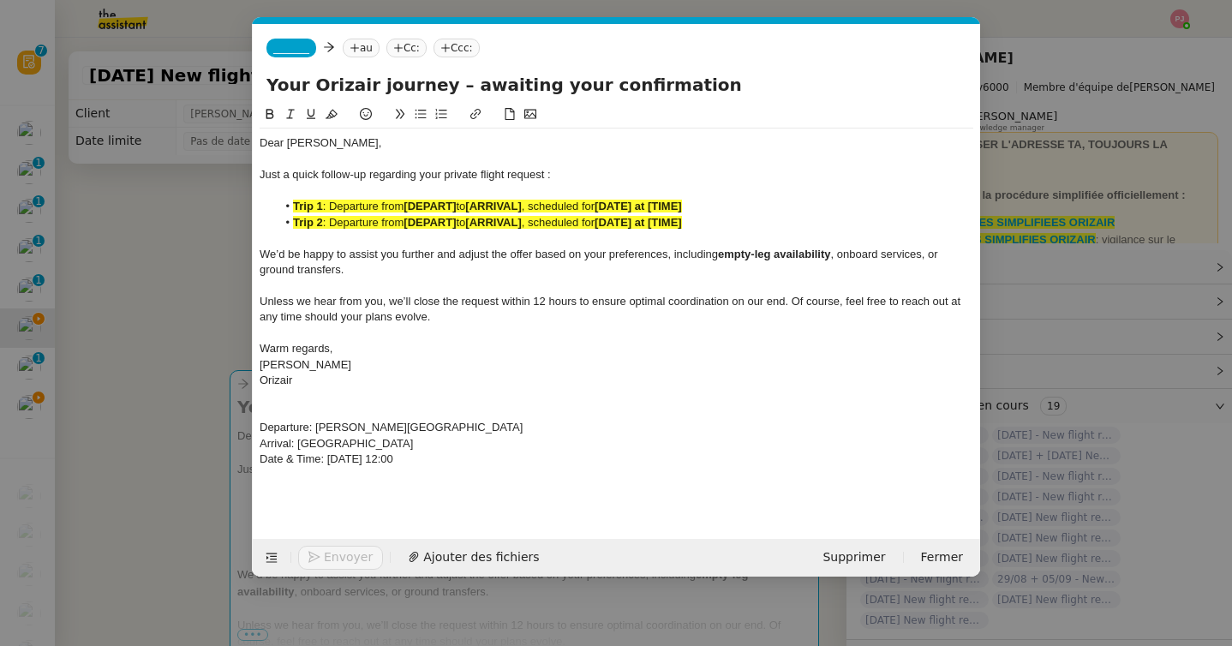
scroll to position [0, 36]
click at [295, 42] on span "_______" at bounding box center [291, 48] width 36 height 12
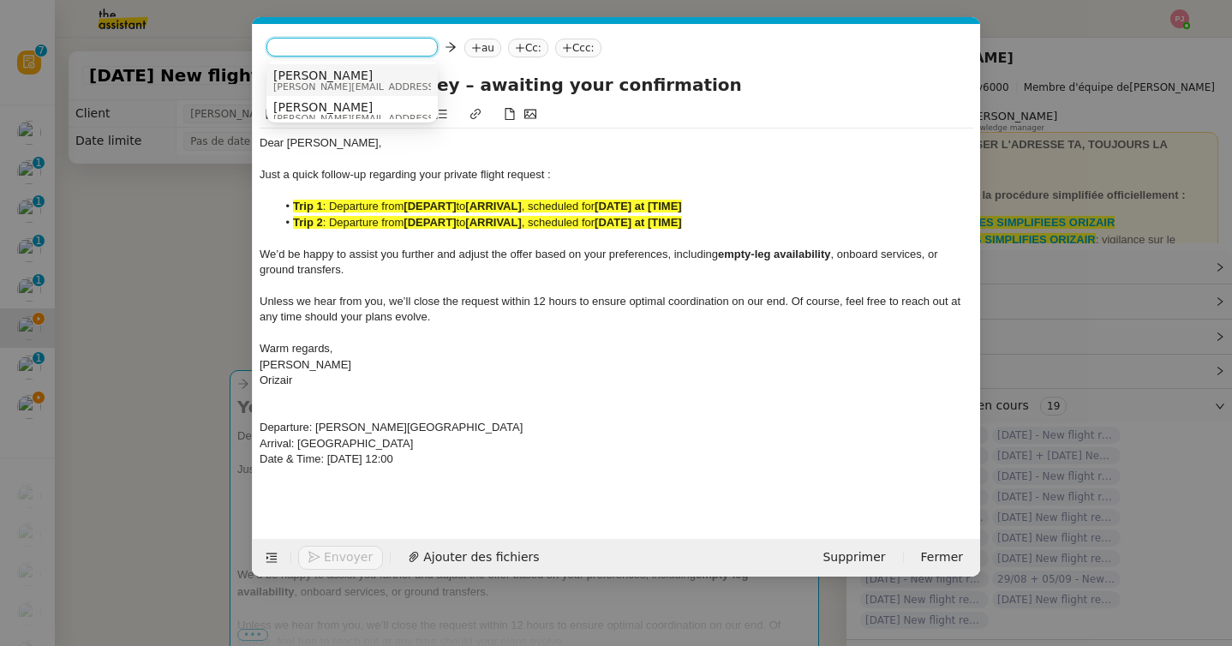
click at [313, 74] on span "[PERSON_NAME]" at bounding box center [394, 76] width 243 height 14
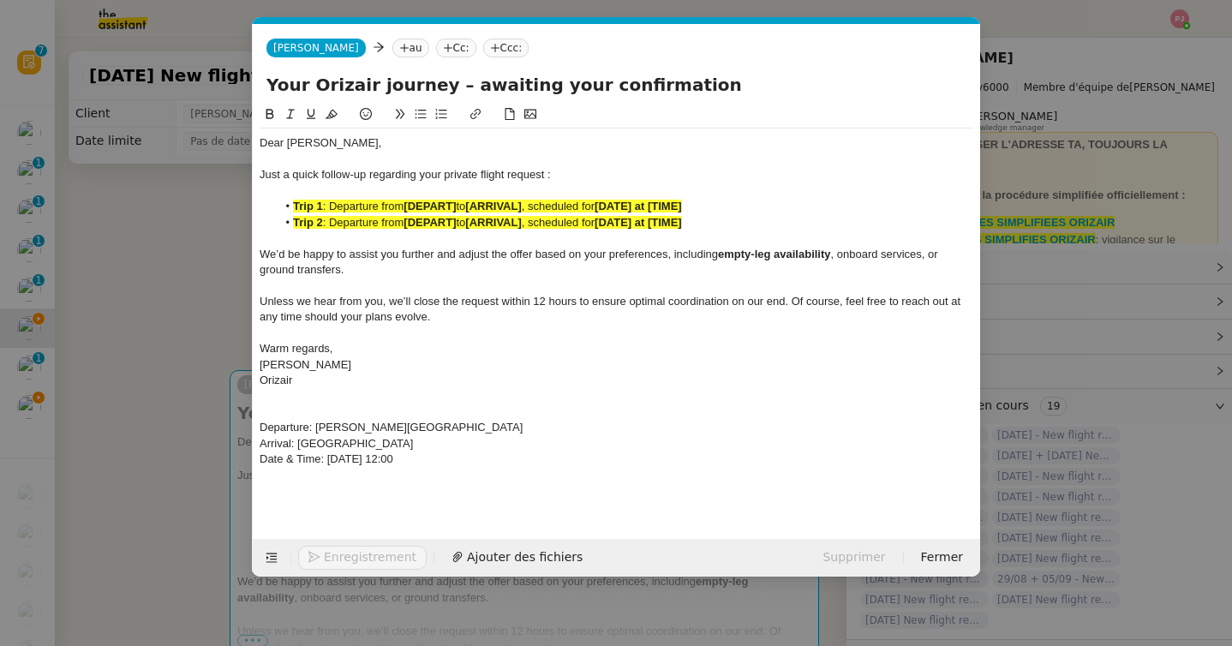
click at [399, 43] on icon at bounding box center [404, 48] width 10 height 10
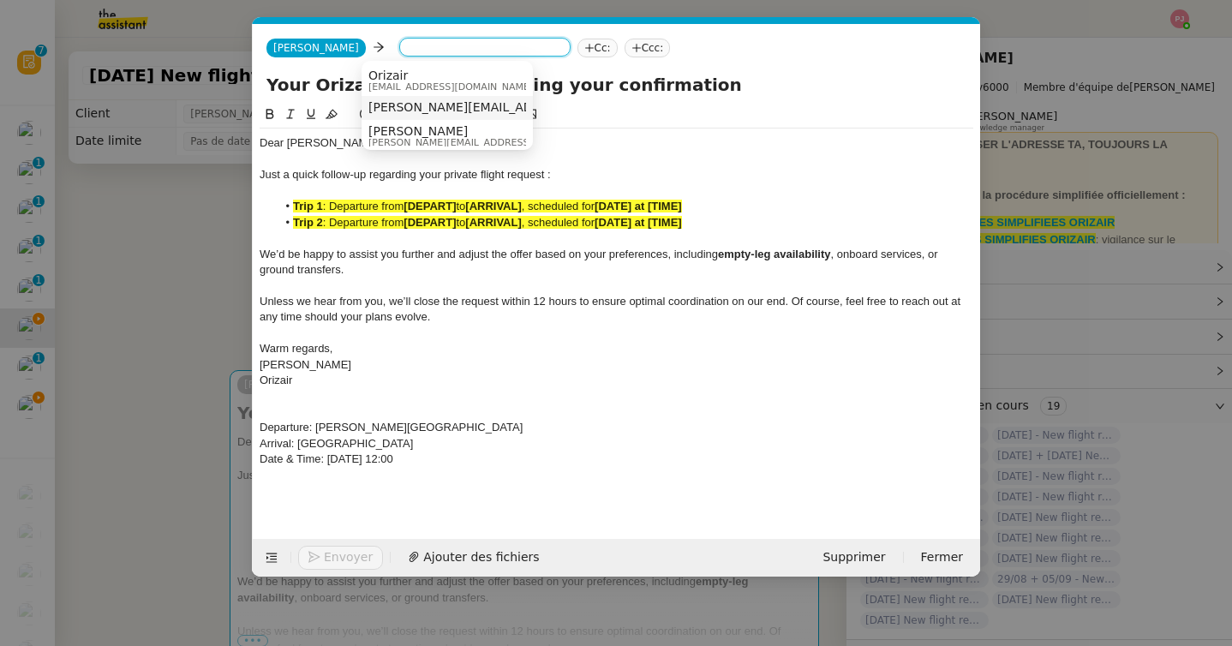
click at [422, 107] on span "[PERSON_NAME][EMAIL_ADDRESS][DOMAIN_NAME]" at bounding box center [522, 107] width 309 height 14
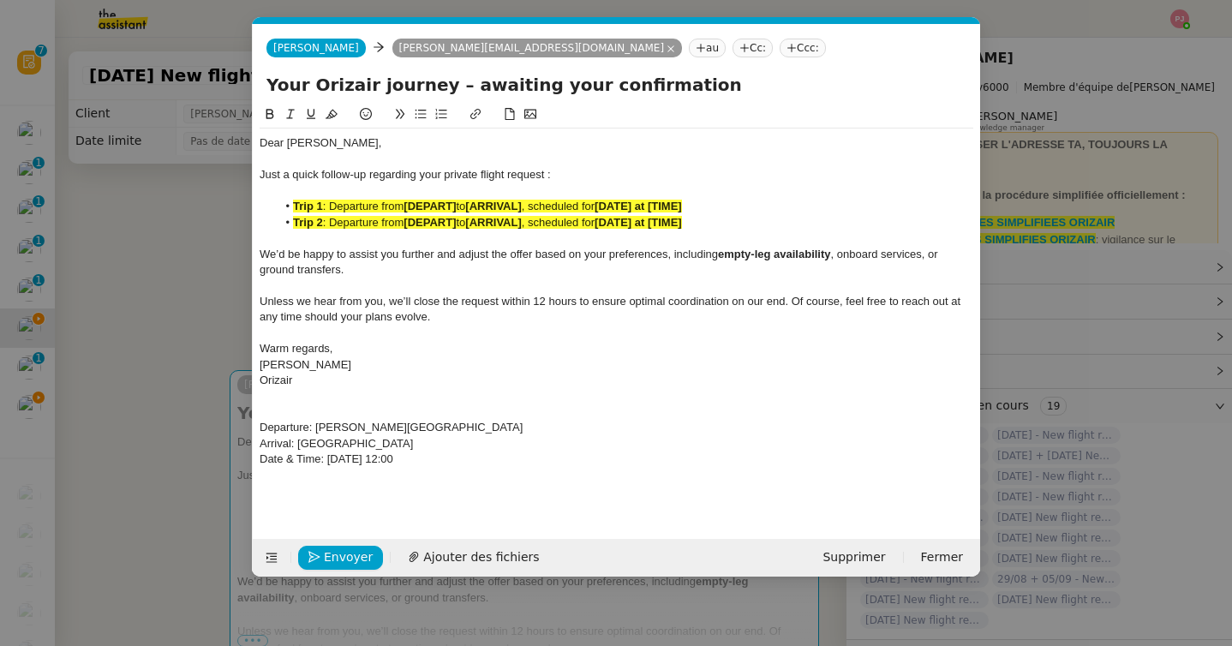
click at [779, 46] on nz-tag "Ccc:" at bounding box center [802, 48] width 46 height 19
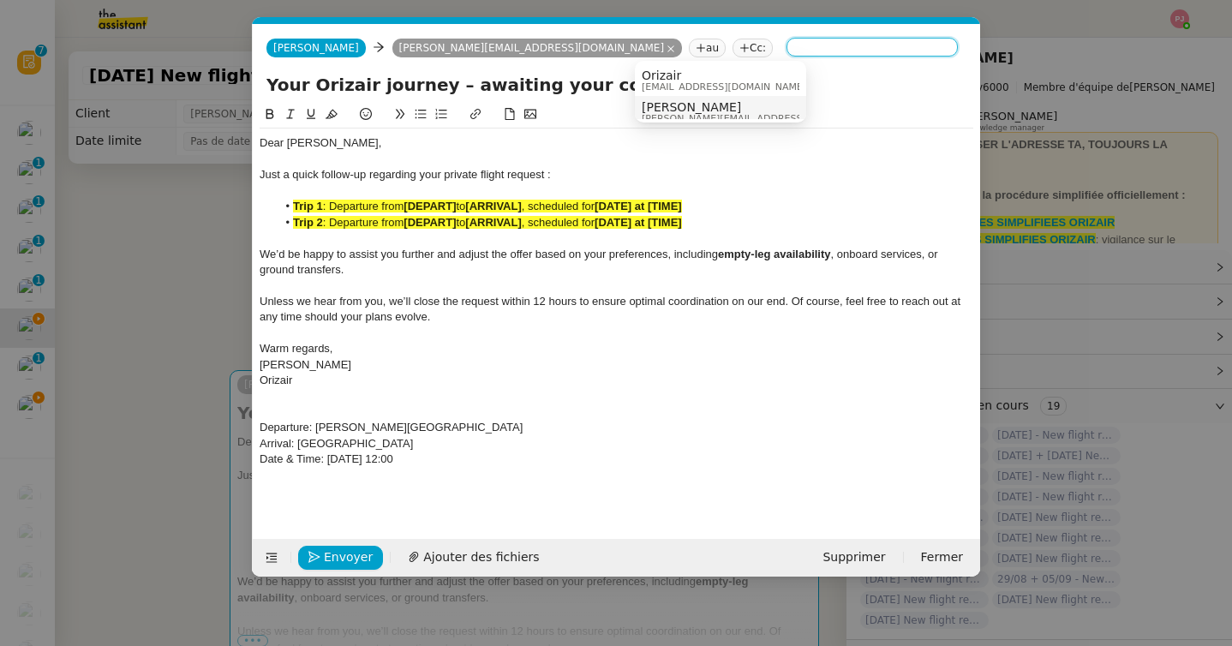
click at [682, 111] on span "[PERSON_NAME]" at bounding box center [762, 107] width 243 height 14
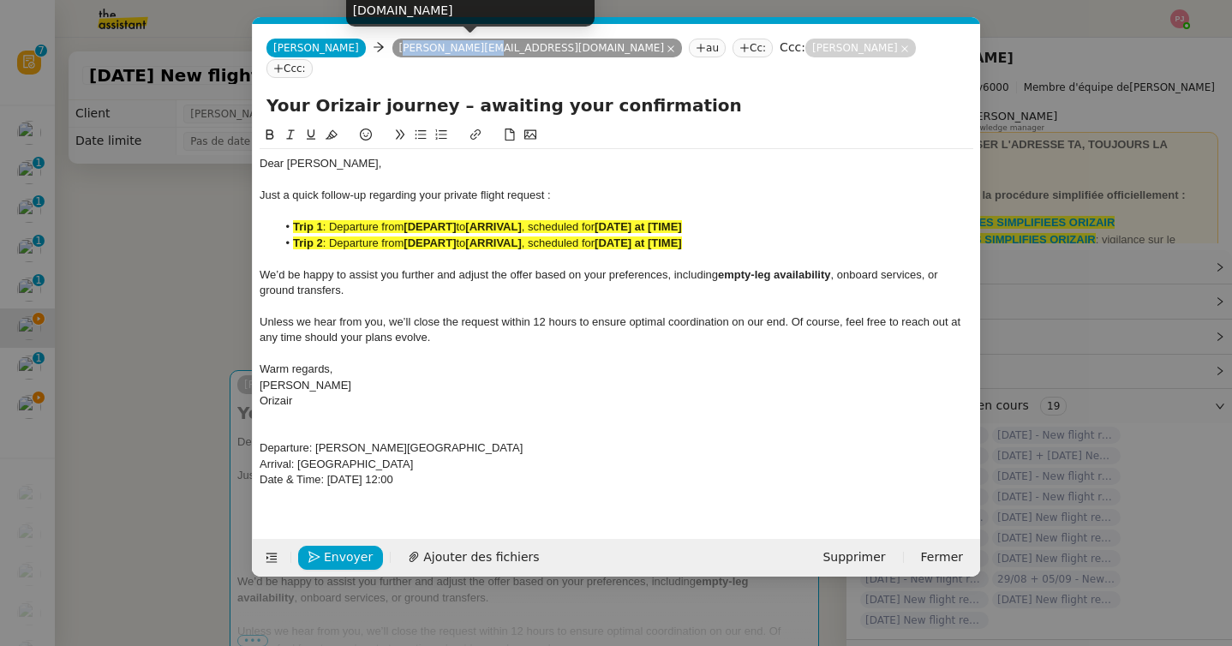
copy nz-tag "[PERSON_NAME].hatton"
drag, startPoint x: 436, startPoint y: 50, endPoint x: 360, endPoint y: 50, distance: 76.2
click at [392, 50] on nz-tag "[PERSON_NAME][EMAIL_ADDRESS][DOMAIN_NAME]" at bounding box center [537, 48] width 290 height 19
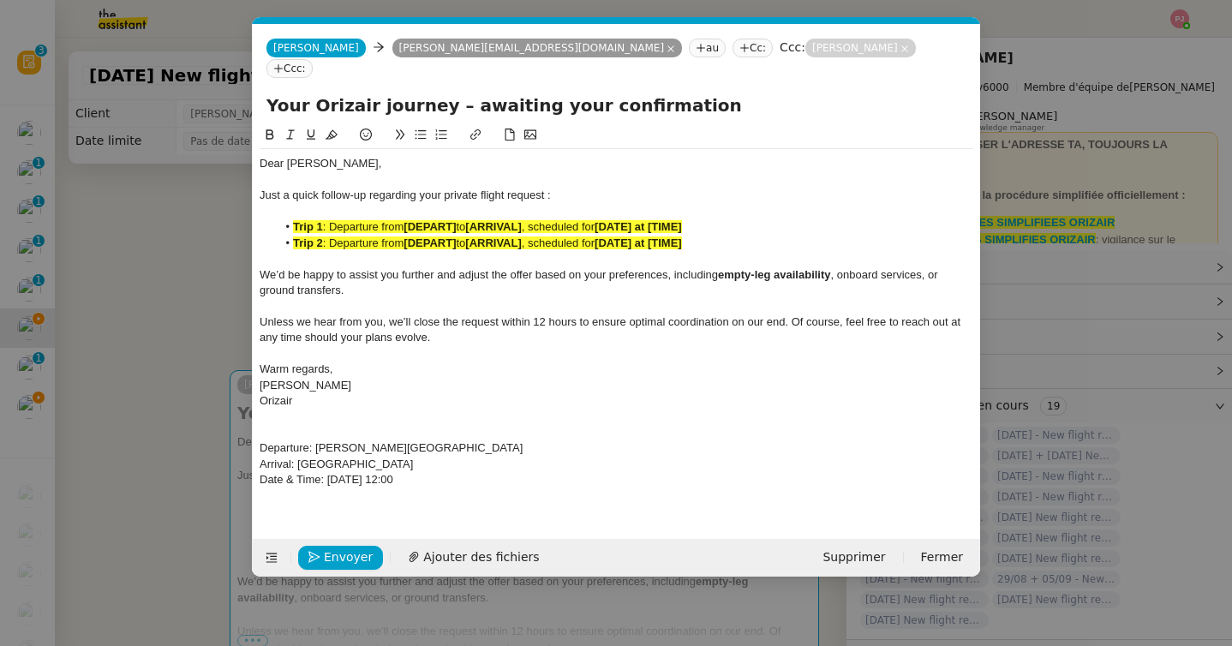
click at [21, 414] on nz-modal-container "Service TA - VOYAGE - PROPOSITION GLOBALE A utiliser dans le cadre de propositi…" at bounding box center [616, 323] width 1232 height 646
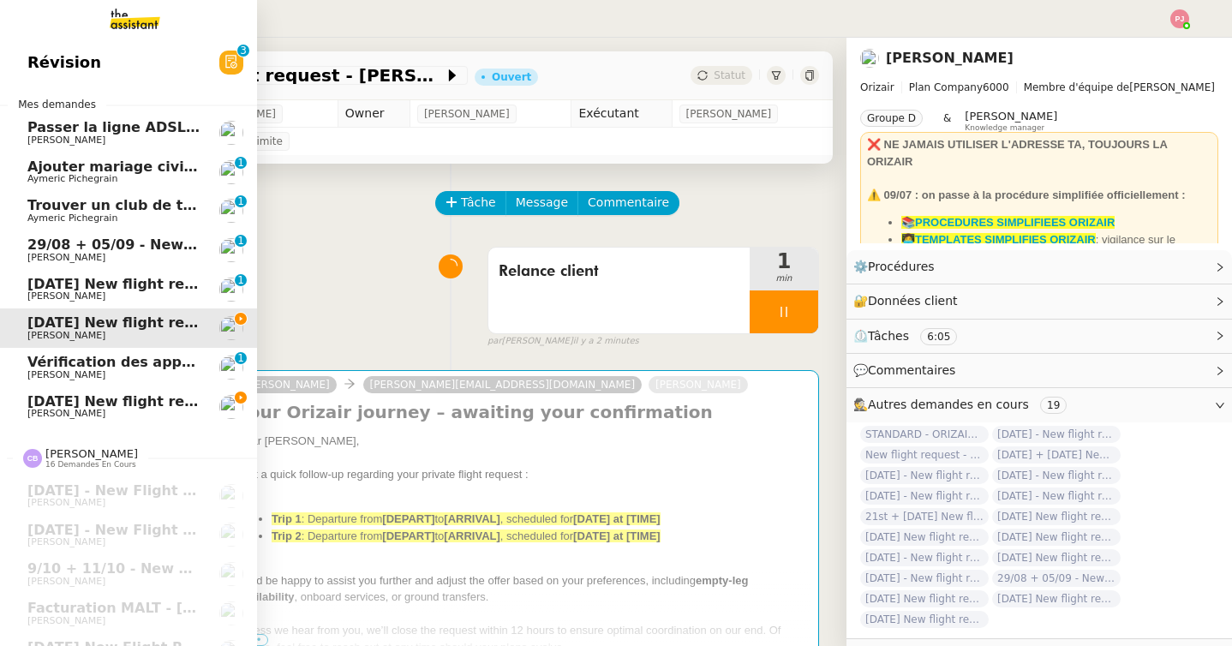
click at [29, 411] on span "[PERSON_NAME]" at bounding box center [66, 413] width 78 height 11
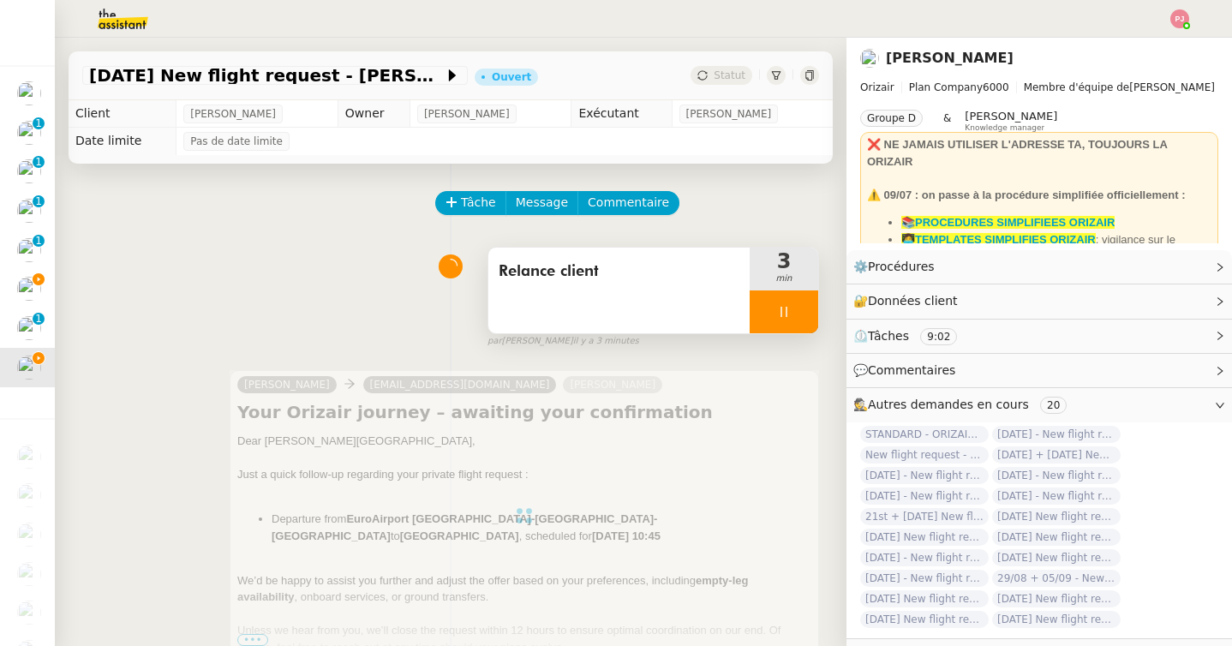
click at [779, 324] on div at bounding box center [783, 311] width 69 height 43
click at [791, 322] on button at bounding box center [801, 311] width 34 height 43
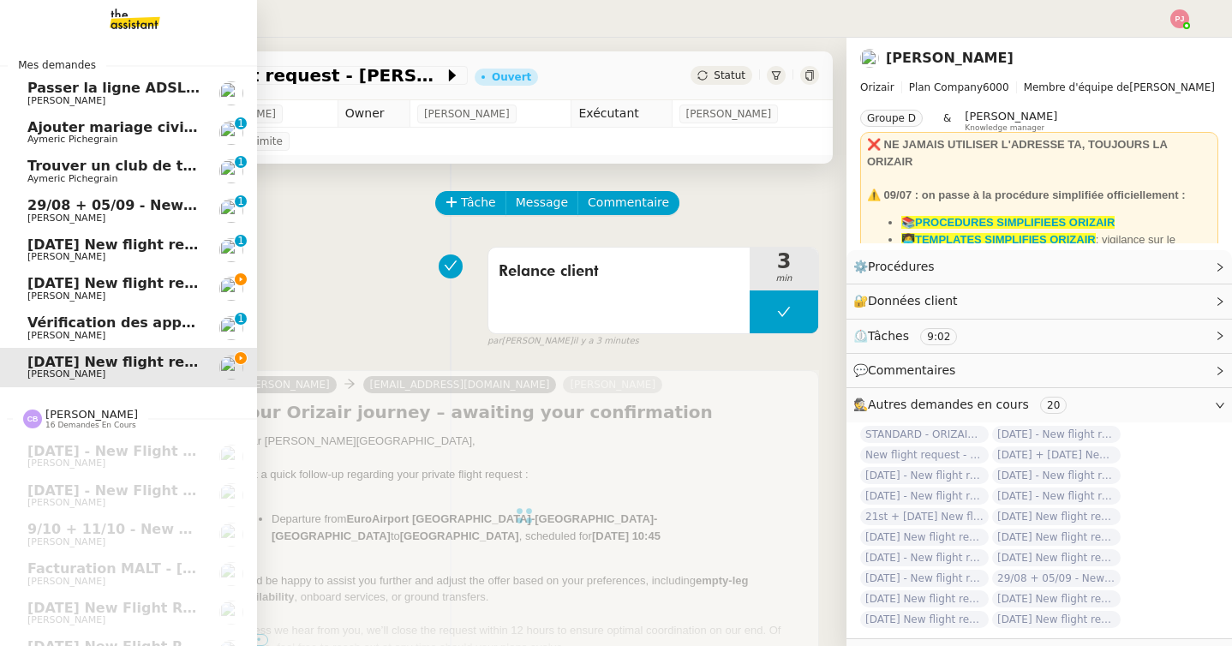
click at [47, 288] on span "[DATE] New flight request - [PERSON_NAME]" at bounding box center [198, 283] width 343 height 16
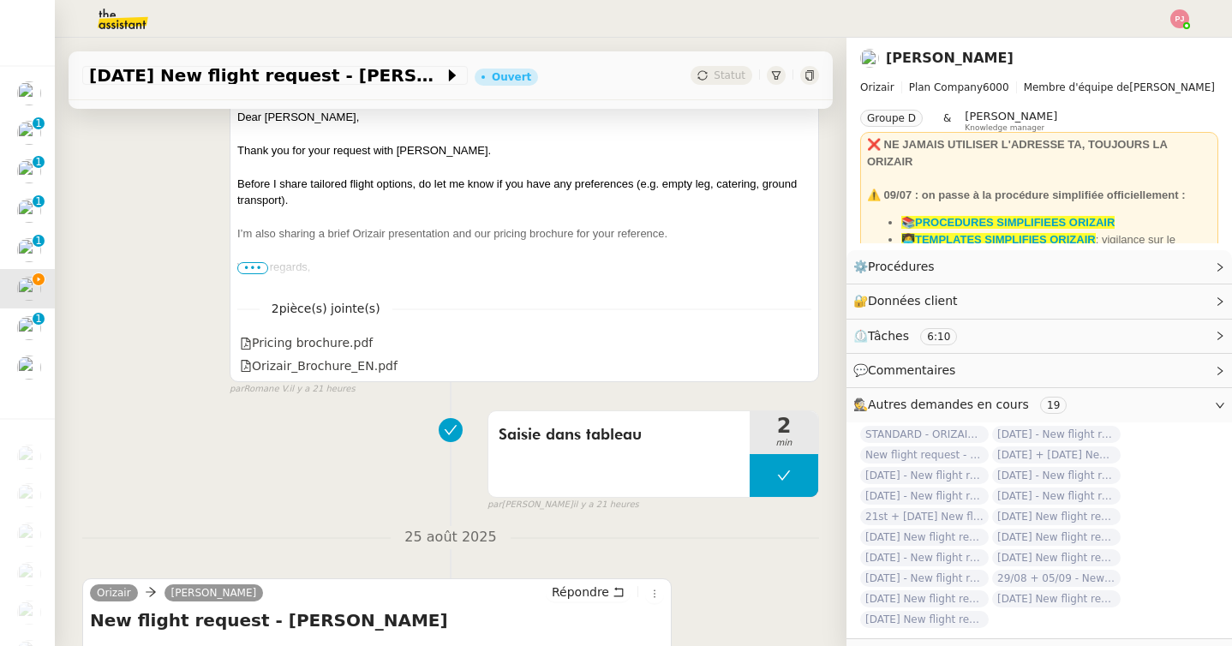
scroll to position [1320, 0]
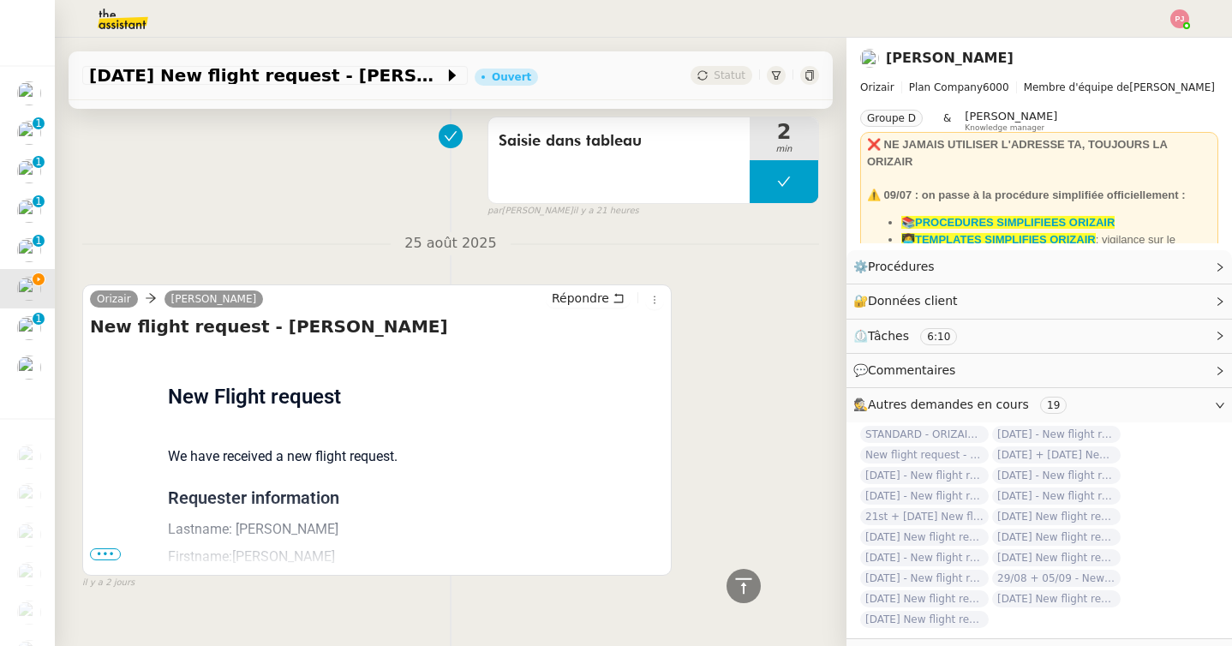
click at [104, 548] on span "•••" at bounding box center [105, 554] width 31 height 12
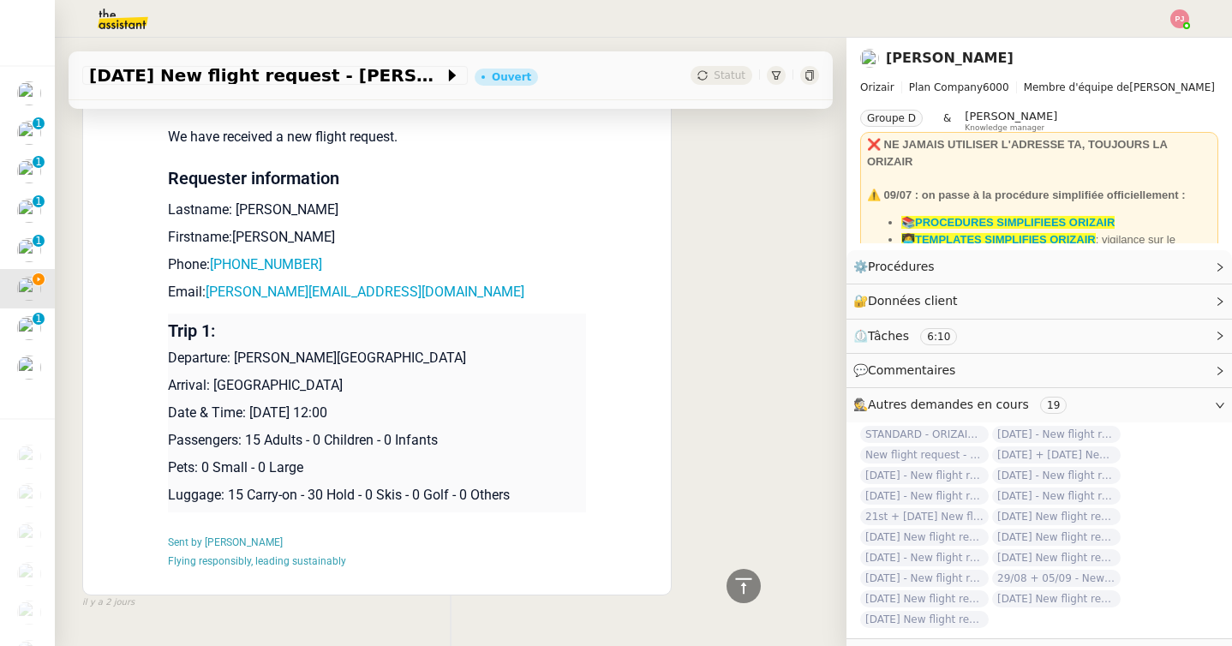
scroll to position [1659, 0]
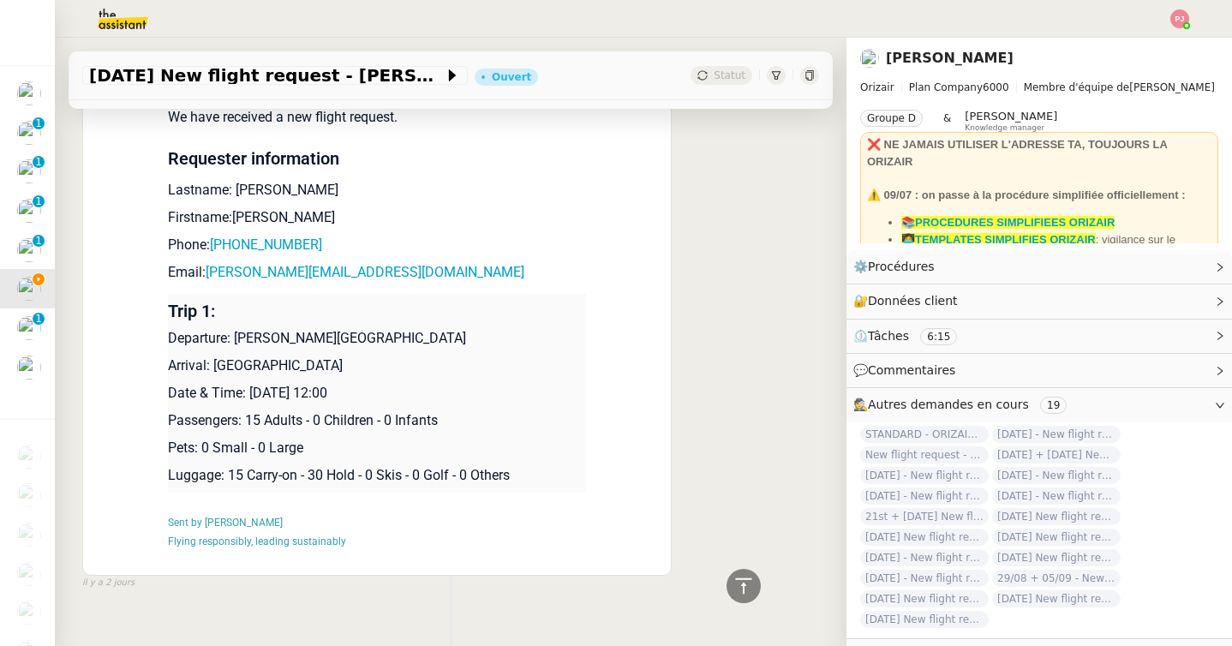
drag, startPoint x: 446, startPoint y: 365, endPoint x: 170, endPoint y: 315, distance: 281.1
click at [170, 315] on td "Trip 1: Departure: [PERSON_NAME][GEOGRAPHIC_DATA] Arrival: [GEOGRAPHIC_DATA] Da…" at bounding box center [377, 393] width 418 height 199
copy td "Departure: [PERSON_NAME][GEOGRAPHIC_DATA] Arrival: [GEOGRAPHIC_DATA] Date & Tim…"
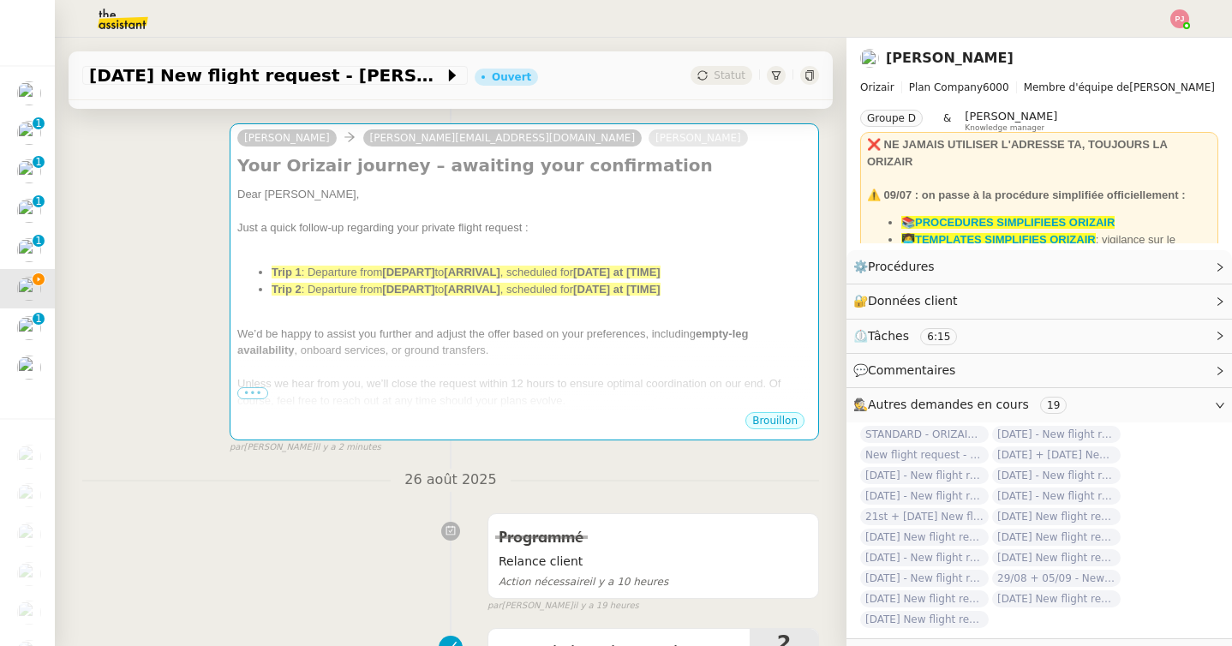
scroll to position [0, 0]
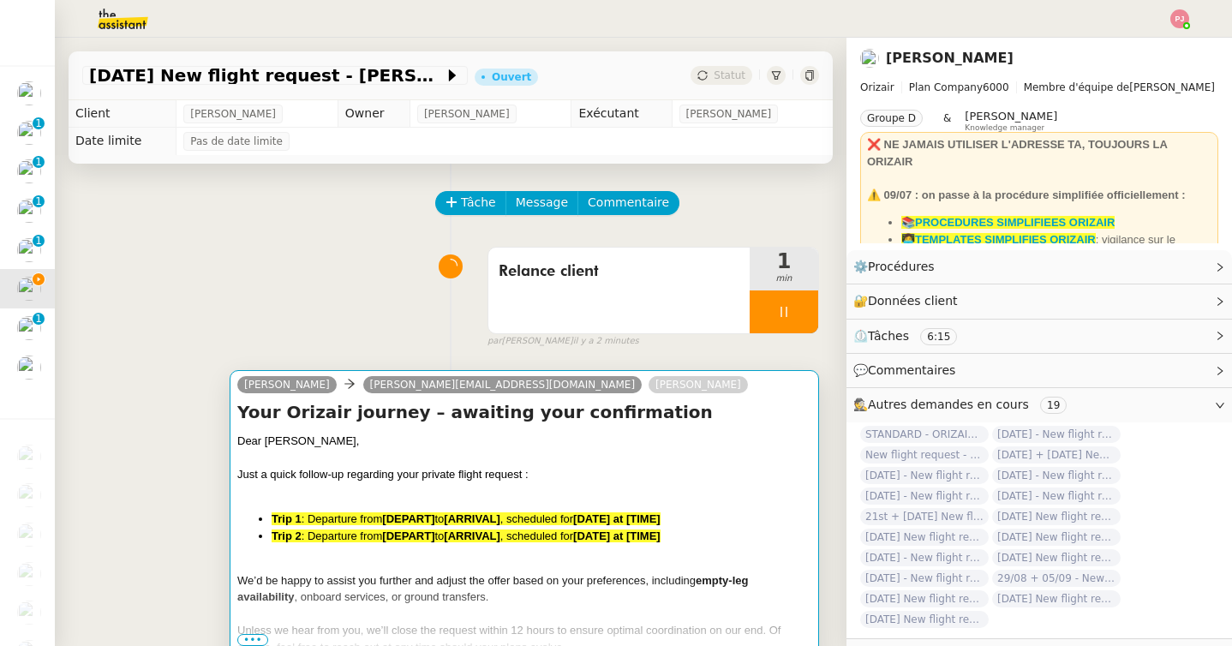
click at [309, 455] on div at bounding box center [524, 458] width 574 height 17
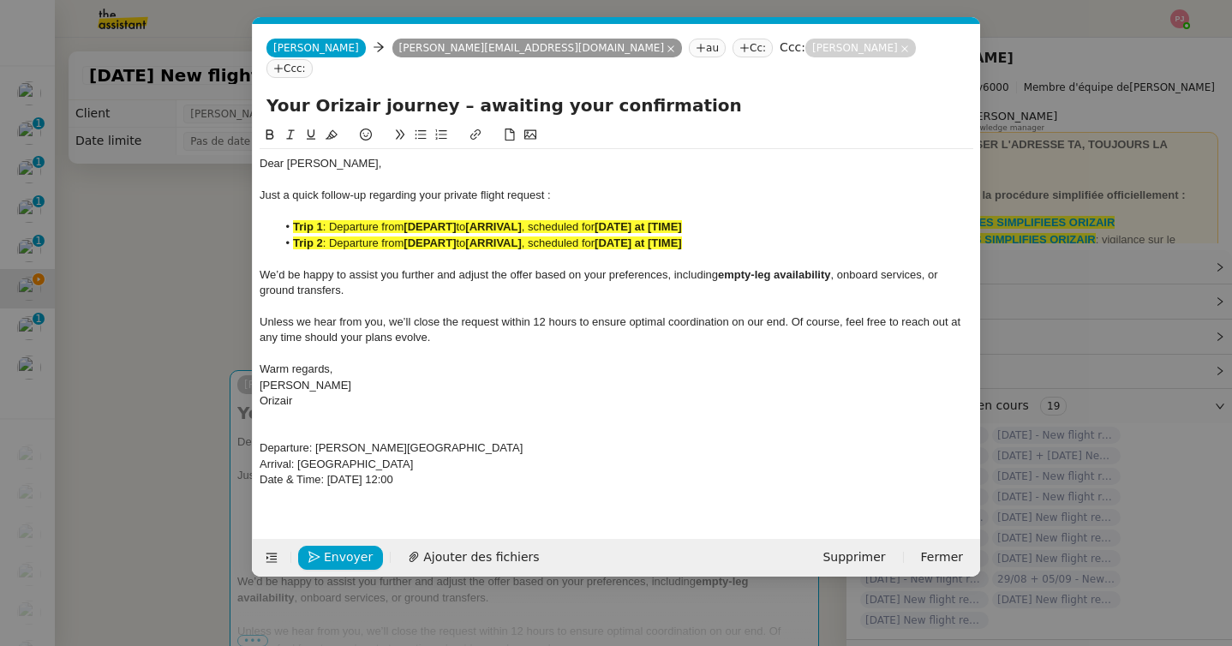
scroll to position [0, 36]
click at [482, 472] on div "Date & Time: [DATE] 12:00" at bounding box center [615, 479] width 713 height 15
drag, startPoint x: 482, startPoint y: 456, endPoint x: 256, endPoint y: 429, distance: 227.8
click at [256, 429] on nz-spin "Dear [PERSON_NAME], Just a quick follow-up regarding your private flight reques…" at bounding box center [616, 322] width 727 height 394
click at [271, 125] on button at bounding box center [269, 135] width 21 height 20
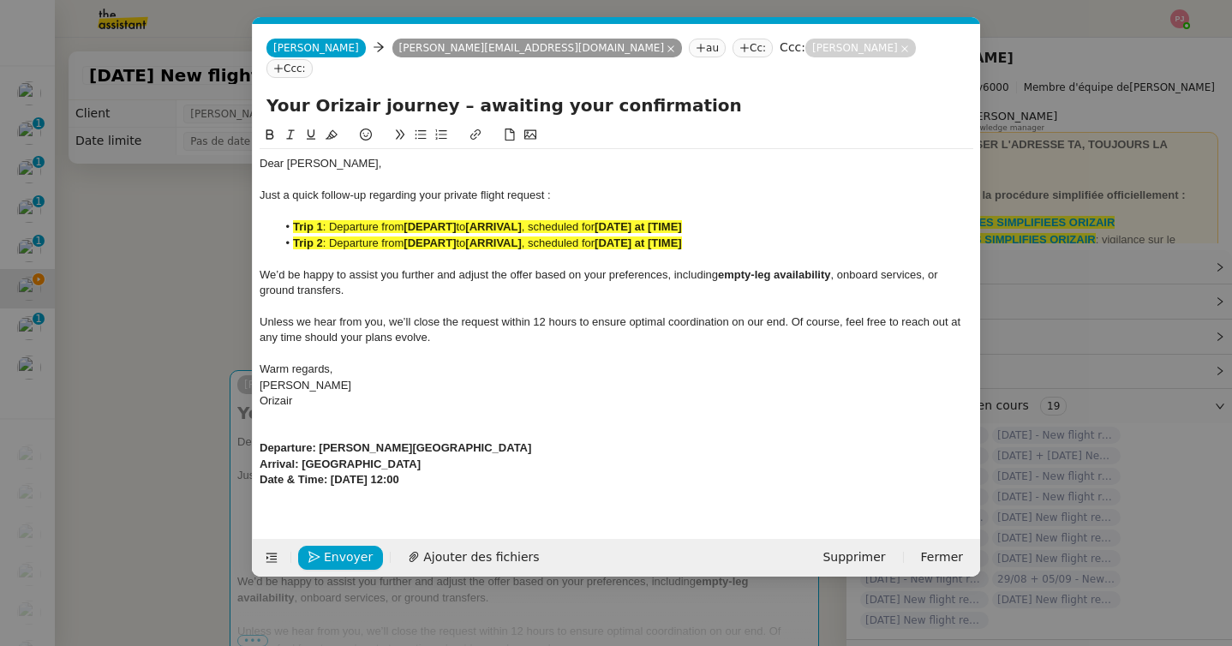
click at [326, 128] on icon at bounding box center [331, 134] width 12 height 12
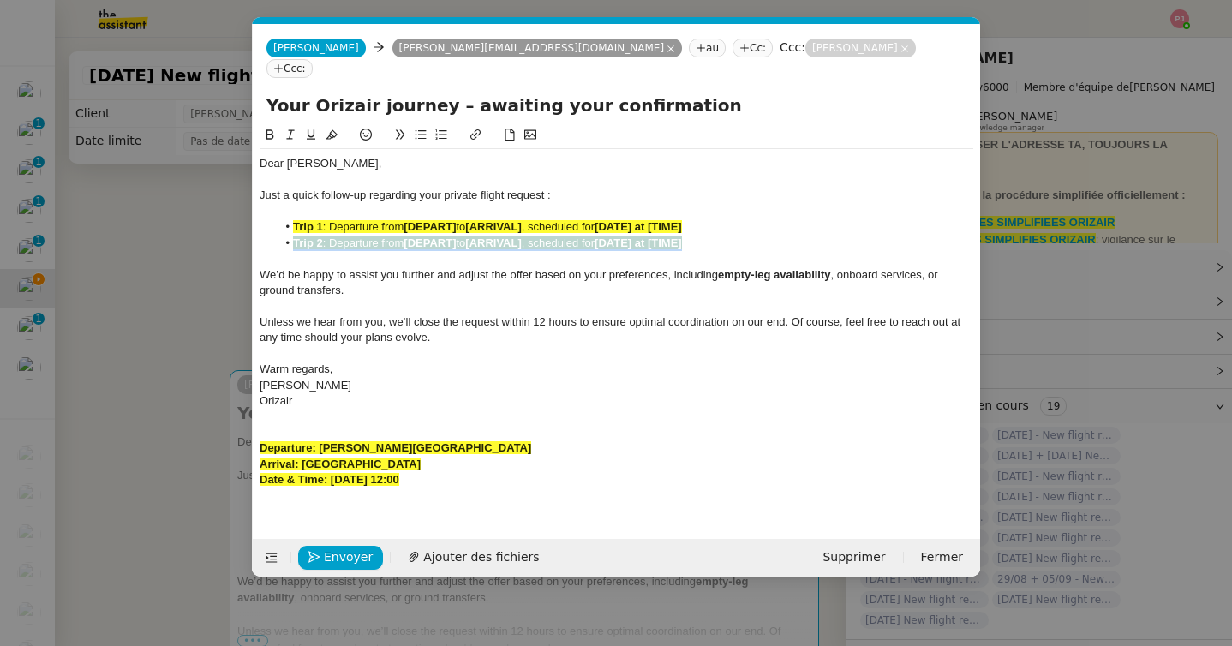
drag, startPoint x: 716, startPoint y: 221, endPoint x: 270, endPoint y: 227, distance: 446.2
click at [270, 227] on ul "Trip 1 : Departure from [DEPART] to [ARRIVAL] , scheduled for [DATE] at [TIME] …" at bounding box center [615, 235] width 713 height 32
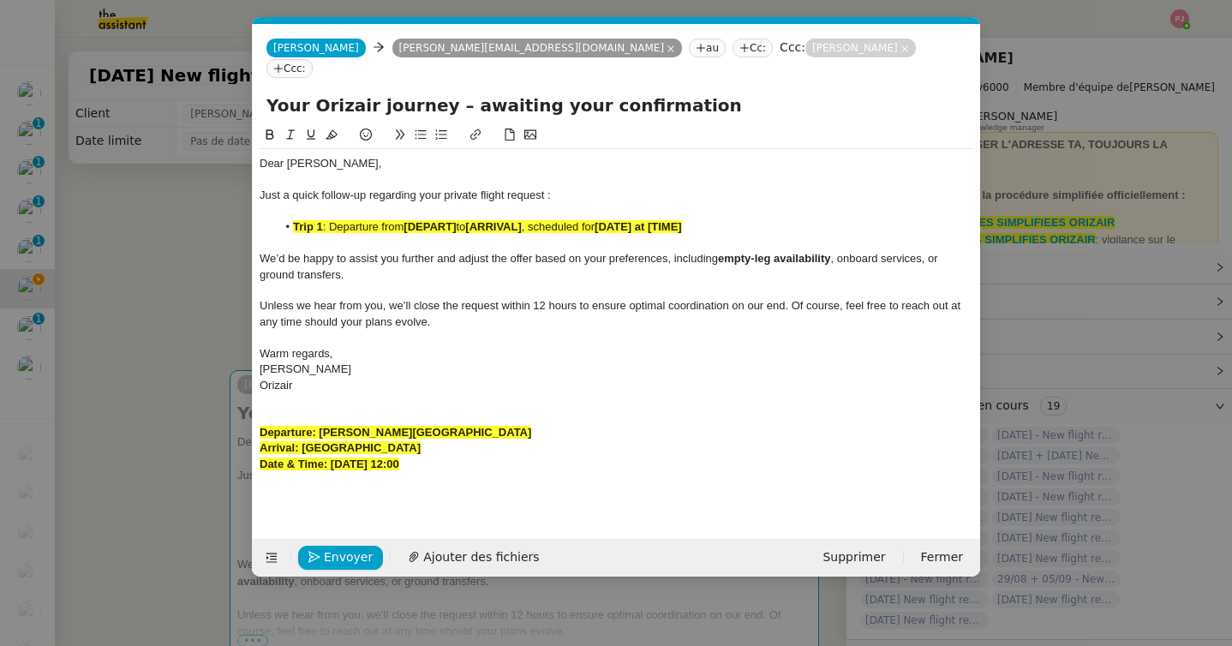
drag, startPoint x: 544, startPoint y: 413, endPoint x: 320, endPoint y: 411, distance: 223.5
click at [320, 425] on div "﻿Departure: [PERSON_NAME][GEOGRAPHIC_DATA]" at bounding box center [615, 432] width 713 height 15
copy strong "[PERSON_NAME][GEOGRAPHIC_DATA]"
drag, startPoint x: 458, startPoint y: 208, endPoint x: 406, endPoint y: 207, distance: 52.2
click at [406, 219] on li "Trip 1 : Departure from [DEPART] to [ARRIVAL] , scheduled for [DATE] at [TIME]" at bounding box center [625, 226] width 697 height 15
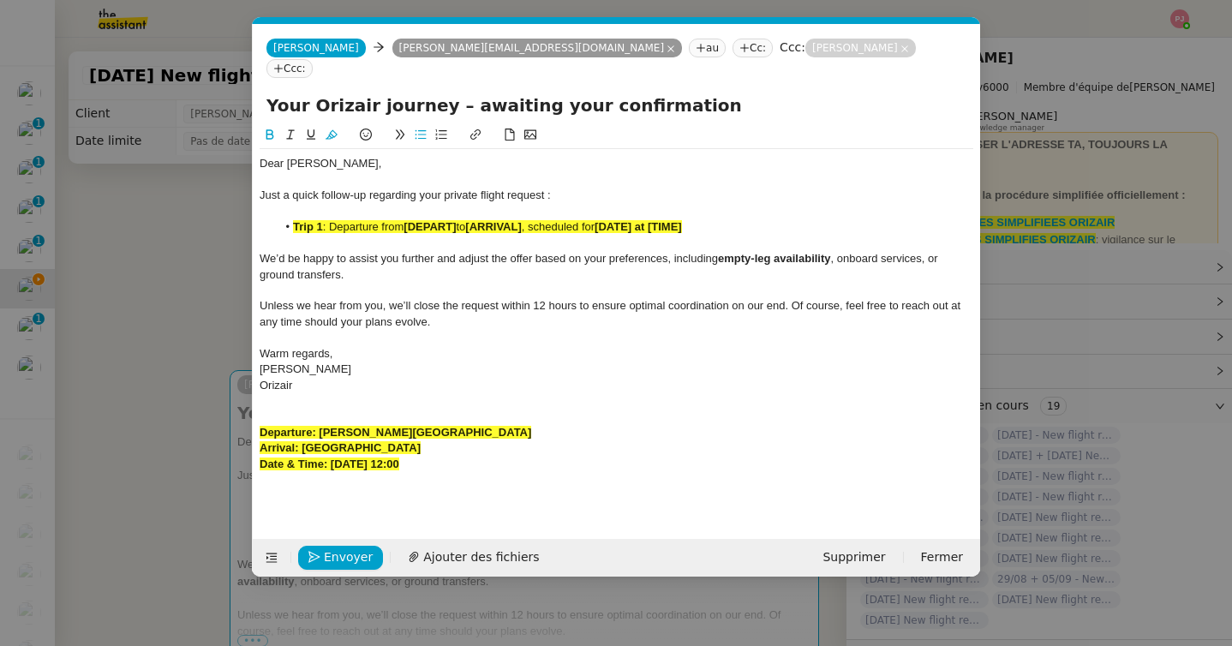
scroll to position [0, 0]
drag, startPoint x: 445, startPoint y: 429, endPoint x: 302, endPoint y: 427, distance: 143.0
click at [302, 440] on div "Arrival: [GEOGRAPHIC_DATA]" at bounding box center [615, 447] width 713 height 15
copy strong "[GEOGRAPHIC_DATA]"
drag, startPoint x: 693, startPoint y: 206, endPoint x: 638, endPoint y: 205, distance: 54.8
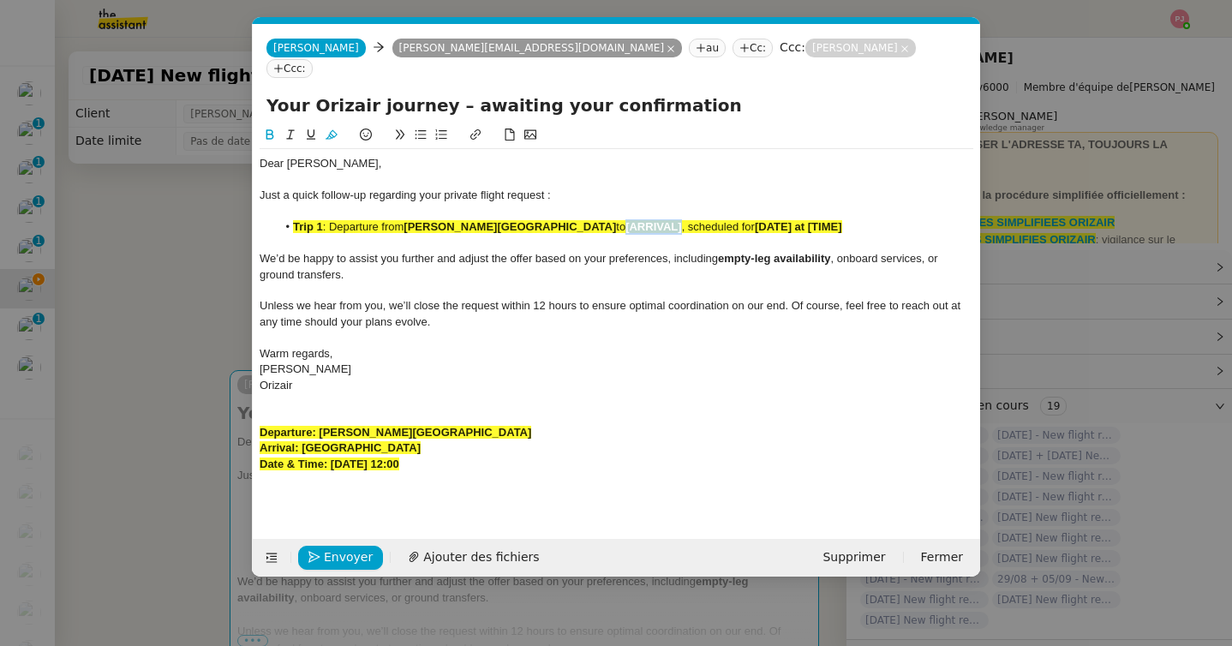
click at [638, 219] on li "Trip 1 : Departure from [PERSON_NAME][GEOGRAPHIC_DATA] to [ARRIVAL] , scheduled…" at bounding box center [625, 226] width 697 height 15
drag, startPoint x: 498, startPoint y: 447, endPoint x: 331, endPoint y: 449, distance: 167.0
click at [331, 456] on div "Date & Time: [DATE] 12:00" at bounding box center [615, 463] width 713 height 15
copy strong "[DATE] 12:00"
drag, startPoint x: 949, startPoint y: 206, endPoint x: 843, endPoint y: 209, distance: 106.2
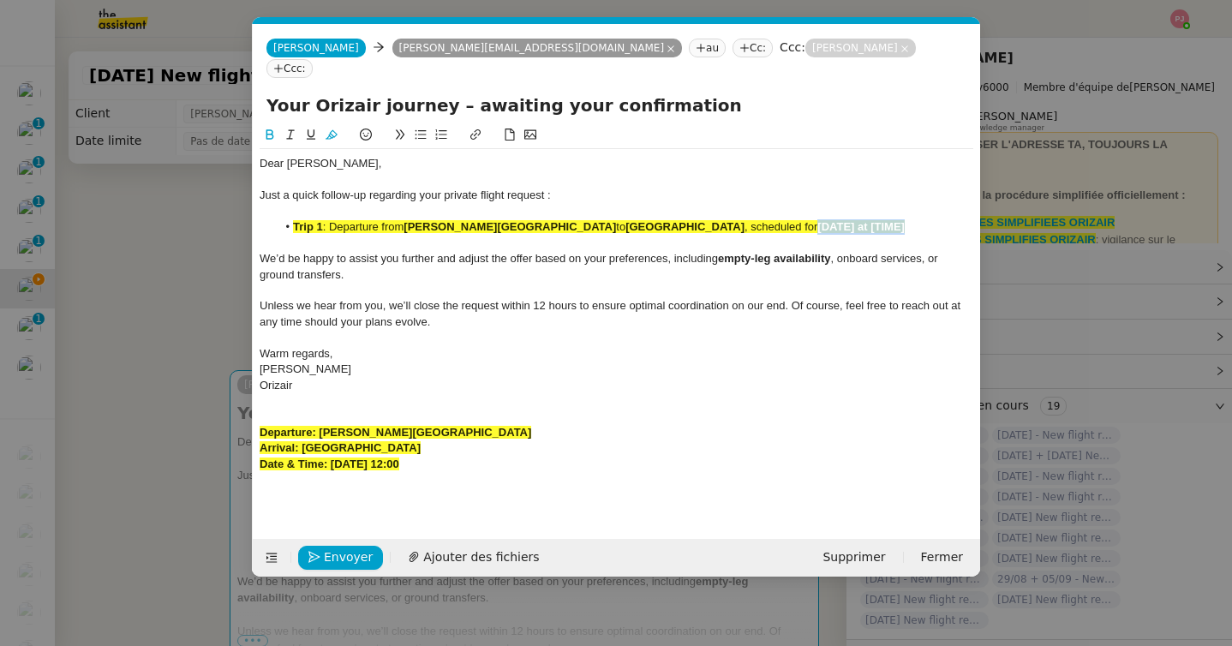
click at [843, 219] on li "Trip 1 : Departure from [PERSON_NAME][GEOGRAPHIC_DATA] to [GEOGRAPHIC_DATA] , s…" at bounding box center [625, 226] width 697 height 15
click at [328, 220] on span ": Departure from" at bounding box center [363, 226] width 81 height 13
drag, startPoint x: 490, startPoint y: 444, endPoint x: 240, endPoint y: 410, distance: 252.4
click at [240, 410] on nz-modal-container "Service TA - VOYAGE - PROPOSITION GLOBALE A utiliser dans le cadre de propositi…" at bounding box center [616, 323] width 1232 height 646
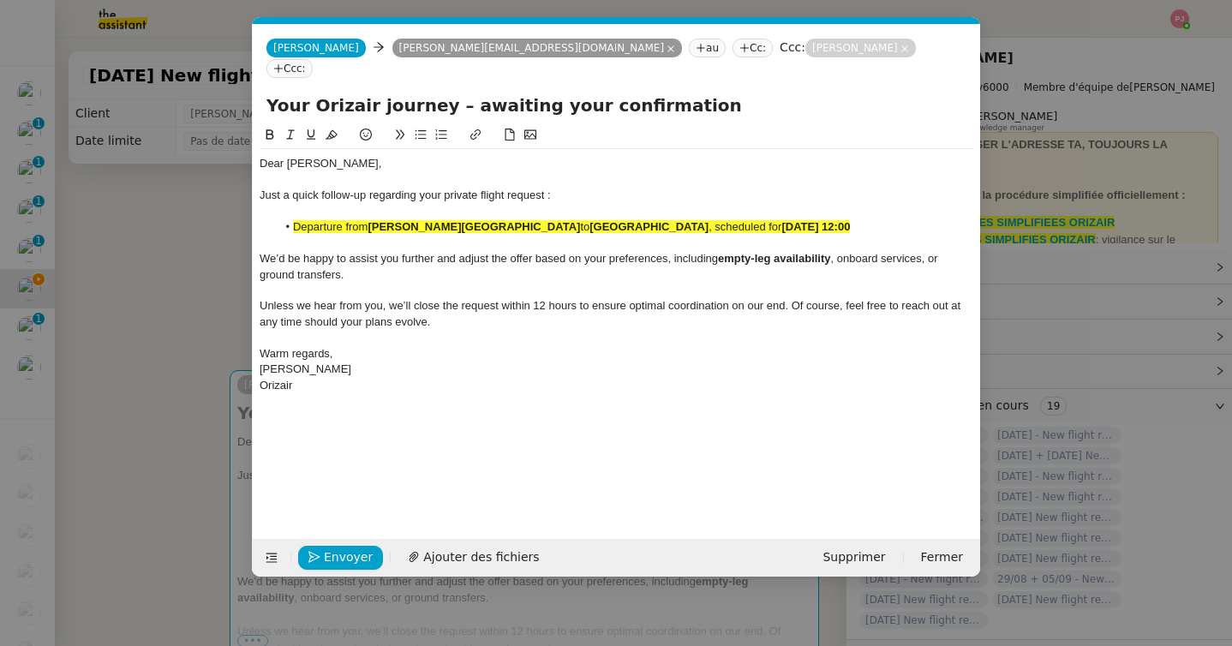
drag, startPoint x: 953, startPoint y: 204, endPoint x: 280, endPoint y: 205, distance: 673.2
click at [280, 219] on li "Departure from [PERSON_NAME][GEOGRAPHIC_DATA] to [GEOGRAPHIC_DATA] , scheduled …" at bounding box center [625, 226] width 697 height 15
click at [329, 130] on icon at bounding box center [331, 134] width 12 height 9
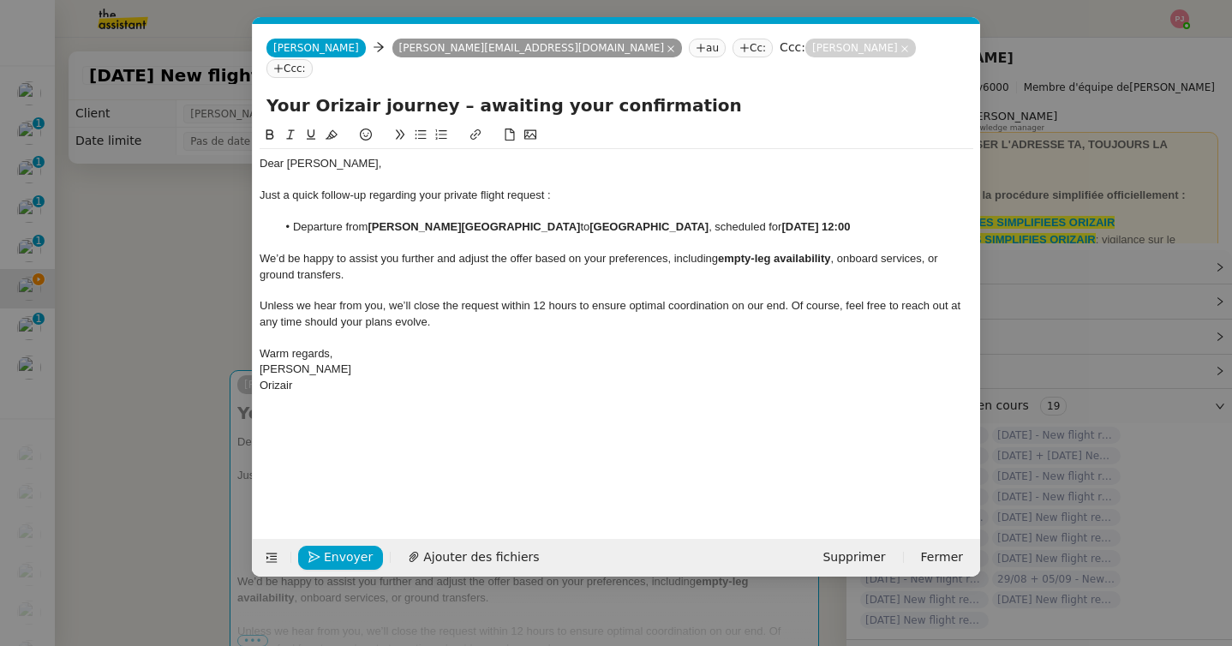
click at [372, 307] on span "Unless we hear from you, we’ll close the request within 12 hours to ensure opti…" at bounding box center [611, 313] width 704 height 28
click at [338, 558] on span "Envoyer" at bounding box center [348, 557] width 49 height 20
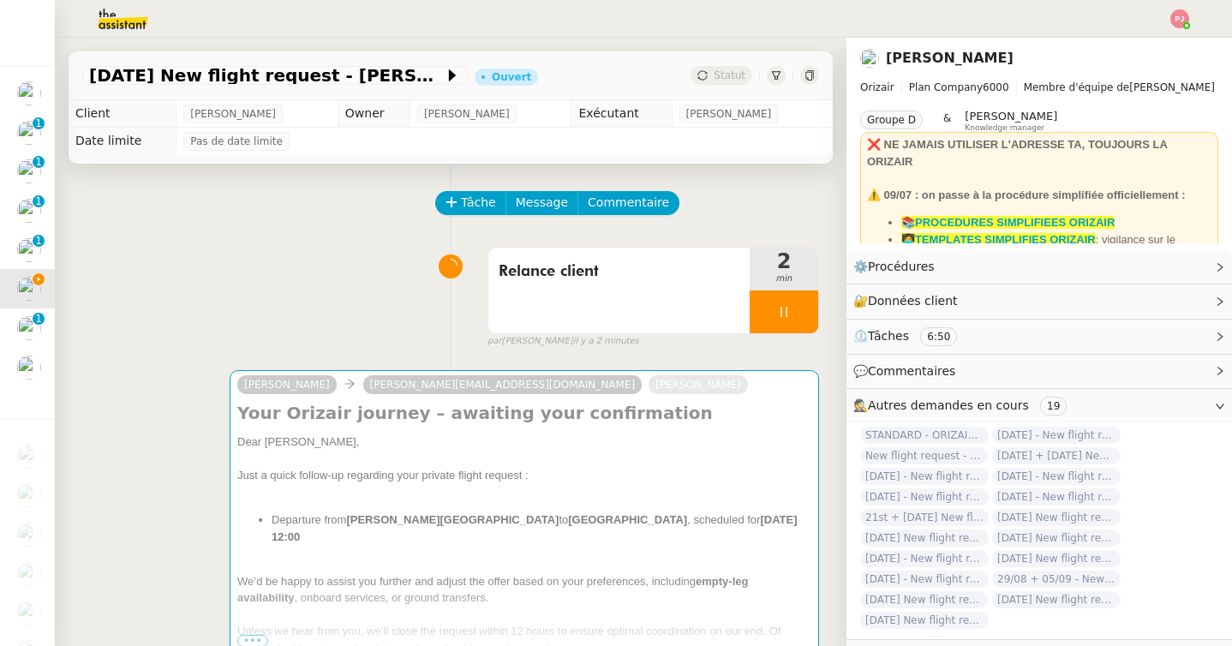
click at [338, 558] on nz-modal-container "Service TA - VOYAGE - PROPOSITION GLOBALE A utiliser dans le cadre de propositi…" at bounding box center [616, 323] width 1232 height 646
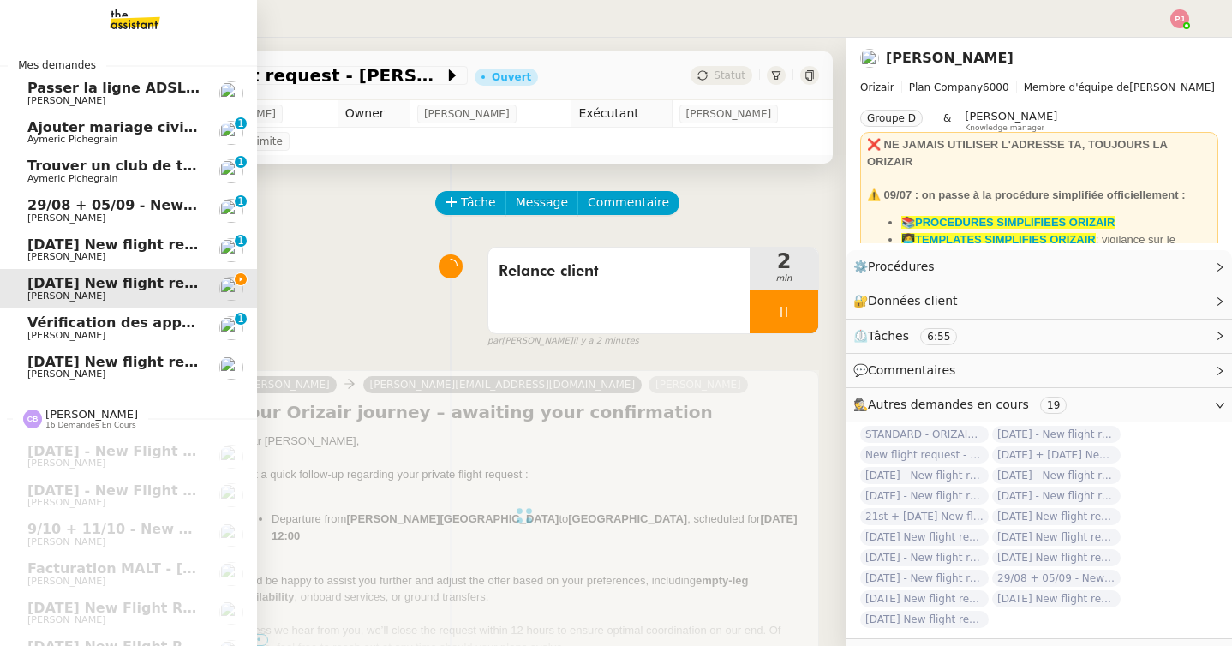
click at [51, 359] on span "[DATE] New flight request - [PERSON_NAME]" at bounding box center [198, 362] width 343 height 16
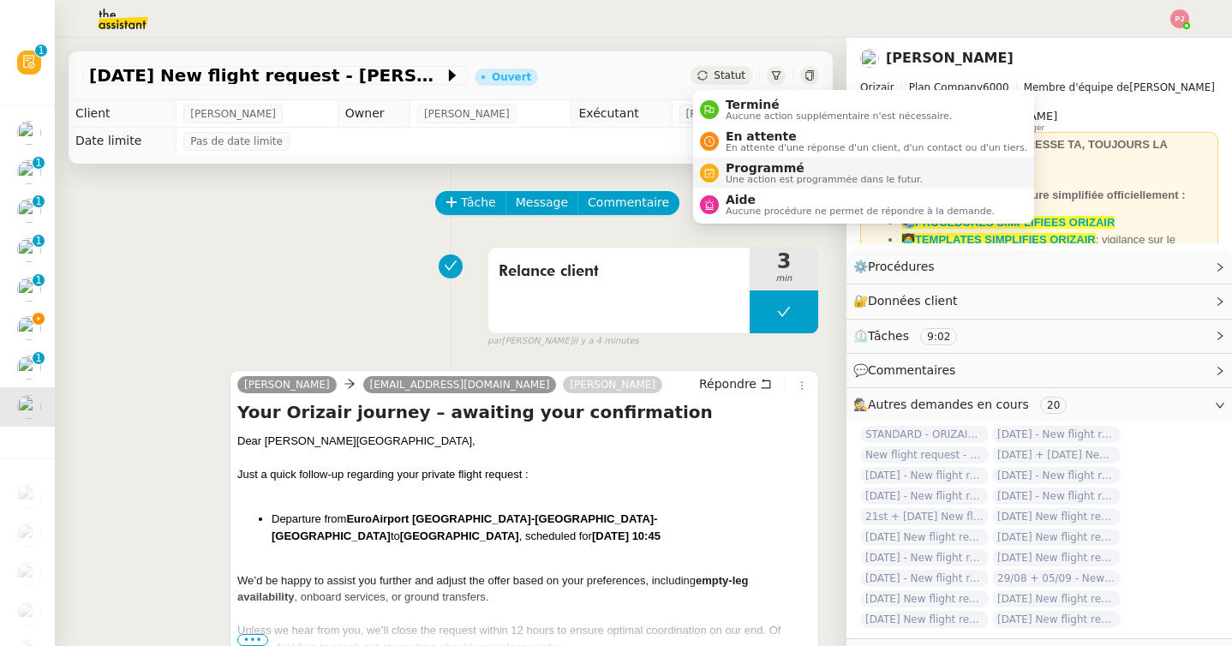
click at [753, 164] on span "Programmé" at bounding box center [823, 168] width 197 height 14
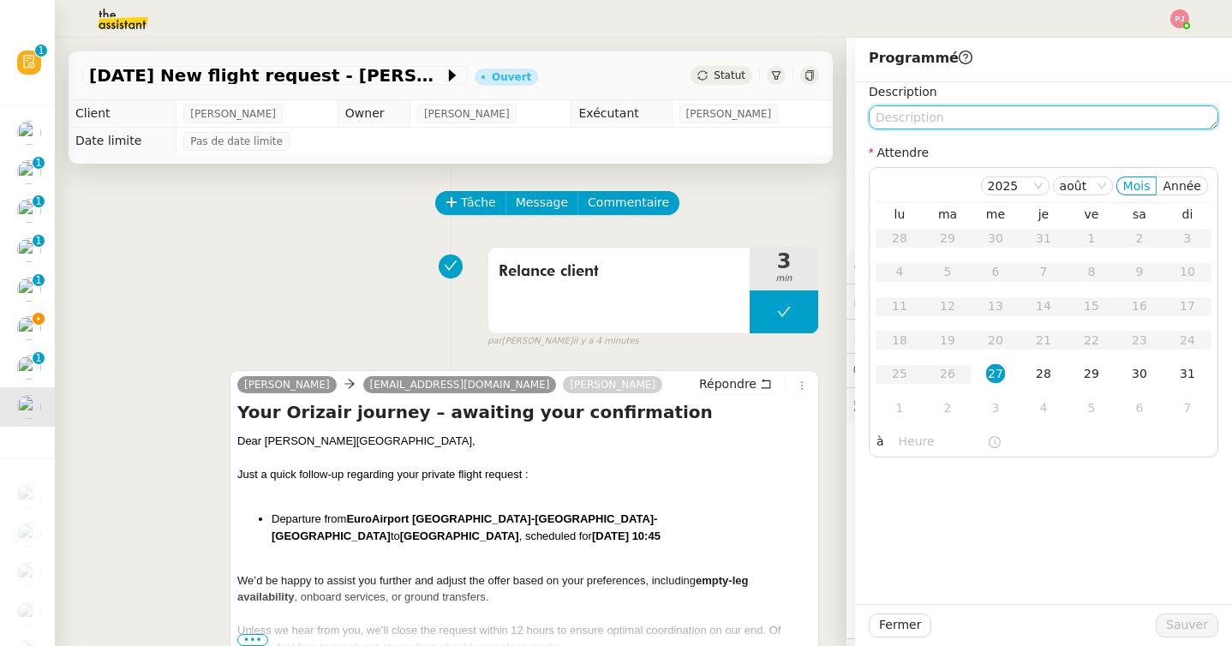
click at [995, 124] on textarea at bounding box center [1042, 117] width 349 height 24
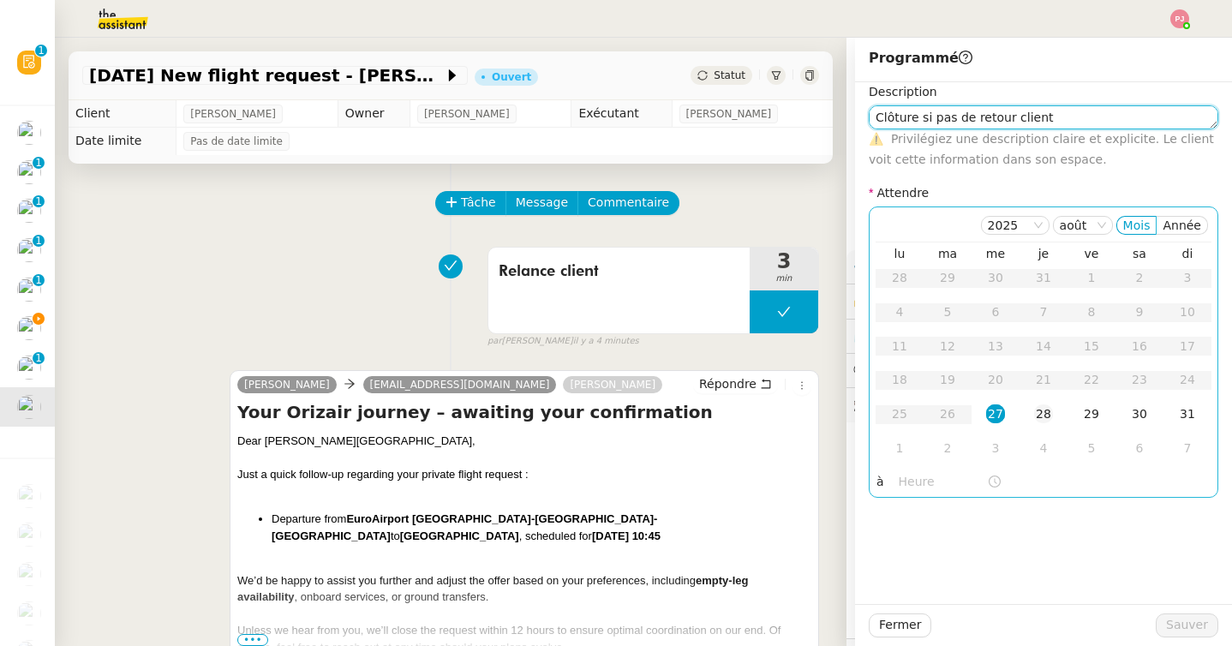
type textarea "Clôture si pas de retour client"
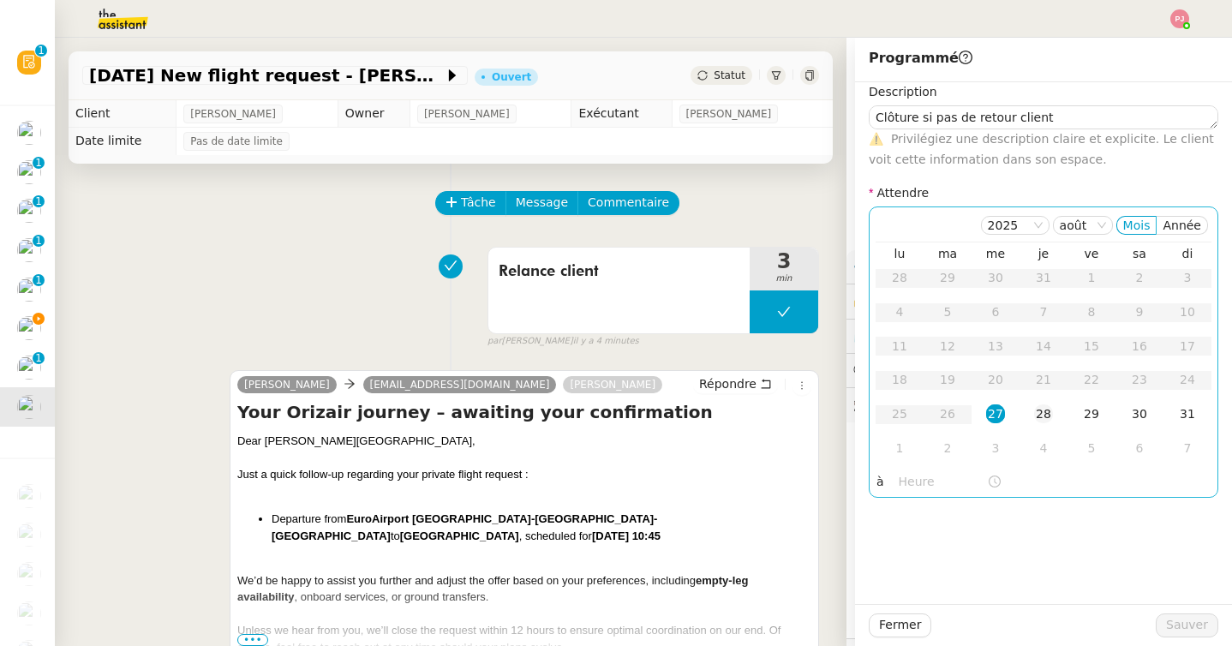
click at [1048, 416] on div "28" at bounding box center [1043, 413] width 19 height 19
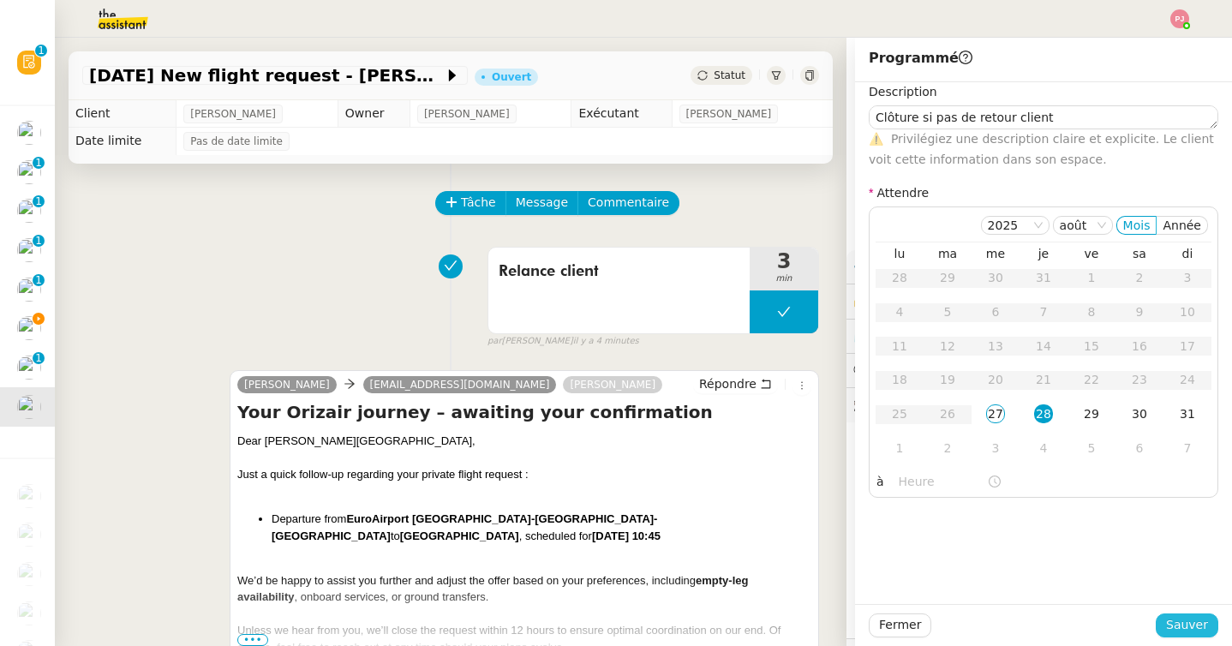
click at [1202, 619] on span "Sauver" at bounding box center [1187, 625] width 42 height 20
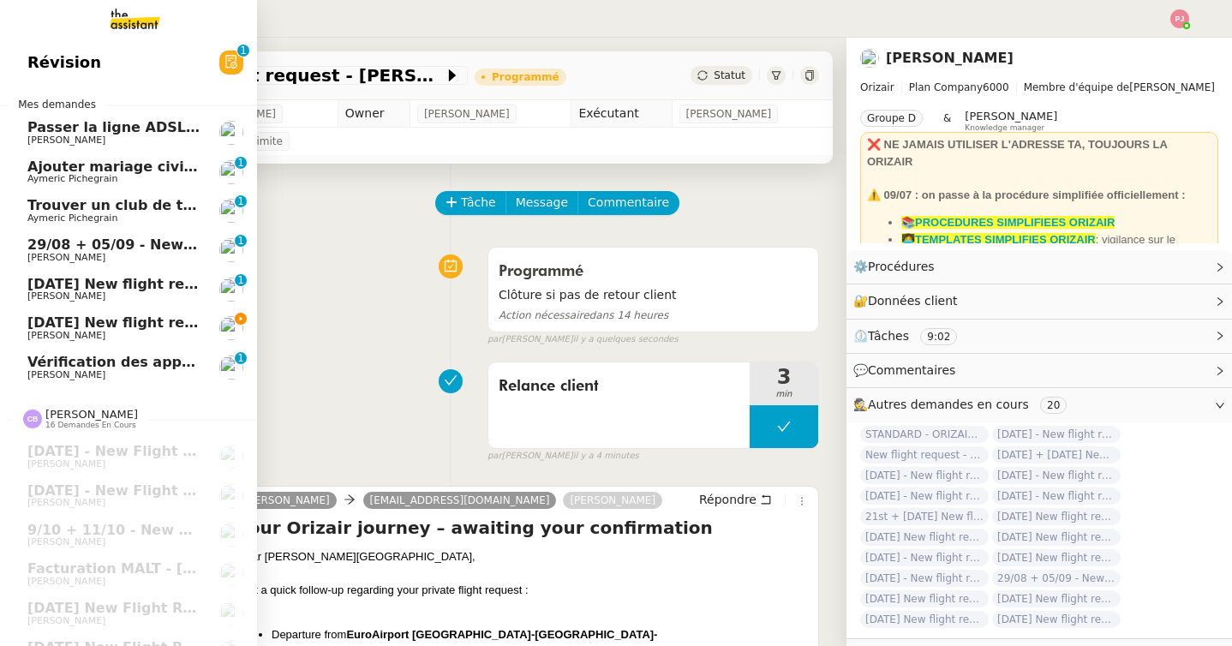
click at [69, 326] on span "[DATE] New flight request - [PERSON_NAME]" at bounding box center [198, 322] width 343 height 16
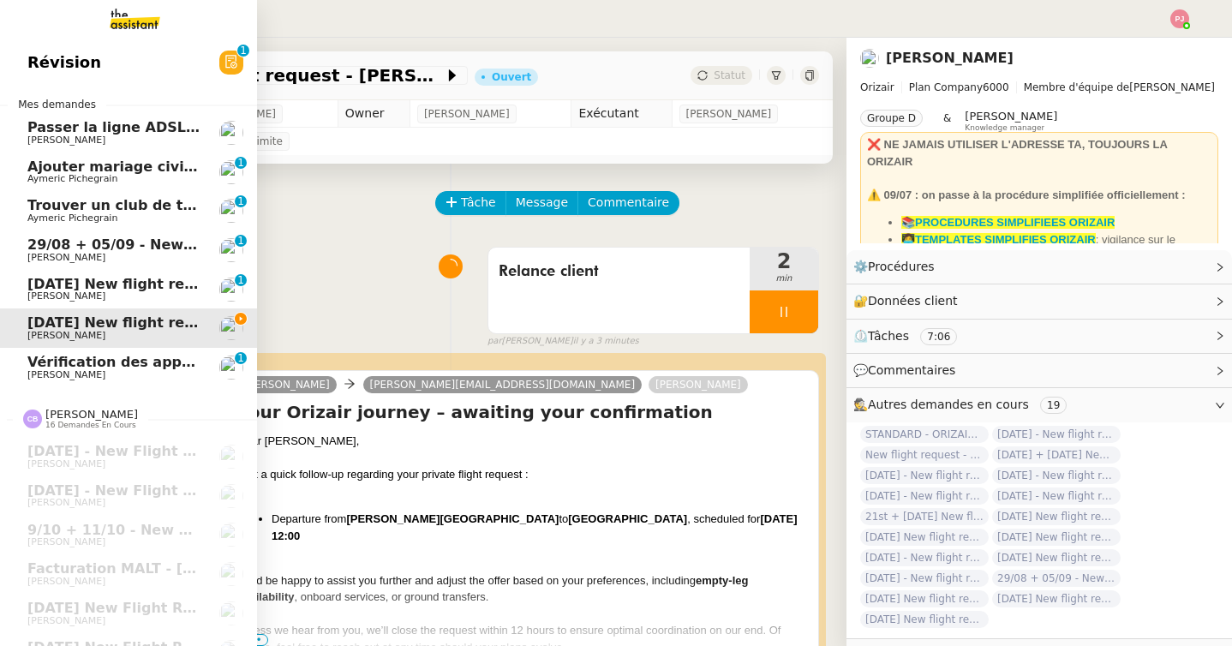
click at [54, 286] on span "[DATE] New flight request - [PERSON_NAME]" at bounding box center [198, 284] width 343 height 16
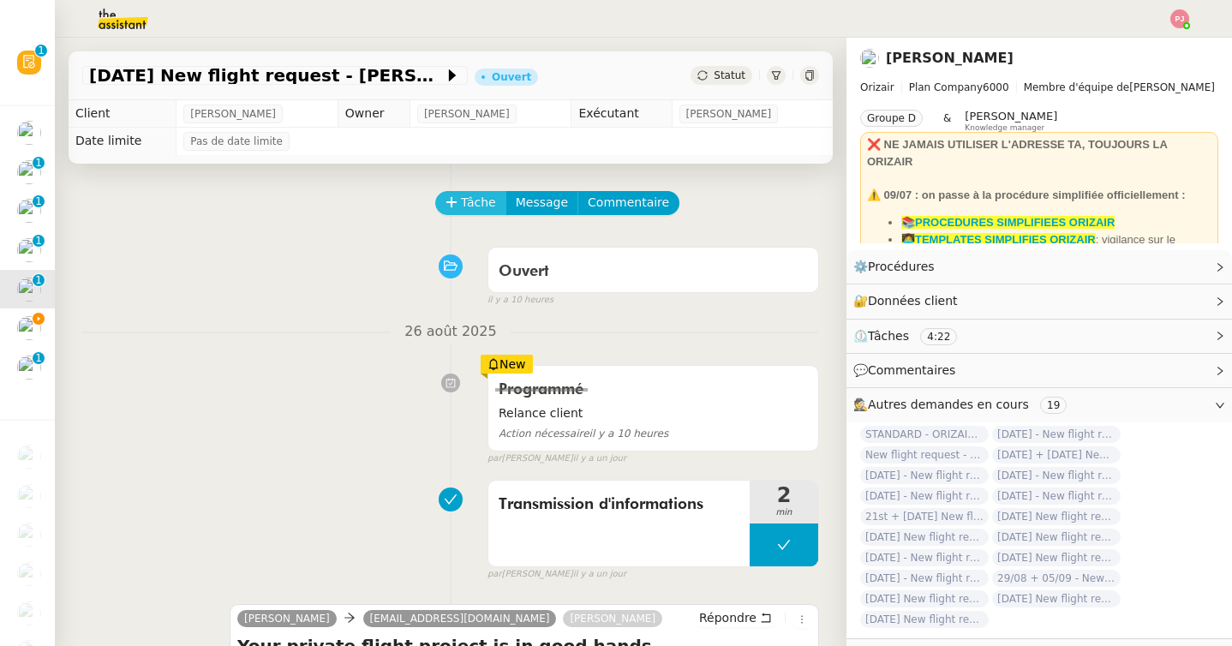
click at [480, 196] on span "Tâche" at bounding box center [478, 203] width 35 height 20
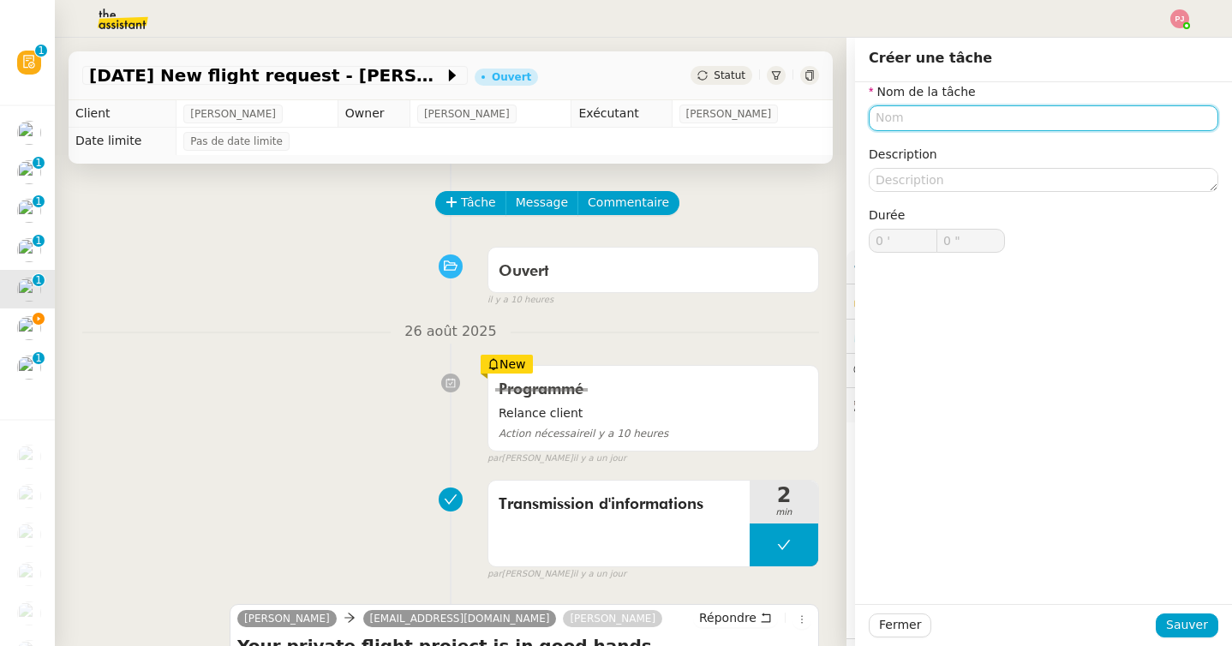
click at [924, 119] on input "text" at bounding box center [1042, 117] width 349 height 25
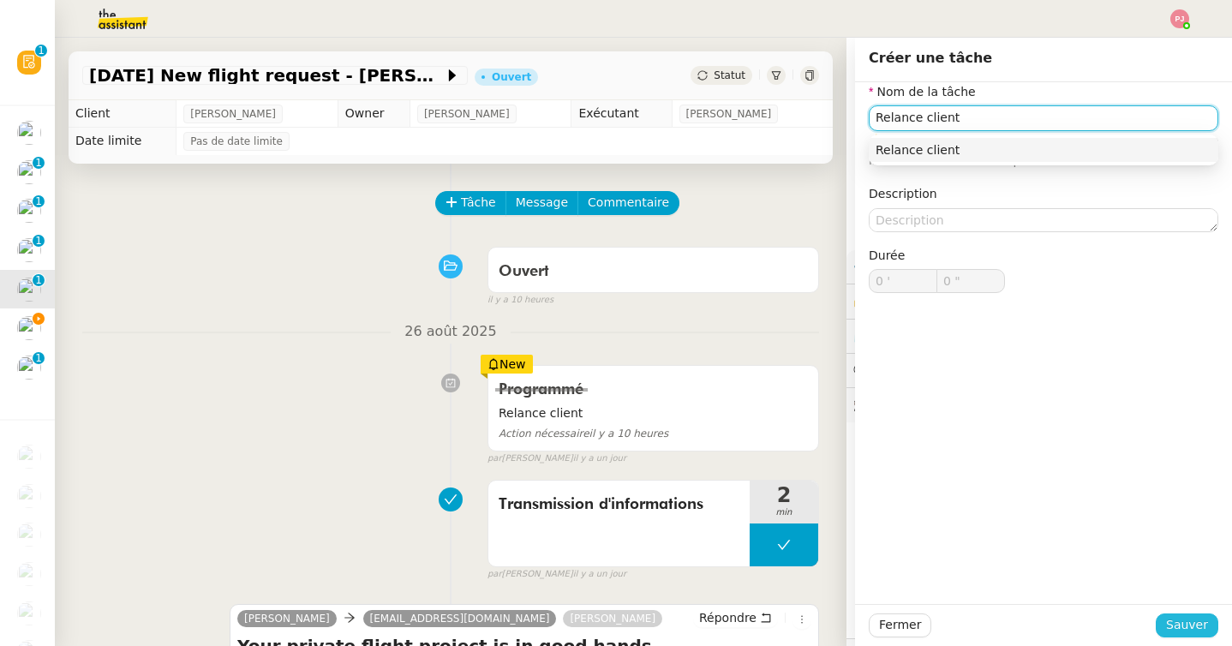
type input "Relance client"
click at [1179, 623] on span "Sauver" at bounding box center [1187, 625] width 42 height 20
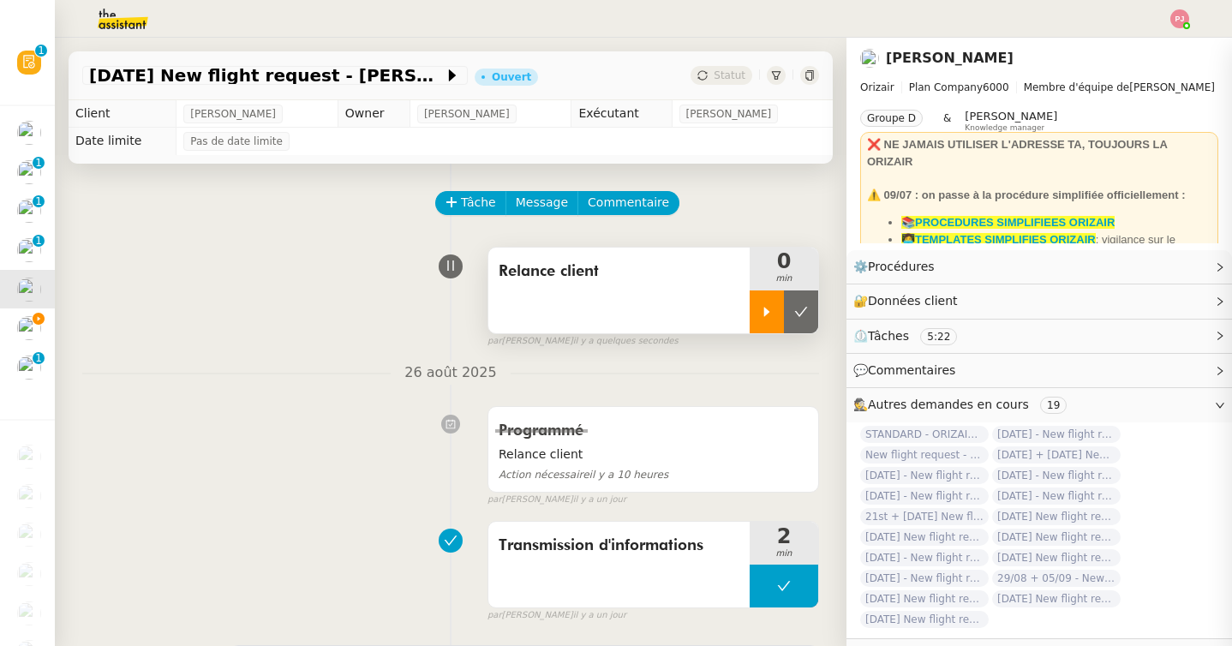
click at [761, 312] on icon at bounding box center [767, 312] width 14 height 14
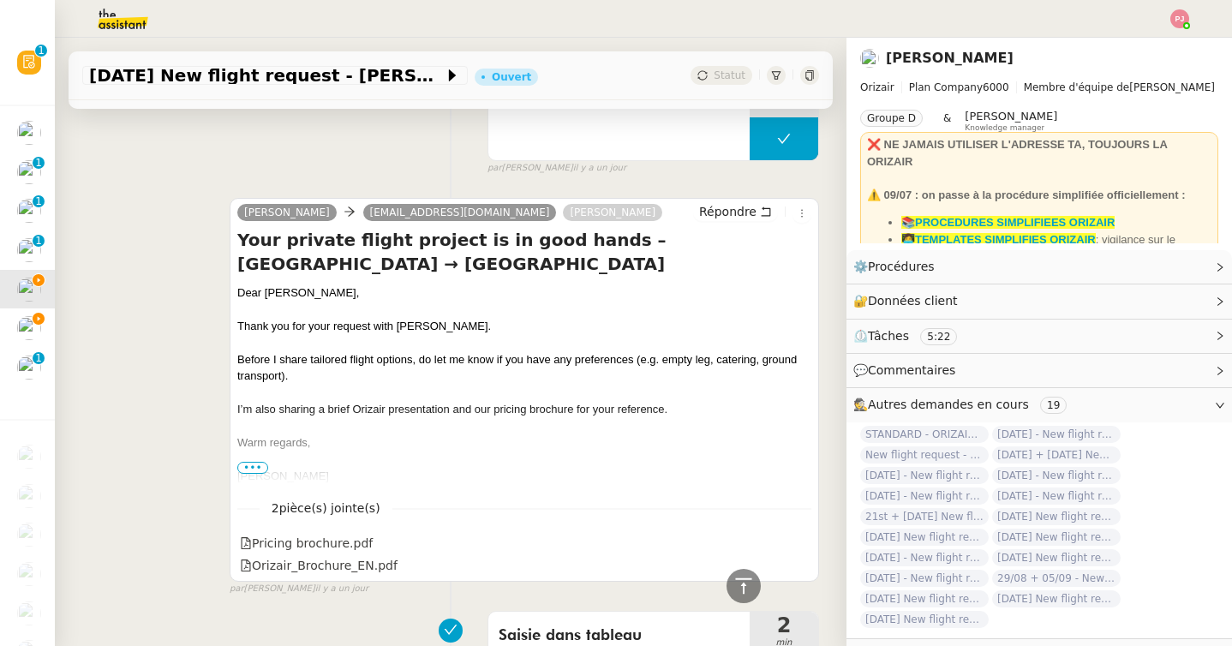
scroll to position [427, 0]
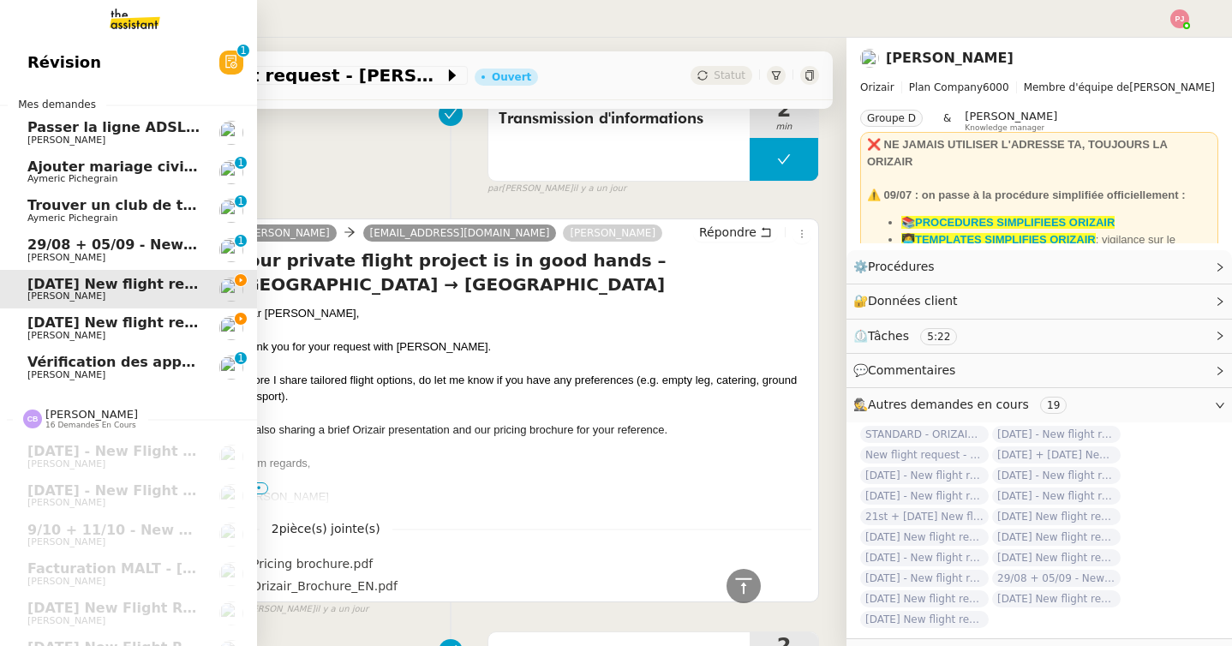
click at [33, 325] on span "[DATE] New flight request - [PERSON_NAME]" at bounding box center [198, 322] width 343 height 16
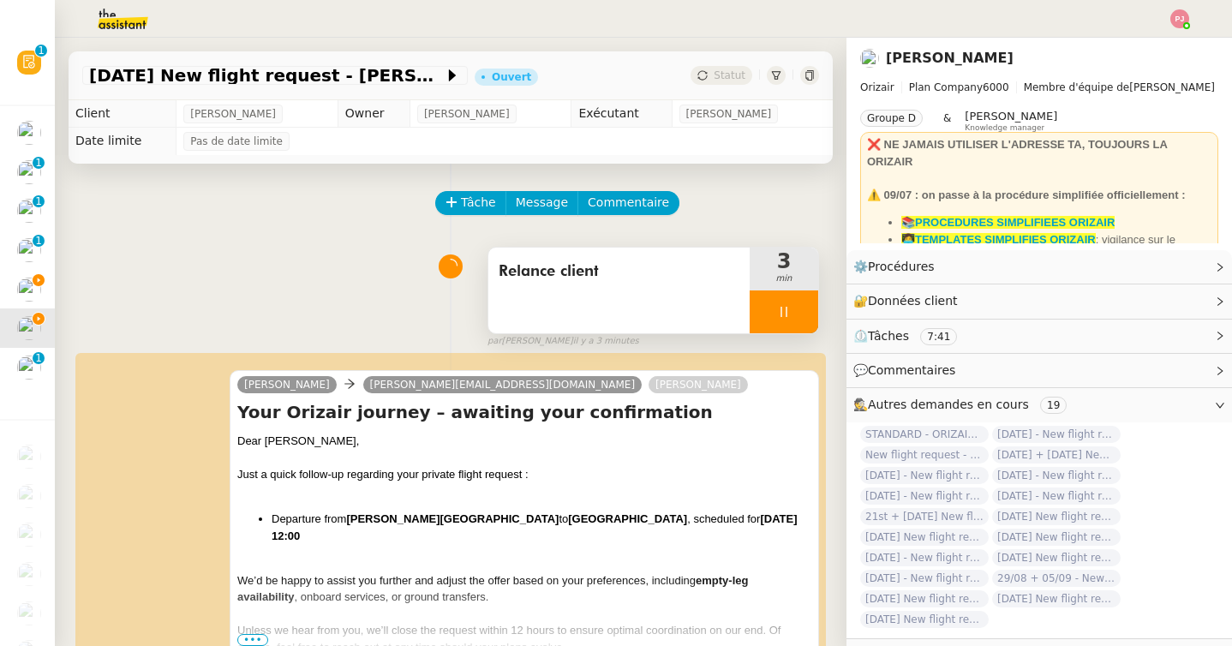
click at [800, 317] on div at bounding box center [783, 311] width 69 height 43
click at [800, 317] on icon at bounding box center [801, 312] width 14 height 14
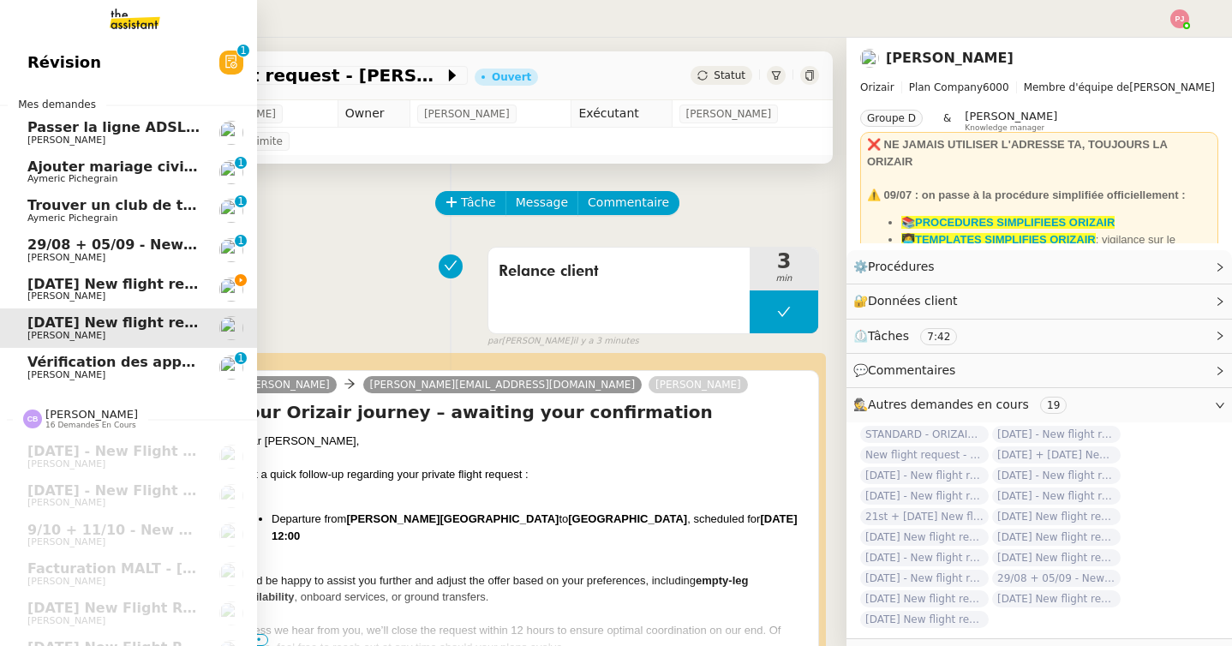
click at [34, 289] on span "[DATE] New flight request - [PERSON_NAME]" at bounding box center [198, 284] width 343 height 16
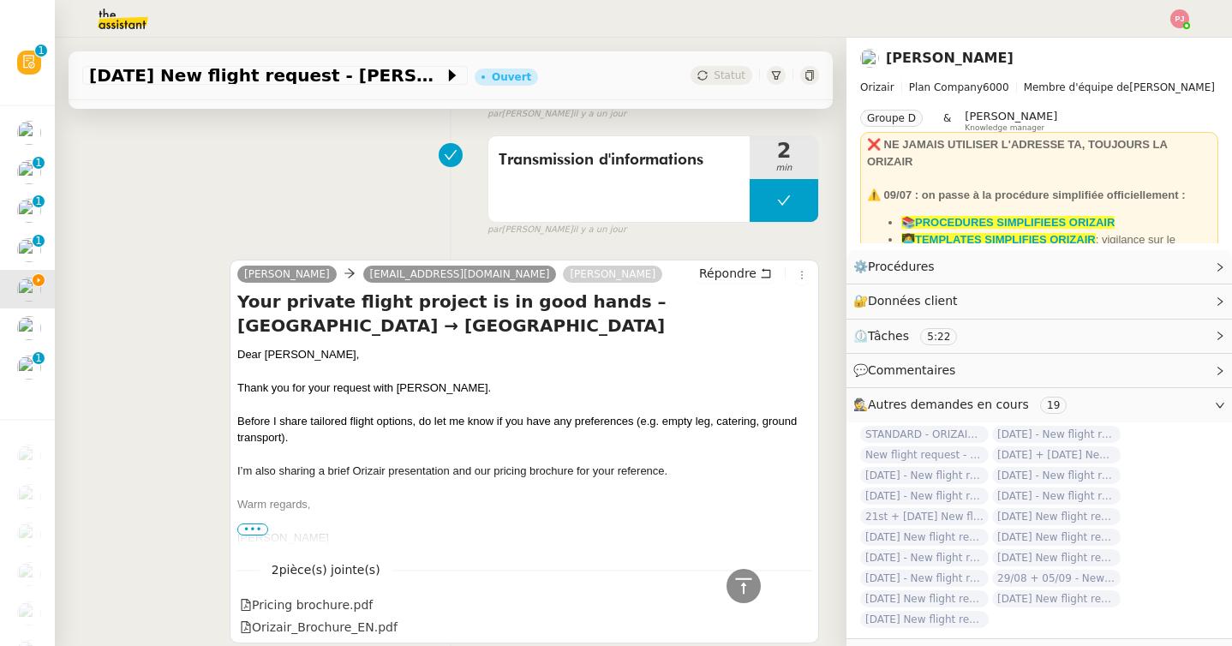
scroll to position [395, 0]
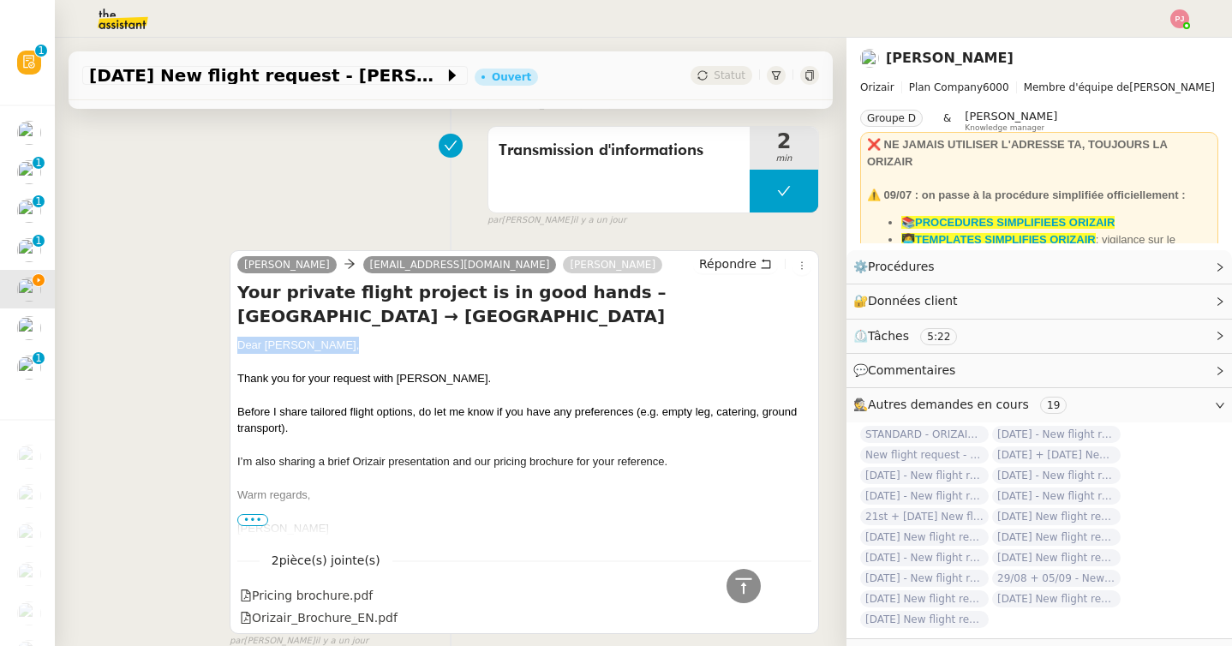
drag, startPoint x: 343, startPoint y: 343, endPoint x: 237, endPoint y: 342, distance: 105.4
click at [237, 342] on div "Dear [PERSON_NAME]," at bounding box center [524, 345] width 574 height 17
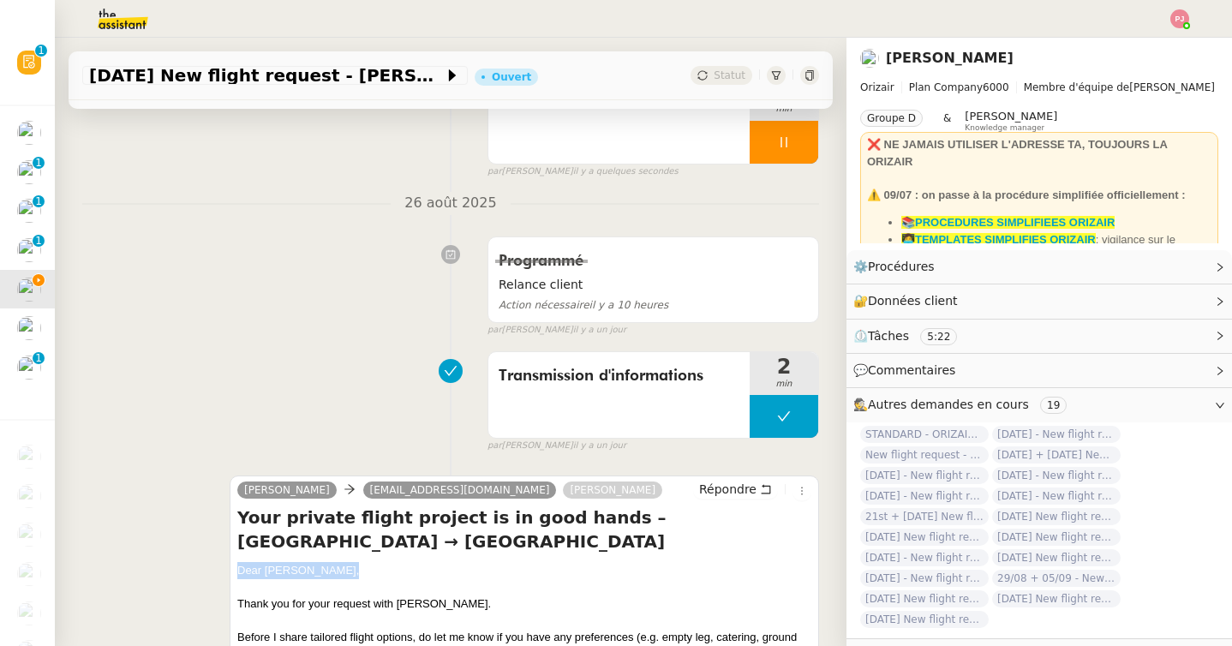
scroll to position [0, 0]
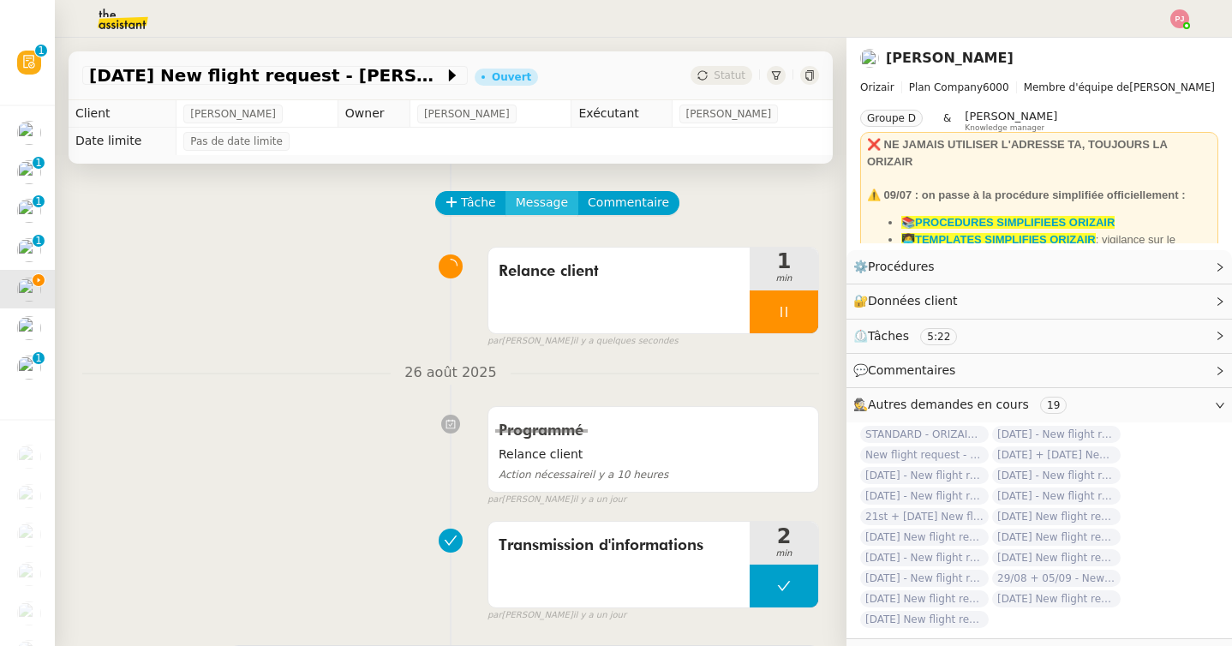
click at [532, 198] on span "Message" at bounding box center [542, 203] width 52 height 20
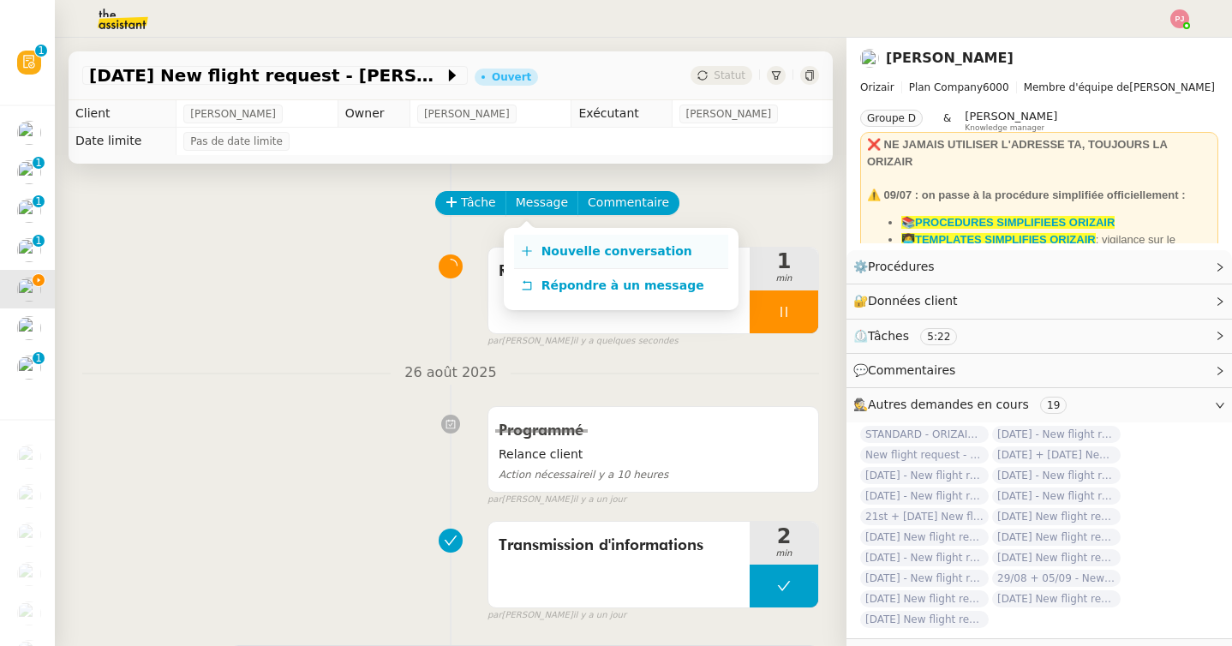
click at [525, 242] on link "Nouvelle conversation" at bounding box center [621, 252] width 214 height 34
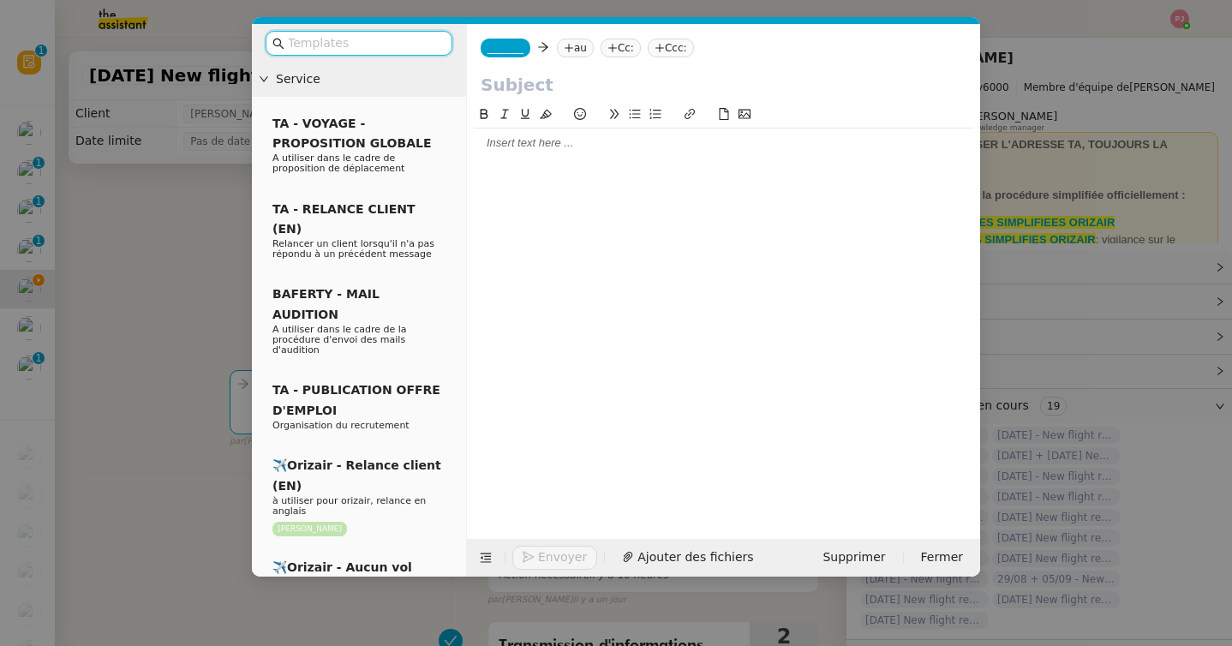
click at [393, 42] on input "text" at bounding box center [365, 43] width 154 height 20
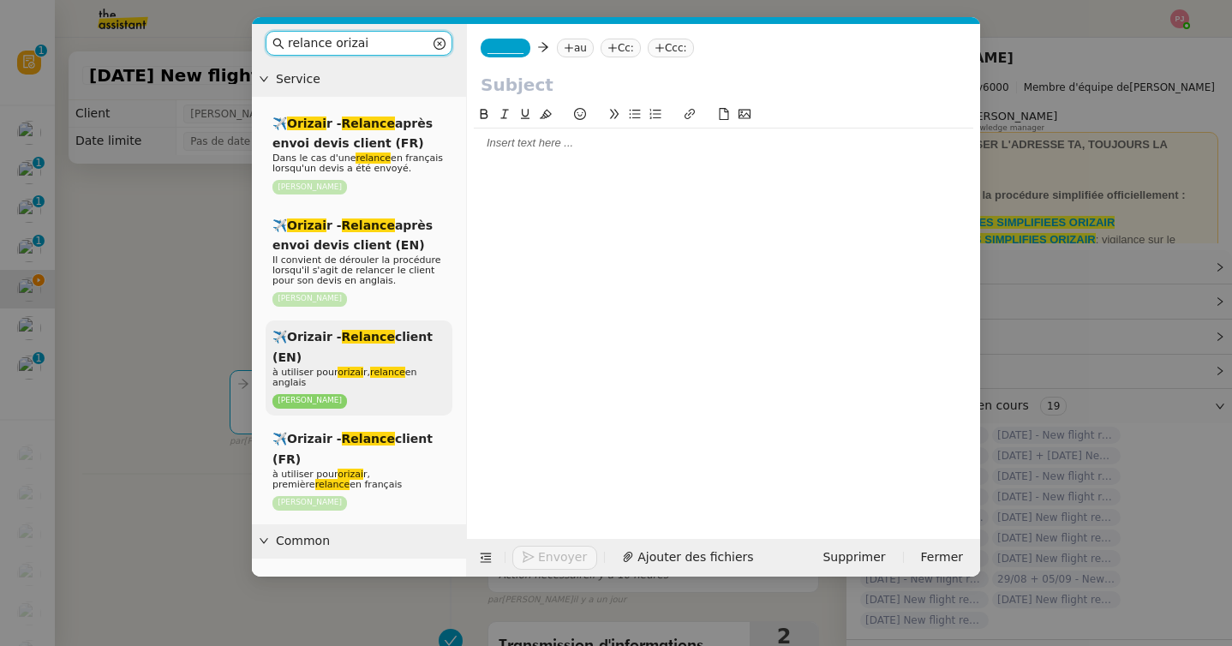
type input "relance orizai"
click at [355, 355] on div "✈️Orizair - Relance client (EN) à utiliser pour orizai r, relance en anglais [P…" at bounding box center [358, 367] width 187 height 95
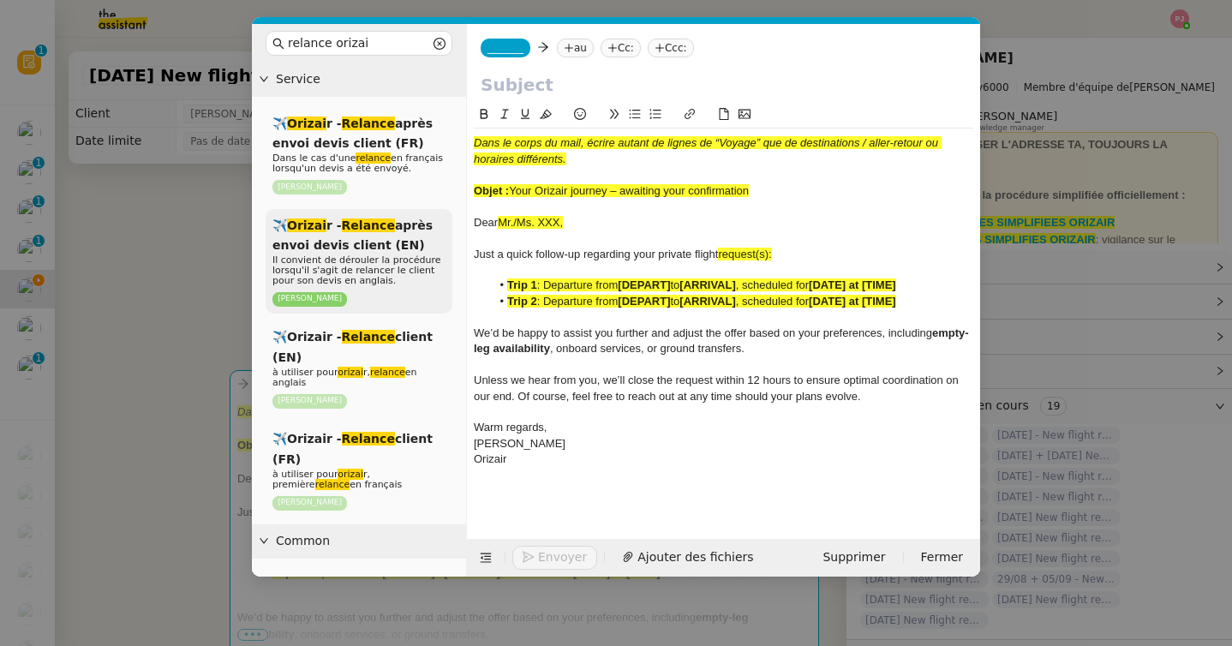
drag, startPoint x: 591, startPoint y: 224, endPoint x: 441, endPoint y: 224, distance: 149.9
click at [441, 224] on nz-layout "relance orizai Service ✈️ Orizai r - Relance après envoi devis client (FR) Dans…" at bounding box center [616, 300] width 728 height 552
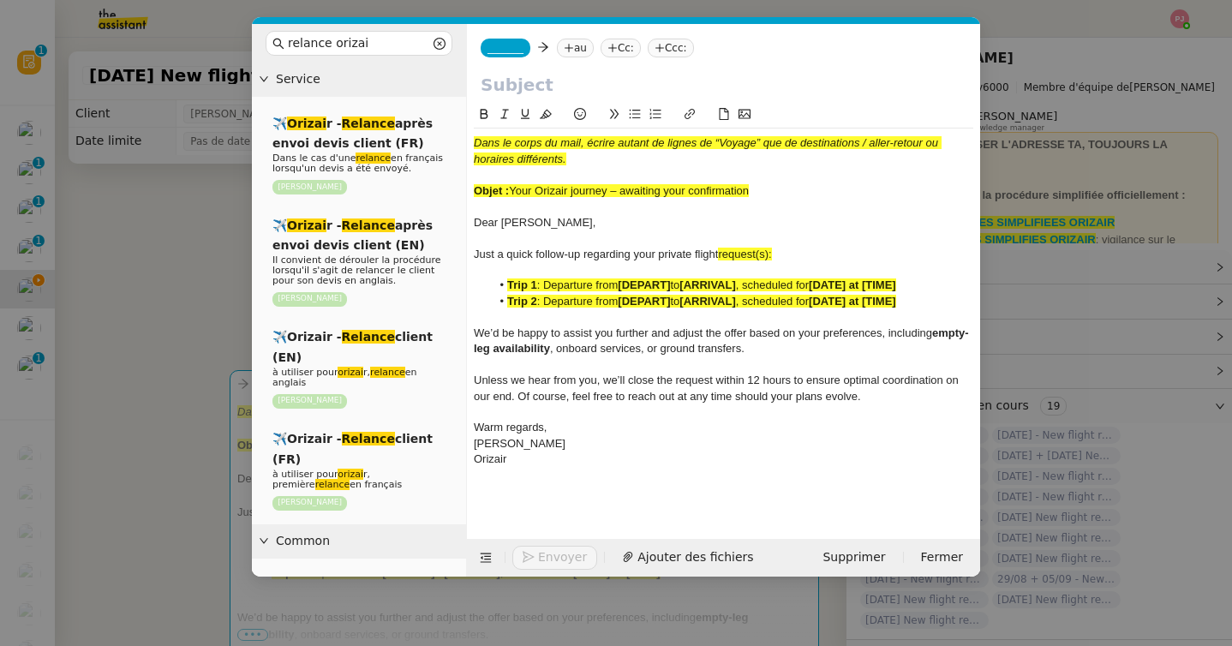
drag, startPoint x: 796, startPoint y: 188, endPoint x: 514, endPoint y: 189, distance: 282.6
click at [514, 189] on div "Objet : Your Orizair journey – awaiting your confirmation" at bounding box center [723, 190] width 499 height 15
click at [538, 85] on input "text" at bounding box center [723, 85] width 486 height 26
paste input "Your Orizair journey – awaiting your confirmation"
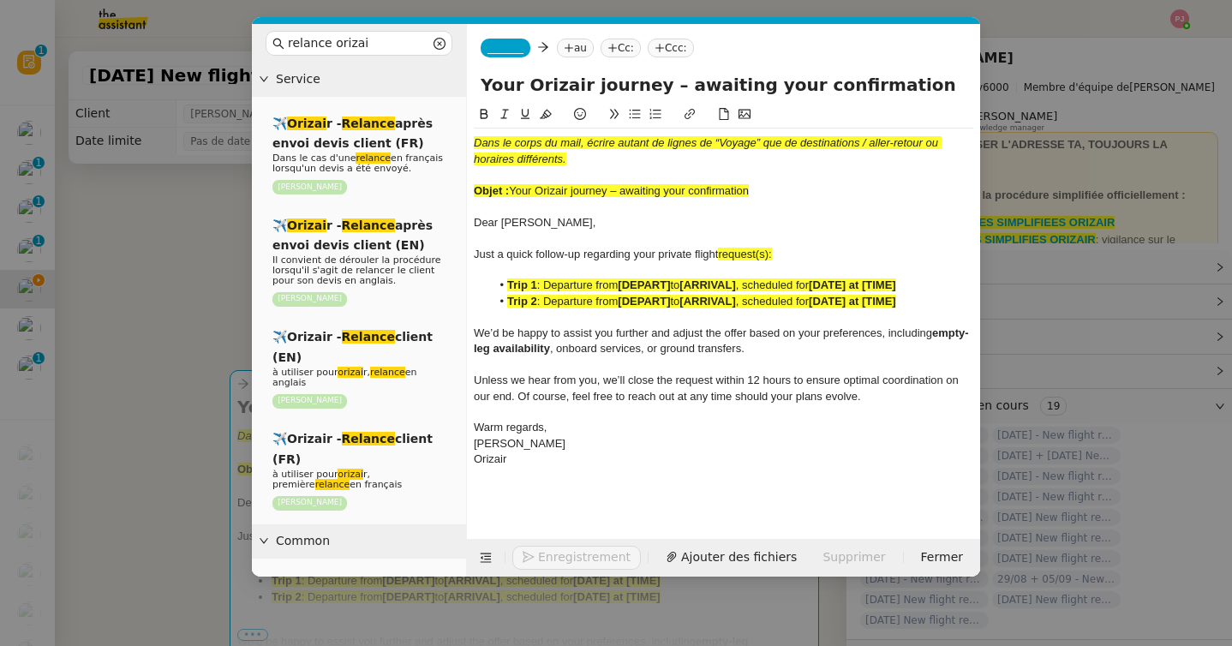
type input "Your Orizair journey – awaiting your confirmation"
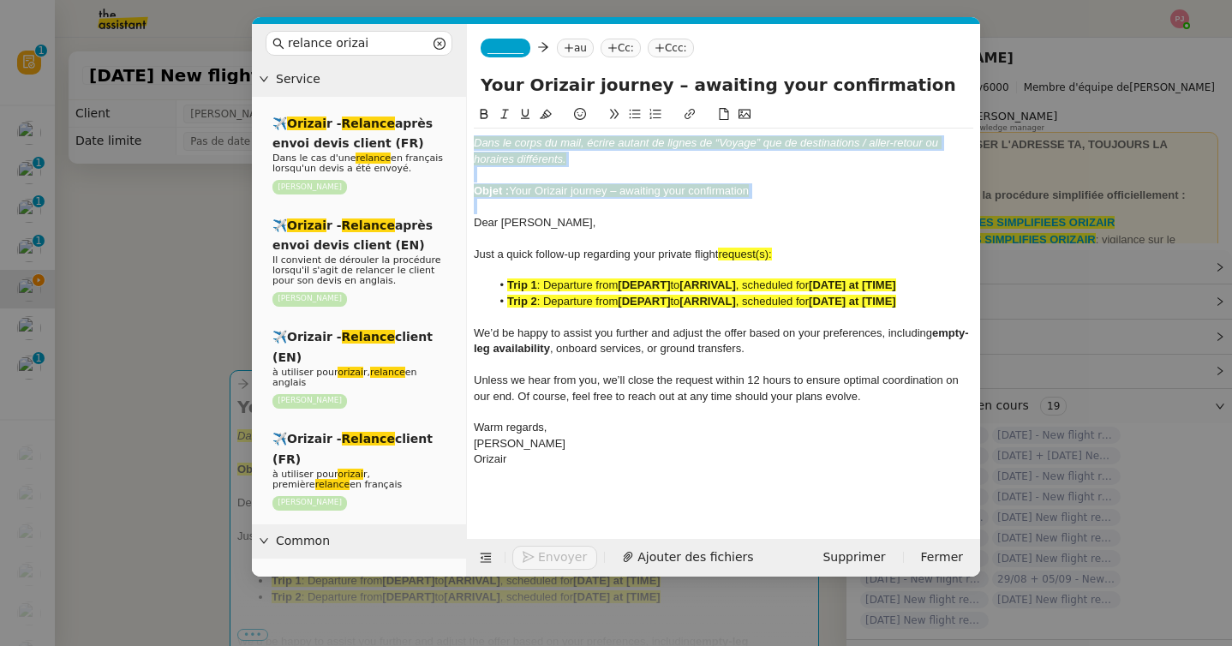
drag, startPoint x: 475, startPoint y: 229, endPoint x: 474, endPoint y: 133, distance: 95.9
click at [474, 133] on div "Dans le corps du mail, écrire autant de lignes de “Voyage” que de destinations …" at bounding box center [723, 301] width 499 height 346
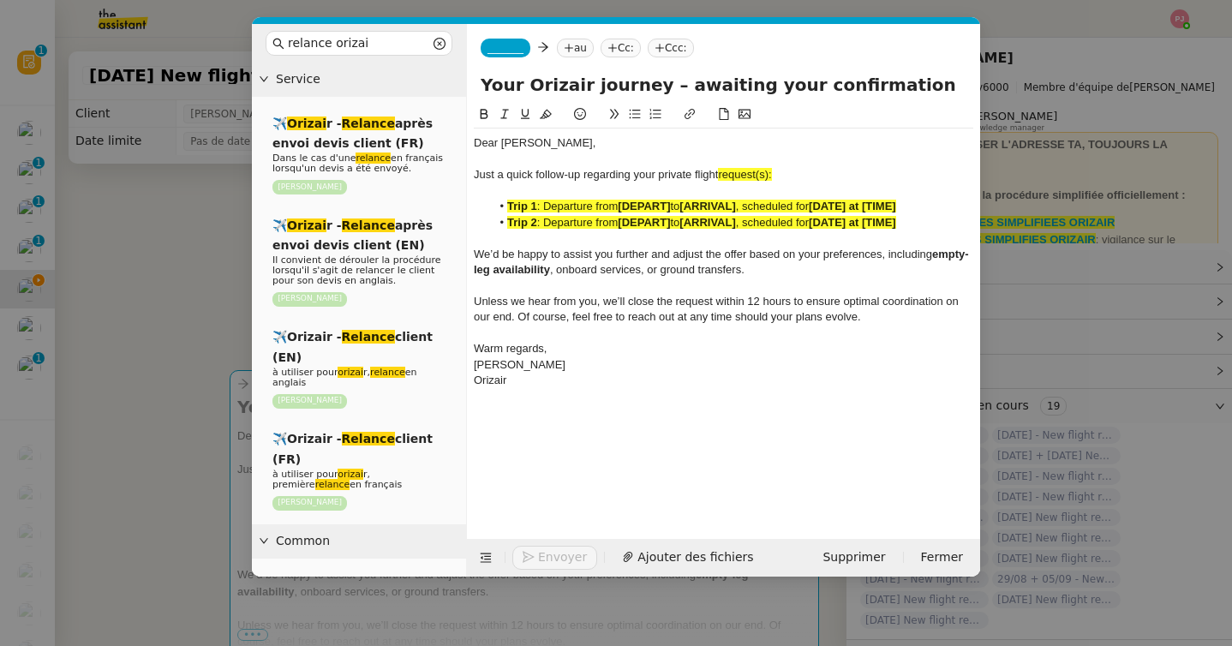
click at [118, 435] on nz-modal-container "relance orizai Service ✈️ Orizai r - Relance après envoi devis client (FR) Dans…" at bounding box center [616, 323] width 1232 height 646
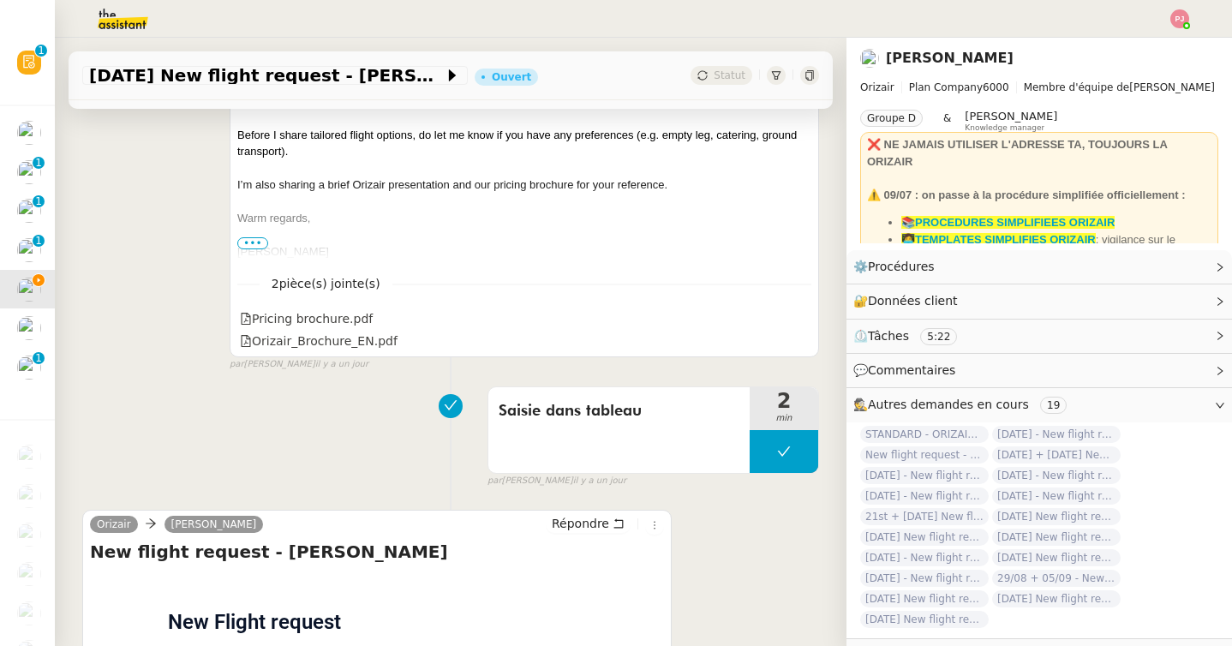
scroll to position [1271, 0]
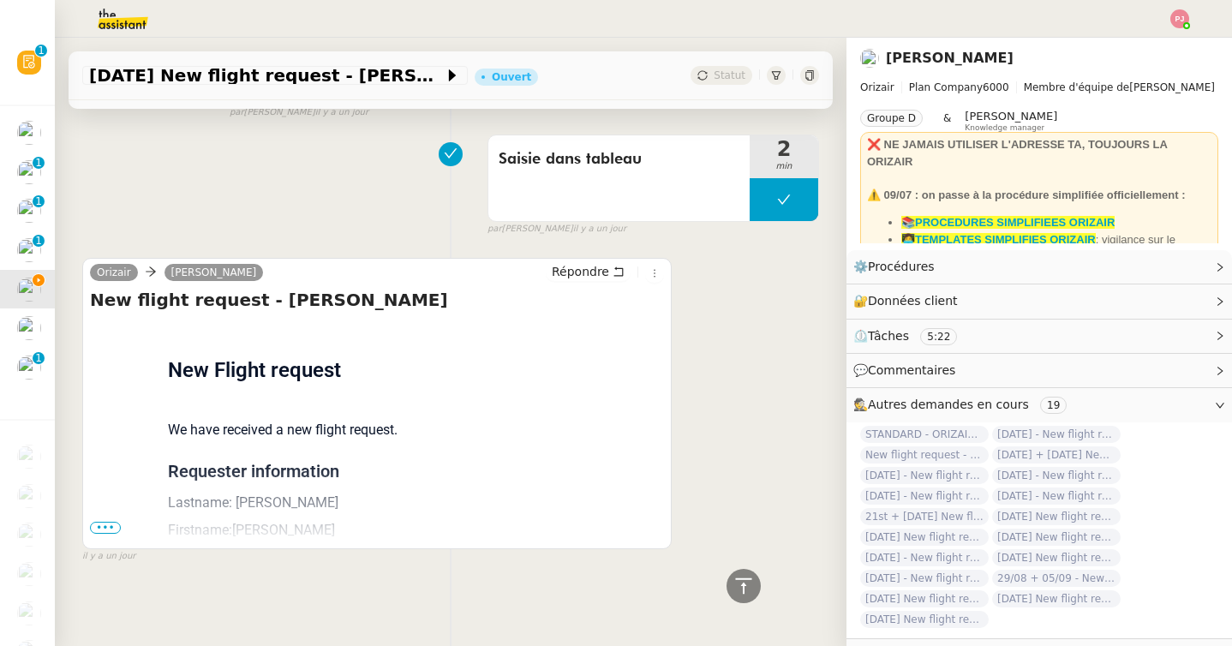
click at [106, 529] on span "•••" at bounding box center [105, 528] width 31 height 12
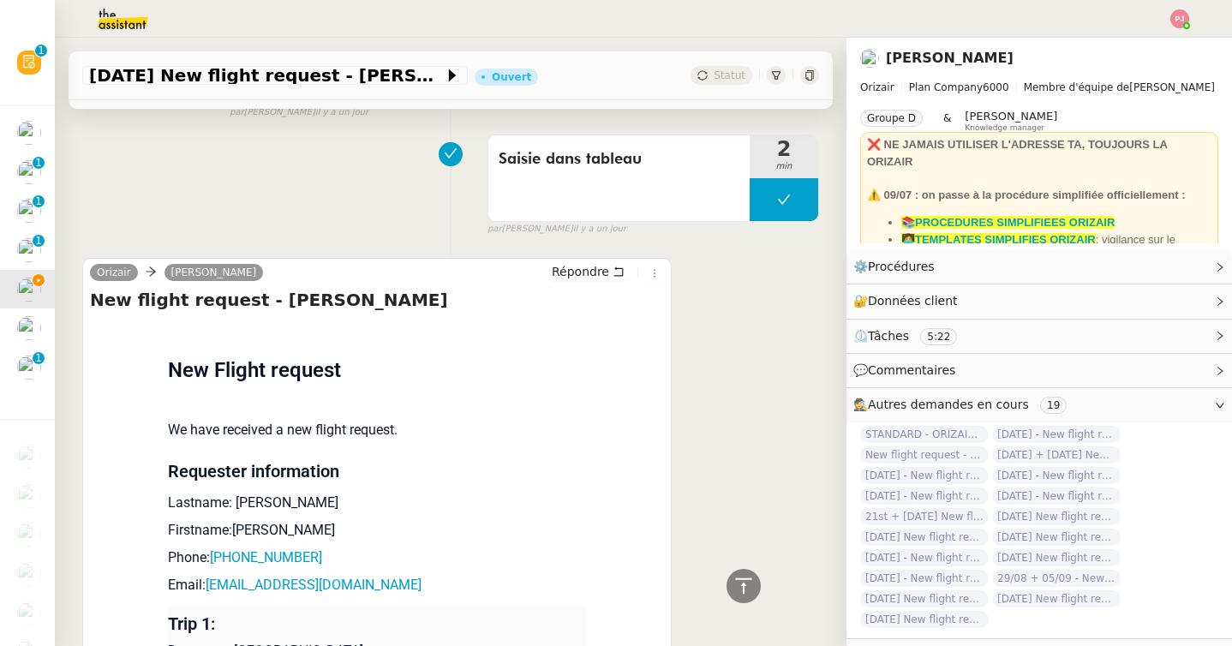
scroll to position [1610, 0]
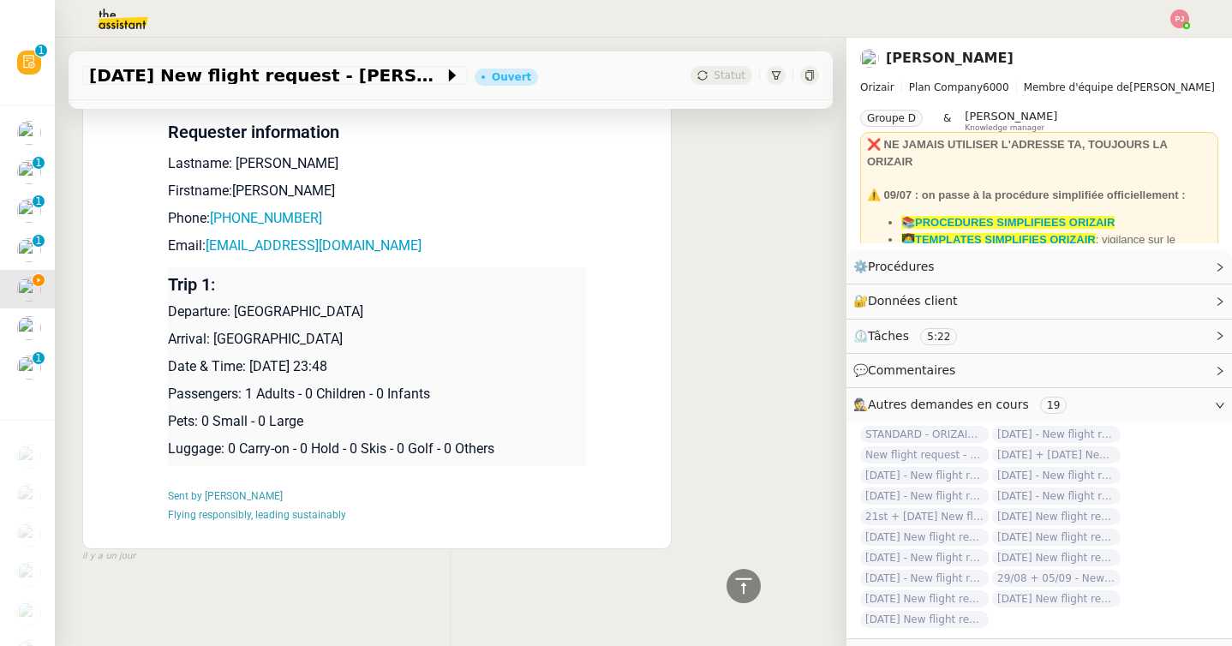
drag, startPoint x: 426, startPoint y: 368, endPoint x: 170, endPoint y: 315, distance: 260.7
click at [170, 315] on td "Trip 1: Departure: [GEOGRAPHIC_DATA] Arrival: [GEOGRAPHIC_DATA] Date & Time: [D…" at bounding box center [377, 366] width 418 height 199
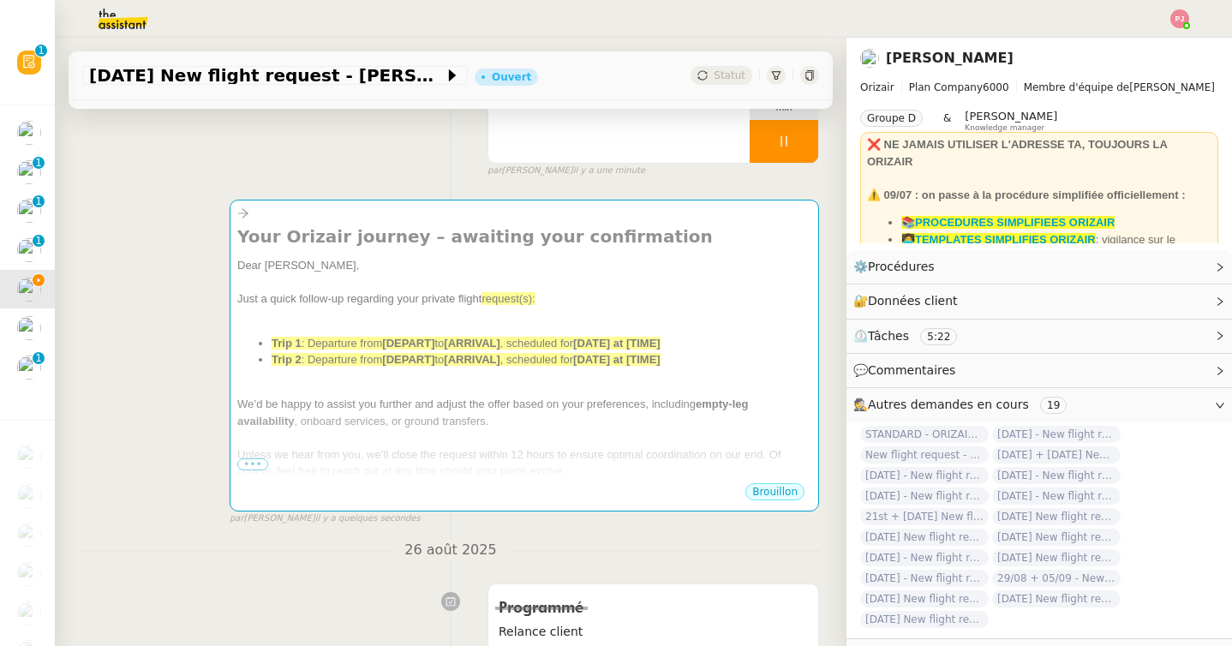
scroll to position [0, 0]
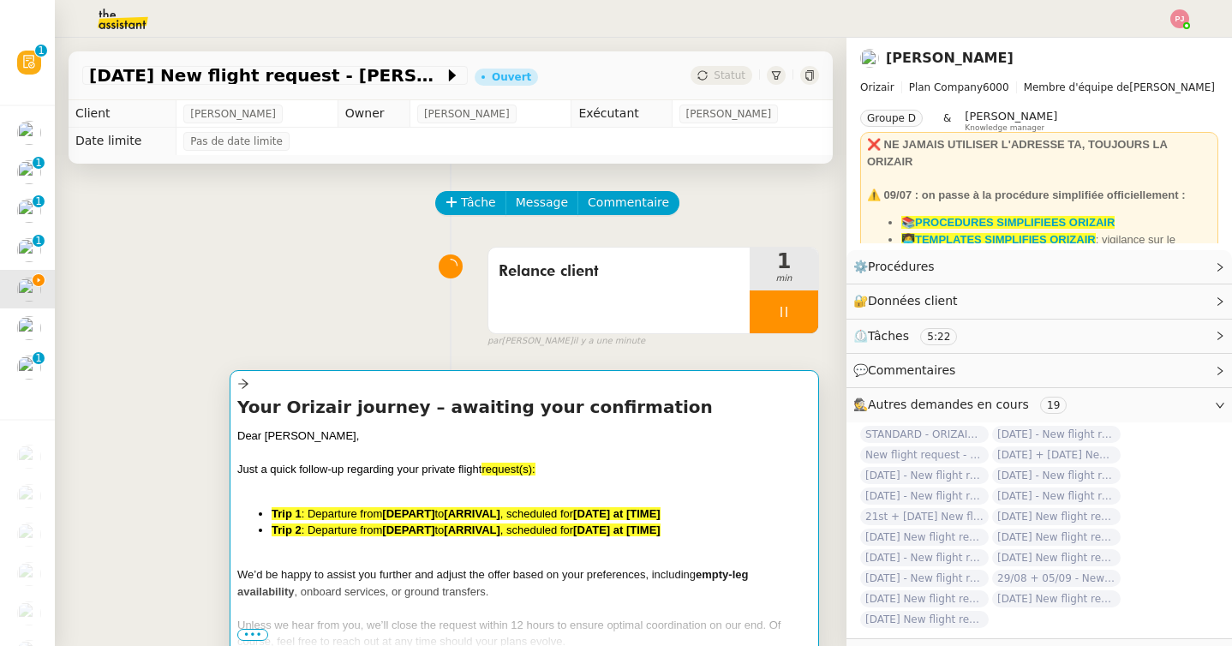
click at [384, 445] on div at bounding box center [524, 452] width 574 height 17
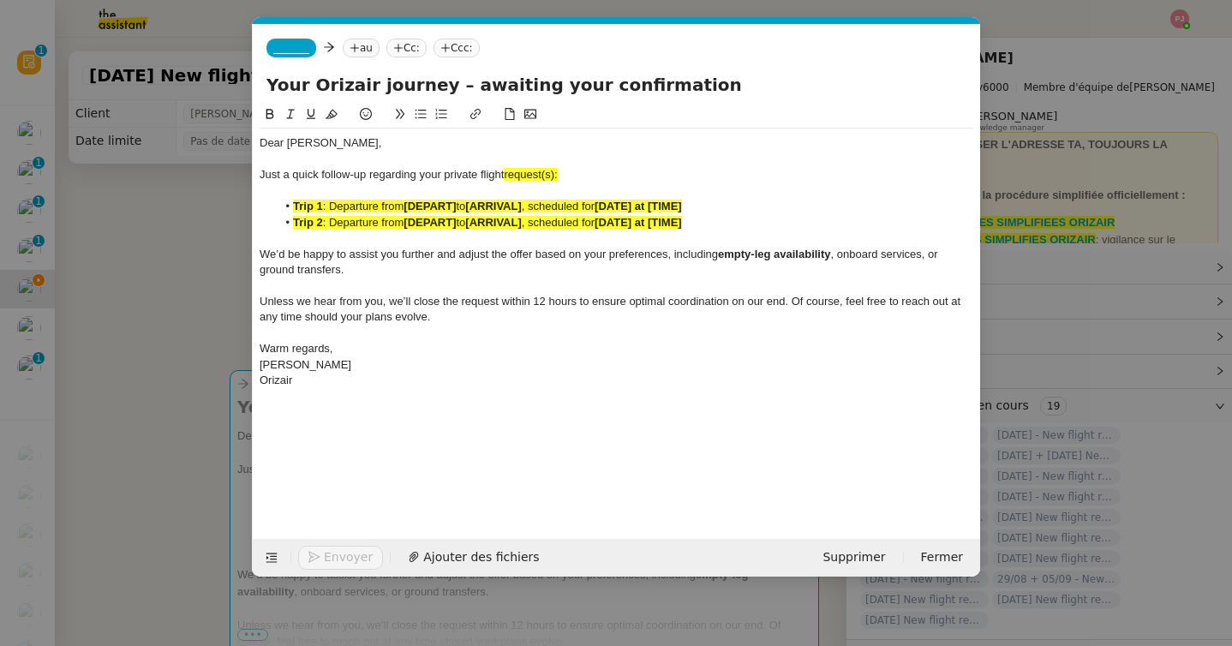
scroll to position [0, 110]
click at [385, 376] on div "Orizair" at bounding box center [615, 380] width 713 height 15
drag, startPoint x: 474, startPoint y: 462, endPoint x: 252, endPoint y: 433, distance: 224.5
click at [252, 433] on form "_______ au Cc: Ccc: Your Orizair journey – awaiting your confirmation Dear [PER…" at bounding box center [616, 300] width 728 height 552
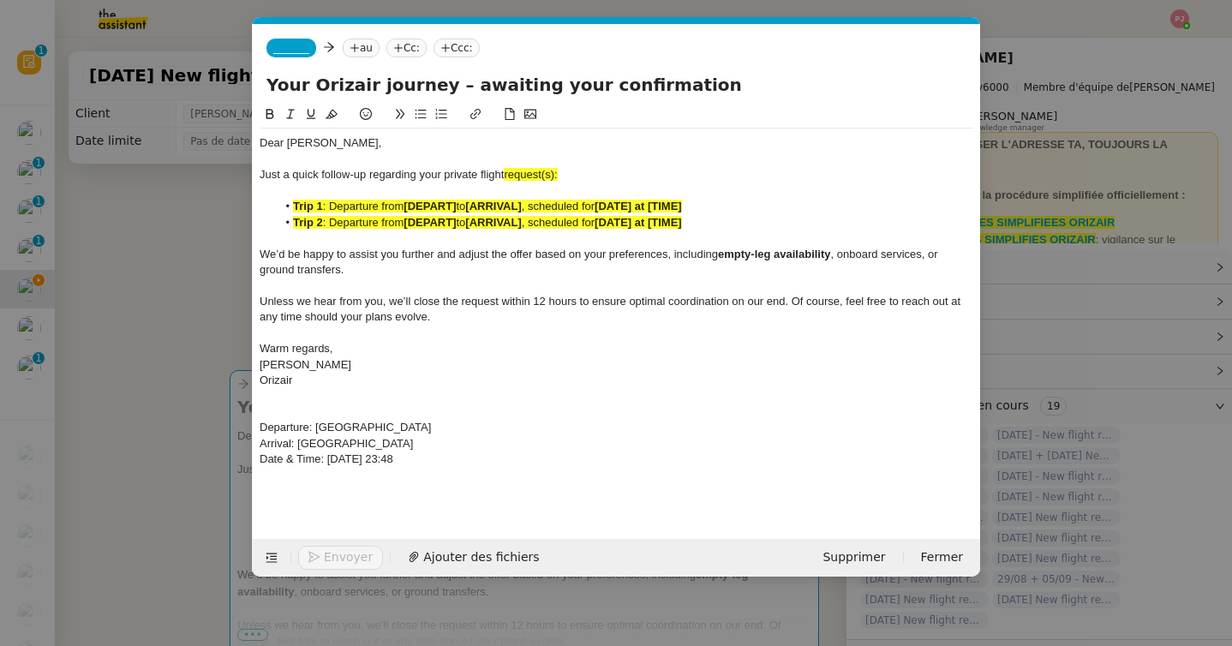
click at [271, 111] on icon at bounding box center [270, 114] width 12 height 12
click at [331, 112] on icon at bounding box center [331, 114] width 12 height 12
click at [368, 298] on span "Unless we hear from you, we’ll close the request within 12 hours to ensure opti…" at bounding box center [611, 309] width 704 height 28
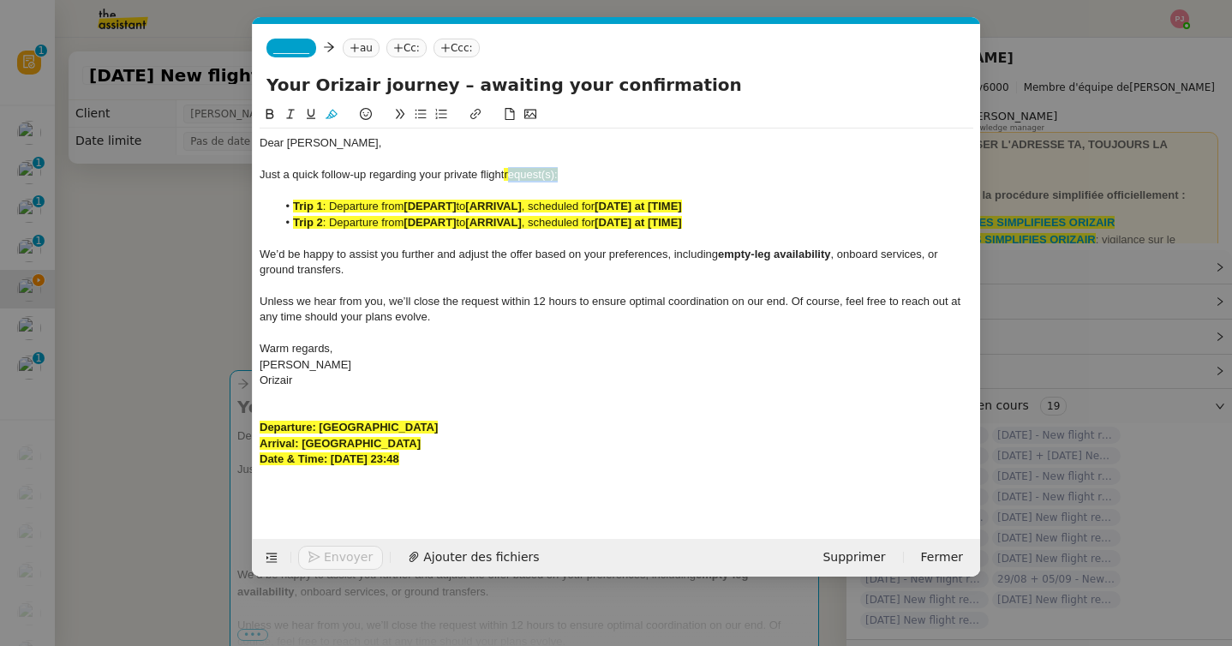
drag, startPoint x: 569, startPoint y: 176, endPoint x: 510, endPoint y: 176, distance: 58.2
click at [510, 176] on div "Just a quick follow-up regarding your private flight request(s):" at bounding box center [615, 174] width 713 height 15
drag, startPoint x: 531, startPoint y: 423, endPoint x: 322, endPoint y: 423, distance: 209.0
click at [322, 423] on div "Departure: [GEOGRAPHIC_DATA]" at bounding box center [615, 427] width 713 height 15
drag, startPoint x: 460, startPoint y: 204, endPoint x: 407, endPoint y: 207, distance: 53.2
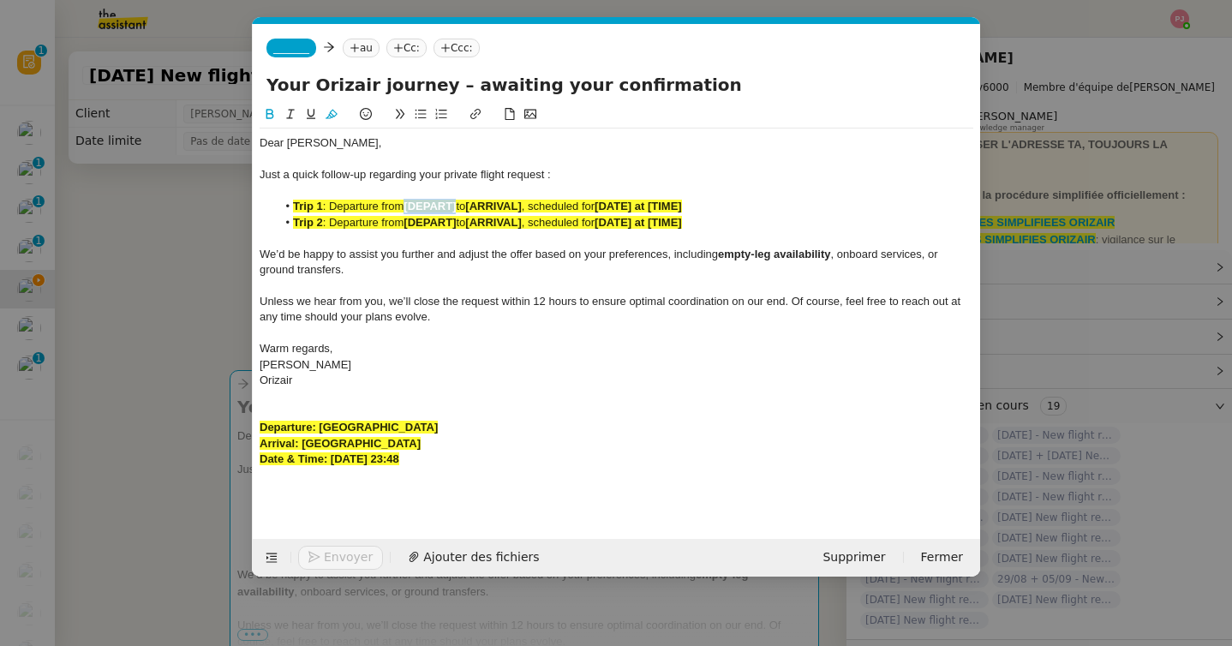
click at [407, 207] on li "Trip 1 : Departure from [DEPART] to [ARRIVAL] , scheduled for [DATE] at [TIME]" at bounding box center [625, 206] width 697 height 15
drag, startPoint x: 421, startPoint y: 447, endPoint x: 303, endPoint y: 449, distance: 117.3
click at [303, 449] on div "Arrival: [GEOGRAPHIC_DATA]" at bounding box center [615, 443] width 713 height 15
drag, startPoint x: 667, startPoint y: 203, endPoint x: 609, endPoint y: 203, distance: 58.2
click at [609, 203] on li "Trip 1 : Departure from [GEOGRAPHIC_DATA] to [ARRIVAL] , scheduled for [DATE] a…" at bounding box center [625, 206] width 697 height 15
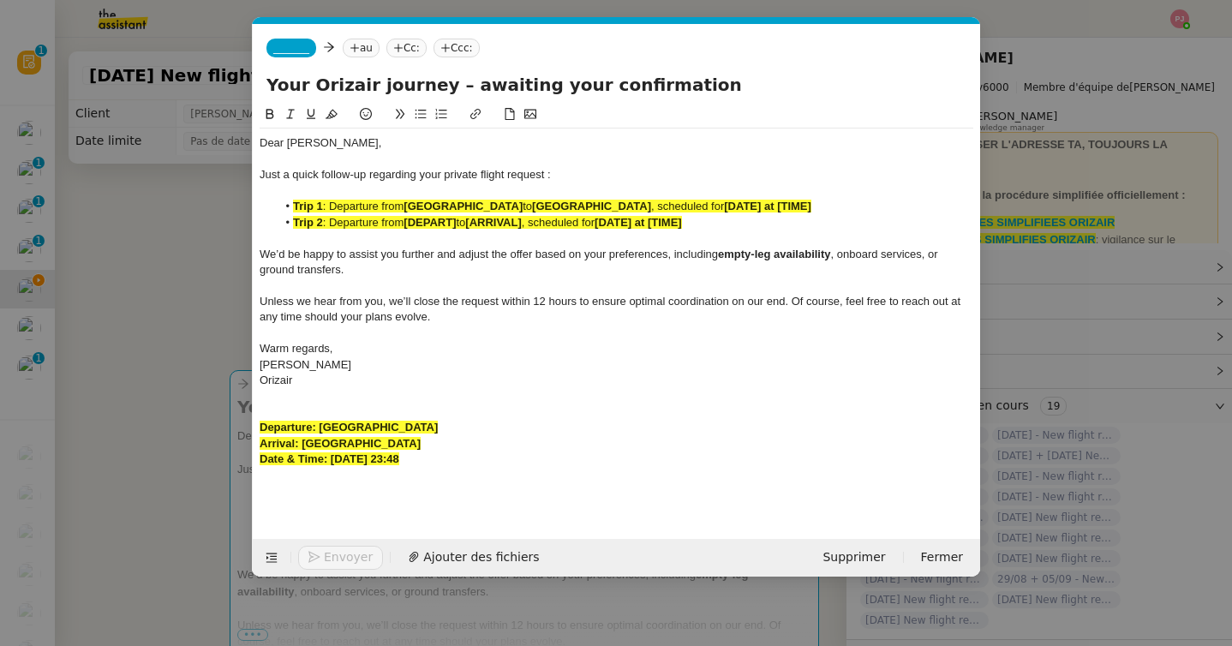
drag, startPoint x: 475, startPoint y: 461, endPoint x: 331, endPoint y: 459, distance: 143.9
click at [331, 459] on div "Date & Time: [DATE] 23:48" at bounding box center [615, 458] width 713 height 15
drag, startPoint x: 891, startPoint y: 213, endPoint x: 791, endPoint y: 212, distance: 99.3
click at [791, 212] on li "Trip 1 : Departure from [GEOGRAPHIC_DATA] to [GEOGRAPHIC_DATA] , scheduled for …" at bounding box center [625, 206] width 697 height 15
drag, startPoint x: 729, startPoint y: 224, endPoint x: 277, endPoint y: 225, distance: 452.2
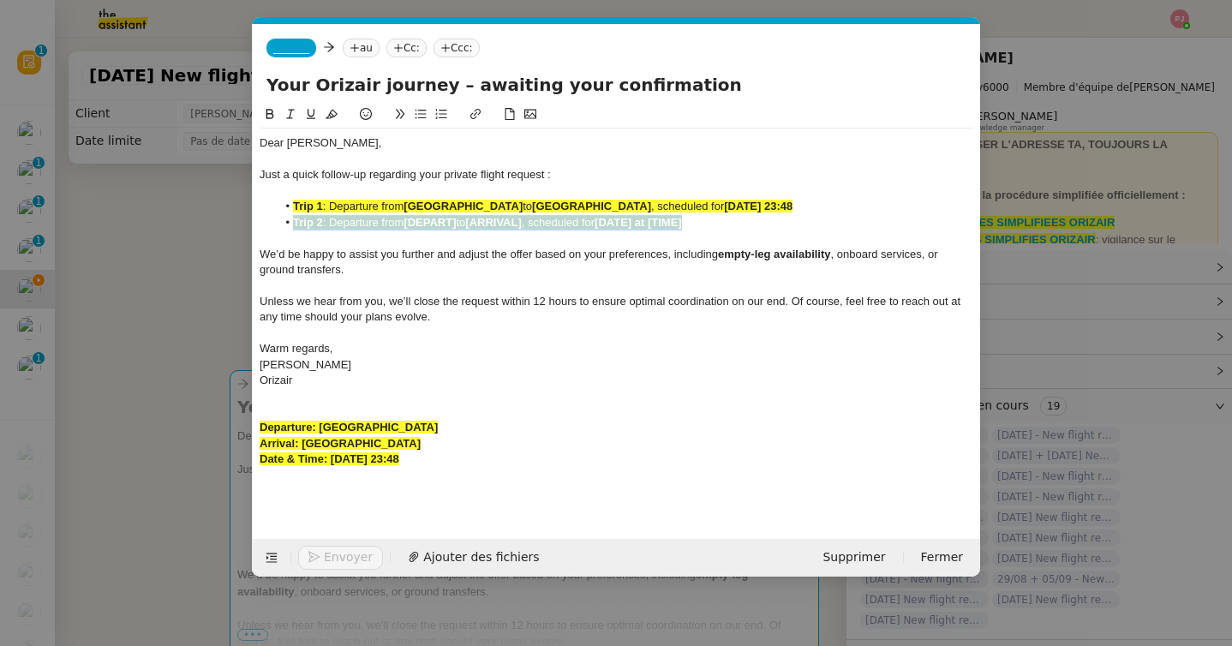
click at [277, 225] on li "Trip 2 : Departure from [DEPART] to [ARRIVAL] , scheduled for [DATE] at [TIME]" at bounding box center [625, 222] width 697 height 15
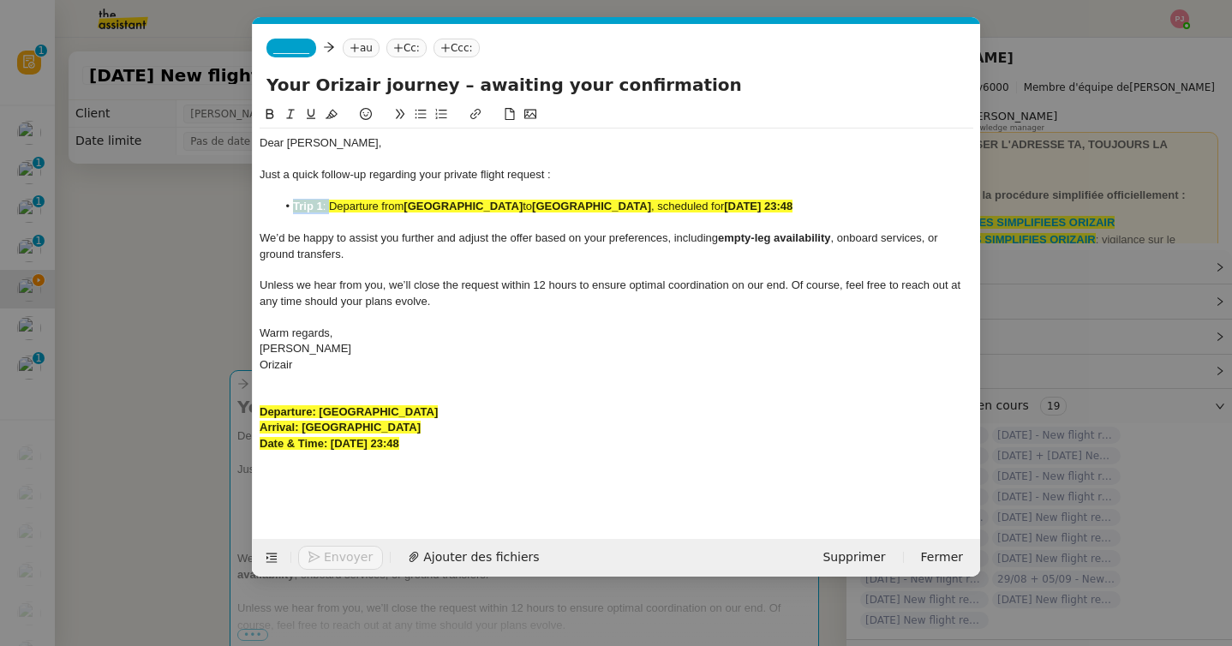
drag, startPoint x: 330, startPoint y: 210, endPoint x: 285, endPoint y: 210, distance: 44.5
click at [285, 210] on li "Trip 1 : Departure from [GEOGRAPHIC_DATA] to [GEOGRAPHIC_DATA] , scheduled for …" at bounding box center [625, 206] width 697 height 15
click at [307, 419] on div "Departure: [GEOGRAPHIC_DATA]" at bounding box center [615, 411] width 713 height 15
drag, startPoint x: 484, startPoint y: 443, endPoint x: 248, endPoint y: 406, distance: 239.2
click at [248, 406] on nz-modal-container "relance orizai Service ✈️ Orizai r - Relance après envoi devis client (FR) Dans…" at bounding box center [616, 323] width 1232 height 646
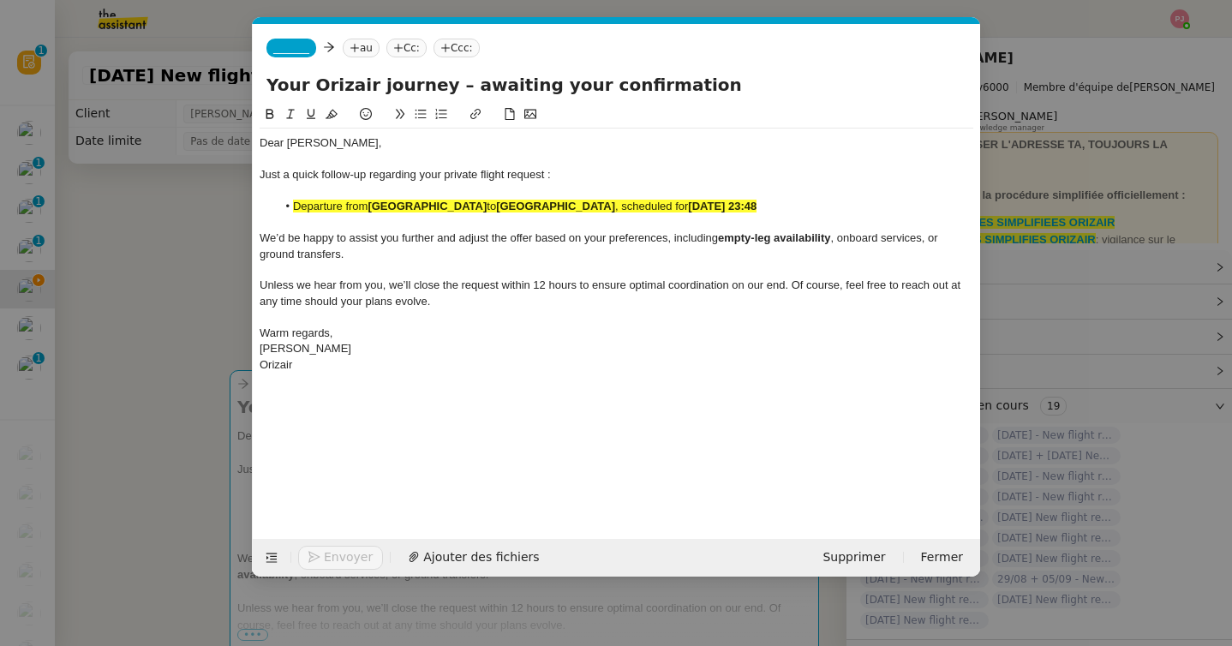
click at [301, 50] on span "_______" at bounding box center [291, 48] width 36 height 12
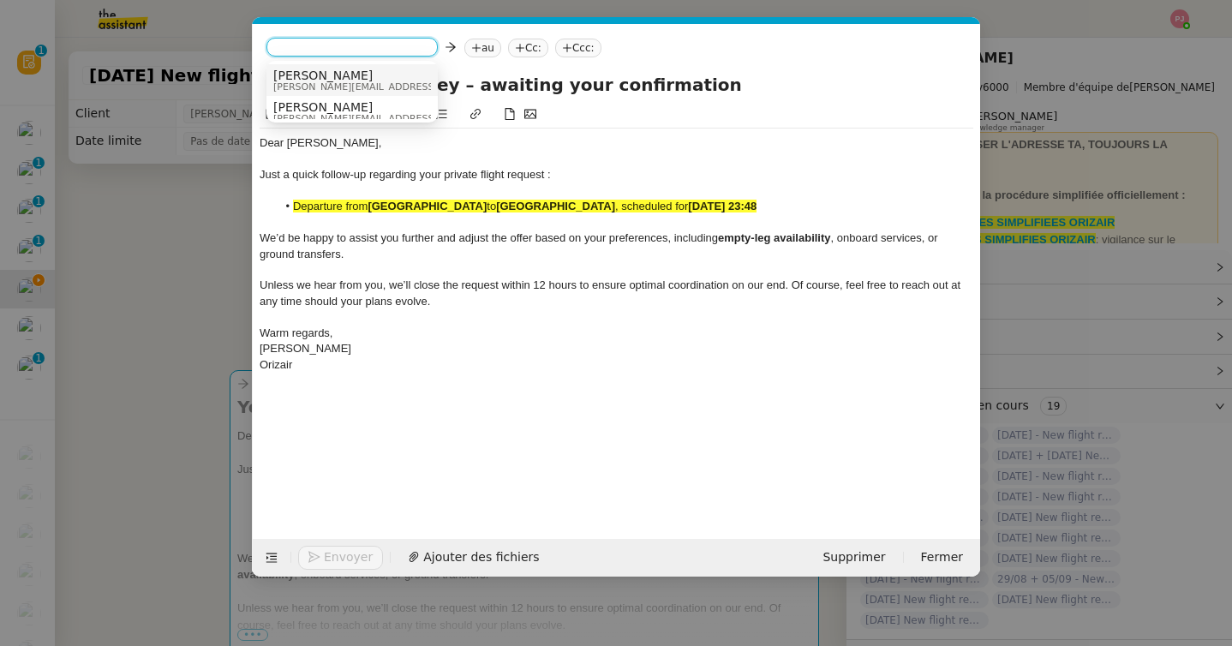
click at [326, 77] on span "[PERSON_NAME]" at bounding box center [394, 76] width 243 height 14
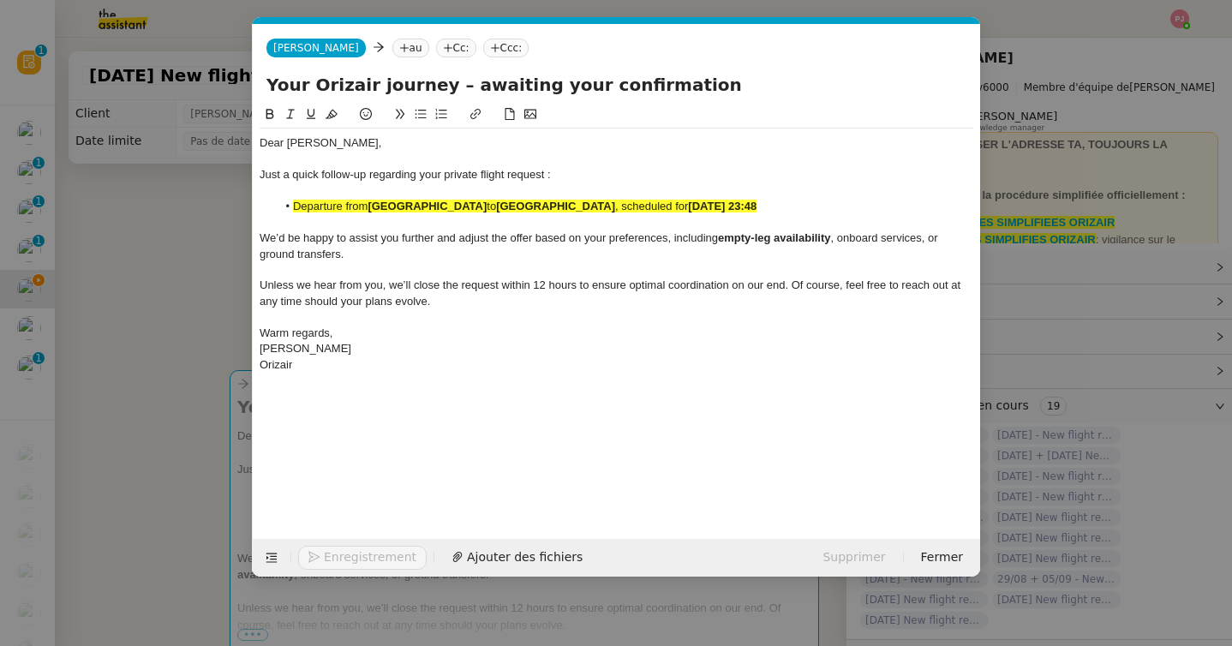
click at [392, 45] on nz-tag "au" at bounding box center [410, 48] width 37 height 19
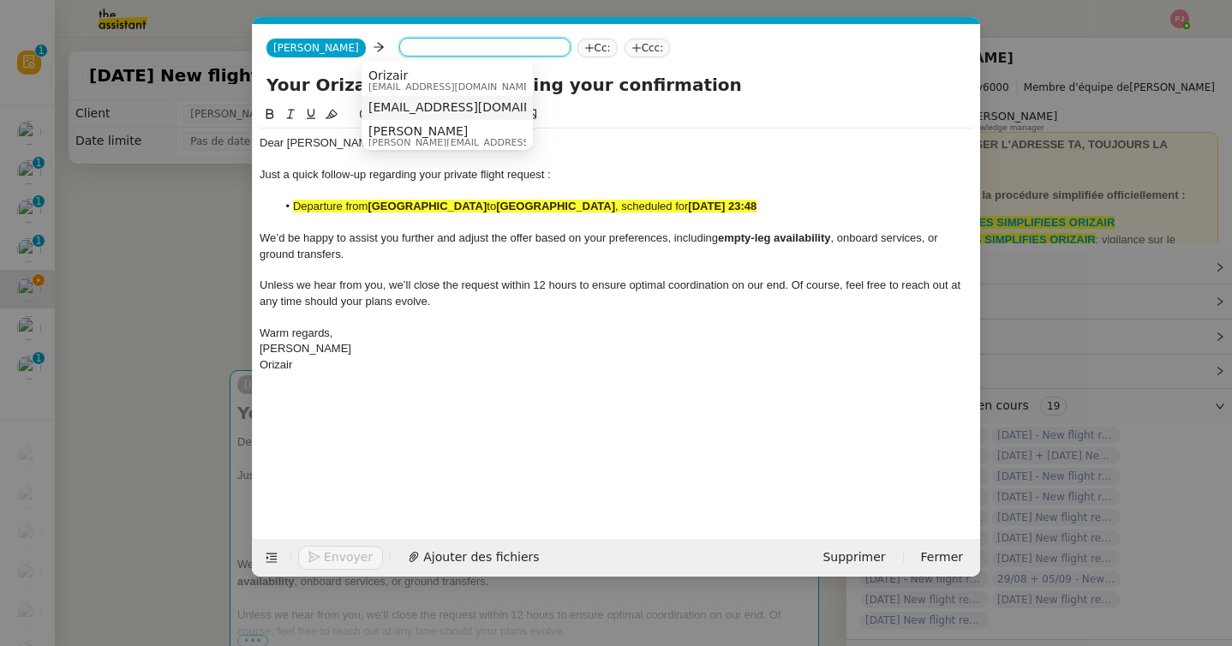
click at [427, 106] on span "[EMAIL_ADDRESS][DOMAIN_NAME]" at bounding box center [473, 107] width 210 height 14
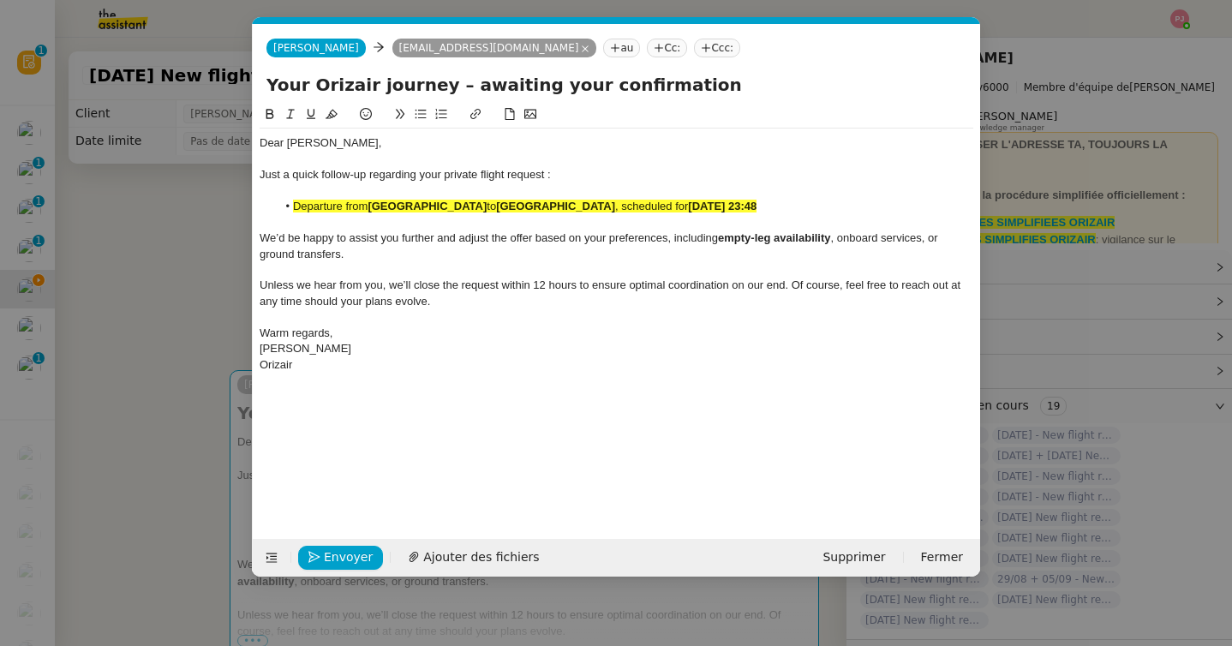
click at [694, 50] on nz-tag "Ccc:" at bounding box center [717, 48] width 46 height 19
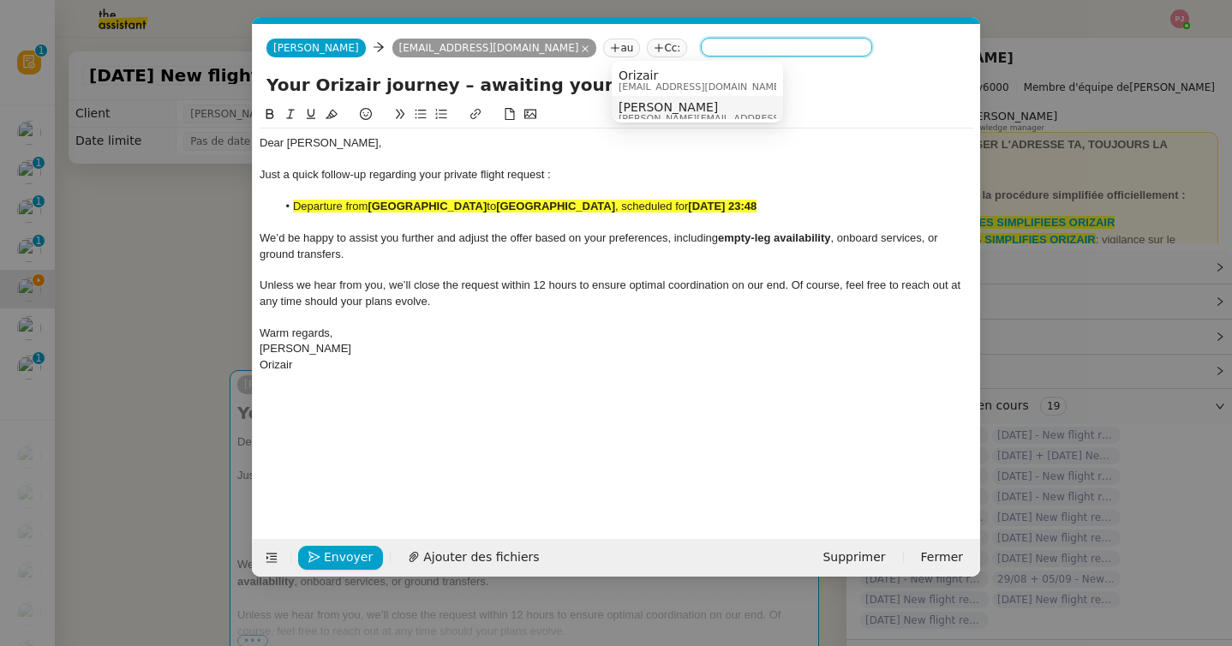
click at [659, 108] on span "[PERSON_NAME]" at bounding box center [739, 107] width 243 height 14
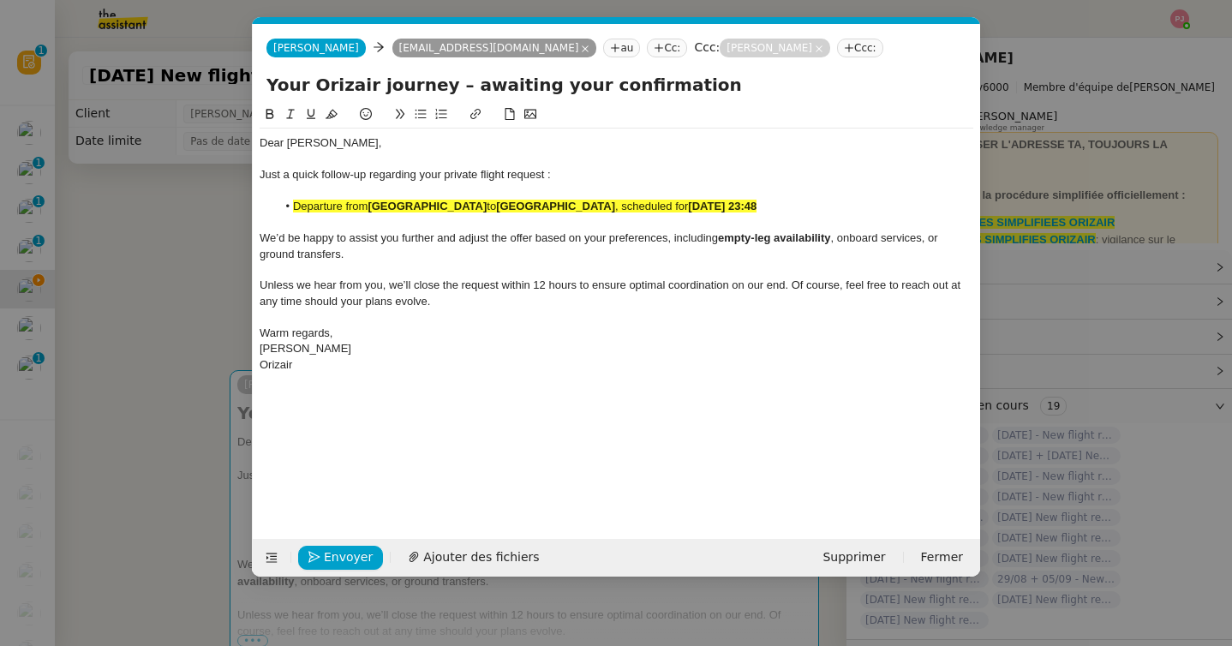
drag, startPoint x: 904, startPoint y: 210, endPoint x: 262, endPoint y: 206, distance: 642.3
click at [262, 206] on ul "Departure from [GEOGRAPHIC_DATA] to [GEOGRAPHIC_DATA] , scheduled for [DATE] 23…" at bounding box center [615, 206] width 713 height 15
click at [331, 112] on icon at bounding box center [331, 114] width 12 height 9
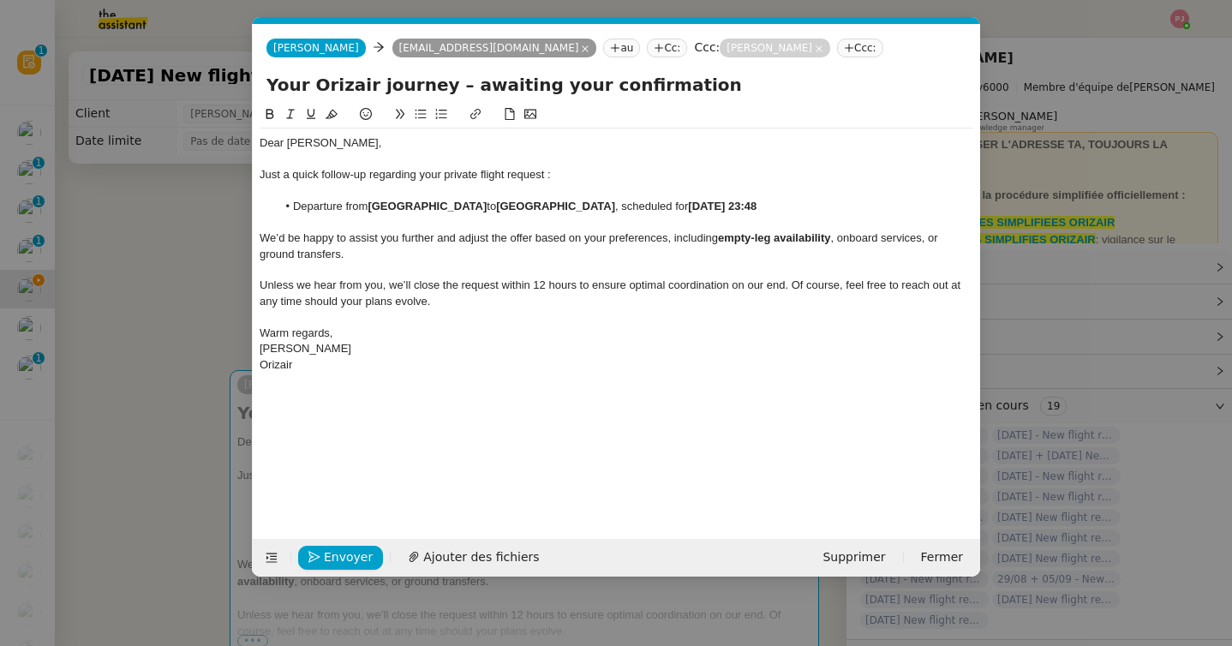
click at [394, 301] on span "Unless we hear from you, we’ll close the request within 12 hours to ensure opti…" at bounding box center [611, 292] width 704 height 28
click at [342, 555] on span "Envoyer" at bounding box center [348, 557] width 49 height 20
click at [342, 555] on span "Confirmer l'envoi" at bounding box center [375, 557] width 103 height 20
click at [342, 555] on nz-modal-container "relance orizai Service ✈️ Orizai r - Relance après envoi devis client (FR) Dans…" at bounding box center [616, 323] width 1232 height 646
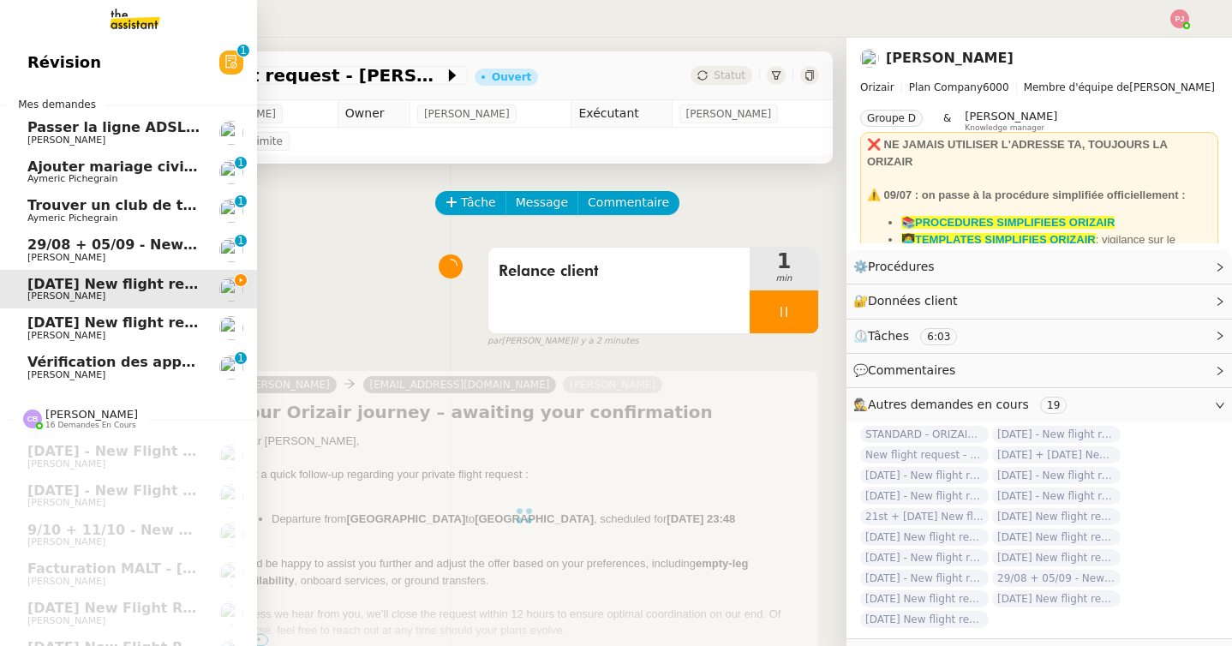
click at [83, 340] on span "[PERSON_NAME]" at bounding box center [113, 336] width 173 height 10
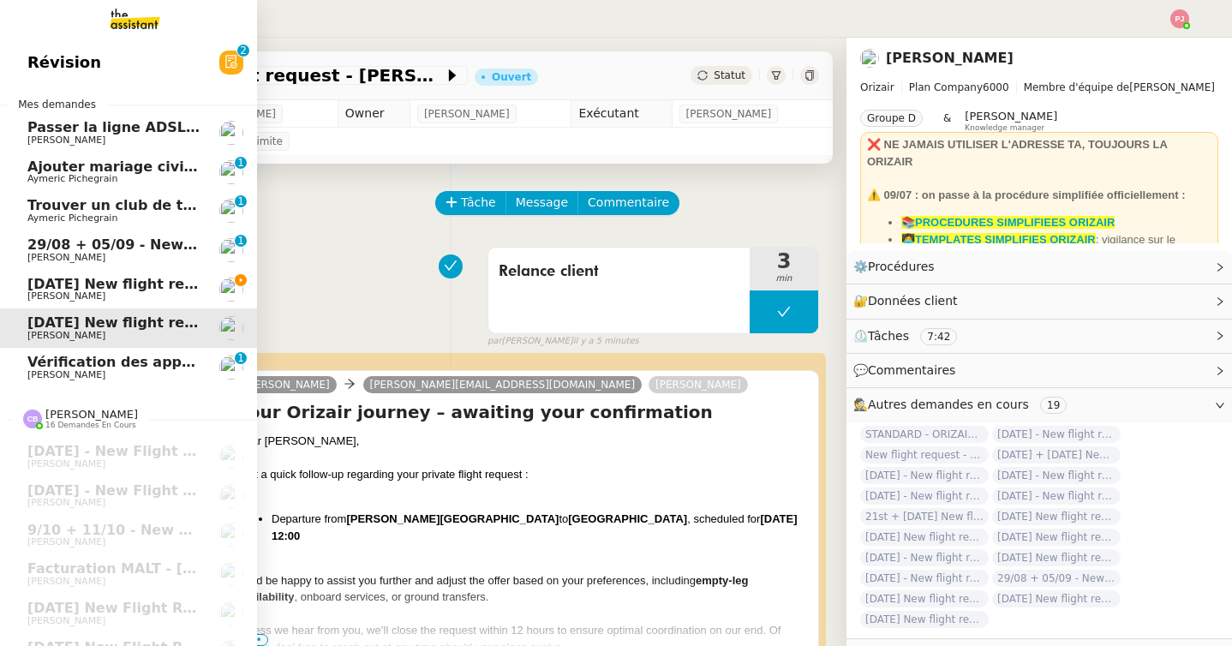
click at [51, 291] on span "[PERSON_NAME]" at bounding box center [66, 295] width 78 height 11
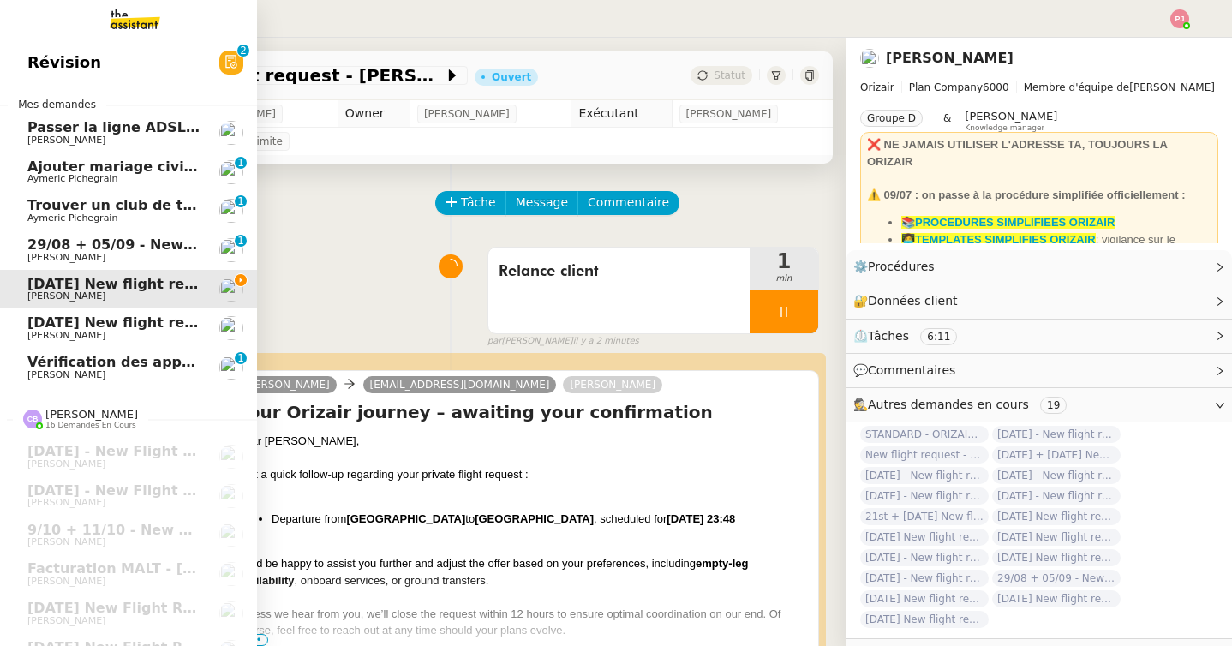
click at [110, 367] on span "Vérification des appels sortants - août 2025" at bounding box center [196, 362] width 339 height 16
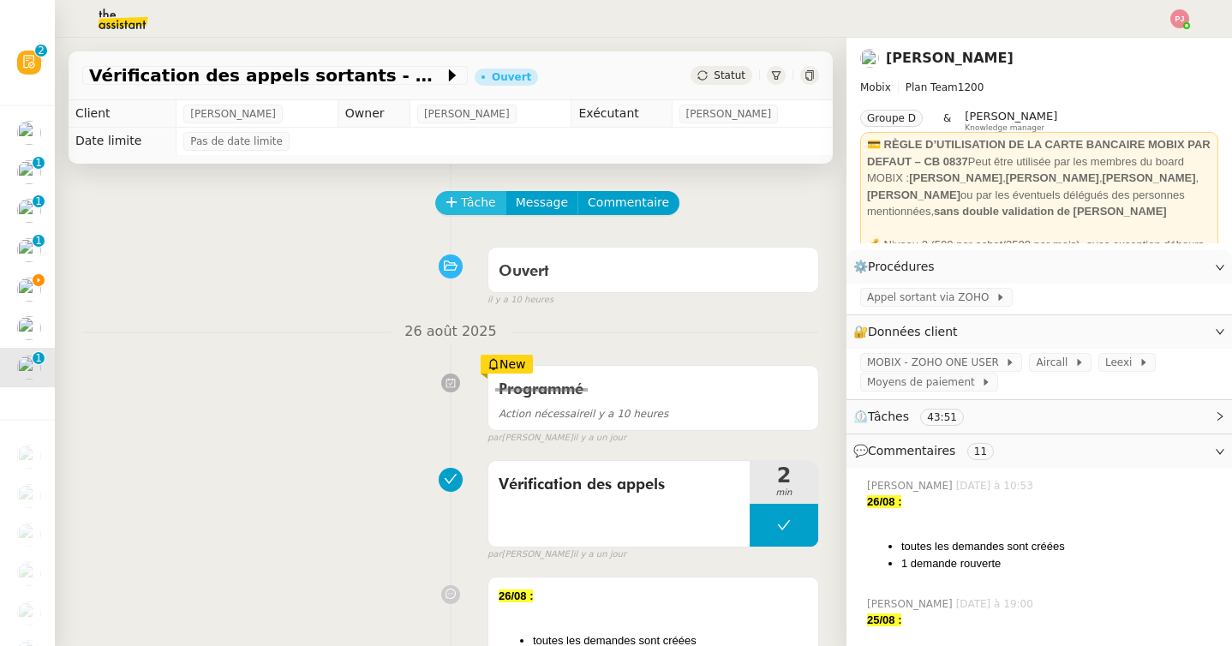
click at [459, 212] on button "Tâche" at bounding box center [470, 203] width 71 height 24
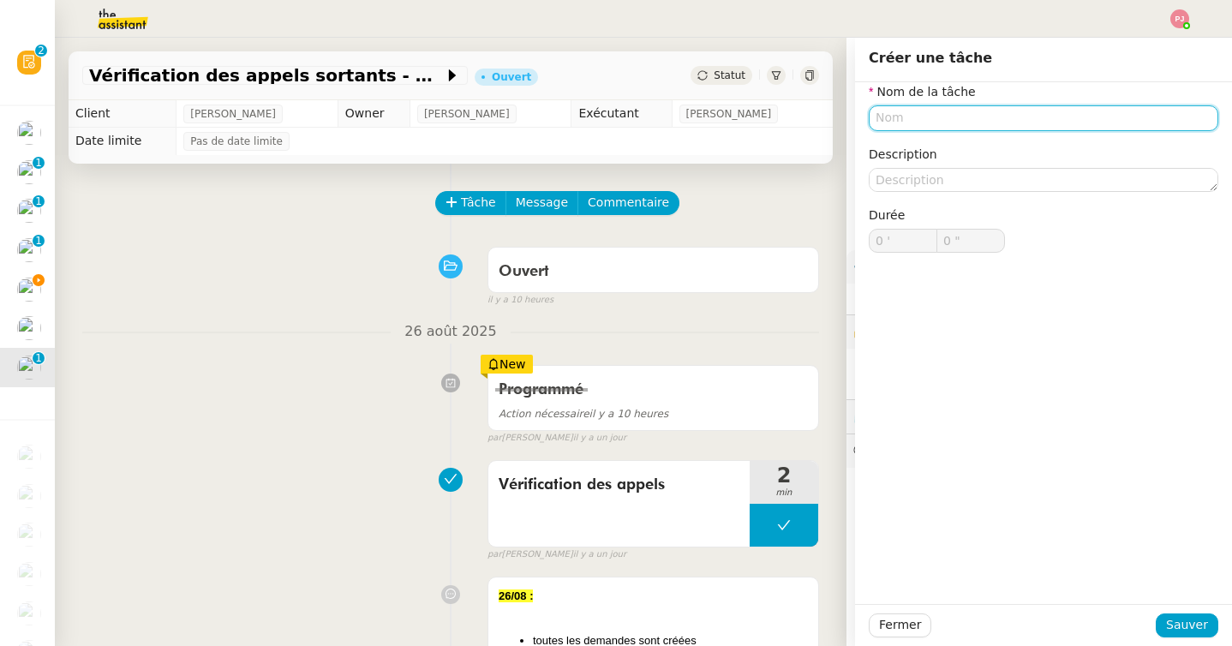
click at [926, 128] on input "text" at bounding box center [1042, 117] width 349 height 25
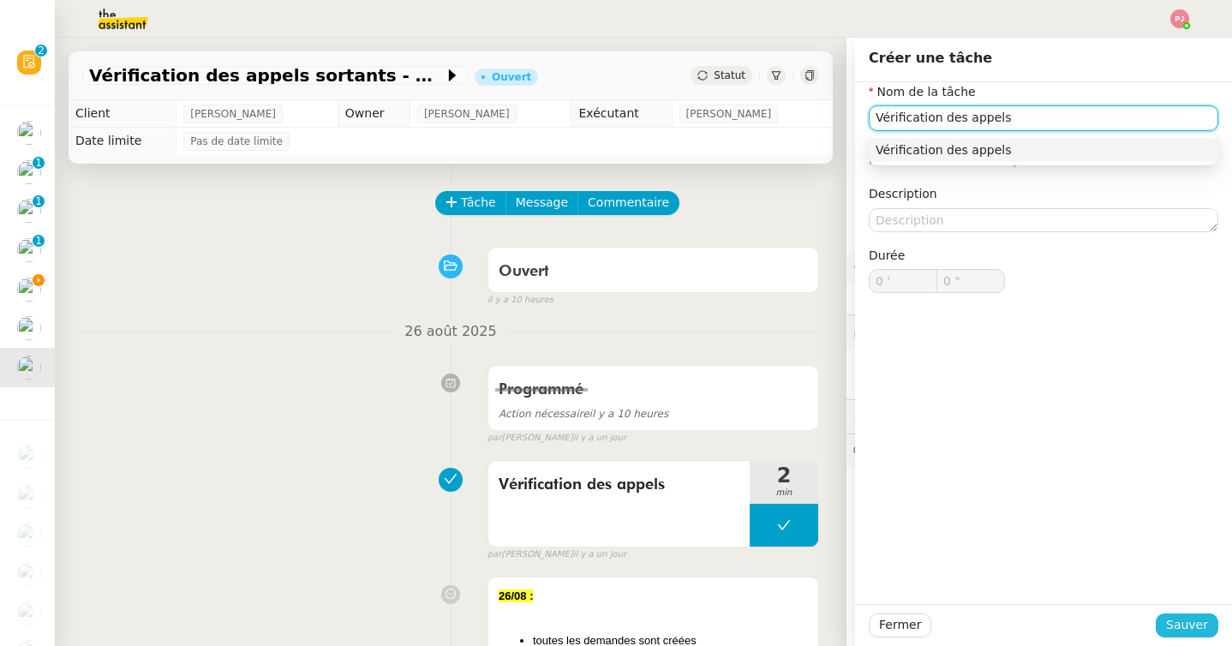
type input "Vérification des appels"
click at [1182, 623] on span "Sauver" at bounding box center [1187, 625] width 42 height 20
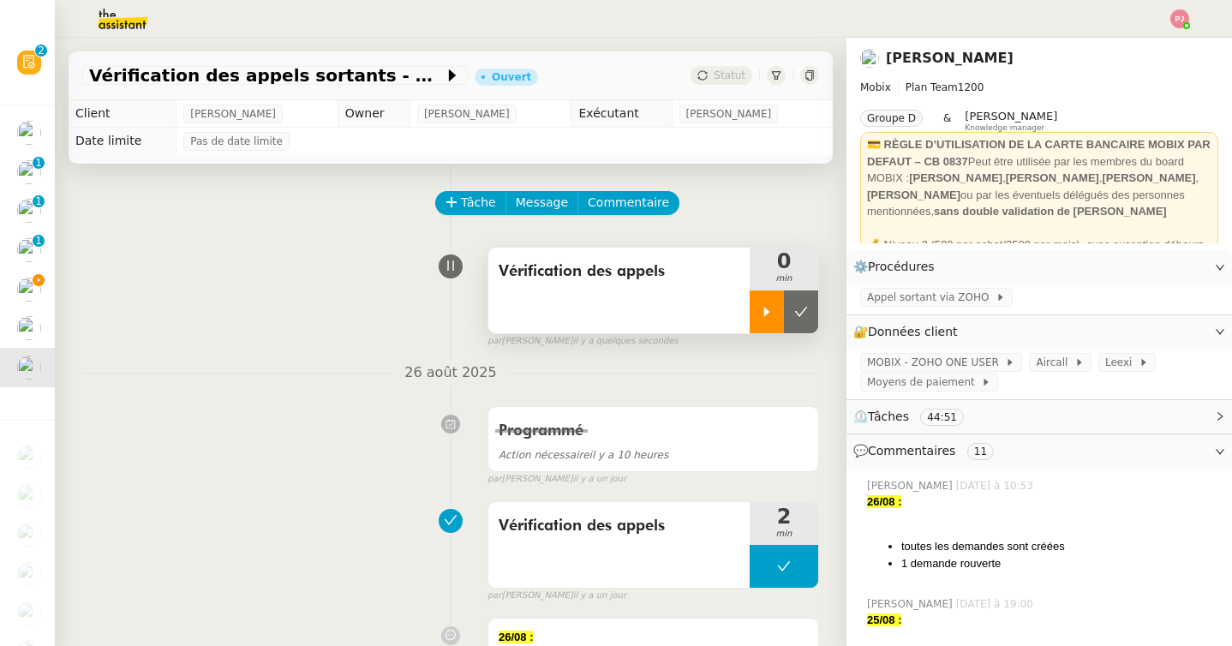
click at [752, 300] on div at bounding box center [766, 311] width 34 height 43
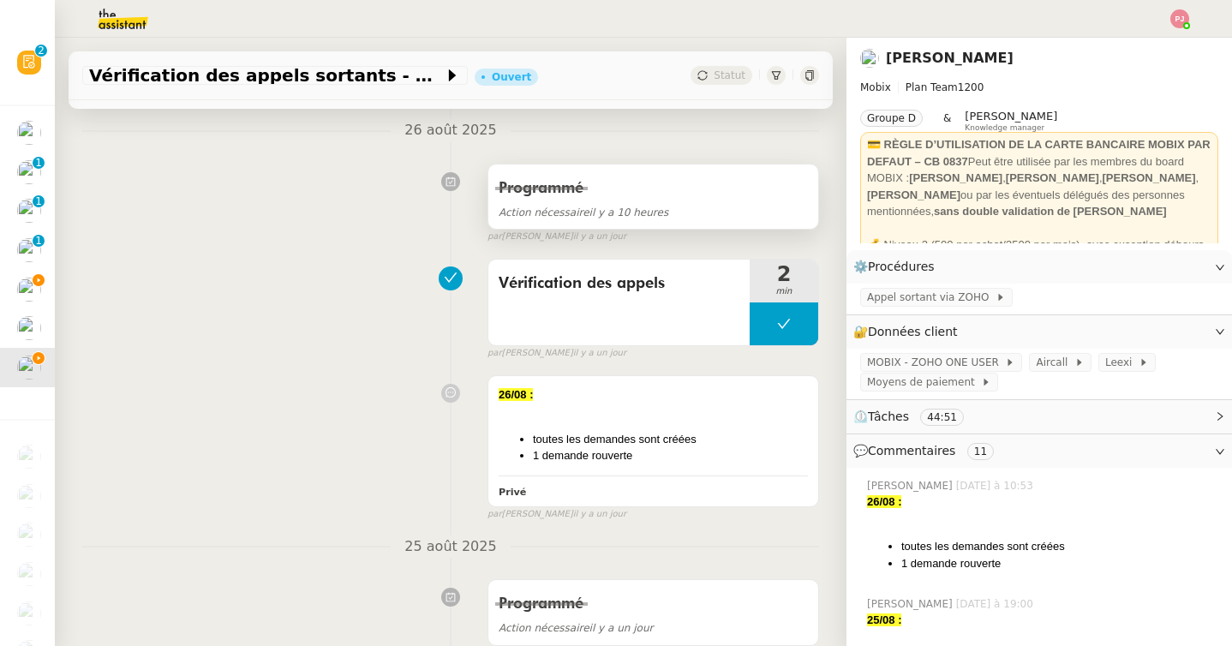
scroll to position [261, 0]
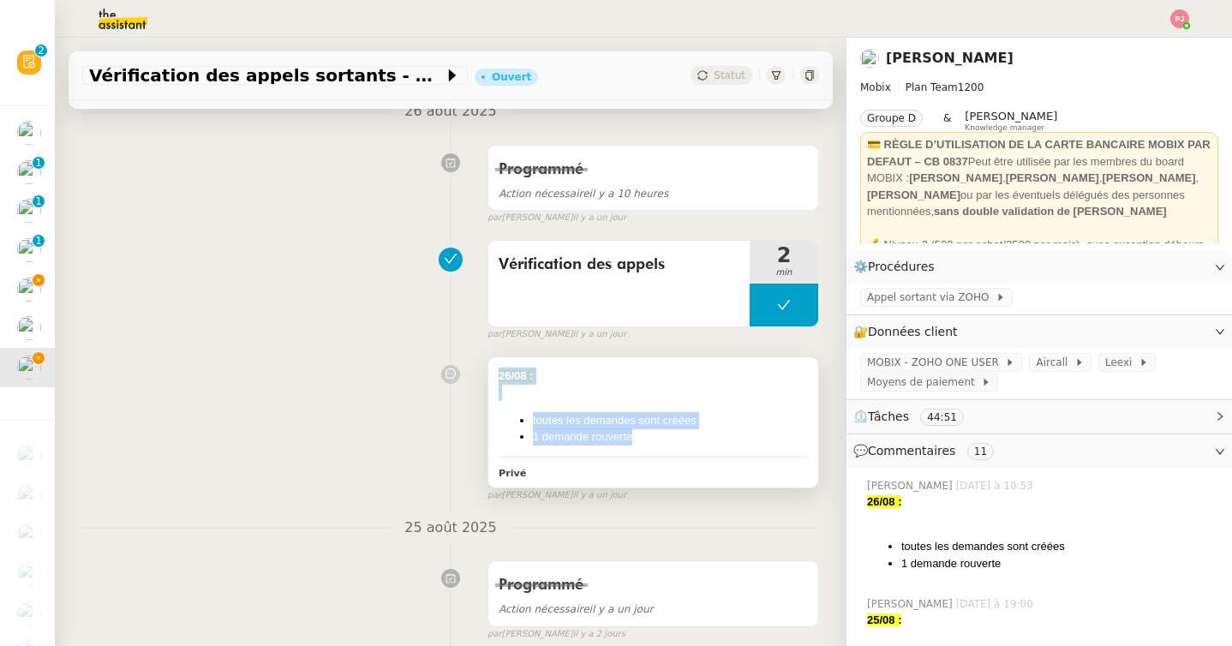
drag, startPoint x: 647, startPoint y: 442, endPoint x: 487, endPoint y: 374, distance: 173.1
click at [487, 374] on div "26/08 : toutes les demandes sont créées 1 demande rouverte [PERSON_NAME]" at bounding box center [652, 422] width 331 height 132
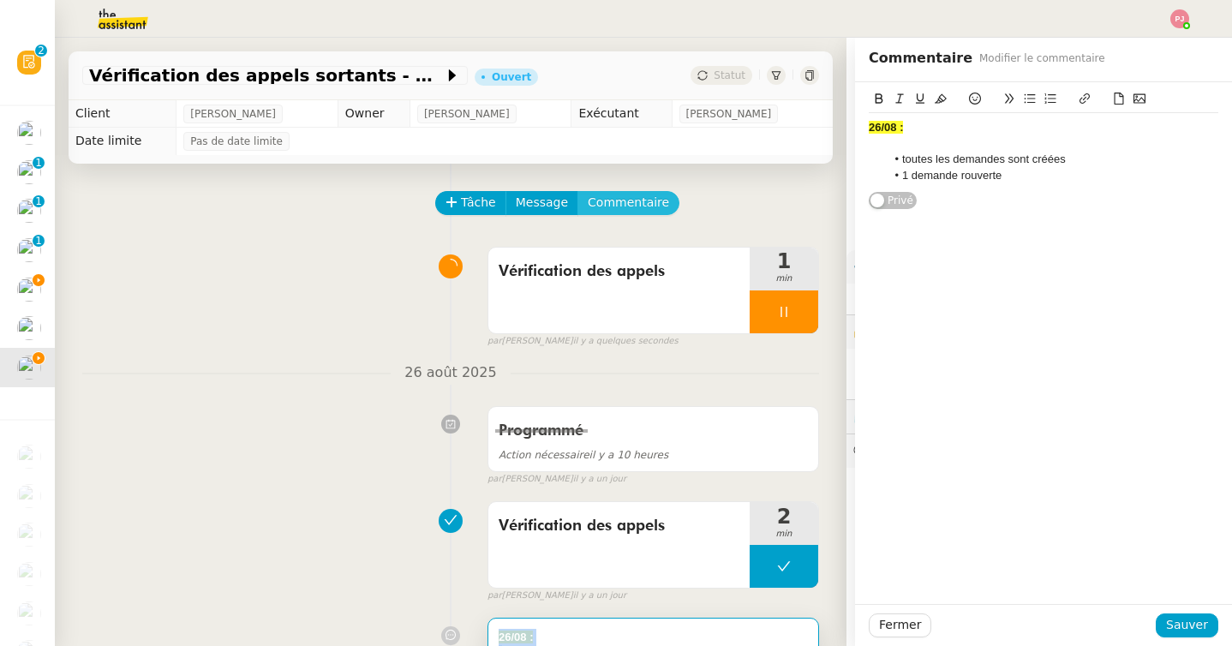
click at [649, 195] on span "Commentaire" at bounding box center [628, 203] width 81 height 20
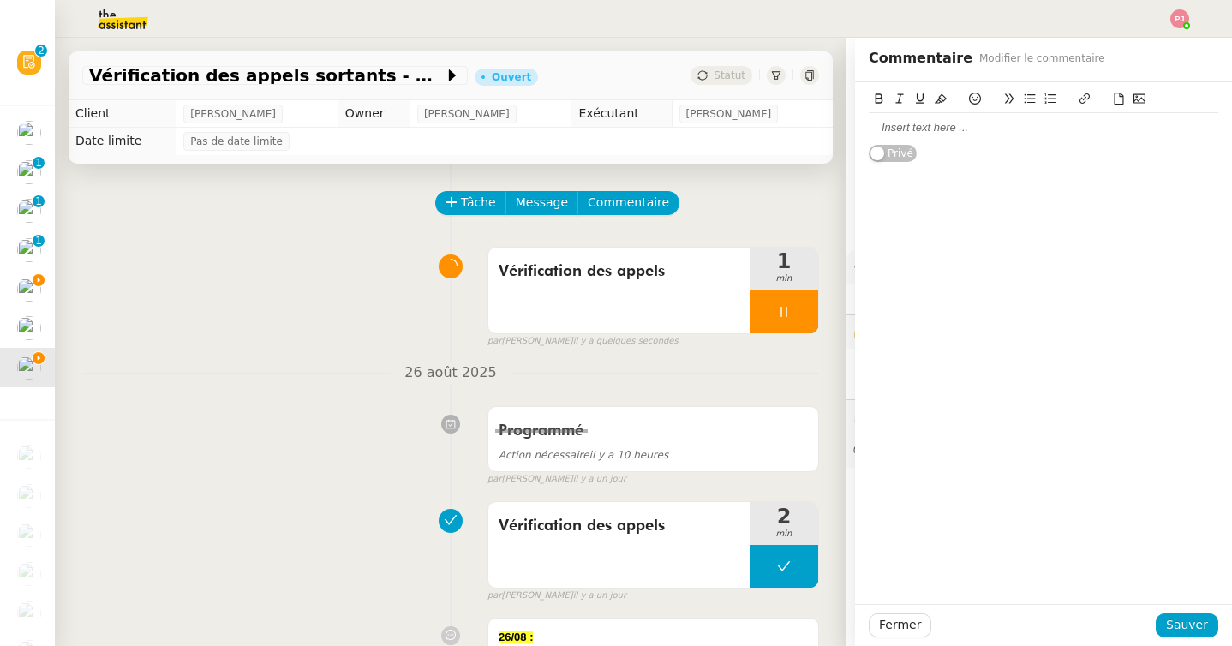
click at [913, 140] on div at bounding box center [1042, 127] width 349 height 29
click at [880, 128] on strong "26/08 :" at bounding box center [885, 127] width 34 height 13
click at [907, 161] on div at bounding box center [1042, 159] width 349 height 15
click at [1170, 619] on span "Sauver" at bounding box center [1187, 625] width 42 height 20
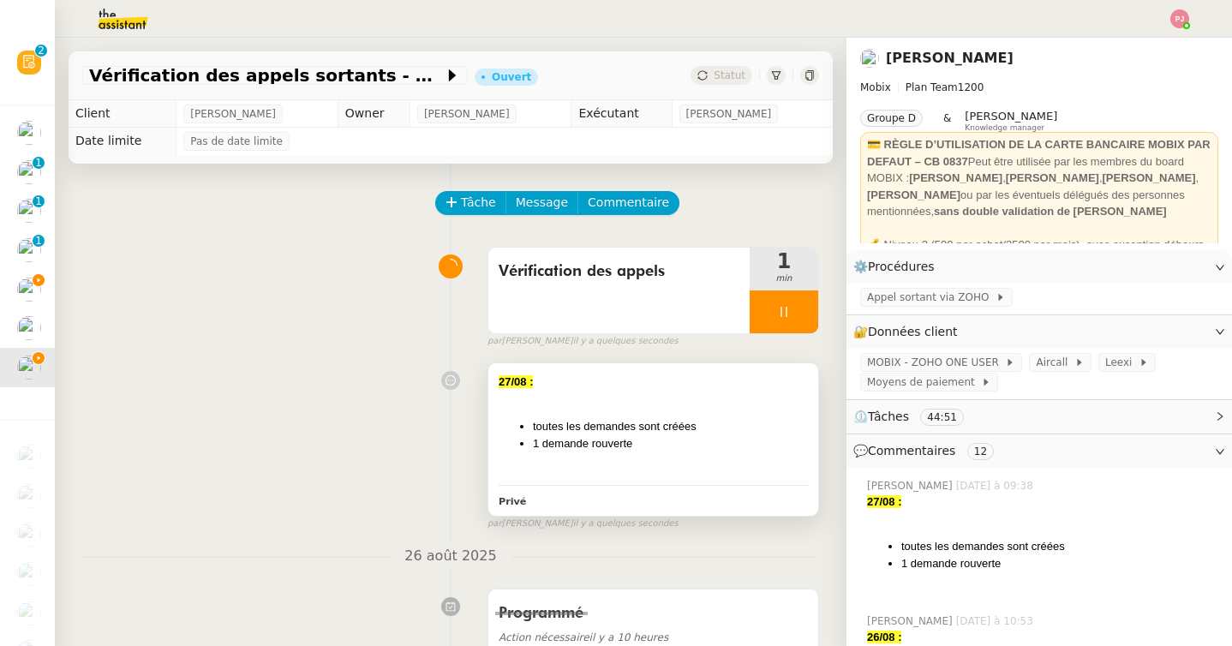
click at [600, 442] on li "1 demande rouverte" at bounding box center [670, 443] width 275 height 17
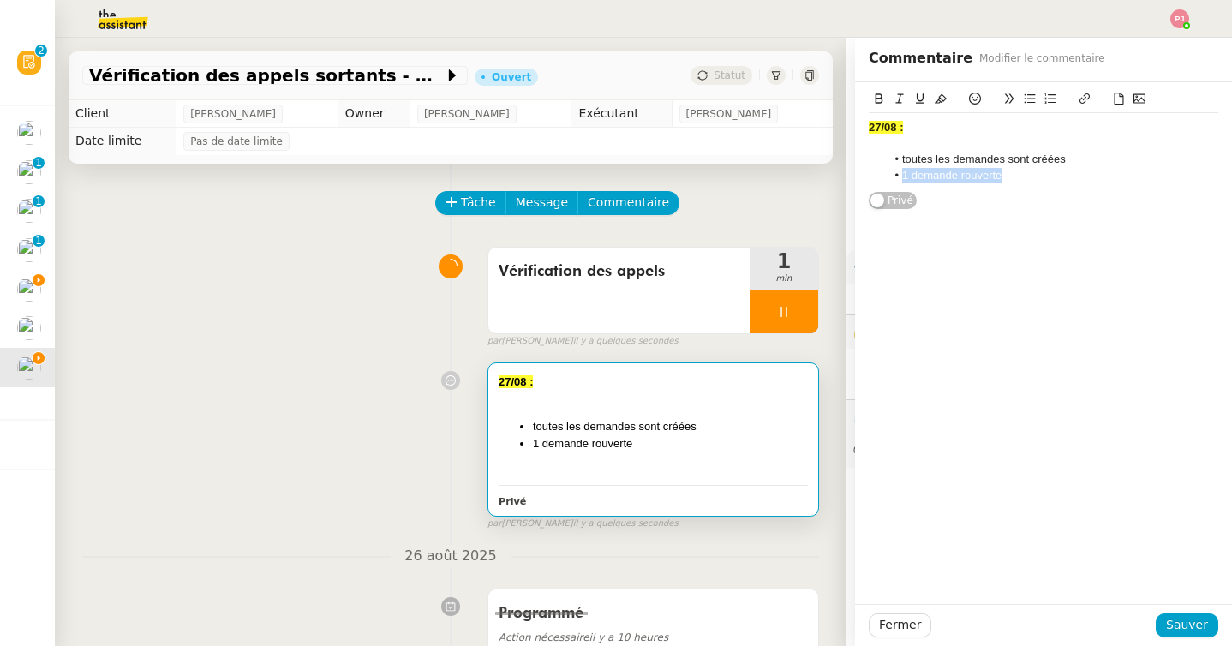
drag, startPoint x: 1017, startPoint y: 175, endPoint x: 859, endPoint y: 175, distance: 157.6
click at [859, 175] on div "27/08 : toutes les demandes sont créées 1 demande rouverte [PERSON_NAME]" at bounding box center [1043, 146] width 377 height 128
click at [1179, 626] on span "Sauver" at bounding box center [1187, 625] width 42 height 20
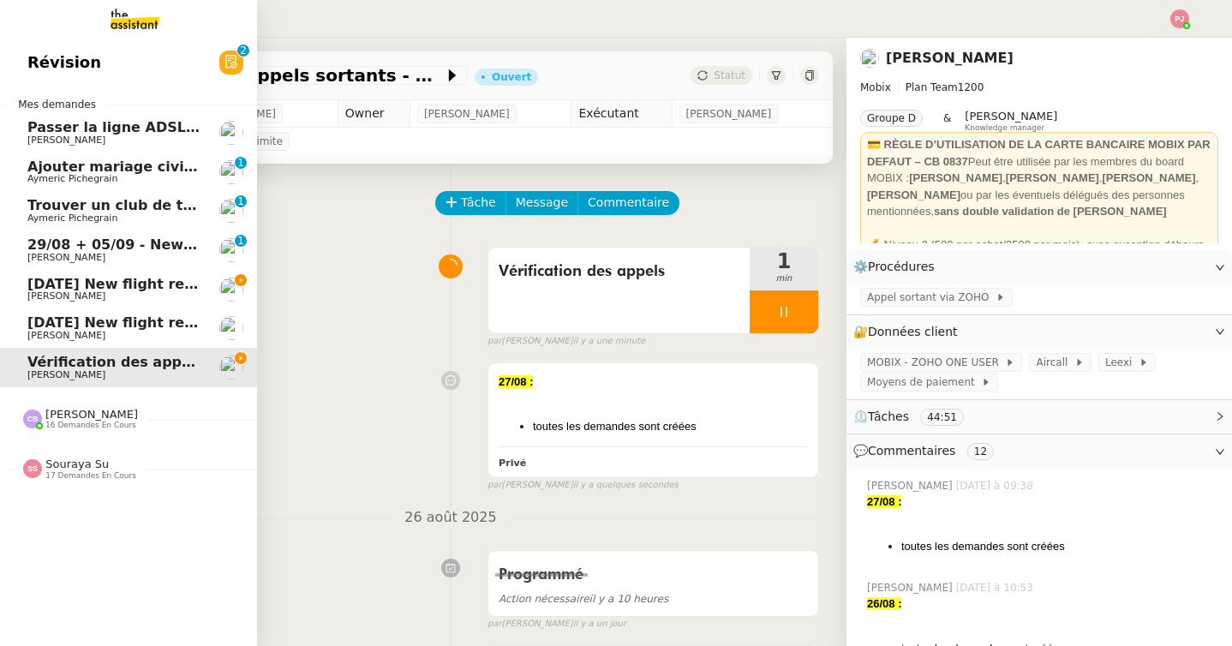
click at [39, 285] on span "[DATE] New flight request - [PERSON_NAME]" at bounding box center [198, 284] width 343 height 16
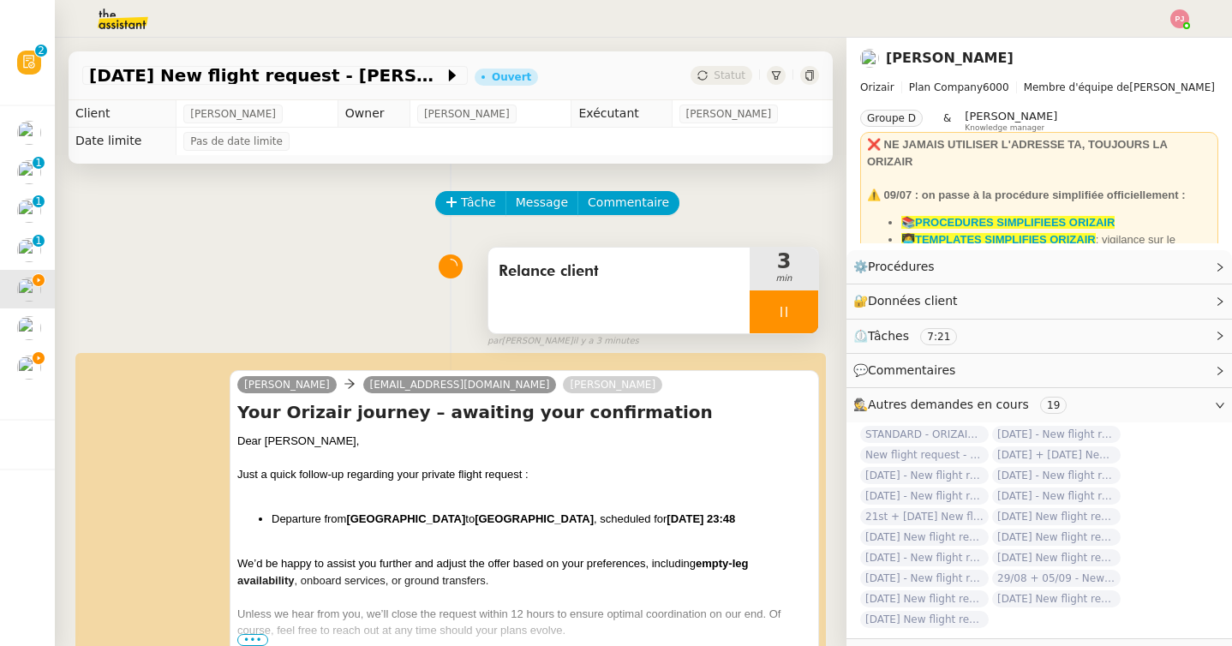
click at [782, 311] on icon at bounding box center [784, 312] width 14 height 14
click at [800, 311] on icon at bounding box center [801, 312] width 14 height 14
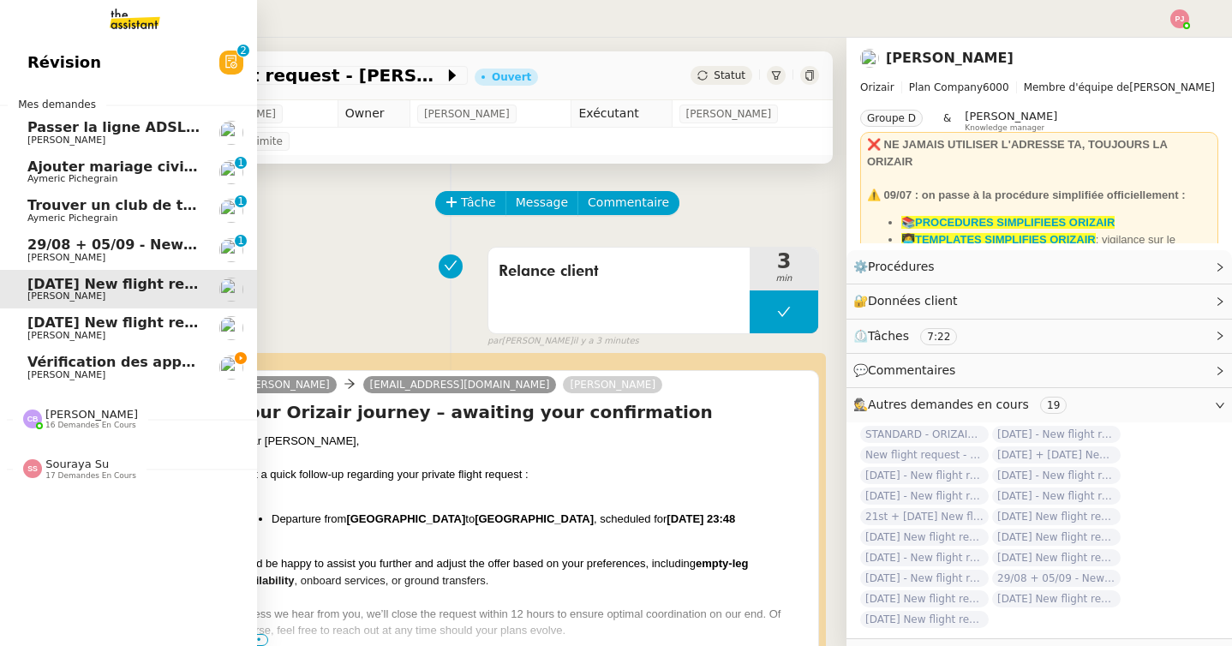
click at [46, 325] on span "[DATE] New flight request - [PERSON_NAME]" at bounding box center [198, 322] width 343 height 16
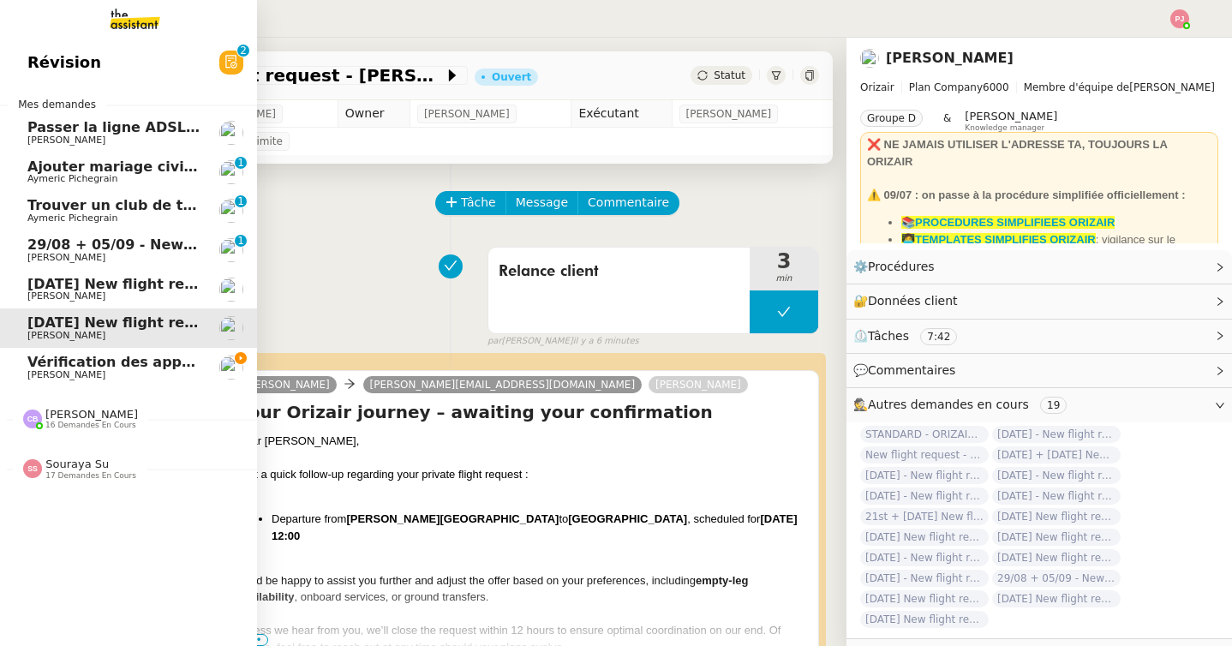
click at [110, 262] on span "[PERSON_NAME]" at bounding box center [113, 258] width 173 height 10
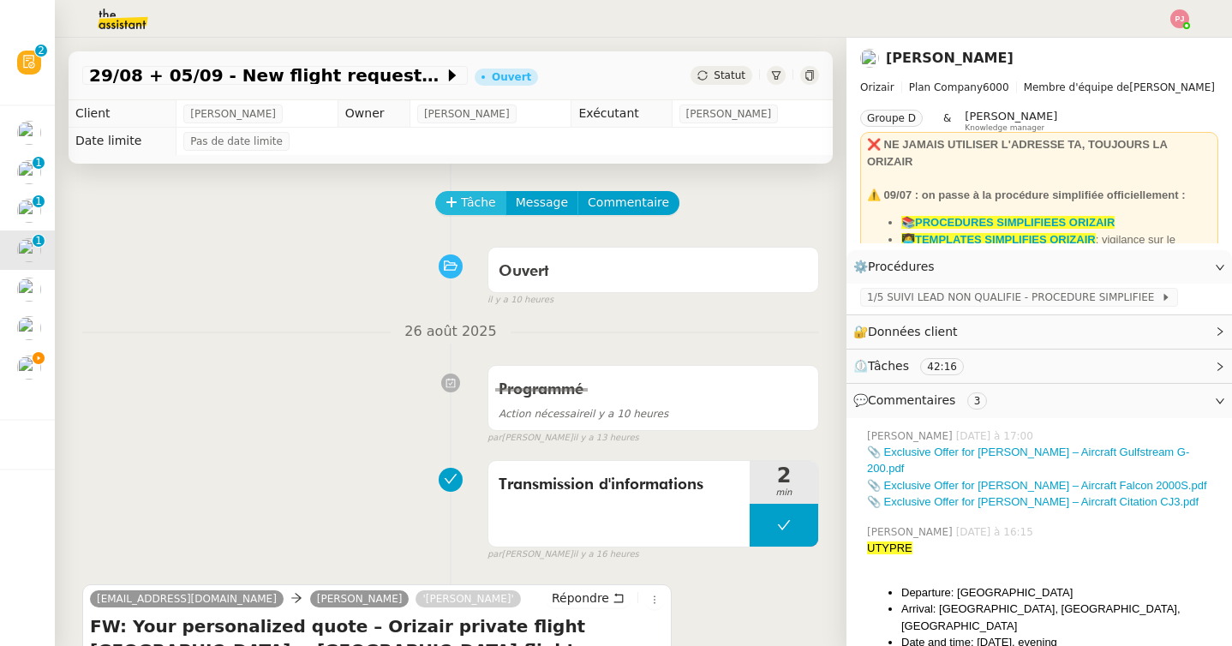
click at [460, 191] on button "Tâche" at bounding box center [470, 203] width 71 height 24
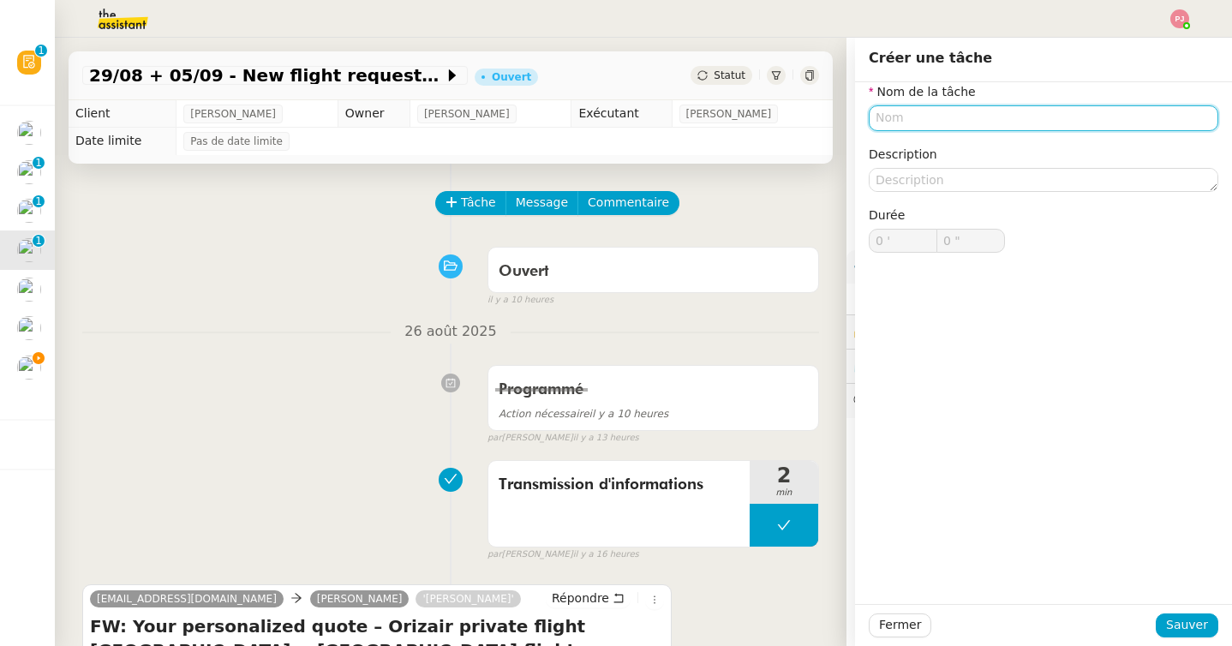
click at [937, 117] on input "text" at bounding box center [1042, 117] width 349 height 25
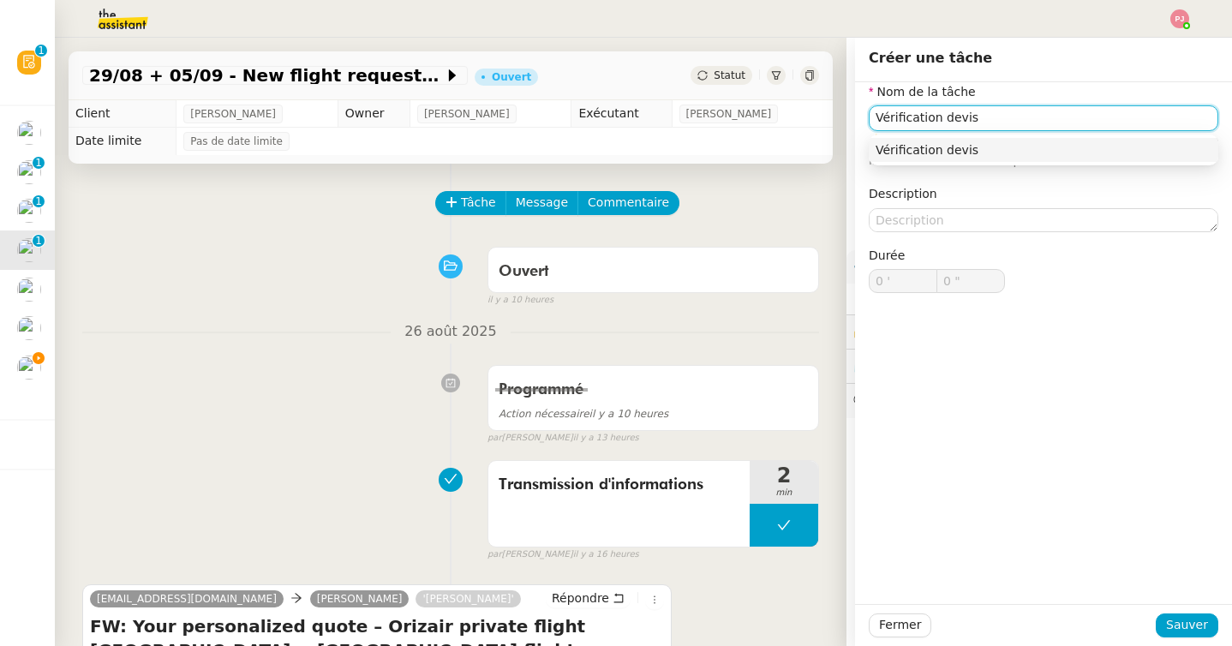
type input "Vérification devis"
click at [1180, 637] on div "Fermer Sauver" at bounding box center [1043, 625] width 377 height 42
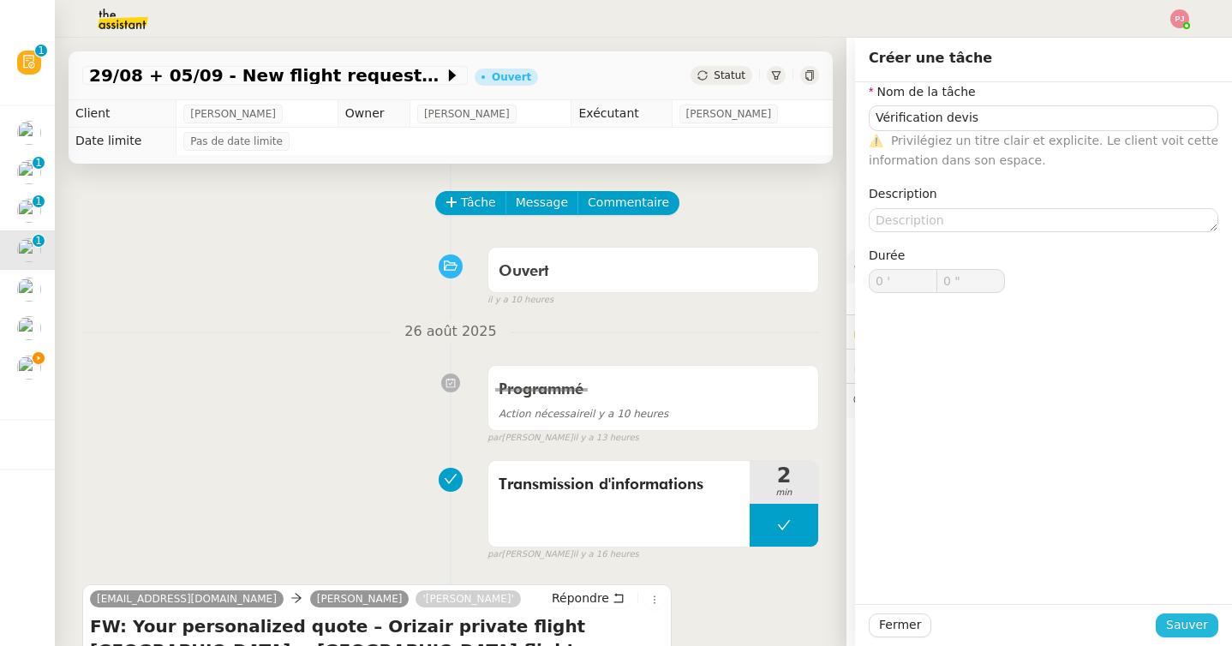
click at [1182, 620] on span "Sauver" at bounding box center [1187, 625] width 42 height 20
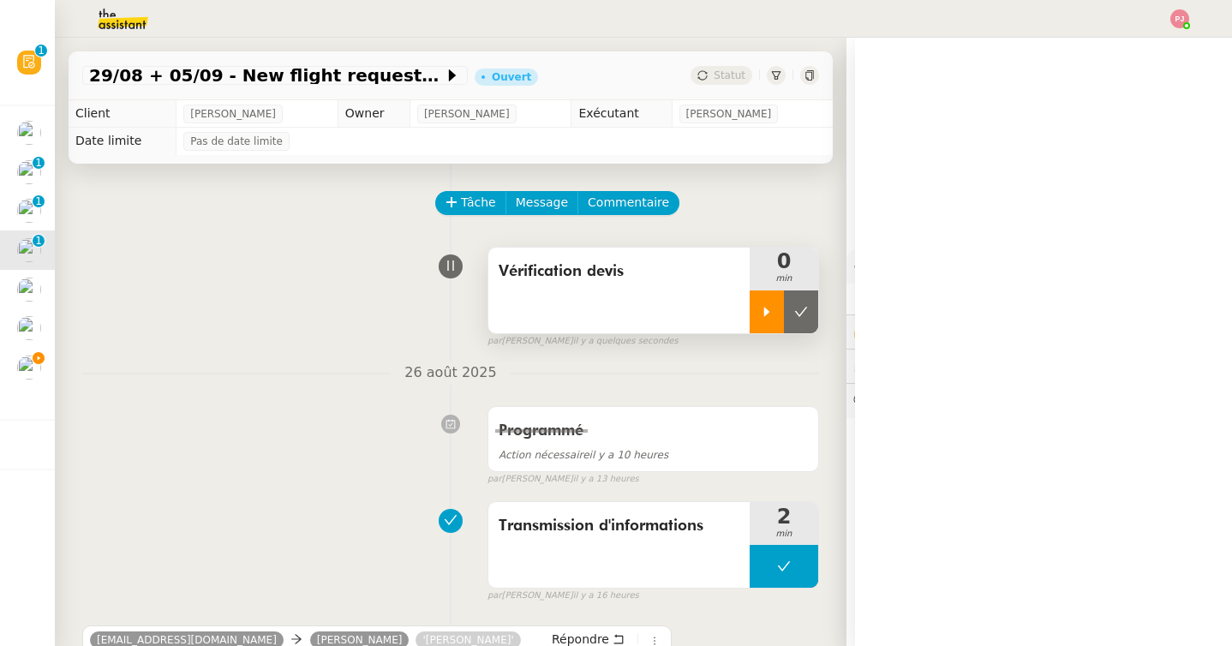
click at [768, 323] on div at bounding box center [766, 311] width 34 height 43
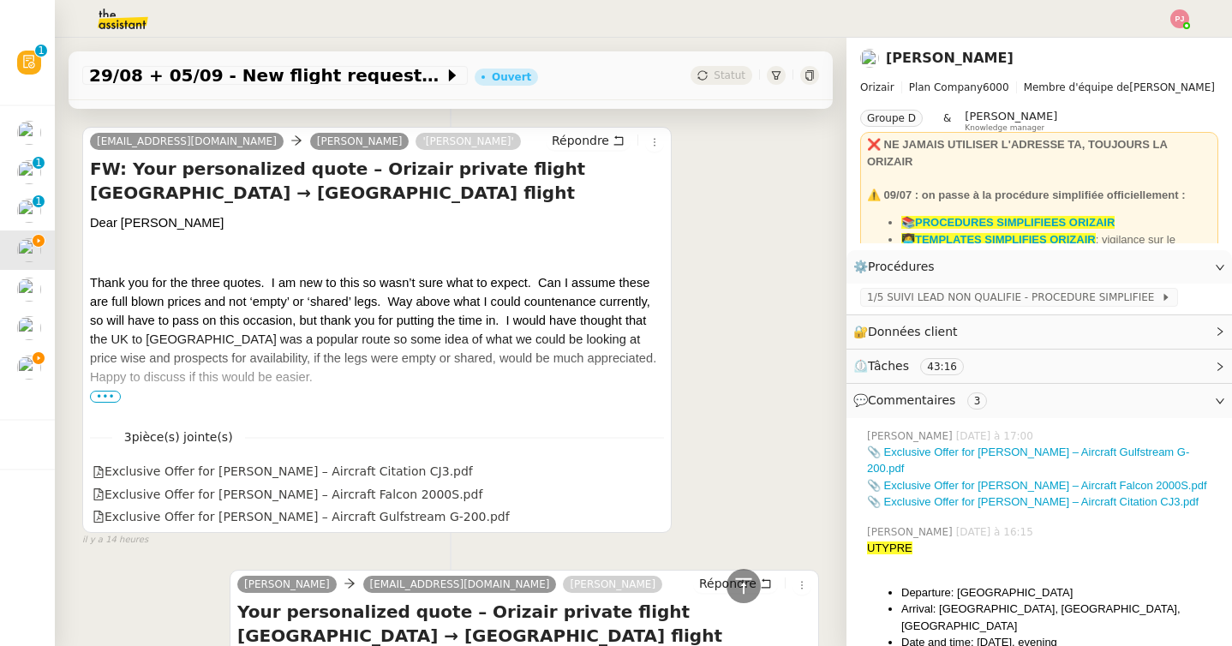
scroll to position [504, 0]
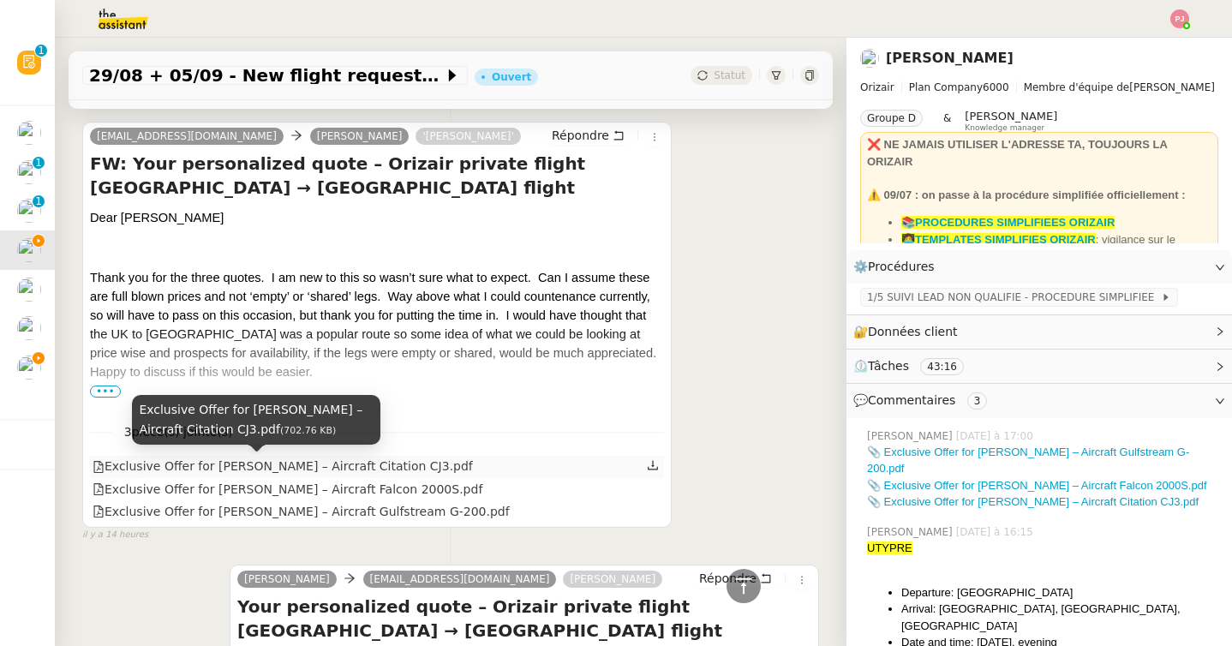
click at [397, 464] on div "Exclusive Offer for [PERSON_NAME] – Aircraft Citation CJ3.pdf" at bounding box center [282, 466] width 380 height 20
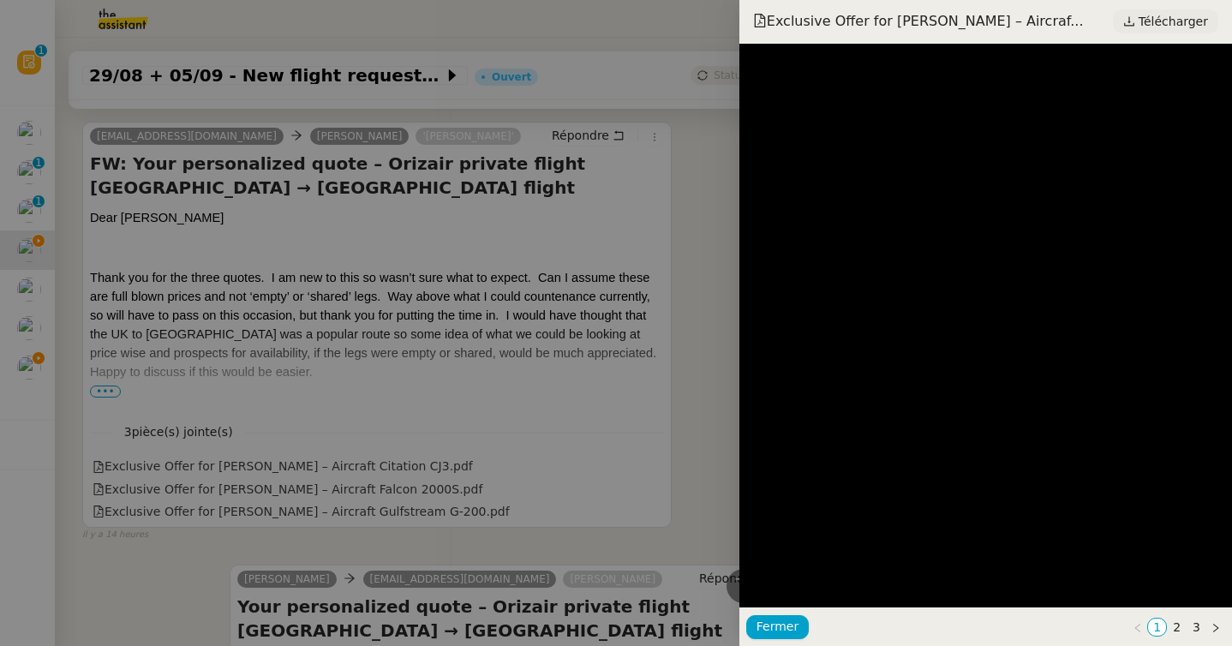
click at [1150, 27] on span "Télécharger" at bounding box center [1172, 21] width 69 height 22
click at [407, 458] on div at bounding box center [616, 323] width 1232 height 646
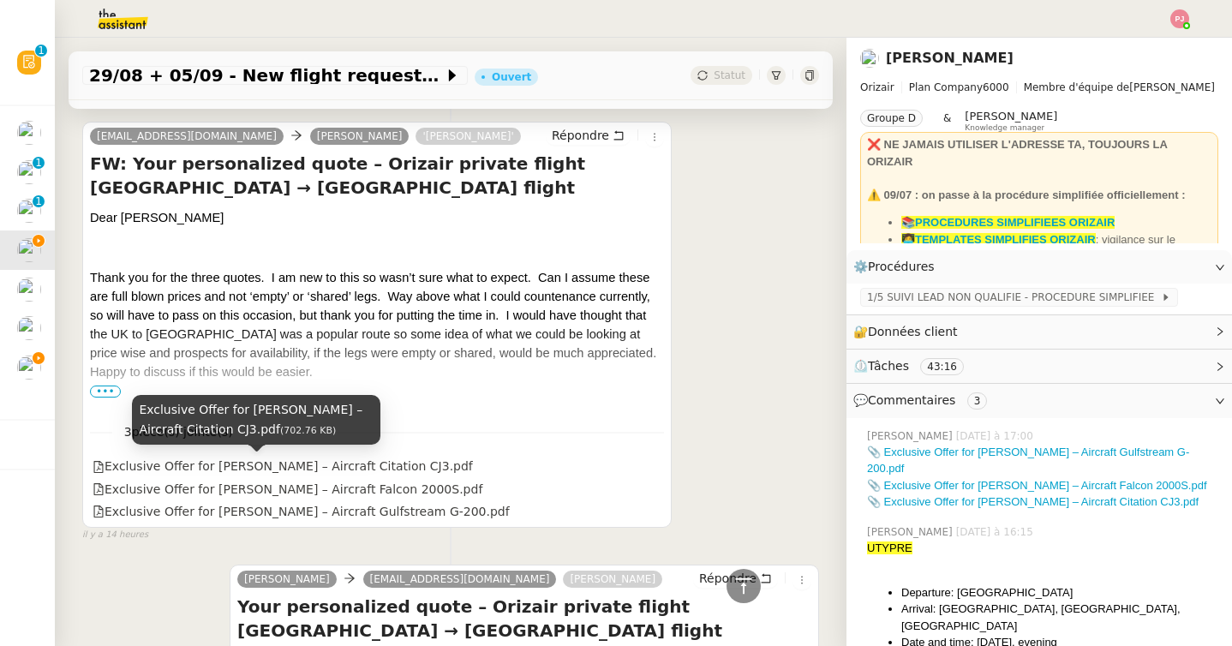
scroll to position [506, 0]
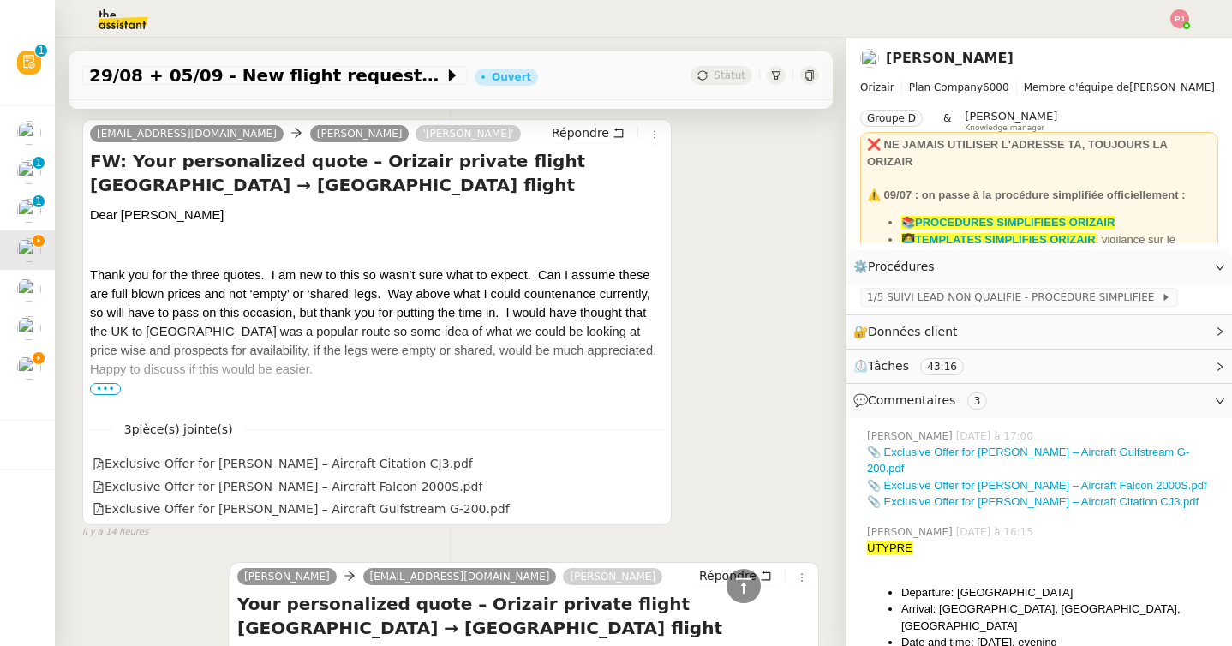
click at [109, 388] on span "•••" at bounding box center [105, 389] width 31 height 12
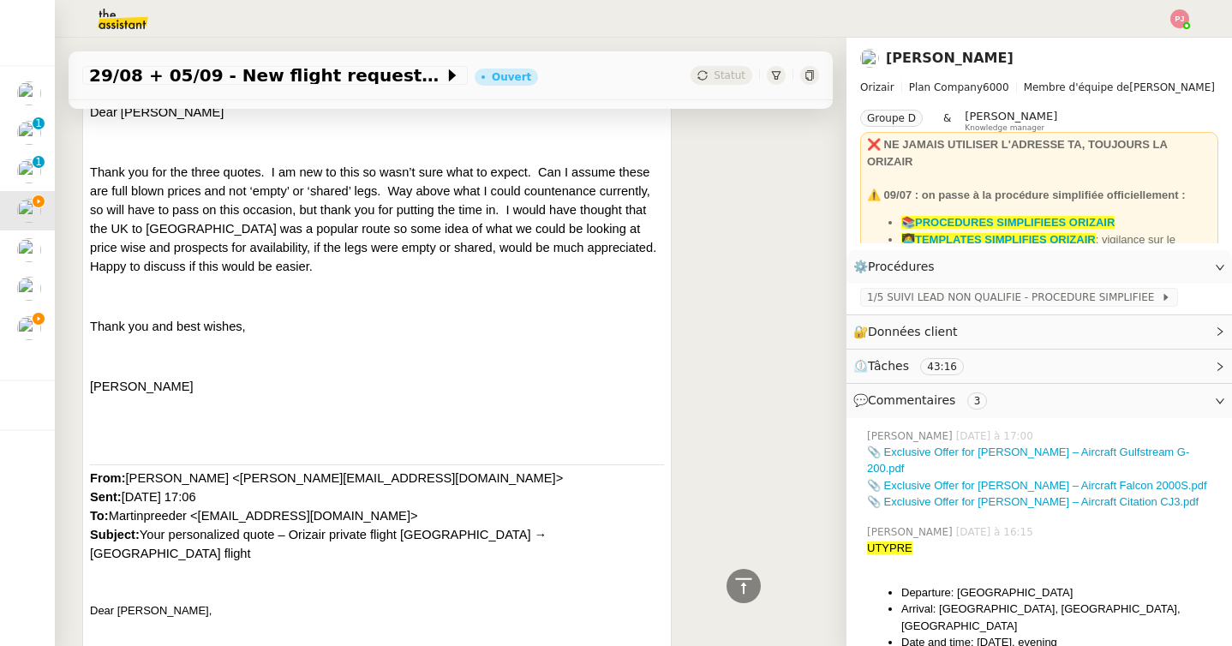
scroll to position [610, 0]
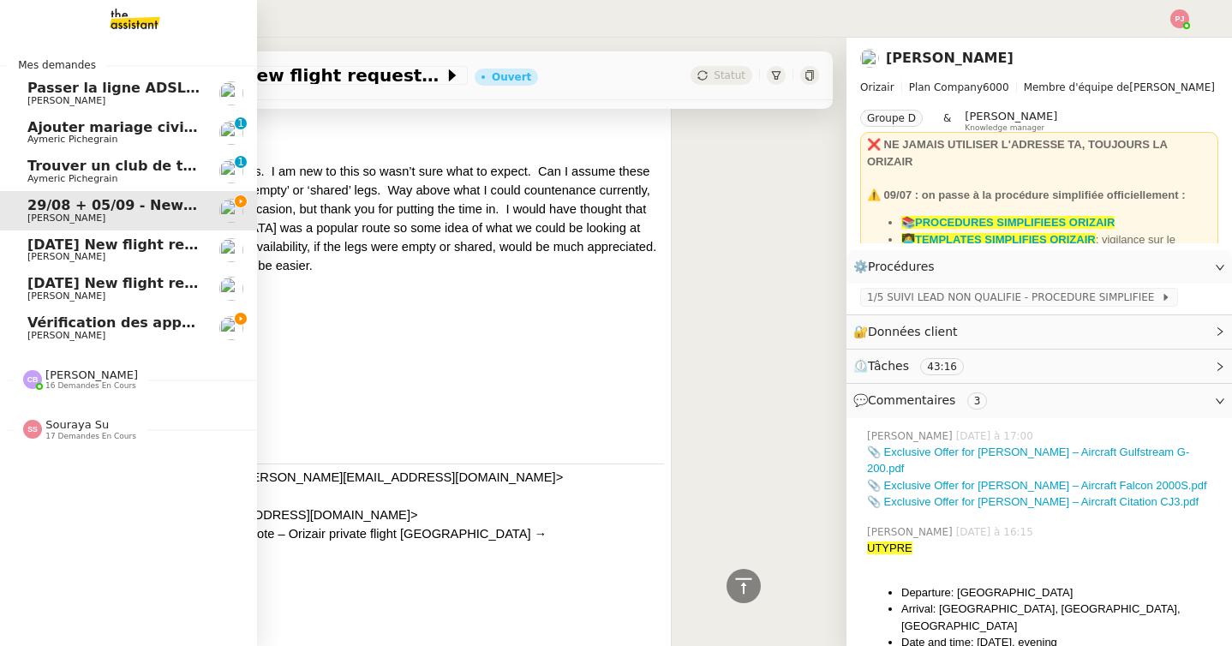
click at [64, 322] on span "Vérification des appels sortants - août 2025" at bounding box center [196, 322] width 339 height 16
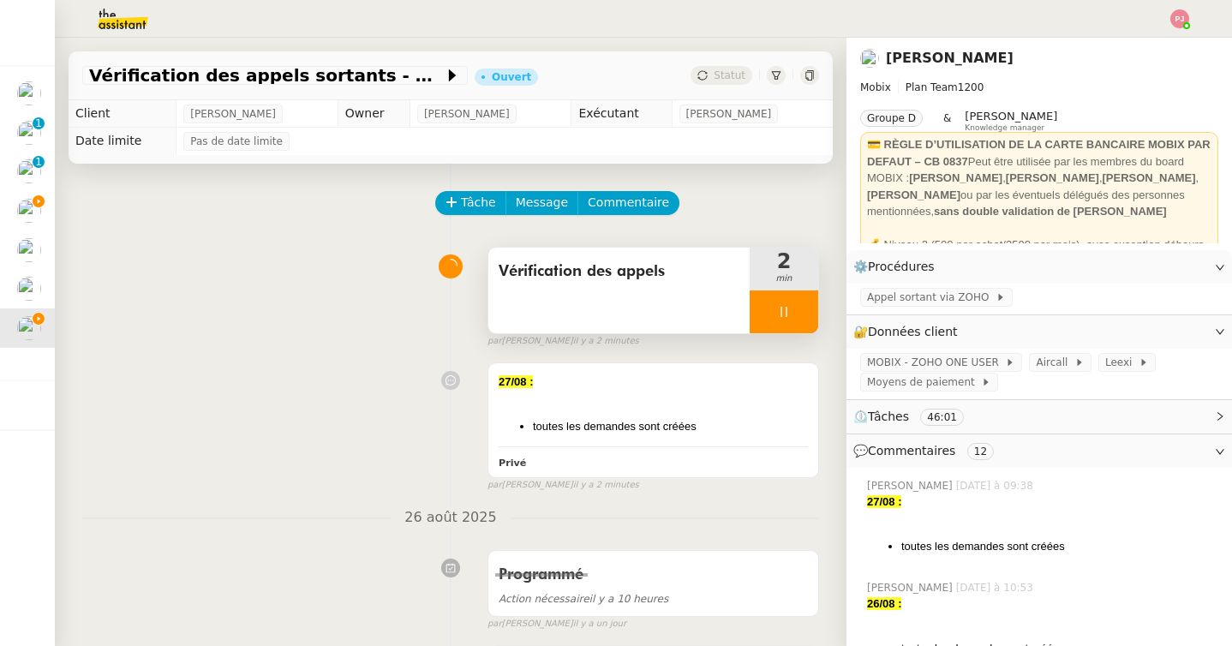
click at [789, 313] on icon at bounding box center [784, 312] width 14 height 14
click at [799, 313] on icon at bounding box center [801, 311] width 13 height 9
click at [731, 75] on span "Statut" at bounding box center [729, 75] width 32 height 12
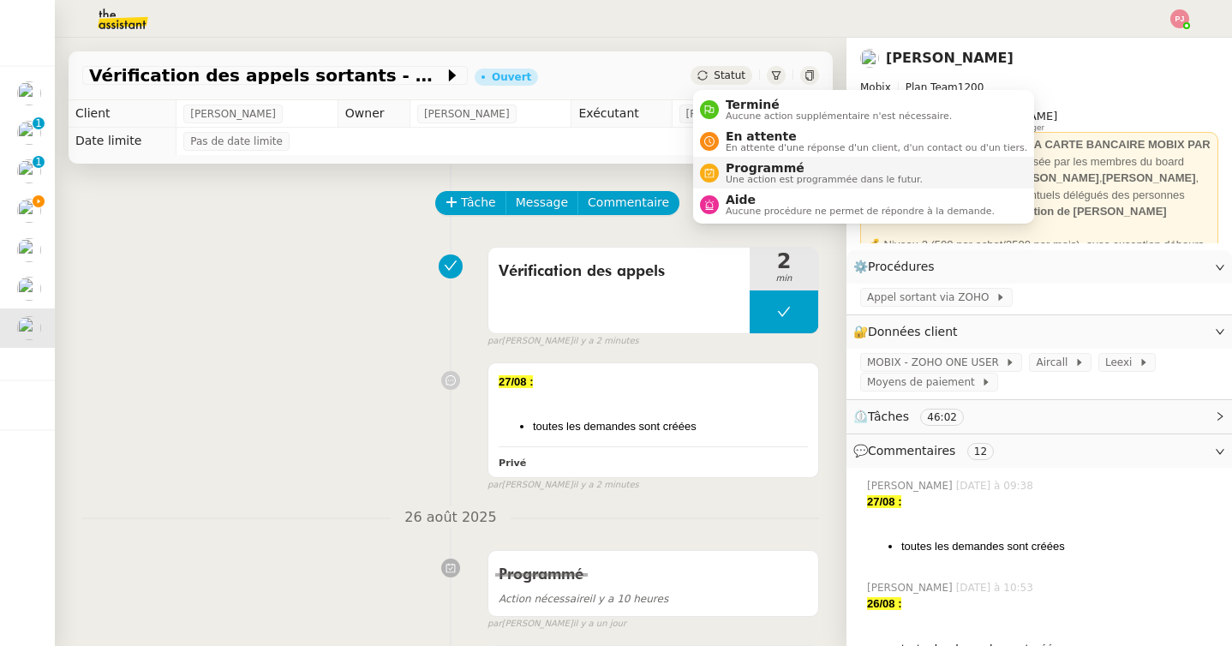
click at [749, 183] on span "Une action est programmée dans le futur." at bounding box center [823, 179] width 197 height 9
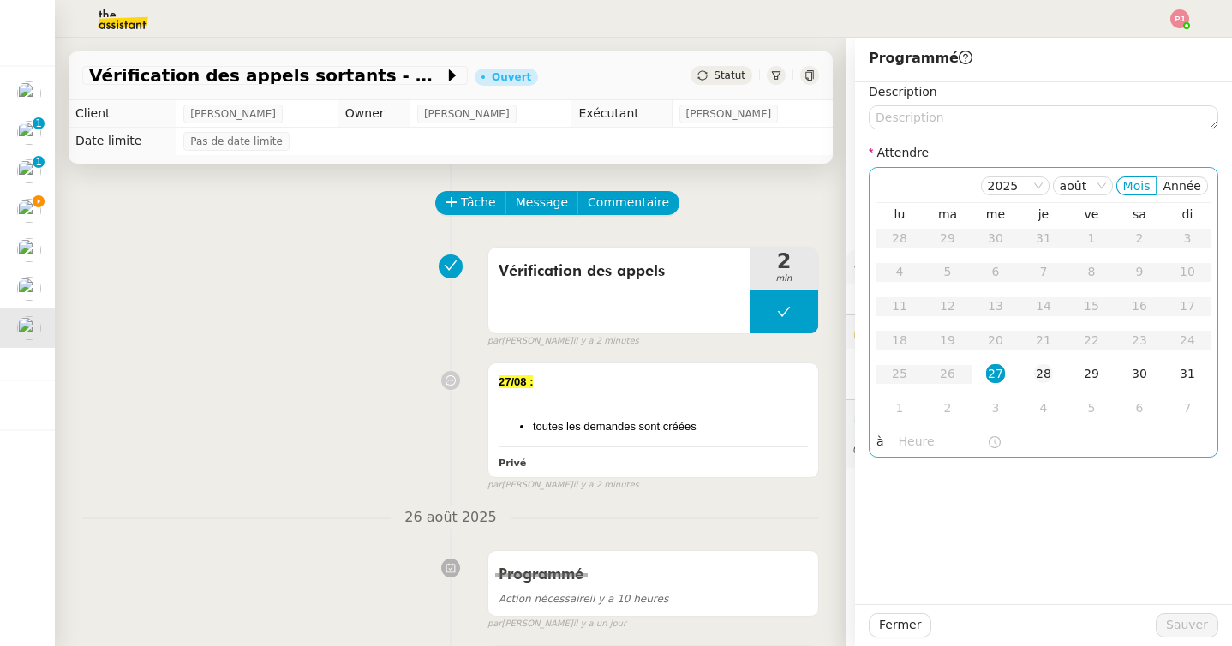
click at [1050, 382] on div "28" at bounding box center [1043, 373] width 19 height 19
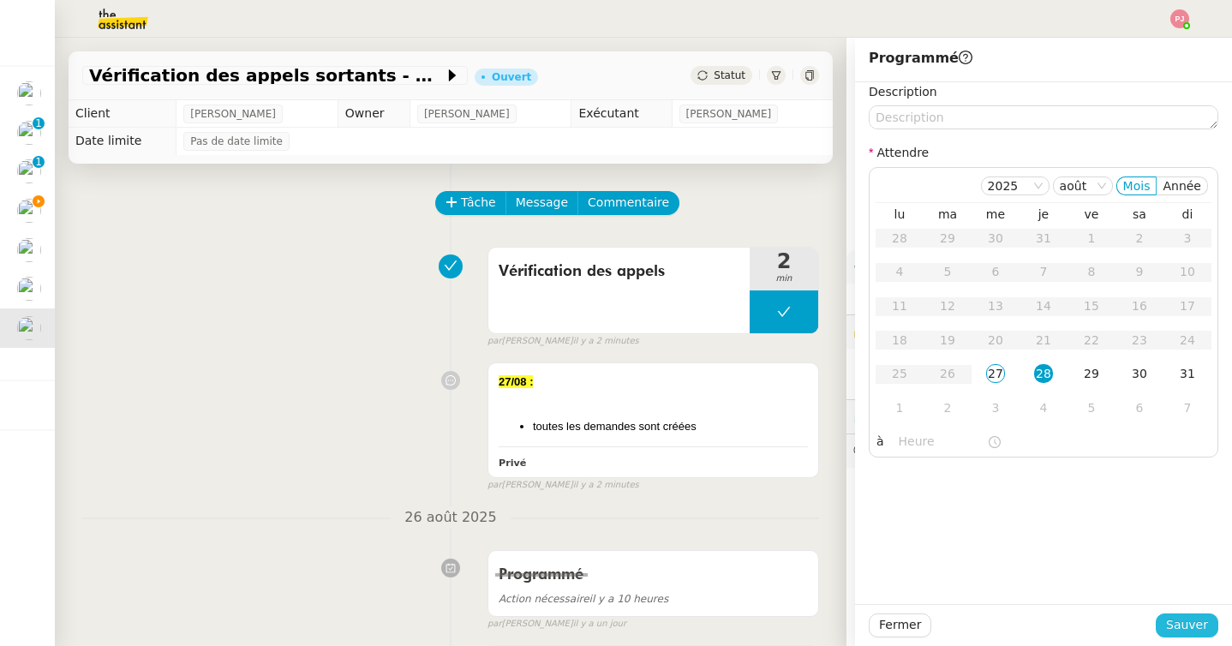
click at [1195, 620] on span "Sauver" at bounding box center [1187, 625] width 42 height 20
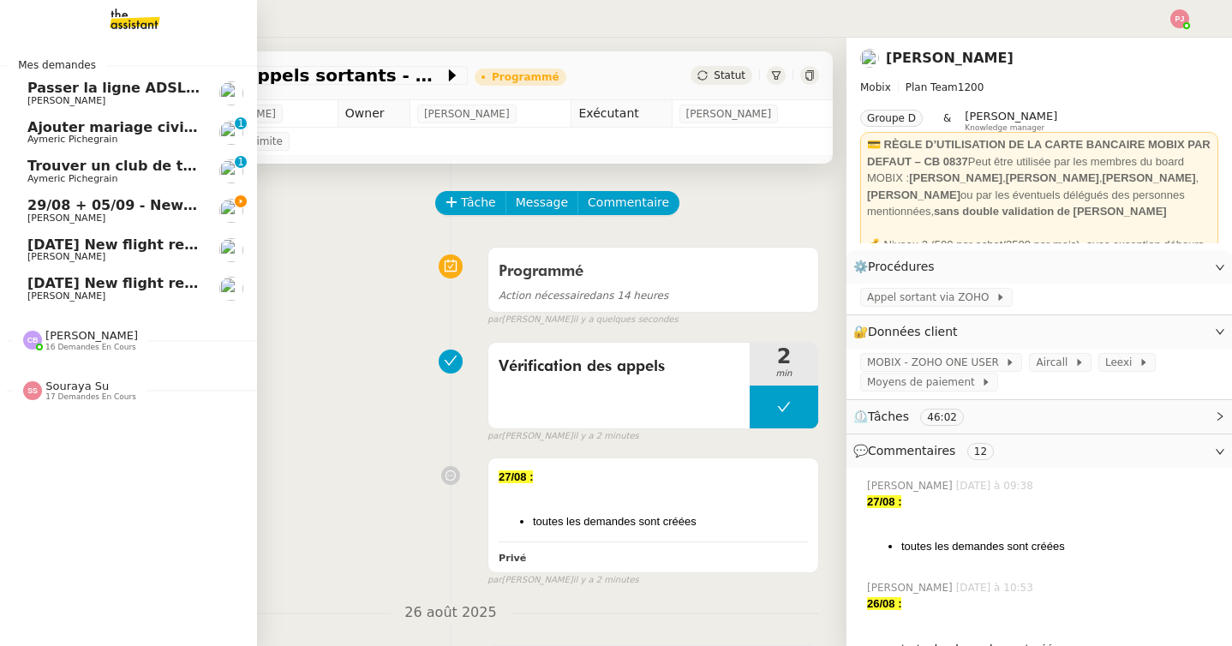
click at [36, 289] on span "[DATE] New flight request - [PERSON_NAME]" at bounding box center [198, 283] width 343 height 16
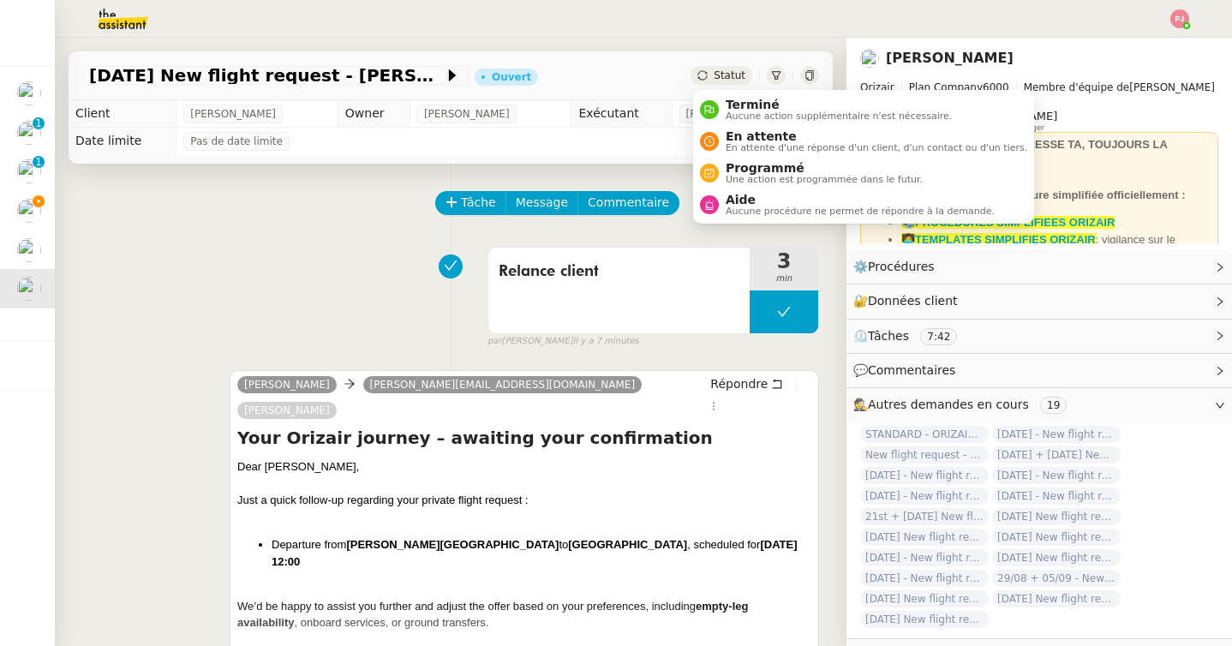
click at [733, 69] on span "Statut" at bounding box center [729, 75] width 32 height 12
click at [761, 169] on span "Programmé" at bounding box center [823, 168] width 197 height 14
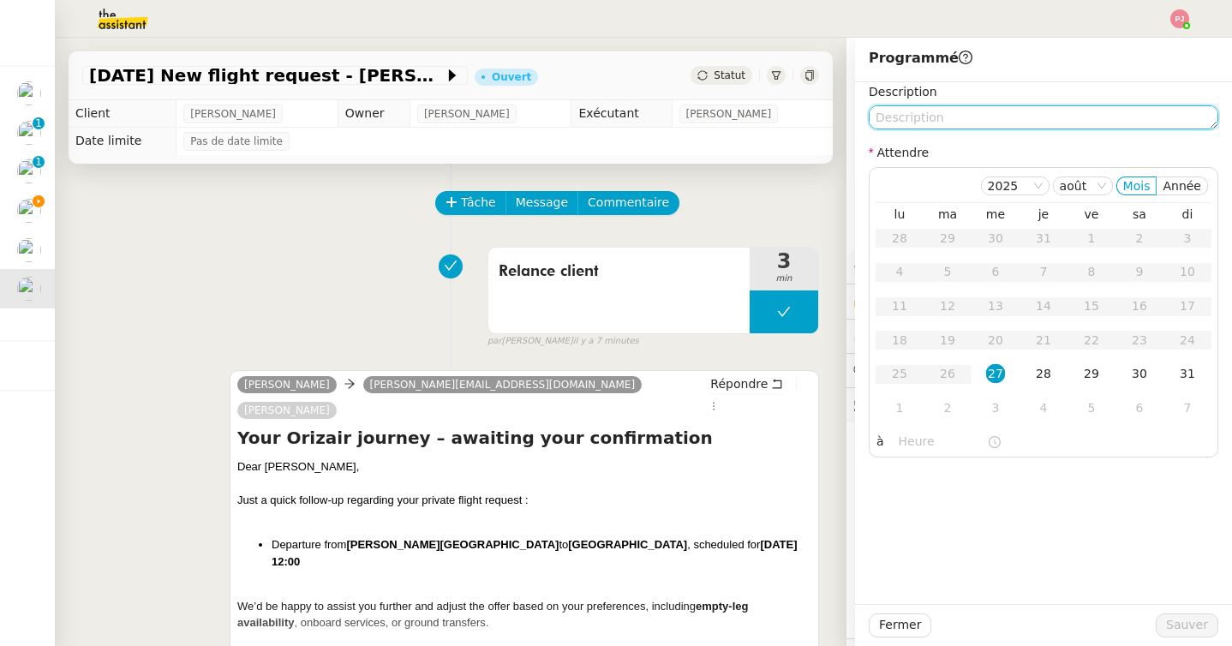
click at [929, 122] on textarea at bounding box center [1042, 117] width 349 height 24
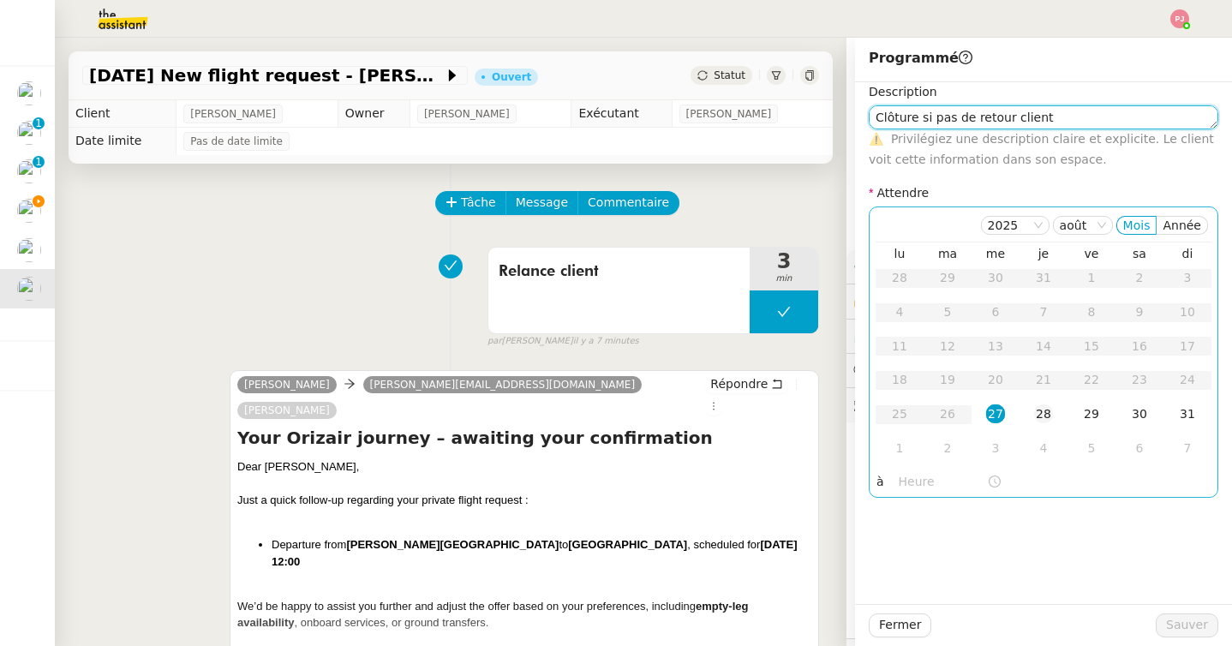
type textarea "Clôture si pas de retour client"
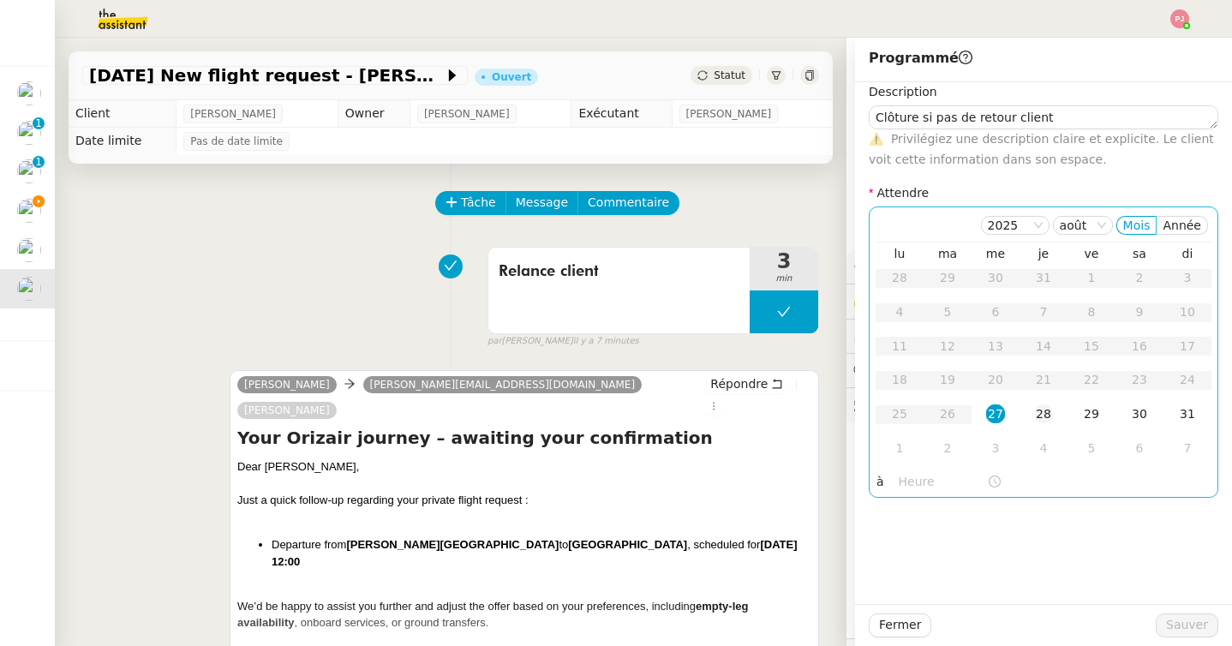
click at [1046, 415] on div "28" at bounding box center [1043, 413] width 19 height 19
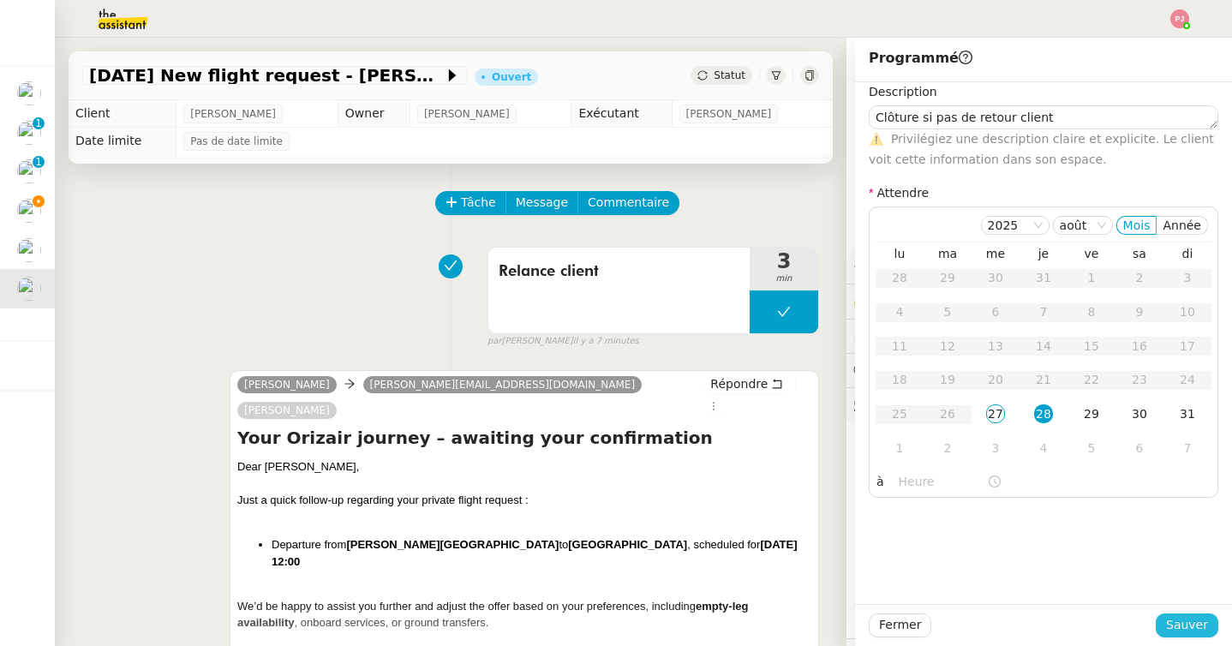
click at [1185, 623] on span "Sauver" at bounding box center [1187, 625] width 42 height 20
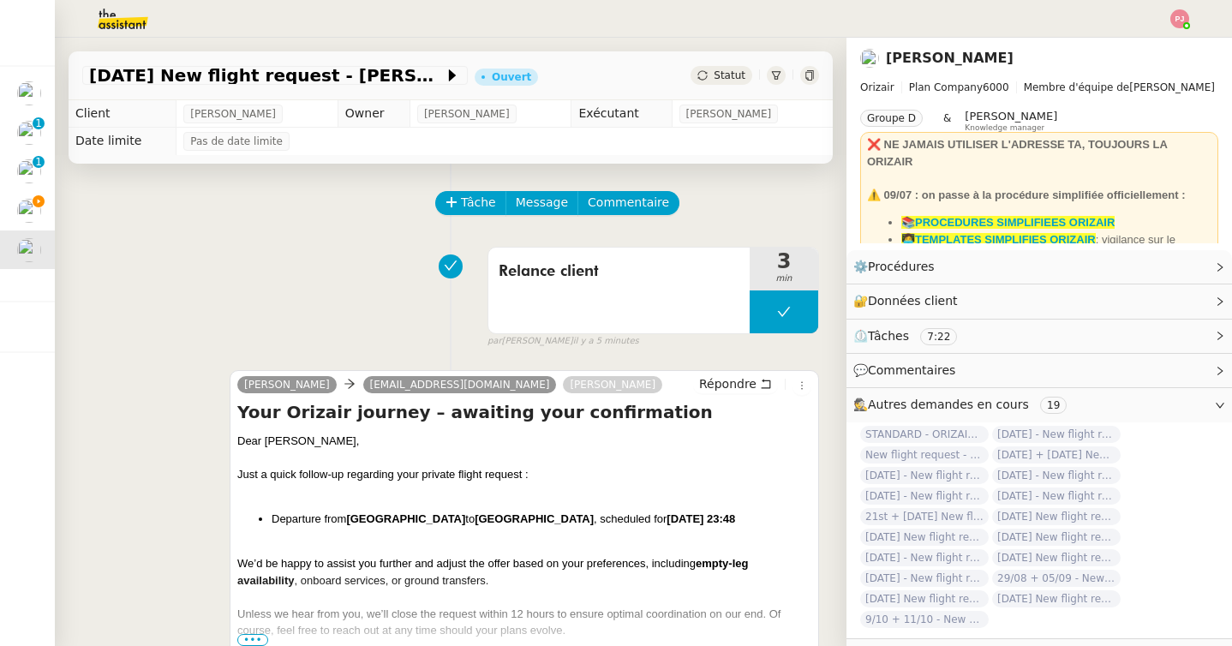
click at [729, 59] on div "[DATE] New flight request - [PERSON_NAME] Ouvert Statut" at bounding box center [451, 75] width 764 height 49
click at [729, 75] on span "Statut" at bounding box center [729, 75] width 32 height 12
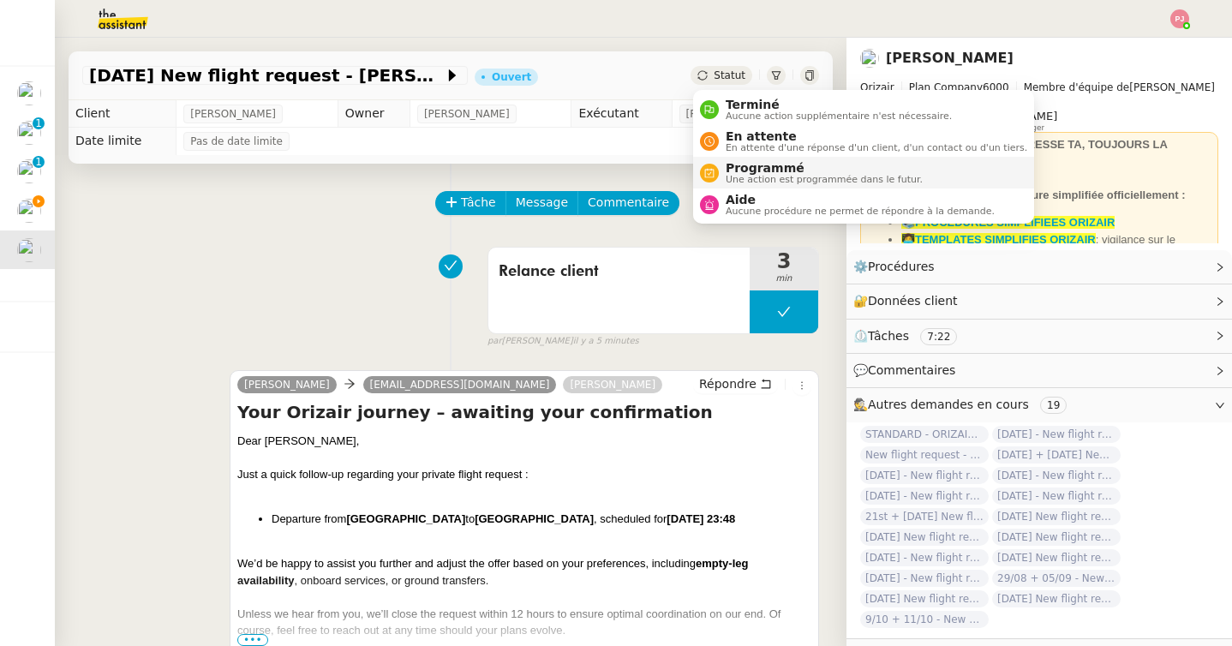
click at [767, 180] on span "Une action est programmée dans le futur." at bounding box center [823, 179] width 197 height 9
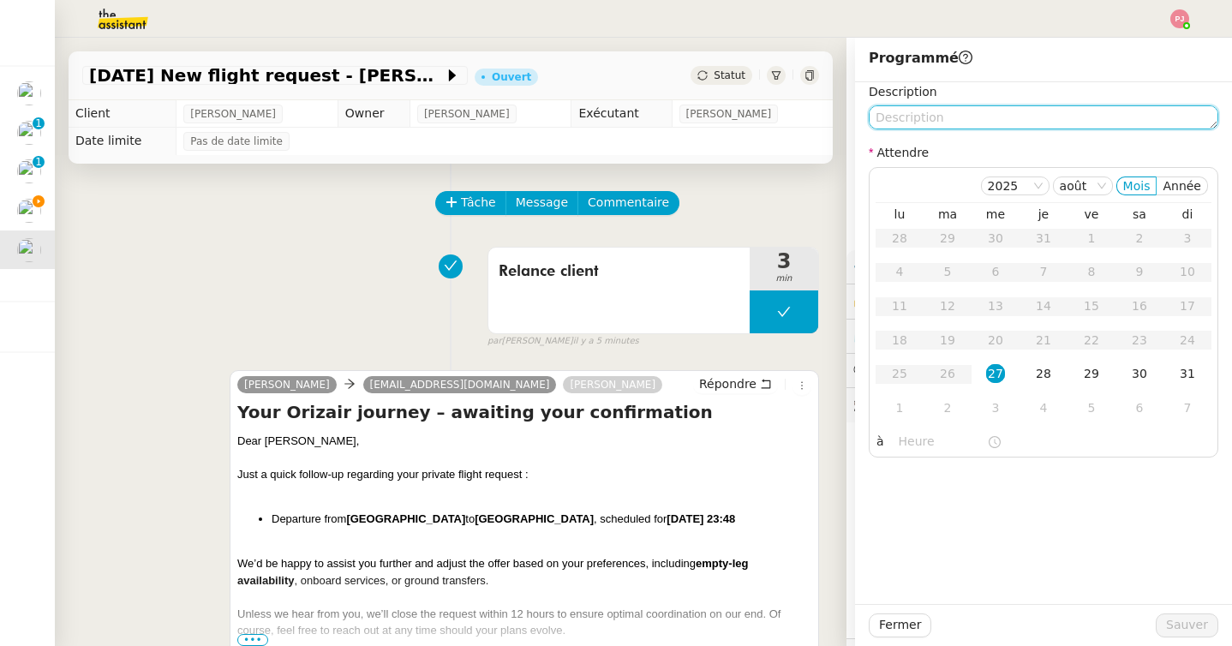
click at [990, 121] on textarea at bounding box center [1042, 117] width 349 height 24
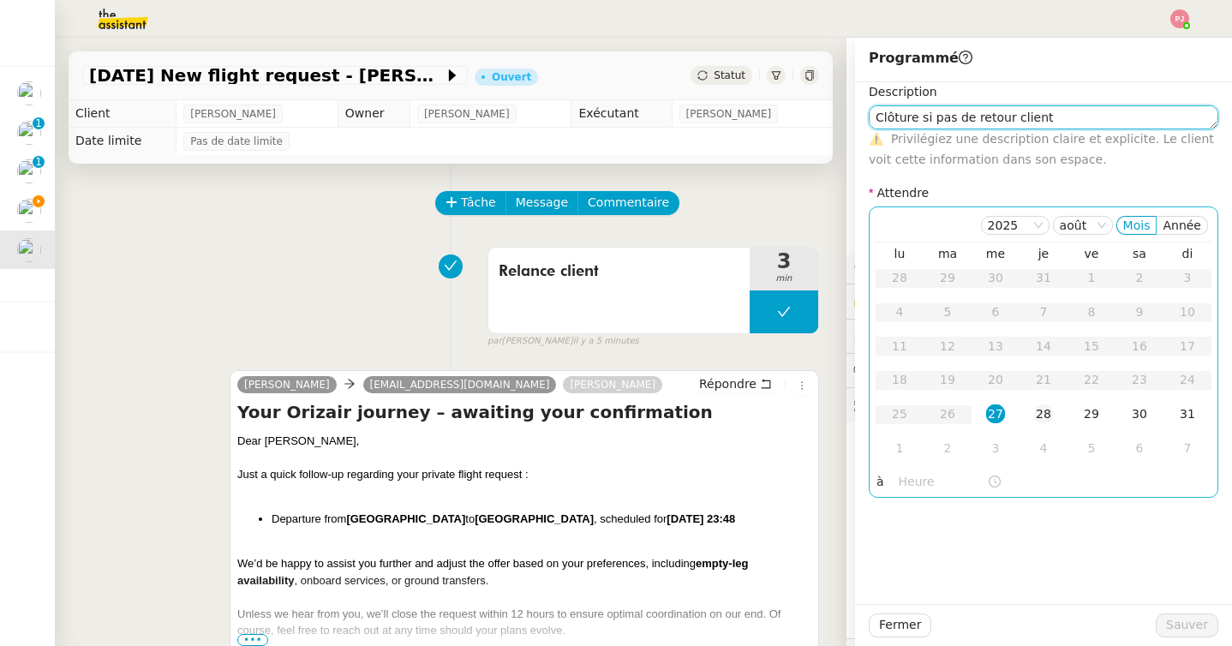
type textarea "Clôture si pas de retour client"
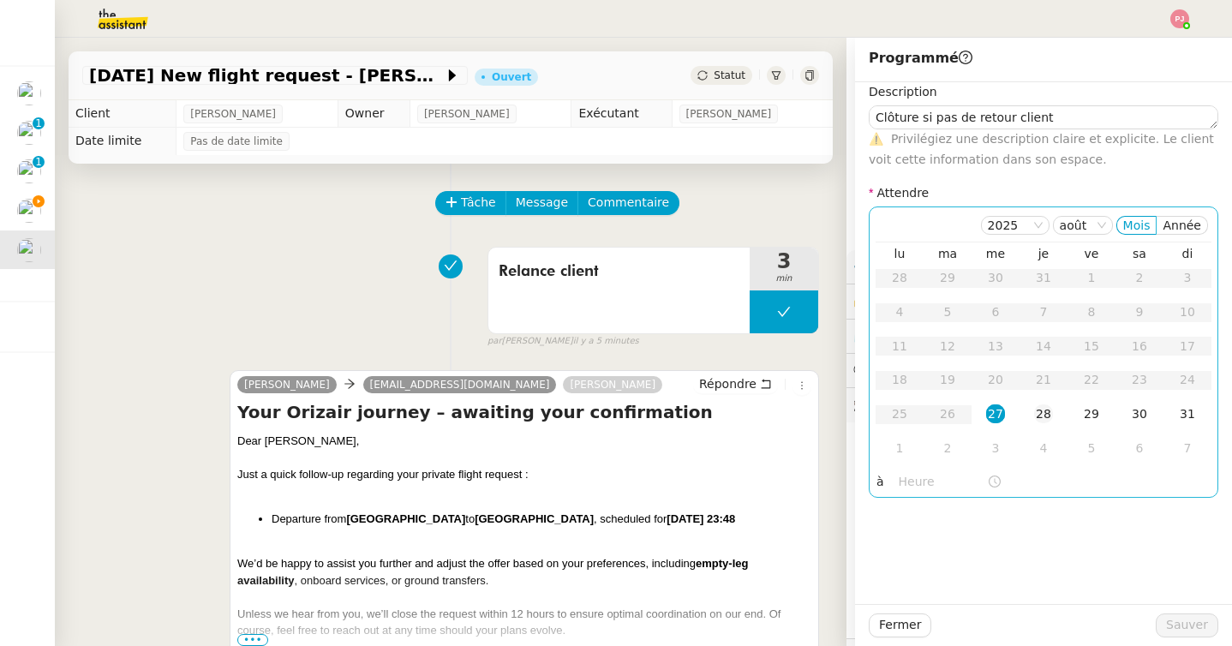
click at [1050, 417] on div "28" at bounding box center [1043, 413] width 19 height 19
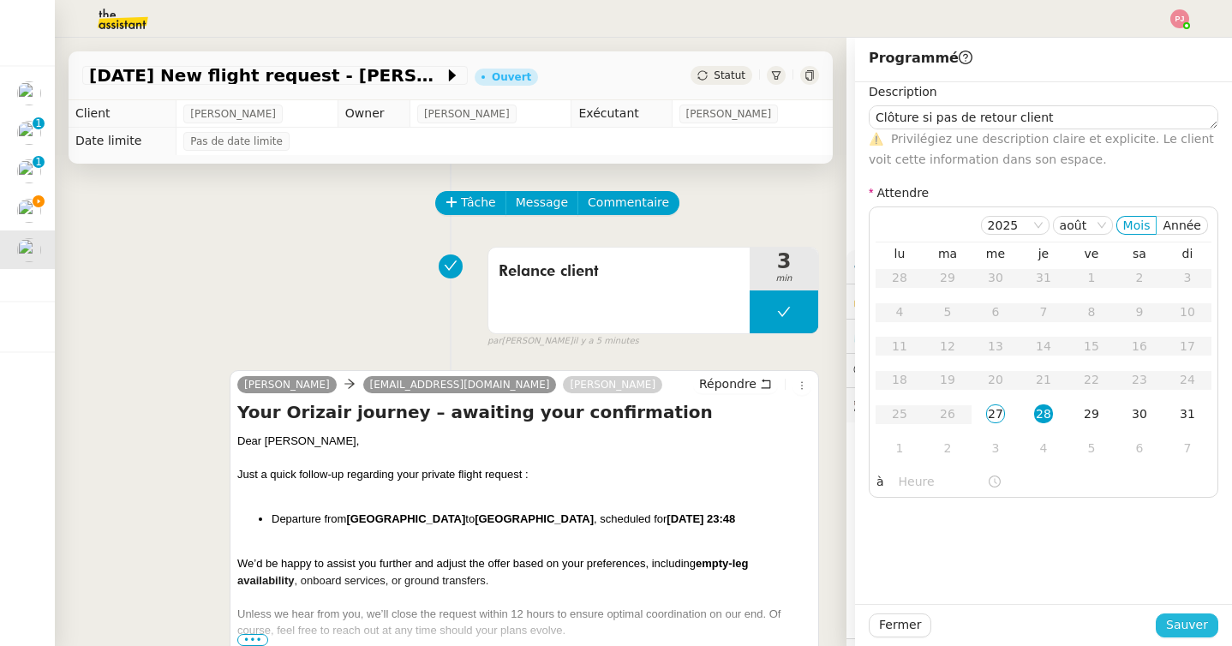
click at [1199, 623] on span "Sauver" at bounding box center [1187, 625] width 42 height 20
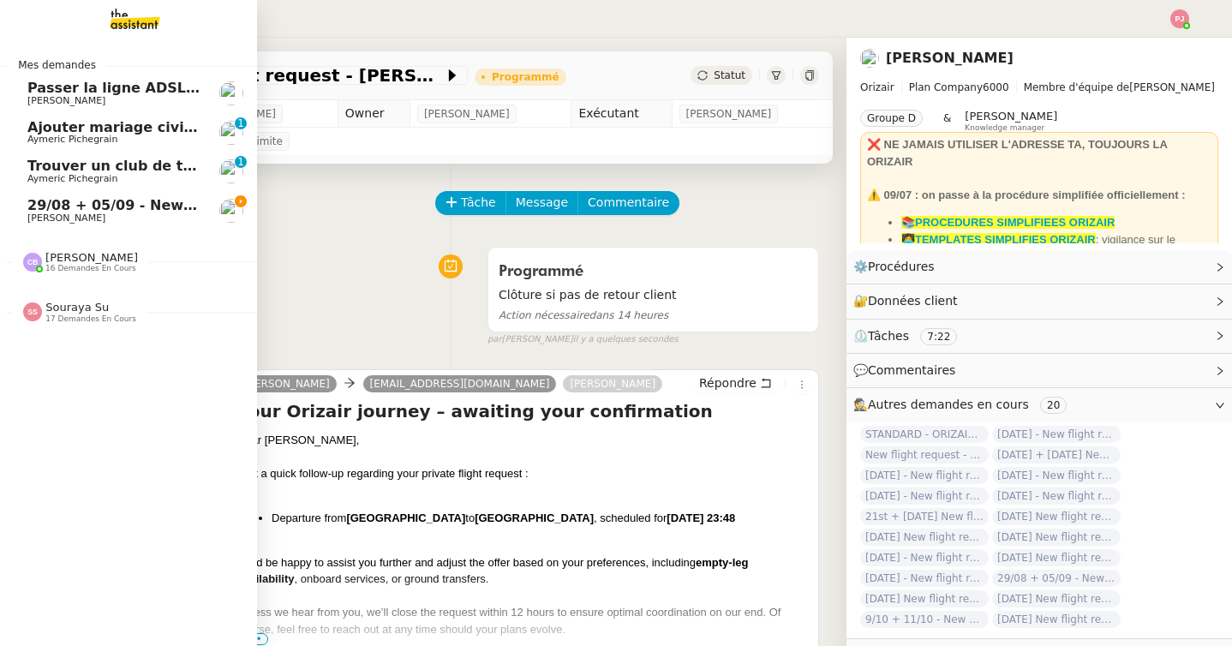
click at [63, 226] on link "29/08 + 05/09 - New flight request - [PERSON_NAME] [PERSON_NAME]" at bounding box center [128, 210] width 257 height 39
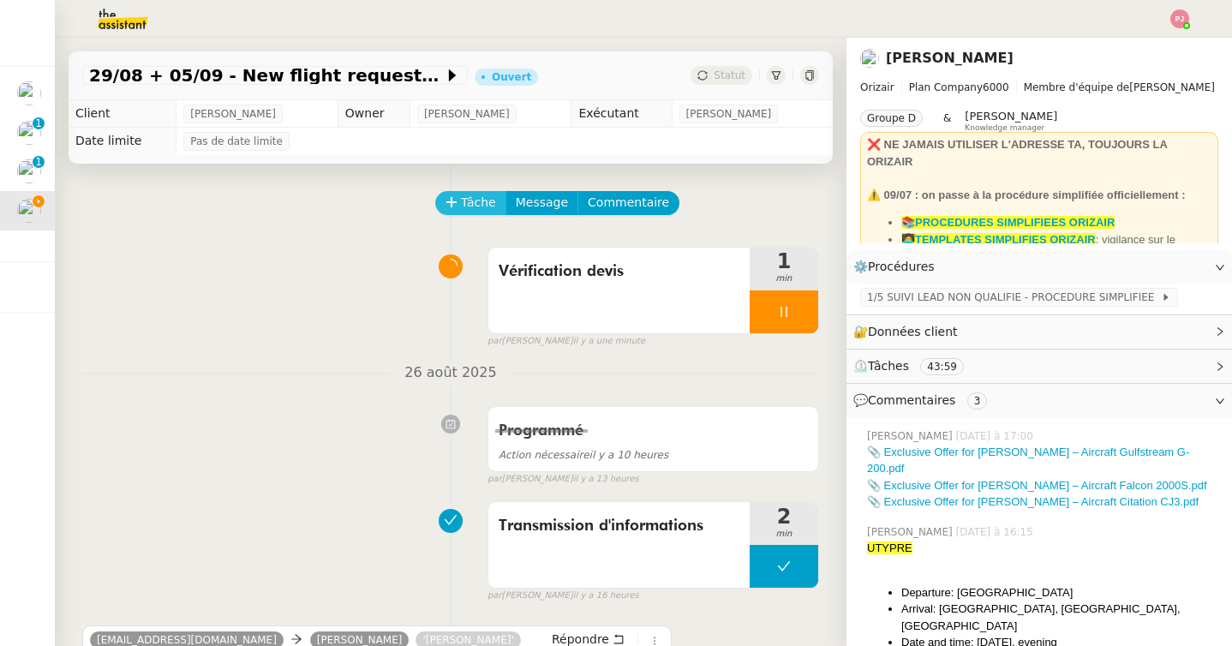
click at [469, 207] on span "Tâche" at bounding box center [478, 203] width 35 height 20
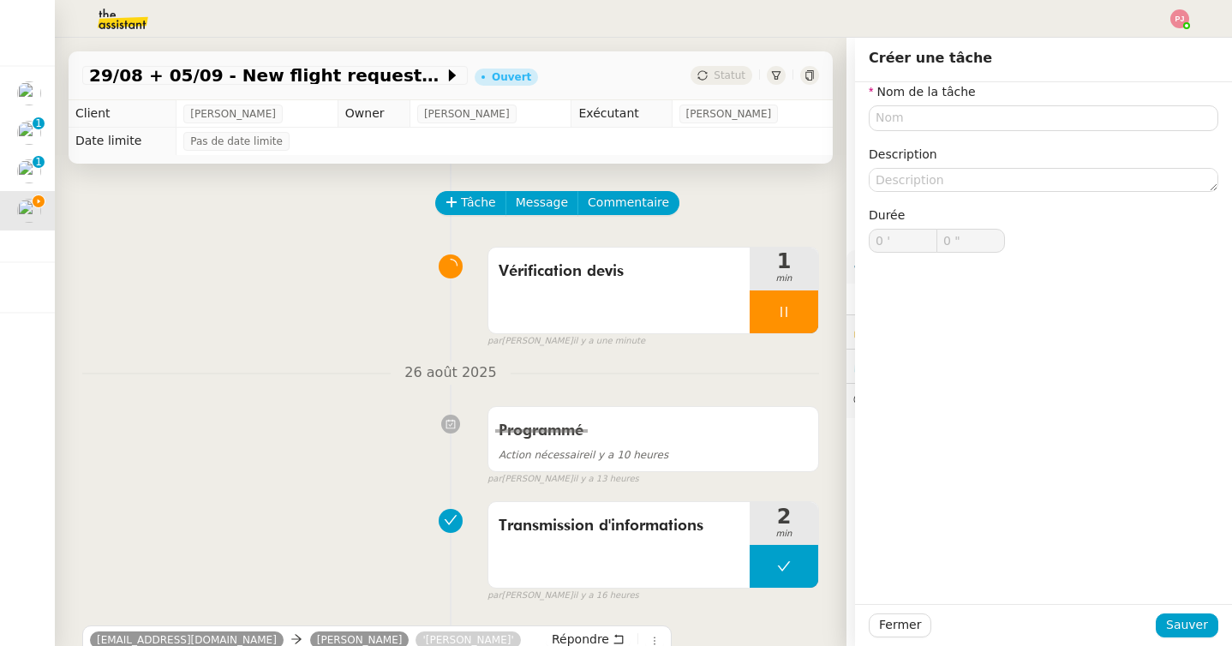
click at [938, 134] on div "Nom de la tâche Description Durée 0 ' 0 "" at bounding box center [1042, 181] width 349 height 198
click at [938, 128] on input "text" at bounding box center [1042, 117] width 349 height 25
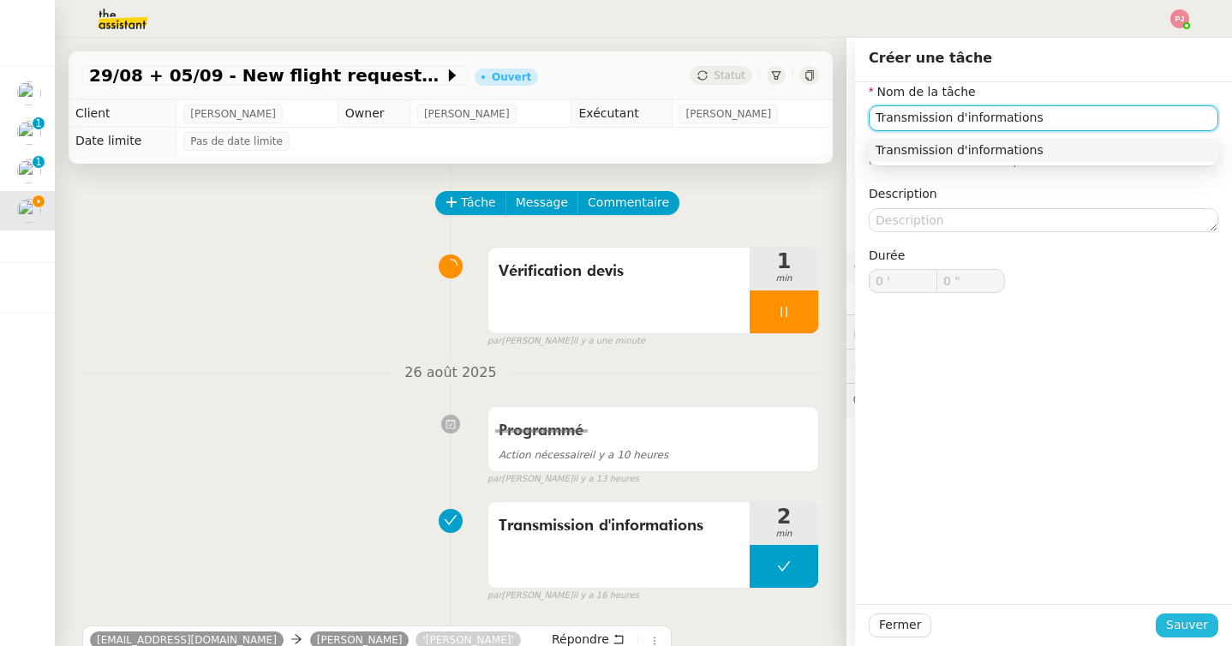
type input "Transmission d'informations"
click at [1183, 623] on span "Sauver" at bounding box center [1187, 625] width 42 height 20
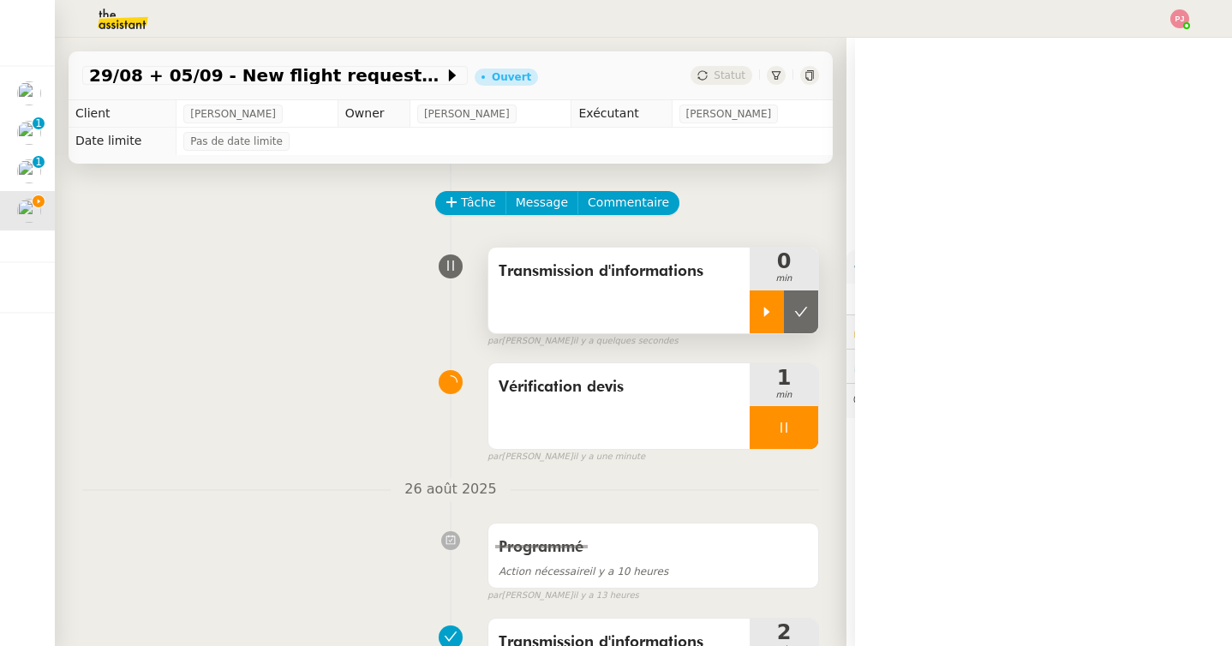
click at [771, 309] on icon at bounding box center [767, 312] width 14 height 14
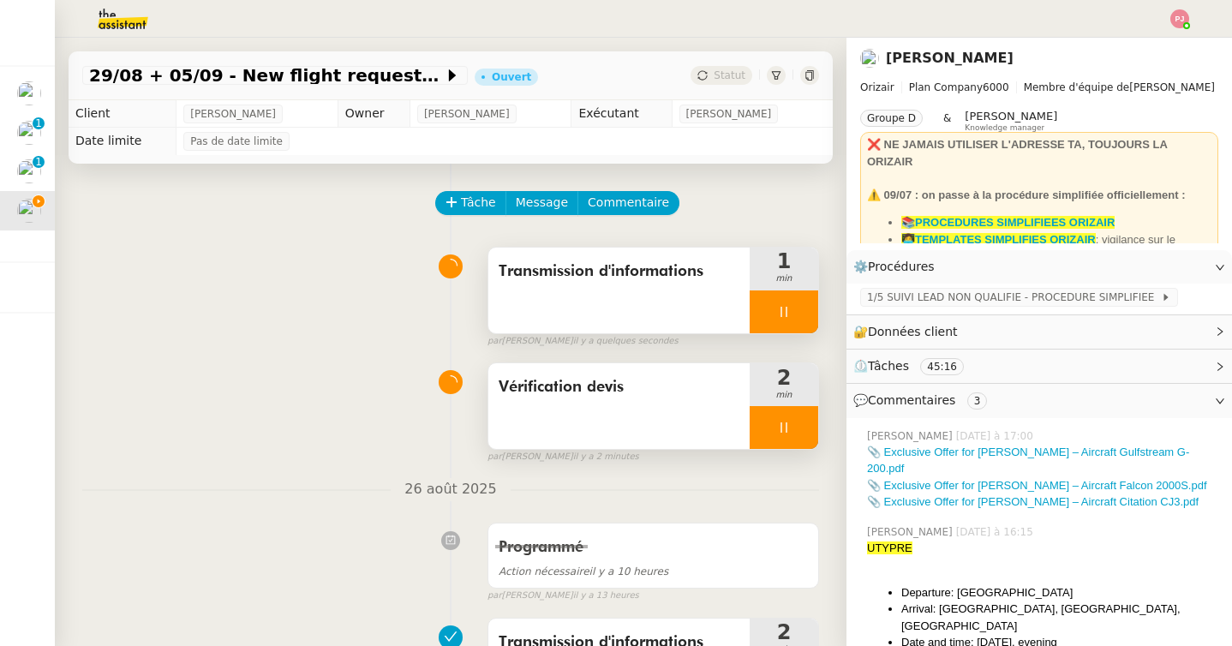
click at [780, 419] on div at bounding box center [783, 427] width 69 height 43
click at [804, 425] on icon at bounding box center [801, 427] width 13 height 9
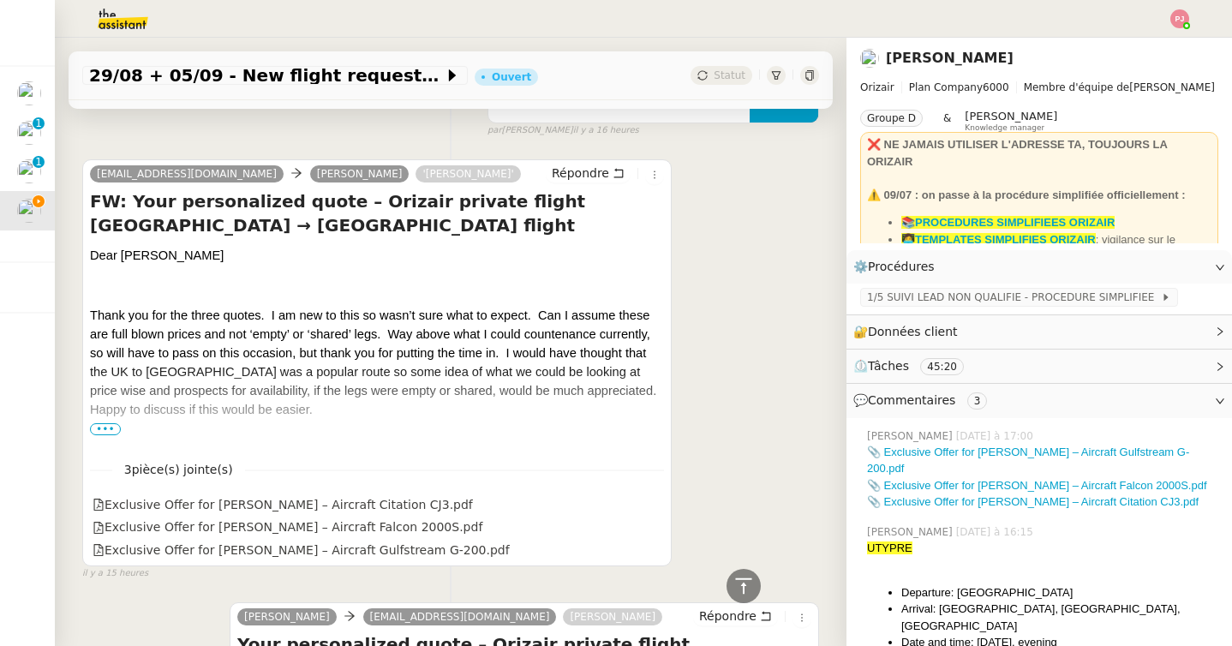
scroll to position [587, 0]
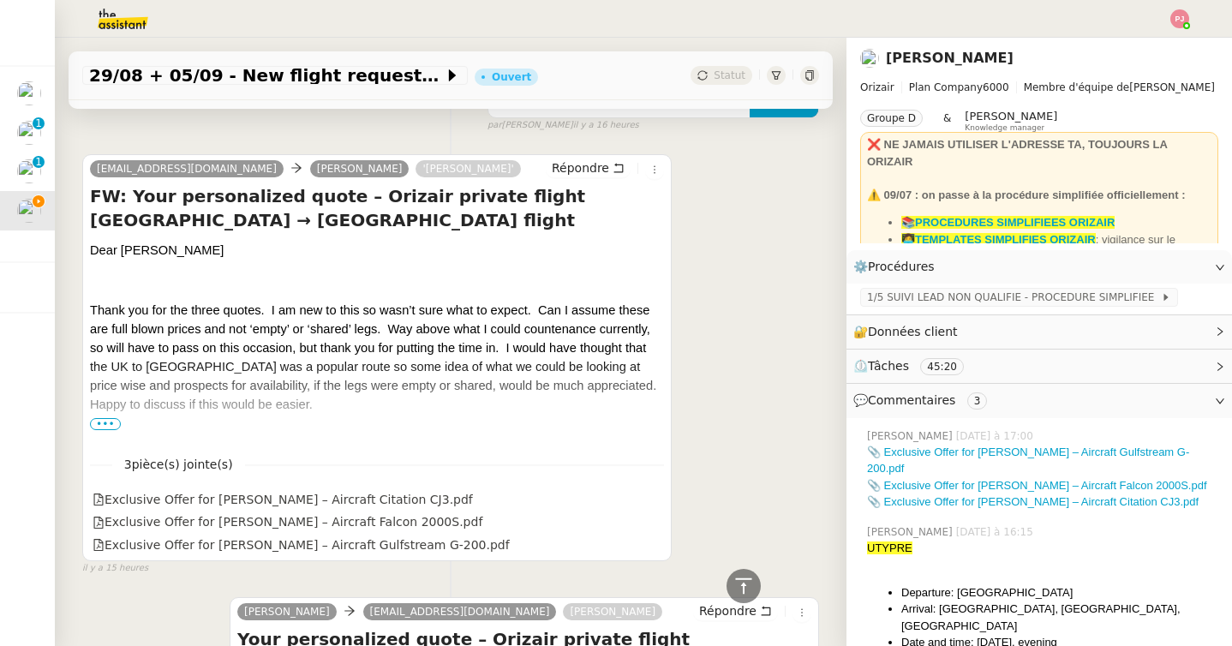
click at [107, 427] on span "•••" at bounding box center [105, 424] width 31 height 12
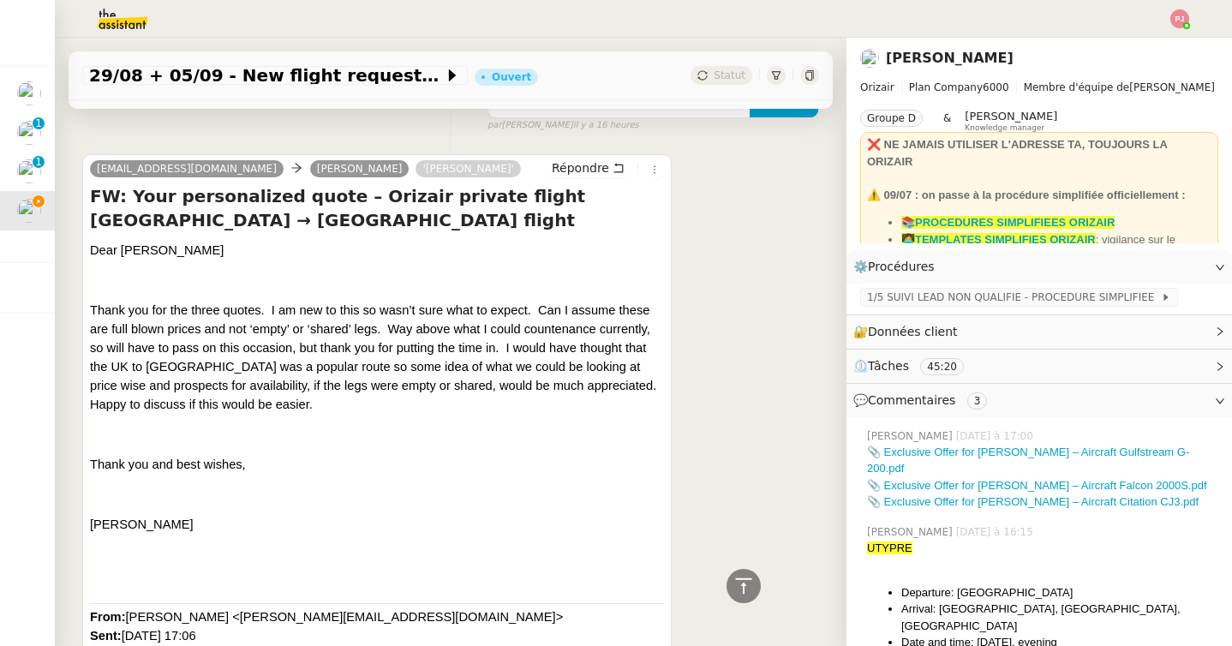
scroll to position [600, 0]
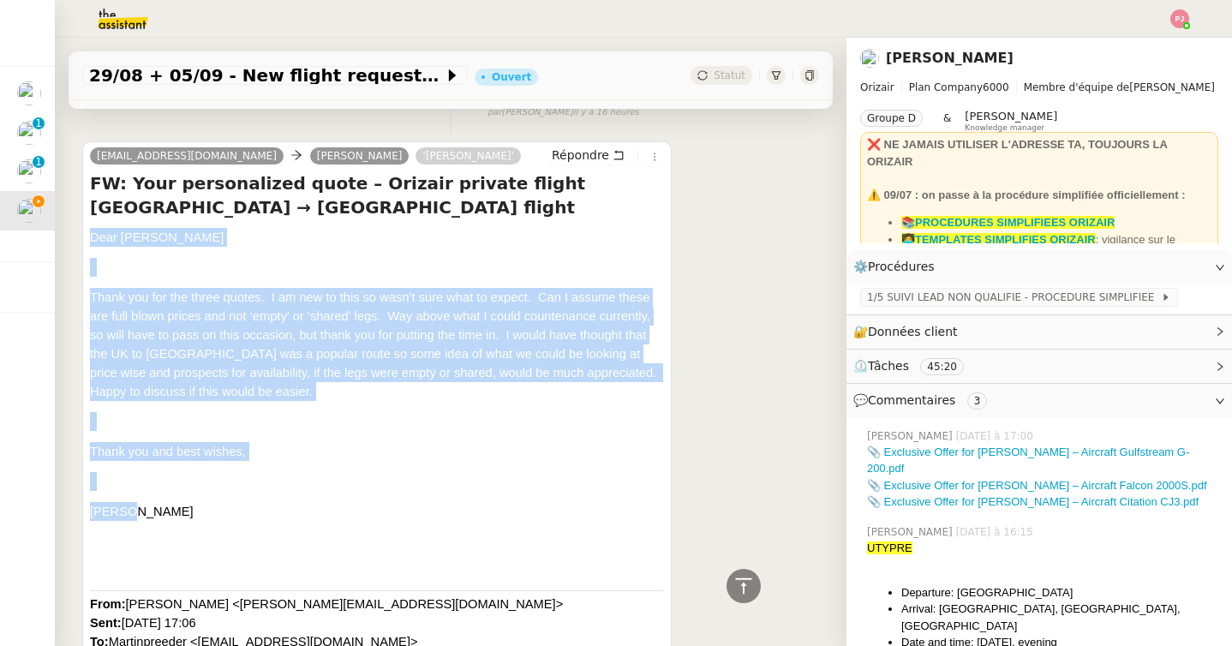
drag, startPoint x: 151, startPoint y: 506, endPoint x: 86, endPoint y: 224, distance: 289.8
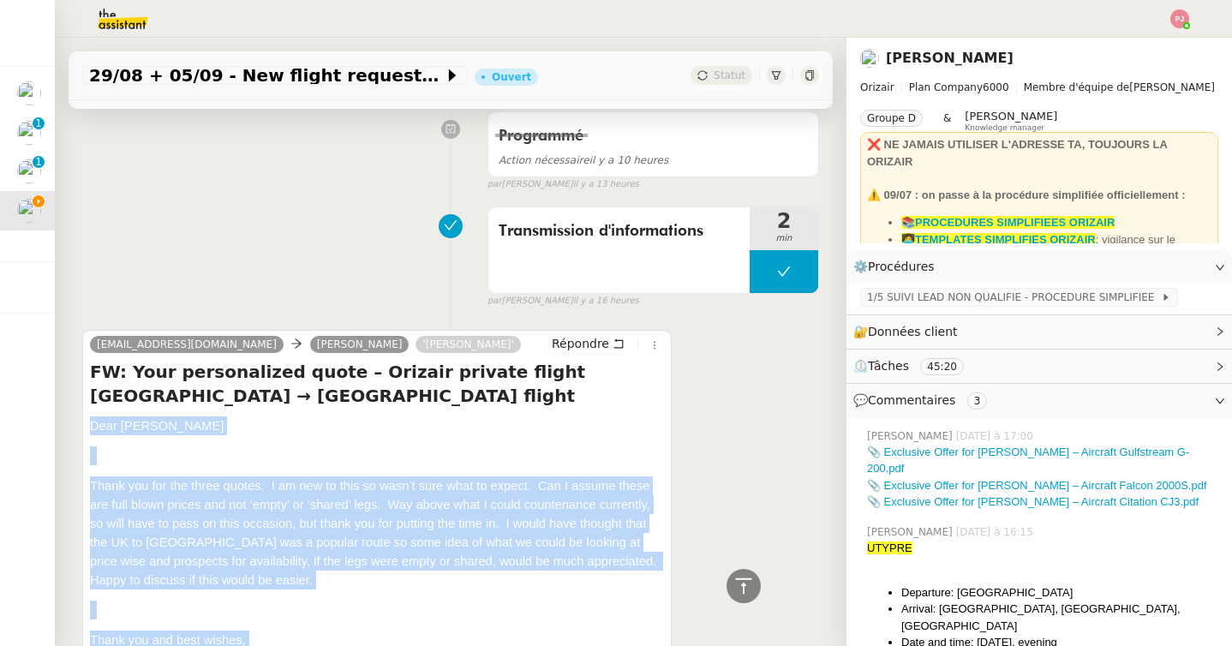
scroll to position [0, 0]
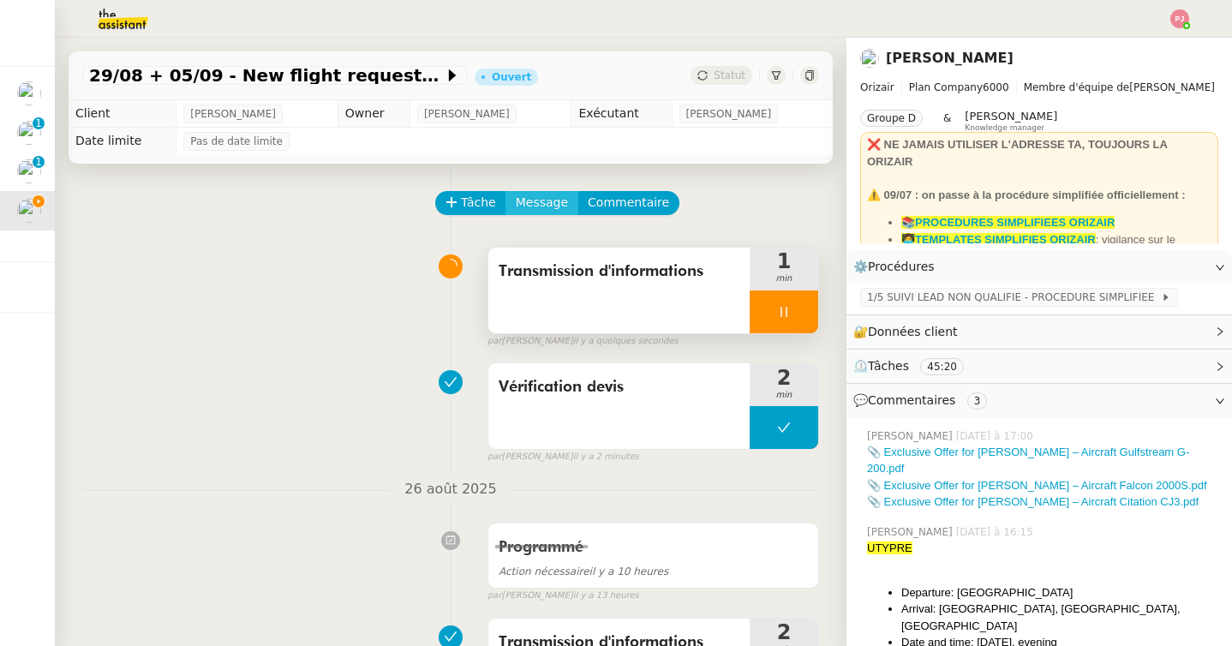
click at [535, 200] on span "Message" at bounding box center [542, 203] width 52 height 20
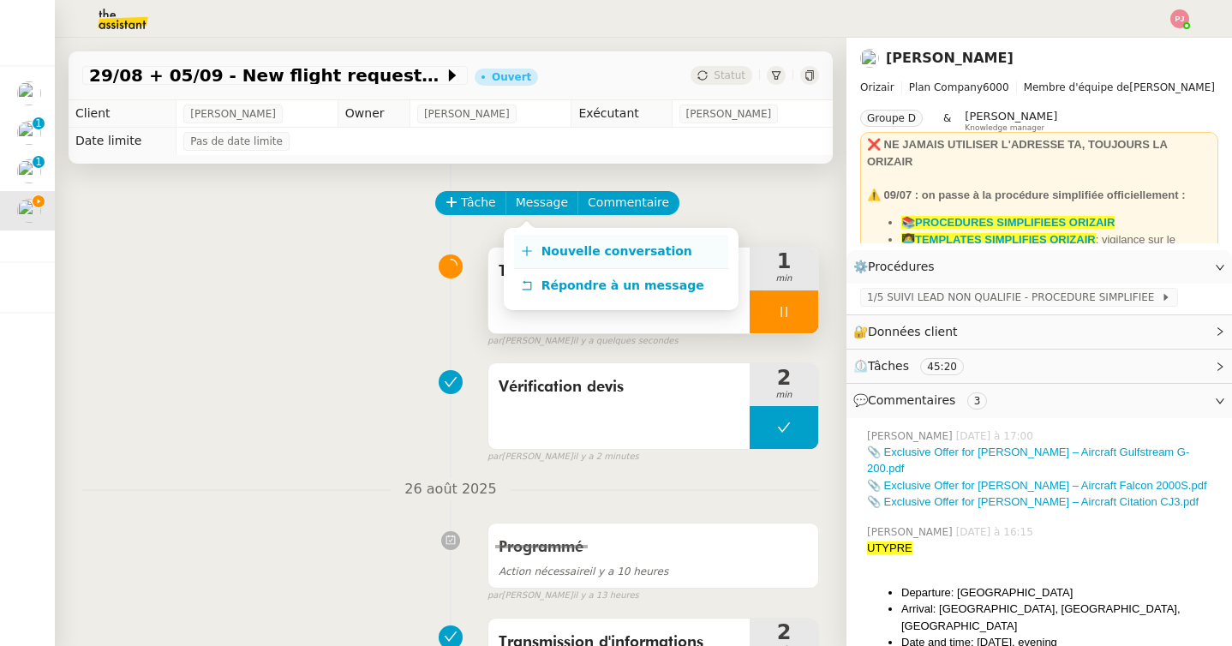
click at [557, 241] on link "Nouvelle conversation" at bounding box center [621, 252] width 214 height 34
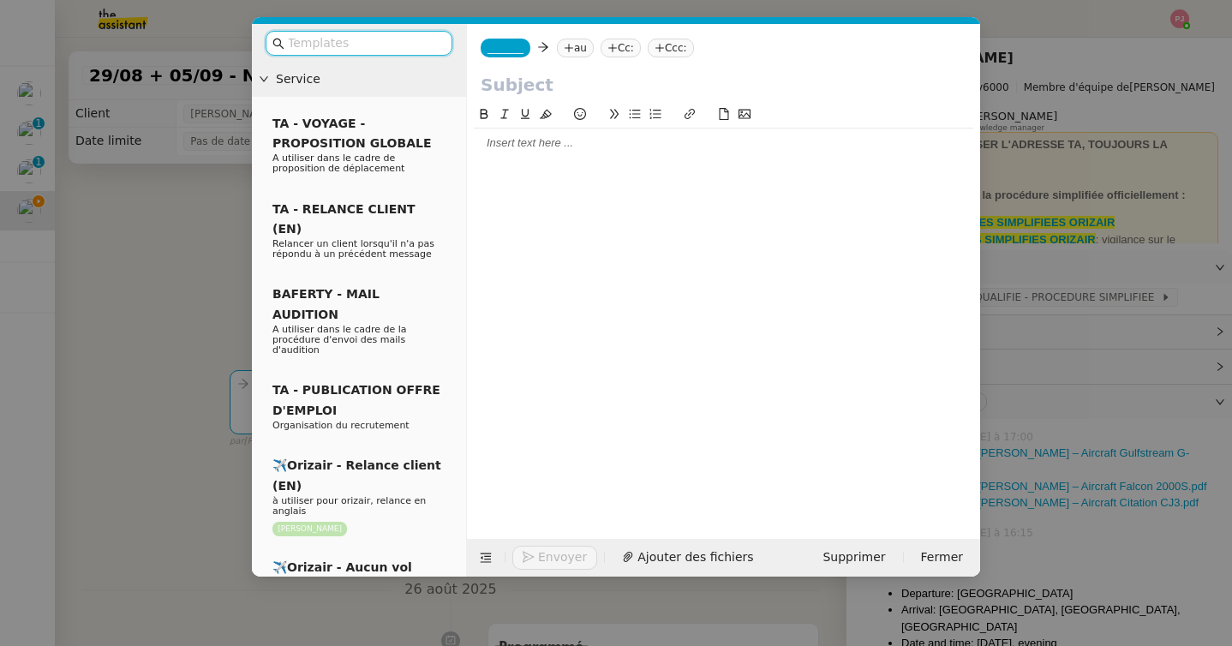
click at [513, 51] on span "_______" at bounding box center [505, 48] width 36 height 12
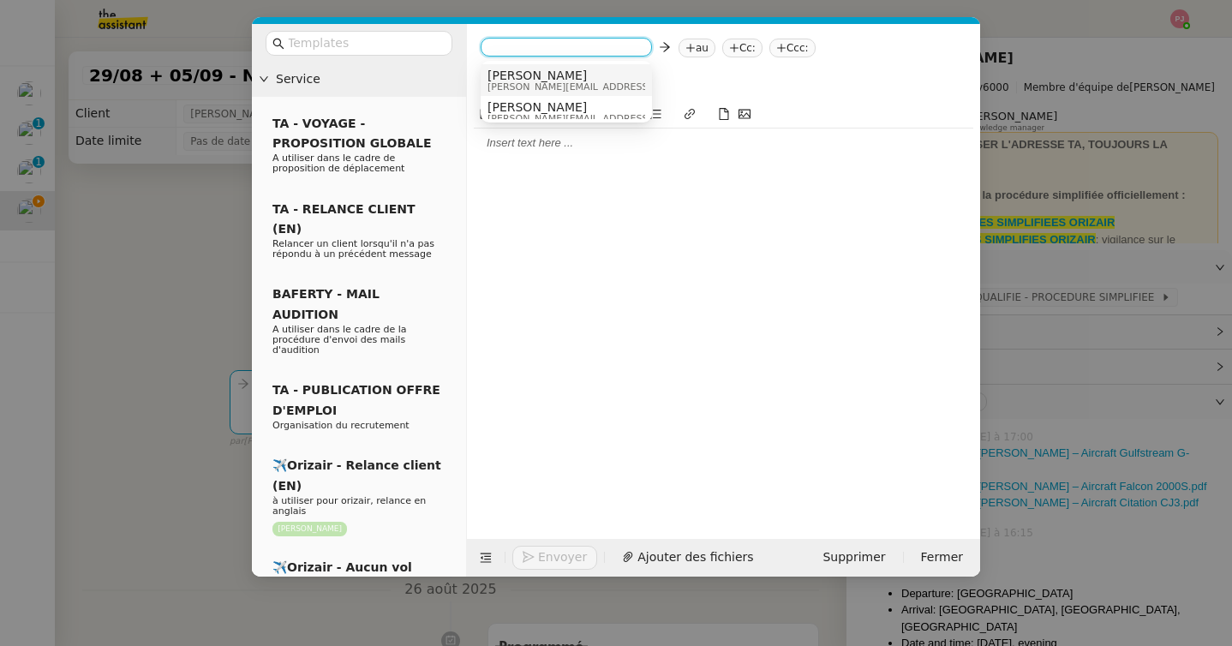
click at [526, 75] on span "[PERSON_NAME]" at bounding box center [608, 76] width 243 height 14
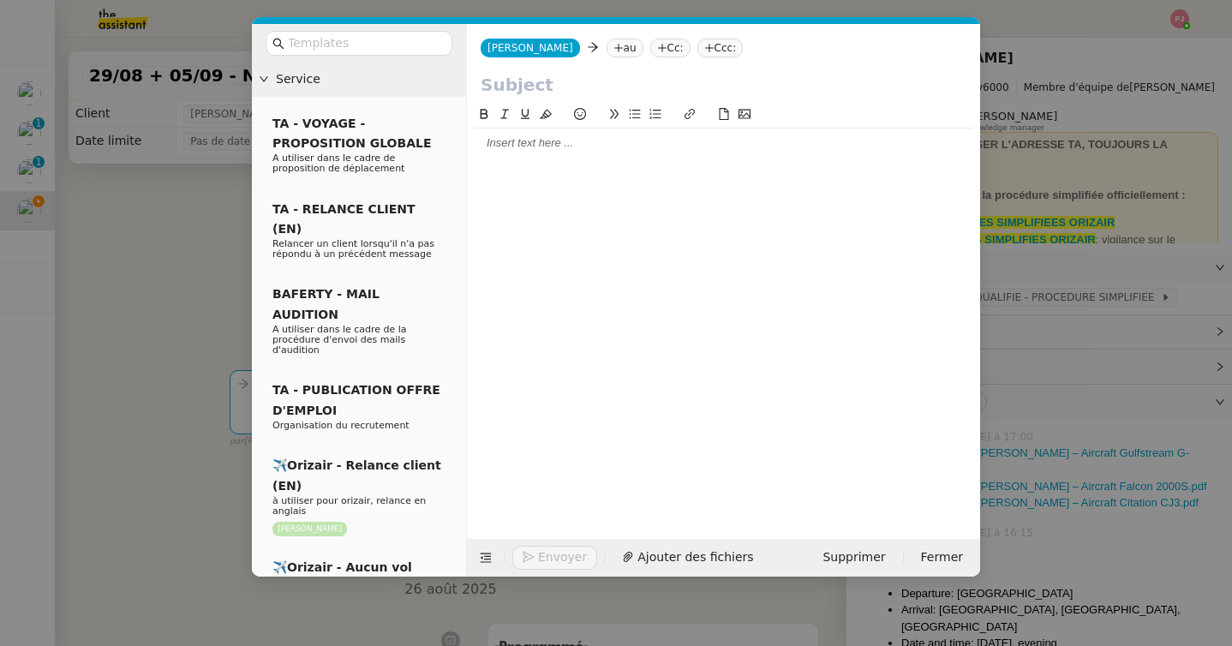
click at [606, 49] on nz-tag "au" at bounding box center [624, 48] width 37 height 19
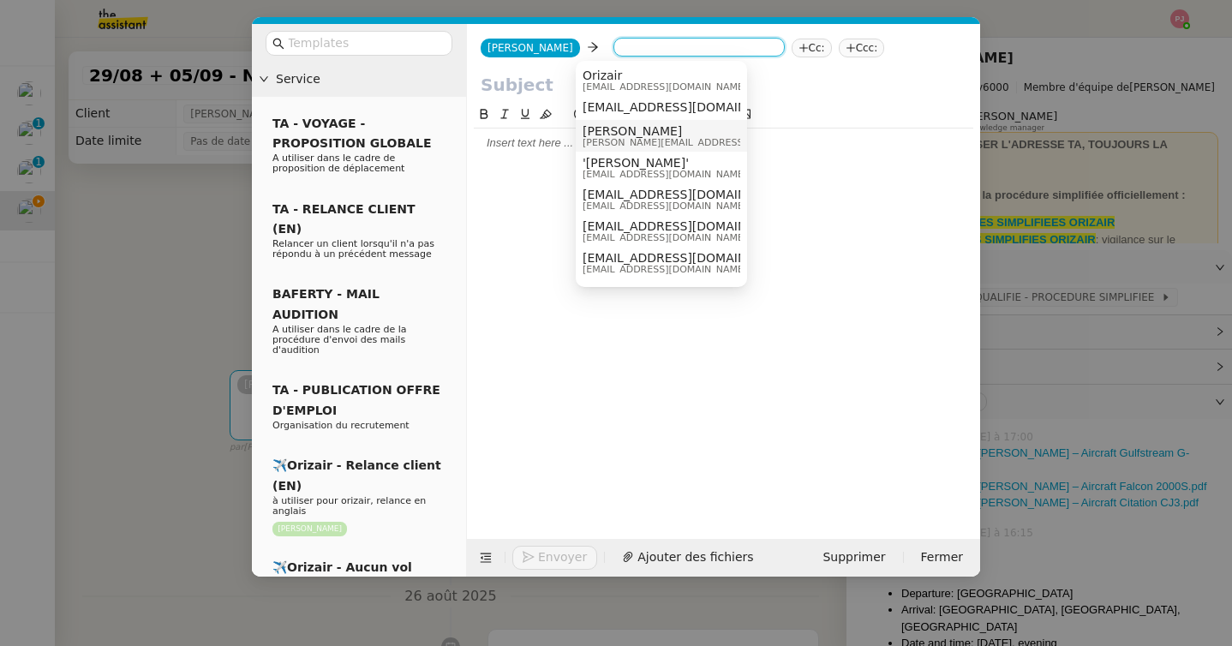
click at [617, 138] on span "[PERSON_NAME][EMAIL_ADDRESS][DOMAIN_NAME]" at bounding box center [703, 142] width 243 height 9
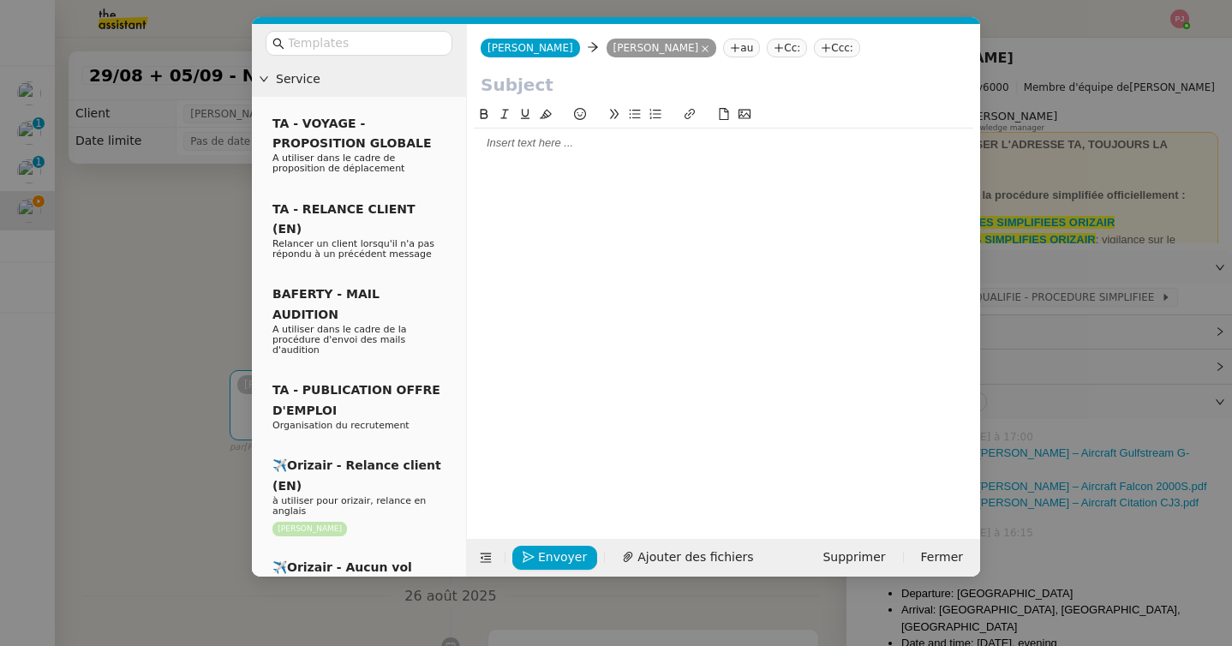
click at [567, 91] on input "text" at bounding box center [723, 85] width 486 height 26
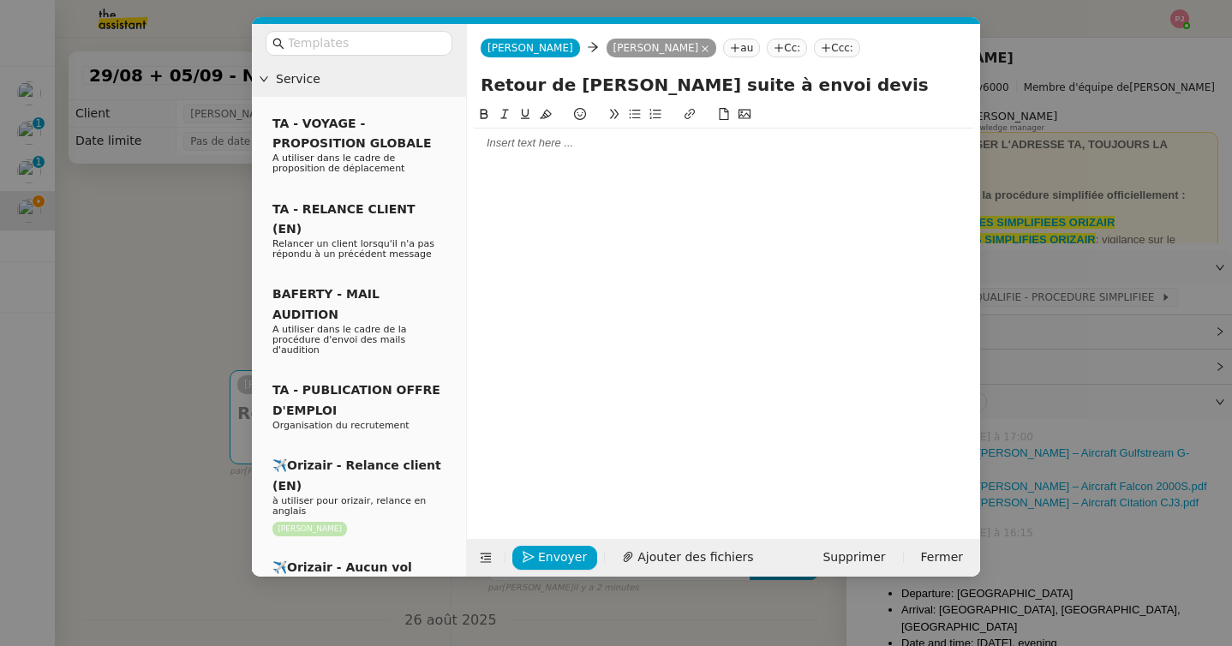
type input "Retour de [PERSON_NAME] suite à envoi devis"
click at [556, 164] on div at bounding box center [723, 308] width 499 height 408
click at [555, 154] on div at bounding box center [723, 142] width 499 height 29
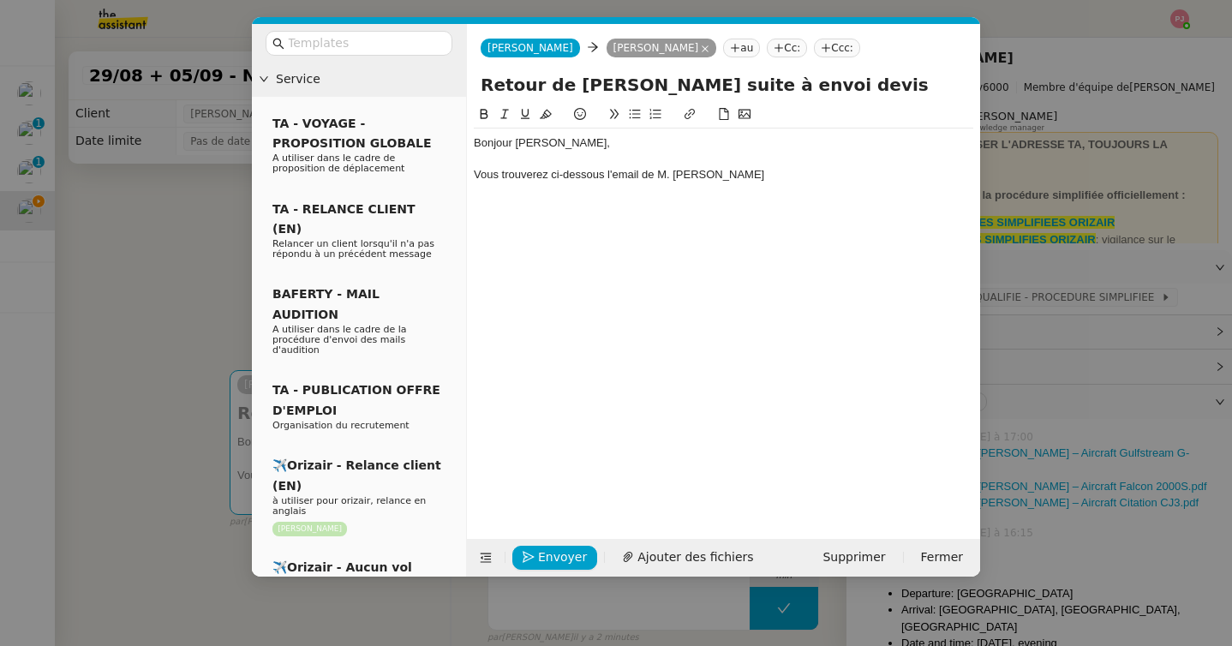
click at [665, 175] on div "Vous trouverez ci-dessous l'email de M. [PERSON_NAME]" at bounding box center [723, 174] width 499 height 15
click at [170, 313] on nz-modal-container "Service TA - VOYAGE - PROPOSITION GLOBALE A utiliser dans le cadre de propositi…" at bounding box center [616, 323] width 1232 height 646
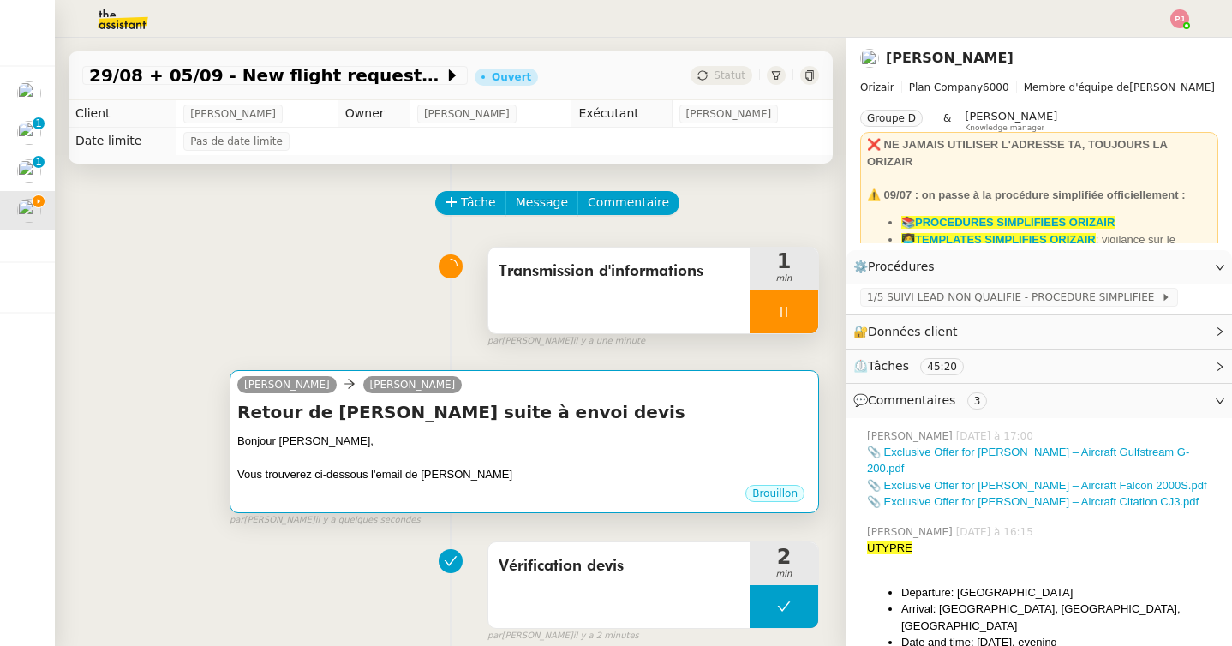
click at [293, 458] on div at bounding box center [524, 458] width 574 height 17
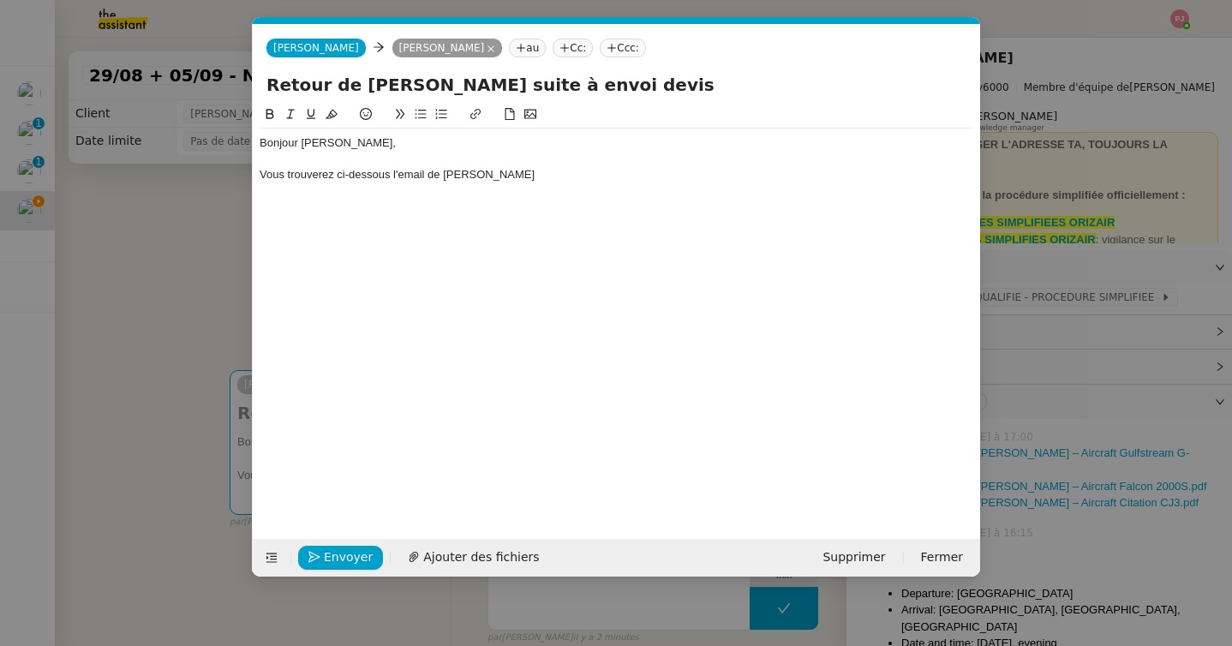
scroll to position [0, 36]
click at [546, 164] on div at bounding box center [615, 159] width 713 height 15
click at [546, 176] on div "Vous trouverez ci-dessous l'email de [PERSON_NAME]" at bounding box center [615, 174] width 713 height 15
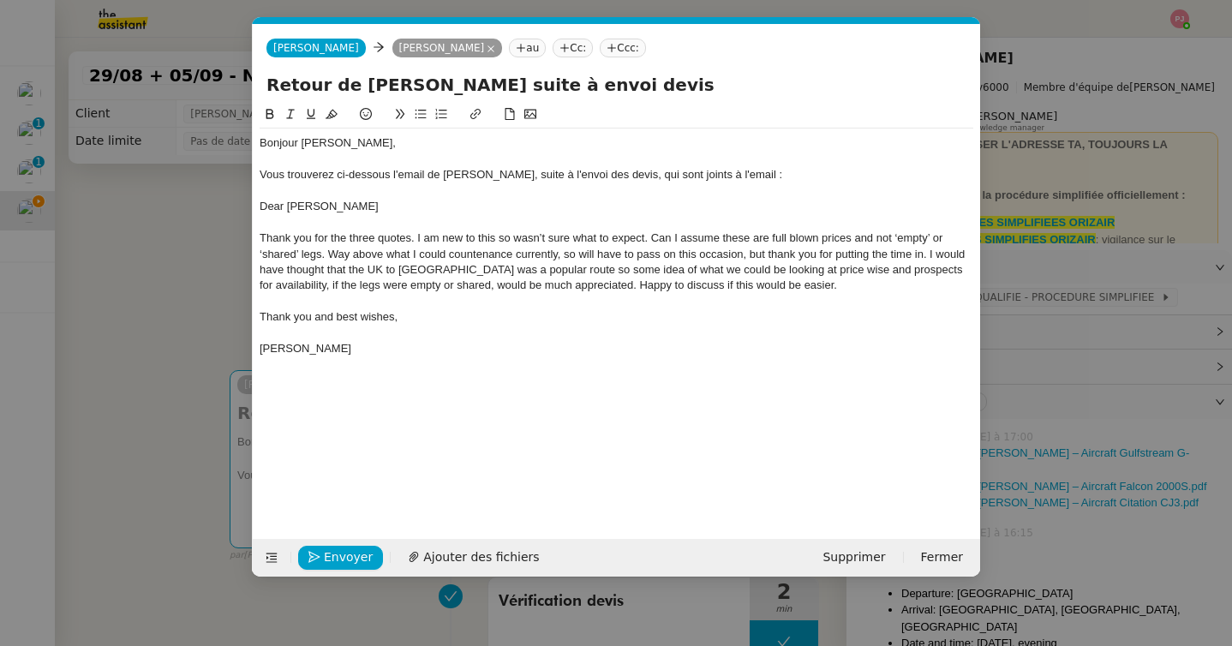
scroll to position [0, 0]
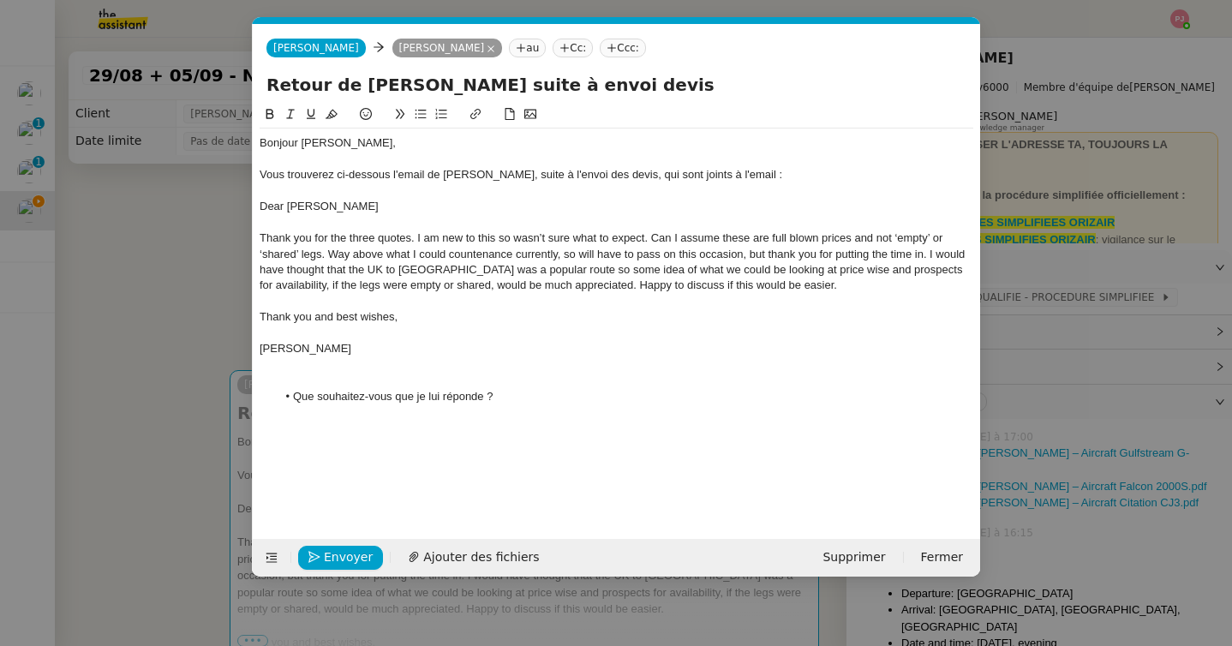
click at [397, 389] on li "Que souhaitez-vous que je lui réponde ?" at bounding box center [625, 396] width 697 height 15
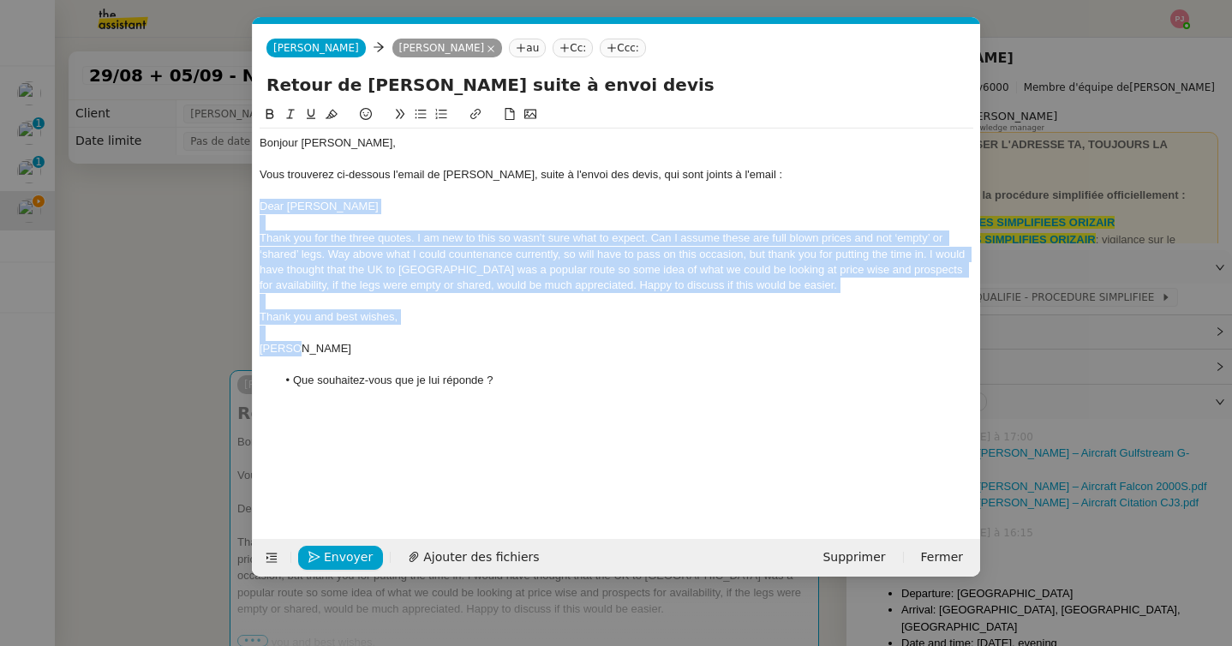
drag, startPoint x: 306, startPoint y: 346, endPoint x: 257, endPoint y: 206, distance: 148.7
click at [257, 206] on nz-spin "Bonjour [PERSON_NAME], Vous trouverez ci-dessous l'email de [PERSON_NAME], suit…" at bounding box center [616, 311] width 727 height 415
click at [265, 114] on icon at bounding box center [270, 114] width 12 height 12
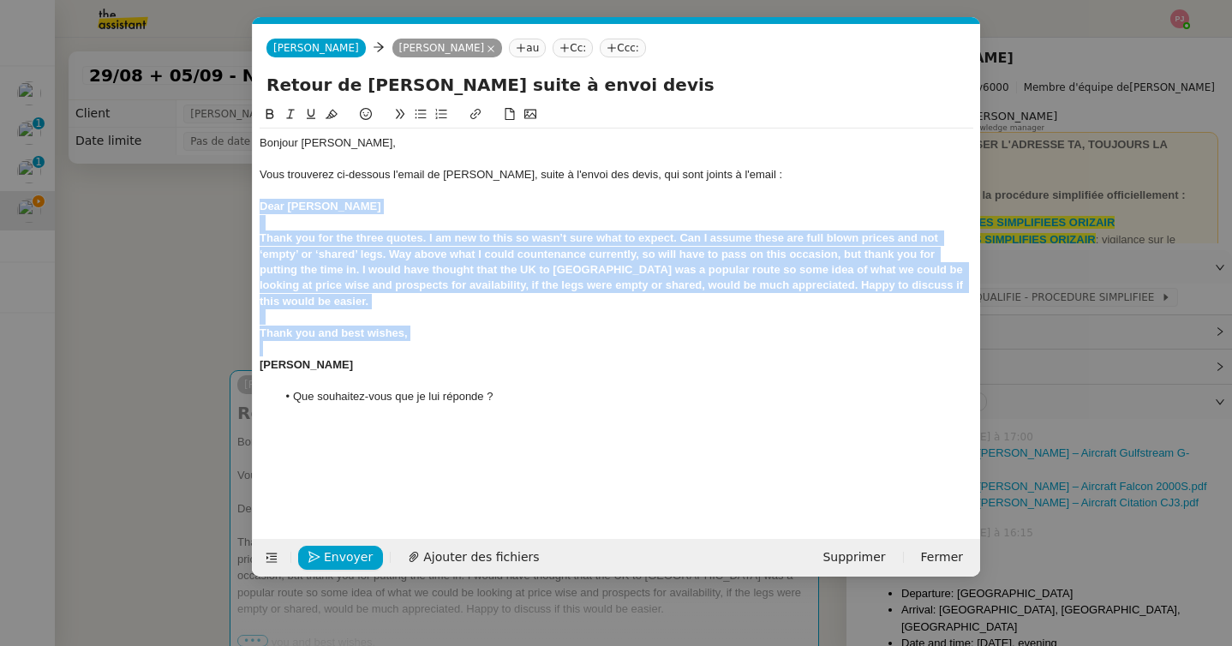
click at [284, 115] on icon at bounding box center [290, 114] width 12 height 12
click at [306, 234] on em "Thank you for the three quotes. I am new to this so wasn’t sure what to expect.…" at bounding box center [612, 269] width 707 height 76
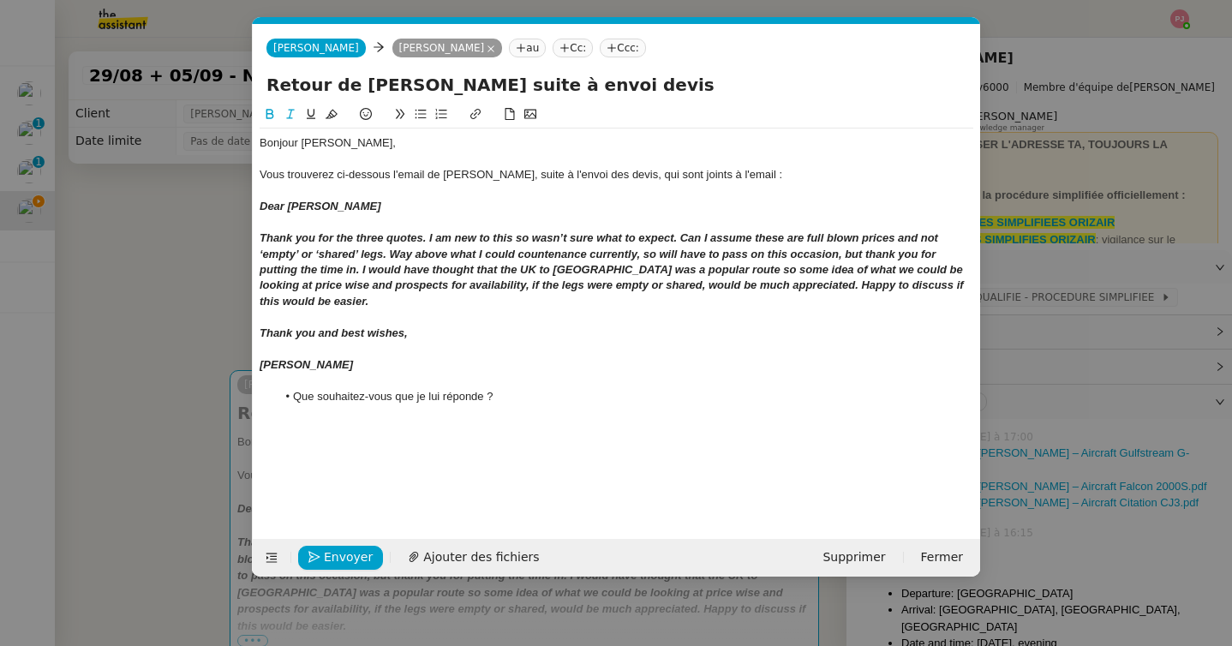
click at [306, 222] on div at bounding box center [615, 222] width 713 height 15
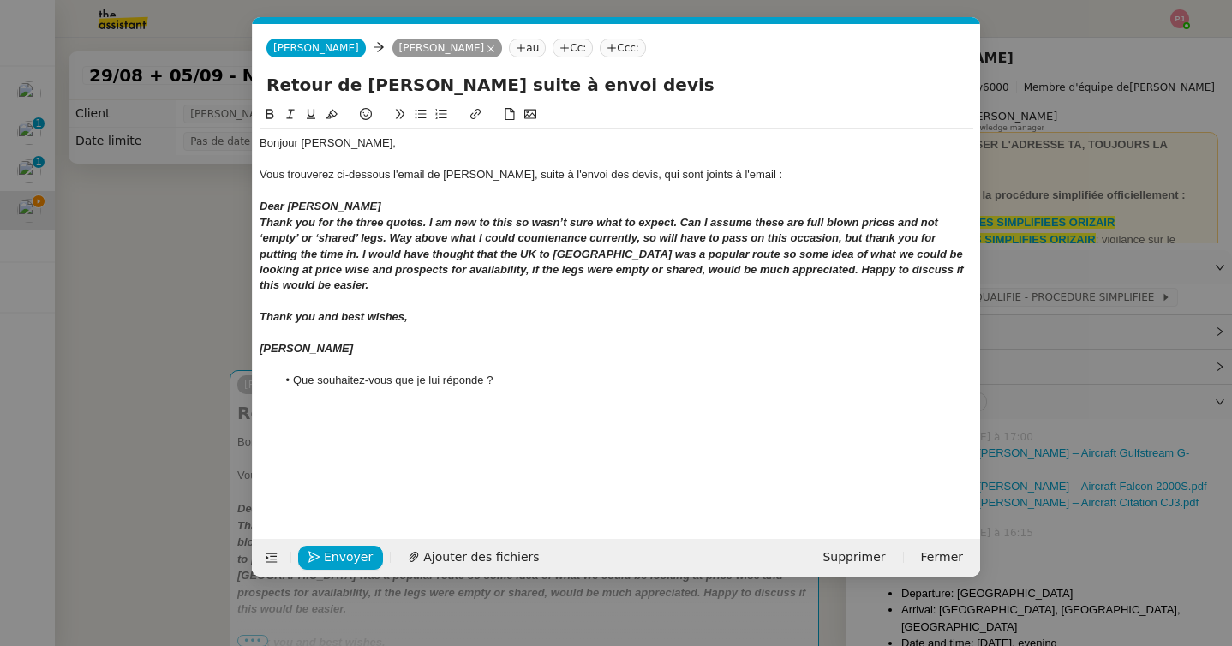
click at [290, 303] on div at bounding box center [615, 301] width 713 height 15
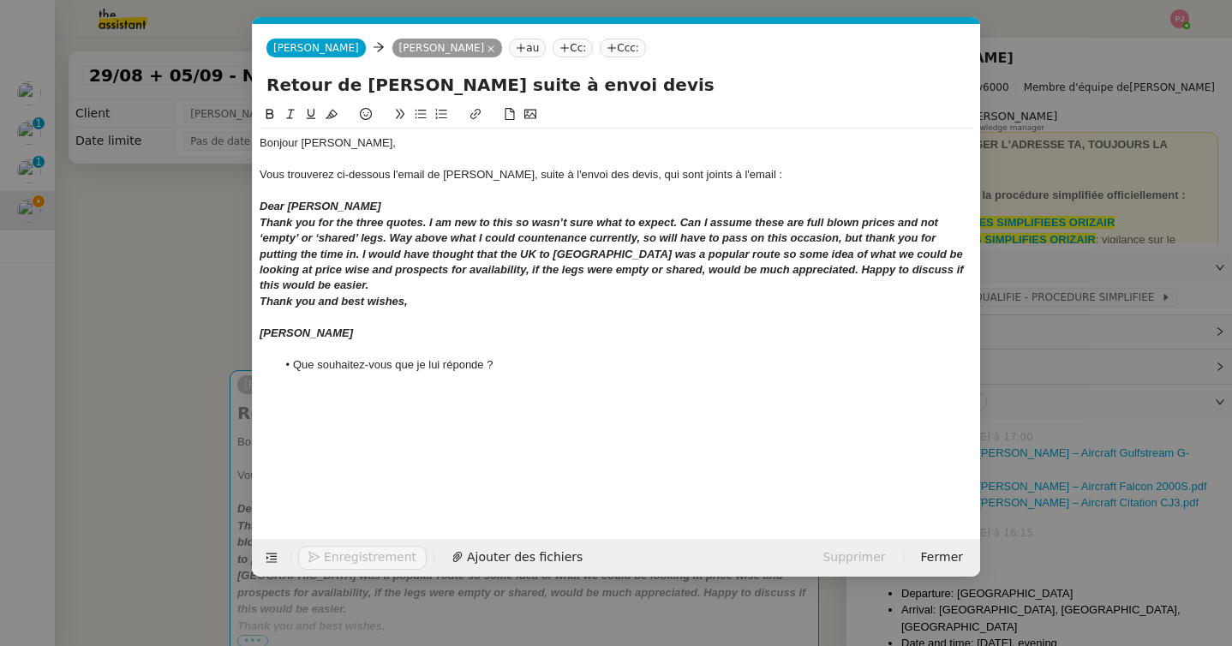
click at [284, 319] on div at bounding box center [615, 316] width 713 height 15
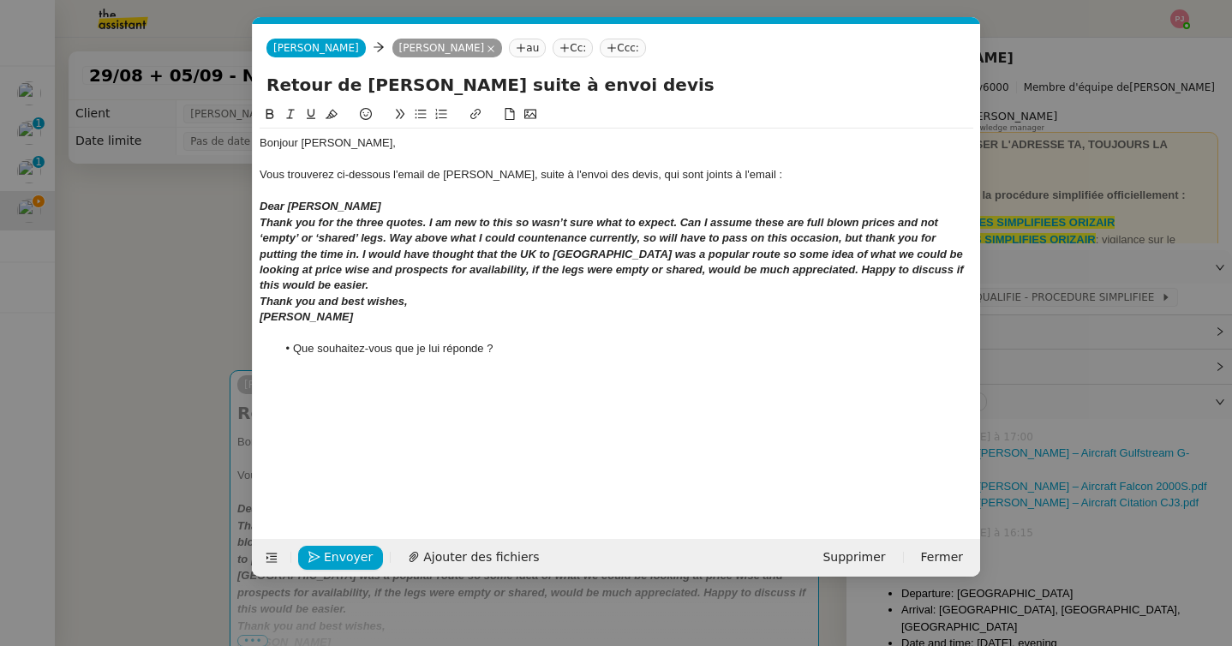
click at [520, 346] on li "Que souhaitez-vous que je lui réponde ?" at bounding box center [625, 348] width 697 height 15
click at [190, 306] on nz-modal-container "Service TA - VOYAGE - PROPOSITION GLOBALE A utiliser dans le cadre de propositi…" at bounding box center [616, 323] width 1232 height 646
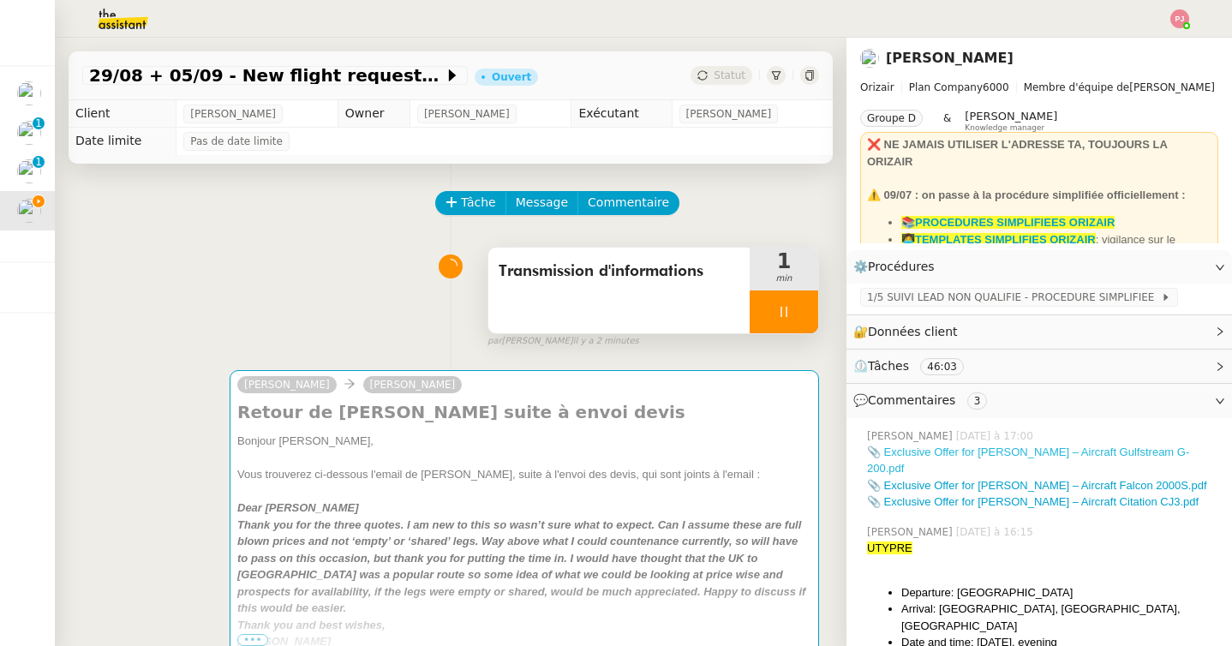
click at [1024, 447] on link "📎 Exclusive Offer for [PERSON_NAME] – Aircraft Gulfstream G-200.pdf" at bounding box center [1028, 460] width 322 height 30
click at [914, 479] on link "📎 Exclusive Offer for [PERSON_NAME] – Aircraft Falcon 2000S.pdf" at bounding box center [1037, 485] width 340 height 13
click at [916, 495] on link "📎 Exclusive Offer for [PERSON_NAME] – Aircraft Citation CJ3.pdf" at bounding box center [1032, 501] width 331 height 13
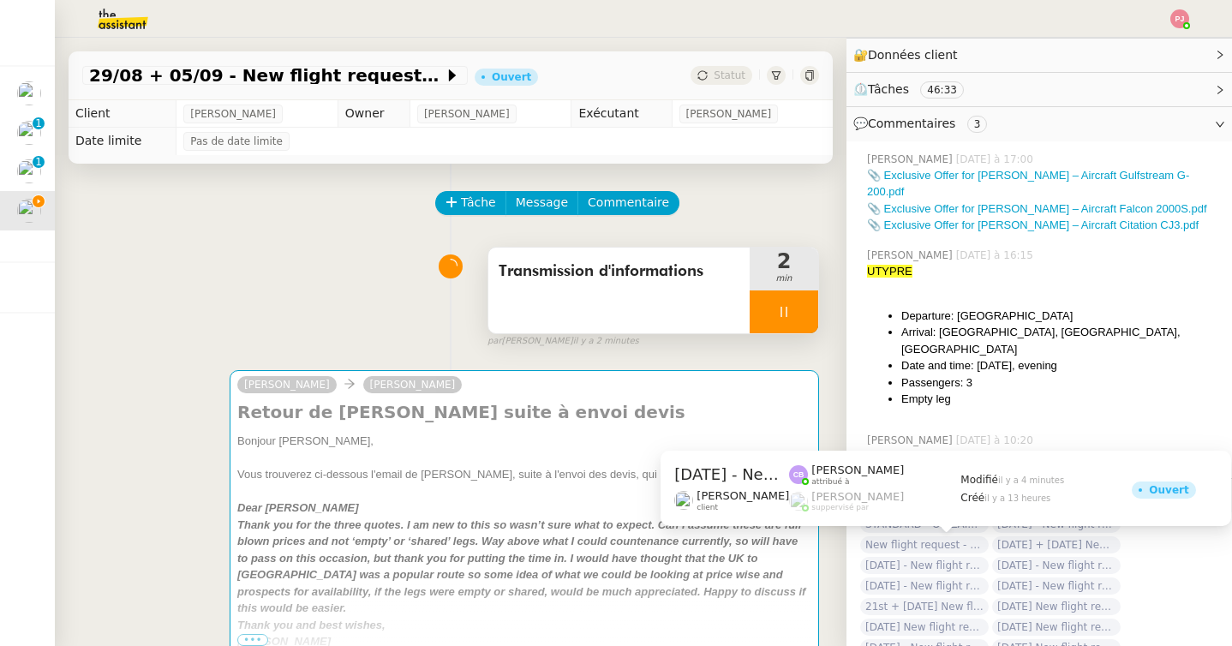
scroll to position [283, 0]
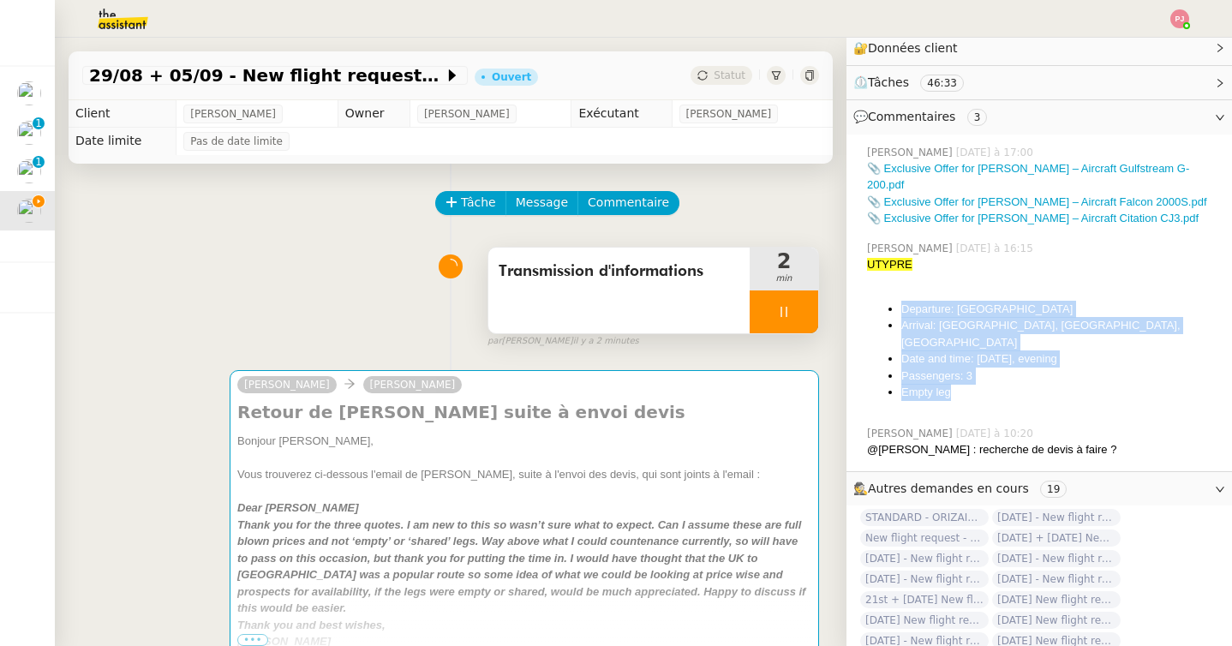
drag, startPoint x: 1001, startPoint y: 370, endPoint x: 888, endPoint y: 288, distance: 139.8
click at [888, 301] on ul "Departure: [GEOGRAPHIC_DATA] Arrival: [GEOGRAPHIC_DATA], [GEOGRAPHIC_DATA], [GE…" at bounding box center [1042, 351] width 351 height 100
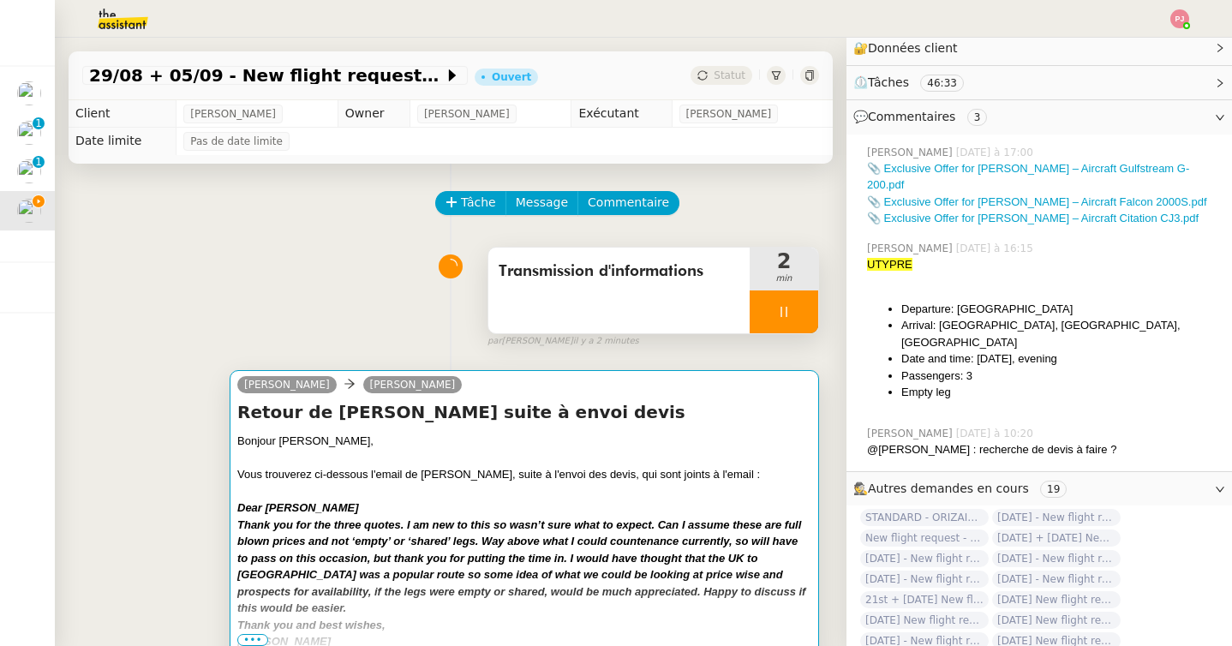
click at [689, 483] on div at bounding box center [524, 491] width 574 height 17
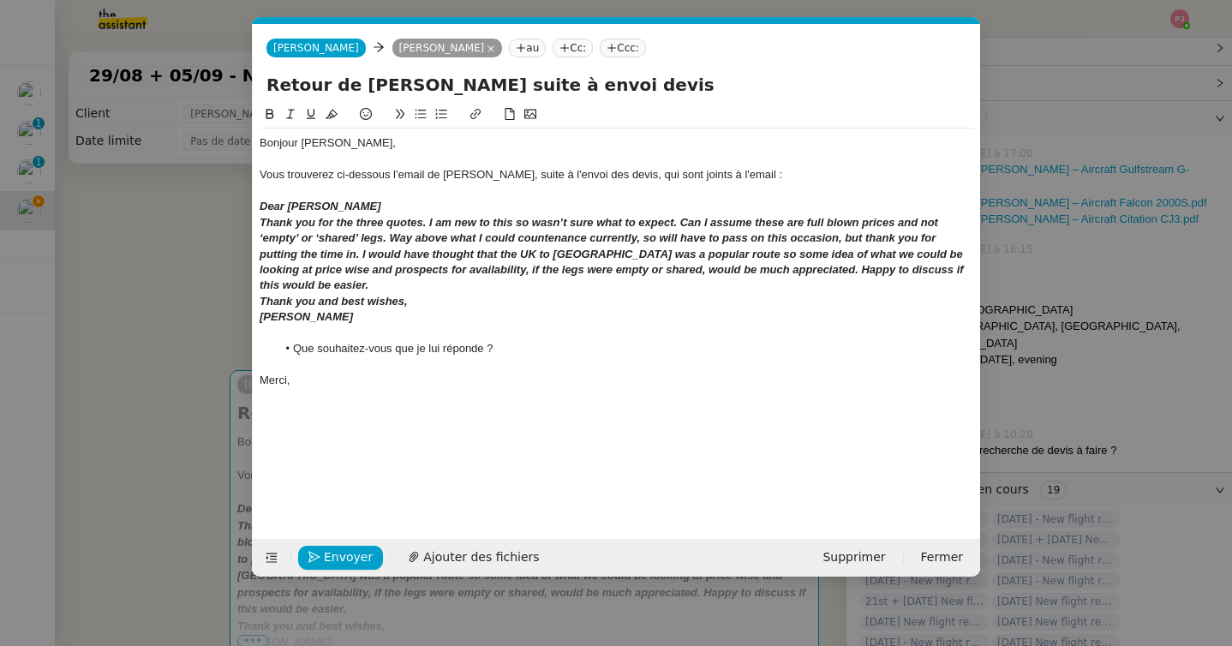
scroll to position [0, 36]
click at [376, 318] on div "[PERSON_NAME]" at bounding box center [615, 316] width 713 height 15
paste div
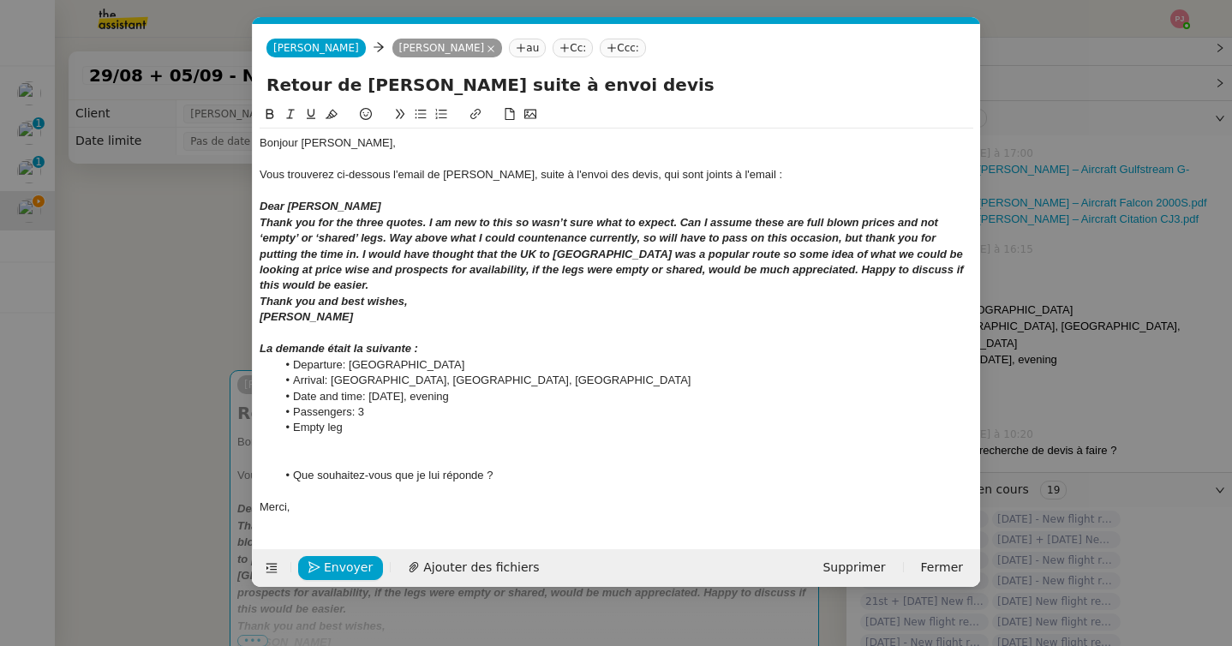
drag, startPoint x: 435, startPoint y: 345, endPoint x: 230, endPoint y: 345, distance: 205.5
click at [230, 345] on nz-modal-container "Service TA - VOYAGE - PROPOSITION GLOBALE A utiliser dans le cadre de propositi…" at bounding box center [616, 323] width 1232 height 646
click at [294, 119] on icon at bounding box center [290, 114] width 12 height 12
click at [268, 113] on icon at bounding box center [270, 114] width 8 height 10
click at [405, 375] on li "Arrival: [GEOGRAPHIC_DATA], [GEOGRAPHIC_DATA], [GEOGRAPHIC_DATA]" at bounding box center [625, 380] width 697 height 15
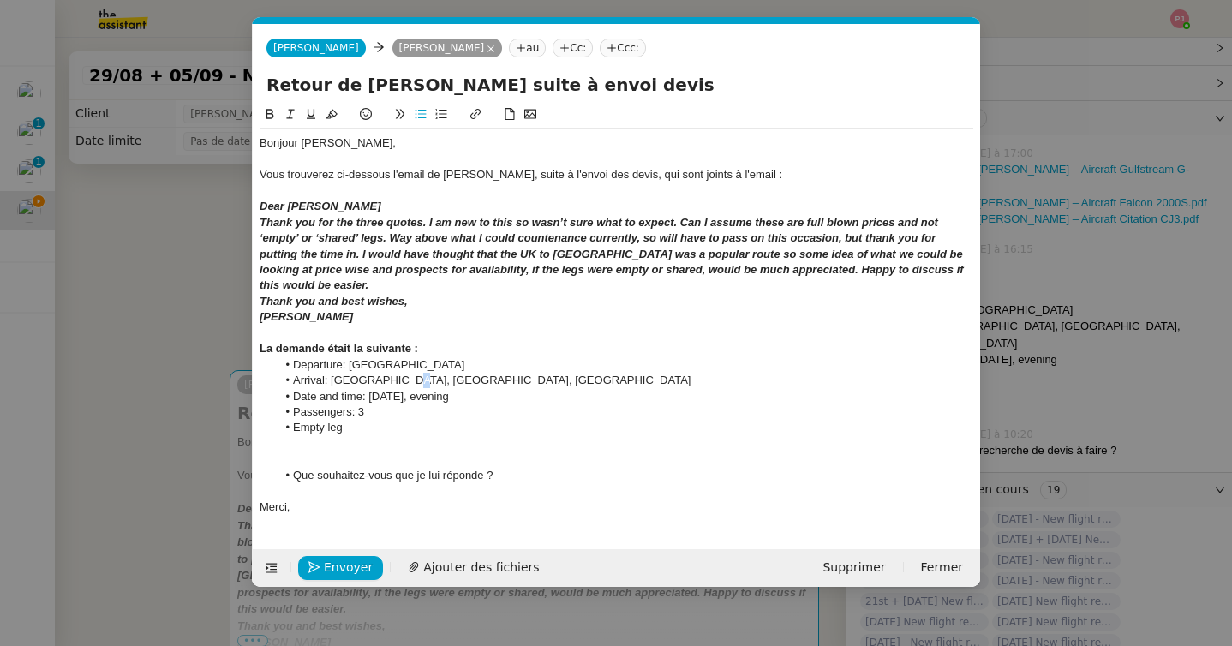
drag, startPoint x: 432, startPoint y: 352, endPoint x: 218, endPoint y: 351, distance: 215.0
click at [218, 351] on nz-modal-container "Service TA - VOYAGE - PROPOSITION GLOBALE A utiliser dans le cadre de propositi…" at bounding box center [616, 323] width 1232 height 646
click at [274, 116] on icon at bounding box center [270, 114] width 12 height 12
click at [357, 387] on li "Arrival: [GEOGRAPHIC_DATA], [GEOGRAPHIC_DATA], [GEOGRAPHIC_DATA]" at bounding box center [625, 380] width 697 height 15
click at [430, 574] on span "Ajouter des fichiers" at bounding box center [481, 568] width 116 height 20
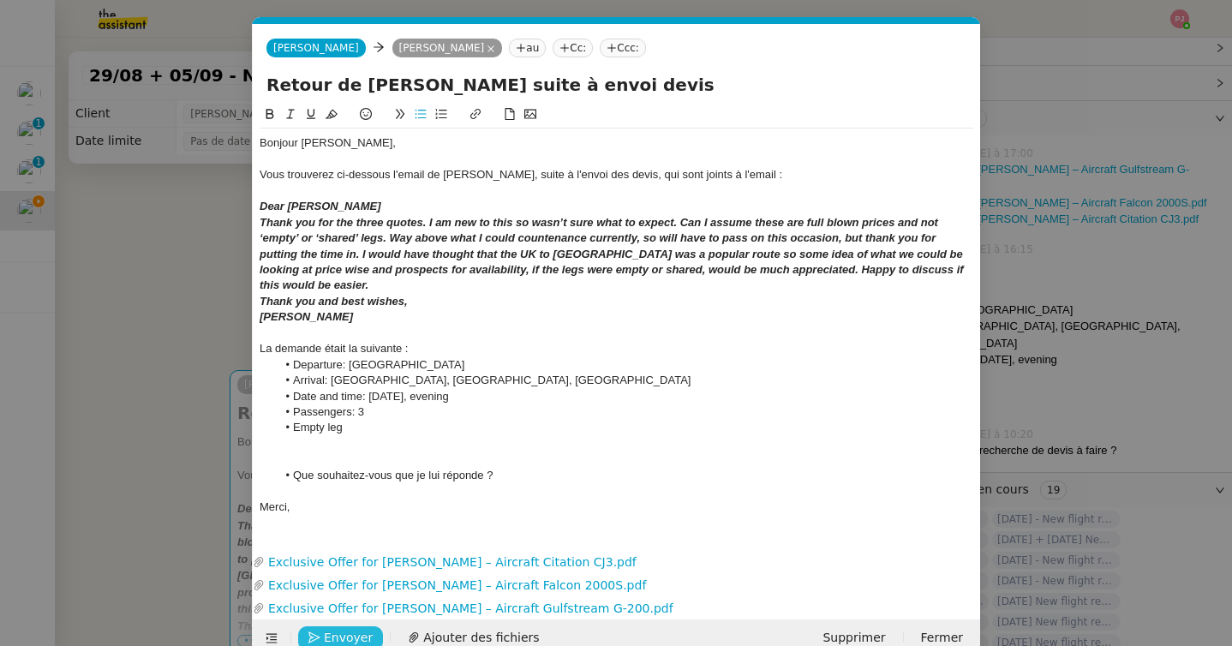
click at [349, 640] on span "Envoyer" at bounding box center [348, 638] width 49 height 20
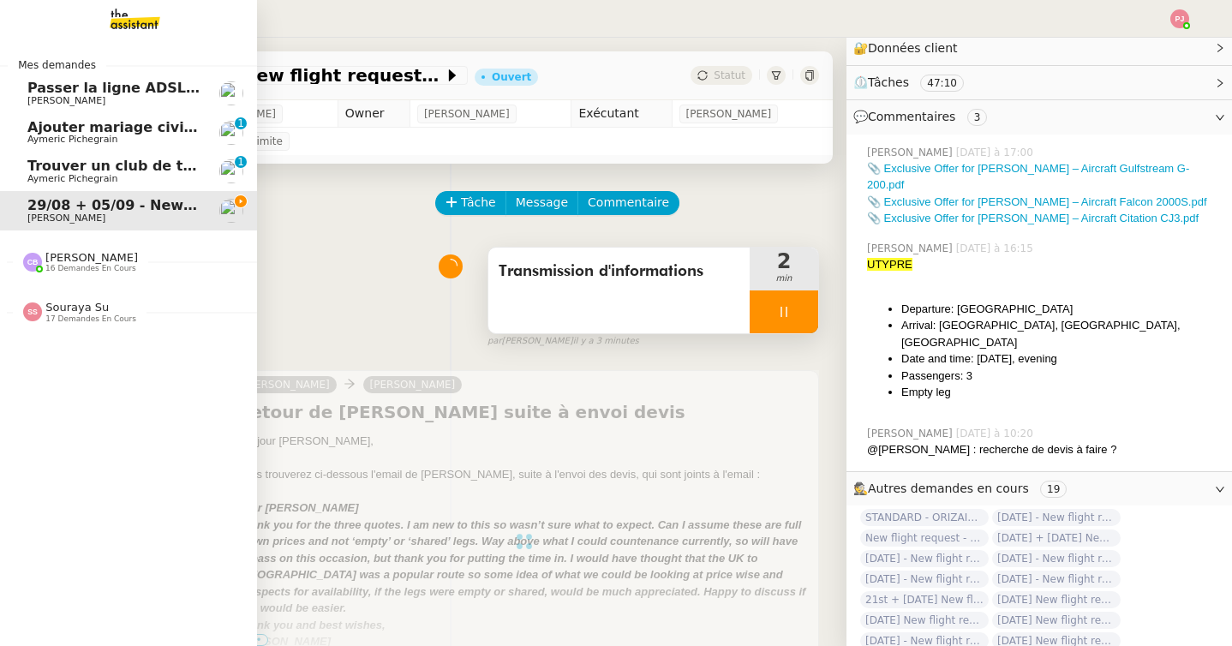
click at [57, 259] on span "[PERSON_NAME]" at bounding box center [91, 257] width 92 height 13
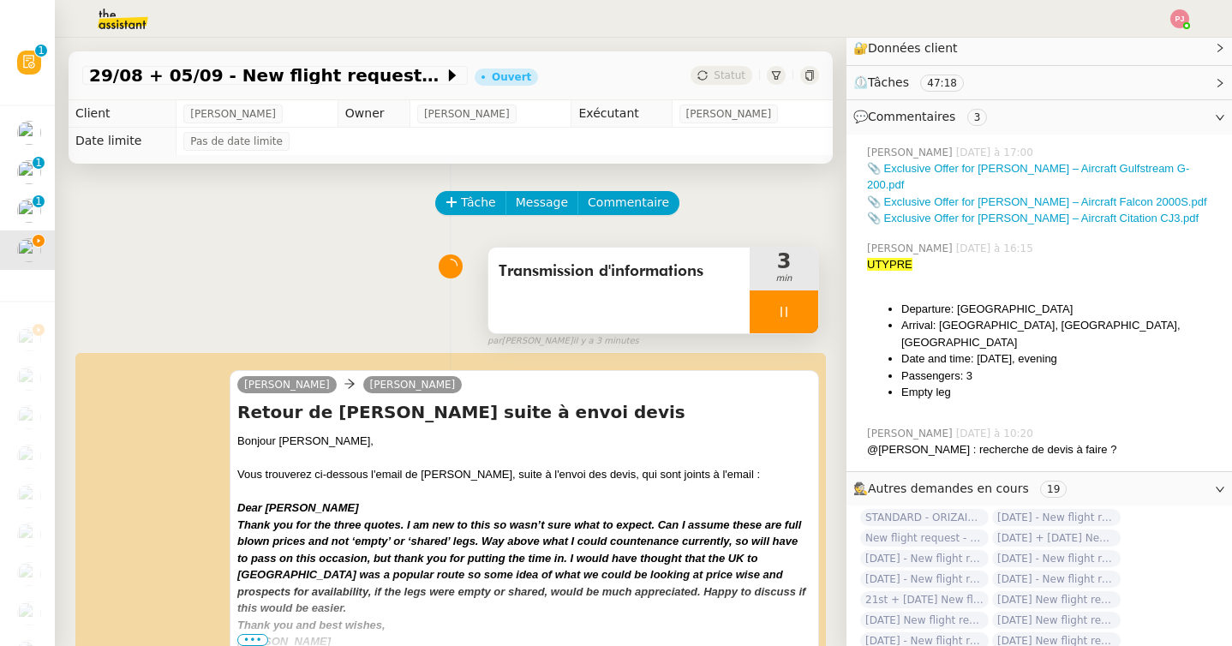
click at [784, 296] on div at bounding box center [783, 311] width 69 height 43
click at [805, 307] on icon at bounding box center [801, 311] width 13 height 9
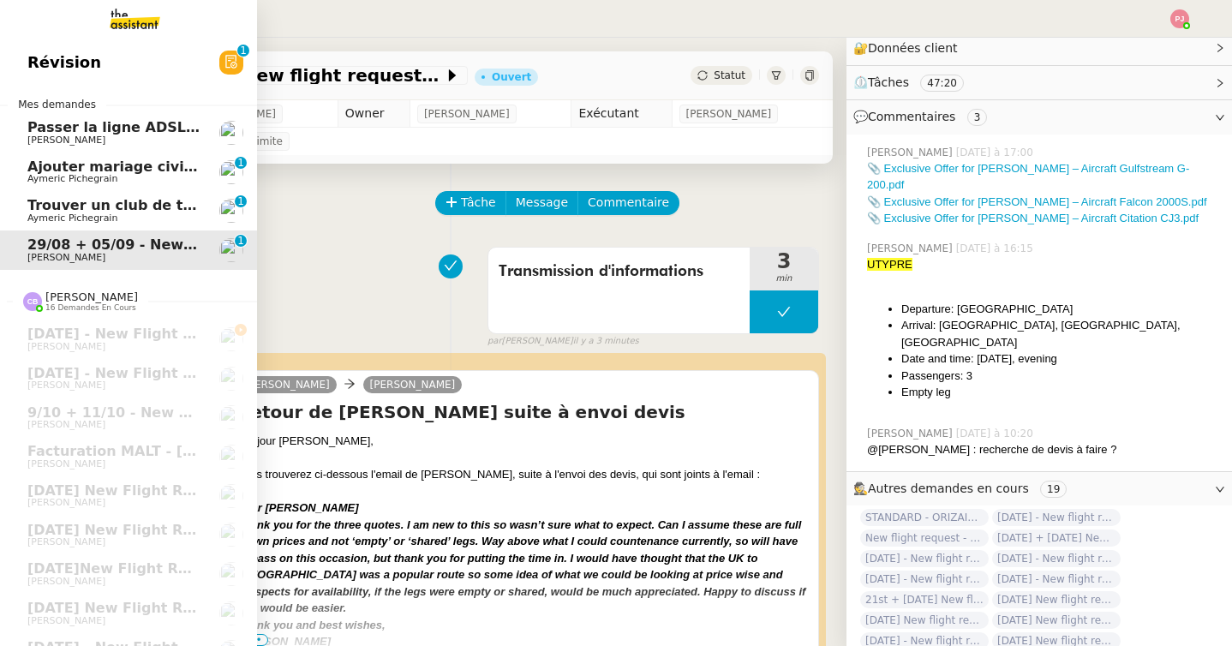
click at [74, 175] on span "Aymeric Pichegrain" at bounding box center [72, 178] width 90 height 11
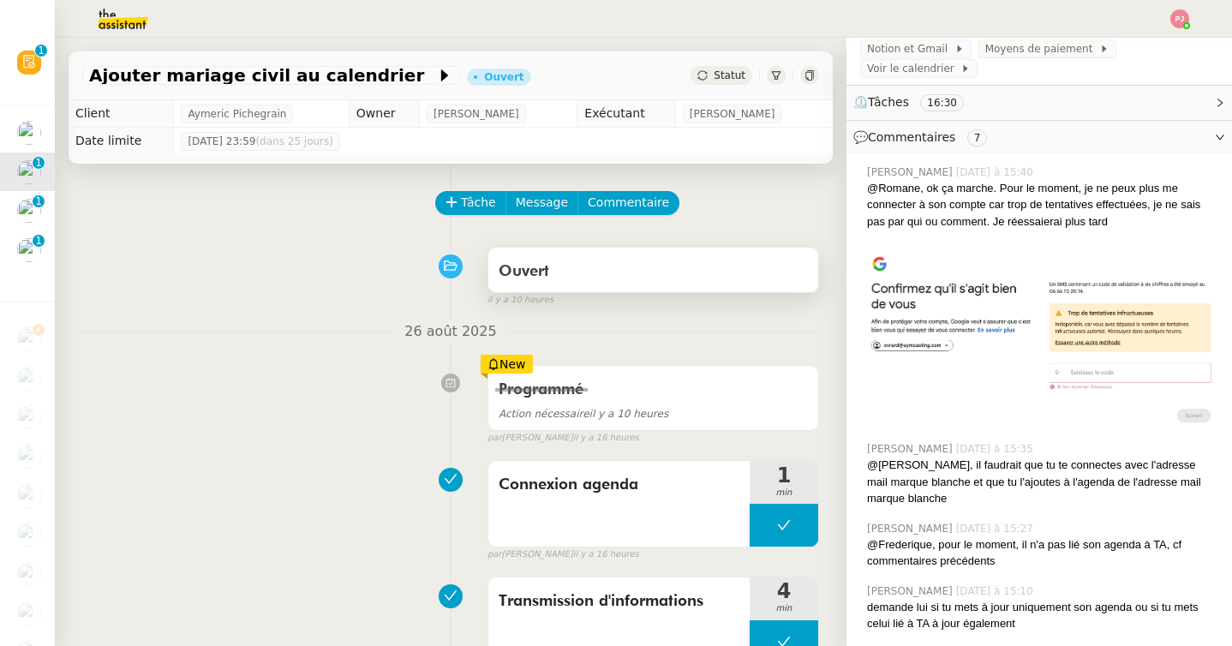
scroll to position [254, 0]
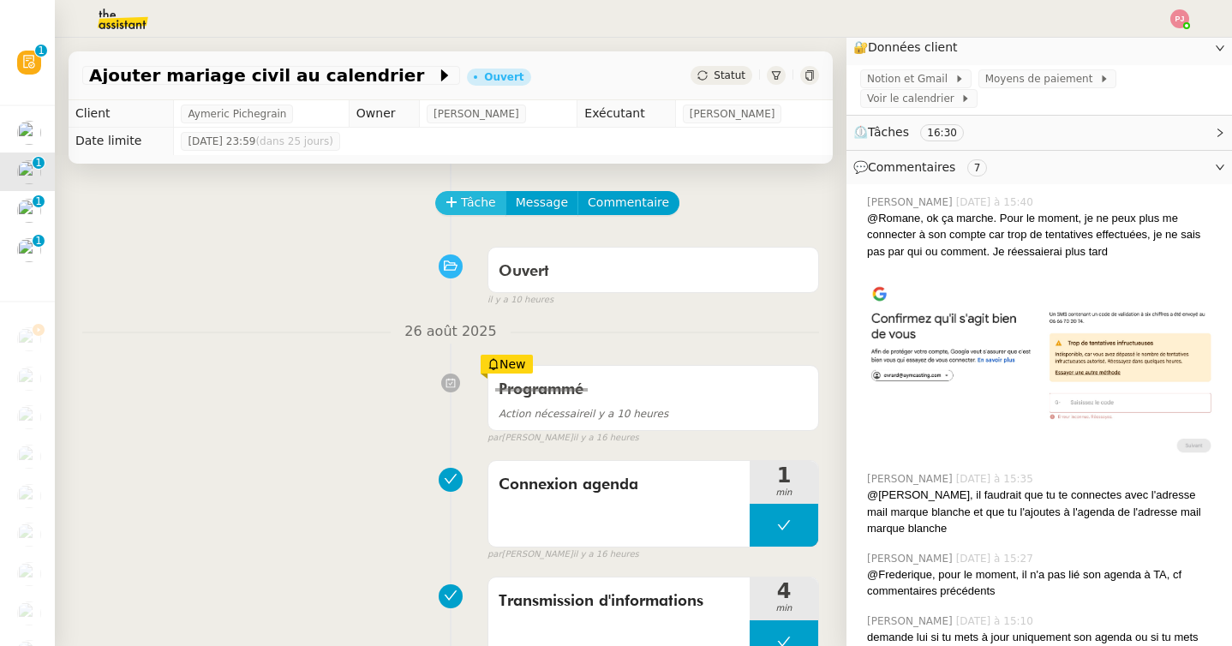
click at [474, 204] on span "Tâche" at bounding box center [478, 203] width 35 height 20
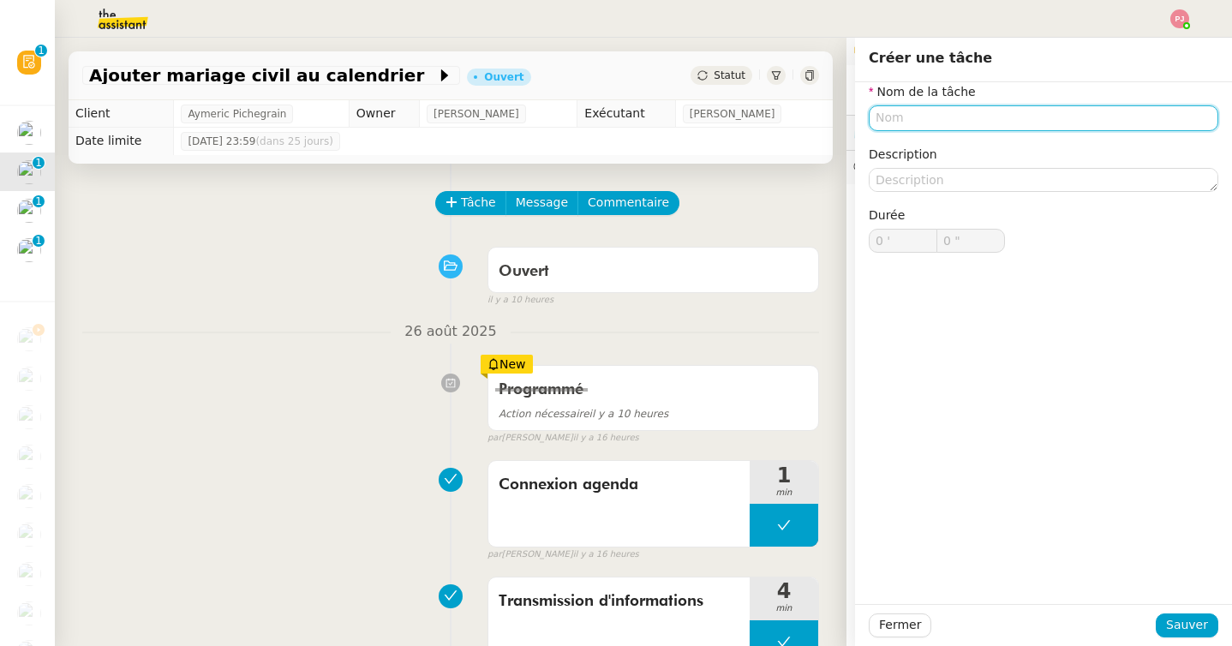
click at [946, 116] on input "text" at bounding box center [1042, 117] width 349 height 25
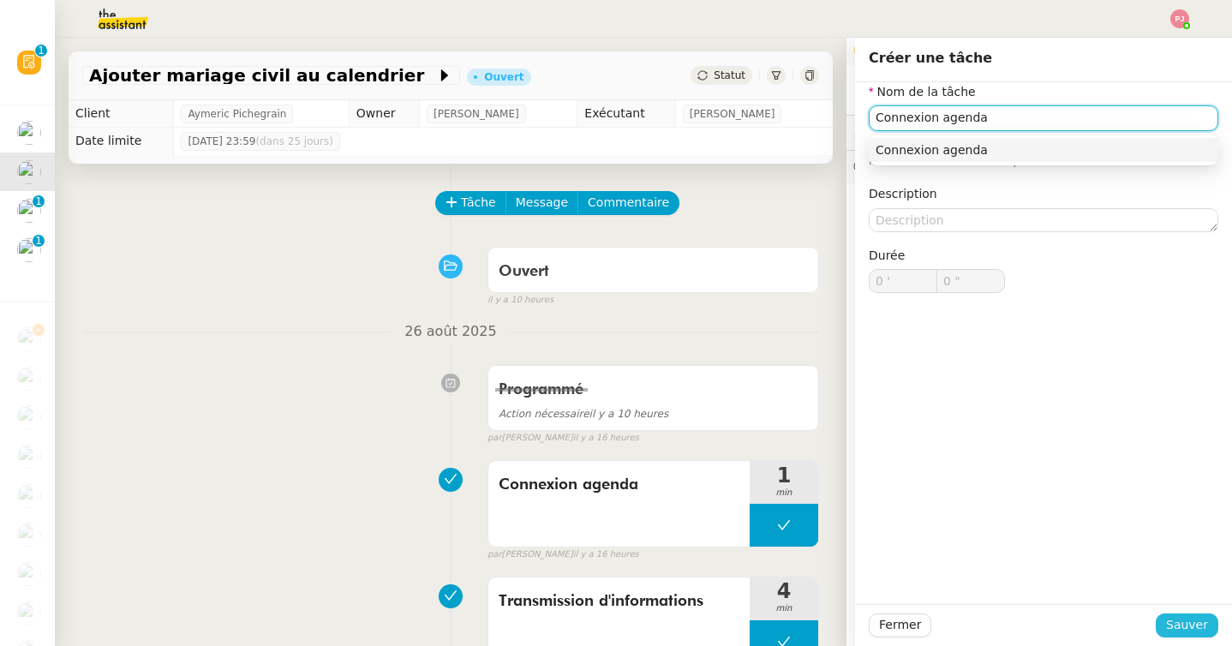
type input "Connexion agenda"
click at [1181, 624] on span "Sauver" at bounding box center [1187, 625] width 42 height 20
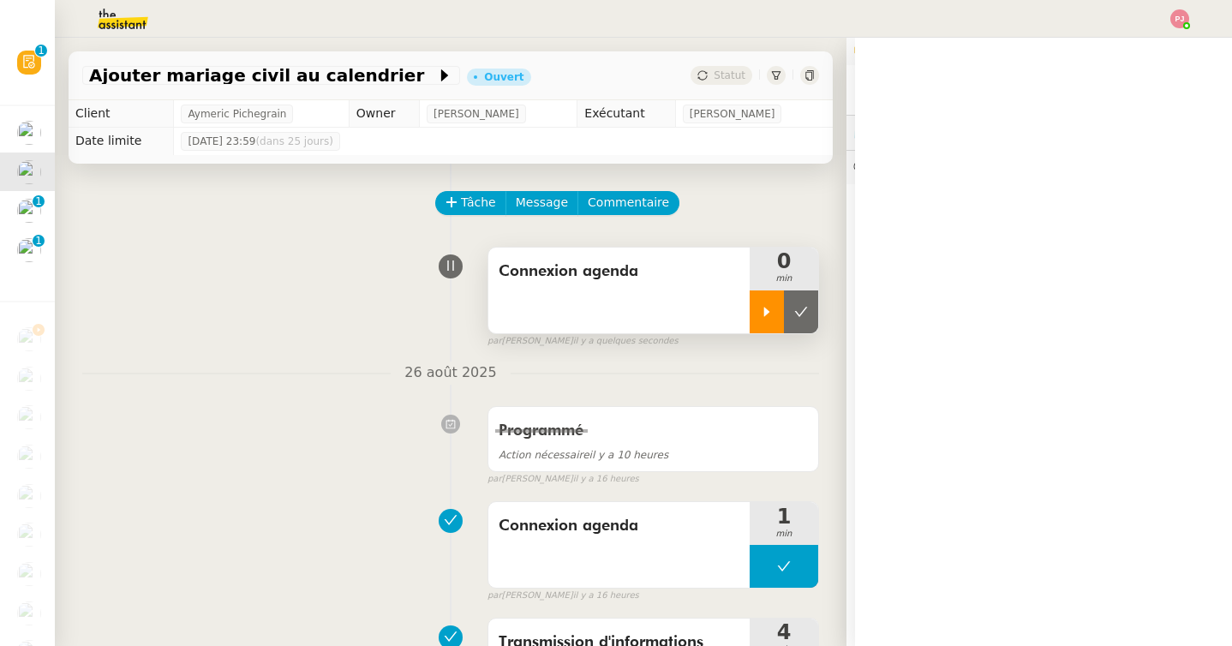
click at [763, 319] on div at bounding box center [766, 311] width 34 height 43
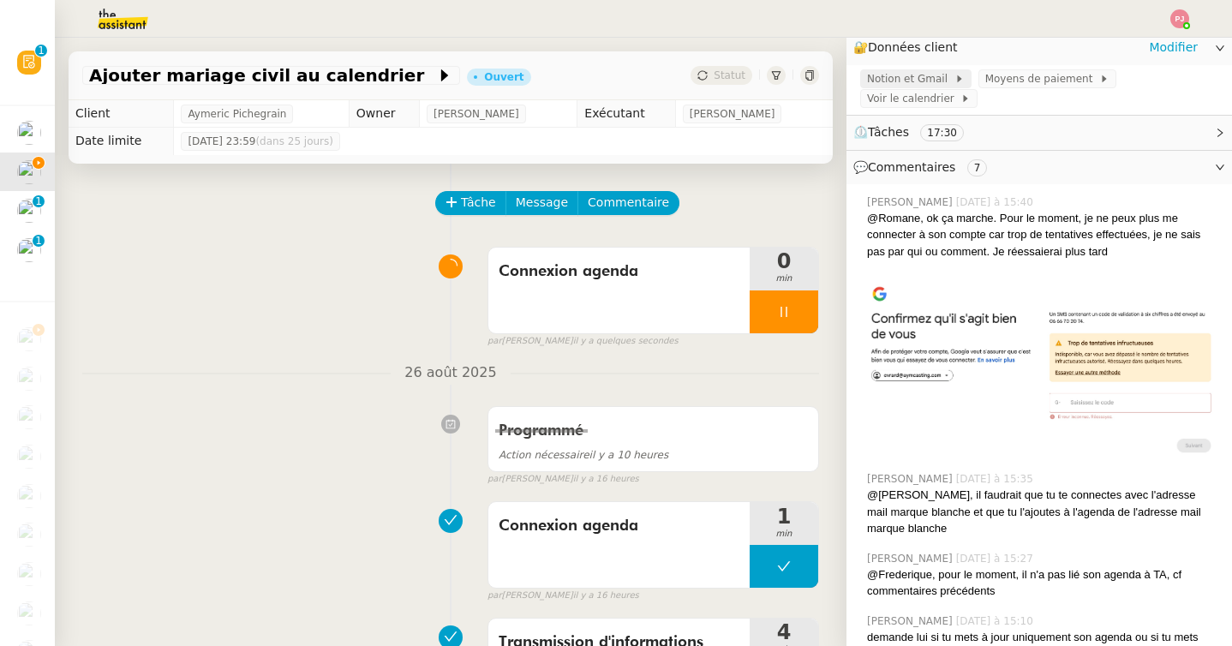
click at [940, 78] on span "Notion et Gmail" at bounding box center [910, 78] width 87 height 17
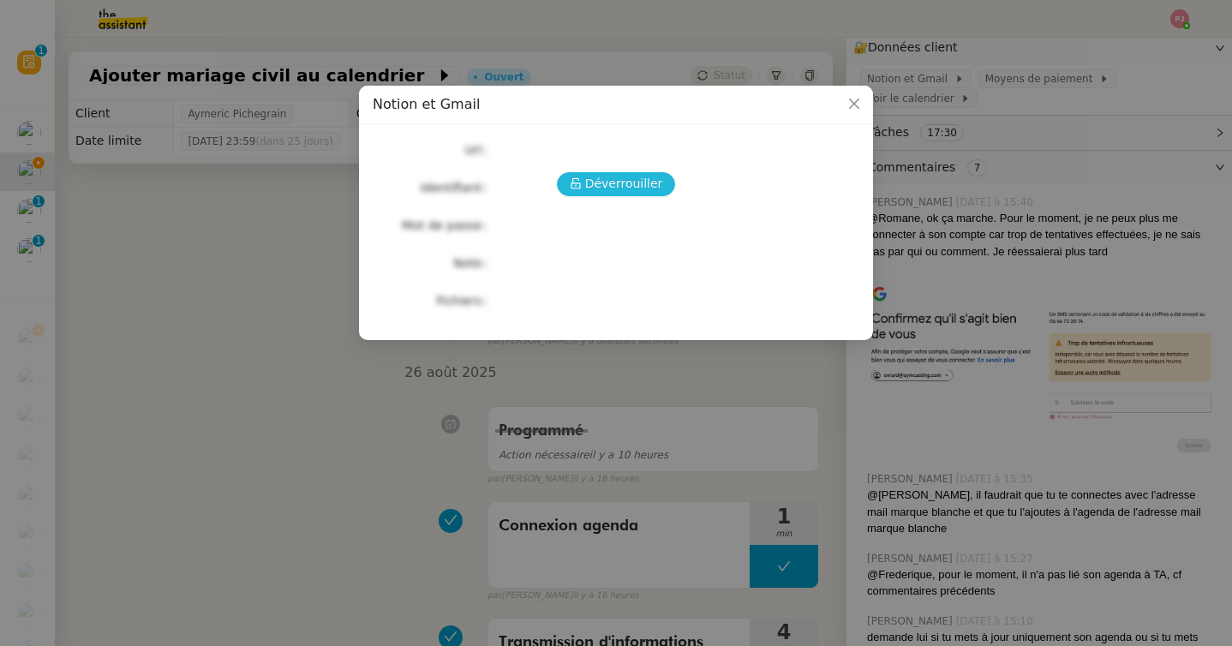
click at [624, 188] on span "Déverrouiller" at bounding box center [624, 184] width 78 height 20
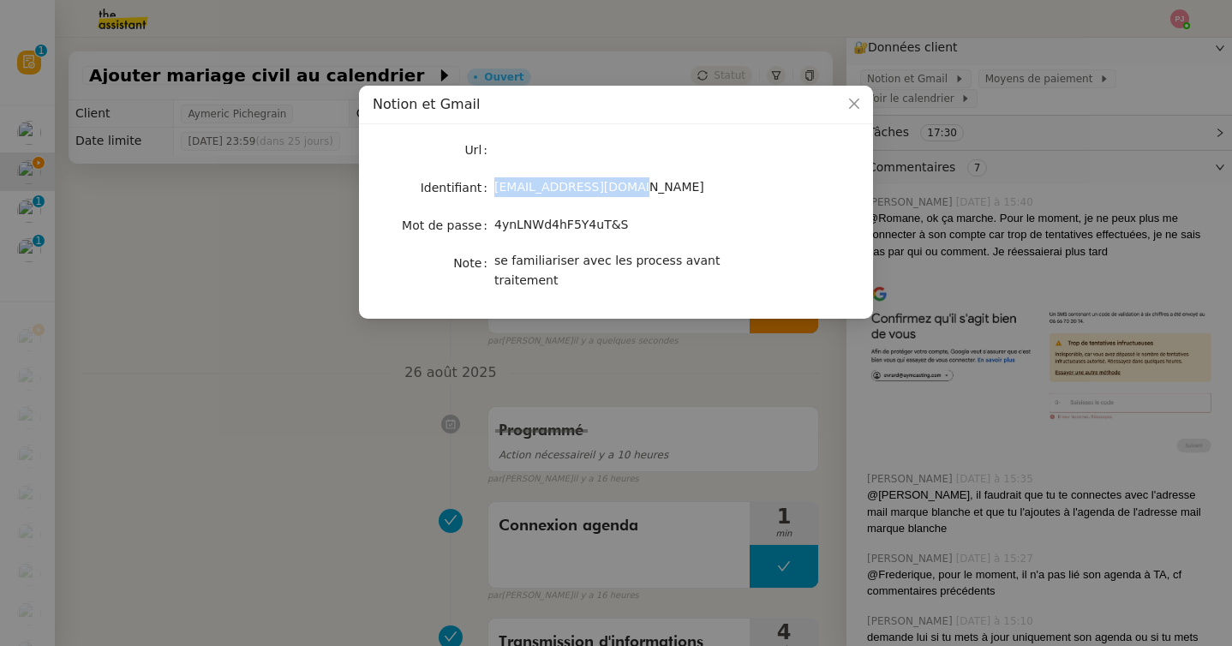
drag, startPoint x: 647, startPoint y: 189, endPoint x: 488, endPoint y: 190, distance: 158.4
click at [488, 190] on nz-form-item "Identifiant [EMAIL_ADDRESS][DOMAIN_NAME]" at bounding box center [616, 188] width 486 height 24
drag, startPoint x: 645, startPoint y: 218, endPoint x: 497, endPoint y: 222, distance: 148.2
click at [497, 222] on div "4ynLNWd4hF5Y4uT&S" at bounding box center [635, 225] width 283 height 20
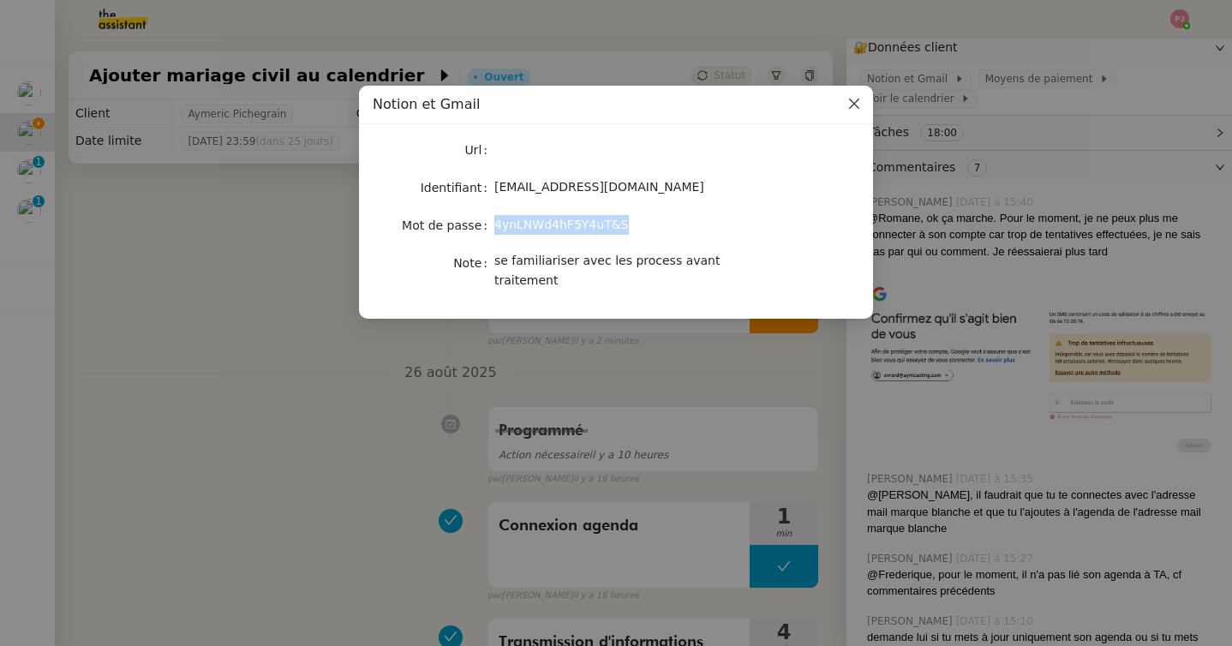
click at [856, 101] on icon "Close" at bounding box center [854, 103] width 10 height 10
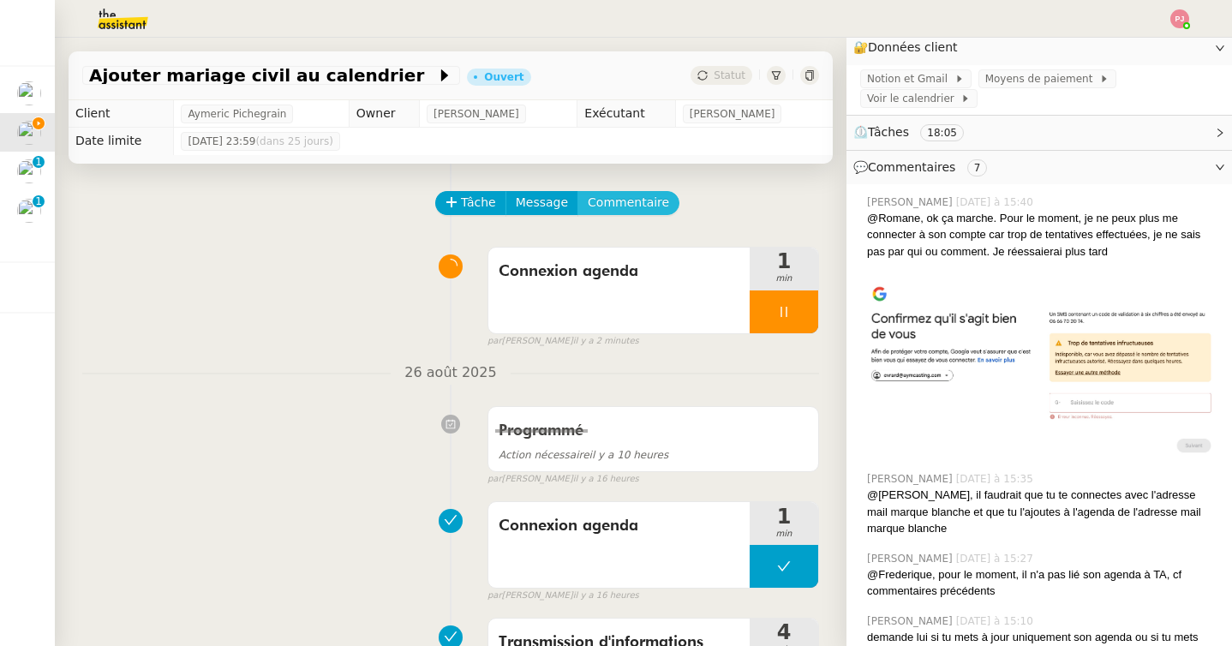
click at [645, 202] on span "Commentaire" at bounding box center [628, 203] width 81 height 20
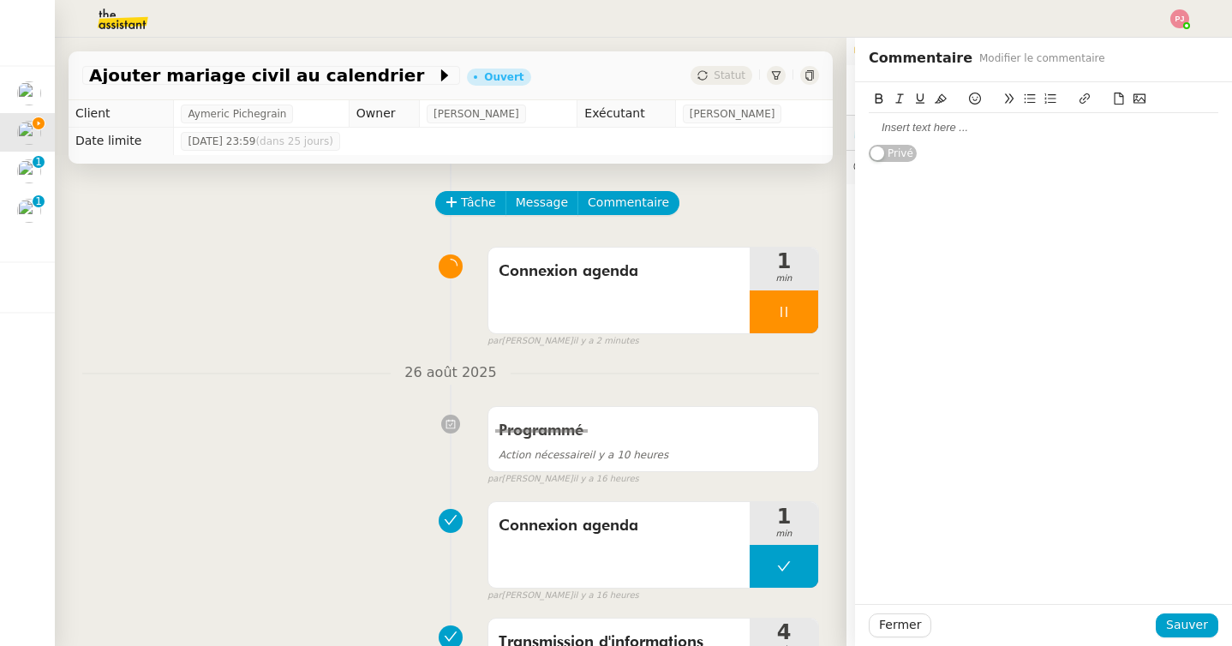
click at [947, 141] on div at bounding box center [1042, 127] width 349 height 29
click at [1199, 616] on span "Sauver" at bounding box center [1187, 625] width 42 height 20
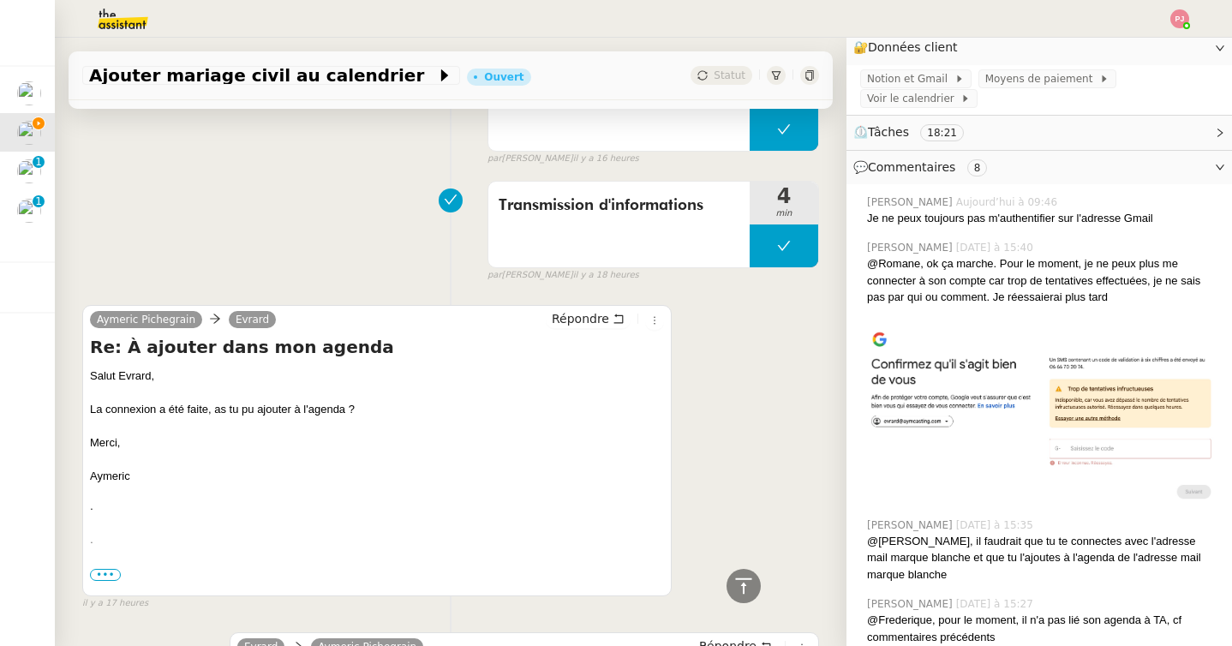
scroll to position [552, 0]
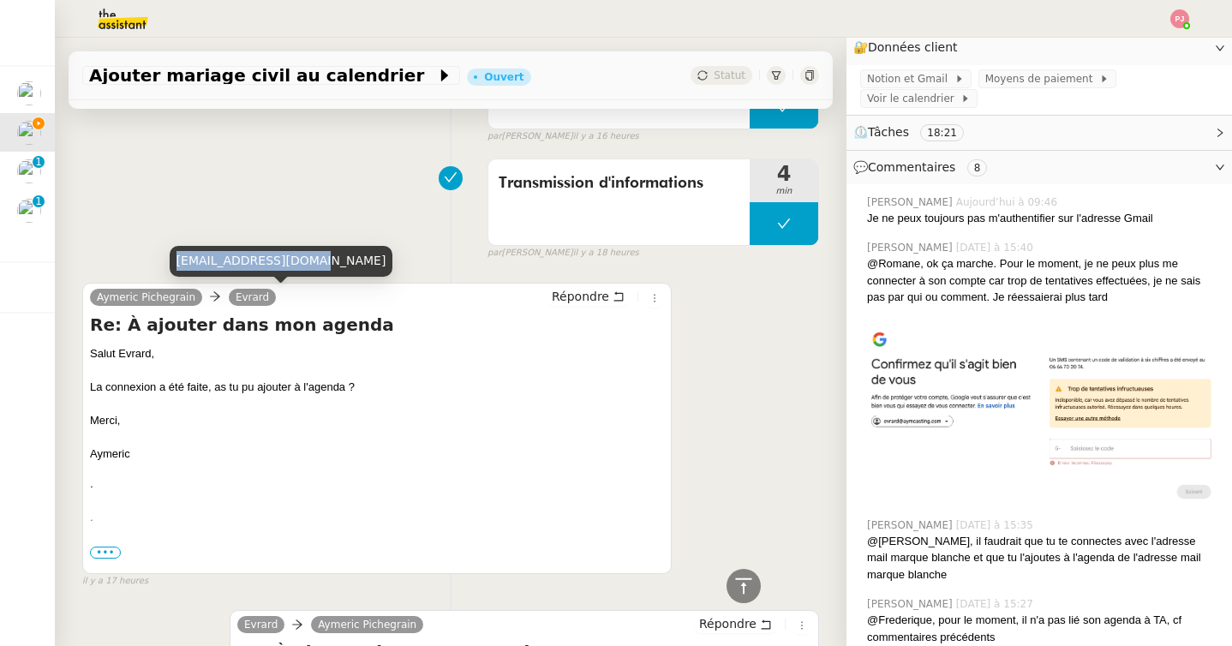
drag, startPoint x: 308, startPoint y: 261, endPoint x: 176, endPoint y: 260, distance: 132.7
click at [176, 260] on div "[EMAIL_ADDRESS][DOMAIN_NAME]" at bounding box center [282, 261] width 224 height 30
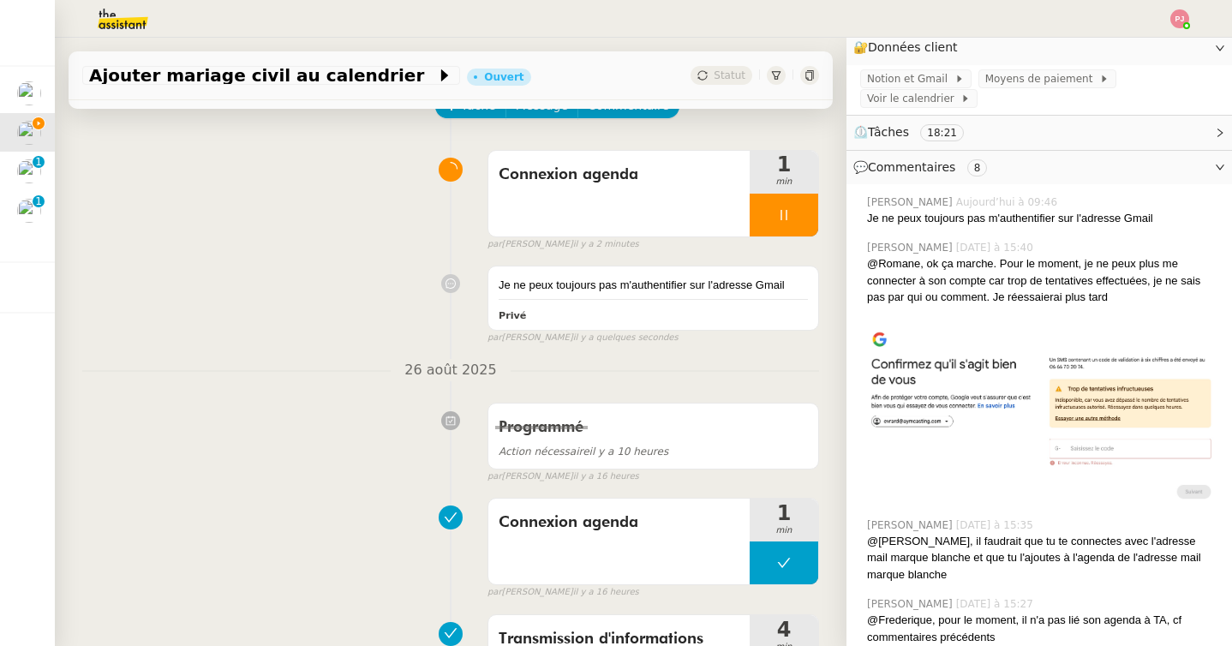
scroll to position [0, 0]
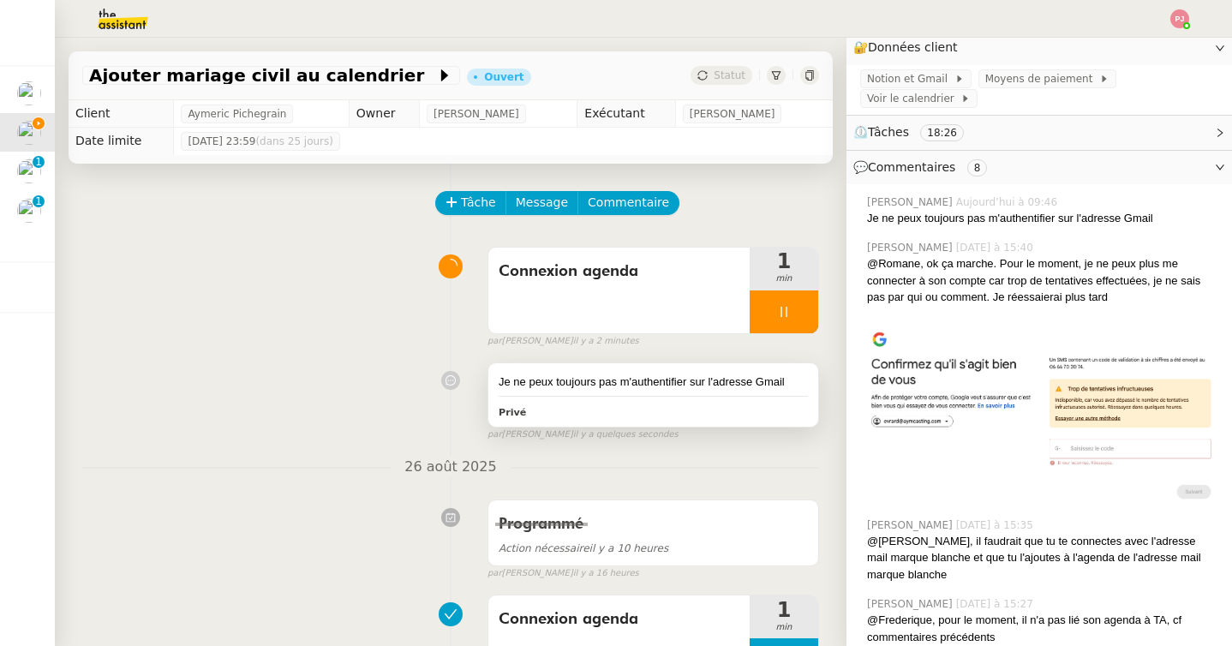
click at [614, 416] on div "Privé" at bounding box center [652, 412] width 309 height 20
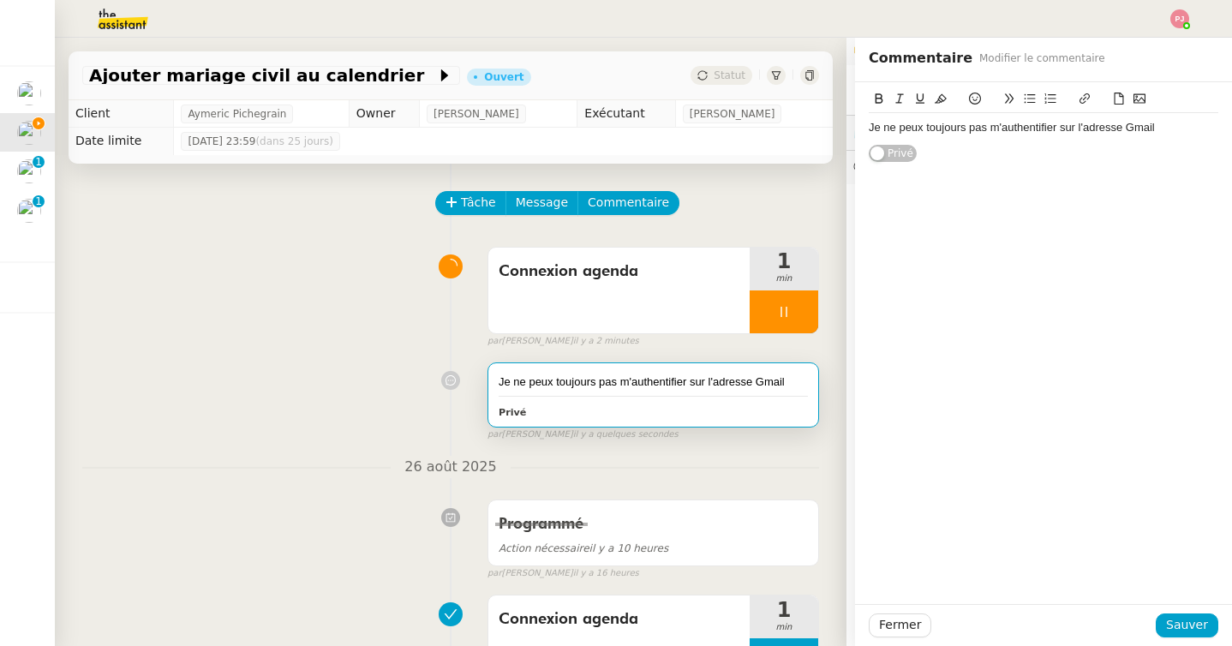
click at [1183, 128] on div "Je ne peux toujours pas m'authentifier sur l'adresse Gmail" at bounding box center [1042, 127] width 349 height 15
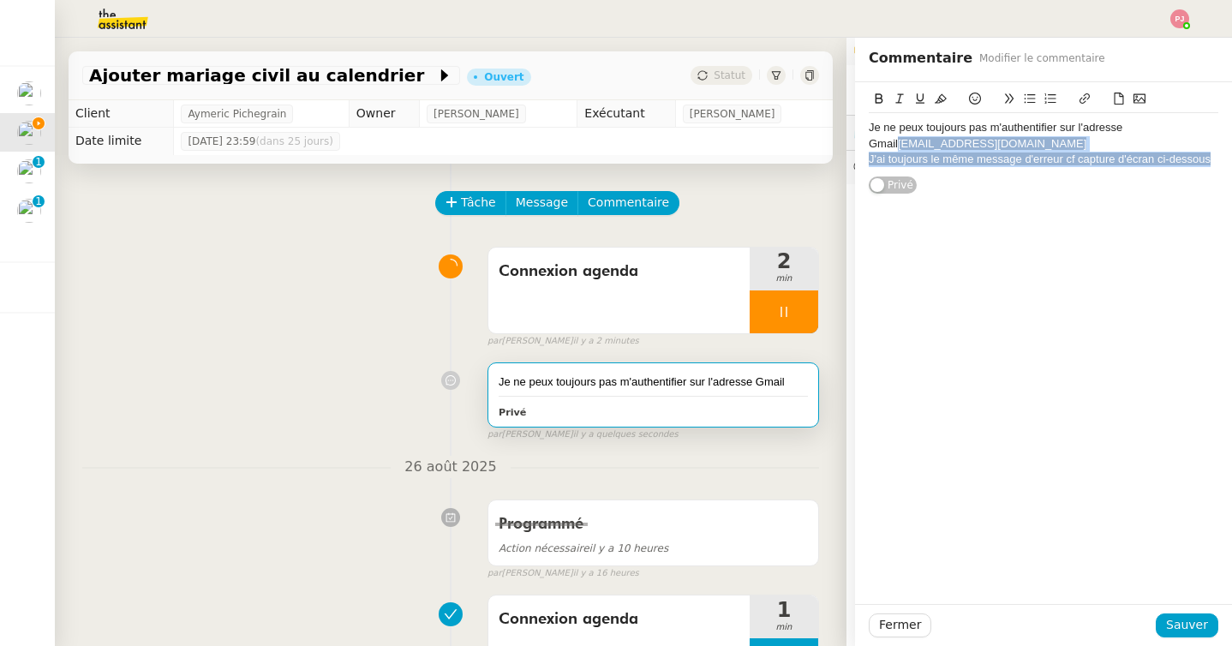
drag, startPoint x: 868, startPoint y: 144, endPoint x: 1232, endPoint y: 159, distance: 364.3
click at [1231, 159] on html "Mes demandes Passer la ligne ADSL en fibre [PERSON_NAME] Ajouter mariage civil …" at bounding box center [616, 323] width 1232 height 646
click at [940, 95] on icon at bounding box center [940, 98] width 12 height 9
click at [1041, 151] on div "Je ne peux toujours pas m'authentifier sur l'adresse [PERSON_NAME] [PERSON_NAME…" at bounding box center [1042, 136] width 349 height 32
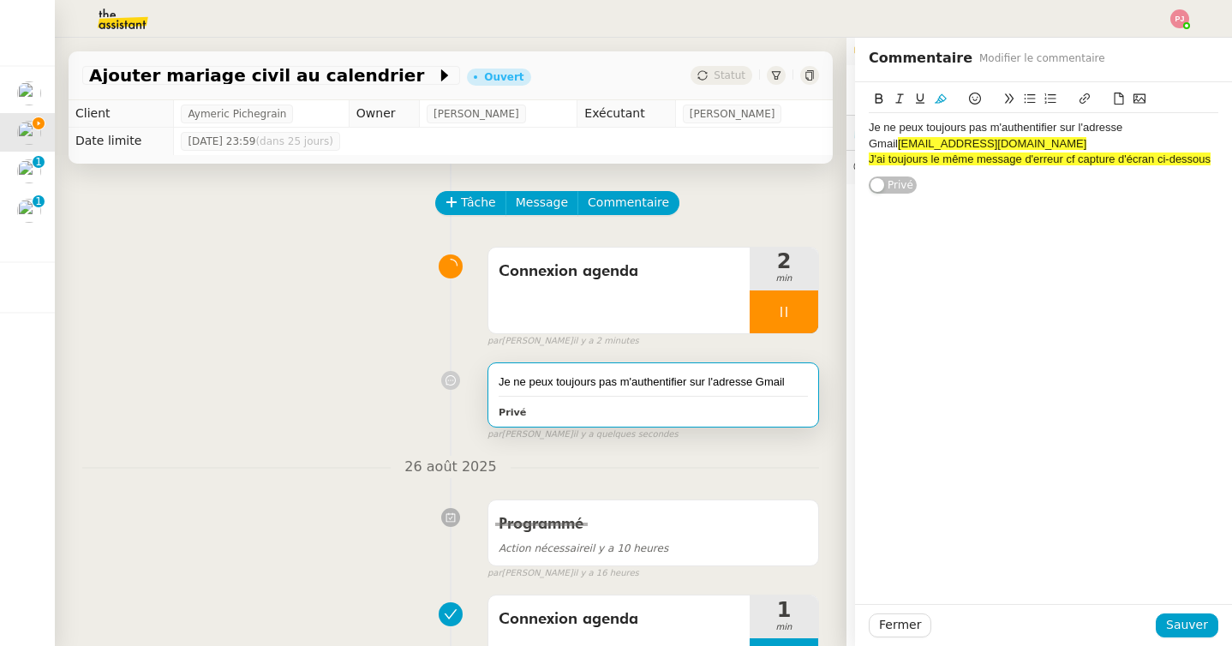
click at [0, 0] on lt-div at bounding box center [0, 0] width 0 height 0
click at [898, 143] on span "[EMAIL_ADDRESS][DOMAIN_NAME]" at bounding box center [992, 143] width 188 height 13
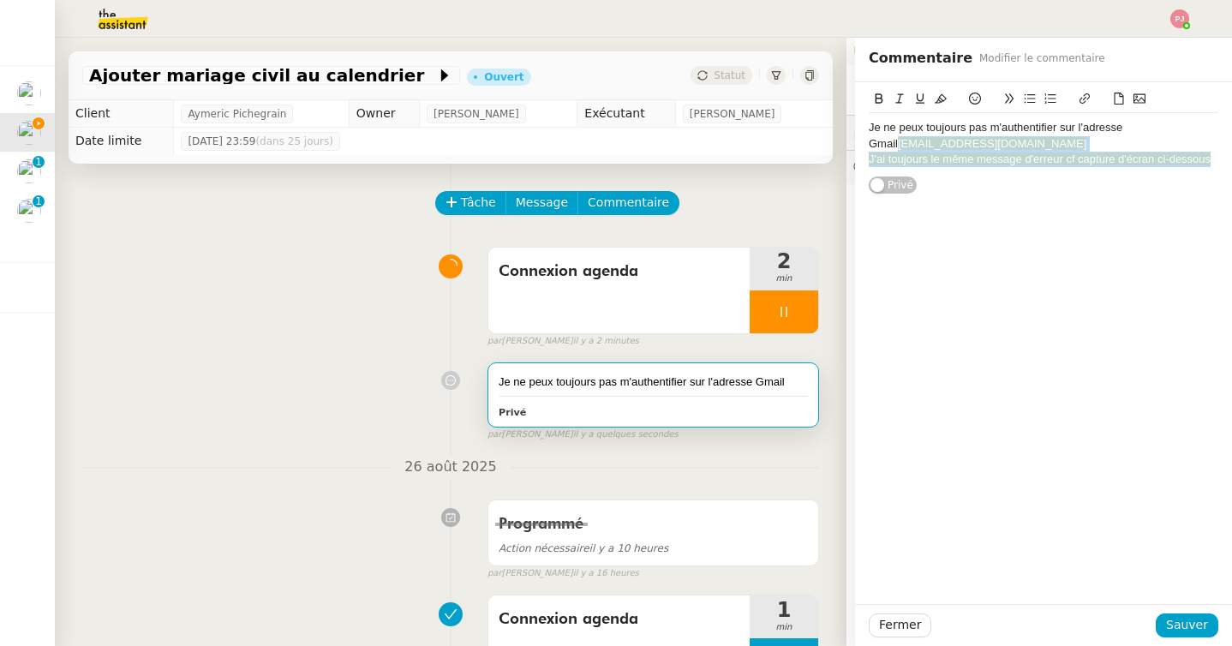
drag, startPoint x: 869, startPoint y: 143, endPoint x: 1212, endPoint y: 155, distance: 342.8
click at [1212, 155] on body "Mes demandes Passer la ligne ADSL en fibre [PERSON_NAME] Ajouter mariage civil …" at bounding box center [616, 323] width 1232 height 646
click at [940, 98] on icon at bounding box center [940, 98] width 12 height 9
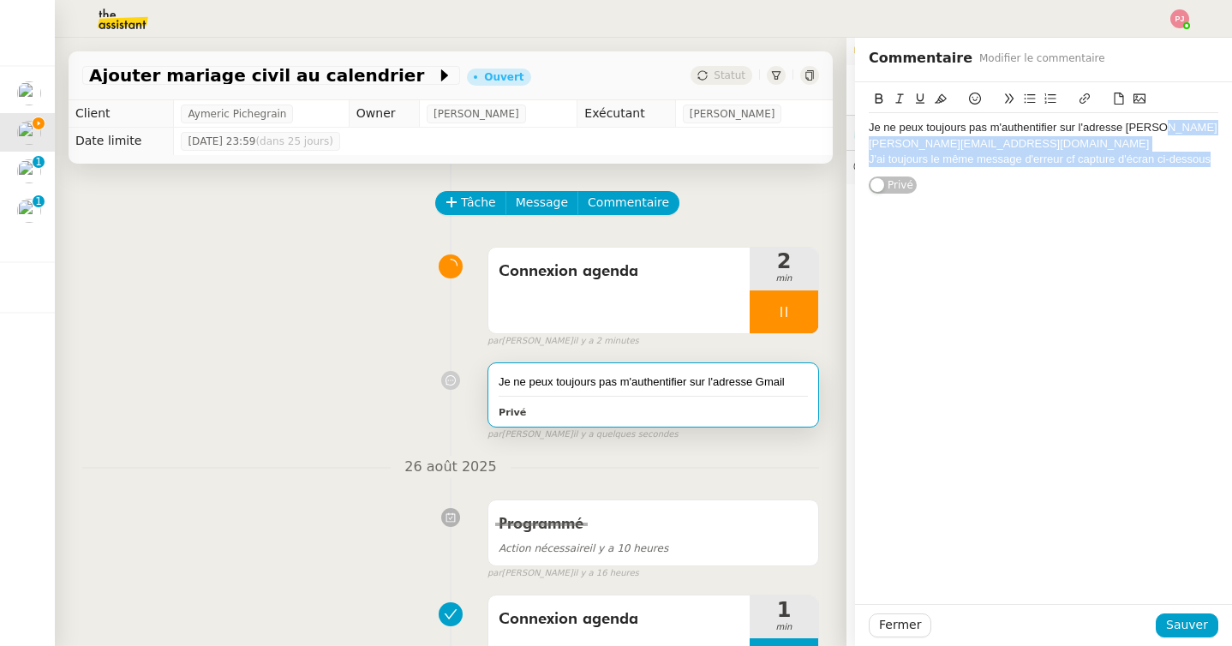
click at [1002, 152] on div "J'ai toujours le même message d'erreur cf capture d'écran ci-dessous" at bounding box center [1042, 159] width 349 height 15
drag, startPoint x: 1002, startPoint y: 140, endPoint x: 855, endPoint y: 140, distance: 147.3
click at [855, 140] on div "Je ne peux toujours pas m'authentifier sur l'adresse [PERSON_NAME] [PERSON_NAME…" at bounding box center [1043, 138] width 377 height 112
click at [1075, 99] on button at bounding box center [1084, 99] width 21 height 20
type input "mailto:[PERSON_NAME][EMAIL_ADDRESS][DOMAIN_NAME]"
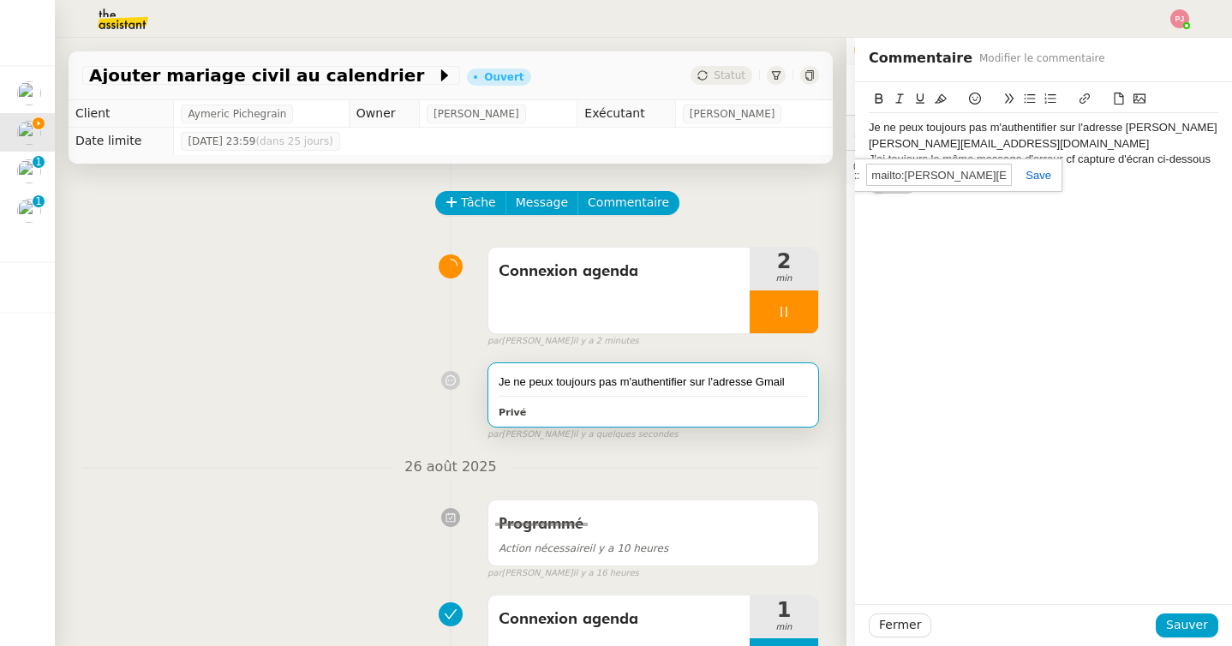
click at [1084, 195] on div "Je ne peux toujours pas m'authentifier sur l'adresse [PERSON_NAME] [PERSON_NAME…" at bounding box center [1043, 343] width 377 height 522
drag, startPoint x: 996, startPoint y: 143, endPoint x: 862, endPoint y: 145, distance: 133.6
click at [862, 145] on div "Je ne peux toujours pas m'authentifier sur l'adresse [PERSON_NAME] [PERSON_NAME…" at bounding box center [1043, 138] width 377 height 112
click at [1082, 93] on icon at bounding box center [1084, 98] width 12 height 12
click at [1039, 180] on link at bounding box center [1030, 175] width 39 height 13
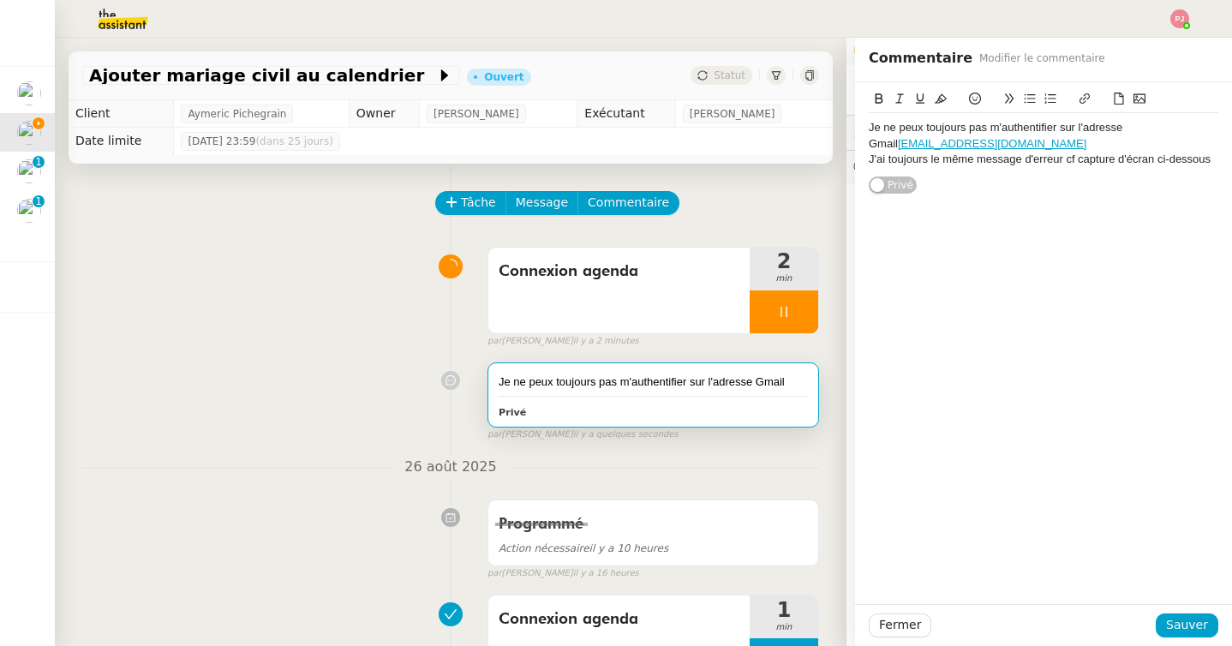
click at [1041, 250] on div "Je ne peux toujours pas m'authentifier sur l'adresse [PERSON_NAME] [PERSON_NAME…" at bounding box center [1043, 343] width 377 height 522
click at [1063, 158] on div "J'ai toujours le même message d'erreur cf capture d'écran ci-dessous" at bounding box center [1042, 159] width 349 height 15
click at [1189, 628] on span "Sauver" at bounding box center [1187, 625] width 42 height 20
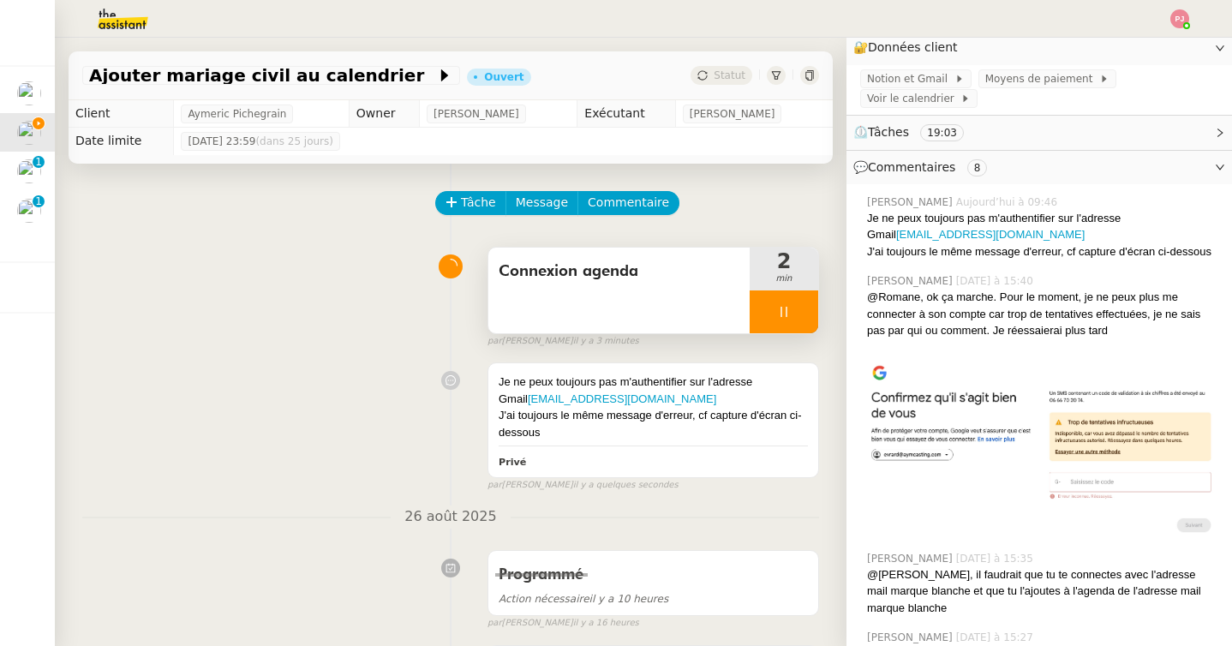
click at [782, 309] on icon at bounding box center [784, 312] width 14 height 14
click at [768, 306] on icon at bounding box center [767, 312] width 14 height 14
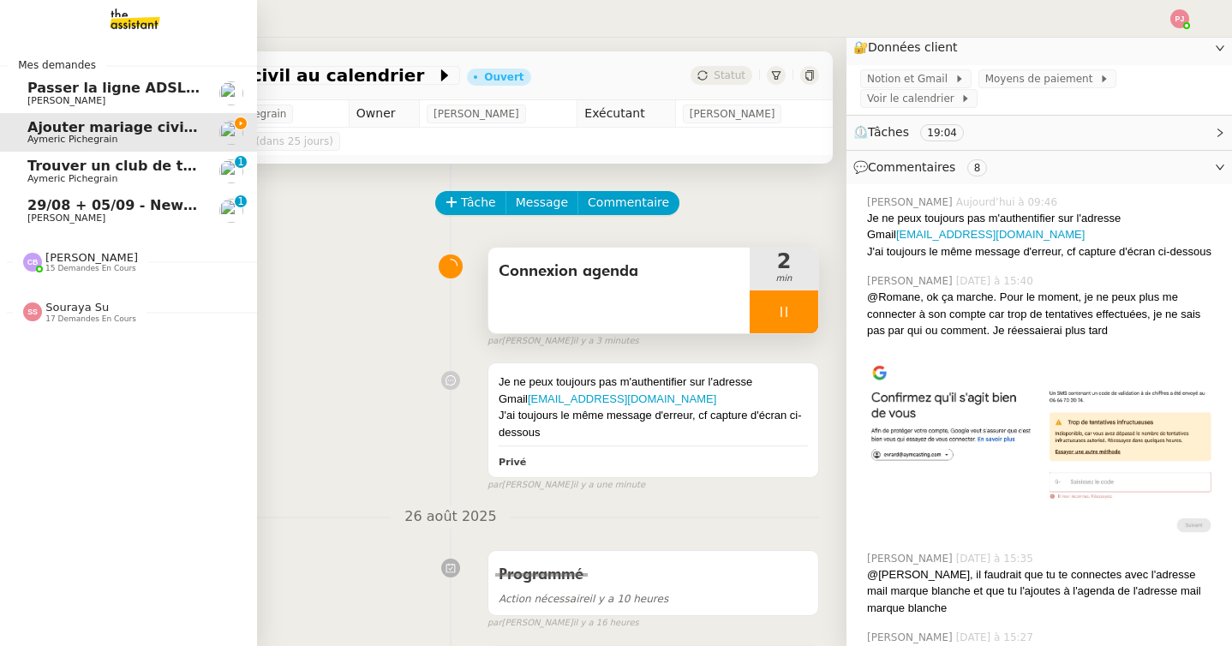
click at [27, 212] on link "29/08 + 05/09 - New flight request - [PERSON_NAME] [PERSON_NAME] 0 1 2 3 4 5 6 …" at bounding box center [128, 210] width 257 height 39
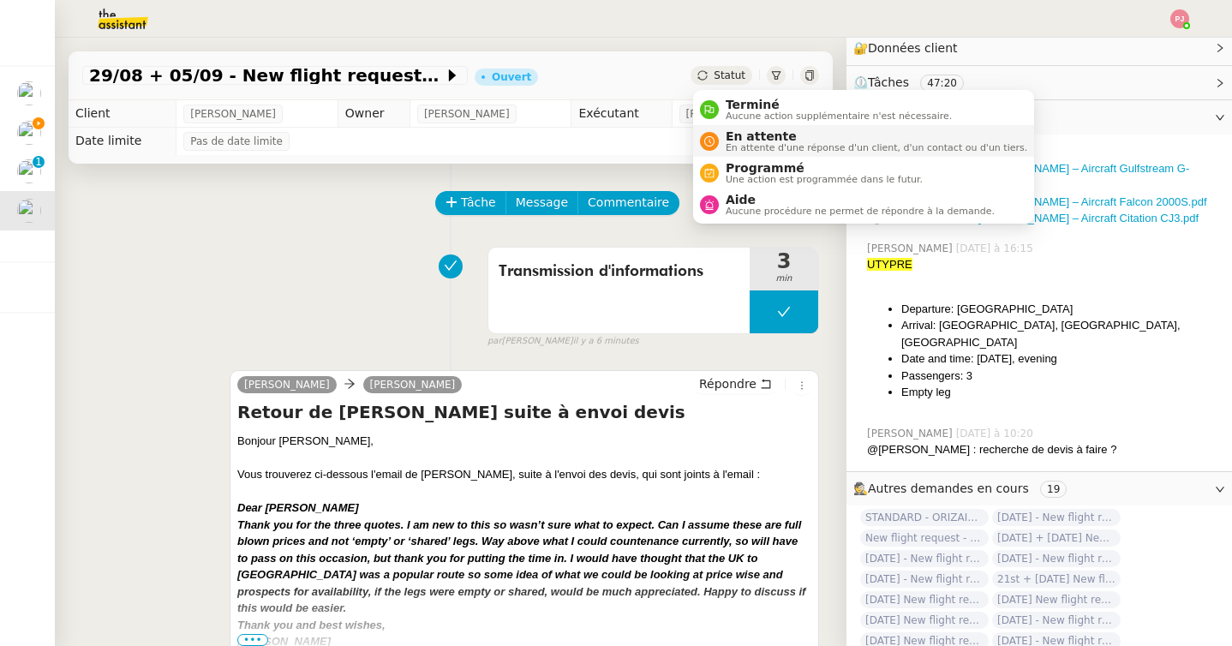
click at [746, 136] on span "En attente" at bounding box center [875, 136] width 301 height 14
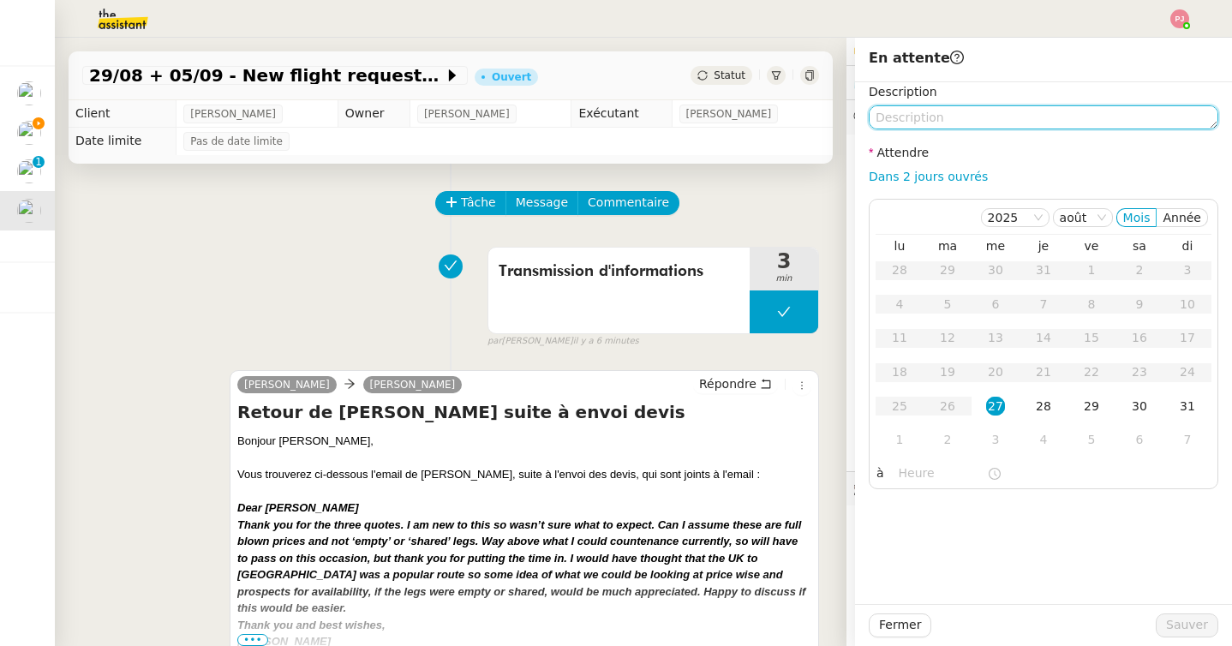
click at [940, 118] on textarea at bounding box center [1042, 117] width 349 height 24
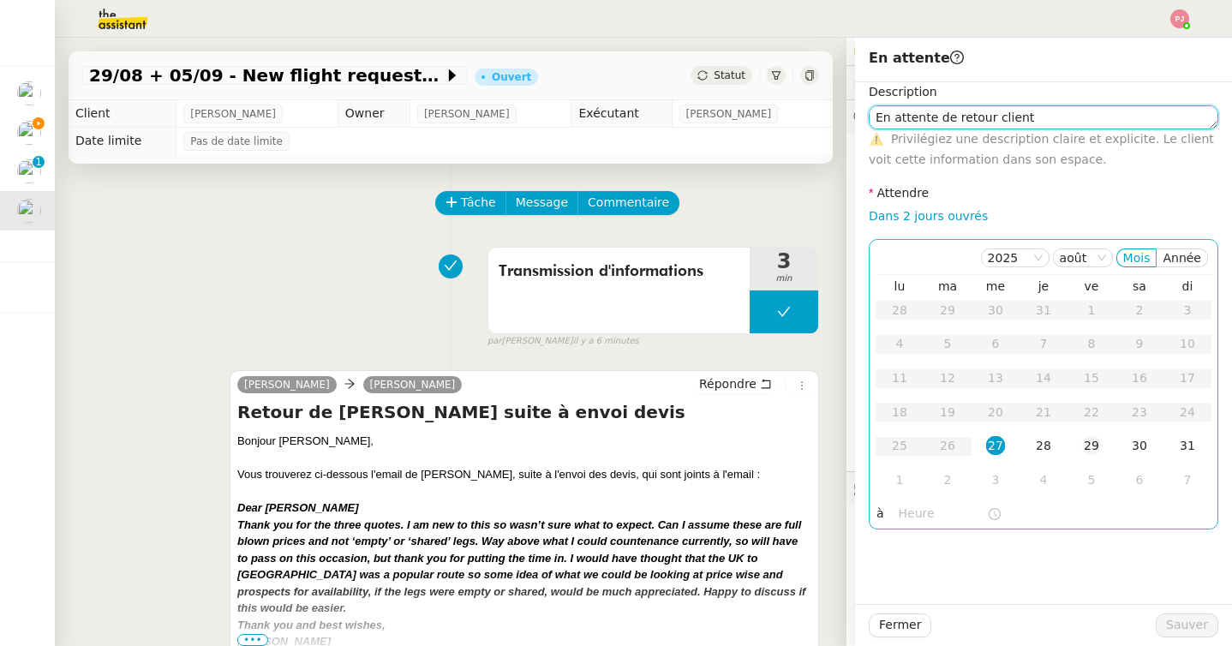
type textarea "En attente de retour client"
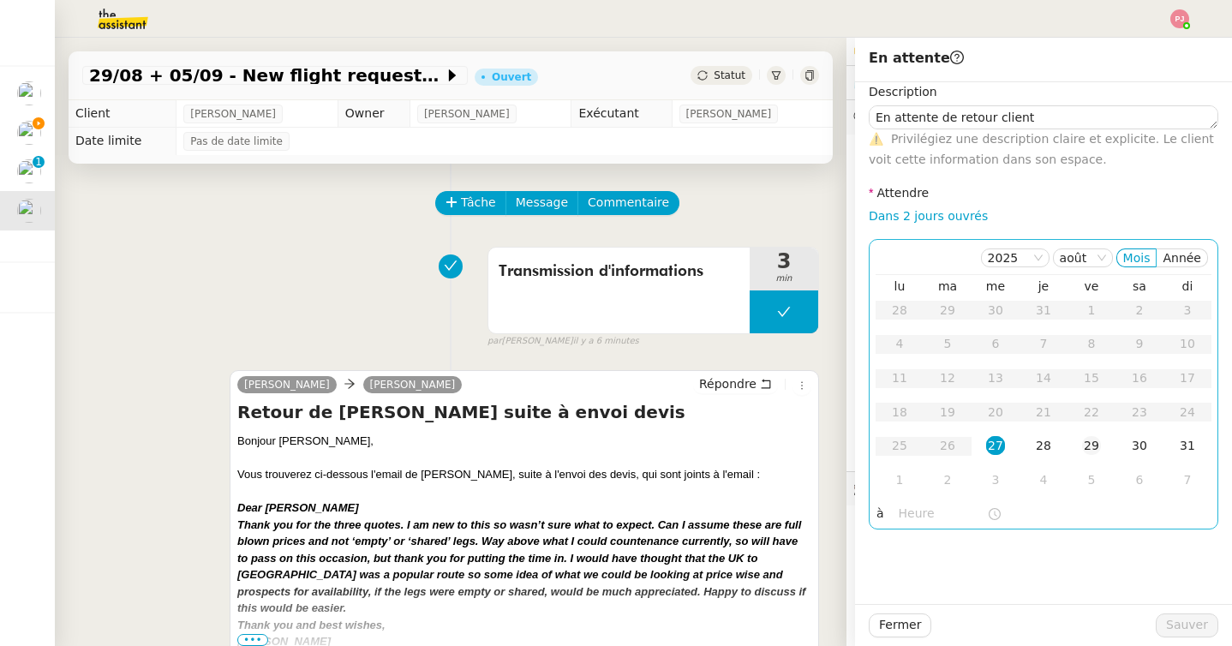
click at [1089, 448] on div "29" at bounding box center [1091, 445] width 19 height 19
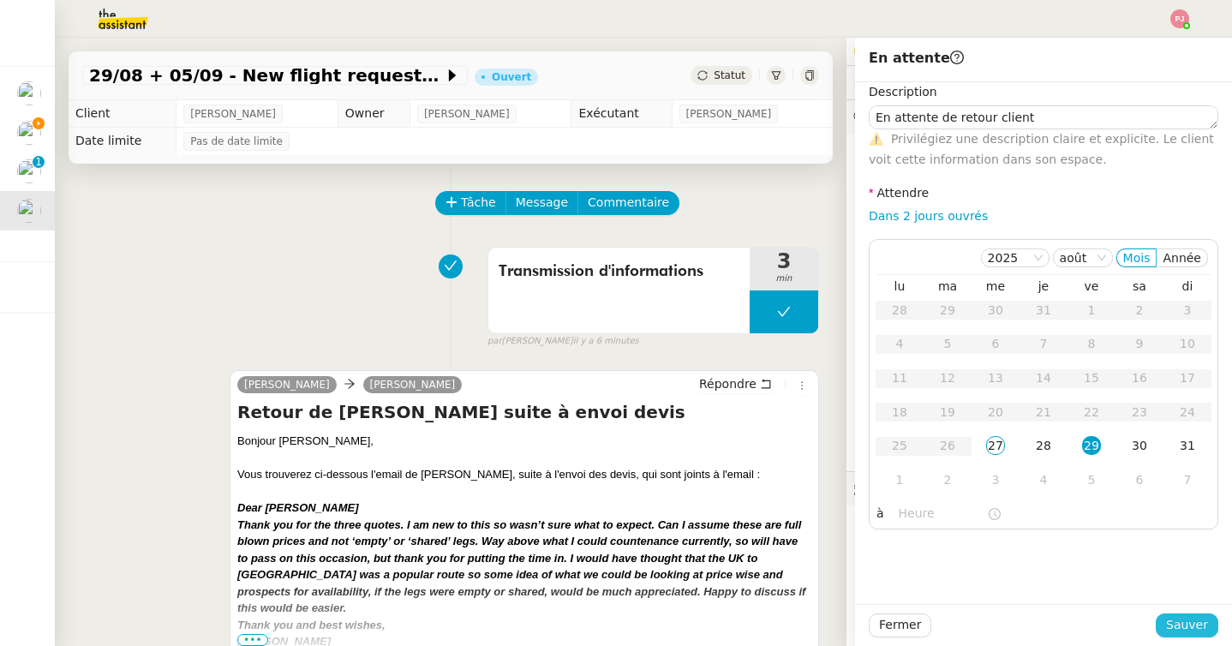
click at [1180, 627] on span "Sauver" at bounding box center [1187, 625] width 42 height 20
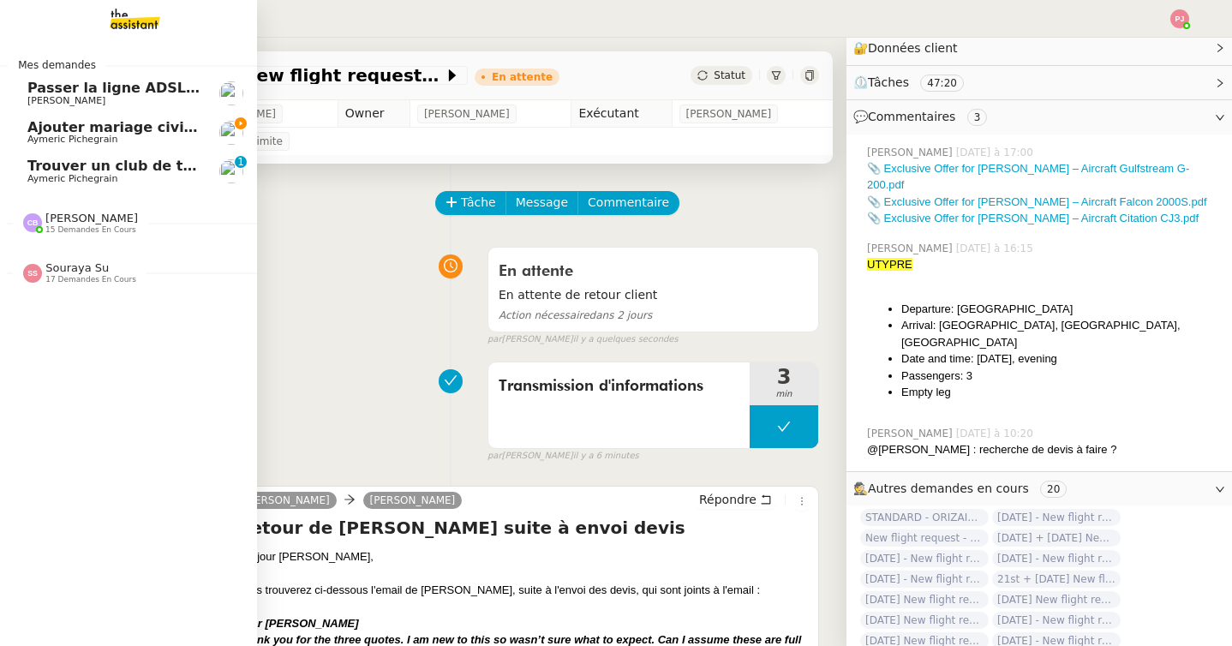
click at [96, 128] on span "Ajouter mariage civil au calendrier" at bounding box center [161, 127] width 268 height 16
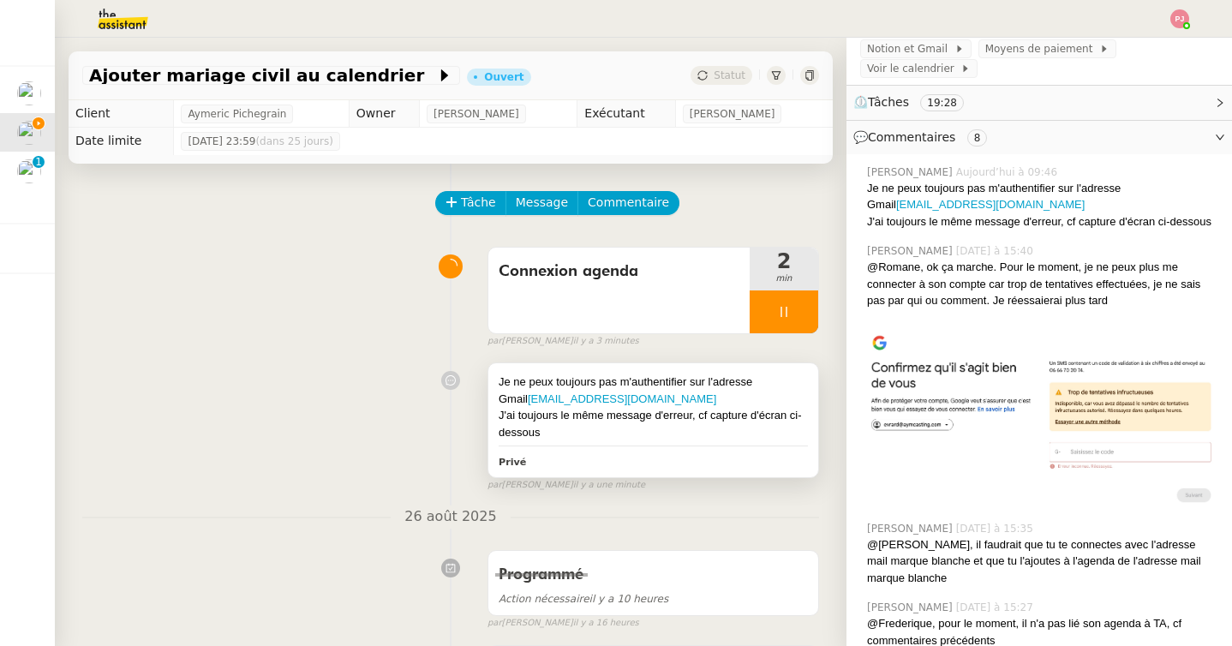
scroll to position [254, 0]
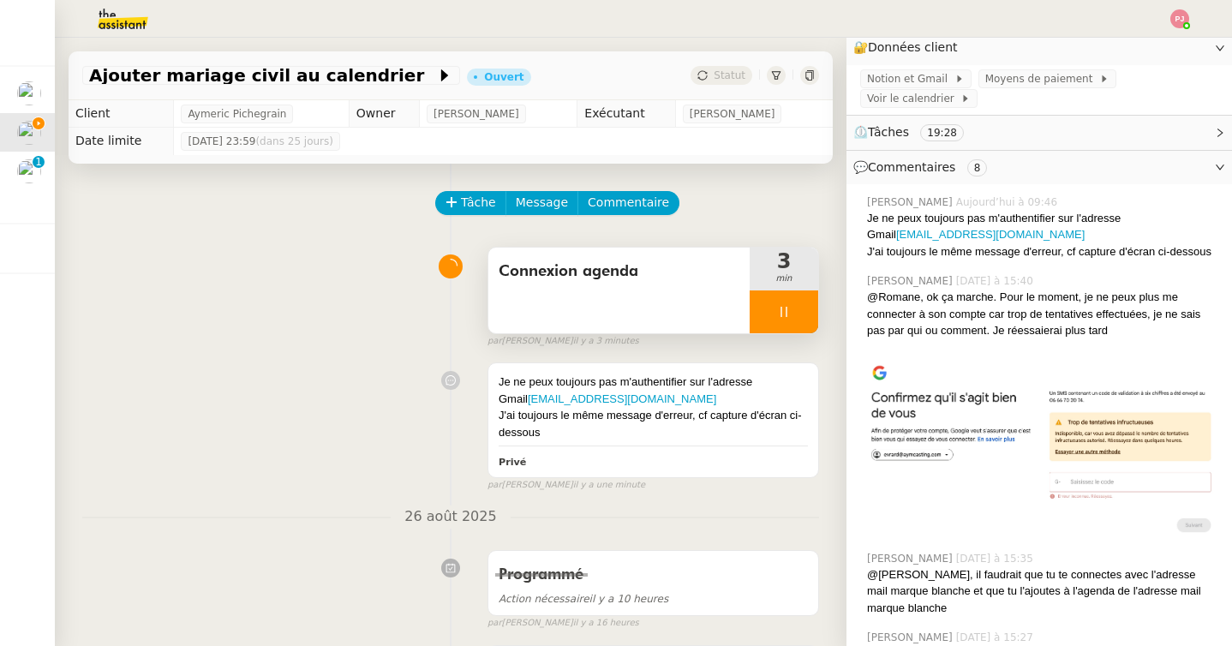
click at [782, 301] on div at bounding box center [783, 311] width 69 height 43
click at [811, 313] on button at bounding box center [801, 311] width 34 height 43
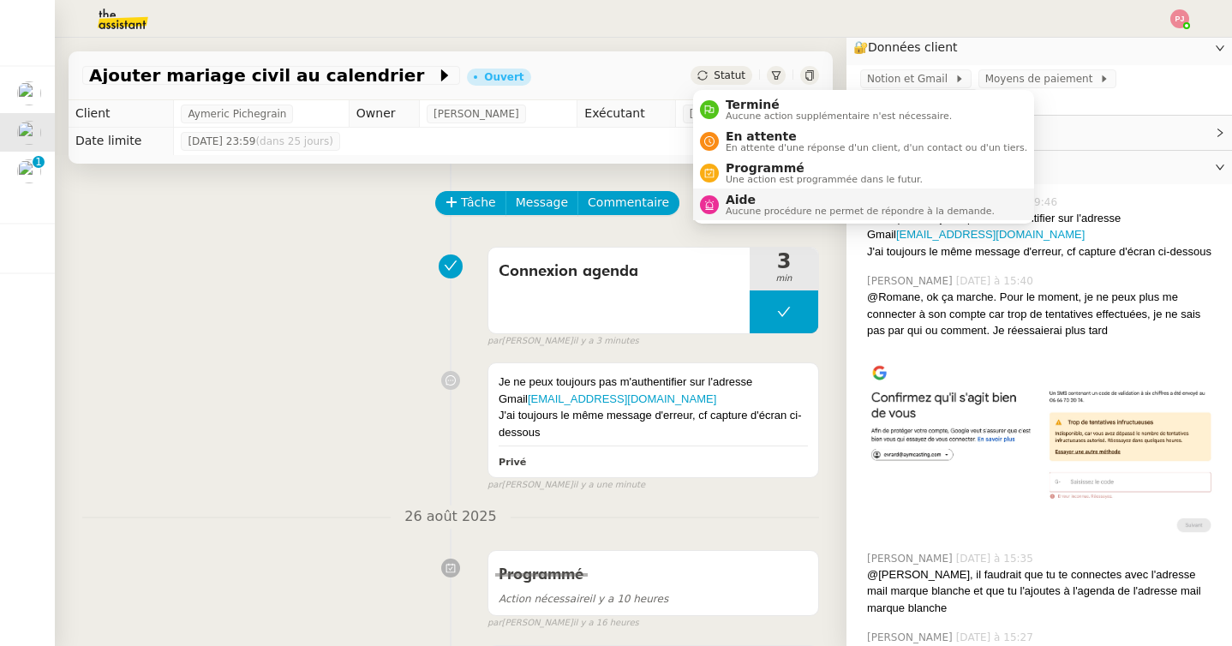
click at [740, 202] on span "Aide" at bounding box center [859, 200] width 269 height 14
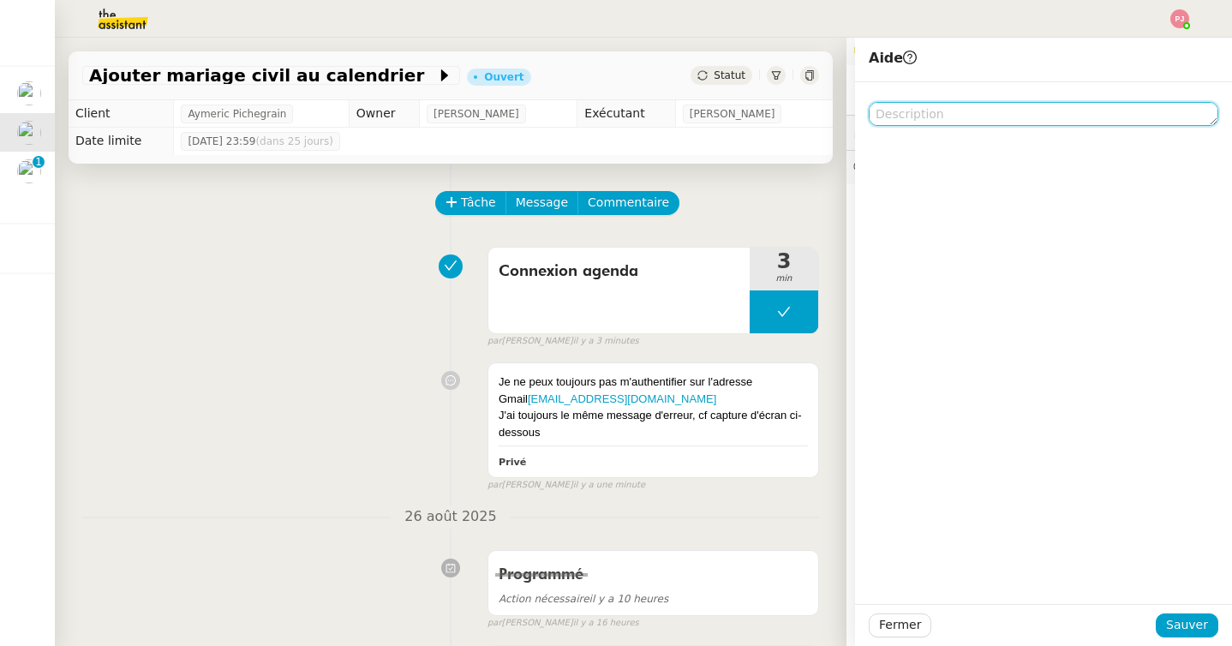
click at [933, 114] on textarea at bounding box center [1042, 114] width 349 height 24
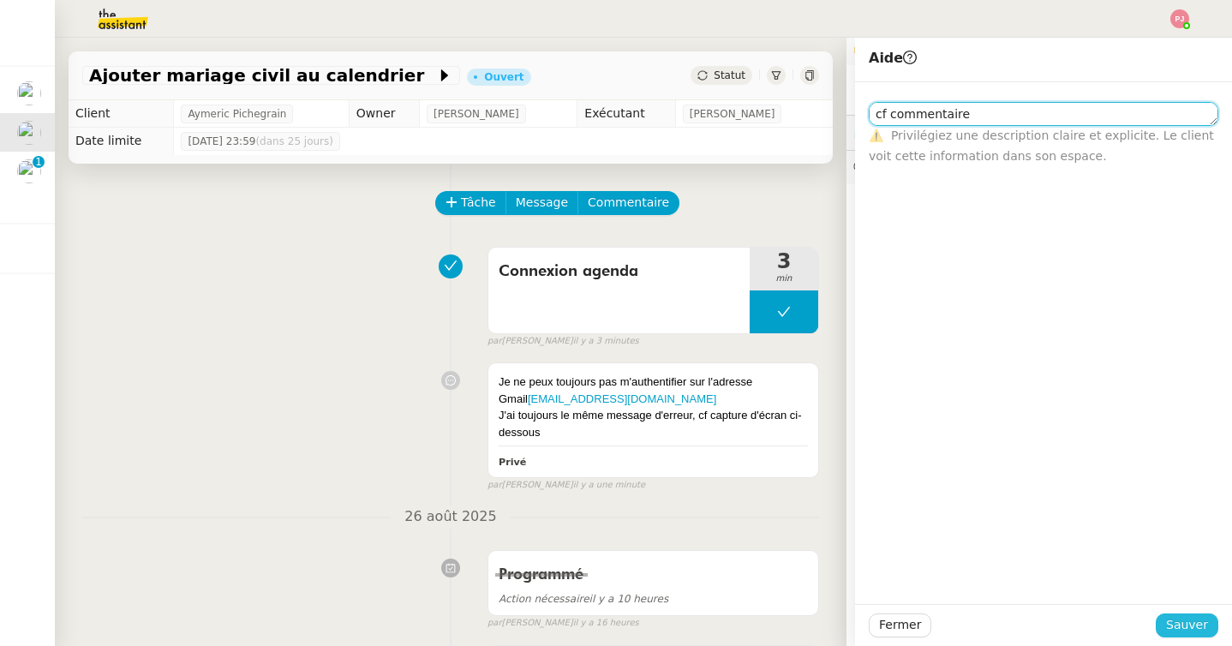
type textarea "cf commentaire"
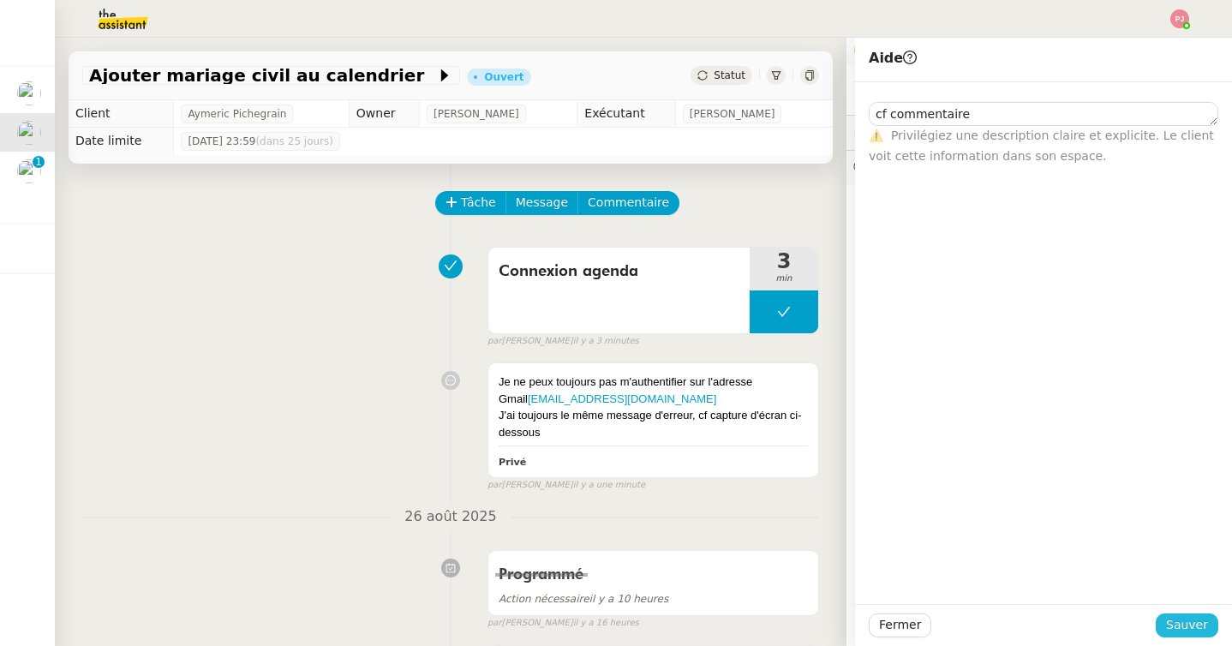
click at [1192, 629] on span "Sauver" at bounding box center [1187, 625] width 42 height 20
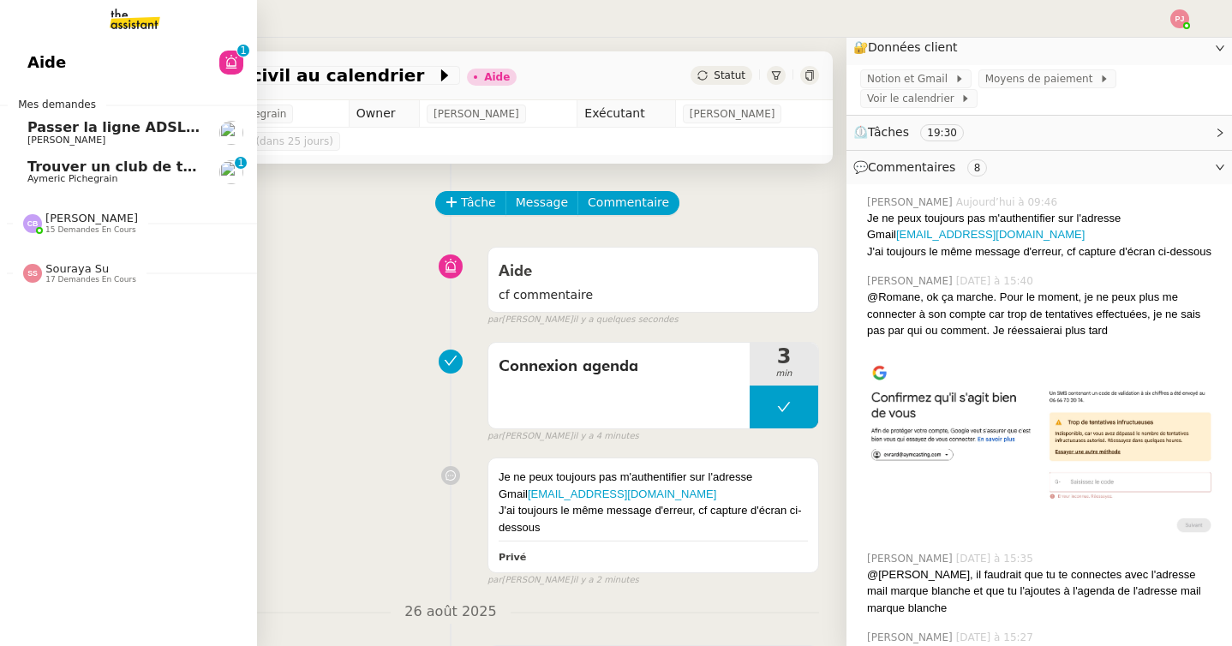
click at [45, 128] on span "Passer la ligne ADSL en fibre" at bounding box center [138, 127] width 223 height 16
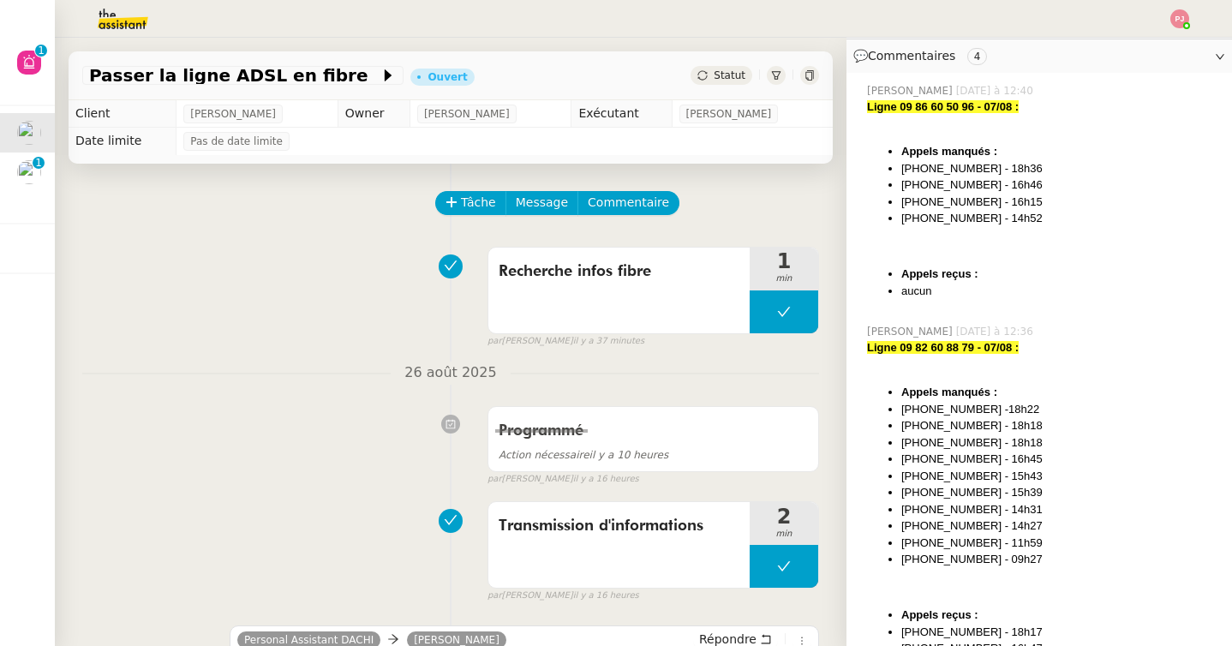
scroll to position [142, 0]
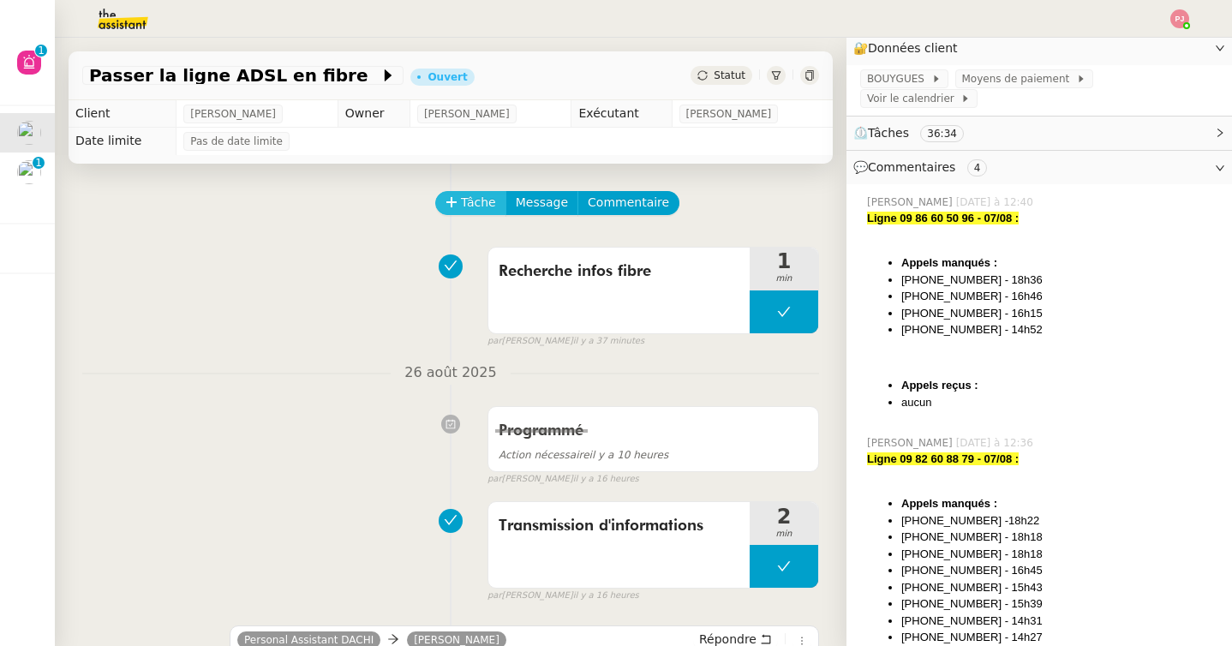
click at [480, 203] on span "Tâche" at bounding box center [478, 203] width 35 height 20
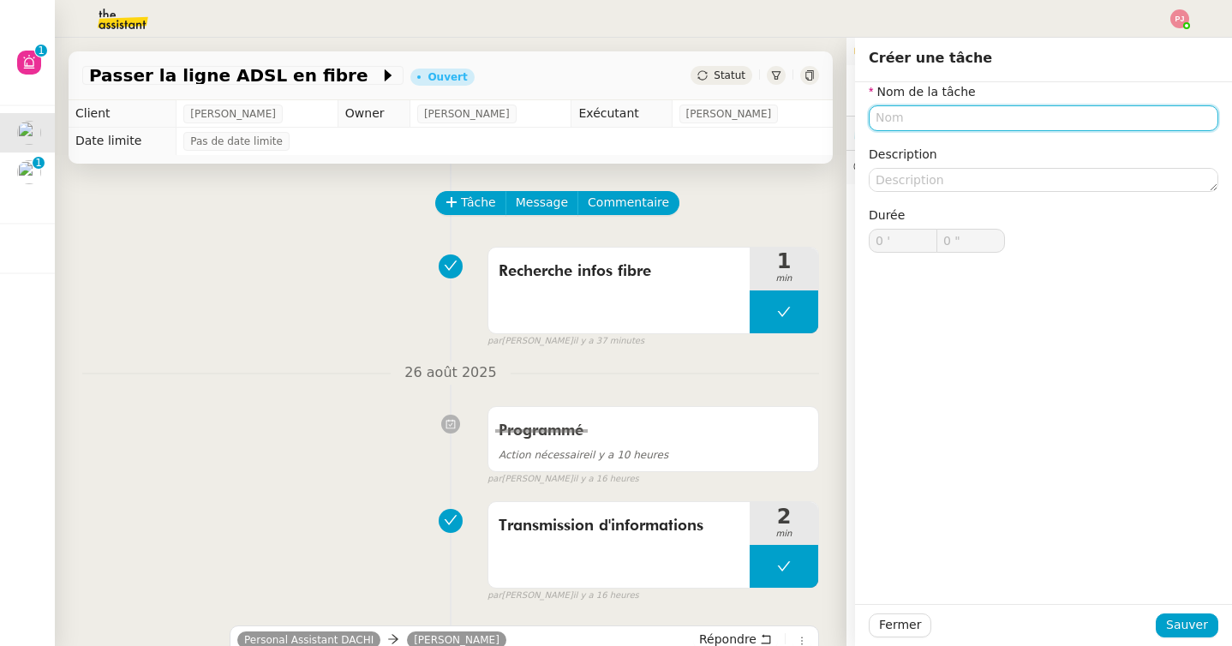
click at [993, 123] on input "text" at bounding box center [1042, 117] width 349 height 25
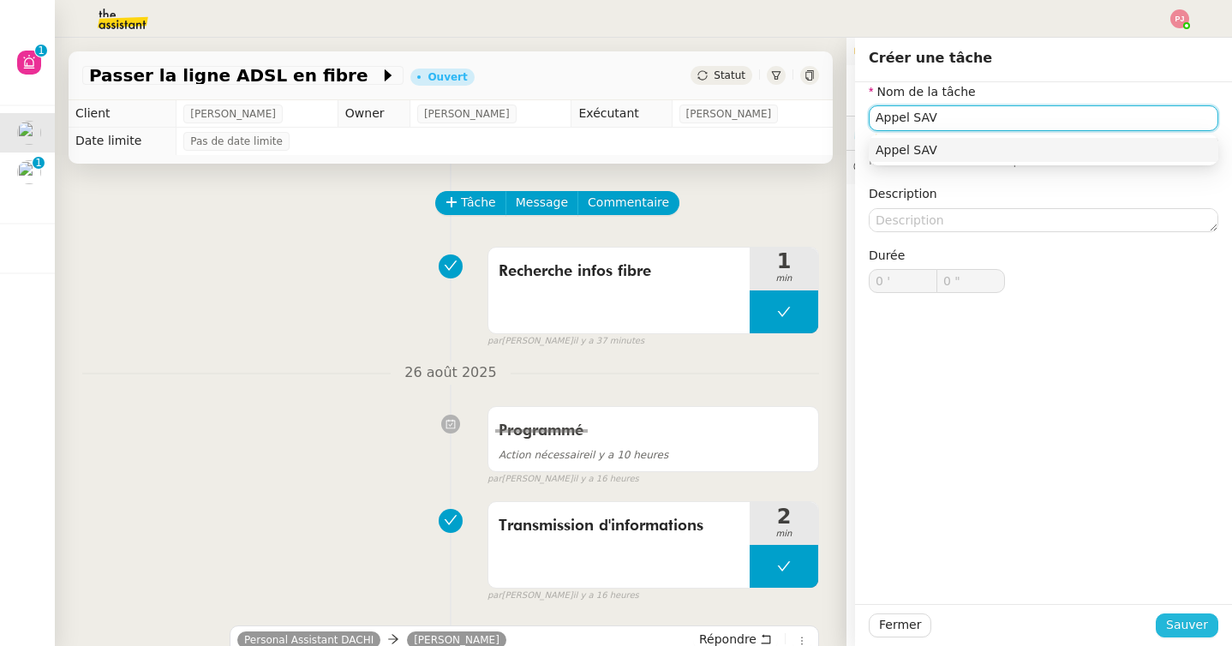
type input "Appel SAV"
click at [1199, 617] on span "Sauver" at bounding box center [1187, 625] width 42 height 20
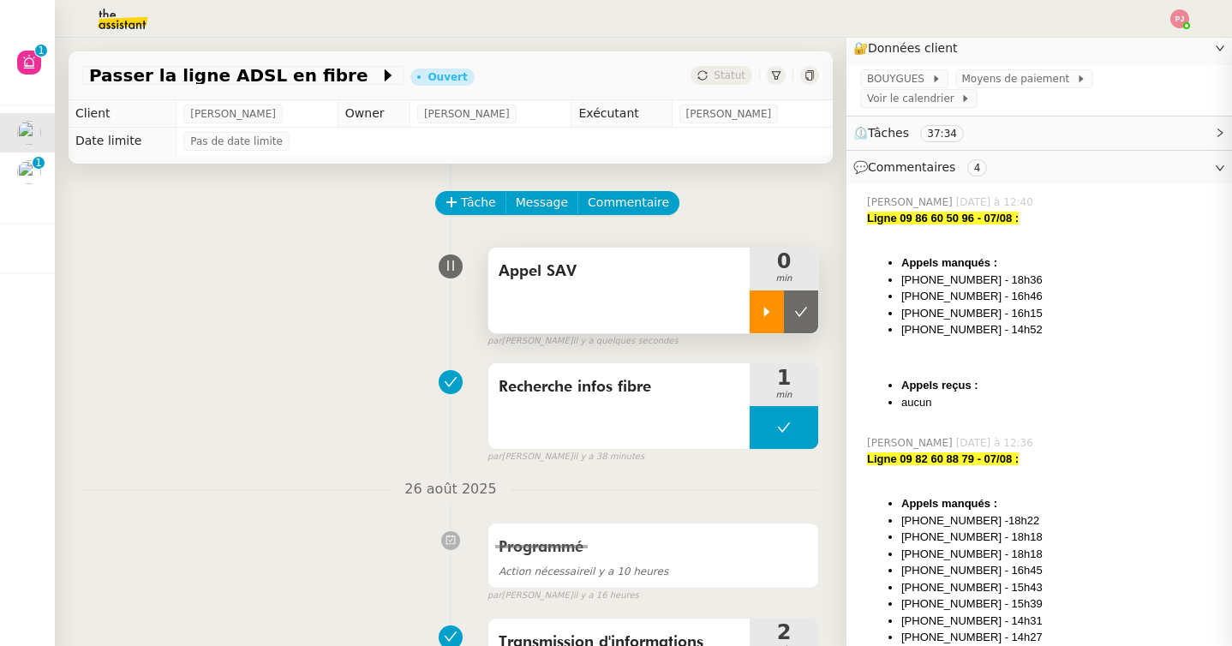
click at [766, 318] on icon at bounding box center [767, 312] width 14 height 14
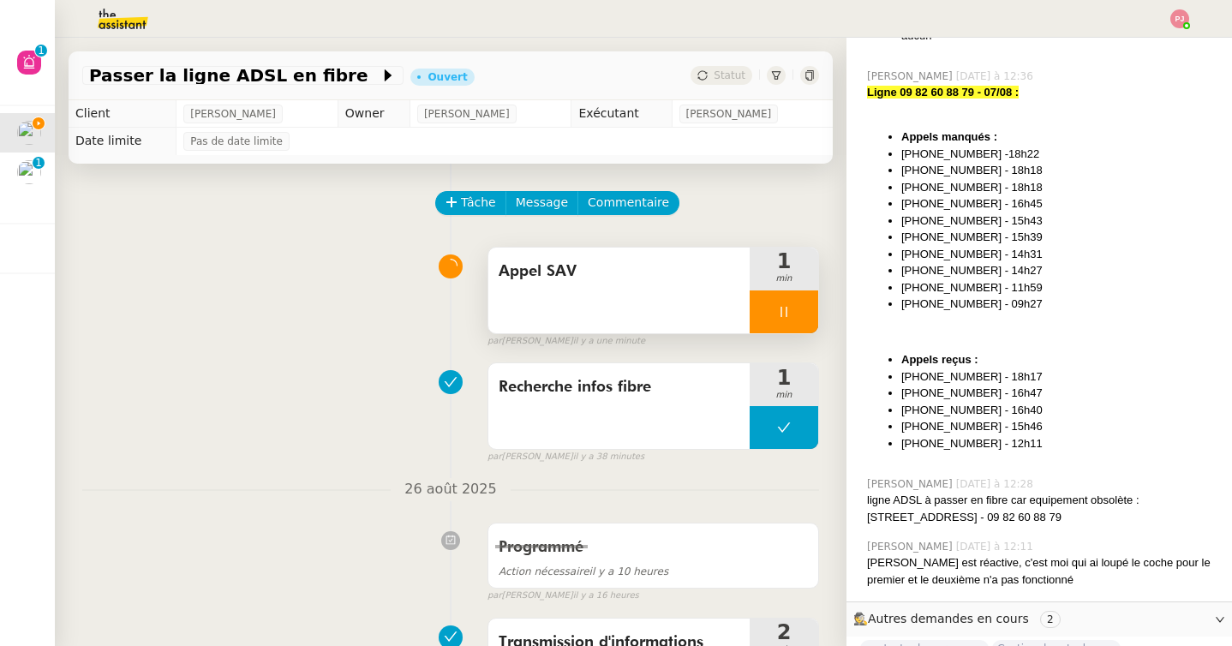
scroll to position [544, 0]
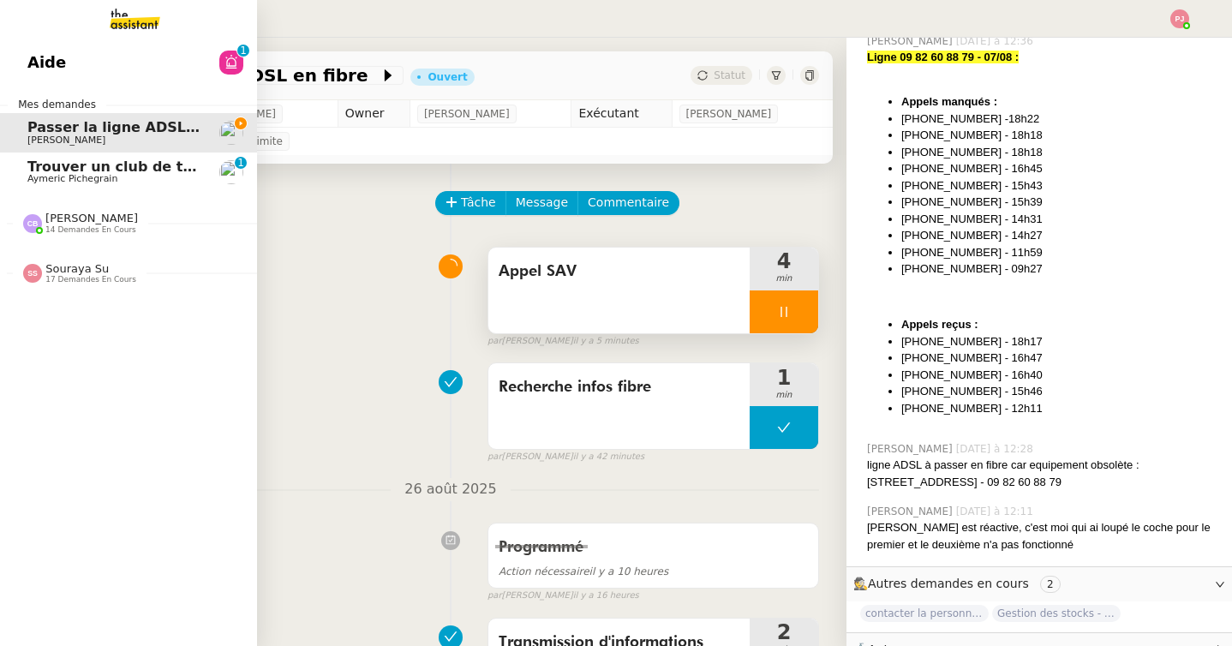
click at [35, 63] on span "Aide" at bounding box center [46, 63] width 39 height 26
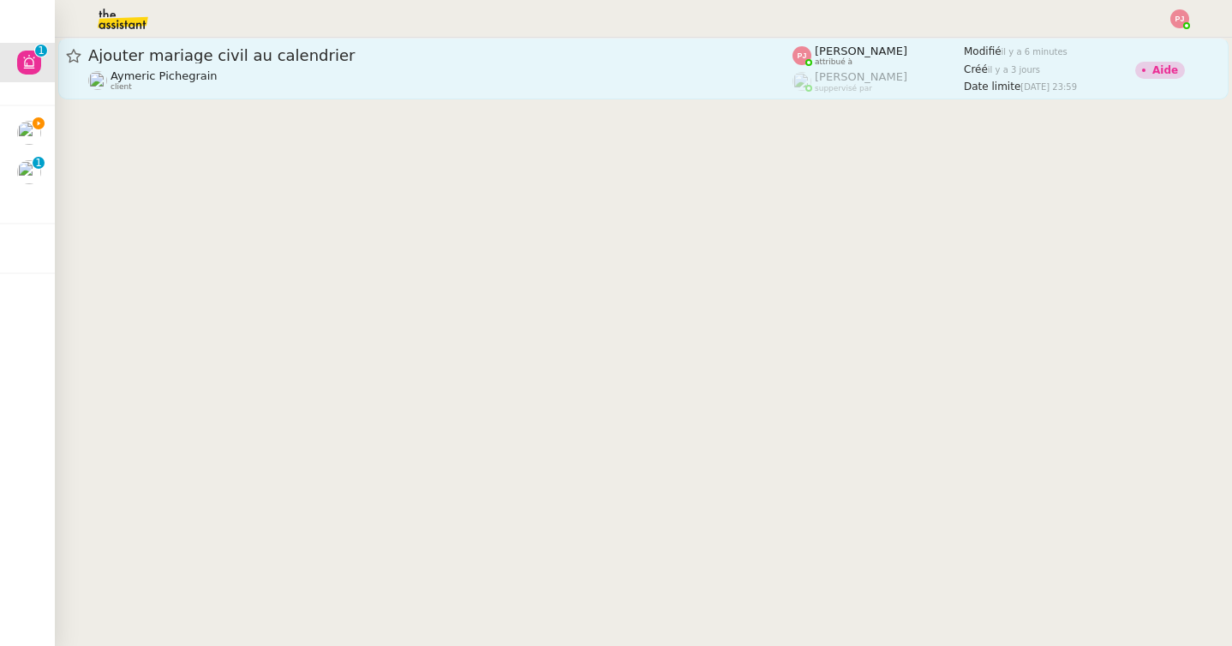
click at [421, 68] on div "Ajouter mariage civil au calendrier [PERSON_NAME] client" at bounding box center [440, 68] width 704 height 46
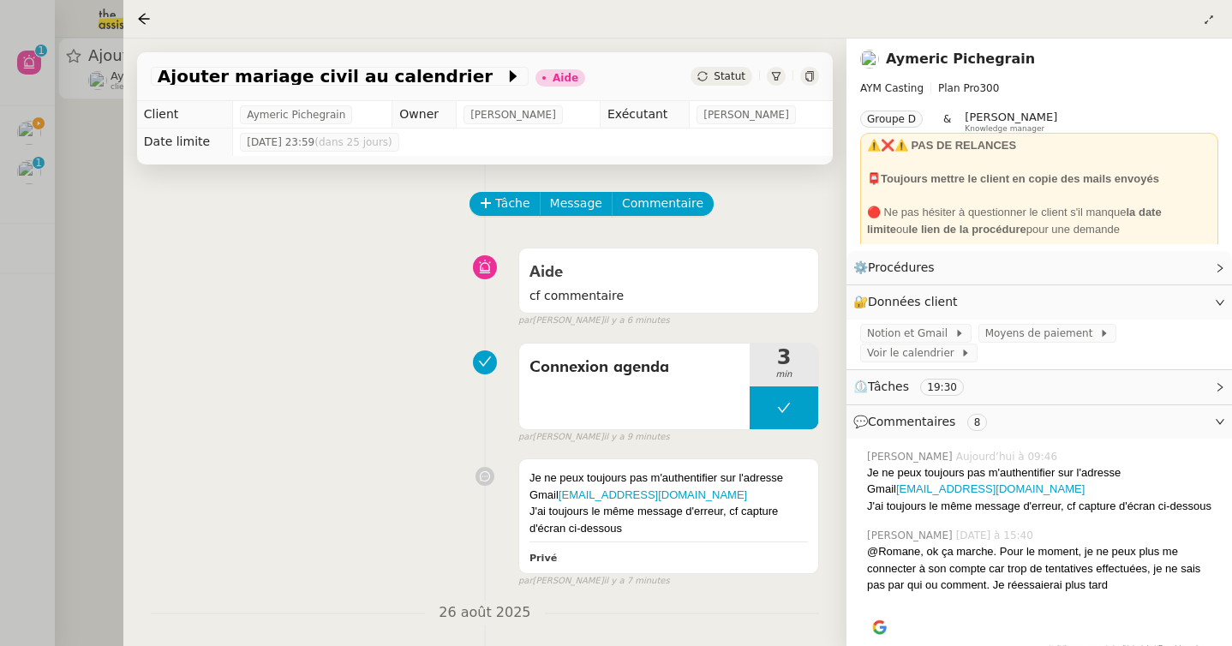
click at [28, 128] on div at bounding box center [616, 323] width 1232 height 646
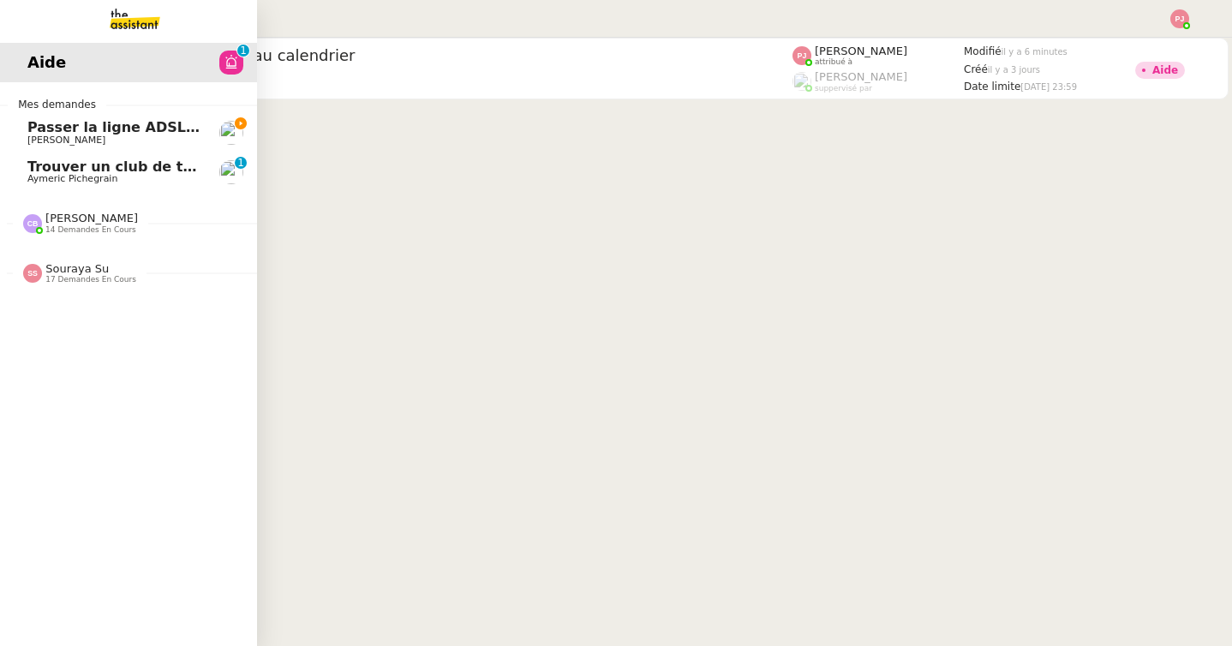
click at [28, 128] on span "Passer la ligne ADSL en fibre" at bounding box center [138, 127] width 223 height 16
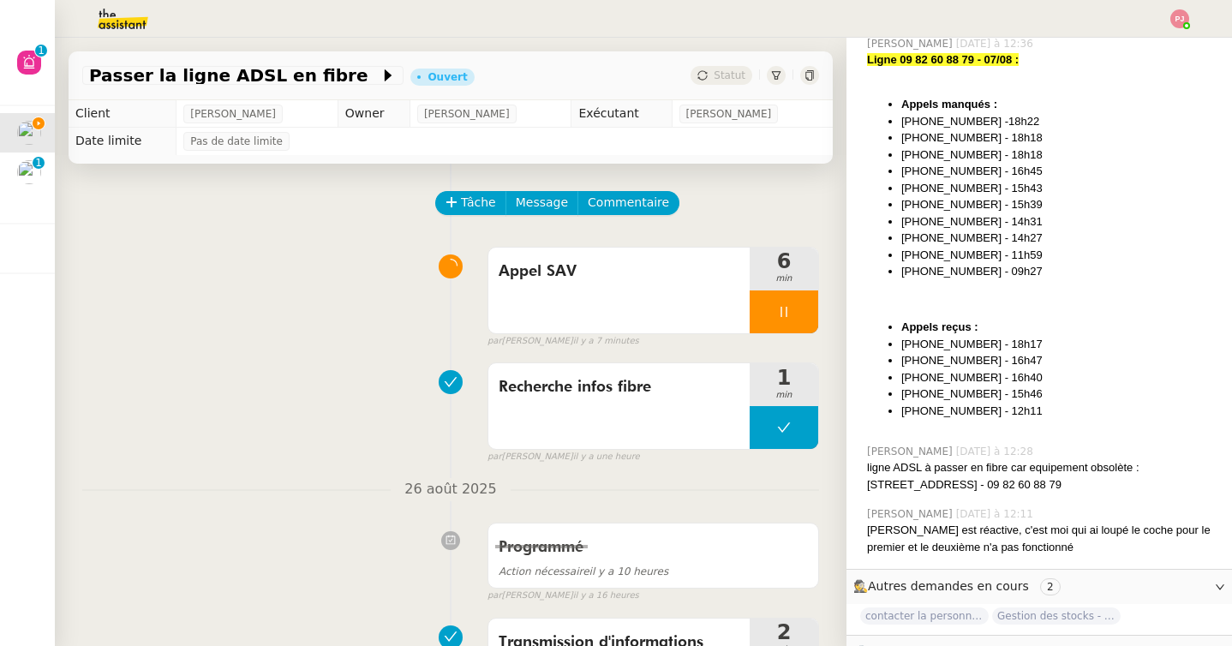
scroll to position [544, 0]
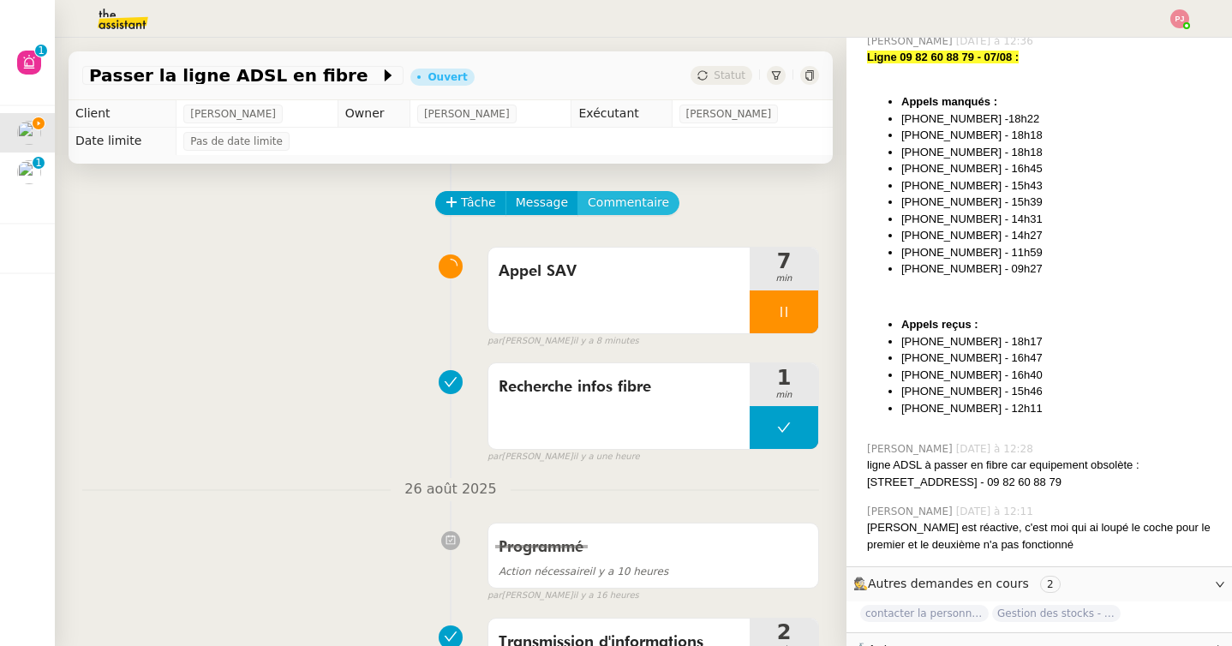
click at [613, 207] on span "Commentaire" at bounding box center [628, 203] width 81 height 20
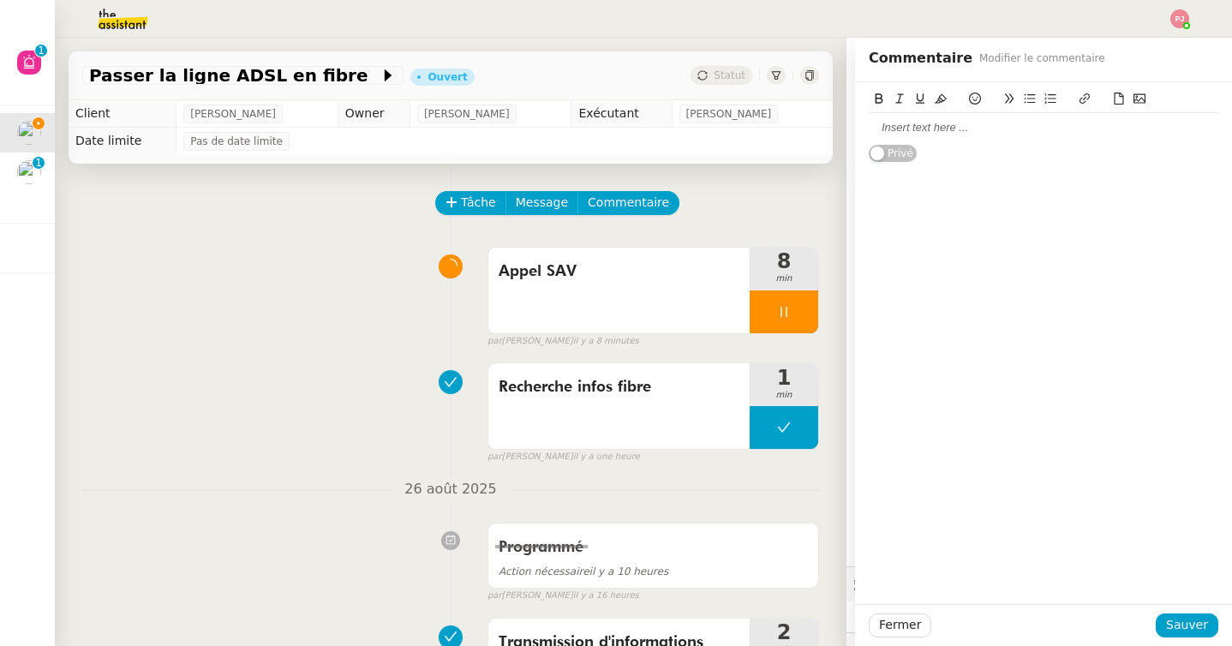
click at [915, 122] on div at bounding box center [1042, 127] width 349 height 15
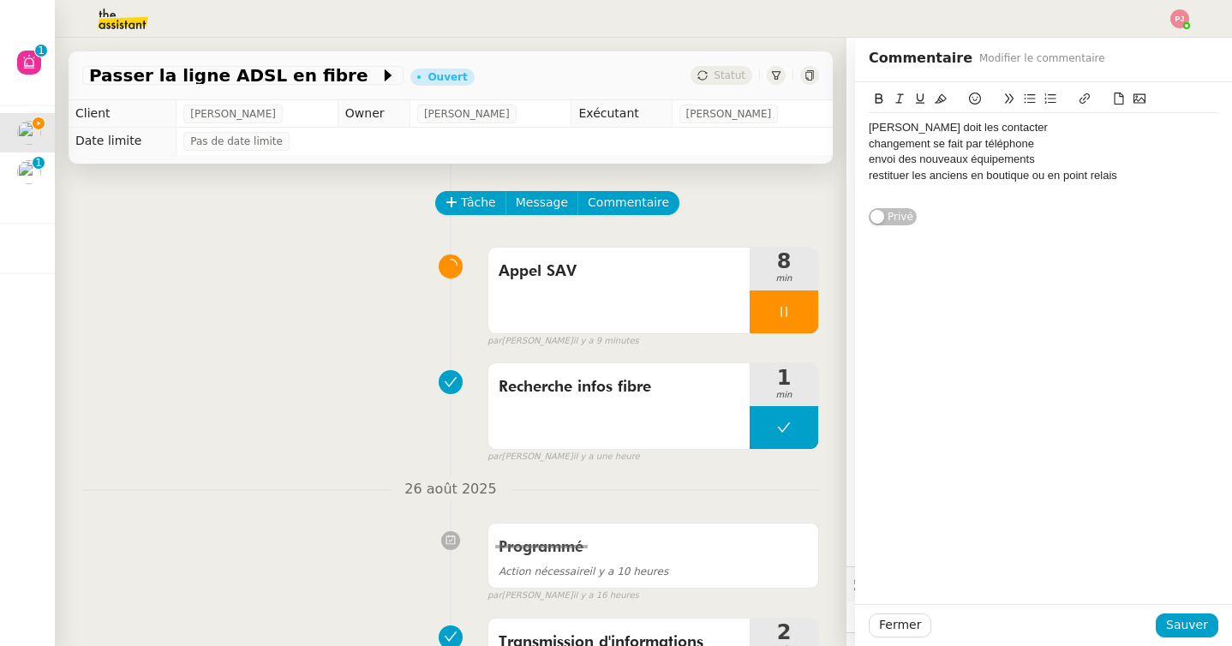
click at [969, 182] on div "restituer les anciens en boutique ou en point relais" at bounding box center [1042, 175] width 349 height 15
click at [1190, 174] on div "restituer les anciens équipements en boutique ou en point relais" at bounding box center [1042, 175] width 349 height 15
click at [927, 210] on div "tarification : fibre ou 5g box" at bounding box center [1042, 207] width 349 height 15
click at [982, 226] on li "fibre ou 5g box" at bounding box center [1052, 222] width 333 height 15
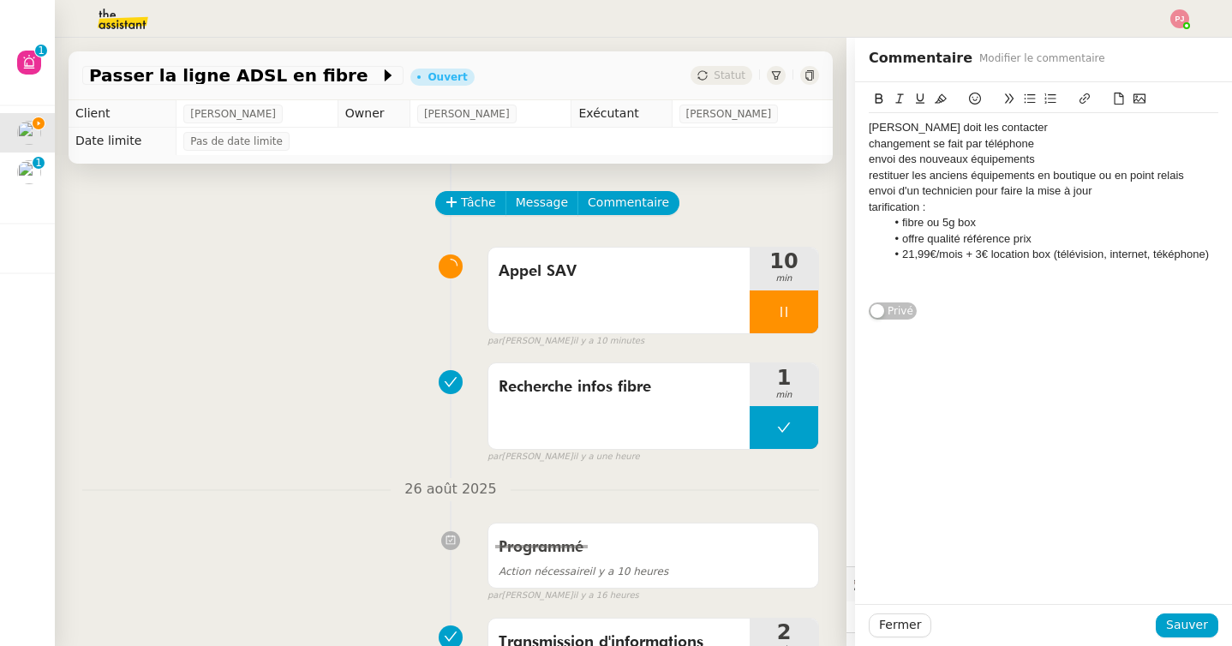
click at [1169, 250] on li "21,99€/mois + 3€ location box (télévision, internet, téképhone)" at bounding box center [1052, 254] width 333 height 15
click at [1216, 250] on li "21,99€/mois + 3€ location box (télévision, internet, téléphone)" at bounding box center [1052, 254] width 333 height 15
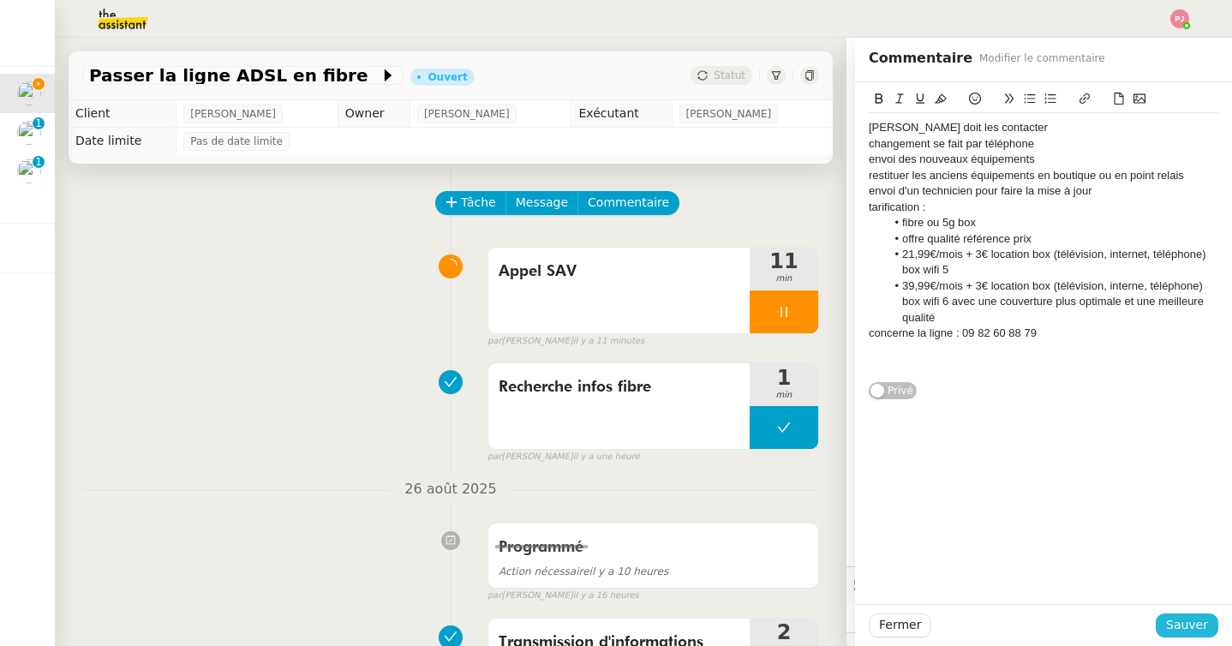
click at [1187, 625] on span "Sauver" at bounding box center [1187, 625] width 42 height 20
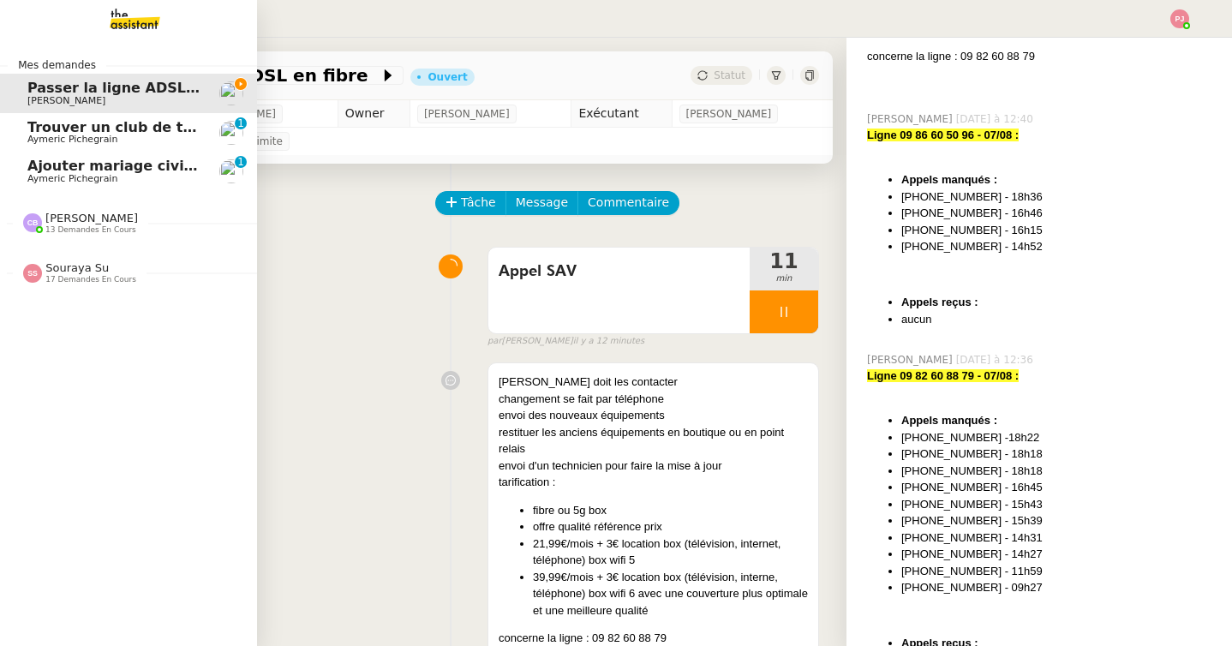
click at [63, 170] on span "Ajouter mariage civil au calendrier" at bounding box center [161, 166] width 268 height 16
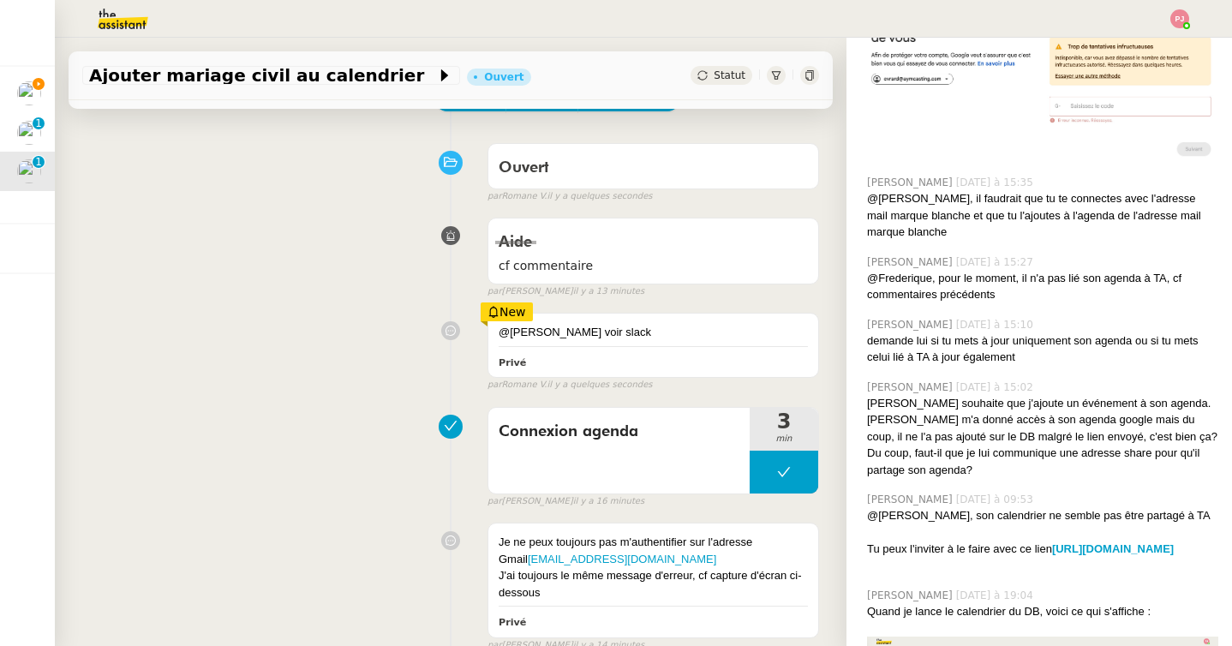
scroll to position [112, 0]
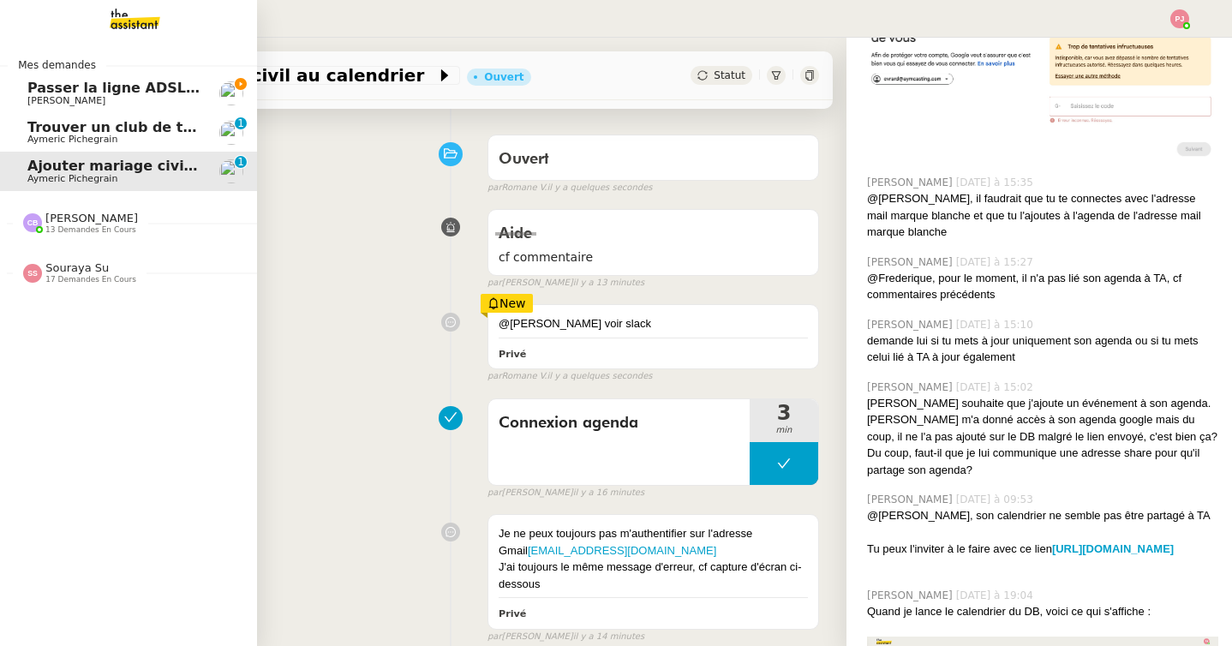
click at [42, 96] on span "[PERSON_NAME]" at bounding box center [66, 100] width 78 height 11
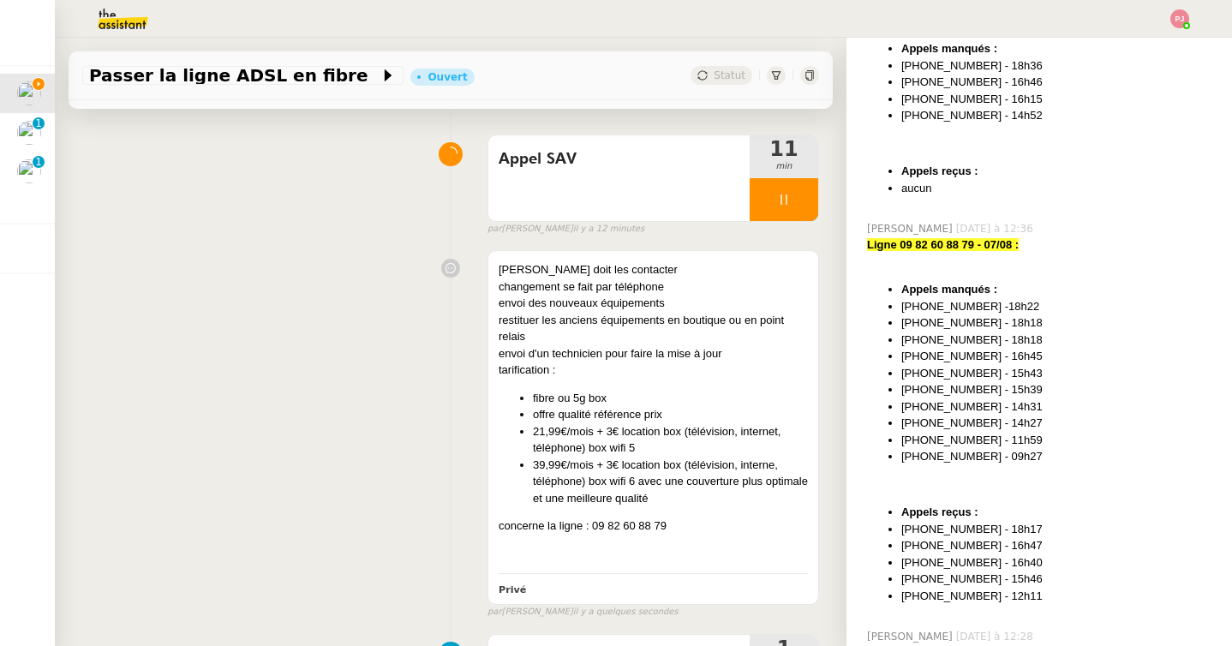
scroll to position [544, 0]
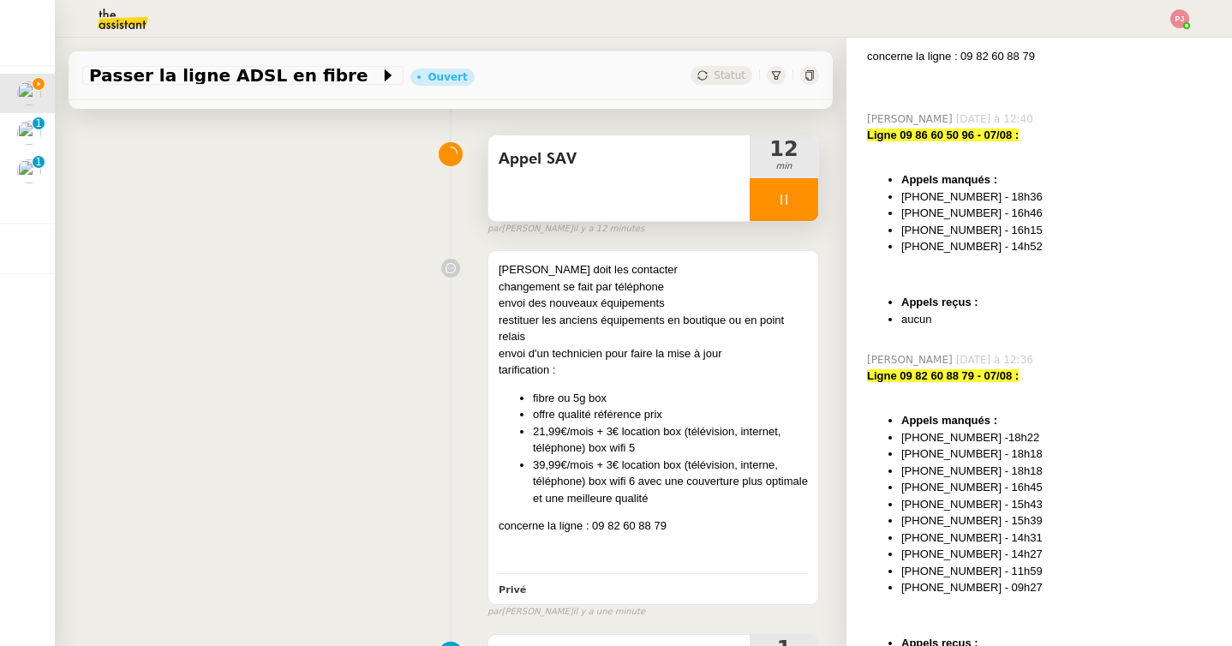
click at [790, 192] on div at bounding box center [783, 199] width 69 height 43
click at [798, 194] on icon at bounding box center [801, 200] width 14 height 14
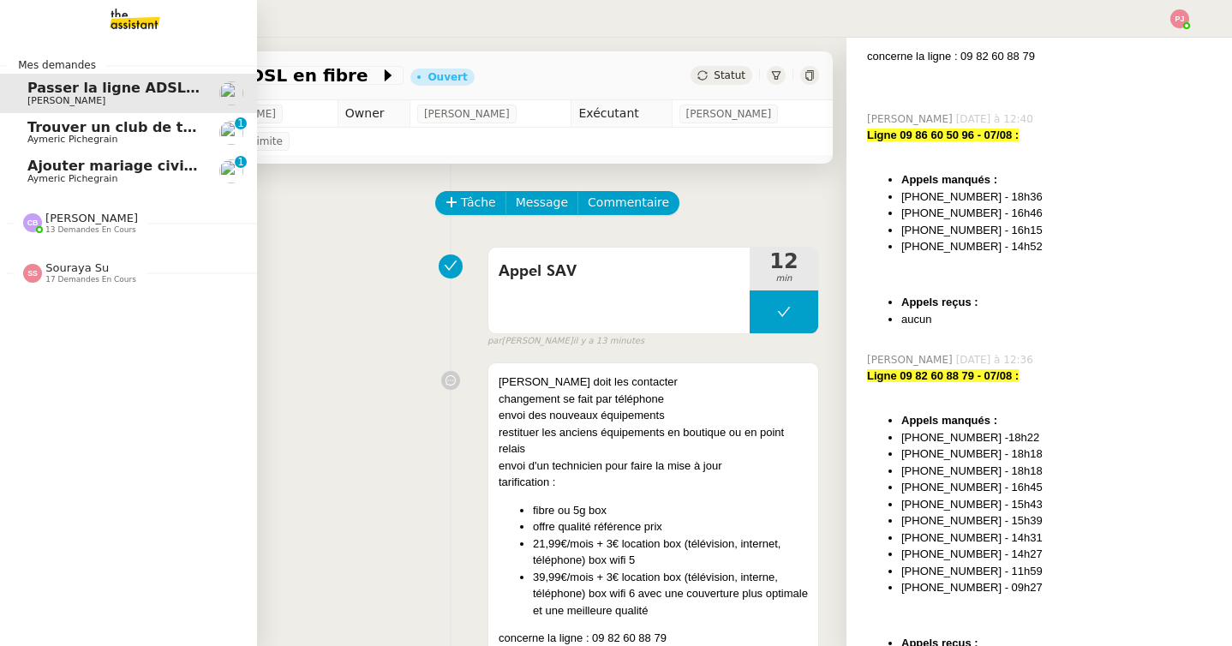
click at [33, 180] on span "Aymeric Pichegrain" at bounding box center [72, 178] width 90 height 11
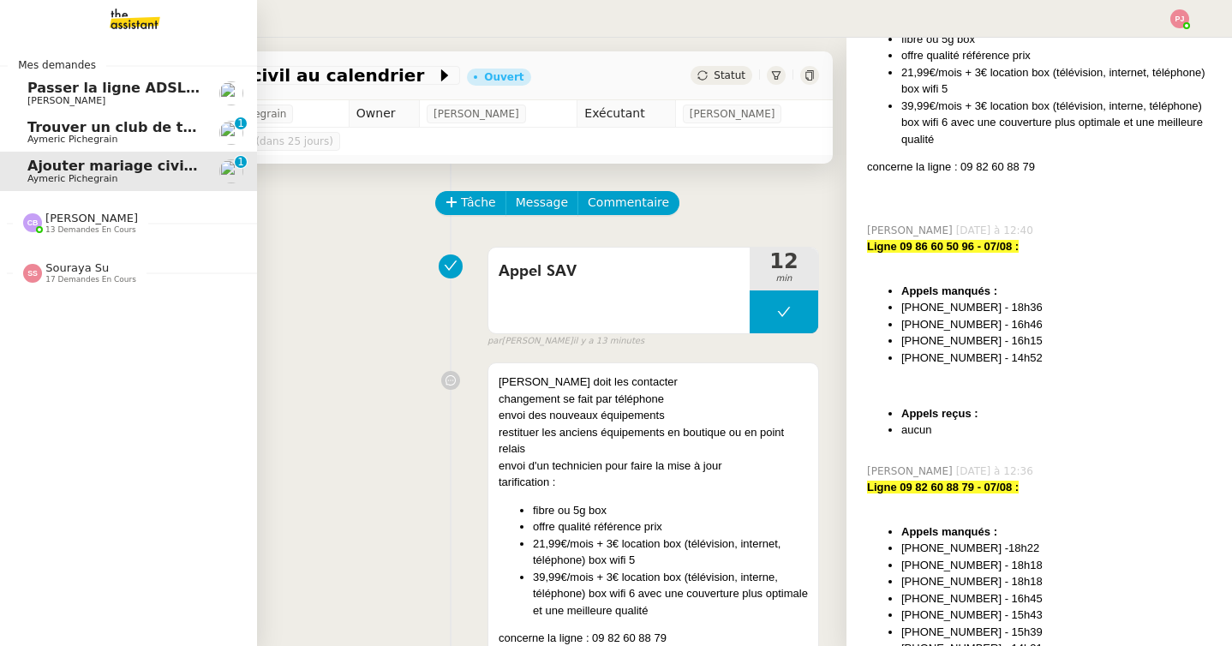
scroll to position [675, 0]
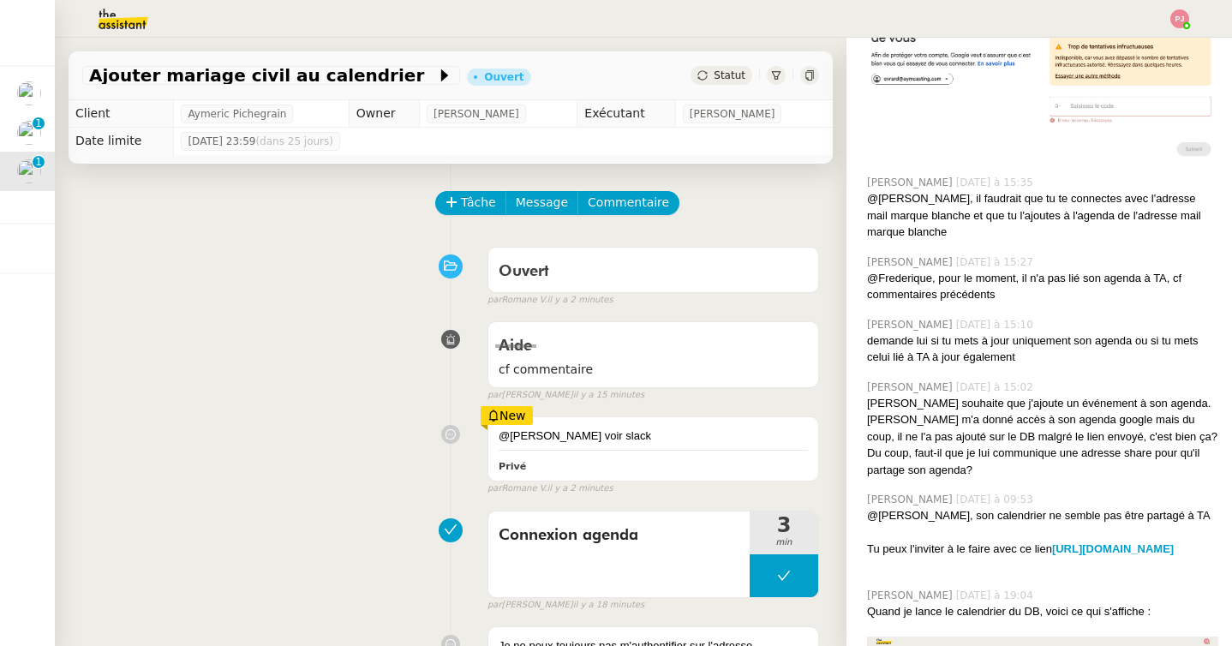
click at [798, 79] on div "Statut" at bounding box center [754, 75] width 128 height 19
click at [809, 77] on icon at bounding box center [809, 75] width 10 height 10
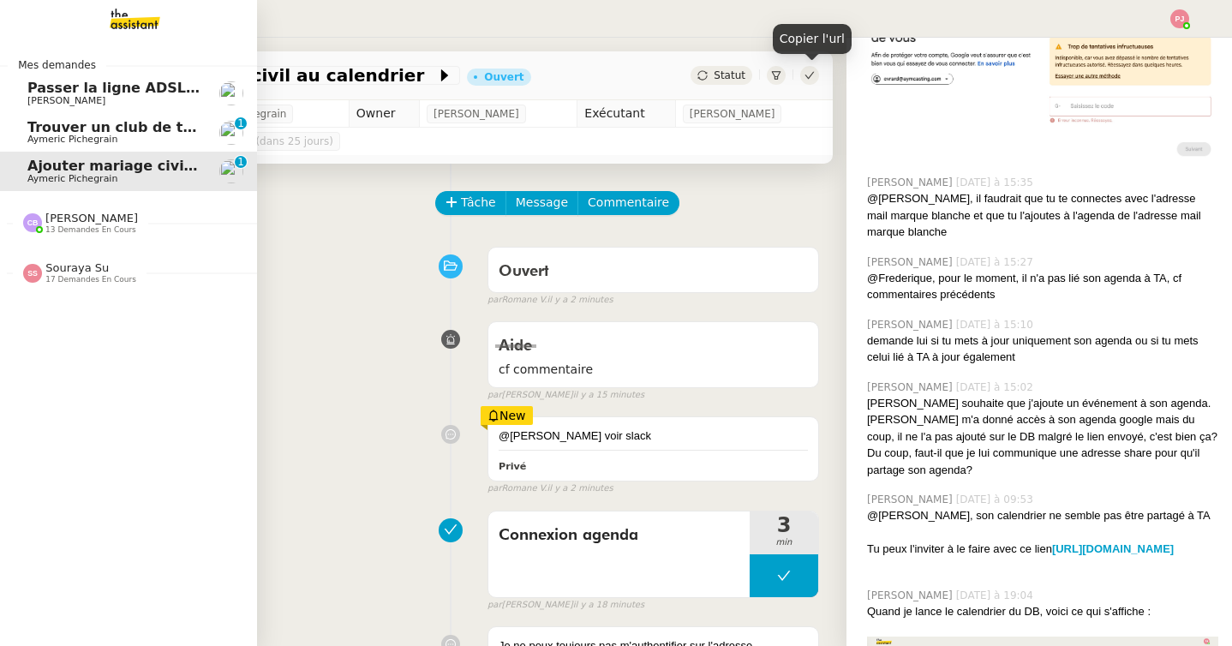
click at [34, 91] on span "Passer la ligne ADSL en fibre" at bounding box center [138, 88] width 223 height 16
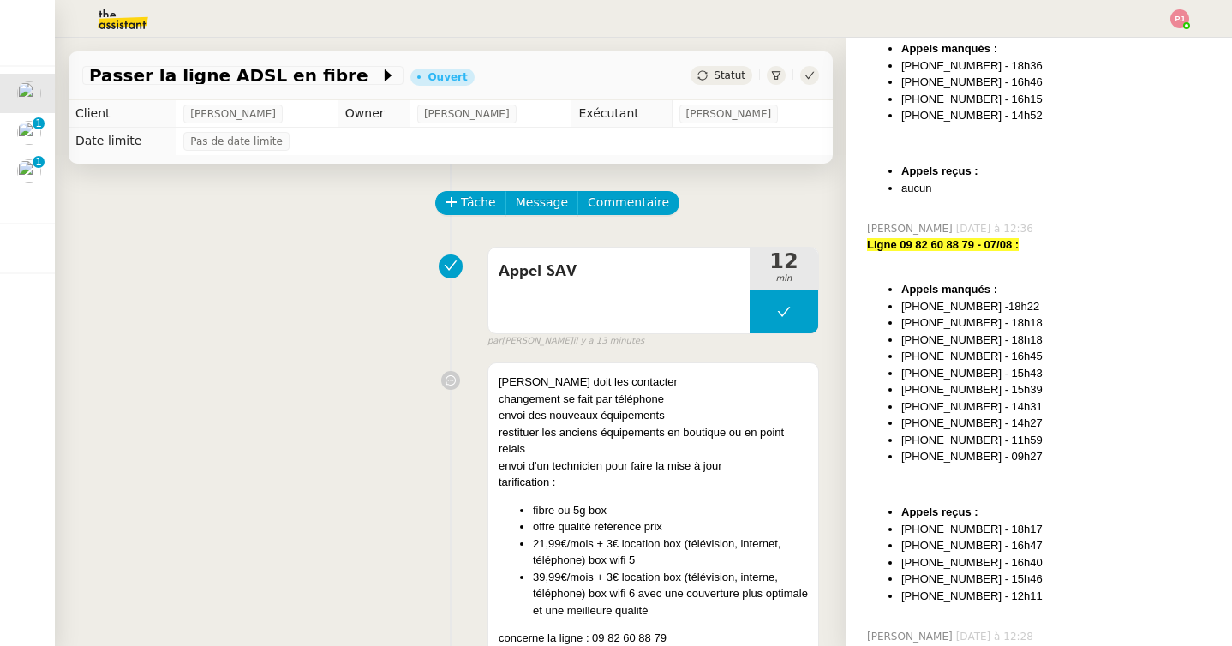
scroll to position [544, 0]
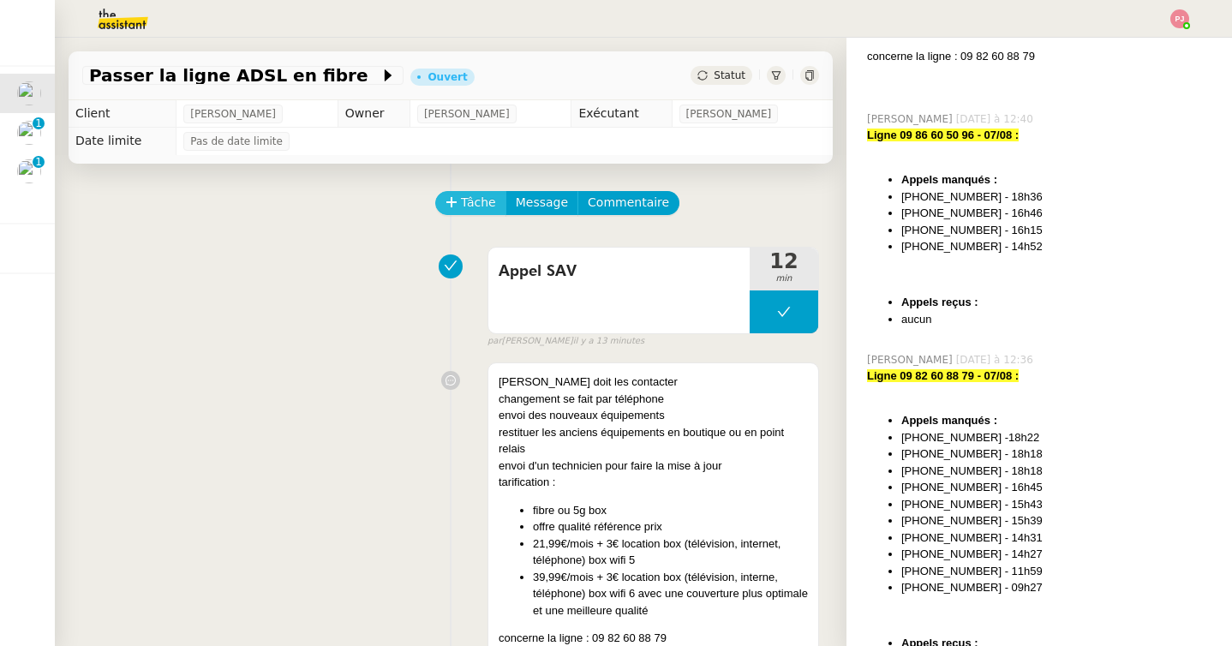
click at [484, 201] on span "Tâche" at bounding box center [478, 203] width 35 height 20
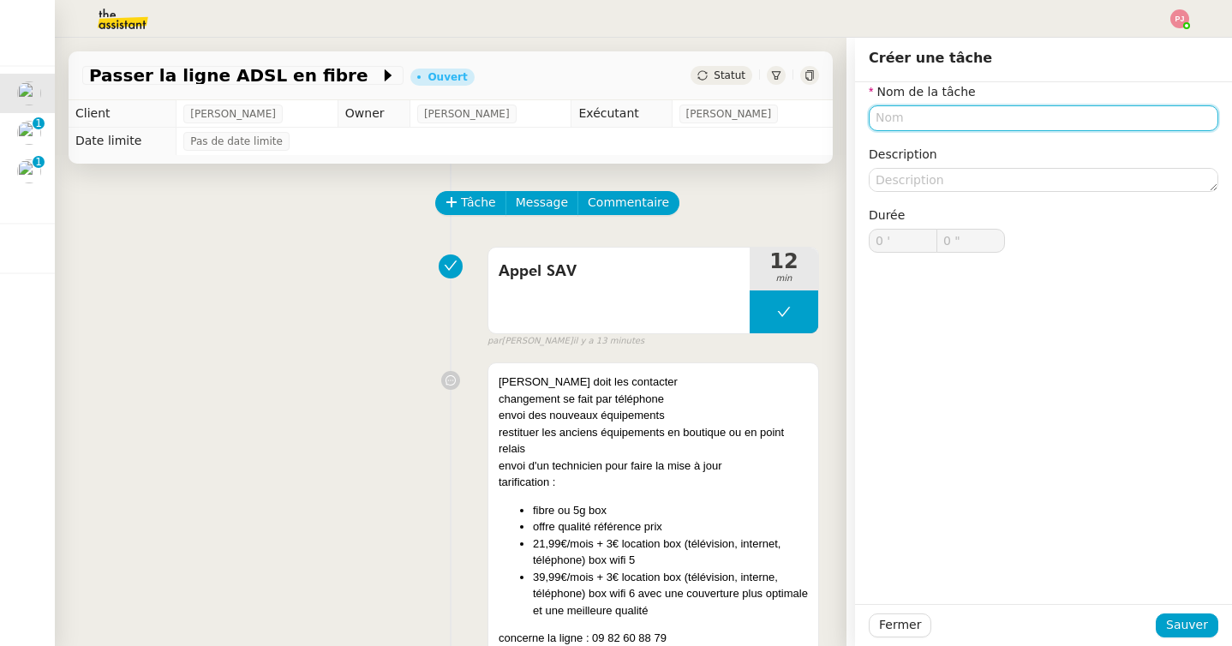
click at [915, 118] on input "text" at bounding box center [1042, 117] width 349 height 25
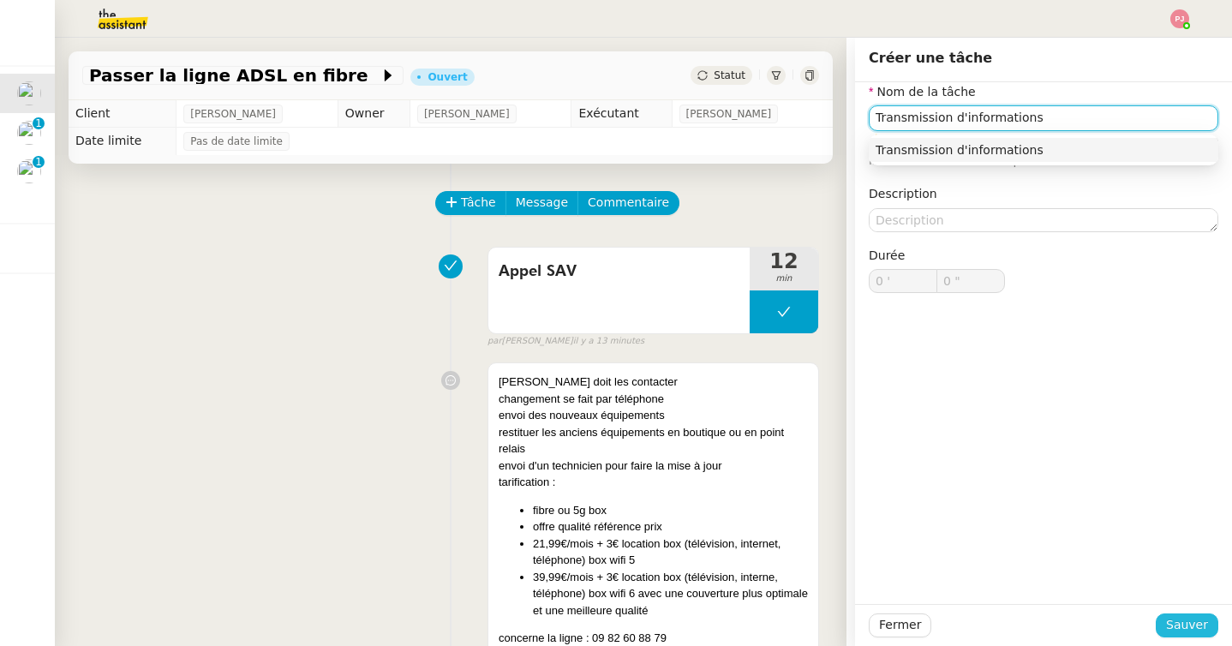
type input "Transmission d'informations"
click at [1196, 628] on span "Sauver" at bounding box center [1187, 625] width 42 height 20
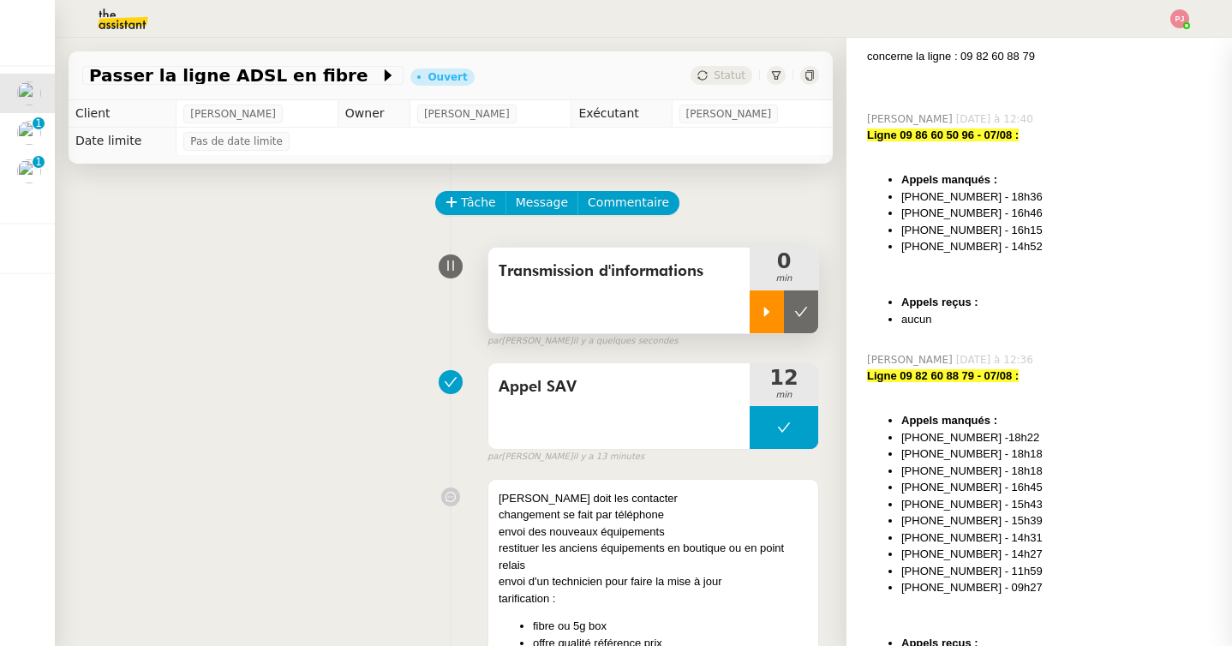
click at [759, 313] on div at bounding box center [766, 311] width 34 height 43
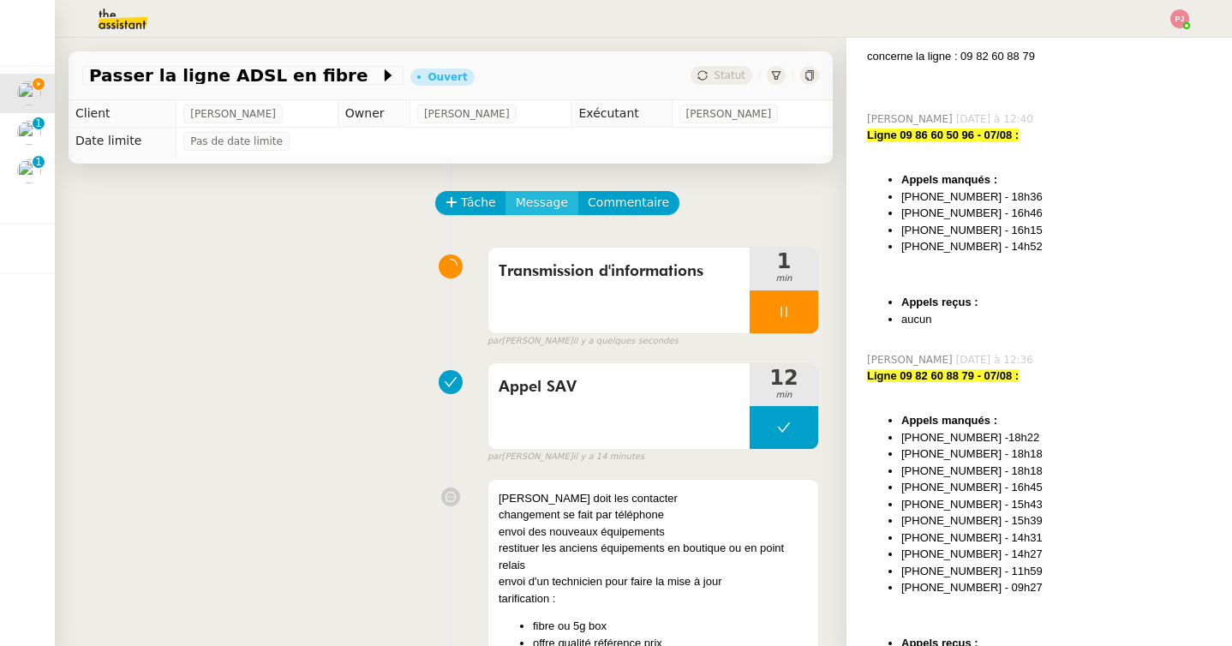
click at [525, 207] on span "Message" at bounding box center [542, 203] width 52 height 20
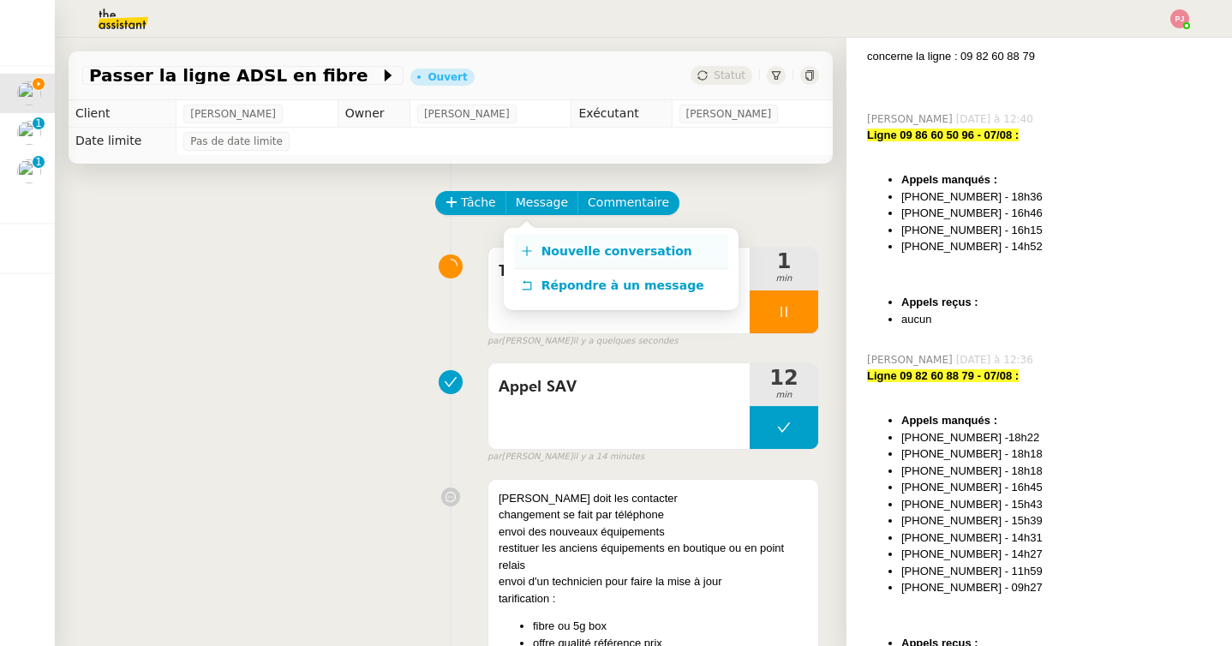
click at [548, 244] on span "Nouvelle conversation" at bounding box center [616, 251] width 151 height 14
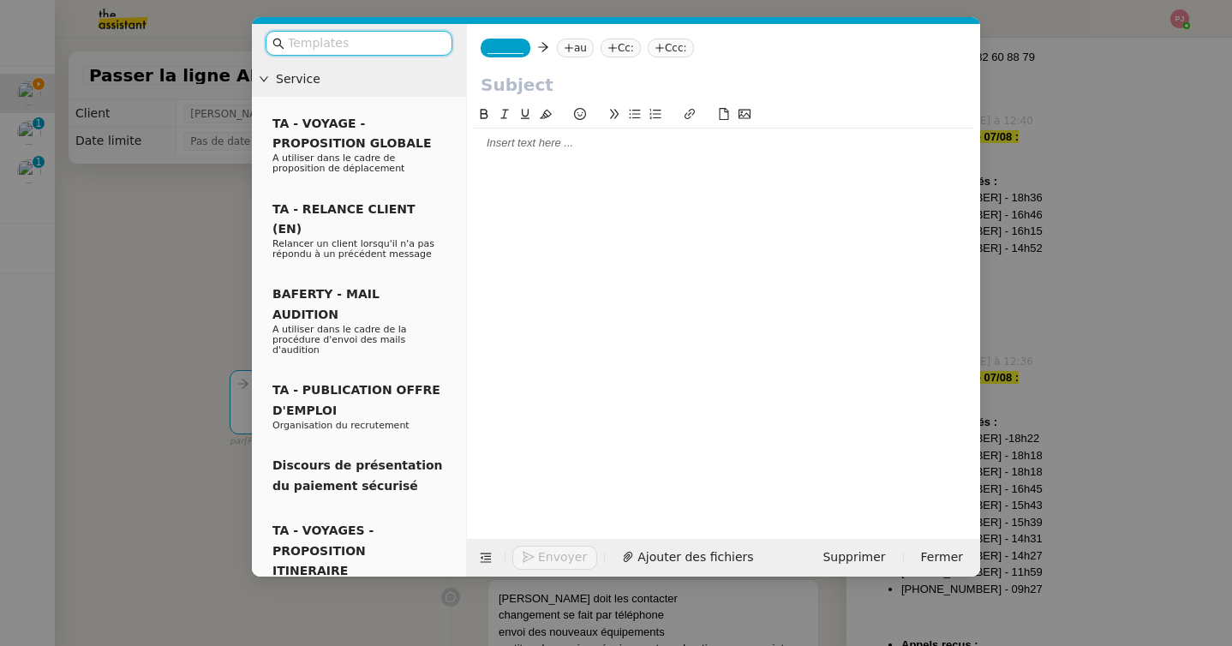
scroll to position [546, 0]
click at [835, 557] on span "Supprimer" at bounding box center [853, 557] width 63 height 20
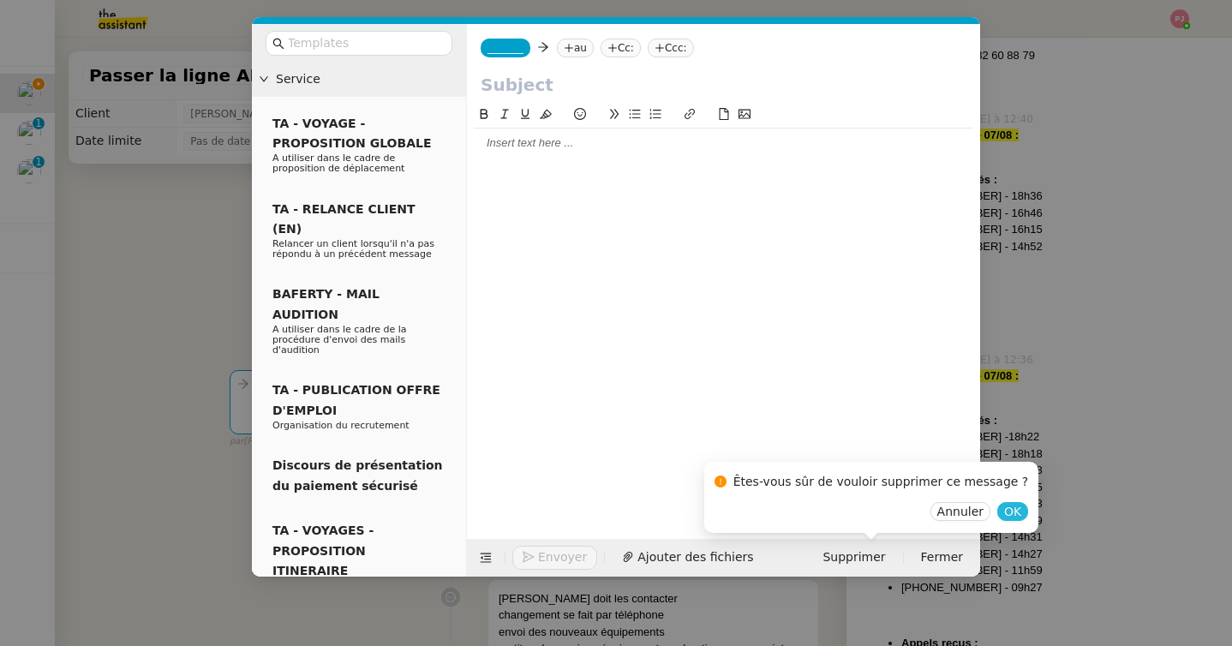
click at [1004, 509] on span "OK" at bounding box center [1012, 511] width 17 height 17
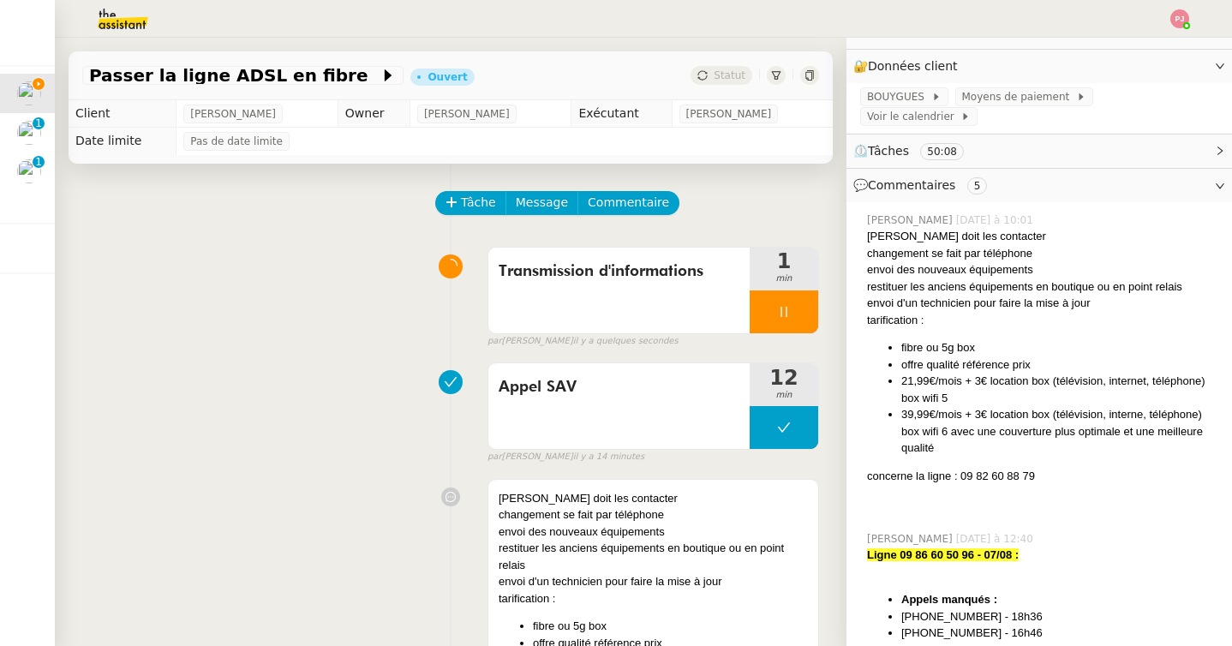
scroll to position [0, 0]
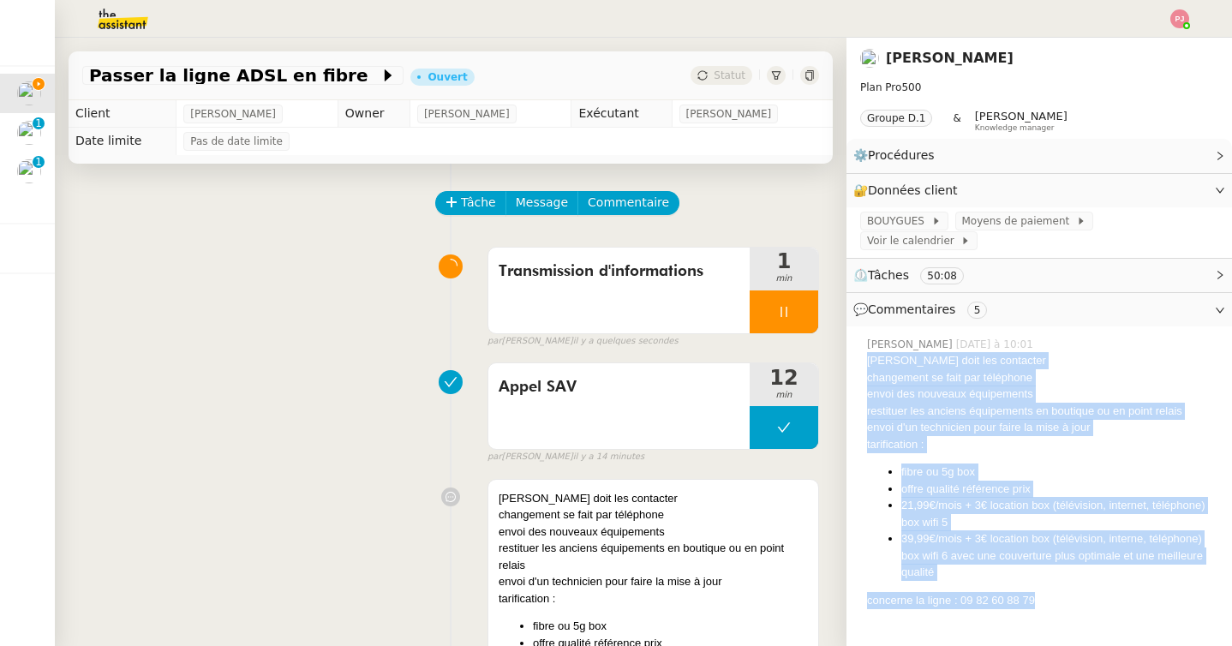
click at [863, 343] on div "Pauline Jennah Aujourd’hui à 10:01 Tina doit les contacter changement se fait p…" at bounding box center [1039, 489] width 358 height 319
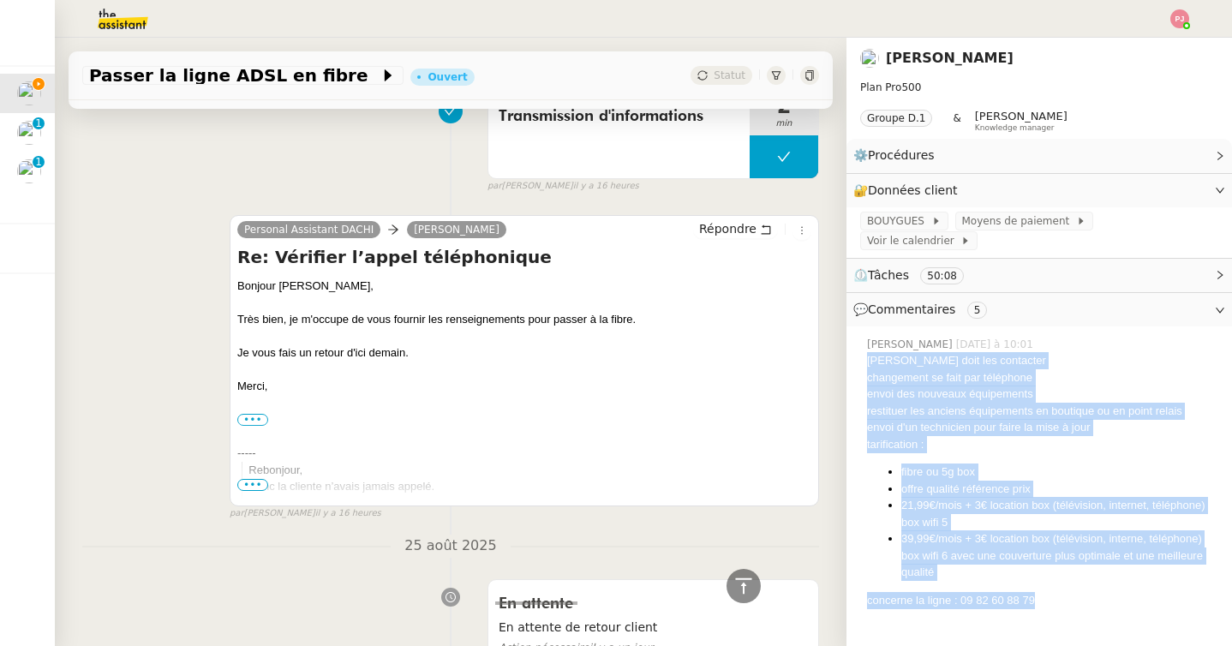
scroll to position [1029, 0]
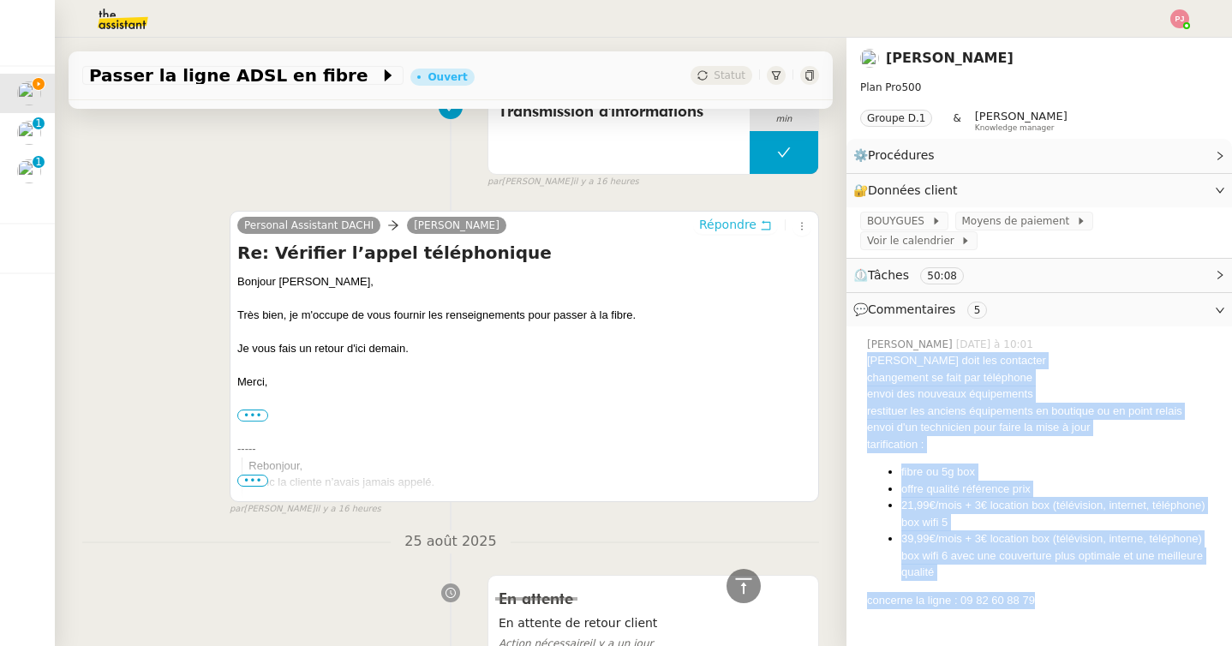
click at [715, 222] on span "Répondre" at bounding box center [727, 224] width 57 height 17
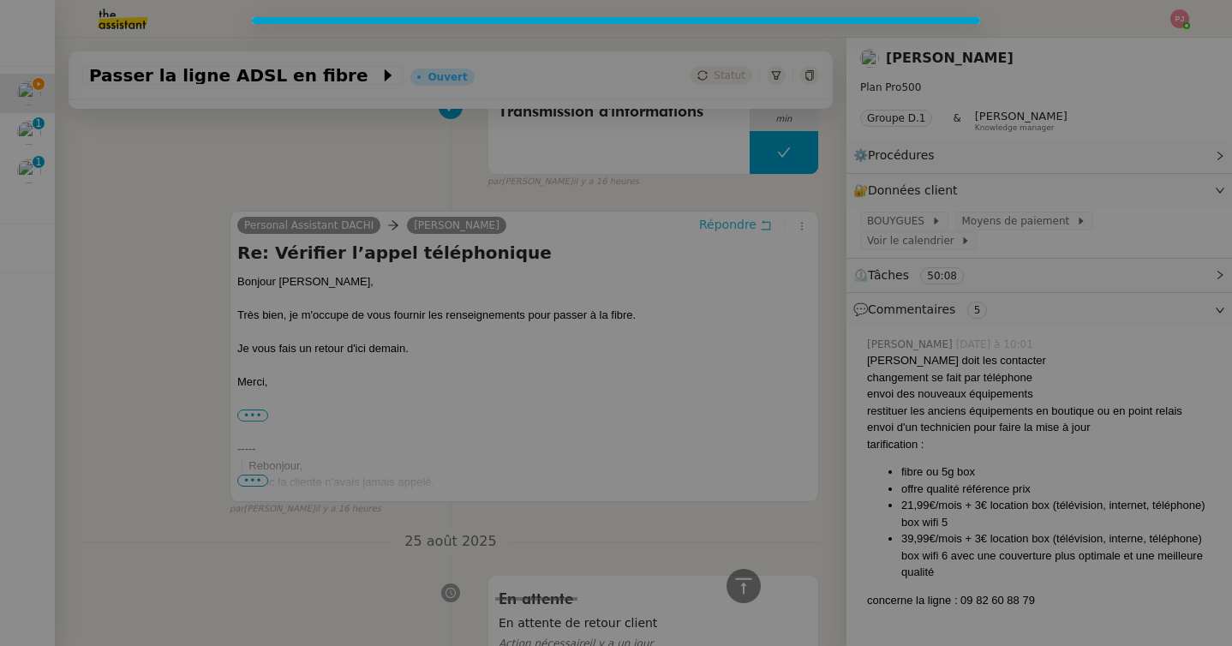
scroll to position [1160, 0]
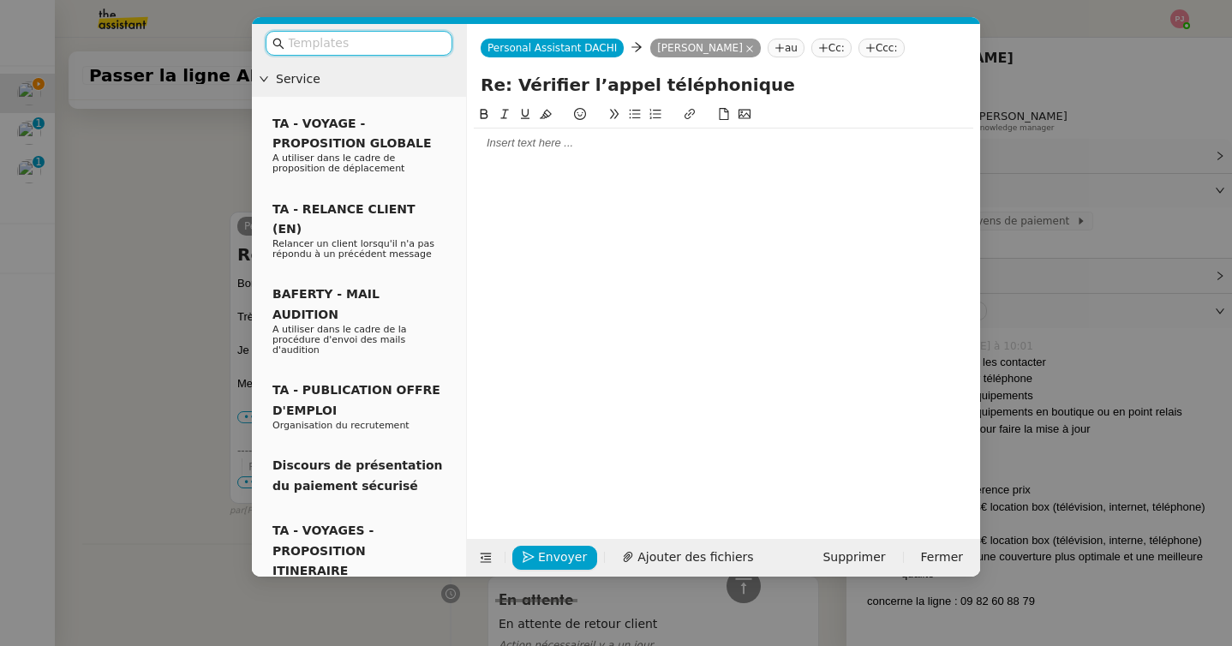
click at [516, 145] on div at bounding box center [723, 142] width 499 height 15
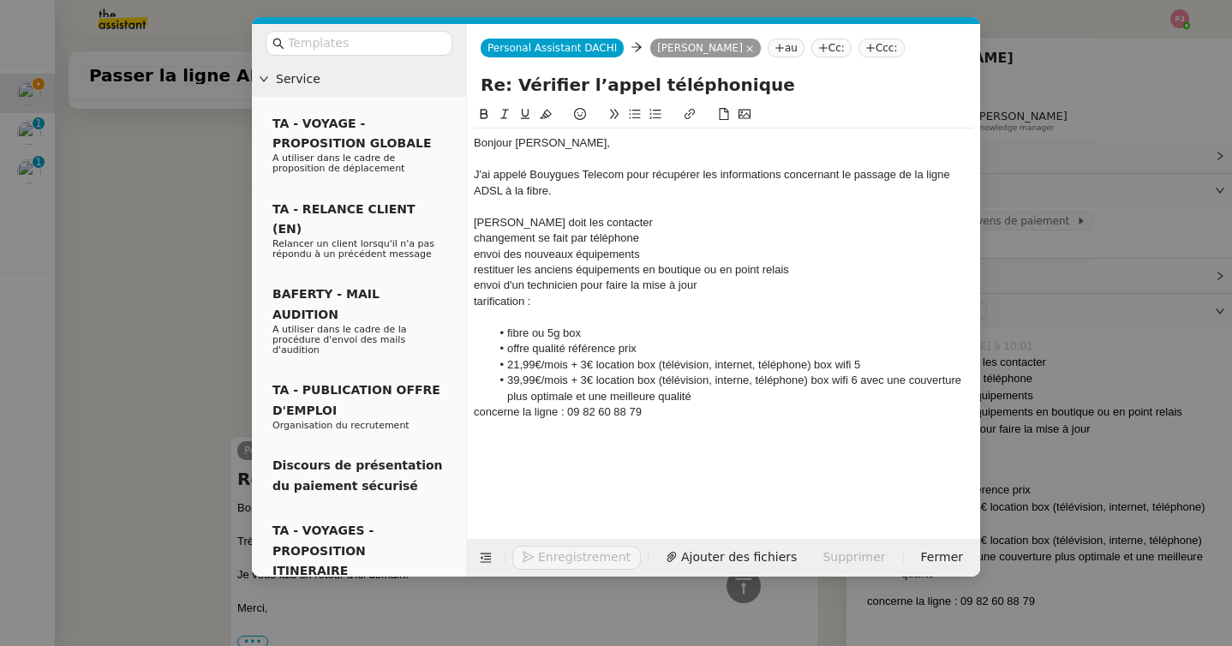
scroll to position [1384, 0]
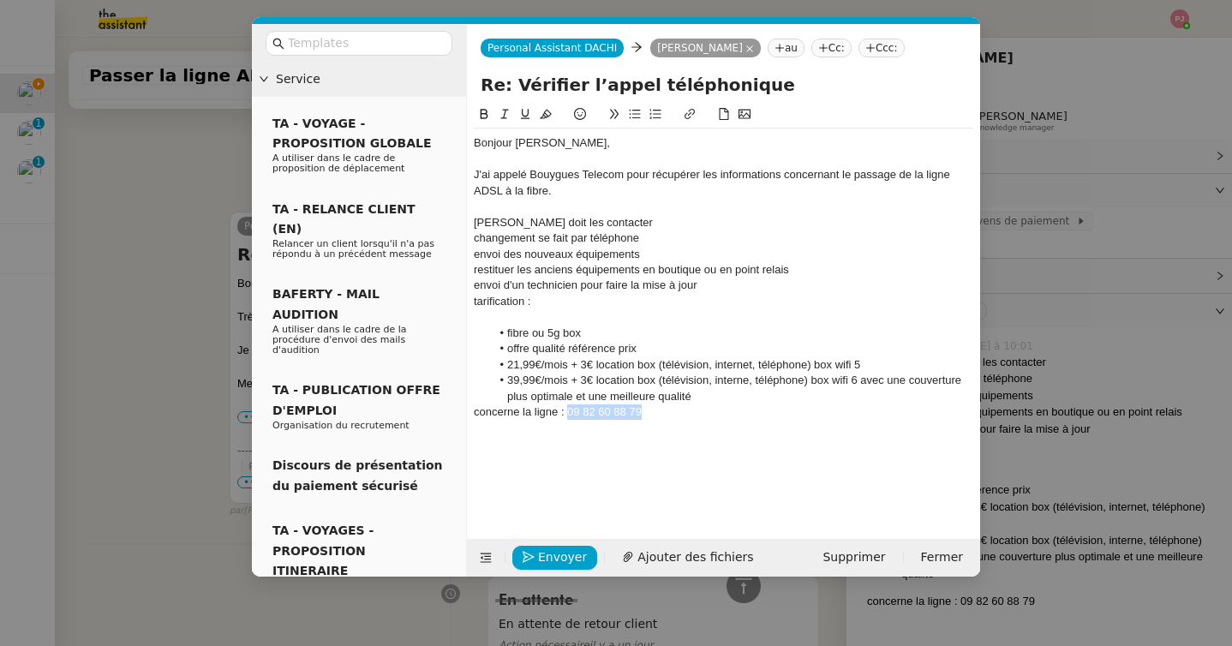
drag, startPoint x: 652, startPoint y: 407, endPoint x: 568, endPoint y: 407, distance: 83.9
click at [568, 407] on div "concerne la ligne : 09 82 60 88 79" at bounding box center [723, 411] width 499 height 15
click at [617, 190] on div "J'ai appelé Bouygues Telecom pour récupérer les informations concernant le pass…" at bounding box center [723, 183] width 499 height 32
click at [618, 215] on div "[PERSON_NAME] doit les contacter" at bounding box center [723, 222] width 499 height 15
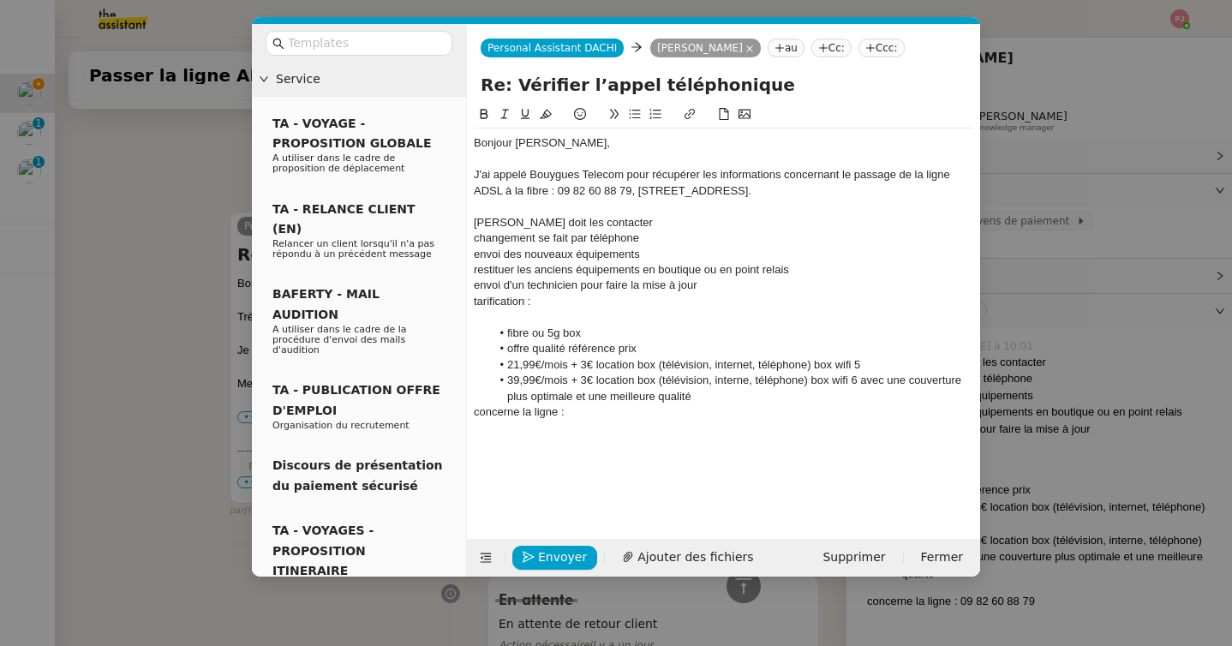
click at [613, 209] on div at bounding box center [723, 206] width 499 height 15
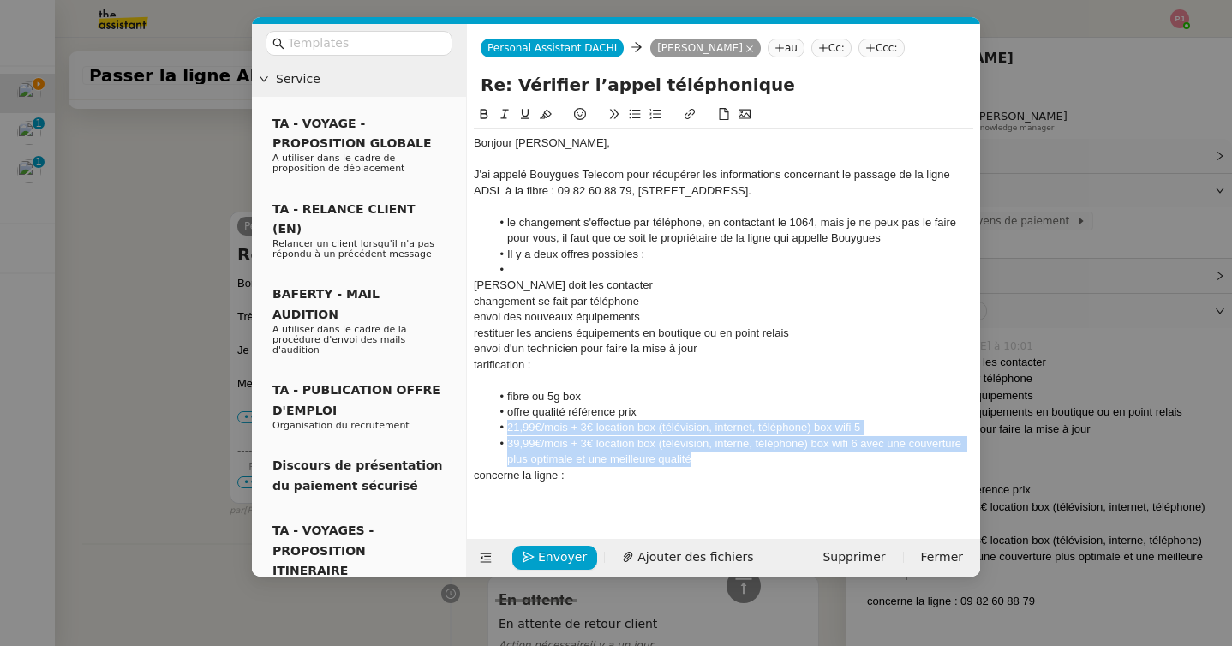
drag, startPoint x: 706, startPoint y: 460, endPoint x: 496, endPoint y: 428, distance: 212.2
click at [496, 428] on ul "fibre ou 5g box offre qualité référence prix 21,99€/mois + 3€ location box (tél…" at bounding box center [723, 428] width 499 height 79
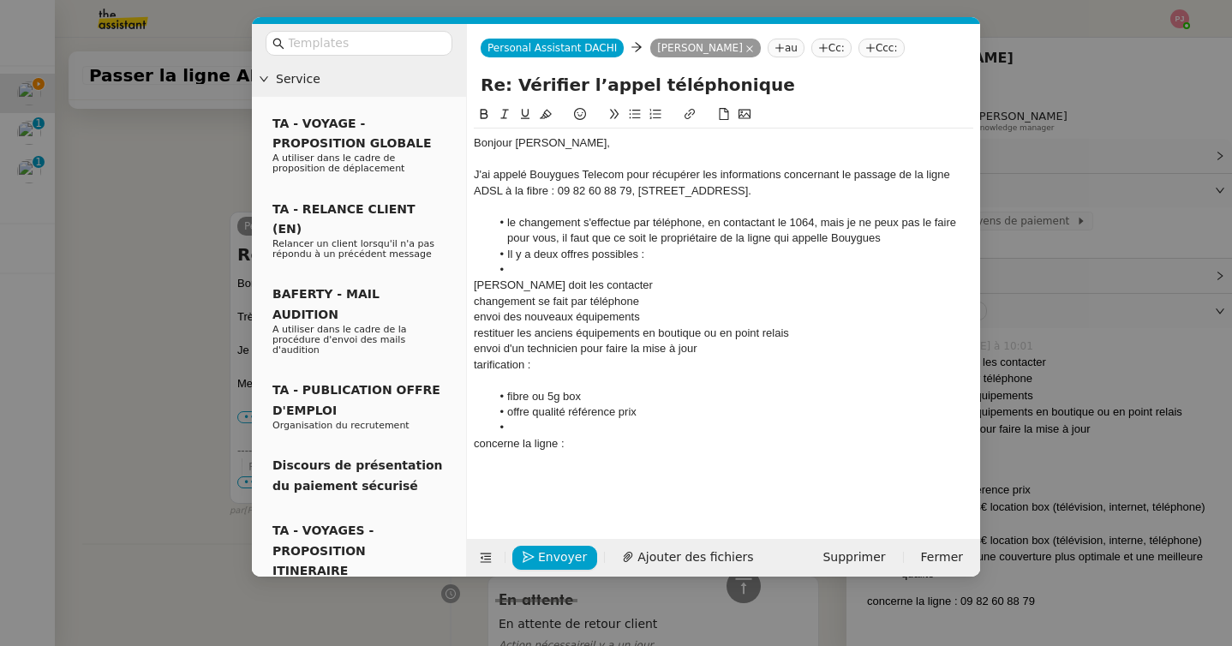
click at [538, 267] on li at bounding box center [732, 269] width 483 height 15
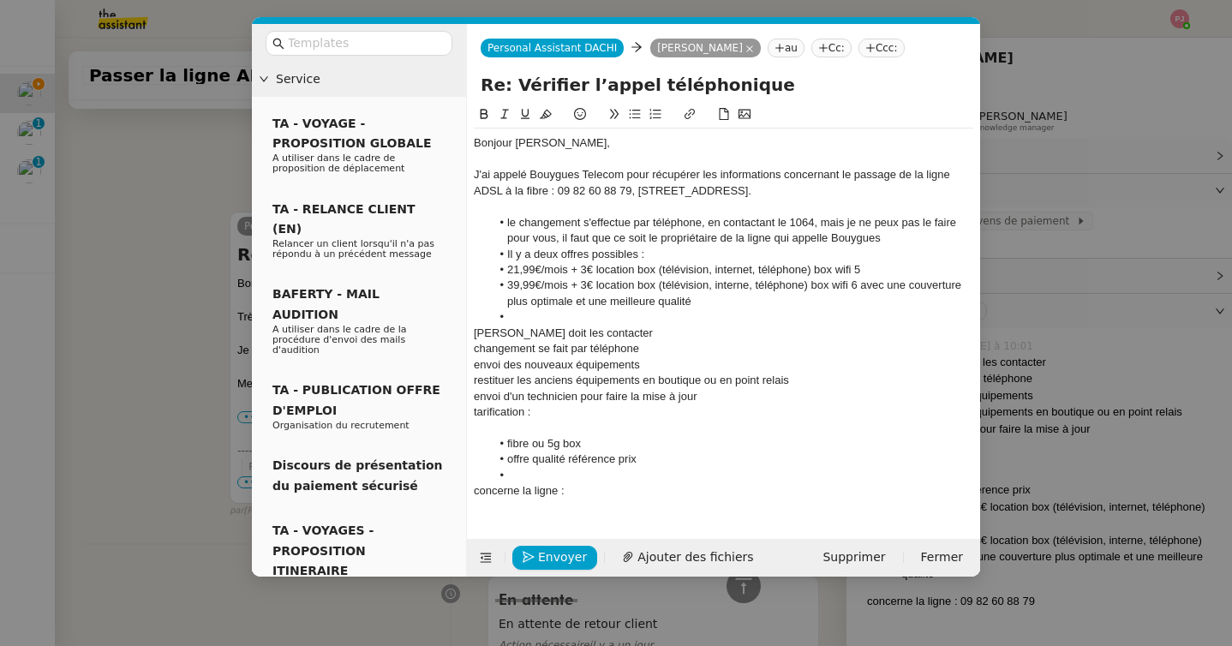
click at [905, 238] on li "le changement s'effectue par téléphone, en contactant le 1064, mais je ne peux …" at bounding box center [732, 231] width 483 height 32
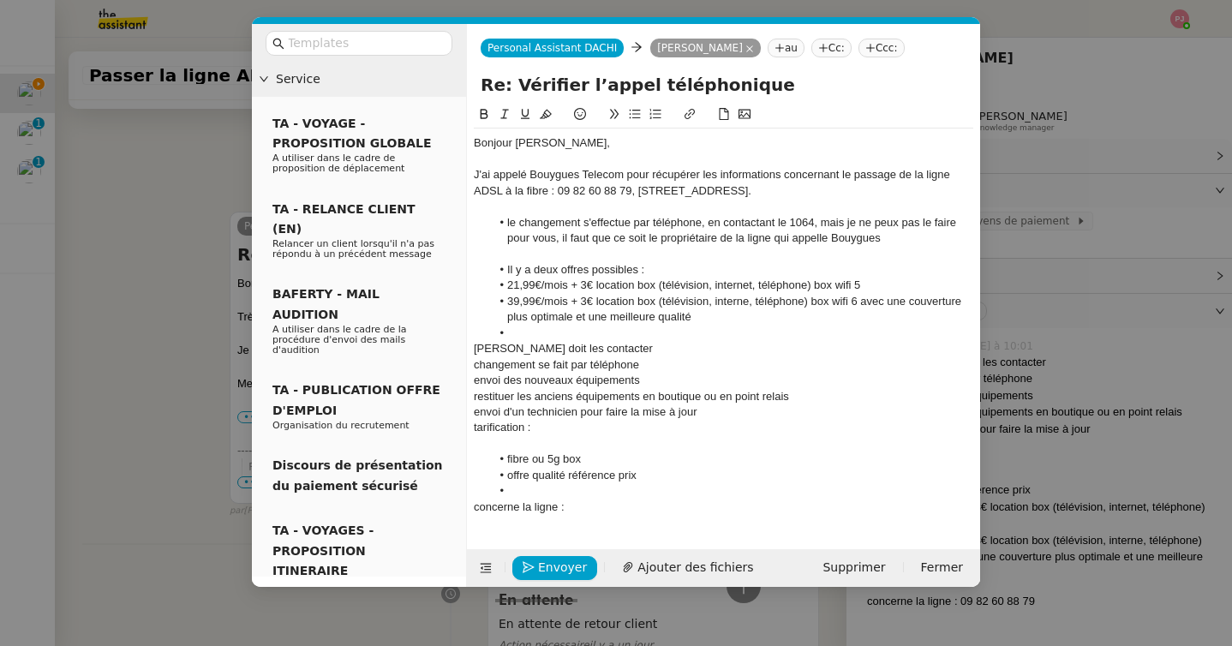
click at [505, 289] on li "21,99€/mois + 3€ location box (télévision, internet, téléphone) box wifi 5" at bounding box center [732, 284] width 483 height 15
click at [507, 303] on li "39,99€/mois + 3€ location box (télévision, interne, téléphone) box wifi 6 avec …" at bounding box center [732, 310] width 483 height 32
drag, startPoint x: 870, startPoint y: 303, endPoint x: 922, endPoint y: 304, distance: 51.4
click at [922, 304] on li "Box wifi 6 : 39,99€/mois + 3€ location box (télévision, interne, téléphone) box…" at bounding box center [732, 310] width 483 height 32
click at [922, 303] on li "Box wifi 6 : 39,99€/mois + 3€ location box (télévision, interne, téléphone) box…" at bounding box center [732, 310] width 483 height 32
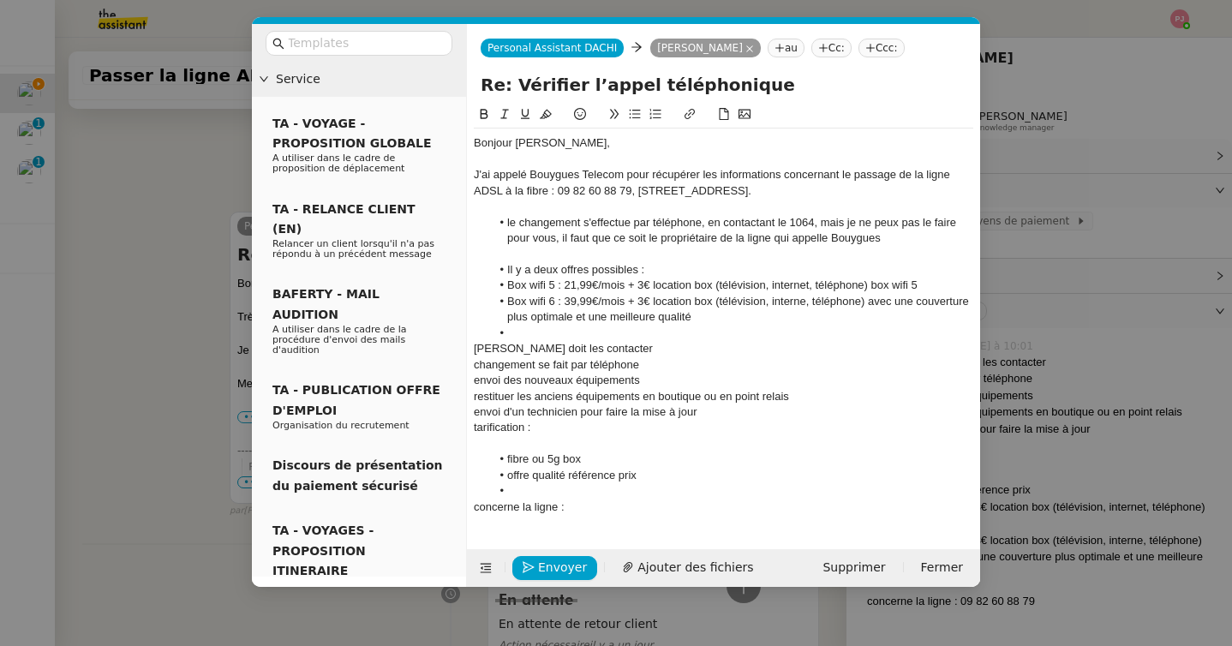
click at [947, 289] on li "Box wifi 5 : 21,99€/mois + 3€ location box (télévision, internet, téléphone) bo…" at bounding box center [732, 284] width 483 height 15
drag, startPoint x: 563, startPoint y: 289, endPoint x: 485, endPoint y: 284, distance: 78.1
click at [485, 284] on ul "Il y a deux offres possibles : Box wifi 5 : 21,99€/mois + 3€ location box (télé…" at bounding box center [723, 301] width 499 height 79
click at [485, 113] on icon at bounding box center [484, 114] width 12 height 12
drag, startPoint x: 562, startPoint y: 305, endPoint x: 491, endPoint y: 303, distance: 71.1
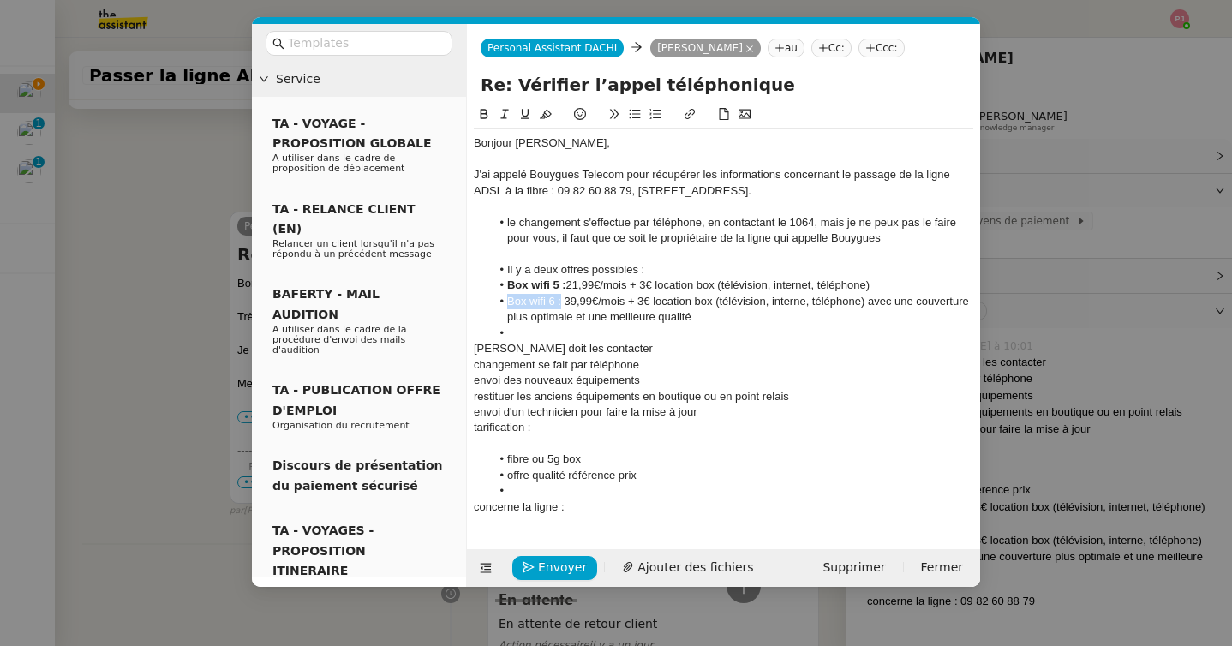
click at [491, 303] on li "Box wifi 6 : 39,99€/mois + 3€ location box (télévision, interne, téléphone) ave…" at bounding box center [732, 310] width 483 height 32
click at [479, 109] on icon at bounding box center [484, 114] width 12 height 12
click at [526, 332] on li at bounding box center [732, 332] width 483 height 15
drag, startPoint x: 646, startPoint y: 370, endPoint x: 455, endPoint y: 348, distance: 192.3
click at [455, 348] on nz-layout "Service TA - VOYAGE - PROPOSITION GLOBALE A utiliser dans le cadre de propositi…" at bounding box center [616, 305] width 728 height 563
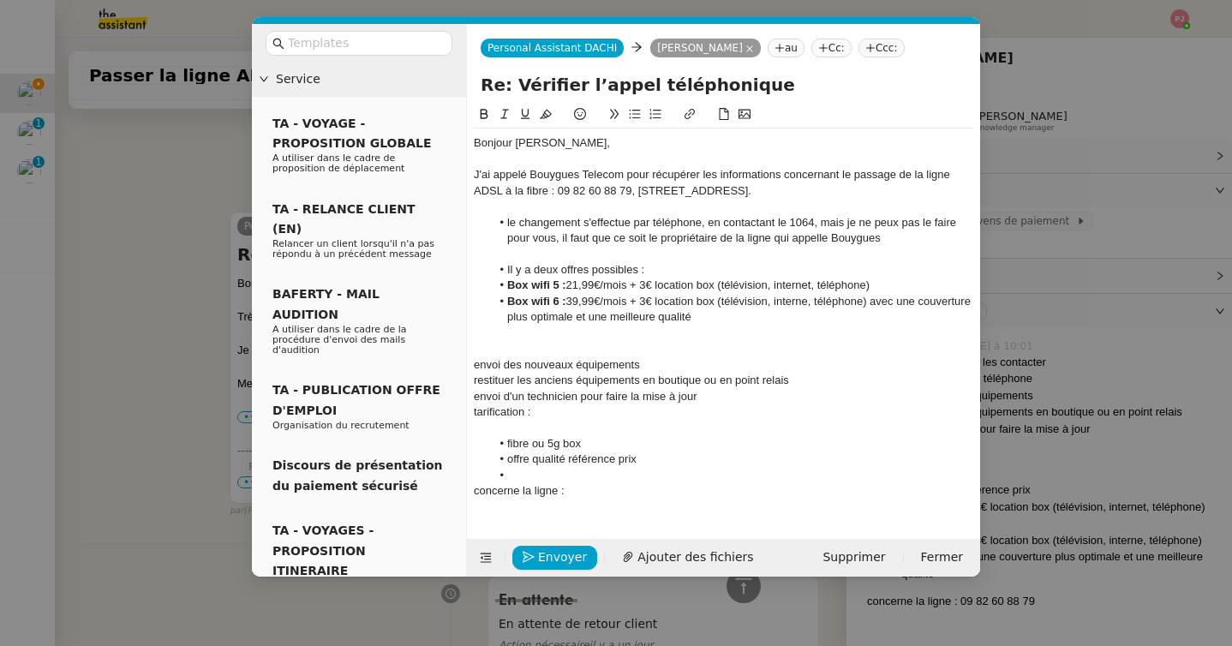
click at [474, 363] on div "envoi des nouveaux équipements" at bounding box center [723, 364] width 499 height 15
click at [818, 364] on li "Dès que vous avez choisi votre nouvelle offre, Bouygues envoi des nouveaux équi…" at bounding box center [732, 364] width 483 height 15
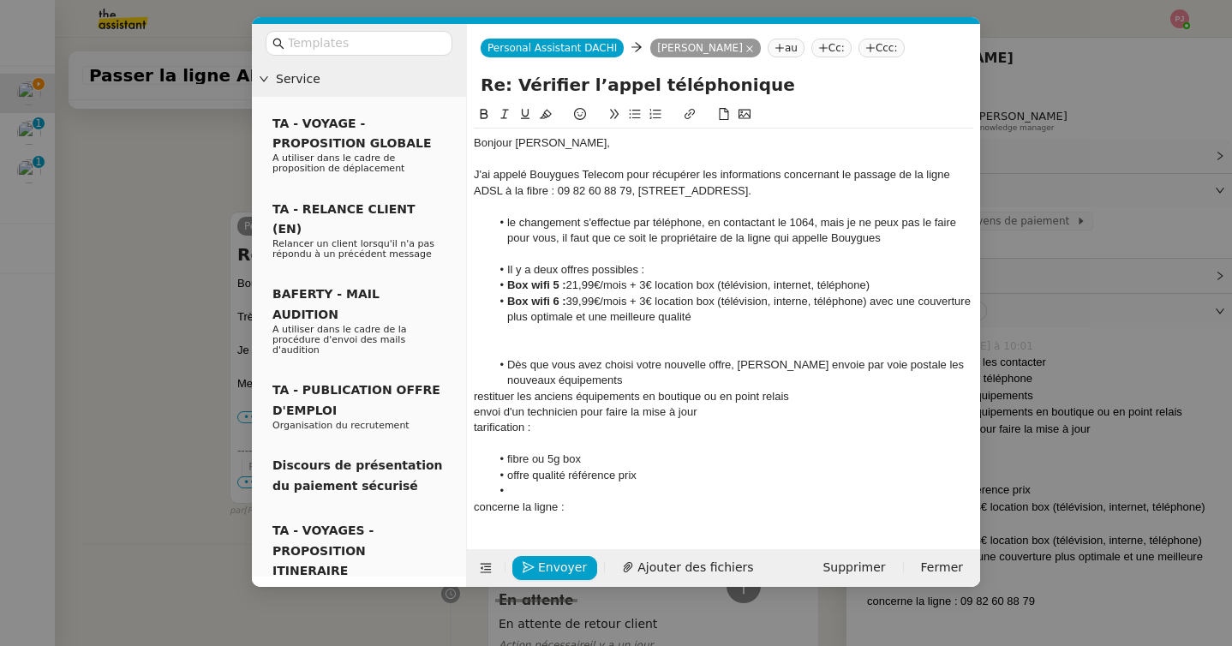
click at [630, 379] on li "Dès que vous avez choisi votre nouvelle offre, Bouygues envoie par voie postale…" at bounding box center [732, 373] width 483 height 32
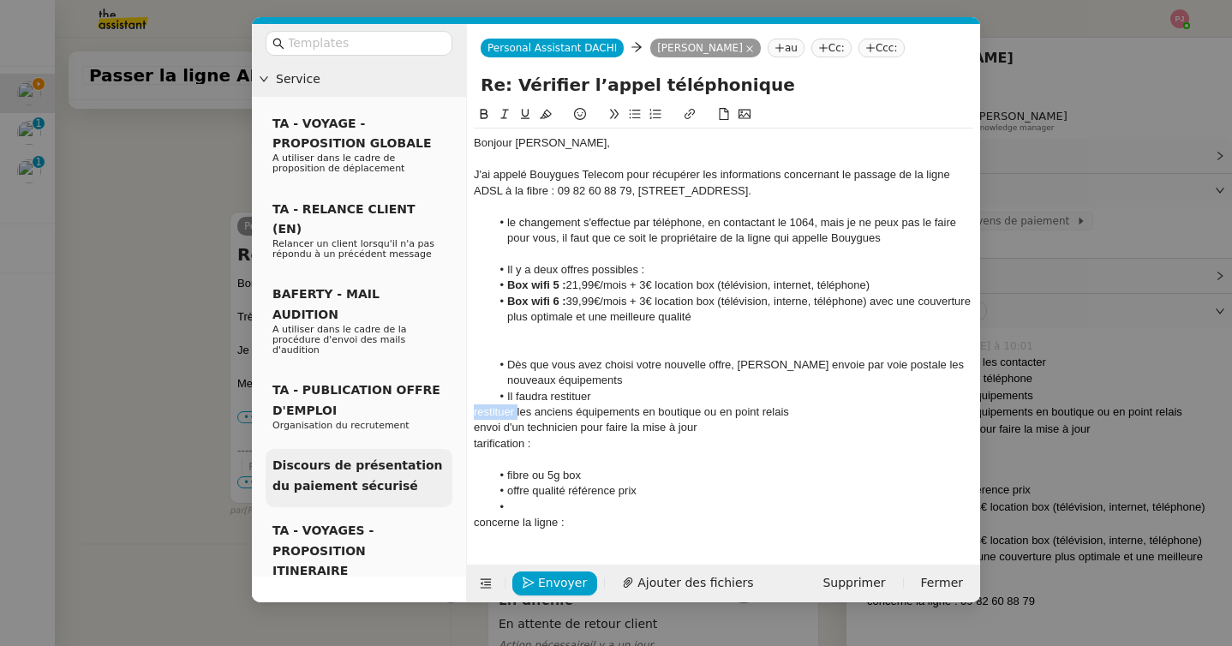
drag, startPoint x: 516, startPoint y: 415, endPoint x: 443, endPoint y: 414, distance: 72.8
click at [443, 414] on nz-layout "Service TA - VOYAGE - PROPOSITION GLOBALE A utiliser dans le cadre de propositi…" at bounding box center [616, 313] width 728 height 578
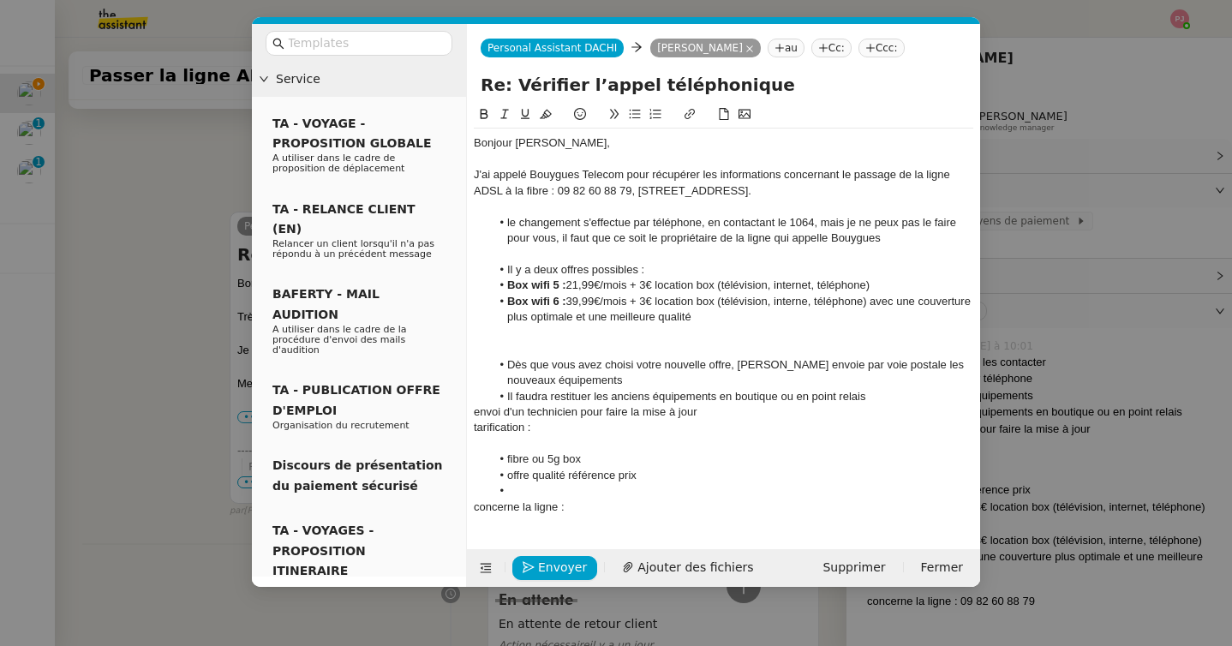
click at [474, 410] on div "envoi d'un technicien pour faire la mise à jour" at bounding box center [723, 411] width 499 height 15
drag, startPoint x: 579, startPoint y: 415, endPoint x: 525, endPoint y: 414, distance: 54.0
click at [525, 414] on li "Un envoi d'un technicien pour faire la mise à jour" at bounding box center [732, 411] width 483 height 15
click at [584, 411] on li "Un technicien pour faire la mise à jour" at bounding box center [732, 411] width 483 height 15
click at [879, 412] on li "Un technicien passera à domicile pour connecter le nouveau matériel etour faire…" at bounding box center [732, 411] width 483 height 15
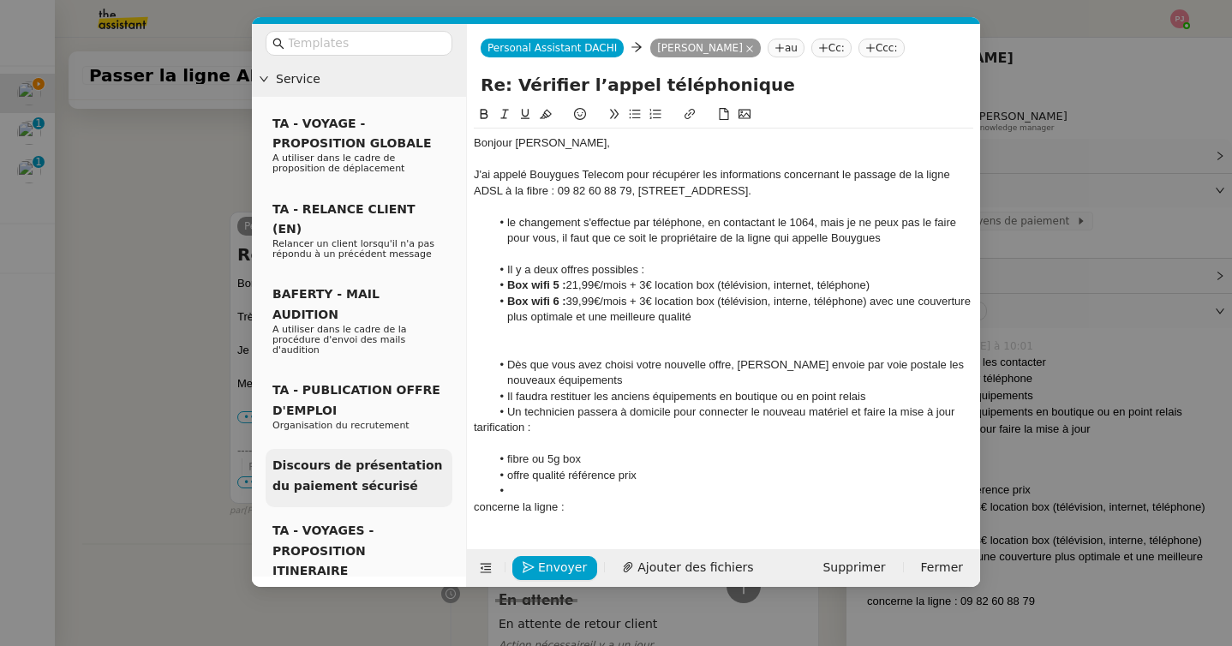
drag, startPoint x: 570, startPoint y: 510, endPoint x: 442, endPoint y: 428, distance: 152.1
click at [442, 428] on nz-layout "Service TA - VOYAGE - PROPOSITION GLOBALE A utiliser dans le cadre de propositi…" at bounding box center [616, 305] width 728 height 563
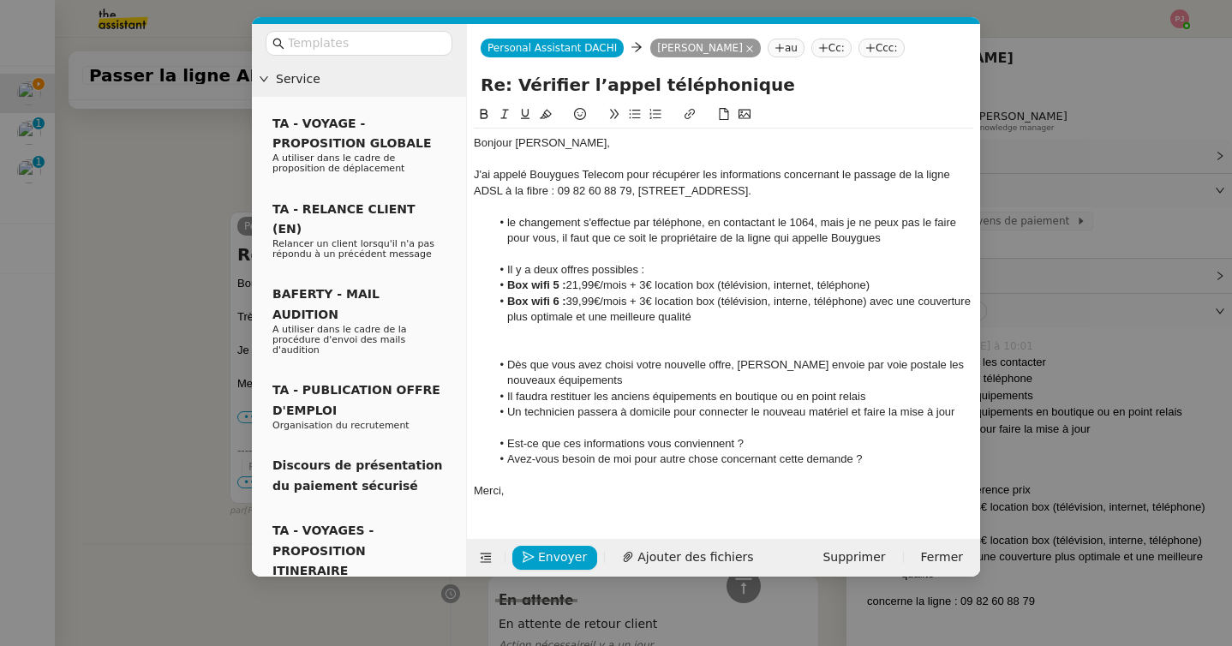
click at [715, 353] on div at bounding box center [723, 348] width 499 height 15
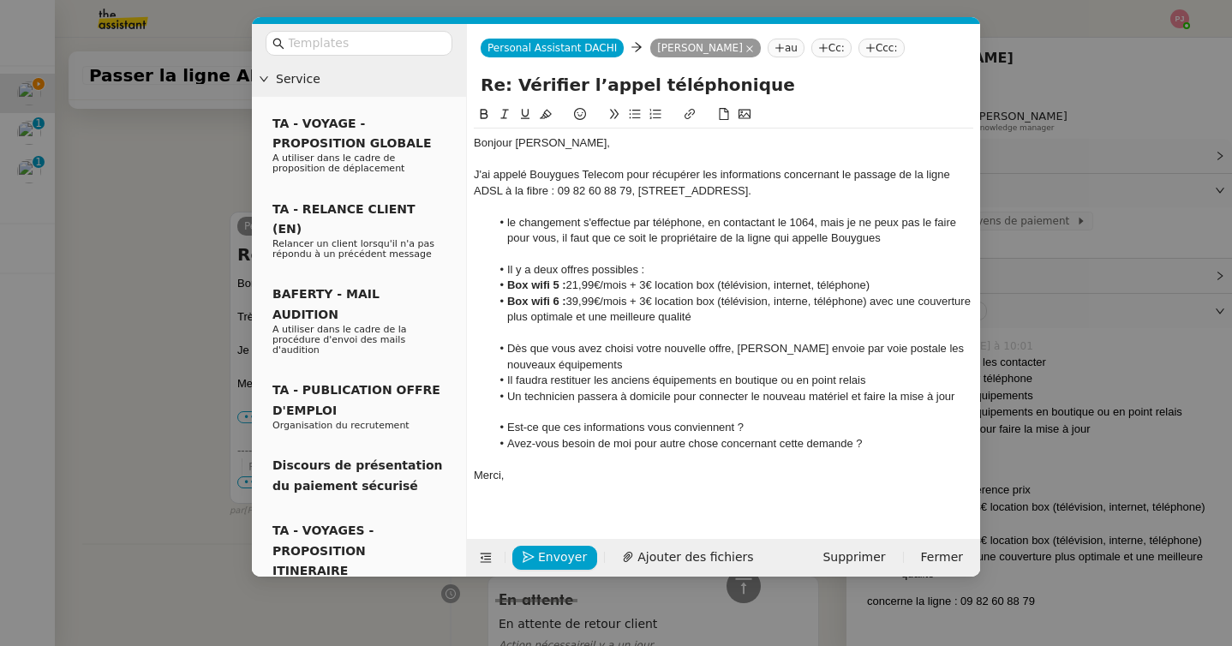
click at [635, 414] on div at bounding box center [723, 411] width 499 height 15
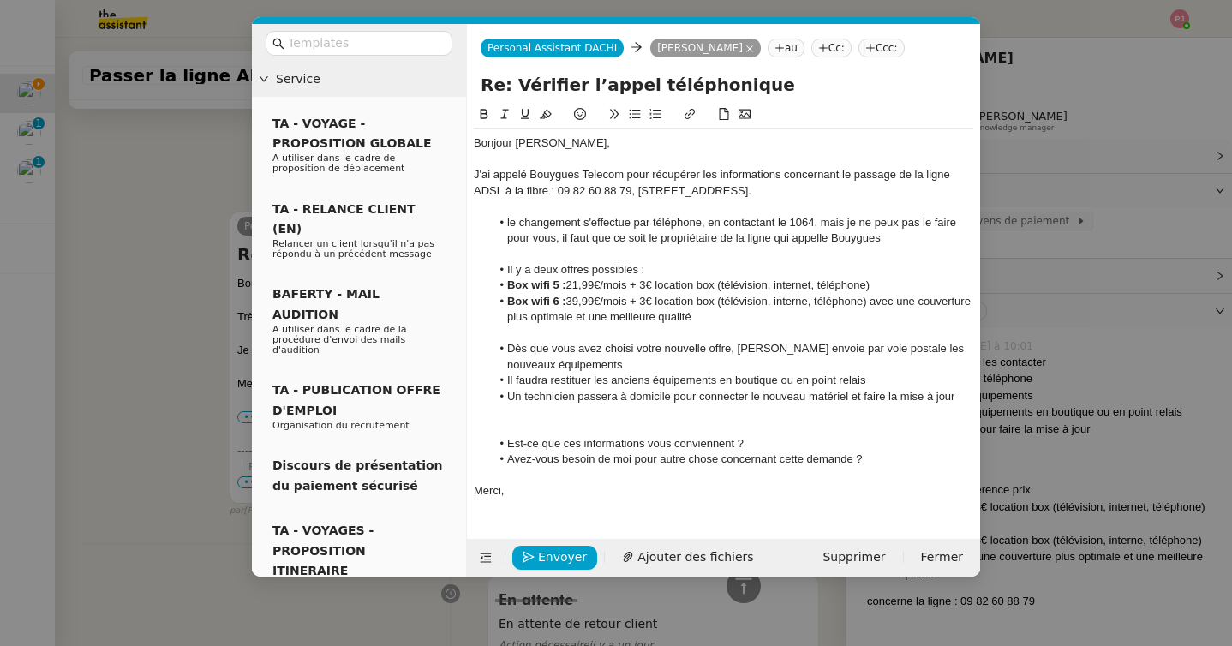
click at [595, 363] on li "Dès que vous avez choisi votre nouvelle offre, Bouygues envoie par voie postale…" at bounding box center [732, 357] width 483 height 32
click at [874, 381] on li "Il faudra restituer les anciens équipements en boutique ou en point relais" at bounding box center [732, 380] width 483 height 15
click at [974, 393] on nz-spin "Bonjour Tina, J'ai appelé Bouygues Telecom pour récupérer les informations conc…" at bounding box center [723, 311] width 513 height 415
click at [964, 396] on li "Un technicien passera à domicile pour connecter le nouveau matériel et faire la…" at bounding box center [732, 396] width 483 height 15
click at [505, 350] on li "Dès que vous avez choisi votre nouvelle offre, Bouygues envoie par voie postale…" at bounding box center [732, 357] width 483 height 32
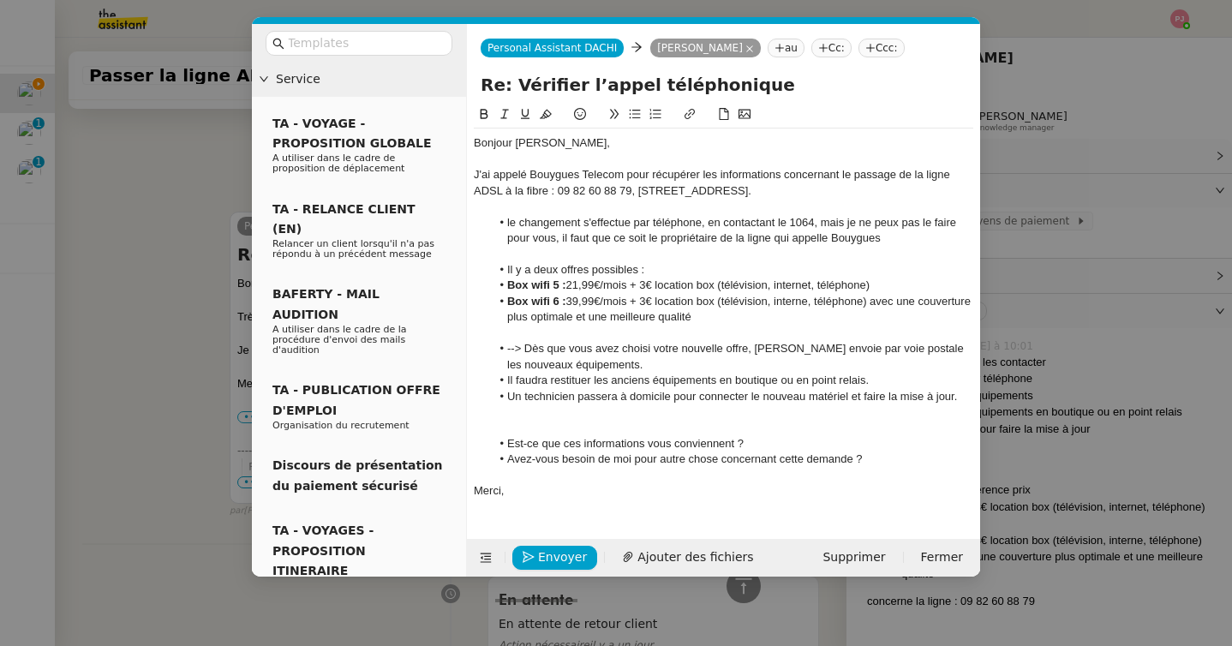
click at [508, 377] on li "Il faudra restituer les anciens équipements en boutique ou en point relais." at bounding box center [732, 380] width 483 height 15
click at [509, 397] on li "Un technicien passera à domicile pour connecter le nouveau matériel et faire la…" at bounding box center [732, 396] width 483 height 15
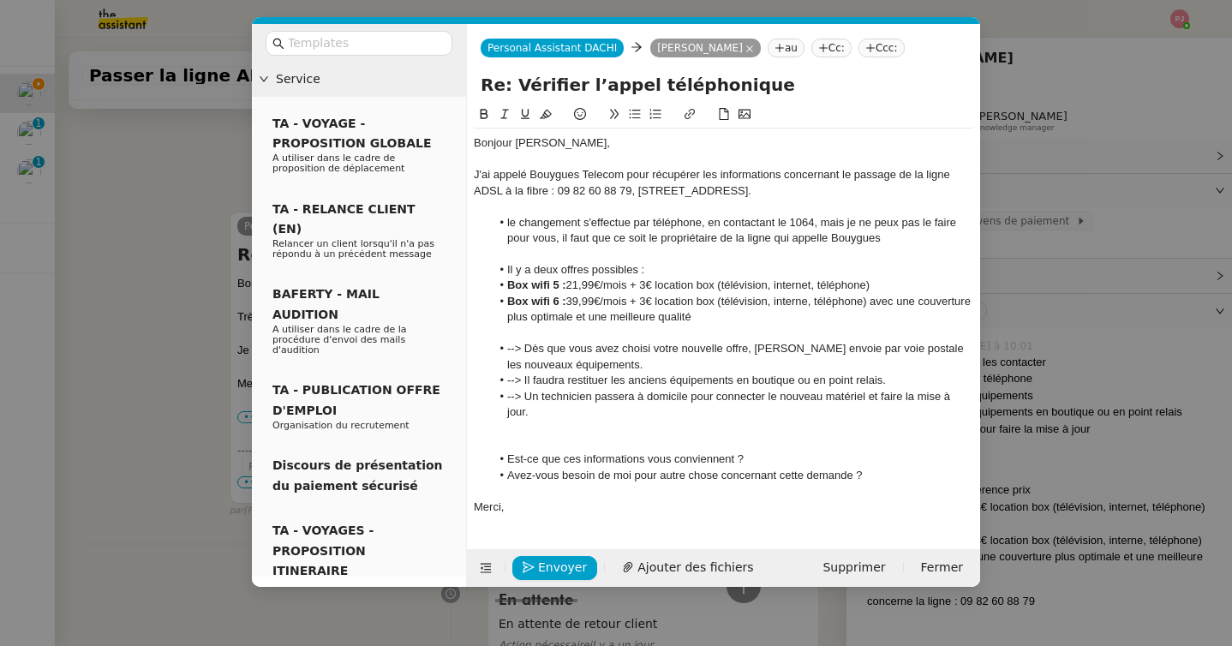
click at [508, 228] on li "le changement s'effectue par téléphone, en contactant le 1064, mais je ne peux …" at bounding box center [732, 231] width 483 height 32
click at [507, 268] on li "Il y a deux offres possibles :" at bounding box center [732, 269] width 483 height 15
click at [570, 569] on span "Envoyer" at bounding box center [562, 568] width 49 height 20
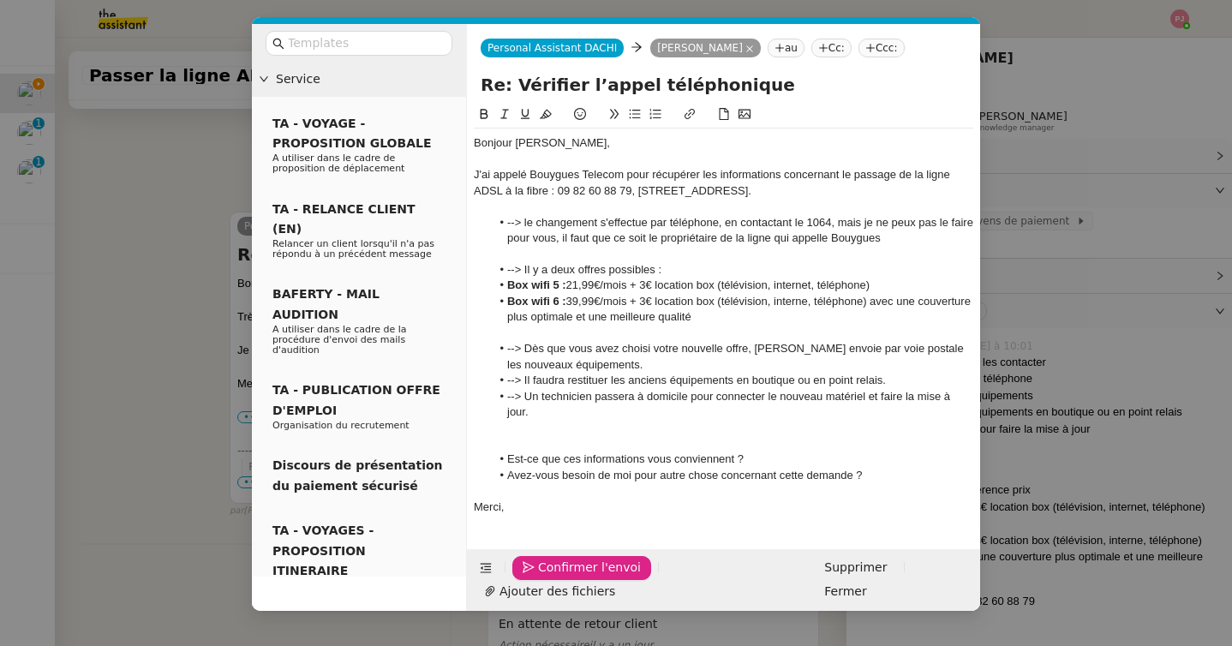
click at [570, 569] on span "Confirmer l'envoi" at bounding box center [589, 568] width 103 height 20
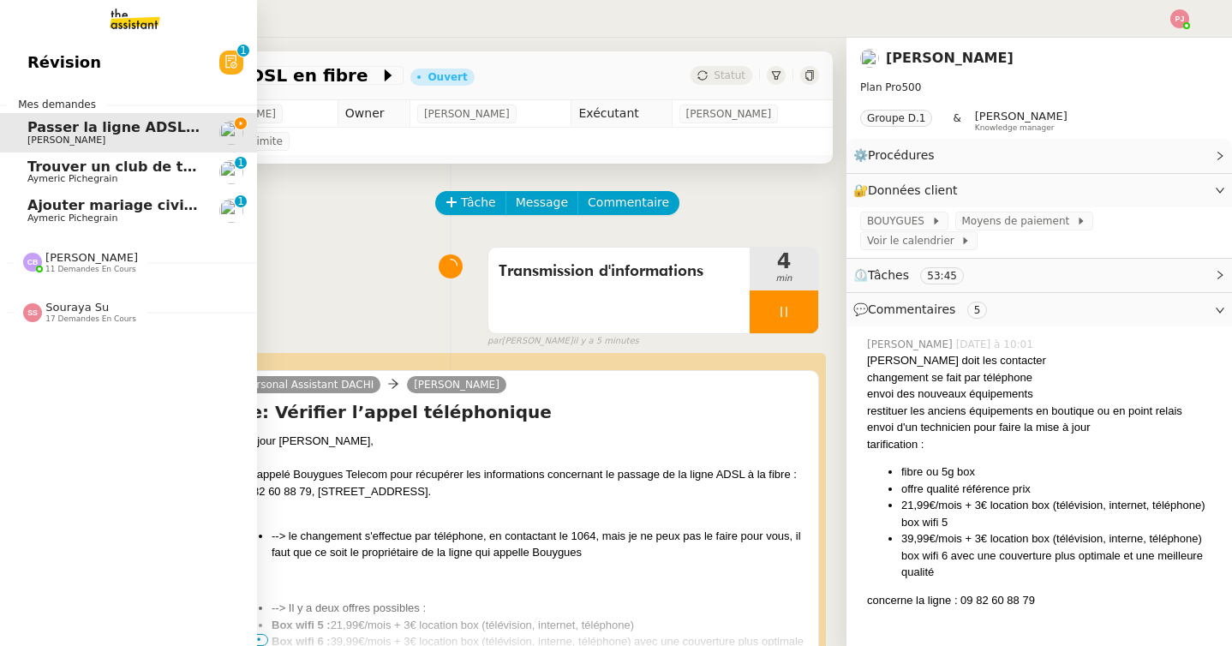
click at [40, 212] on span "Ajouter mariage civil au calendrier" at bounding box center [161, 205] width 268 height 16
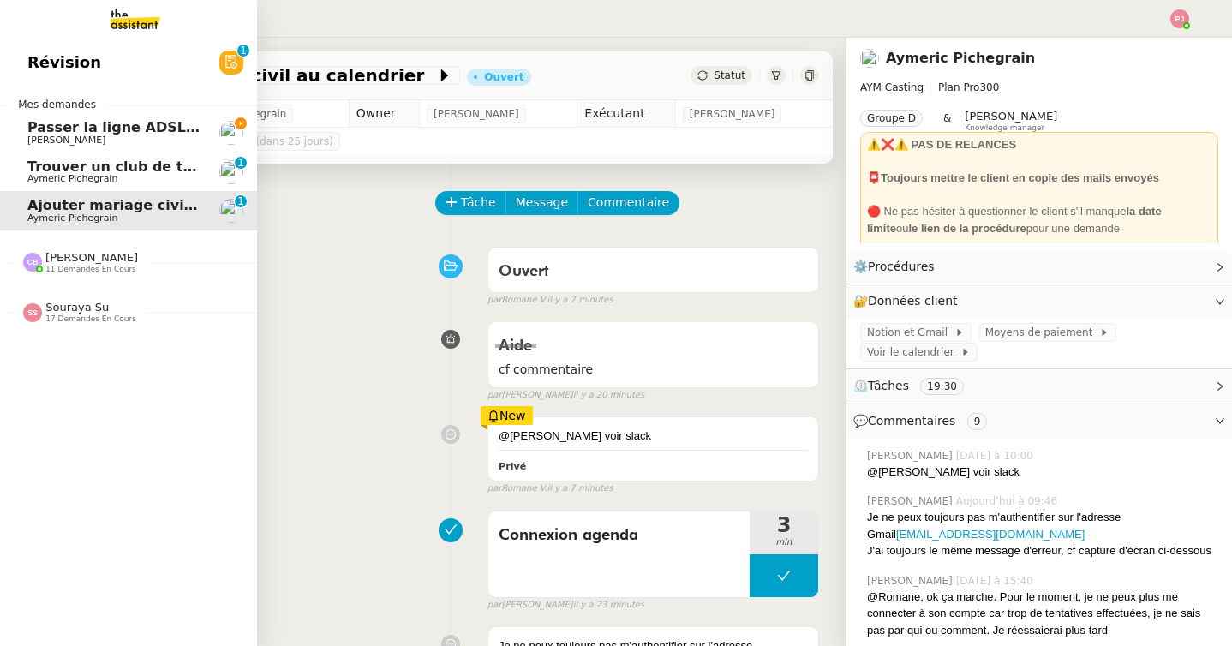
click at [65, 127] on span "Passer la ligne ADSL en fibre" at bounding box center [138, 127] width 223 height 16
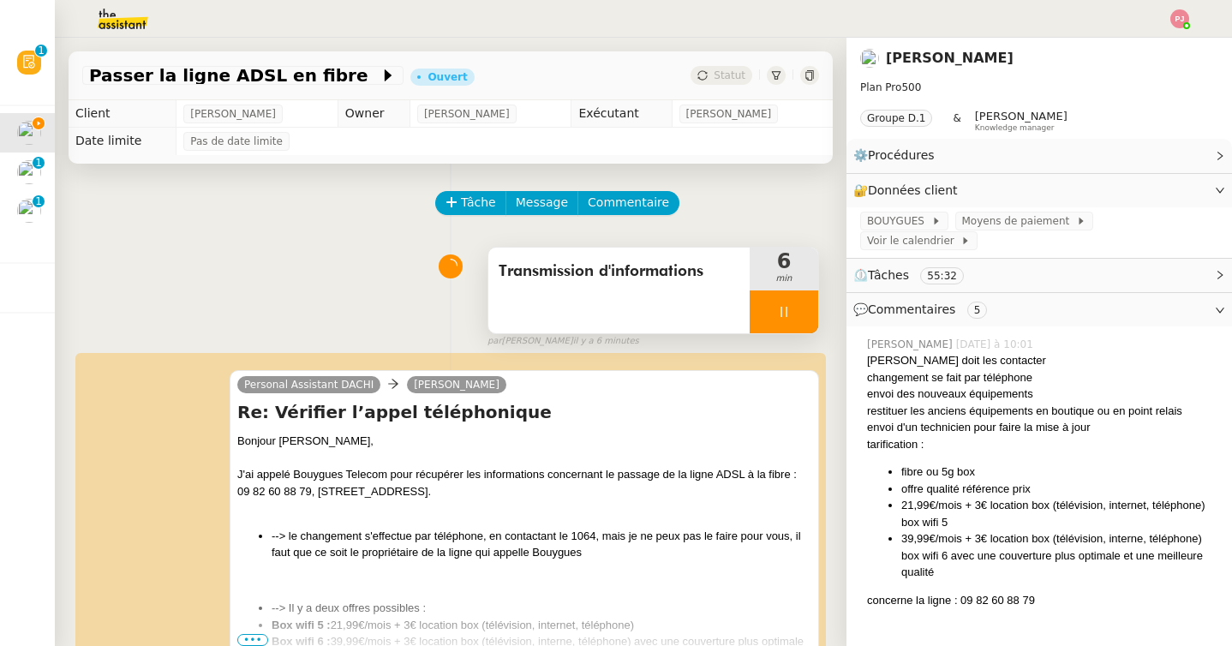
click at [787, 299] on div at bounding box center [783, 311] width 69 height 43
click at [799, 308] on icon at bounding box center [801, 312] width 14 height 14
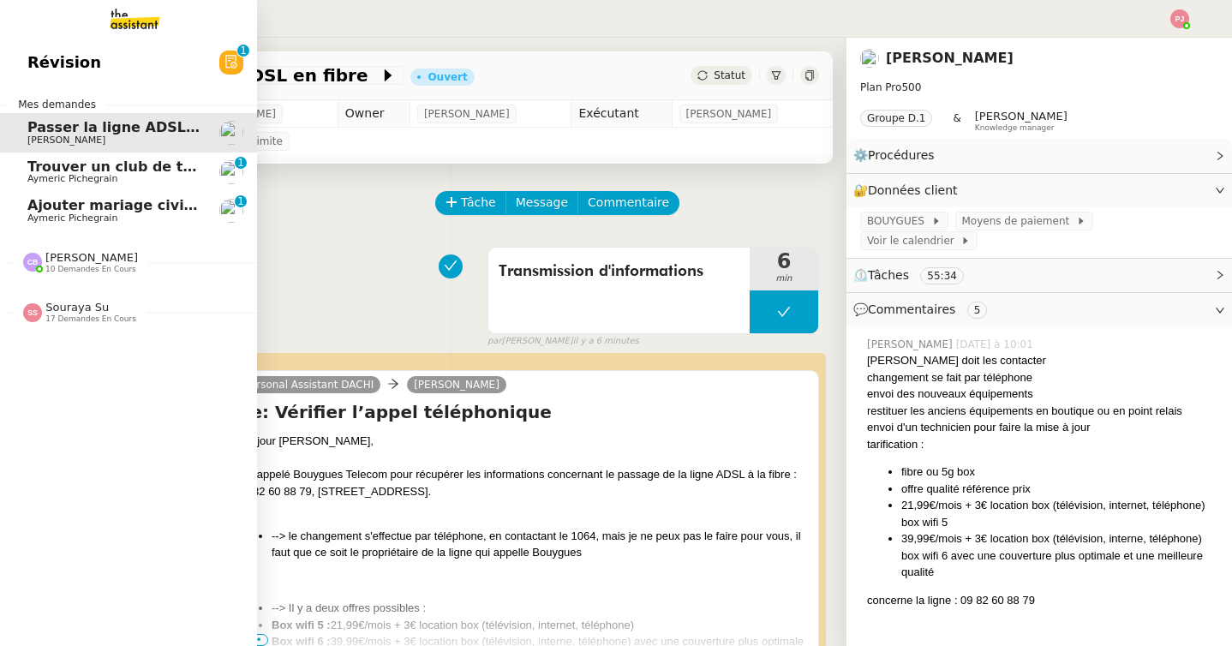
click at [55, 267] on span "10 demandes en cours" at bounding box center [90, 269] width 91 height 9
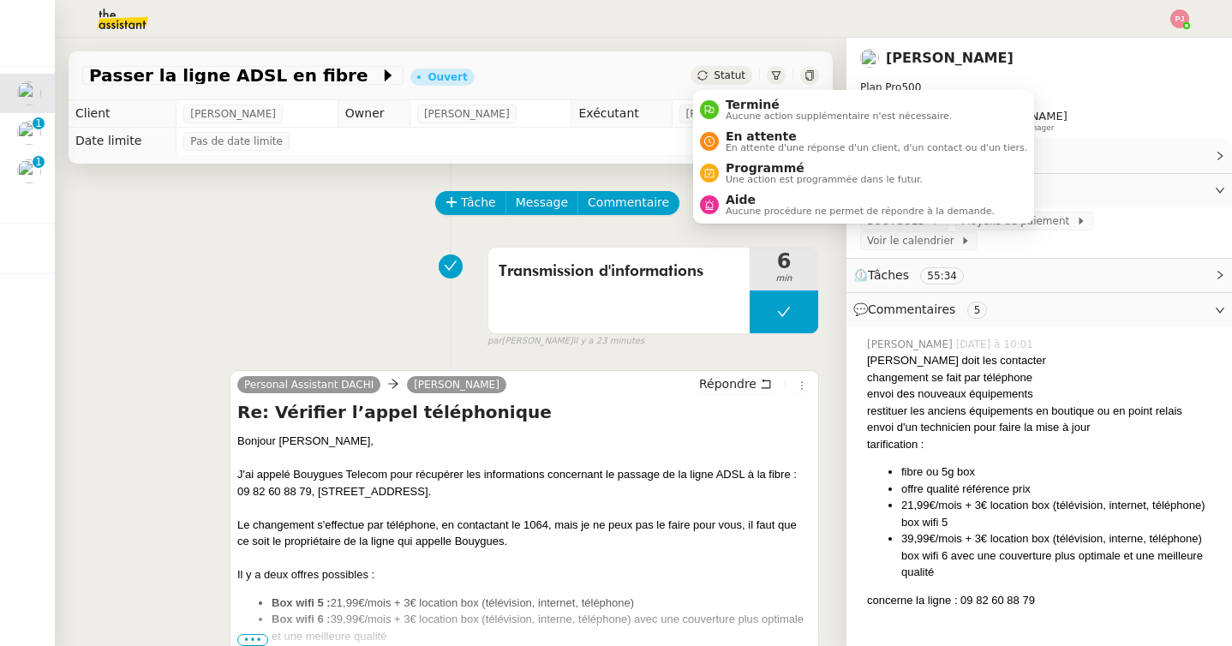
click at [737, 76] on span "Statut" at bounding box center [729, 75] width 32 height 12
click at [757, 134] on span "En attente" at bounding box center [875, 136] width 301 height 14
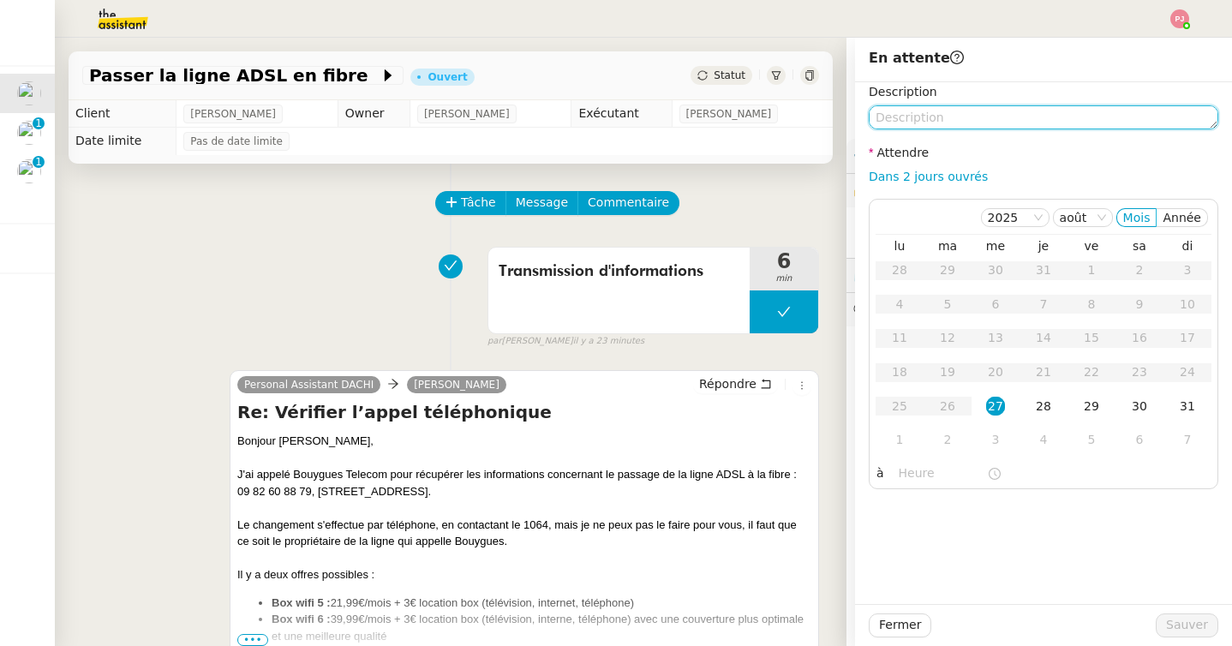
click at [941, 116] on textarea at bounding box center [1042, 117] width 349 height 24
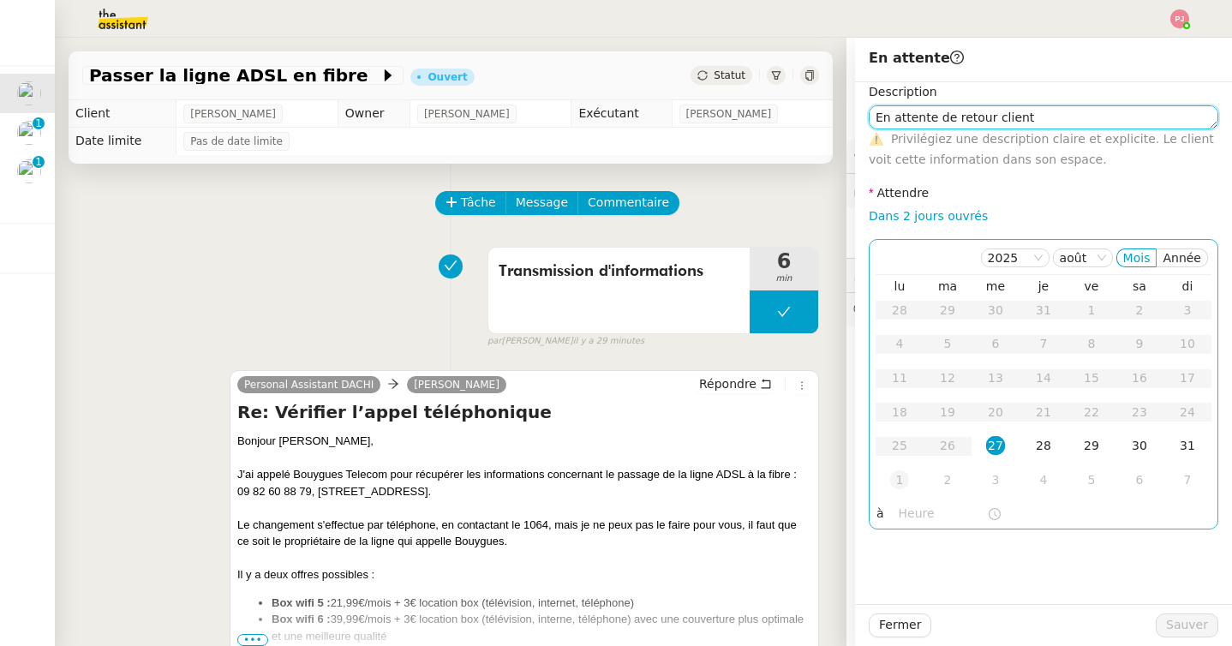
type textarea "En attente de retour client"
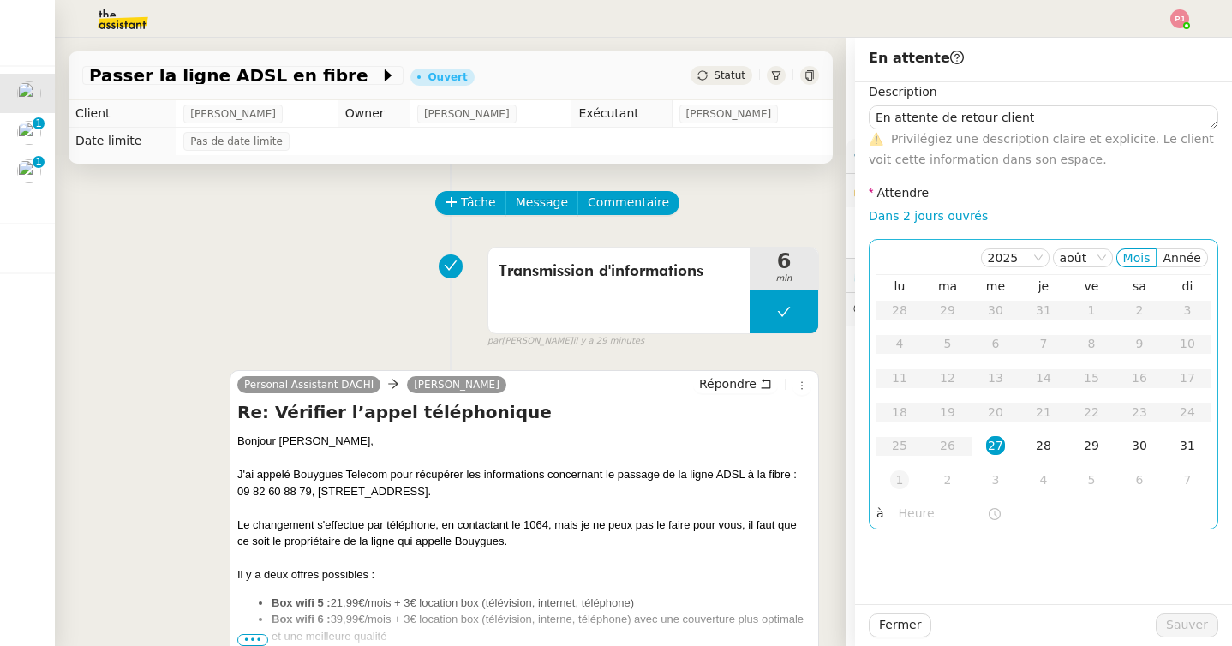
click at [905, 486] on div "1" at bounding box center [899, 479] width 19 height 19
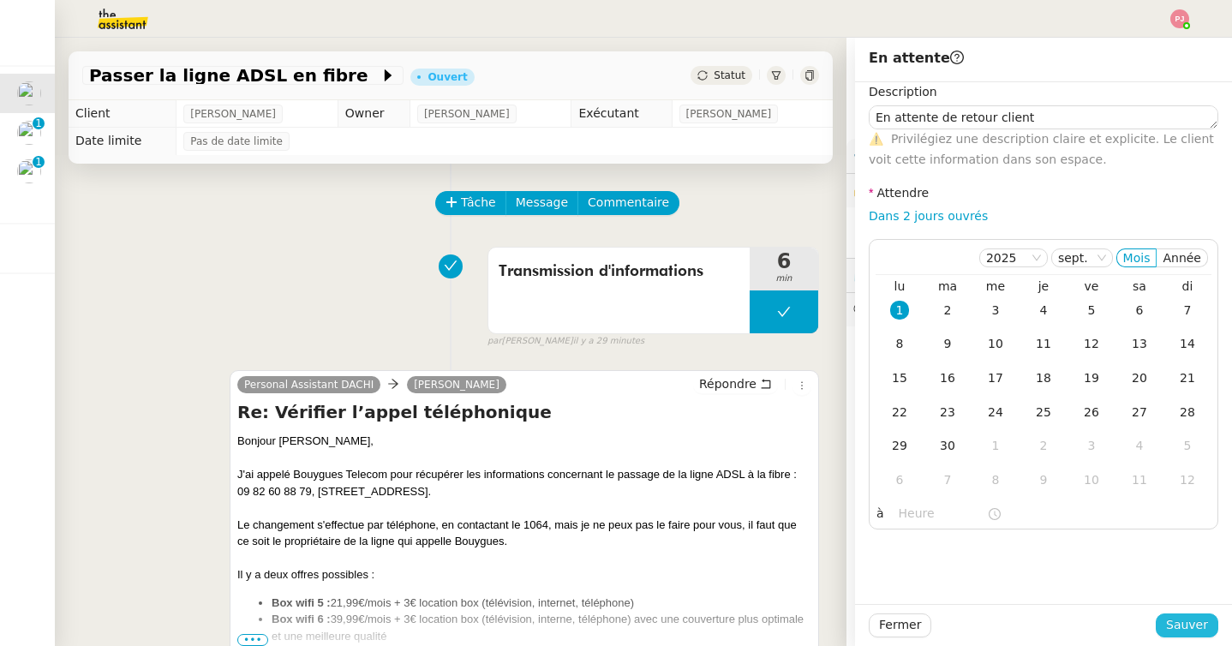
click at [1174, 617] on span "Sauver" at bounding box center [1187, 625] width 42 height 20
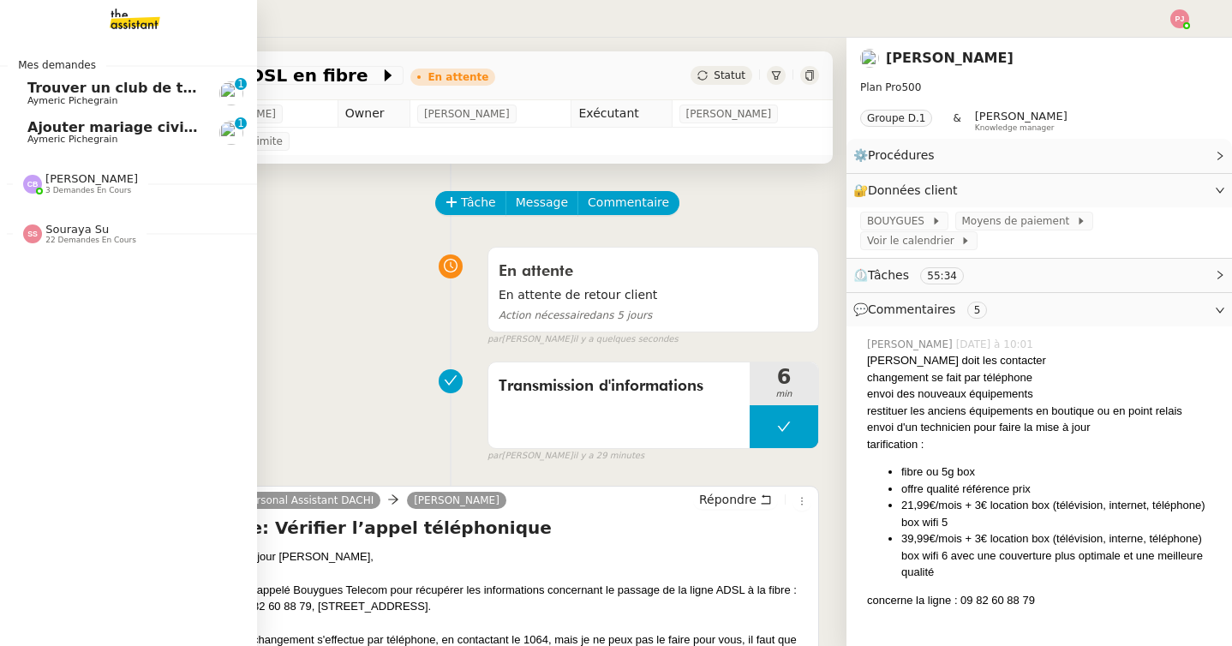
click at [30, 131] on span "Ajouter mariage civil au calendrier" at bounding box center [161, 127] width 268 height 16
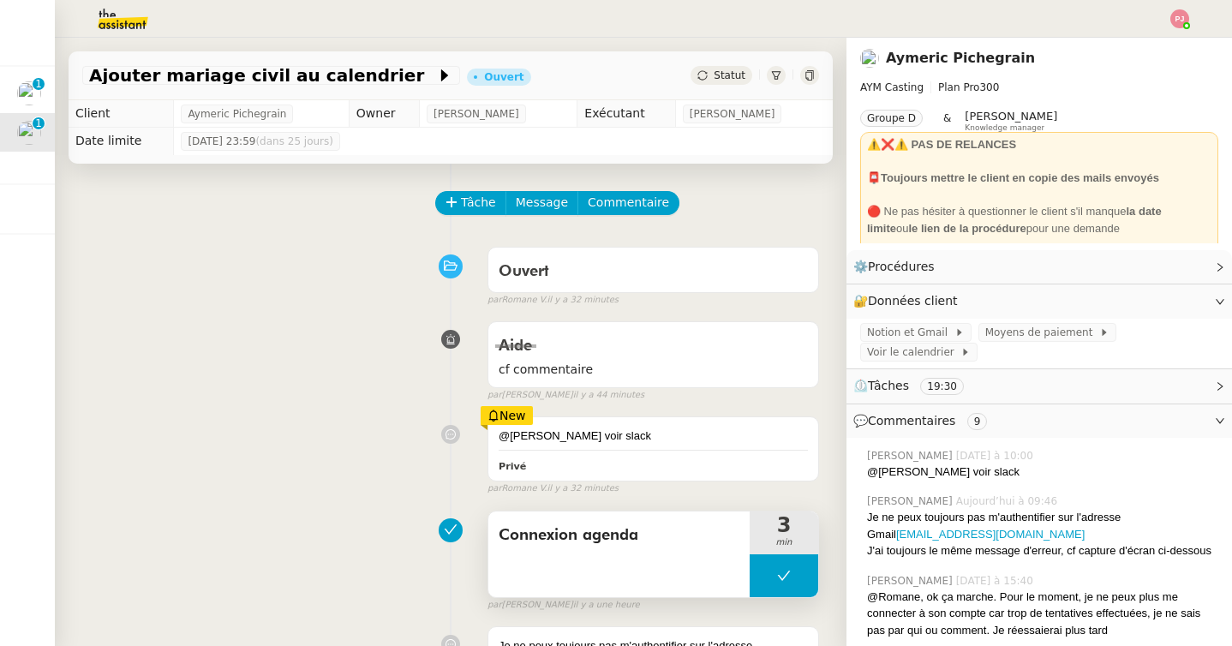
scroll to position [39, 0]
